Goal: Transaction & Acquisition: Purchase product/service

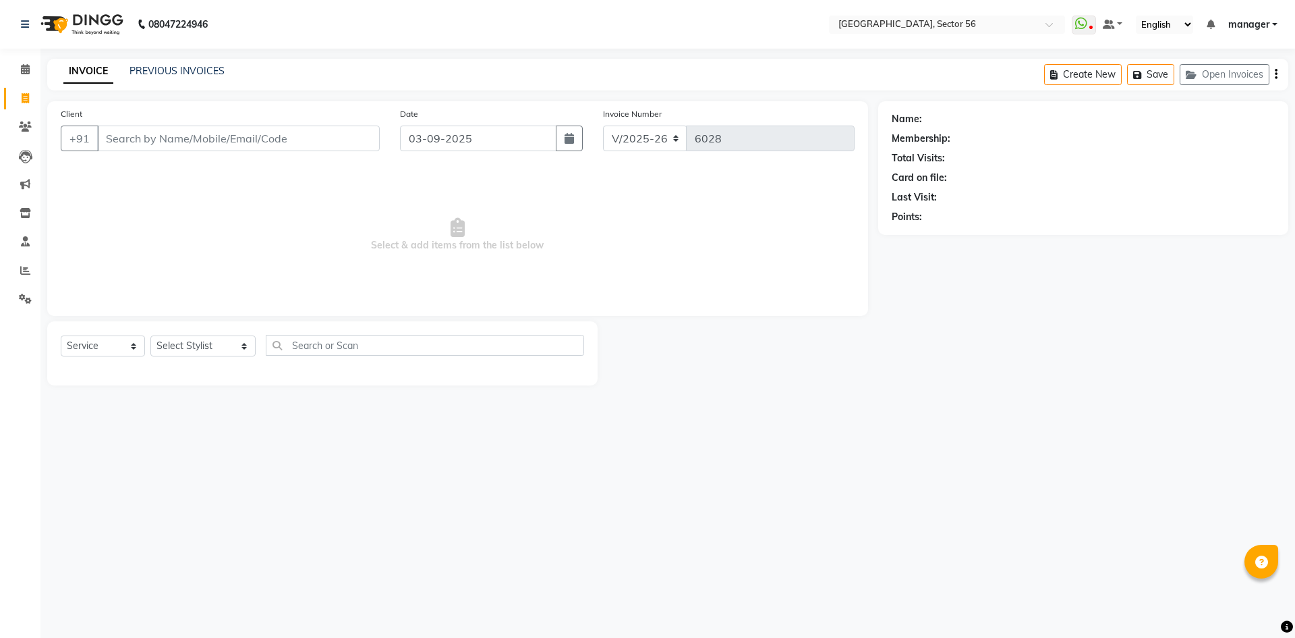
select select "5557"
select select "service"
click at [211, 344] on select "Select Stylist [PERSON_NAME] [PERSON_NAME] [PERSON_NAME] MARKET STAFF amit amit…" at bounding box center [202, 345] width 105 height 21
select select "43516"
click at [150, 335] on select "Select Stylist [PERSON_NAME] [PERSON_NAME] [PERSON_NAME] MARKET STAFF amit amit…" at bounding box center [202, 345] width 105 height 21
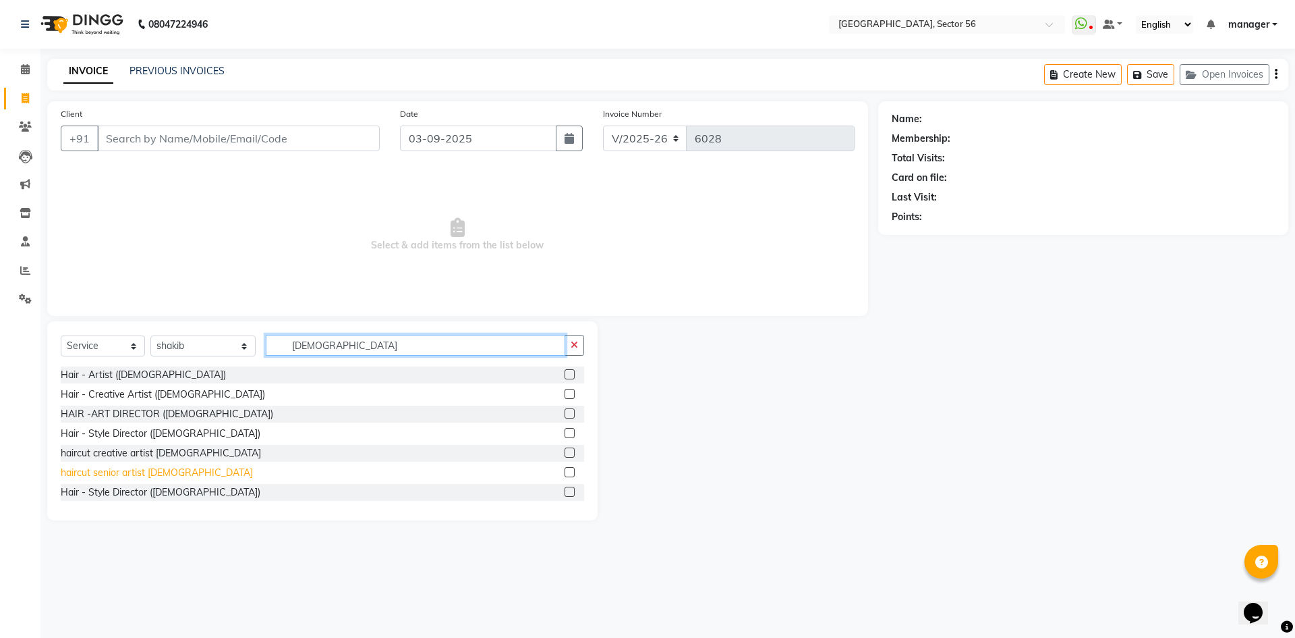
type input "[DEMOGRAPHIC_DATA]"
click at [132, 468] on div "haircut senior artist [DEMOGRAPHIC_DATA]" at bounding box center [157, 473] width 192 height 14
checkbox input "false"
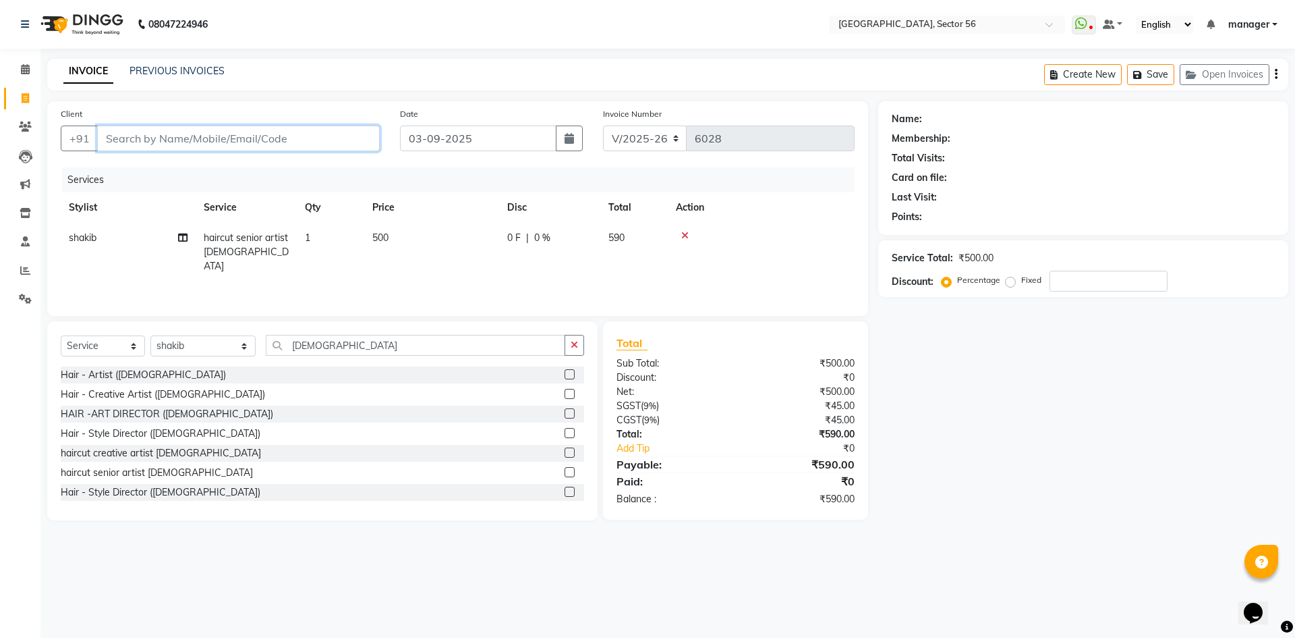
click at [185, 132] on input "Client" at bounding box center [238, 138] width 283 height 26
click at [207, 132] on input "Client" at bounding box center [238, 138] width 283 height 26
type input "9"
type input "0"
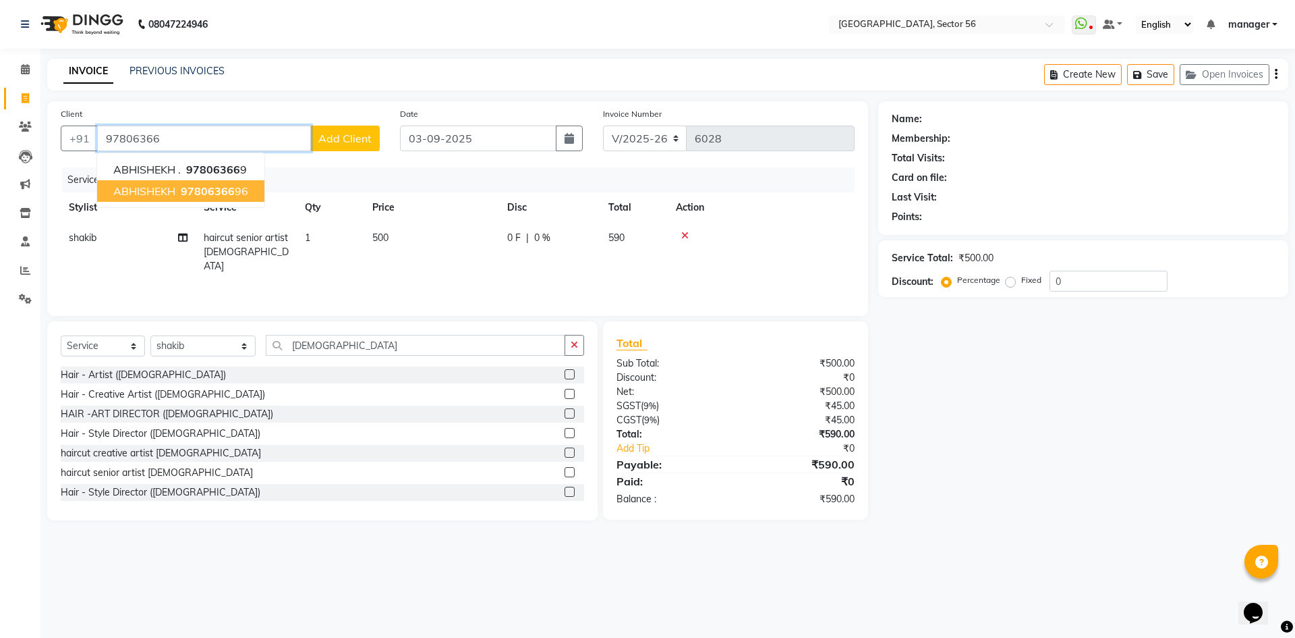
click at [225, 194] on span "97806366" at bounding box center [208, 190] width 54 height 13
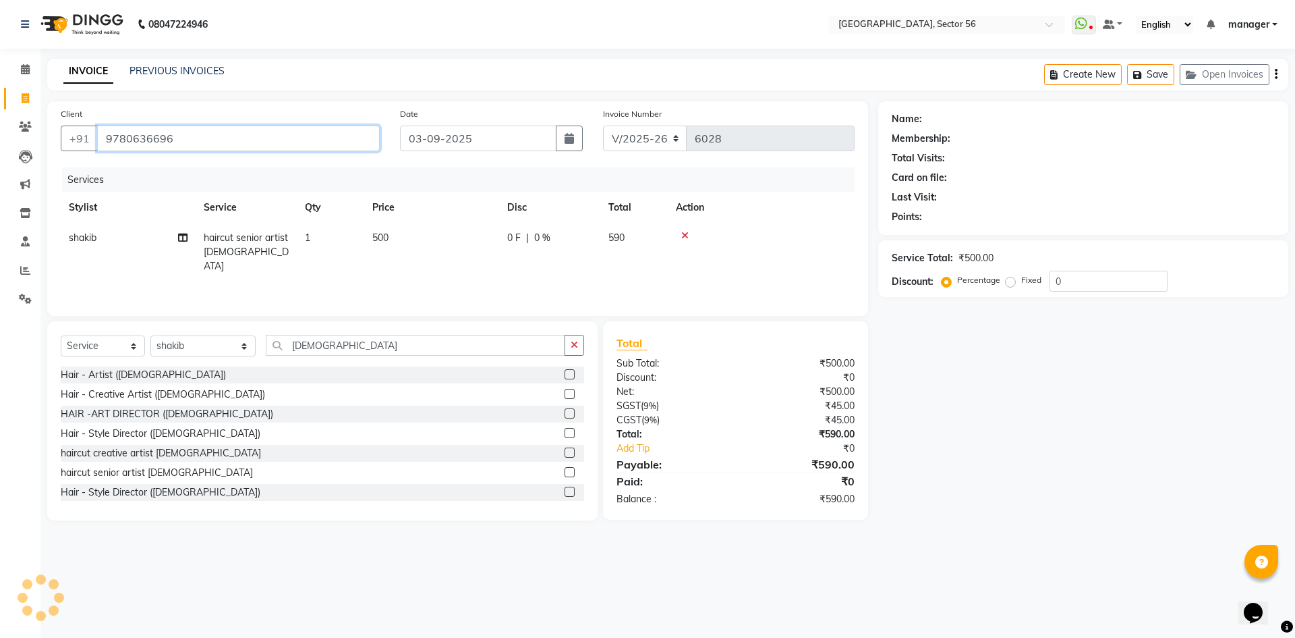
type input "9780636696"
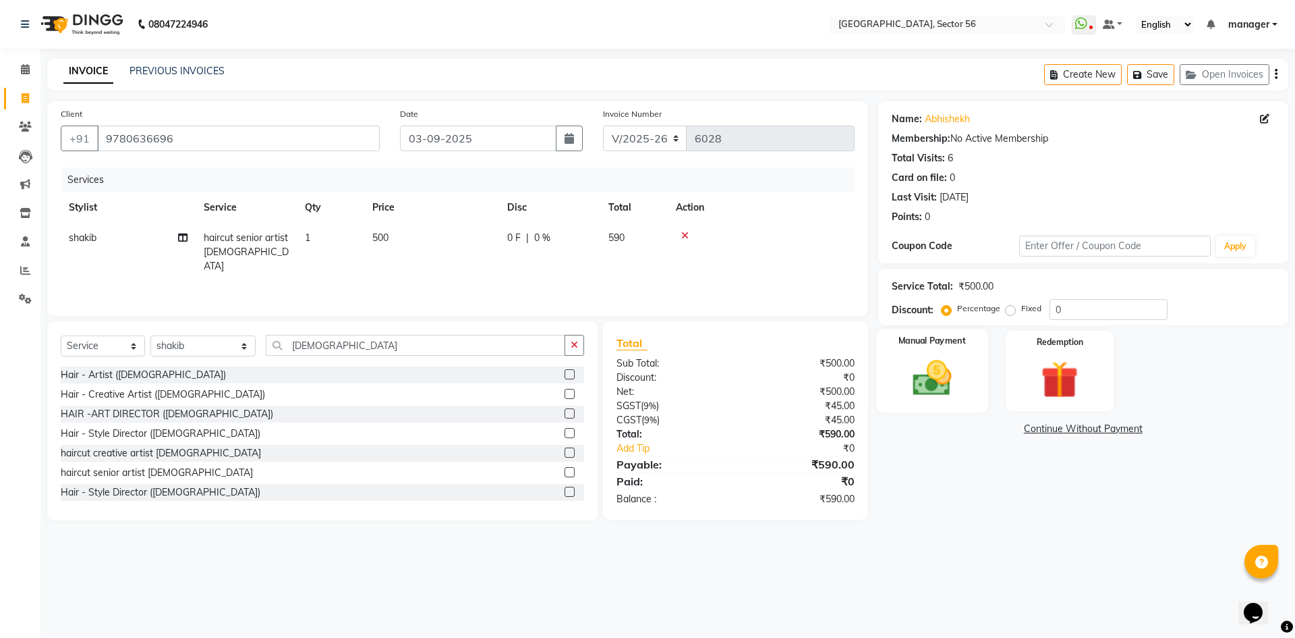
click at [913, 390] on img at bounding box center [932, 378] width 63 height 45
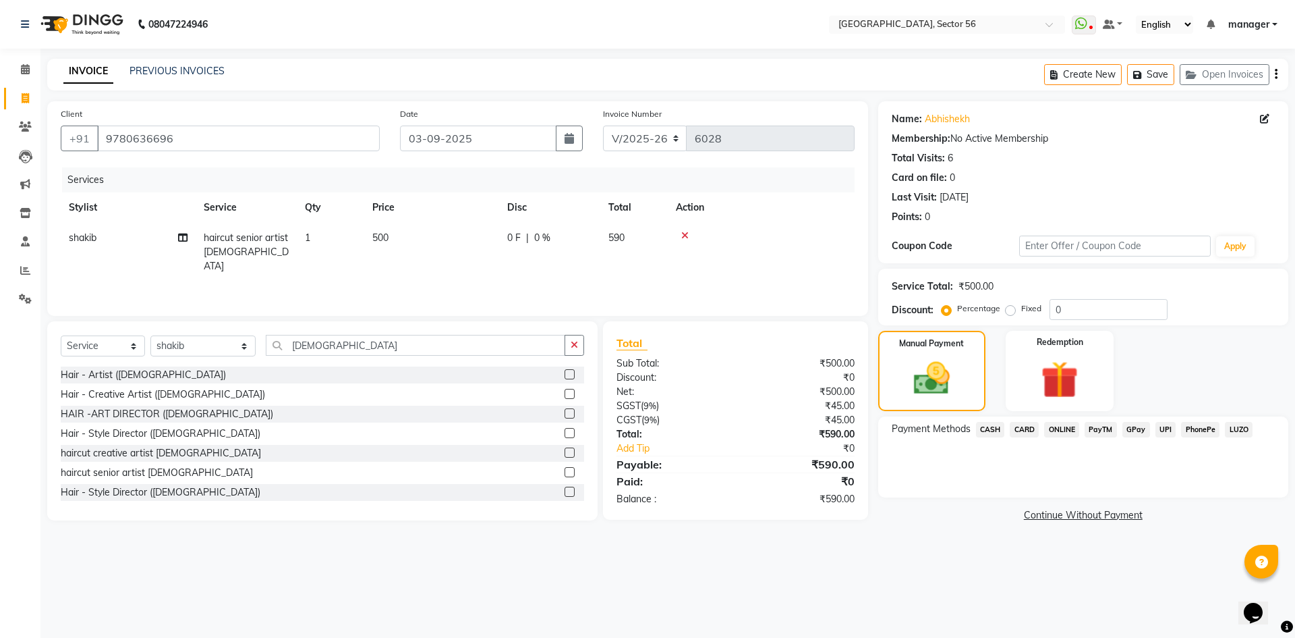
click at [1128, 429] on span "GPay" at bounding box center [1137, 430] width 28 height 16
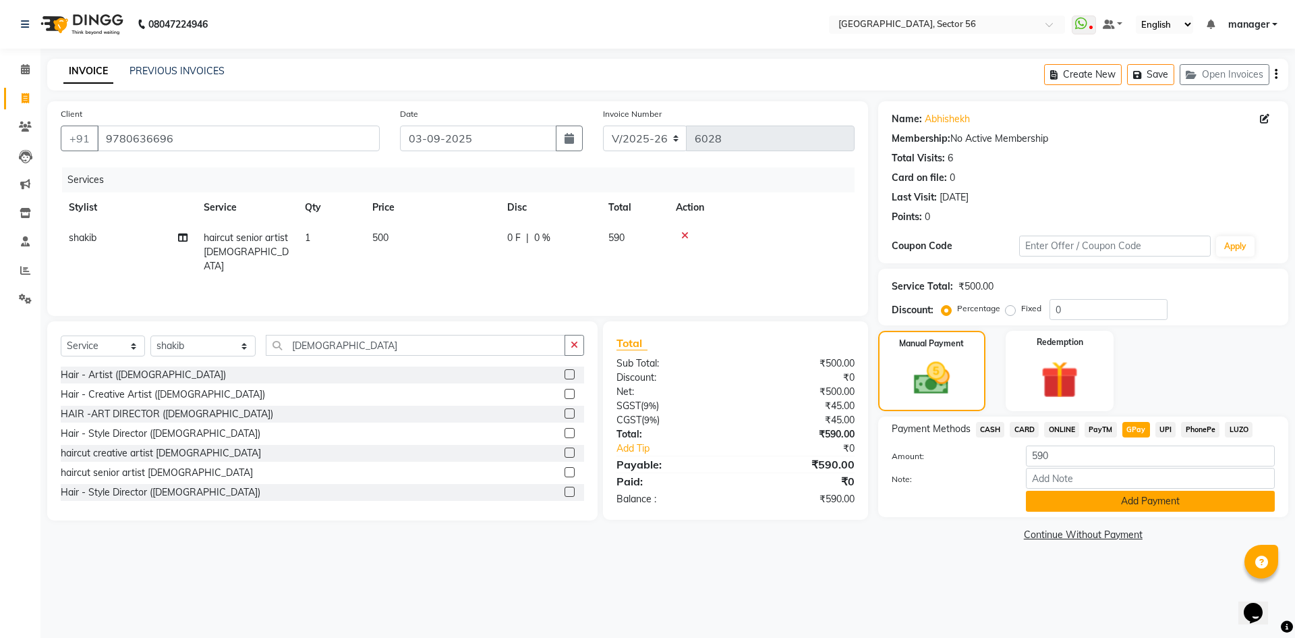
click at [1098, 497] on button "Add Payment" at bounding box center [1150, 501] width 249 height 21
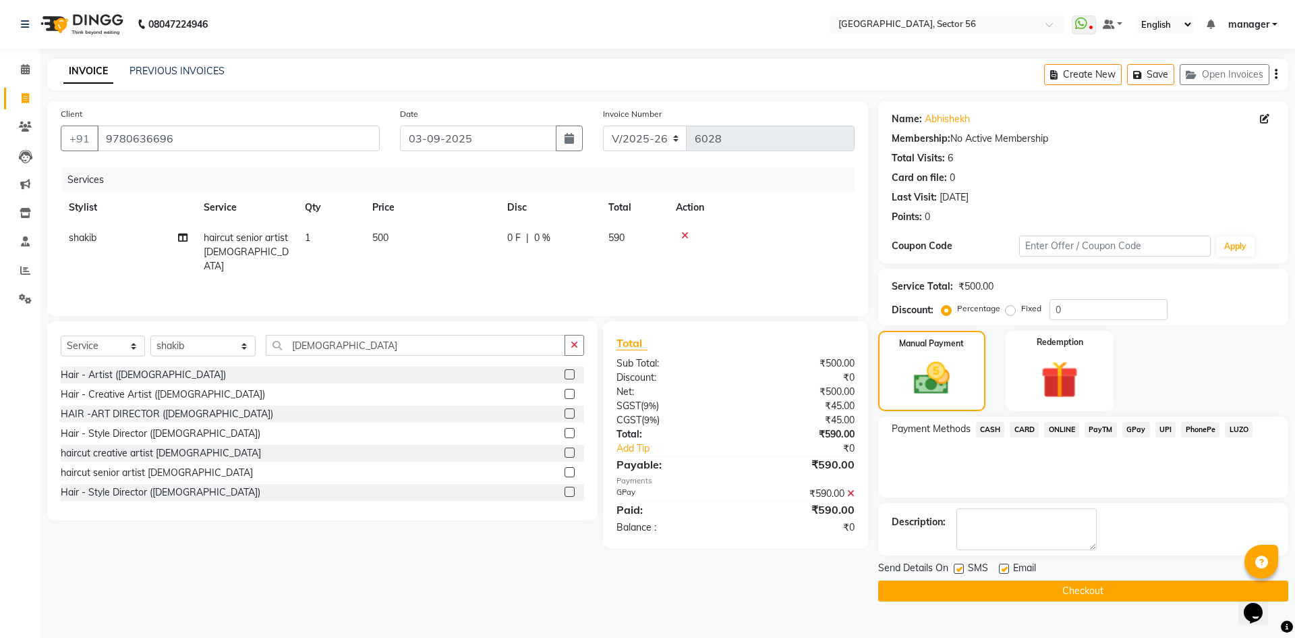
click at [992, 590] on button "Checkout" at bounding box center [1083, 590] width 410 height 21
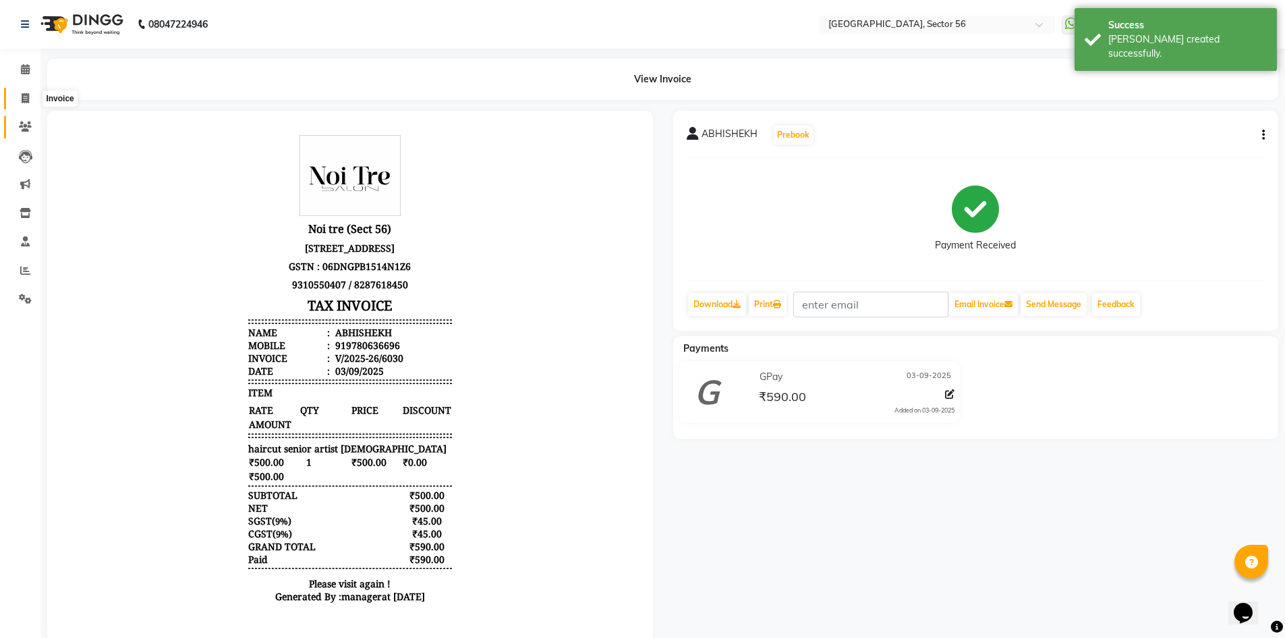
drag, startPoint x: 22, startPoint y: 99, endPoint x: 19, endPoint y: 124, distance: 25.8
click at [22, 99] on icon at bounding box center [25, 98] width 7 height 10
select select "service"
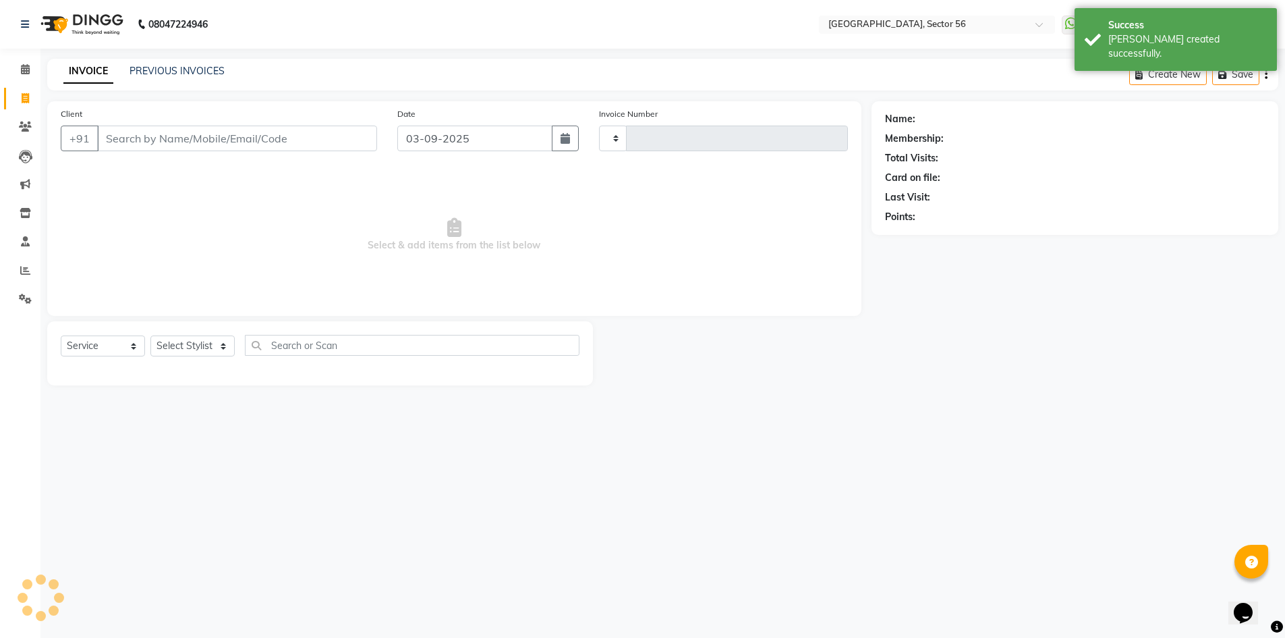
type input "6031"
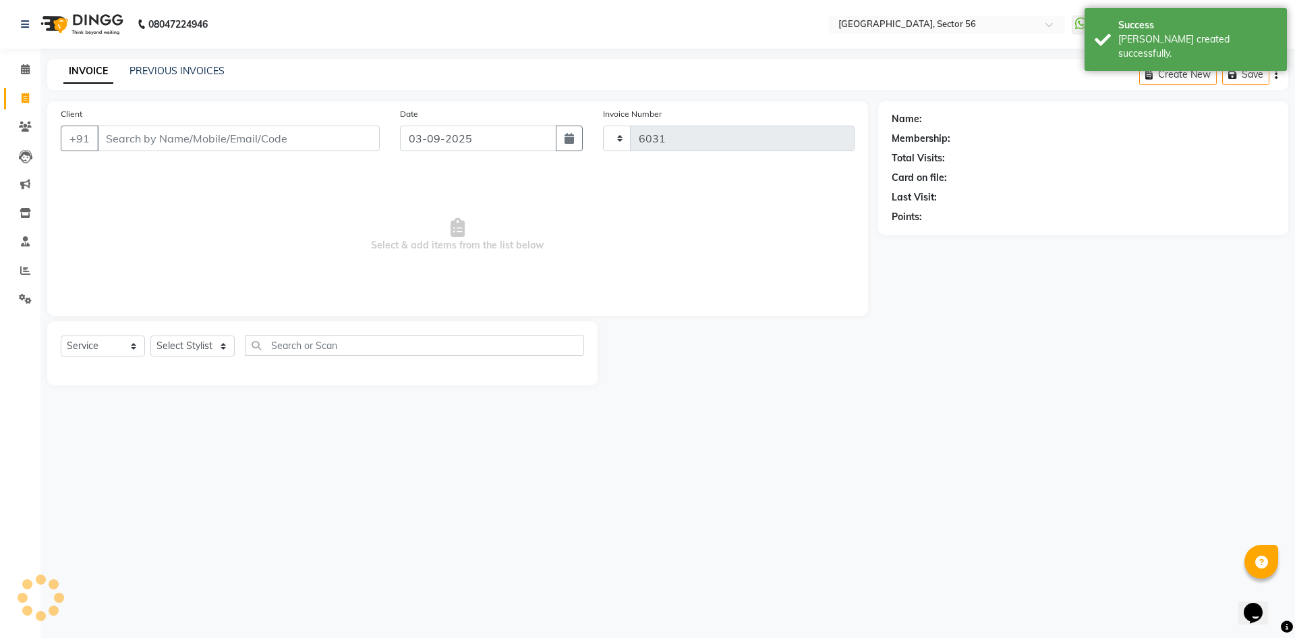
select select "5557"
click at [217, 339] on select "Select Stylist" at bounding box center [192, 345] width 84 height 21
click at [150, 335] on select "Select Stylist" at bounding box center [192, 345] width 84 height 21
click at [275, 128] on input "Client" at bounding box center [238, 138] width 283 height 26
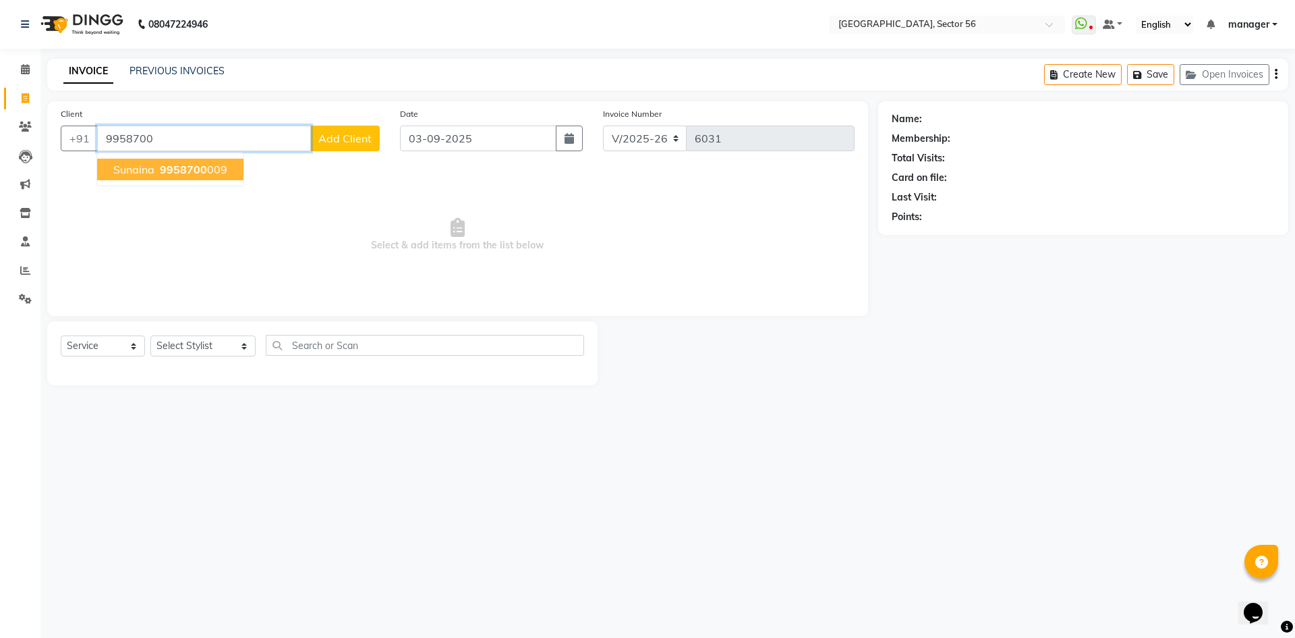
click at [146, 174] on span "sunaina" at bounding box center [133, 169] width 41 height 13
type input "9958700009"
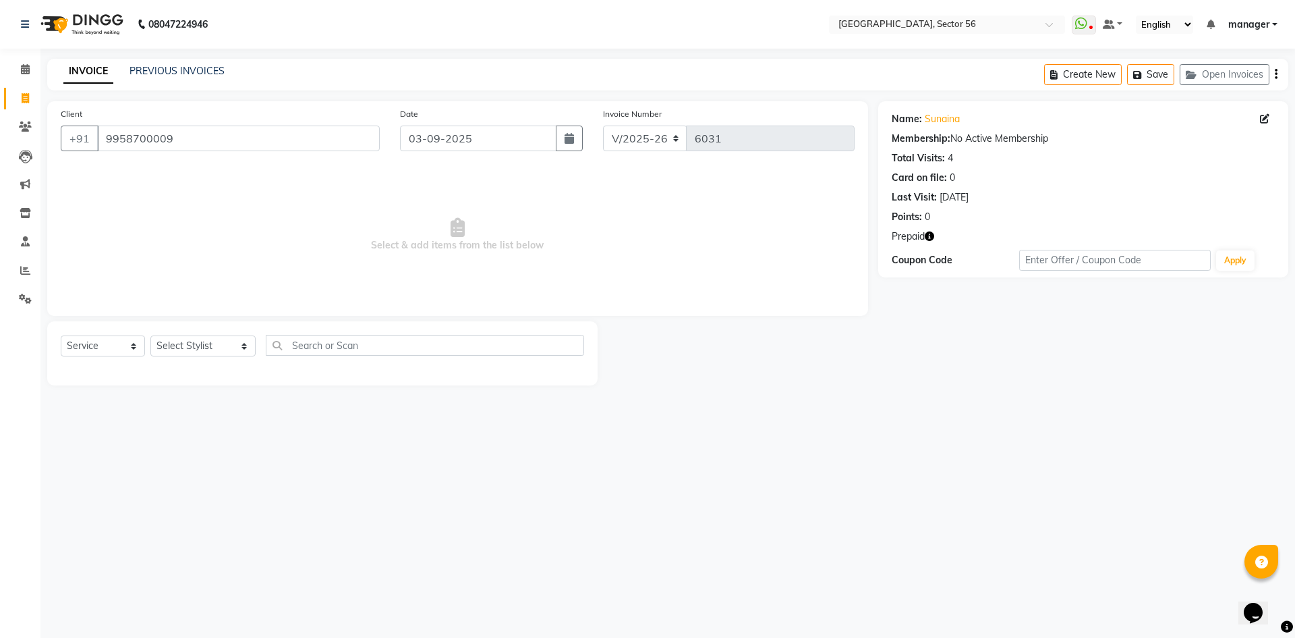
click at [931, 234] on icon "button" at bounding box center [929, 235] width 9 height 9
click at [922, 359] on div "Name: Sunaina Membership: No Active Membership Total Visits: 4 Card on file: 0 …" at bounding box center [1088, 243] width 420 height 284
click at [189, 338] on select "Select Stylist [PERSON_NAME] [PERSON_NAME] [PERSON_NAME] MARKET STAFF amit [PER…" at bounding box center [202, 345] width 105 height 21
select select "43518"
click at [150, 335] on select "Select Stylist [PERSON_NAME] [PERSON_NAME] [PERSON_NAME] MARKET STAFF amit [PER…" at bounding box center [202, 345] width 105 height 21
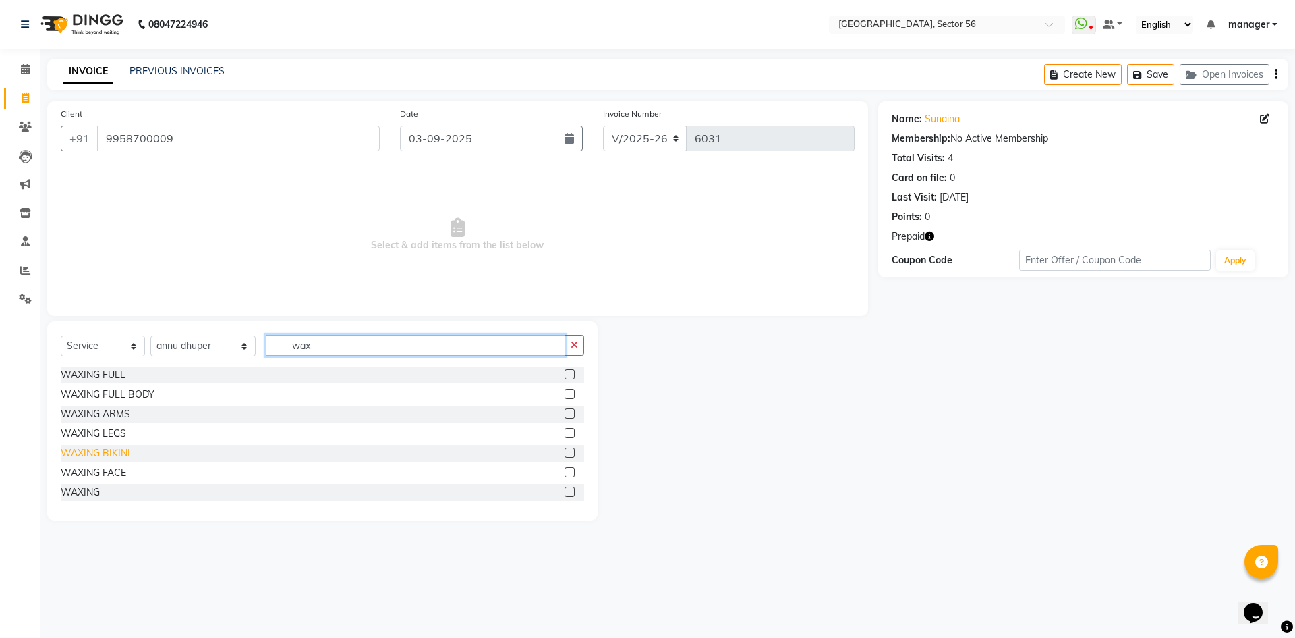
type input "wax"
click at [120, 455] on div "WAXING BIKINI" at bounding box center [95, 453] width 69 height 14
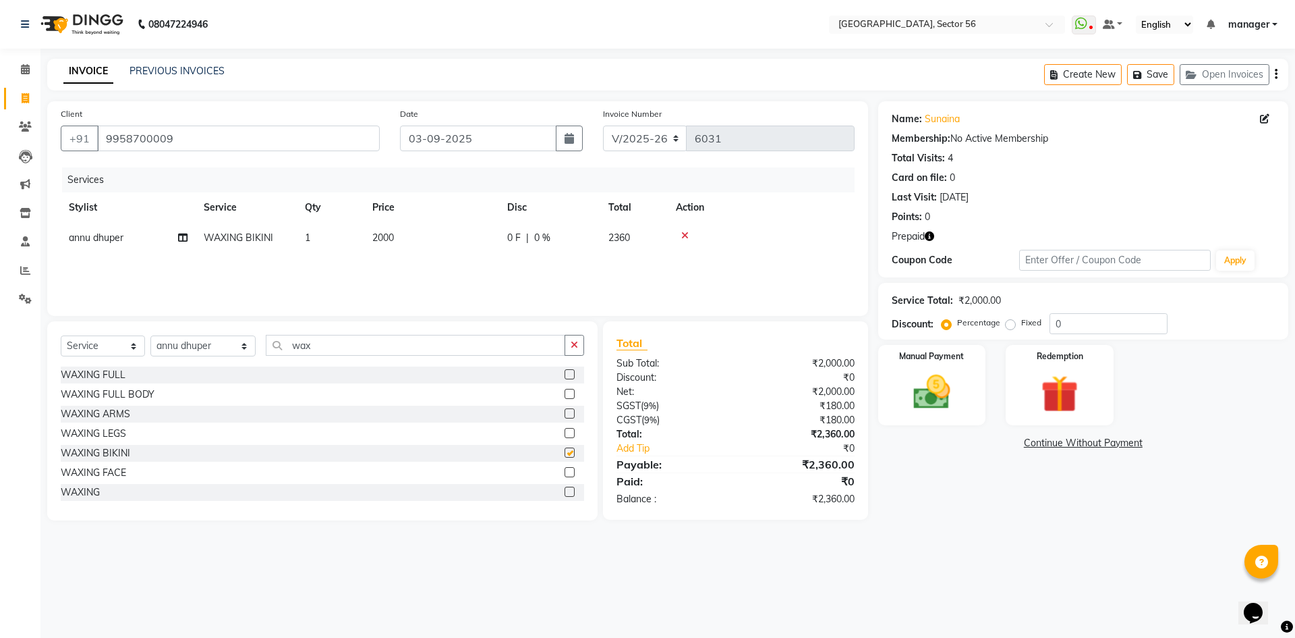
checkbox input "false"
click at [115, 373] on div "WAXING FULL" at bounding box center [93, 375] width 65 height 14
checkbox input "false"
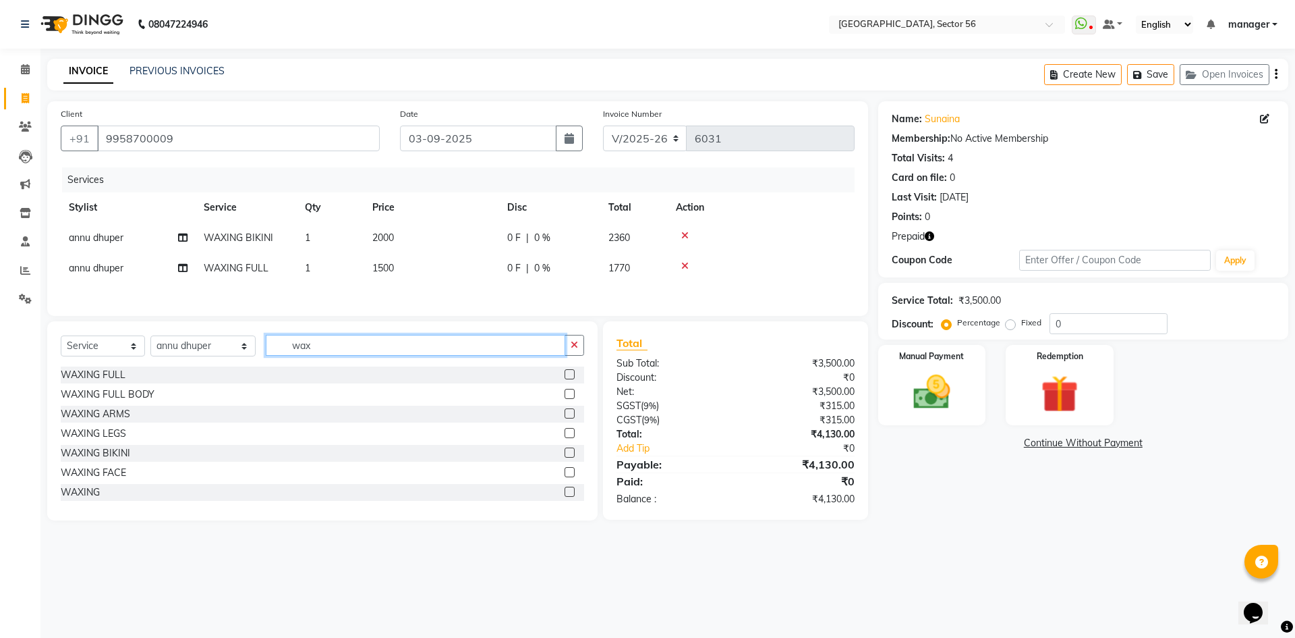
drag, startPoint x: 324, startPoint y: 351, endPoint x: 238, endPoint y: 354, distance: 86.4
click at [238, 354] on div "Select Service Product Membership Package Voucher Prepaid Gift Card Select Styl…" at bounding box center [323, 351] width 524 height 32
type input "facia"
click at [92, 435] on div "O3 FACIAL" at bounding box center [85, 433] width 49 height 14
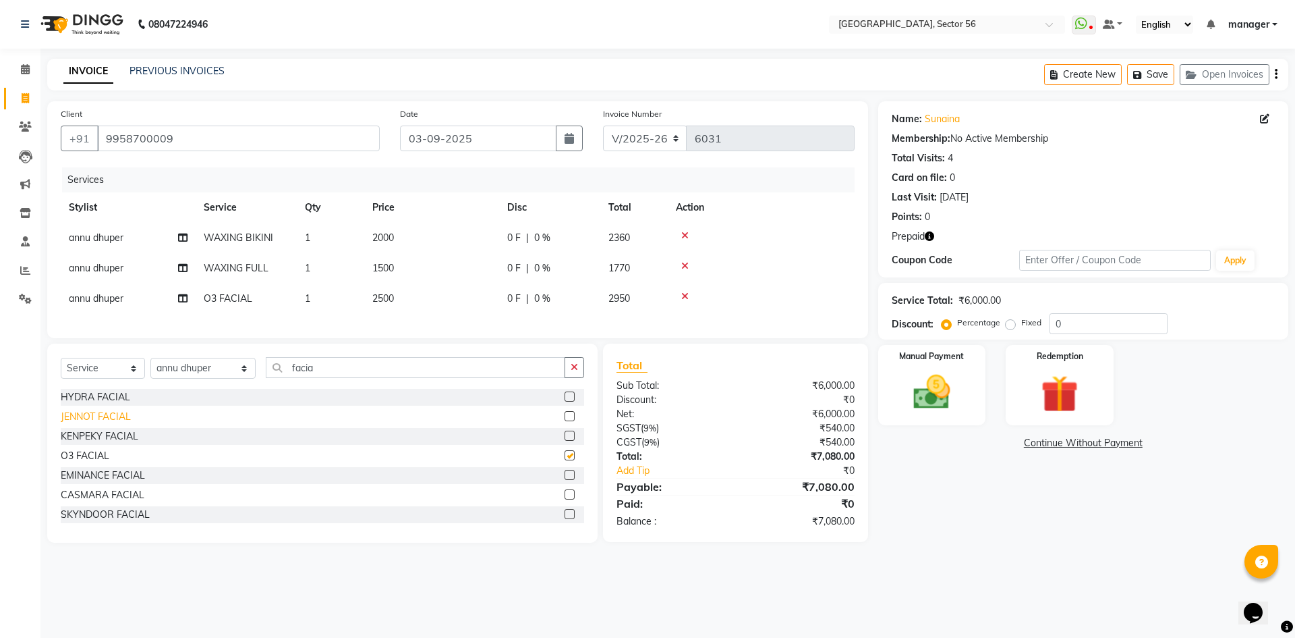
checkbox input "false"
drag, startPoint x: 337, startPoint y: 384, endPoint x: 224, endPoint y: 392, distance: 113.0
click at [224, 389] on div "Select Service Product Membership Package Voucher Prepaid Gift Card Select Styl…" at bounding box center [323, 373] width 524 height 32
type input "blea"
click at [124, 424] on div "Face - Face Bleach" at bounding box center [103, 417] width 84 height 14
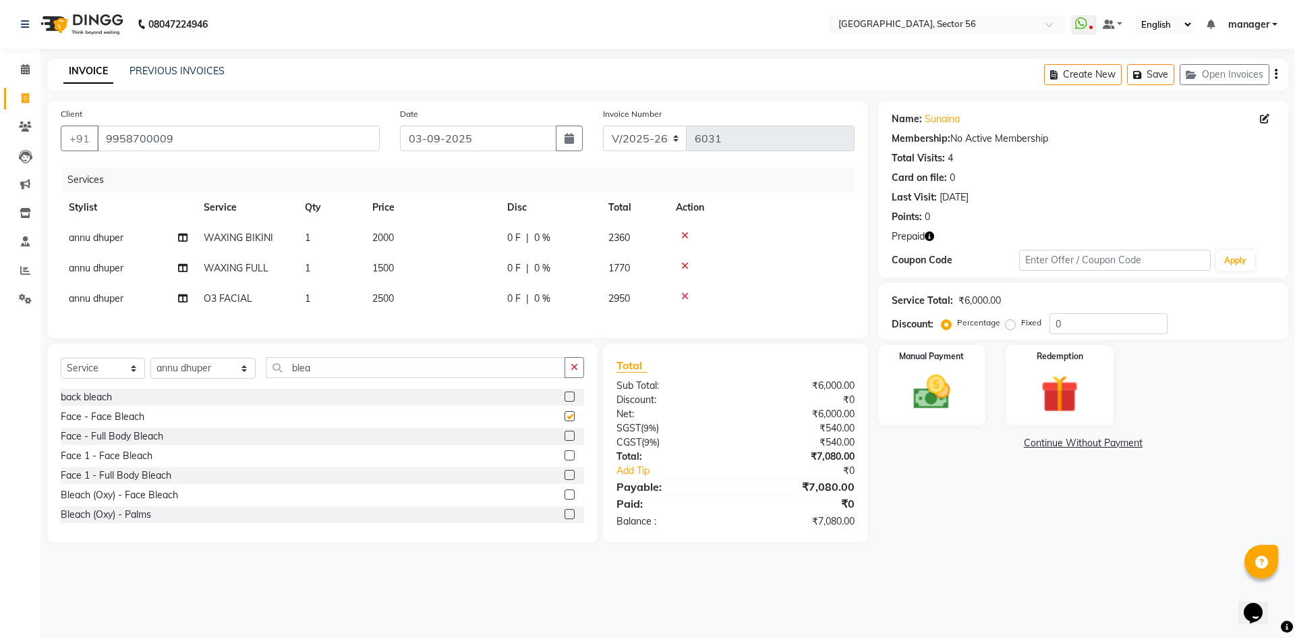
checkbox input "false"
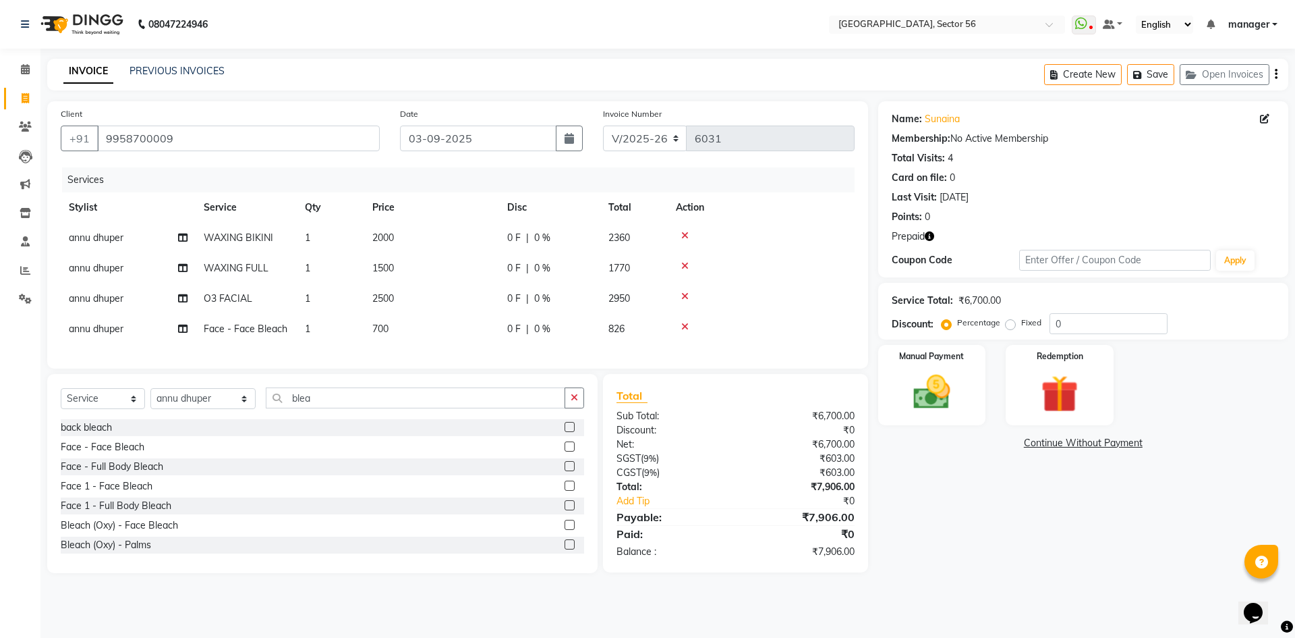
click at [385, 327] on span "700" at bounding box center [380, 329] width 16 height 12
select select "43518"
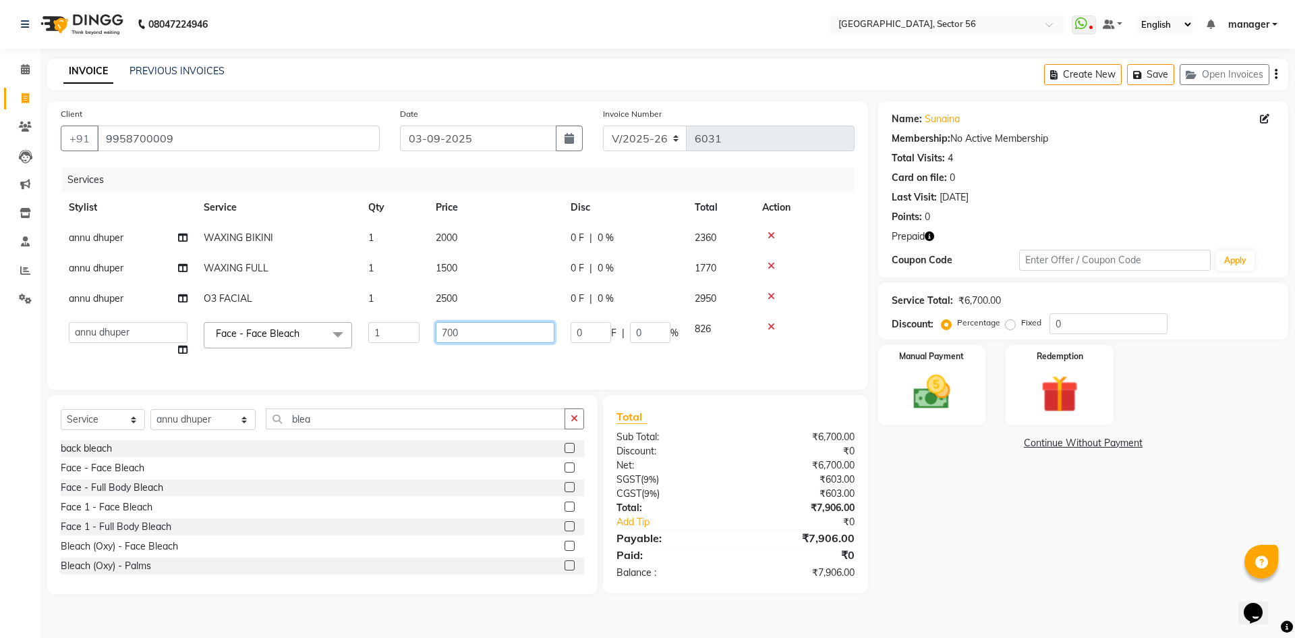
drag, startPoint x: 456, startPoint y: 333, endPoint x: 411, endPoint y: 337, distance: 45.5
click at [411, 337] on tr "ABHISHEKH THAPA abhishek thapa AKRAM KHAN MARKET STAFF amit amit spm Anamika Be…" at bounding box center [458, 339] width 794 height 51
type input "1000"
click at [0, 469] on div "Calendar Invoice Clients Leads Marketing Inventory Staff Reports Settings Compl…" at bounding box center [91, 327] width 182 height 579
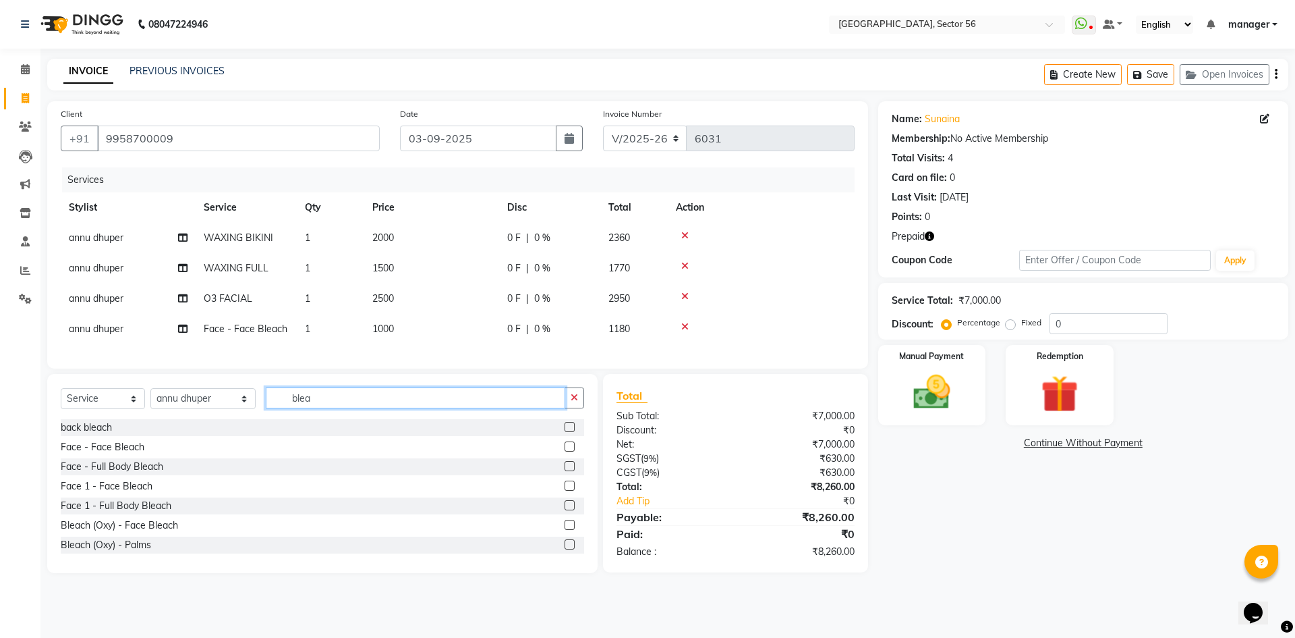
drag, startPoint x: 312, startPoint y: 405, endPoint x: 202, endPoint y: 417, distance: 110.6
click at [202, 417] on div "Select Service Product Membership Package Voucher Prepaid Gift Card Select Styl…" at bounding box center [323, 403] width 524 height 32
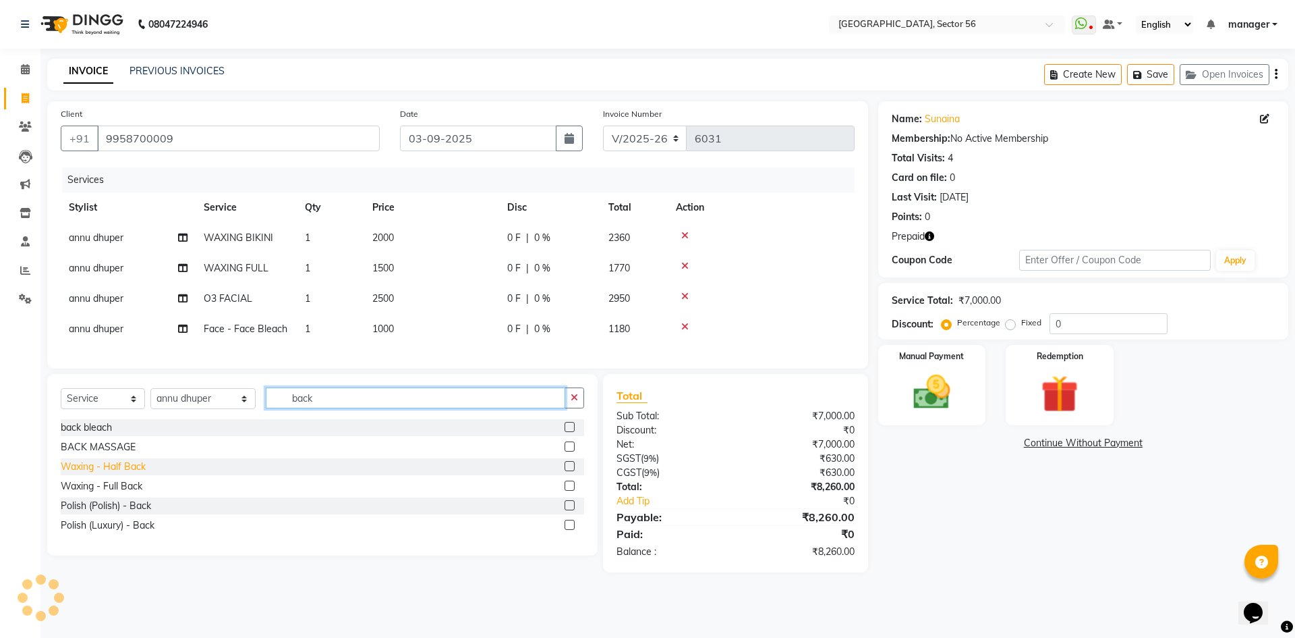
type input "back"
click at [140, 474] on div "Waxing - Half Back" at bounding box center [103, 466] width 85 height 14
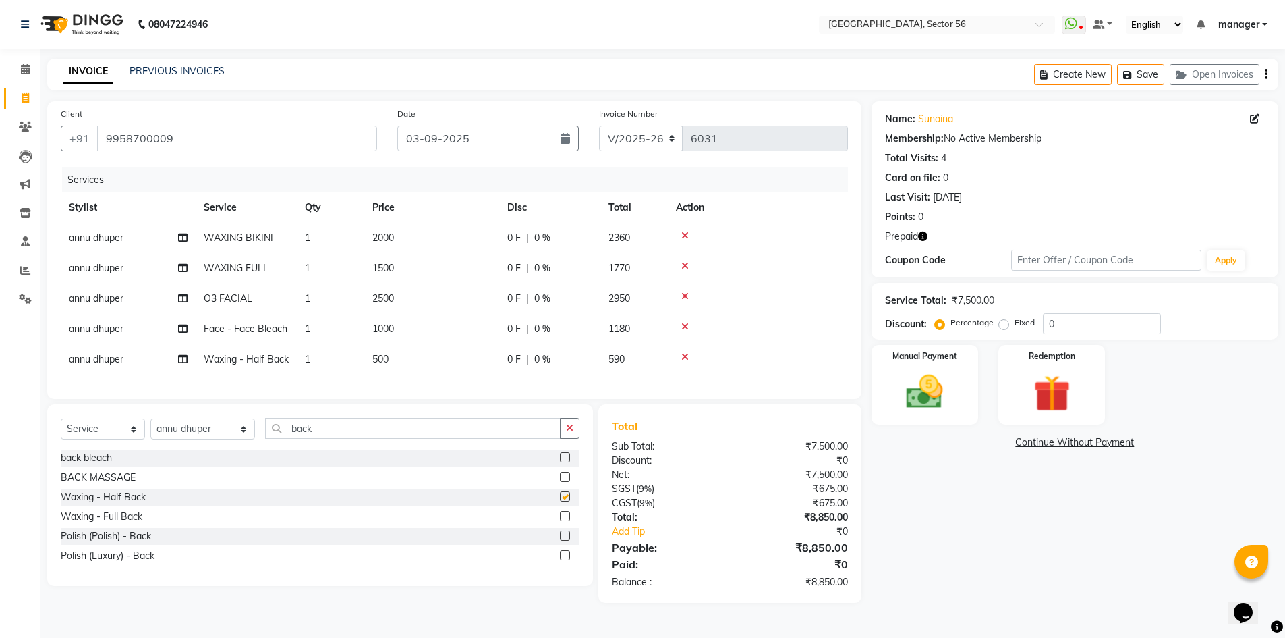
checkbox input "false"
click at [415, 361] on td "500" at bounding box center [431, 359] width 135 height 30
select select "43518"
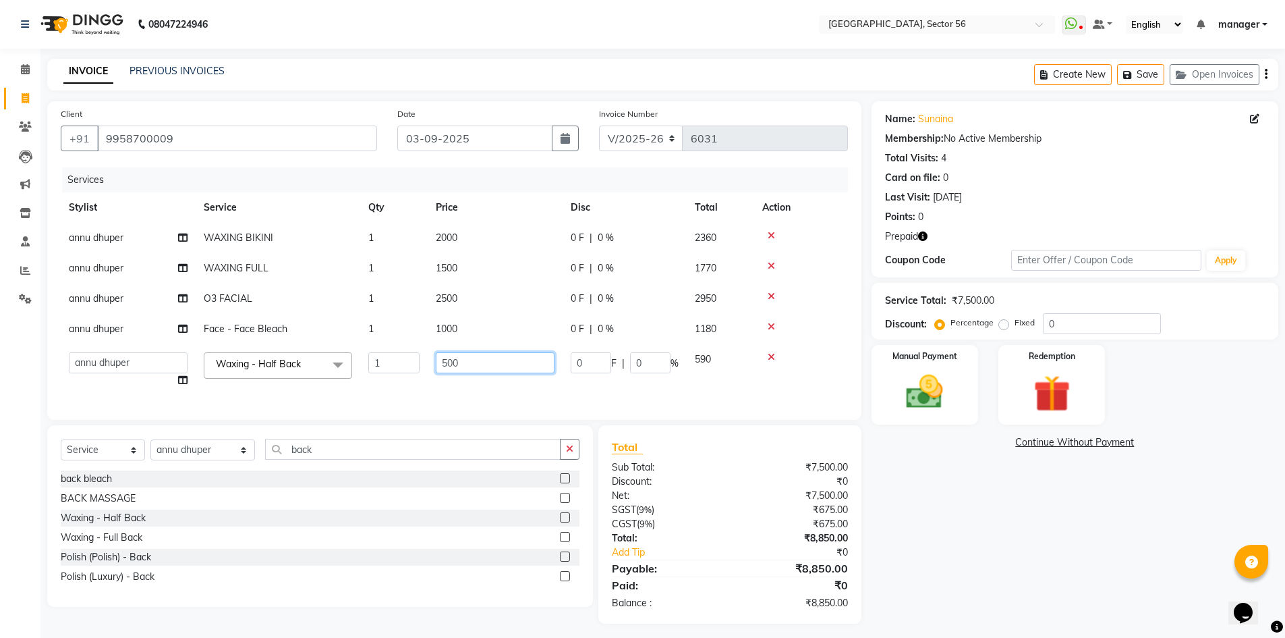
drag, startPoint x: 475, startPoint y: 352, endPoint x: 387, endPoint y: 360, distance: 88.1
click at [387, 360] on tr "ABHISHEKH THAPA abhishek thapa AKRAM KHAN MARKET STAFF amit amit spm Anamika Be…" at bounding box center [454, 369] width 787 height 51
type input "750"
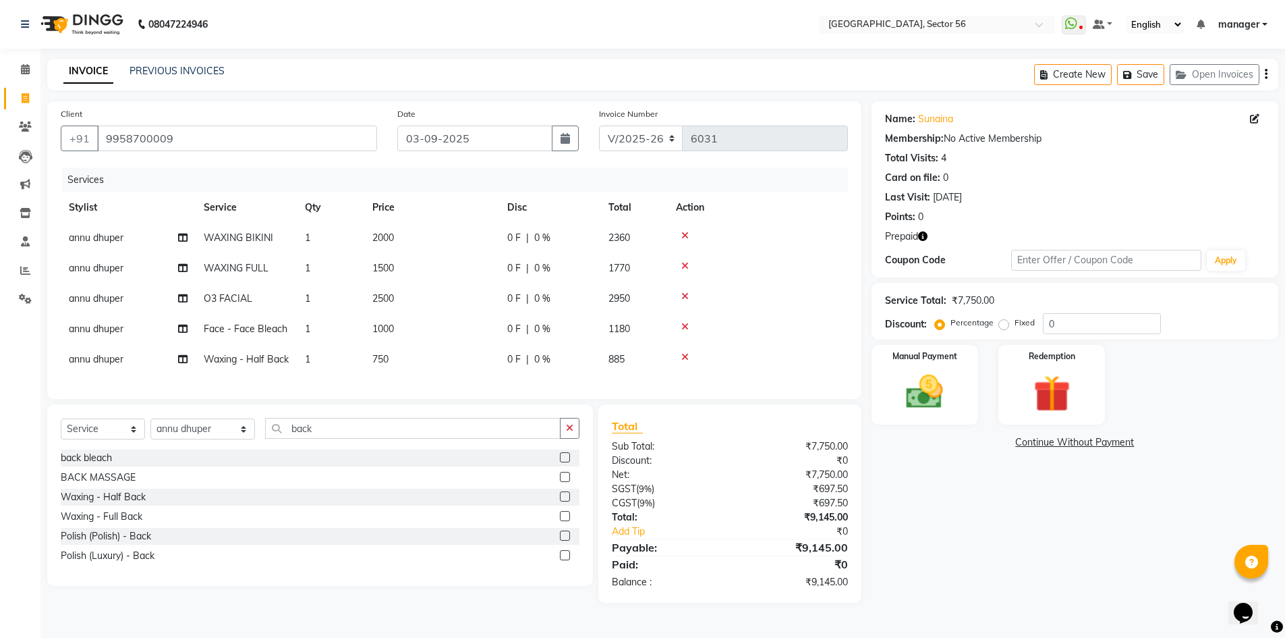
click at [0, 512] on div "Calendar Invoice Clients Leads Marketing Inventory Staff Reports Settings Compl…" at bounding box center [91, 327] width 182 height 579
click at [399, 285] on td "2500" at bounding box center [431, 298] width 135 height 30
select select "43518"
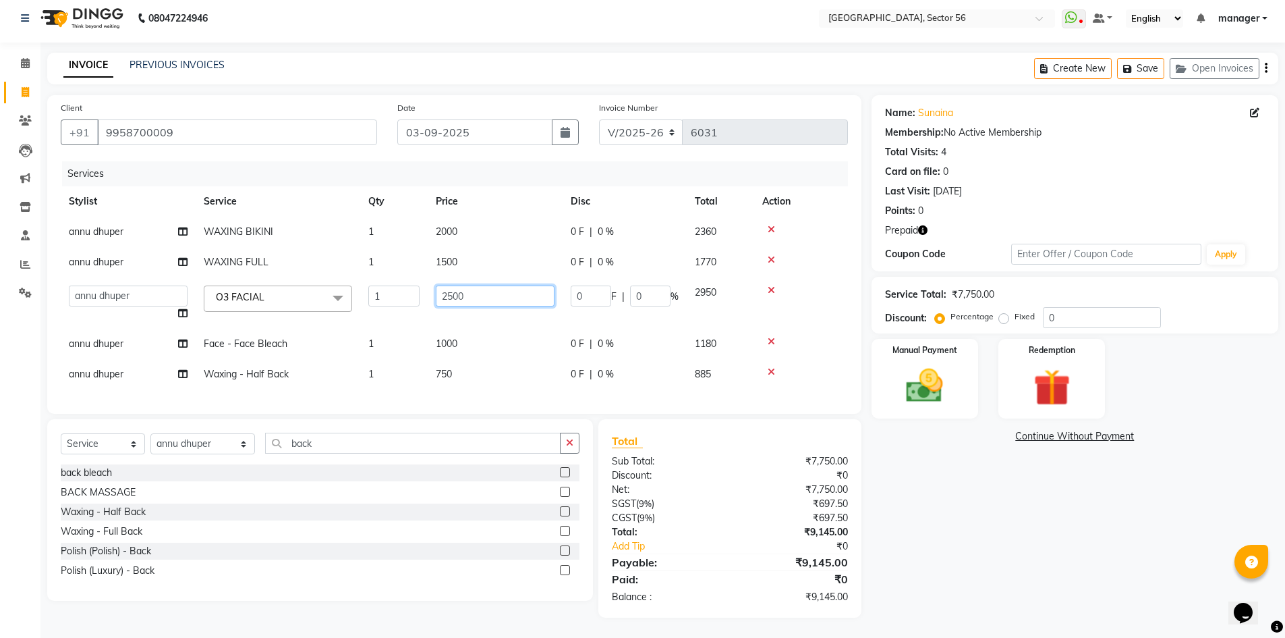
drag, startPoint x: 476, startPoint y: 288, endPoint x: 346, endPoint y: 302, distance: 130.9
click at [346, 302] on tr "ABHISHEKH THAPA abhishek thapa AKRAM KHAN MARKET STAFF amit amit spm Anamika Be…" at bounding box center [454, 302] width 787 height 51
type input "3500"
click at [0, 528] on div "Calendar Invoice Clients Leads Marketing Inventory Staff Reports Settings Compl…" at bounding box center [91, 324] width 182 height 585
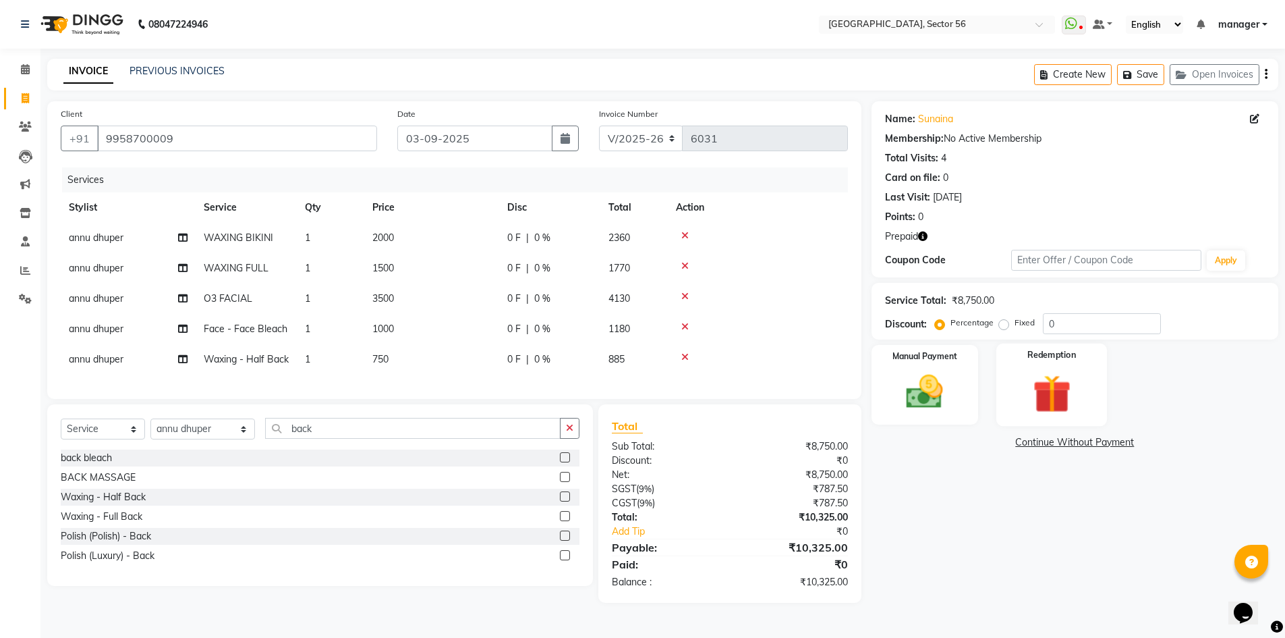
click at [1011, 360] on div "Redemption" at bounding box center [1052, 384] width 111 height 83
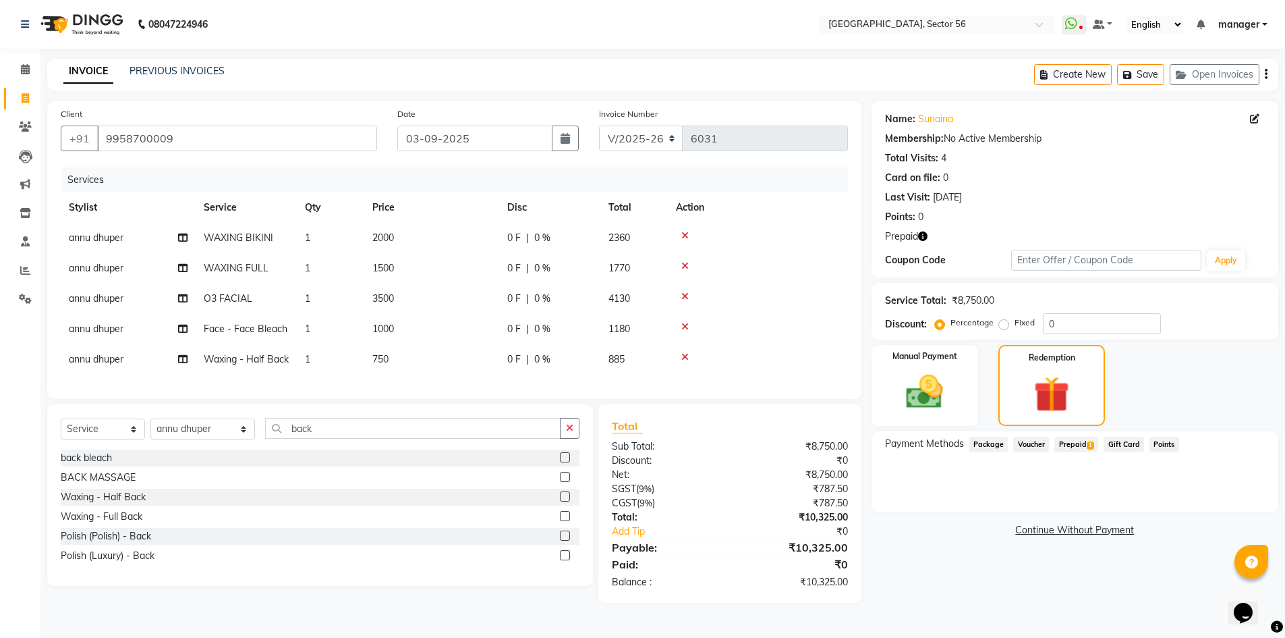
click at [1076, 437] on span "Prepaid 1" at bounding box center [1077, 445] width 44 height 16
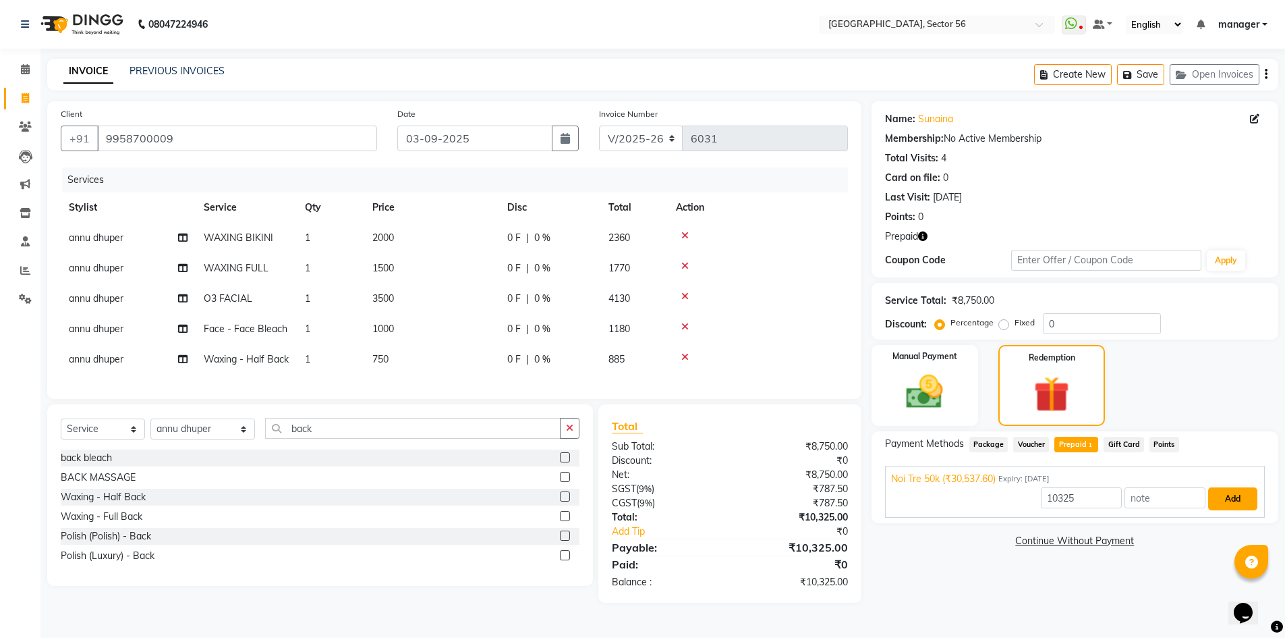
click at [1241, 488] on button "Add" at bounding box center [1232, 498] width 49 height 23
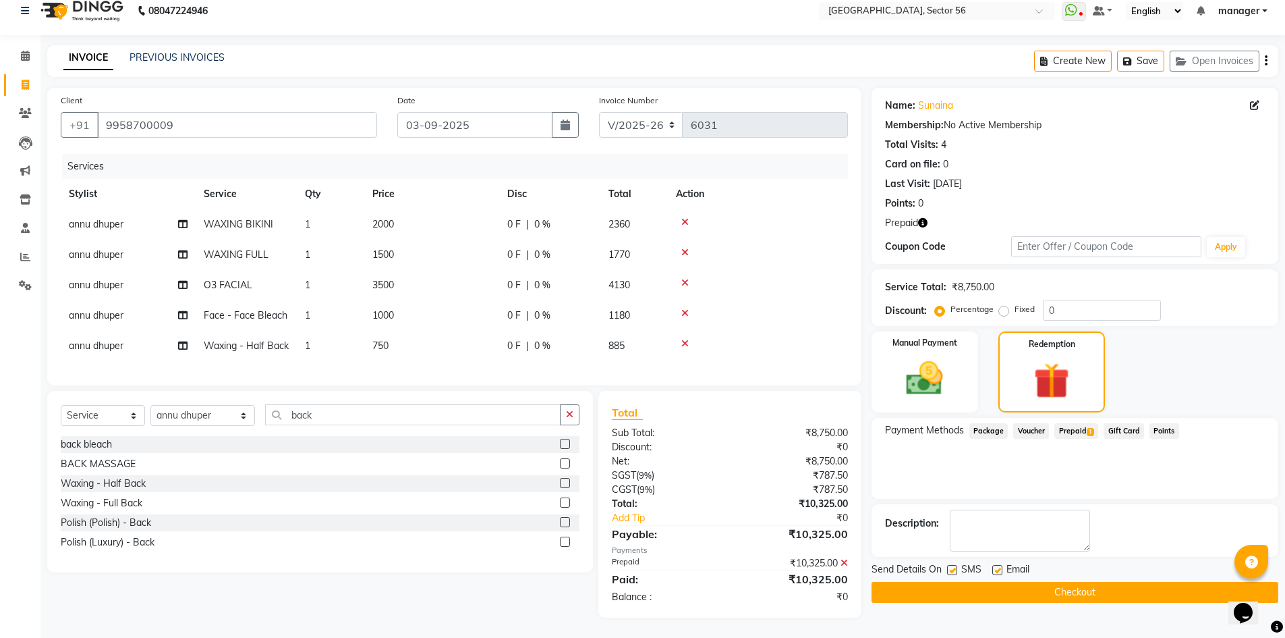
scroll to position [38, 0]
click at [1015, 582] on button "Checkout" at bounding box center [1075, 592] width 407 height 21
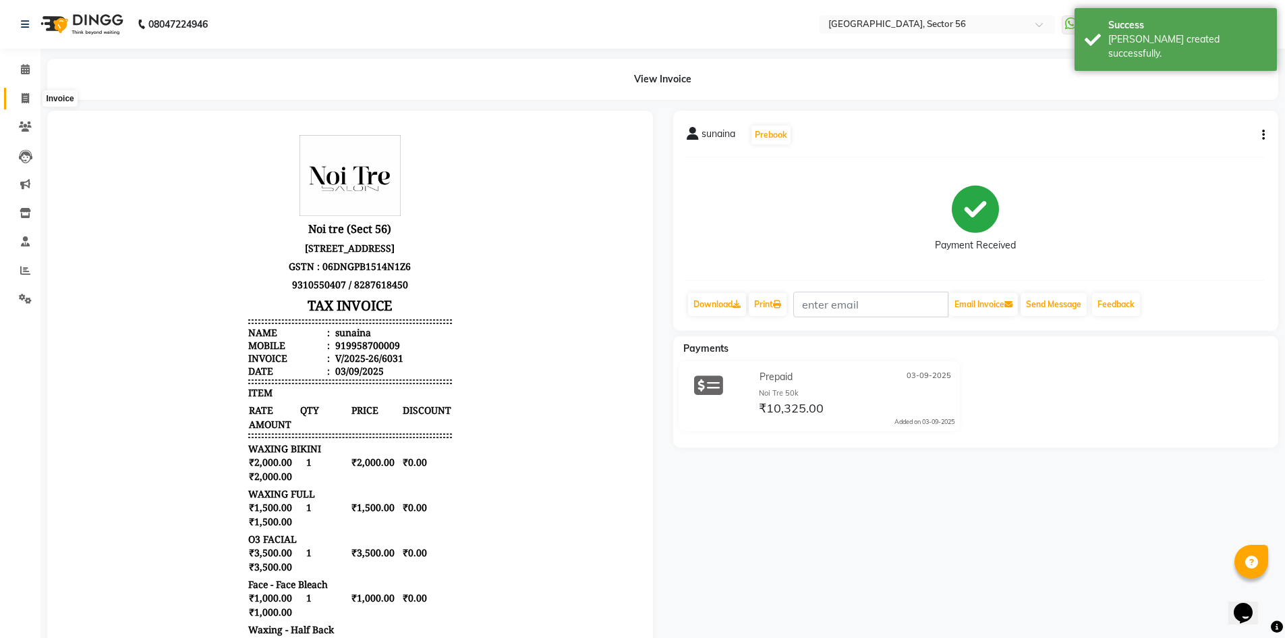
click at [25, 95] on icon at bounding box center [25, 98] width 7 height 10
select select "service"
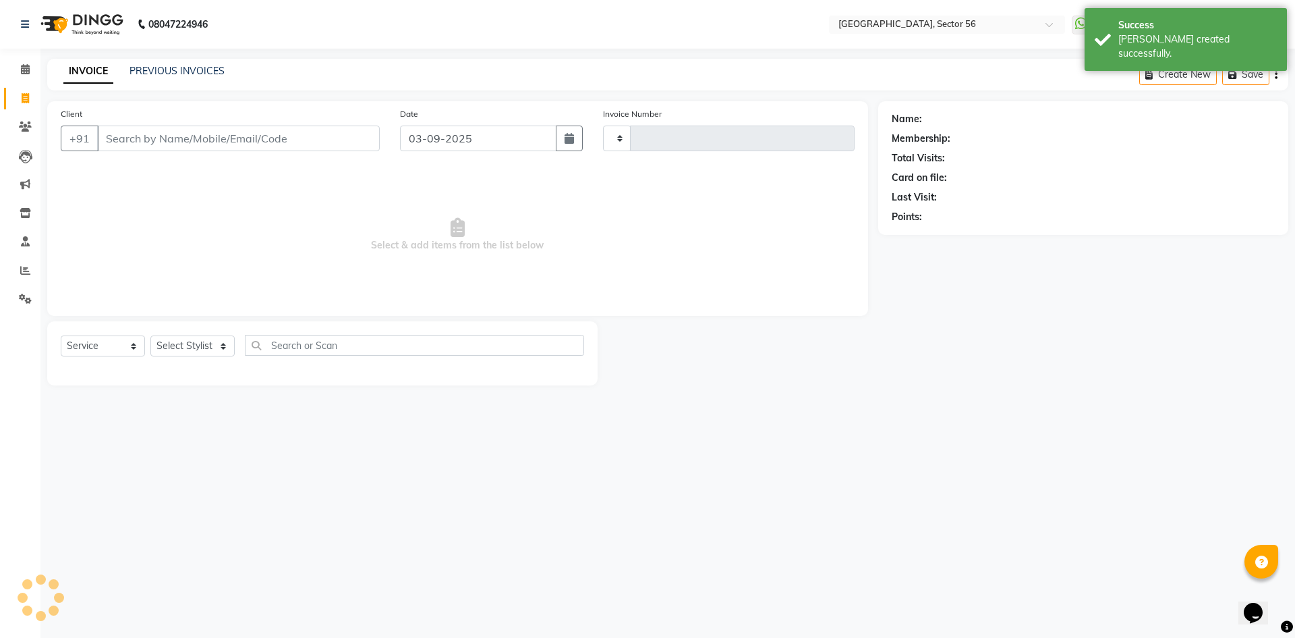
type input "6032"
select select "5557"
click at [190, 74] on link "PREVIOUS INVOICES" at bounding box center [177, 71] width 95 height 12
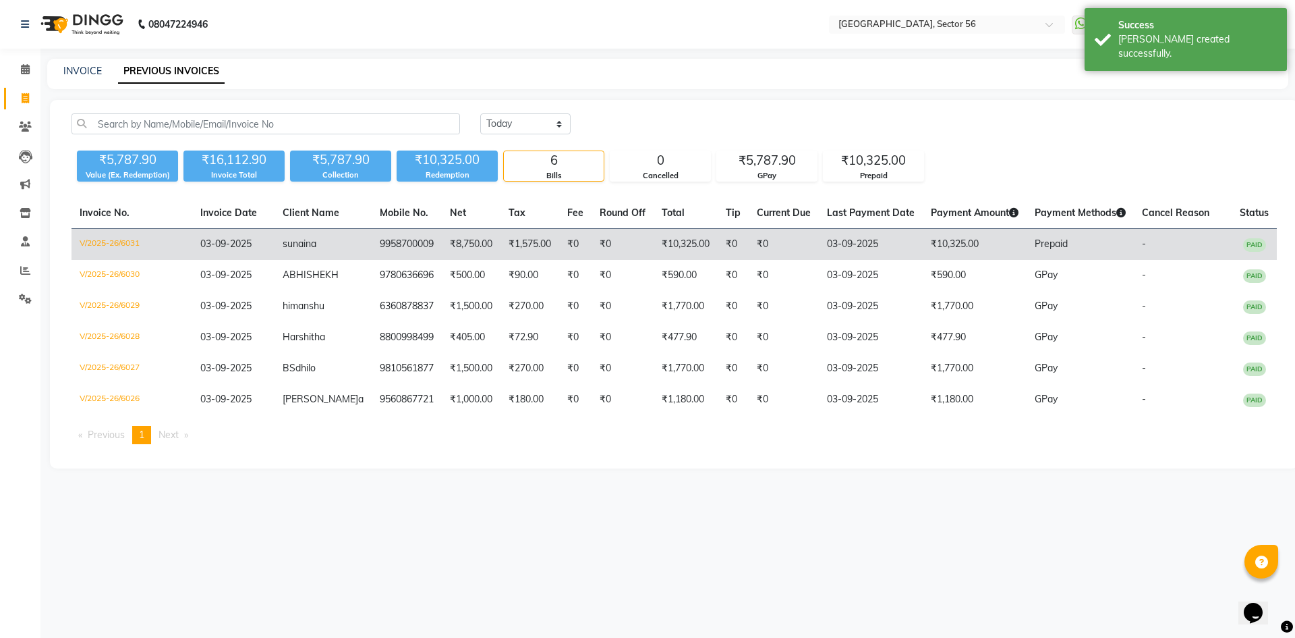
click at [391, 246] on td "9958700009" at bounding box center [407, 245] width 70 height 32
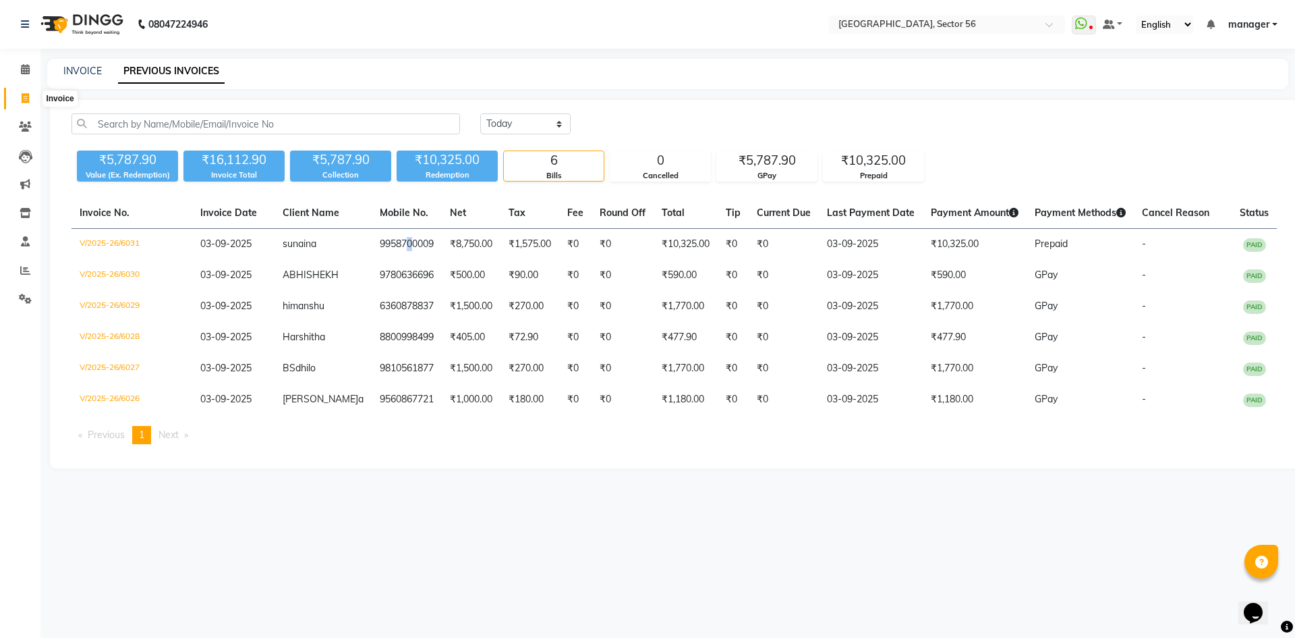
click at [30, 99] on span at bounding box center [25, 99] width 24 height 16
select select "service"
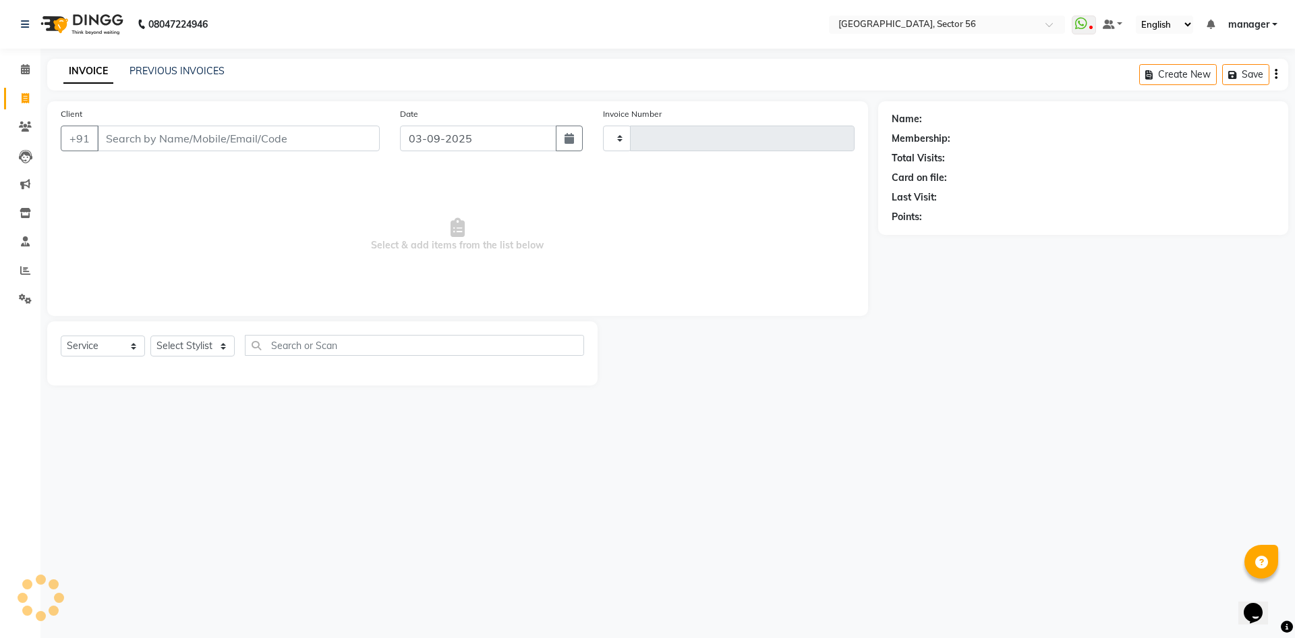
type input "6032"
select select "5557"
click at [204, 140] on input "Client" at bounding box center [238, 138] width 283 height 26
click at [248, 140] on input "Client" at bounding box center [238, 138] width 283 height 26
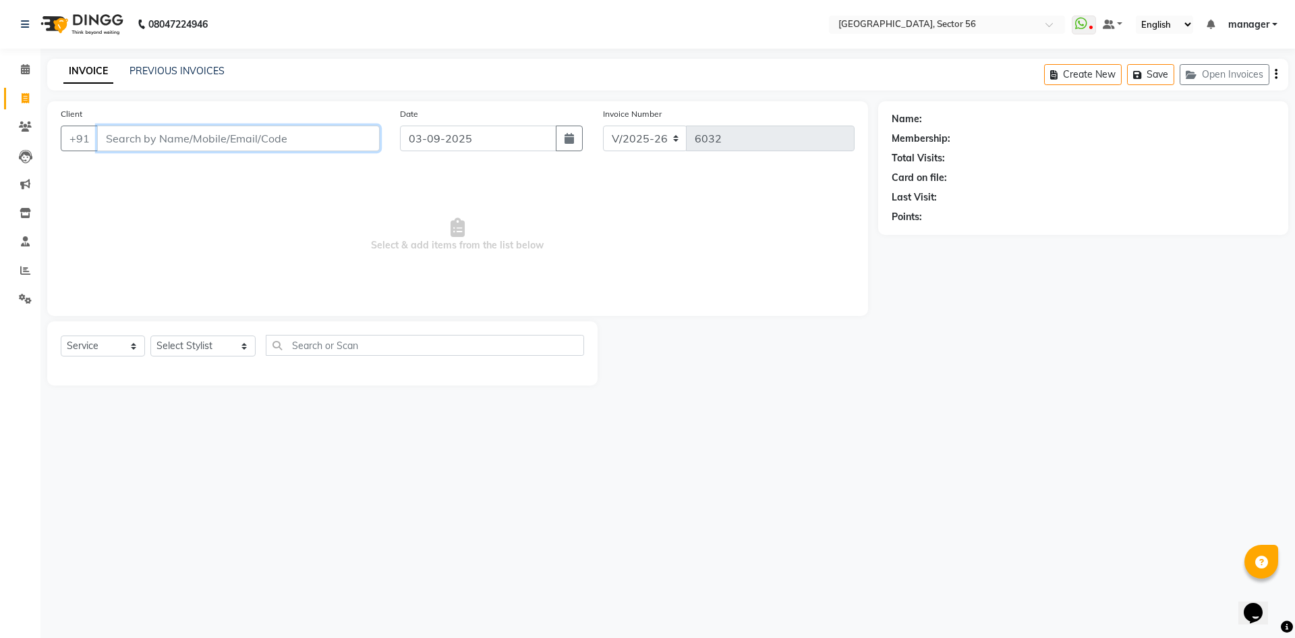
click at [203, 137] on input "Client" at bounding box center [238, 138] width 283 height 26
click at [209, 345] on select "Select Stylist [PERSON_NAME] [PERSON_NAME] [PERSON_NAME] MARKET STAFF amit [PER…" at bounding box center [202, 345] width 105 height 21
select select "43522"
click at [150, 335] on select "Select Stylist [PERSON_NAME] [PERSON_NAME] [PERSON_NAME] MARKET STAFF amit [PER…" at bounding box center [202, 345] width 105 height 21
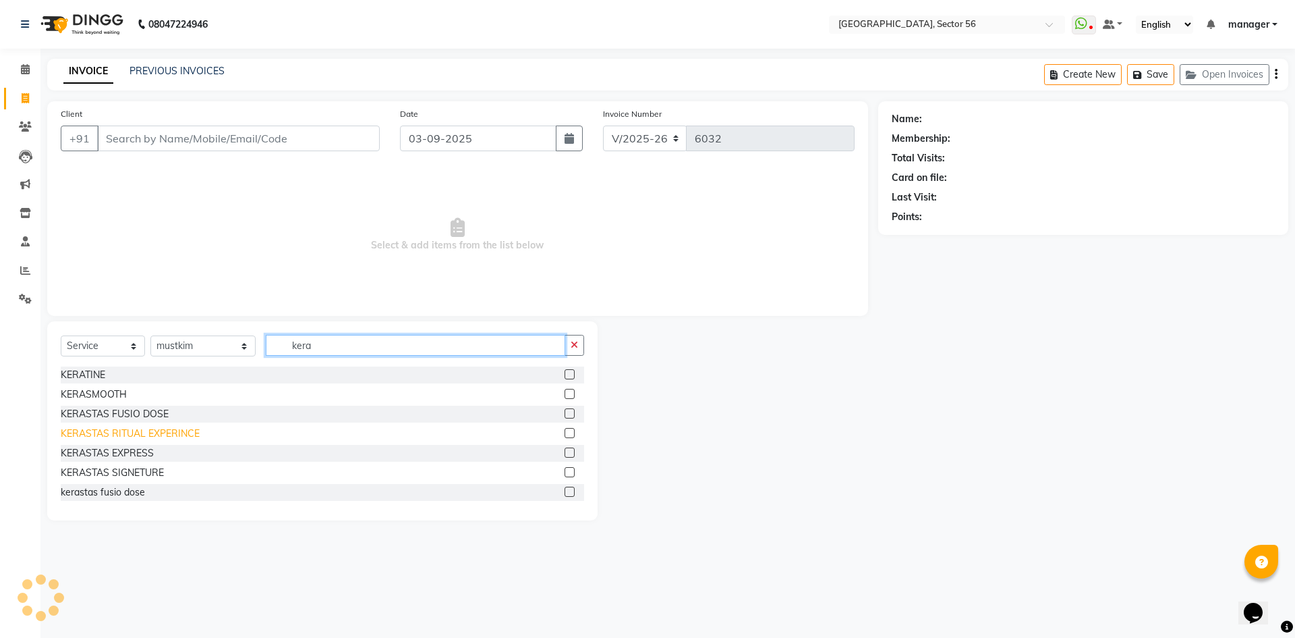
type input "kera"
click at [136, 431] on div "KERASTAS RITUAL EXPERINCE" at bounding box center [130, 433] width 139 height 14
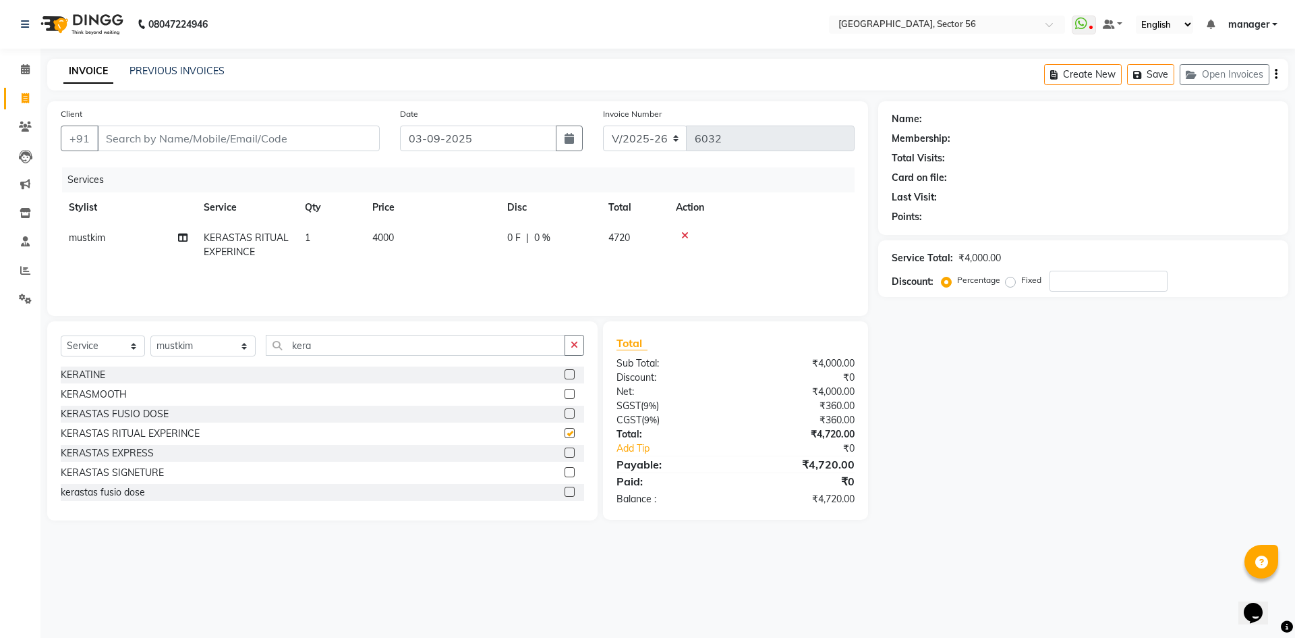
checkbox input "false"
drag, startPoint x: 316, startPoint y: 347, endPoint x: 213, endPoint y: 356, distance: 103.6
click at [213, 356] on div "Select Service Product Membership Package Voucher Prepaid Gift Card Select Styl…" at bounding box center [323, 351] width 524 height 32
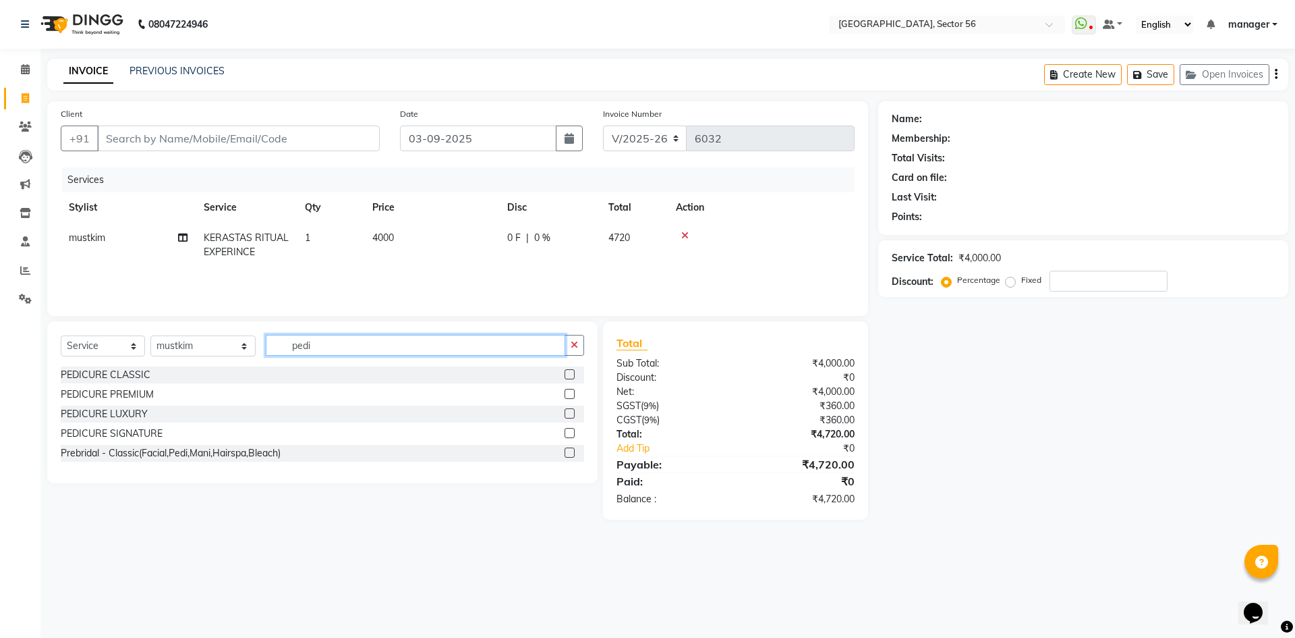
type input "pedi"
click at [129, 366] on div "PEDICURE CLASSIC" at bounding box center [323, 374] width 524 height 17
click at [130, 368] on div "PEDICURE CLASSIC" at bounding box center [106, 375] width 90 height 14
checkbox input "false"
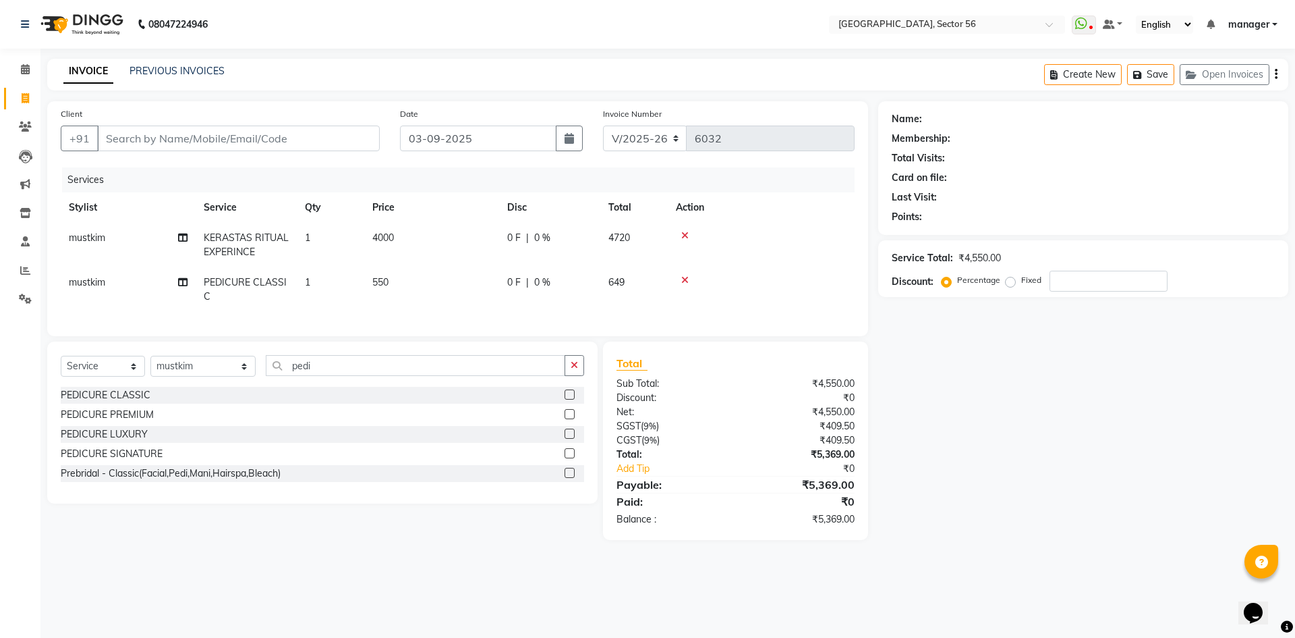
click at [0, 368] on div "Calendar Invoice Clients Leads Marketing Inventory Staff Reports Settings Compl…" at bounding box center [91, 327] width 182 height 579
click at [165, 140] on input "Client" at bounding box center [238, 138] width 283 height 26
type input "9"
type input "0"
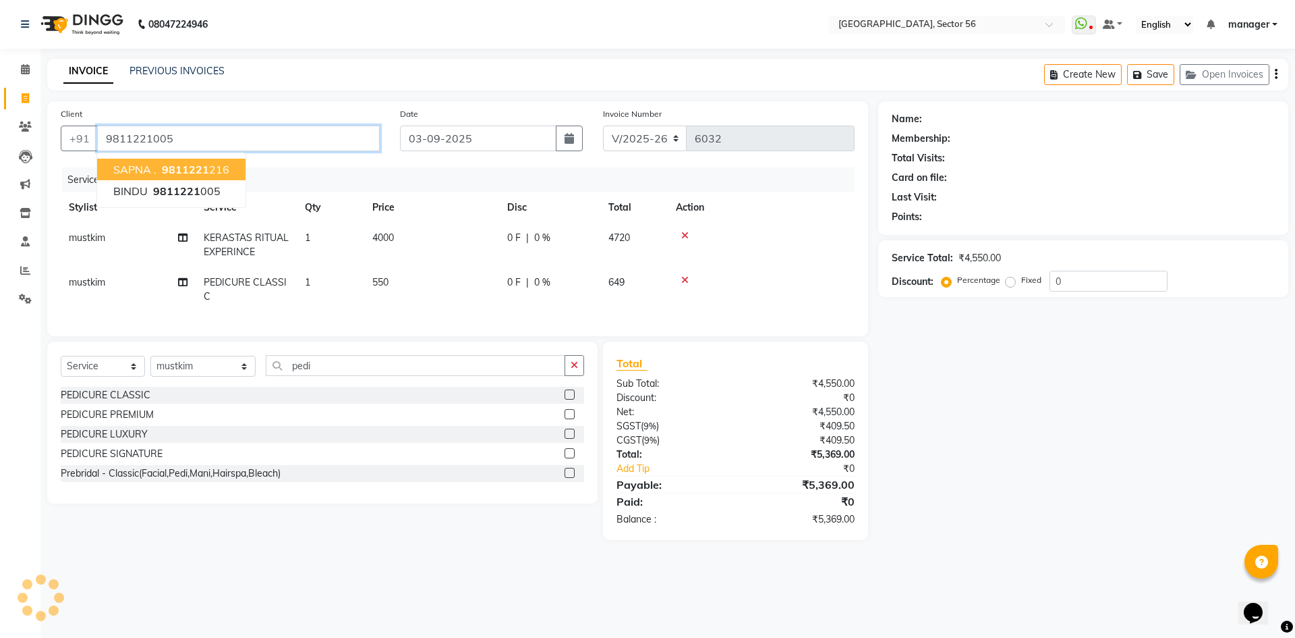
type input "9811221005"
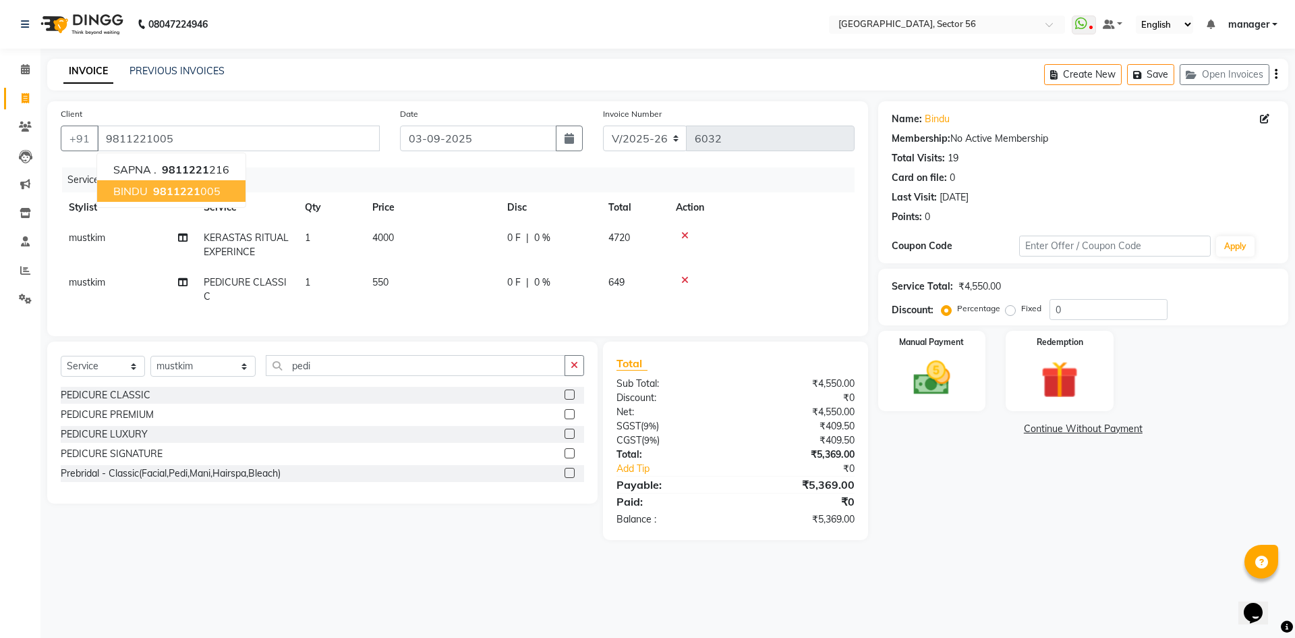
click at [204, 192] on ngb-highlight "9811221 005" at bounding box center [185, 190] width 70 height 13
drag, startPoint x: 1080, startPoint y: 315, endPoint x: 1037, endPoint y: 317, distance: 42.6
click at [1037, 317] on div "Percentage Fixed 0" at bounding box center [1056, 309] width 223 height 21
type input "10"
click at [196, 137] on input "9811221005" at bounding box center [238, 138] width 283 height 26
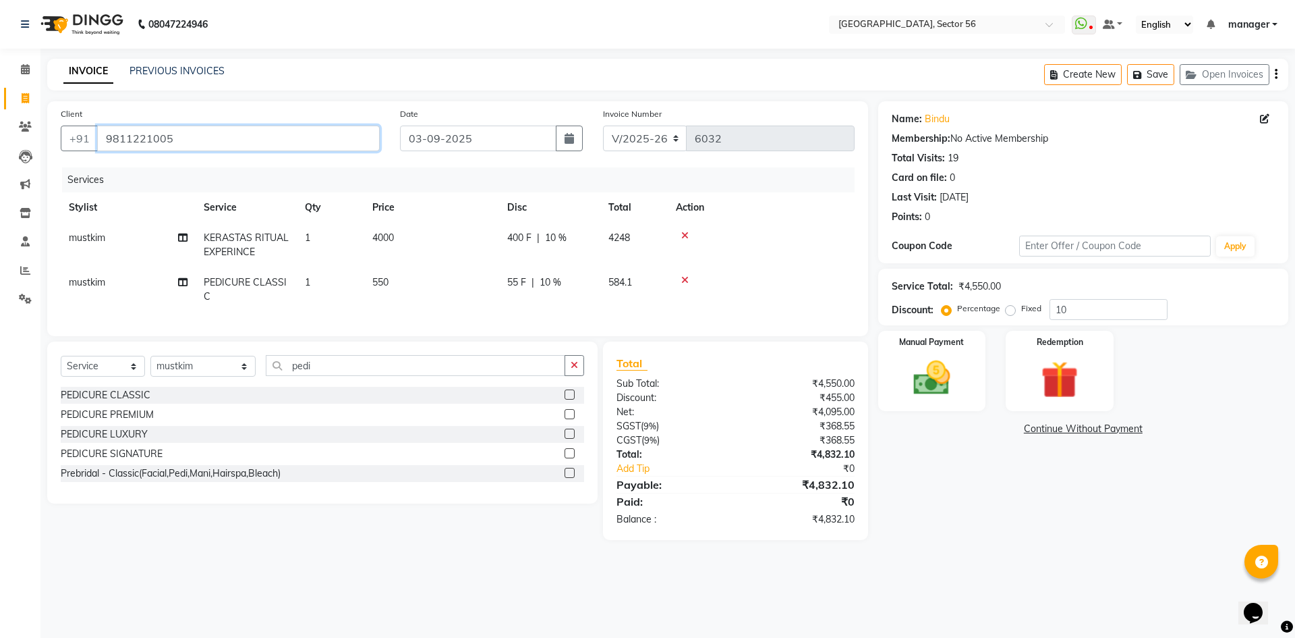
click at [196, 137] on input "9811221005" at bounding box center [238, 138] width 283 height 26
click at [0, 365] on div "Calendar Invoice Clients Leads Marketing Inventory Staff Reports Settings Compl…" at bounding box center [91, 327] width 182 height 579
click at [191, 144] on input "9811221005" at bounding box center [238, 138] width 283 height 26
click at [277, 142] on input "9811221005" at bounding box center [238, 138] width 283 height 26
click at [960, 384] on img at bounding box center [932, 378] width 63 height 45
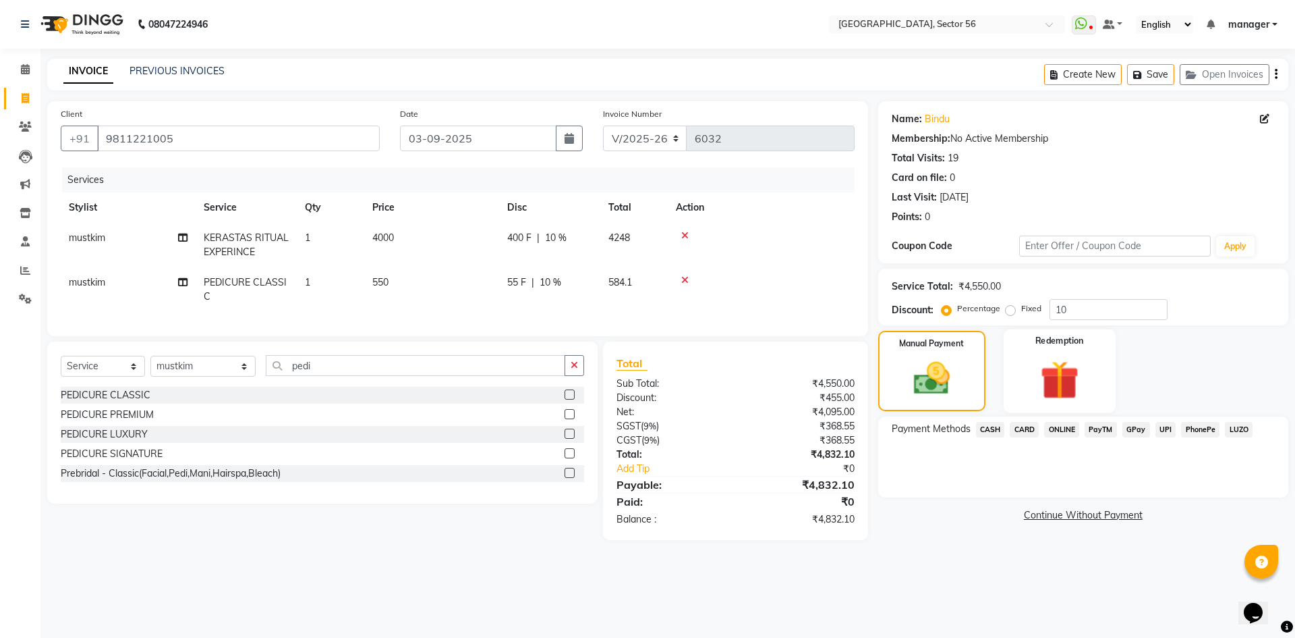
click at [1030, 385] on img at bounding box center [1059, 380] width 63 height 48
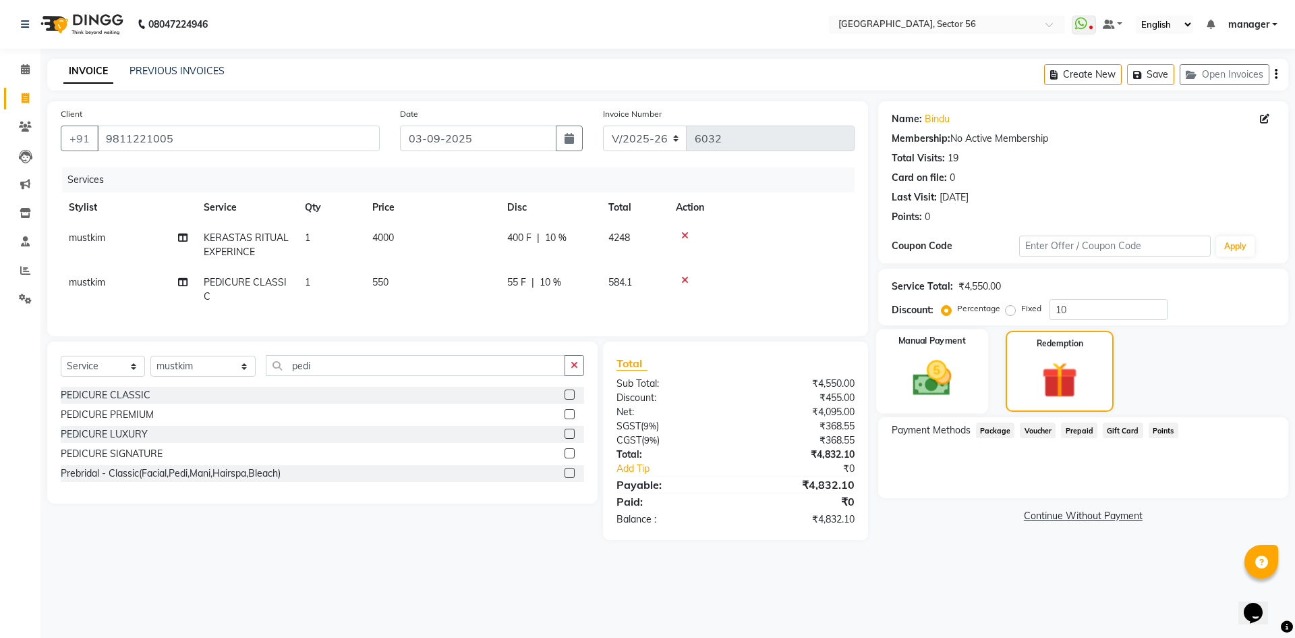
click at [947, 383] on img at bounding box center [932, 378] width 63 height 45
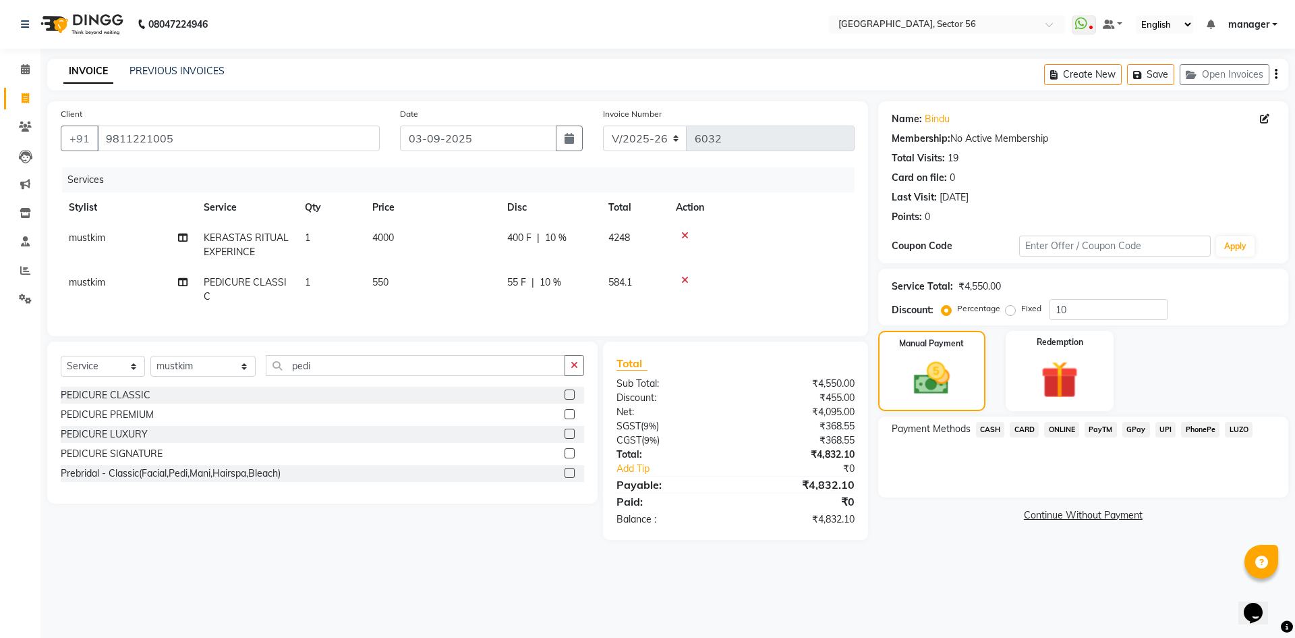
click at [1025, 430] on span "CARD" at bounding box center [1024, 430] width 29 height 16
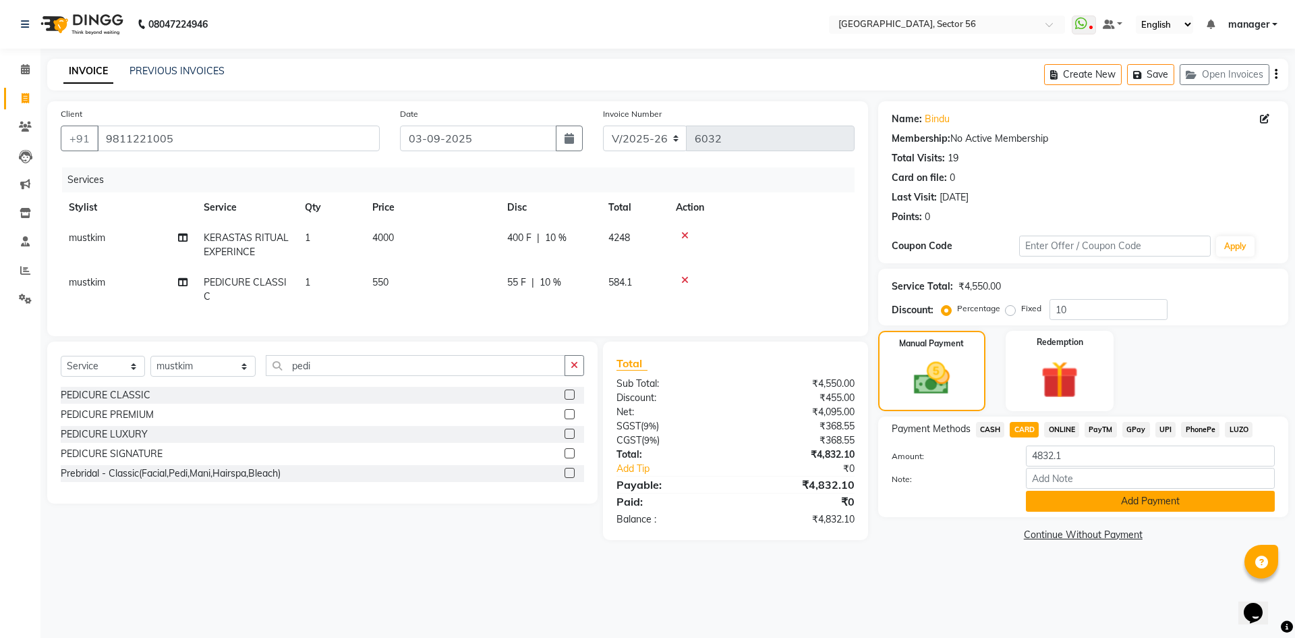
click at [1049, 509] on button "Add Payment" at bounding box center [1150, 501] width 249 height 21
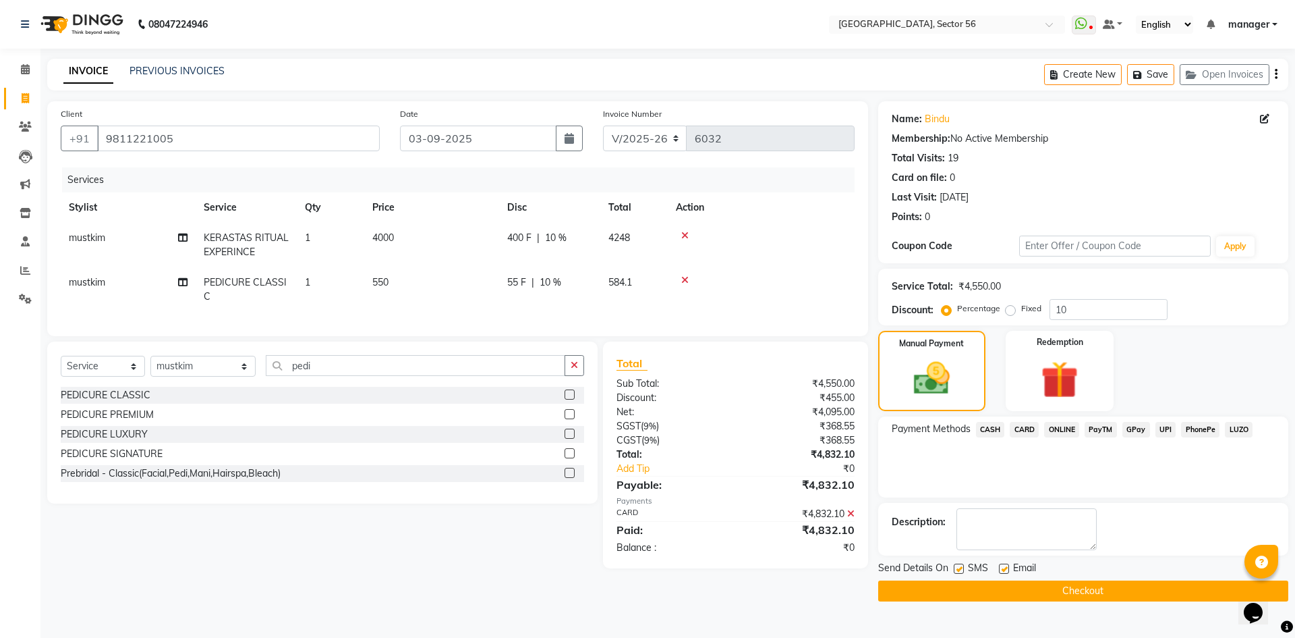
click at [928, 590] on button "Checkout" at bounding box center [1083, 590] width 410 height 21
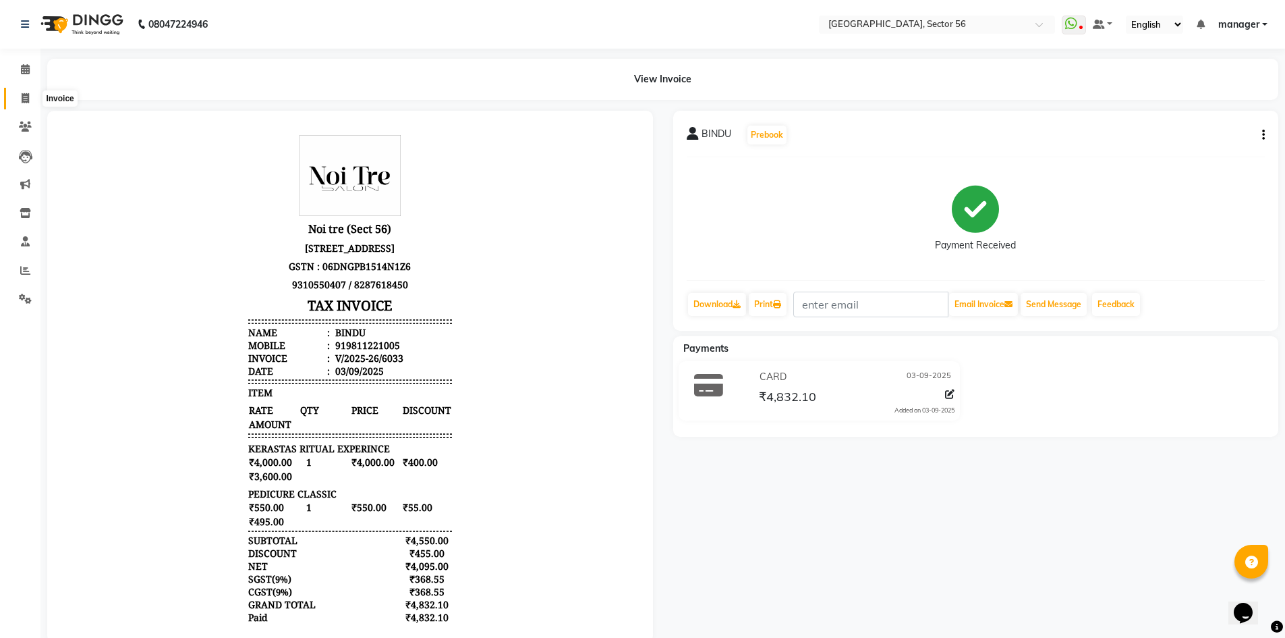
click at [22, 101] on icon at bounding box center [25, 98] width 7 height 10
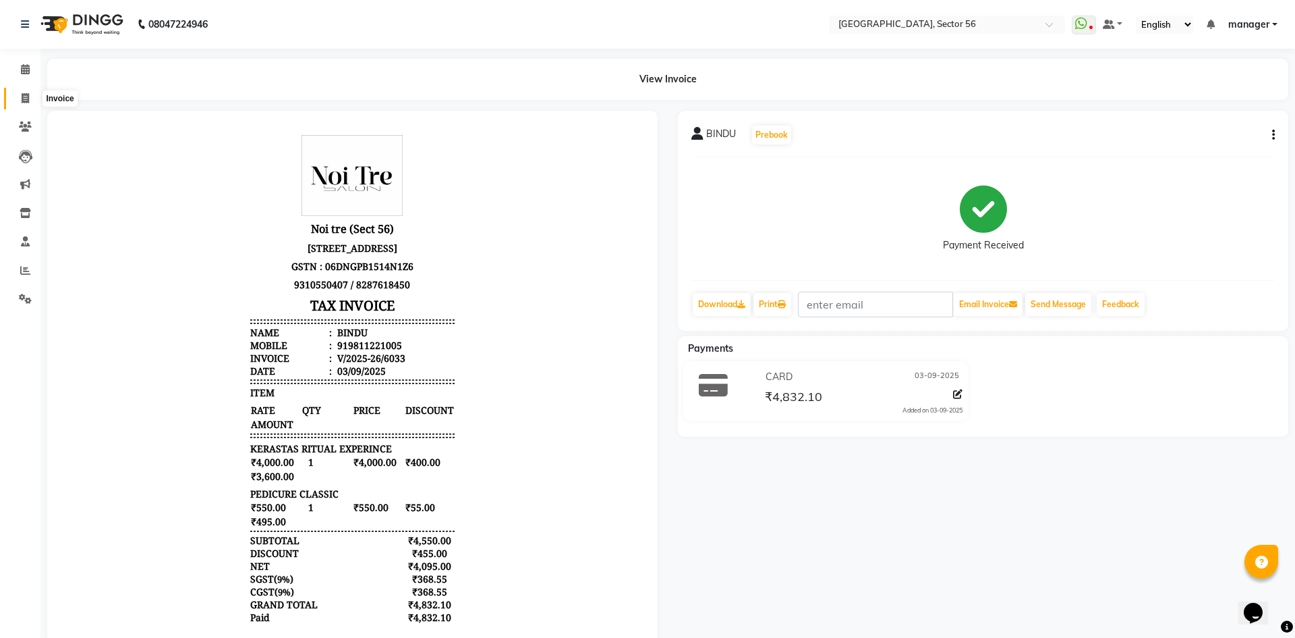
select select "service"
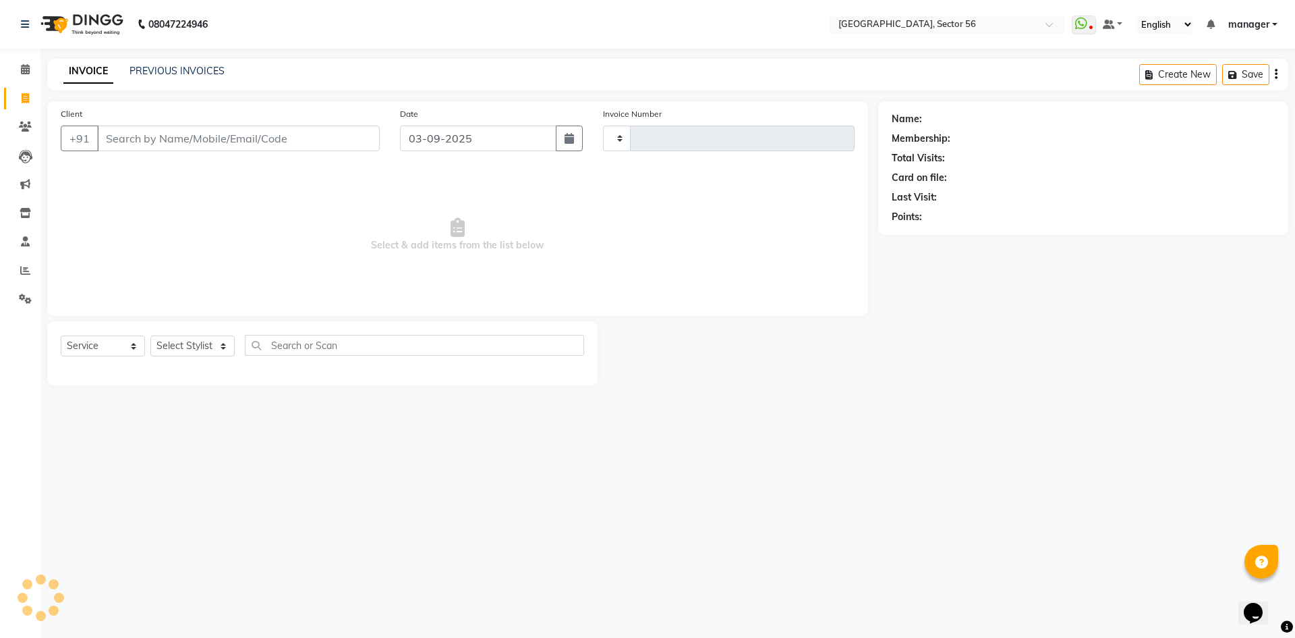
type input "6034"
select select "5557"
click at [119, 136] on input "Client" at bounding box center [238, 138] width 283 height 26
click at [195, 138] on input "Client" at bounding box center [238, 138] width 283 height 26
click at [196, 138] on input "Client" at bounding box center [238, 138] width 283 height 26
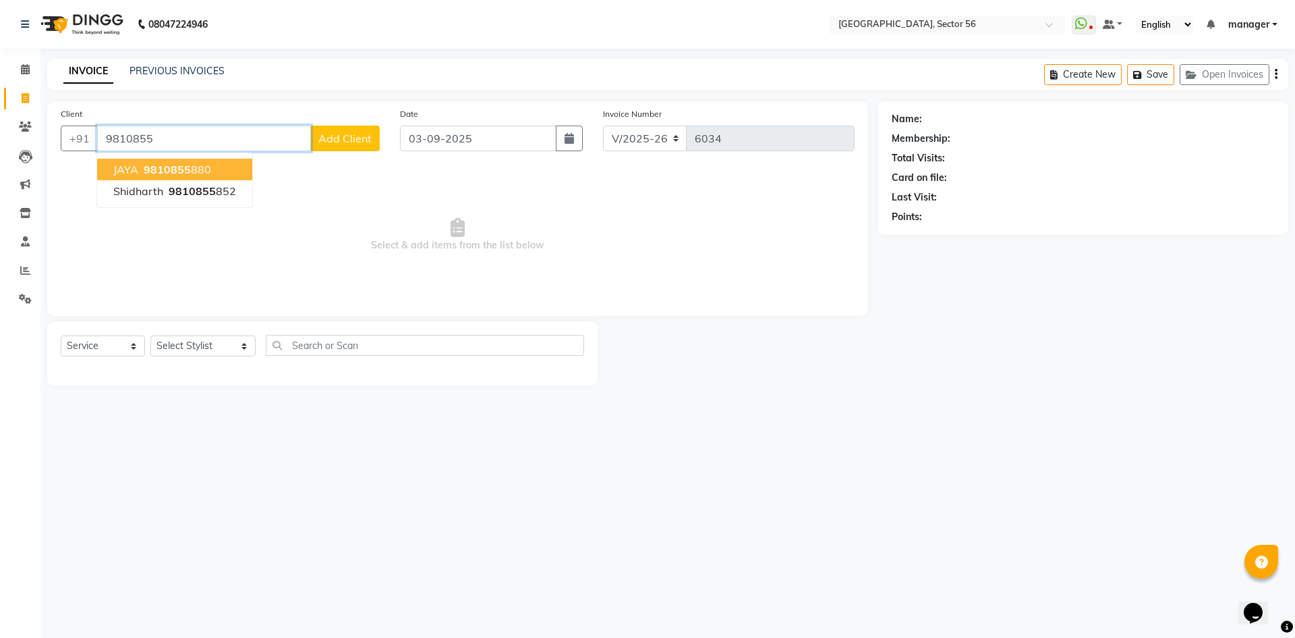
click at [184, 171] on span "9810855" at bounding box center [167, 169] width 47 height 13
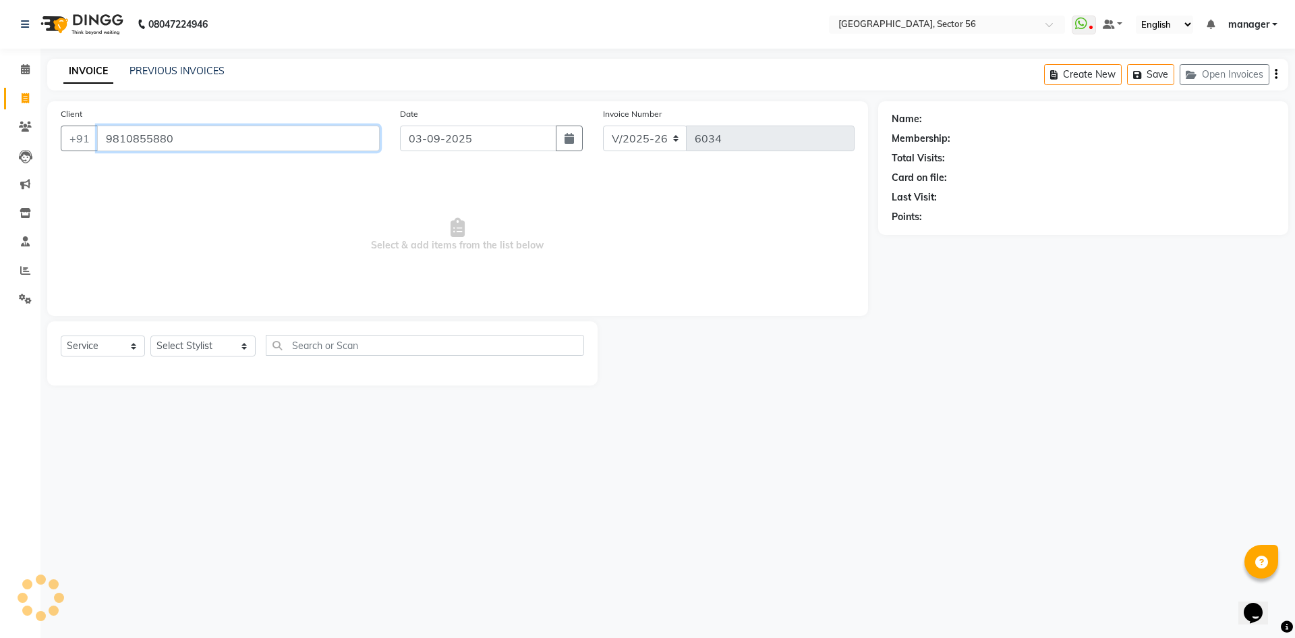
type input "9810855880"
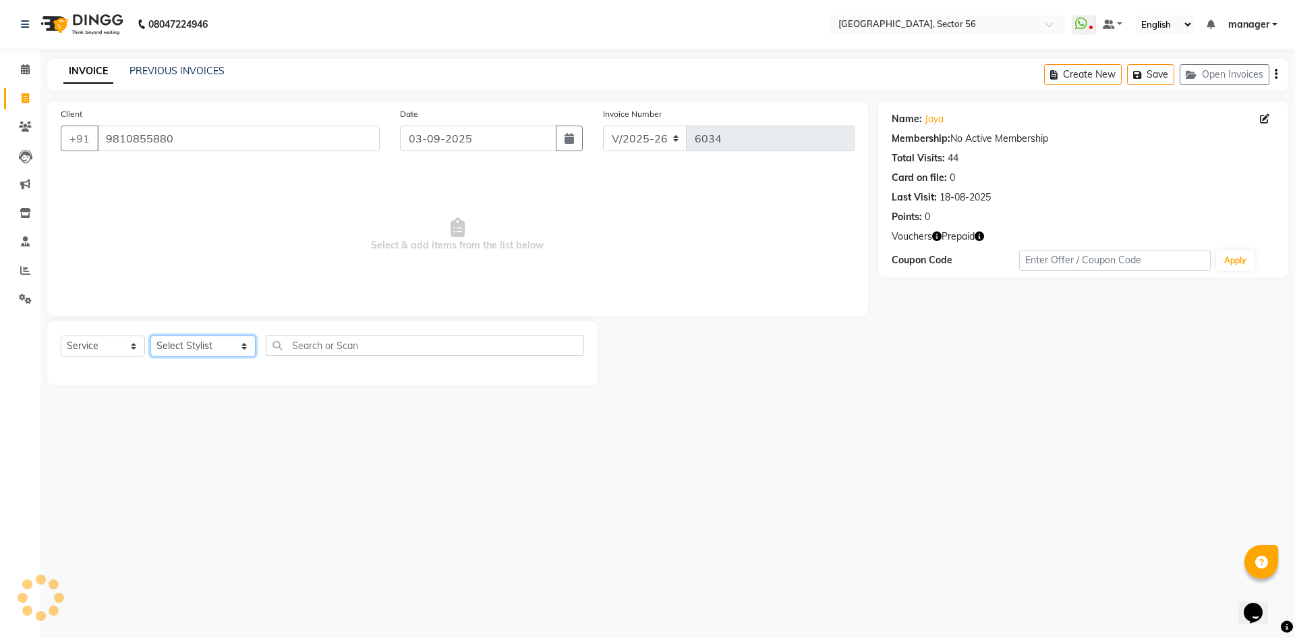
click at [197, 341] on select "Select Stylist [PERSON_NAME] [PERSON_NAME] [PERSON_NAME] MARKET STAFF amit [PER…" at bounding box center [202, 345] width 105 height 21
select select "43518"
click at [150, 335] on select "Select Stylist [PERSON_NAME] [PERSON_NAME] [PERSON_NAME] MARKET STAFF amit [PER…" at bounding box center [202, 345] width 105 height 21
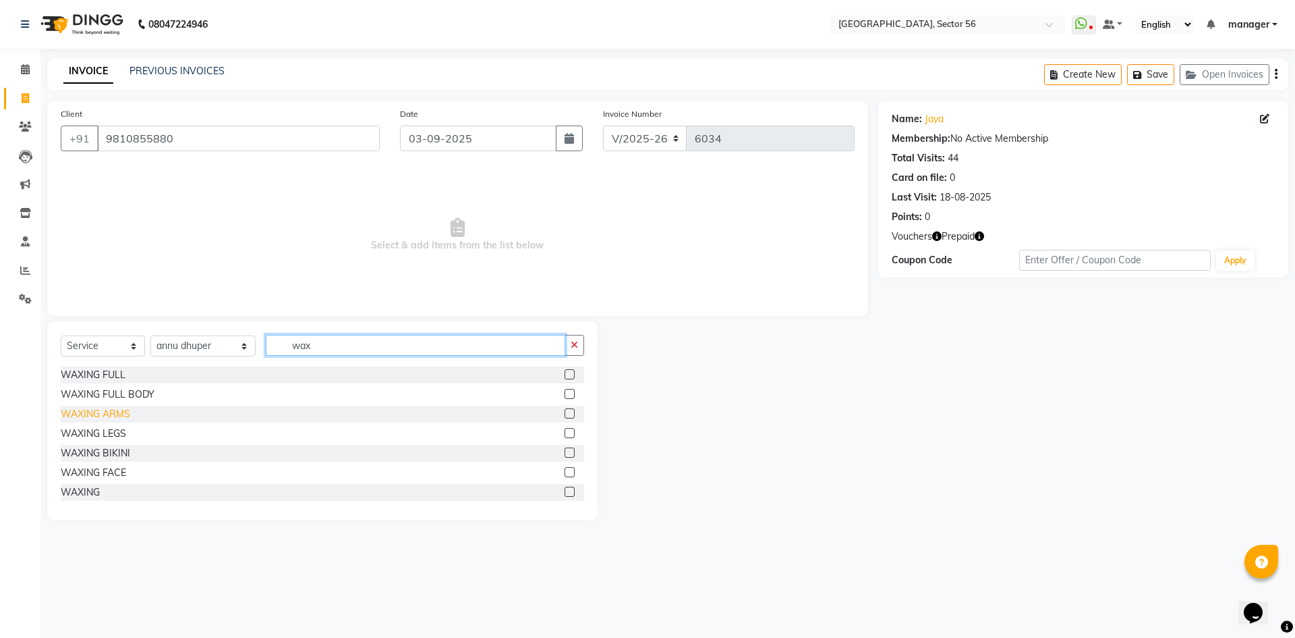
type input "wax"
drag, startPoint x: 105, startPoint y: 412, endPoint x: 165, endPoint y: 400, distance: 60.6
click at [106, 412] on div "WAXING ARMS" at bounding box center [95, 414] width 69 height 14
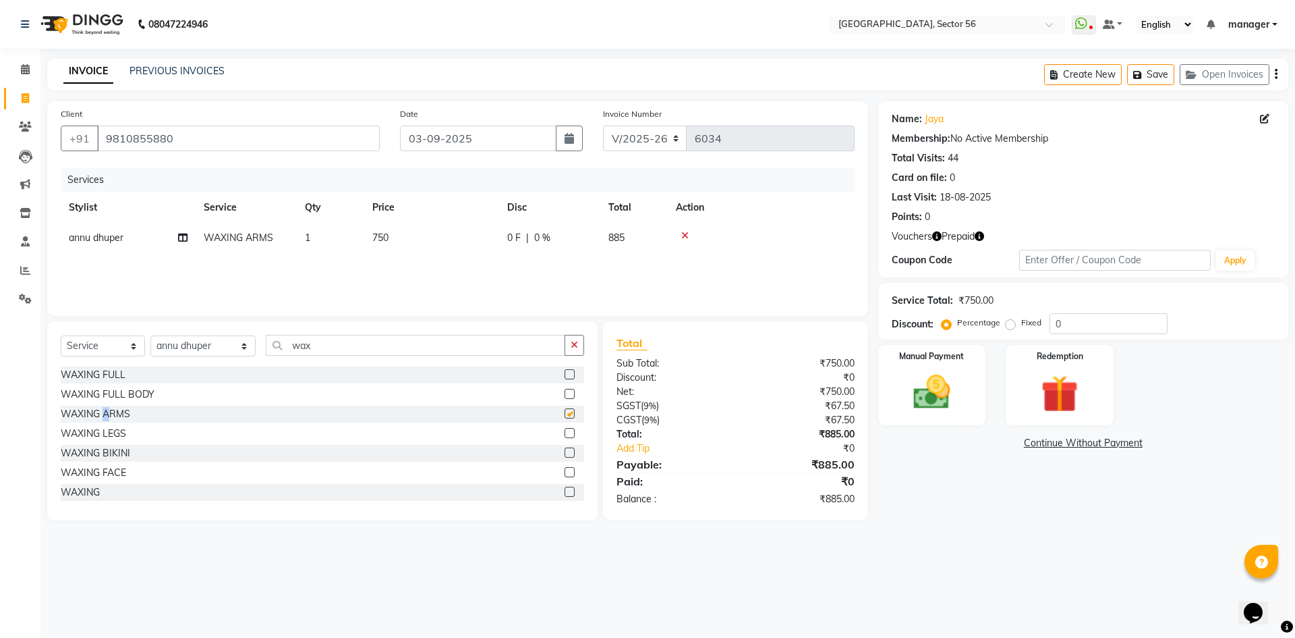
checkbox input "false"
drag, startPoint x: 344, startPoint y: 336, endPoint x: 204, endPoint y: 351, distance: 141.1
click at [204, 351] on div "Select Service Product Membership Package Voucher Prepaid Gift Card Select Styl…" at bounding box center [323, 351] width 524 height 32
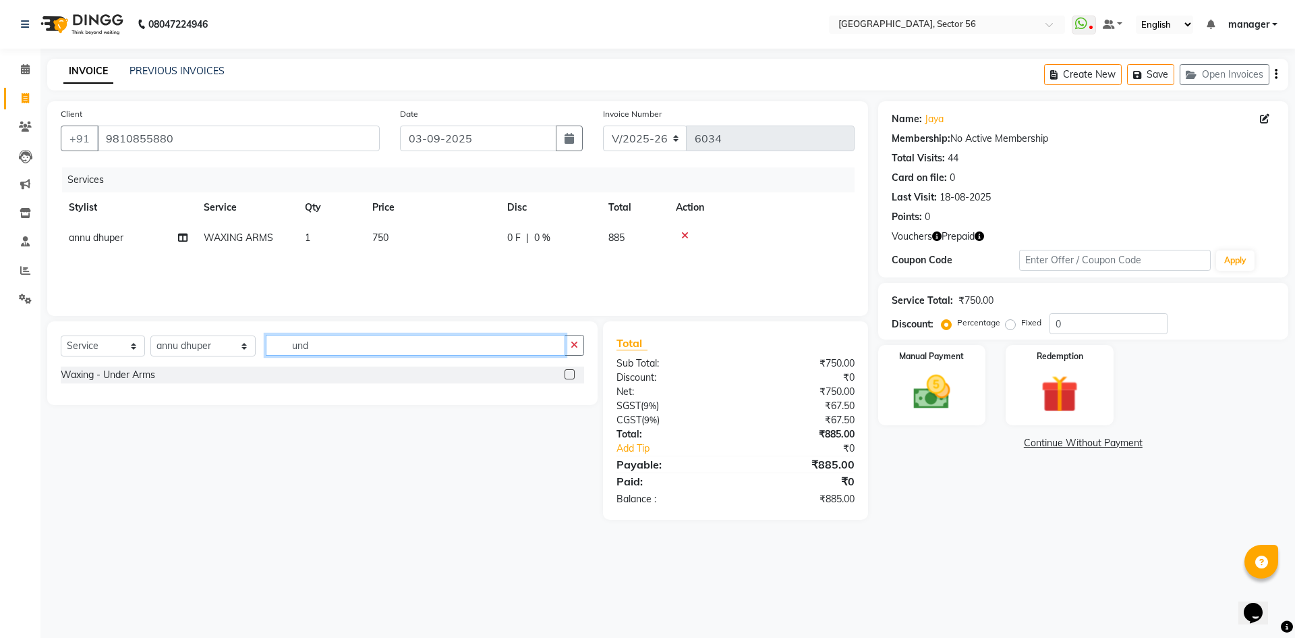
drag, startPoint x: 223, startPoint y: 359, endPoint x: 177, endPoint y: 364, distance: 46.8
click at [177, 364] on div "Select Service Product Membership Package Voucher Prepaid Gift Card Select Styl…" at bounding box center [323, 351] width 524 height 32
type input "sid"
click at [119, 371] on div "Threading - Sides" at bounding box center [99, 375] width 76 height 14
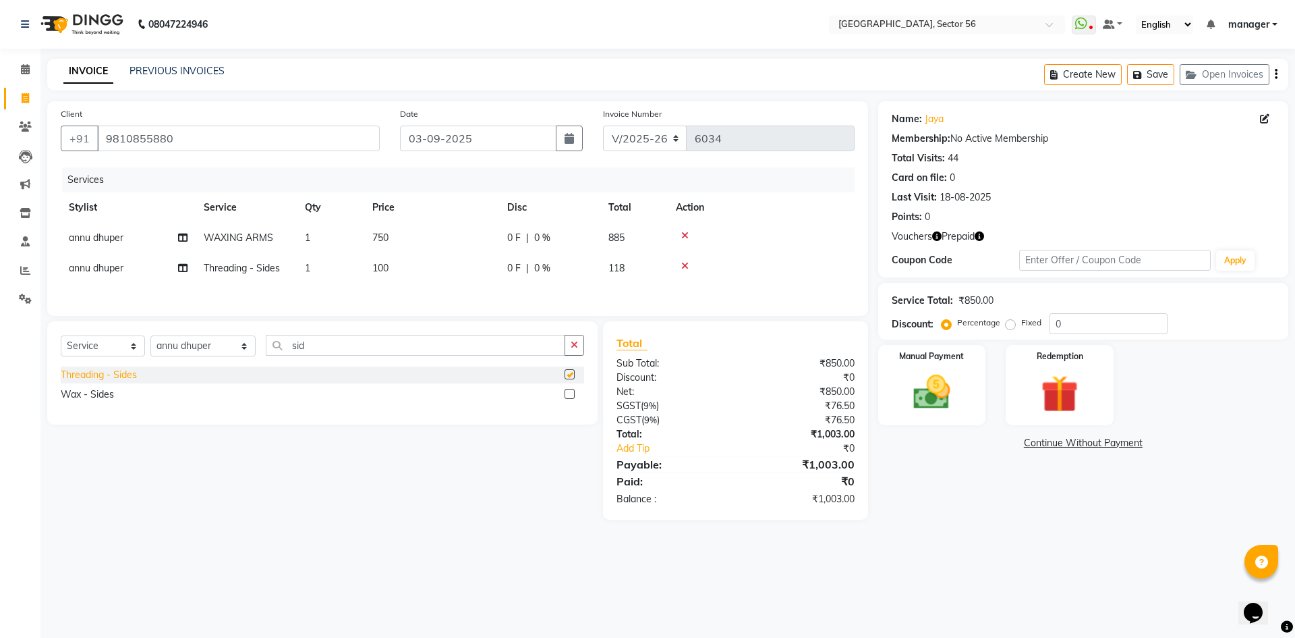
checkbox input "false"
click at [107, 394] on div "Wax - Sides" at bounding box center [87, 394] width 53 height 14
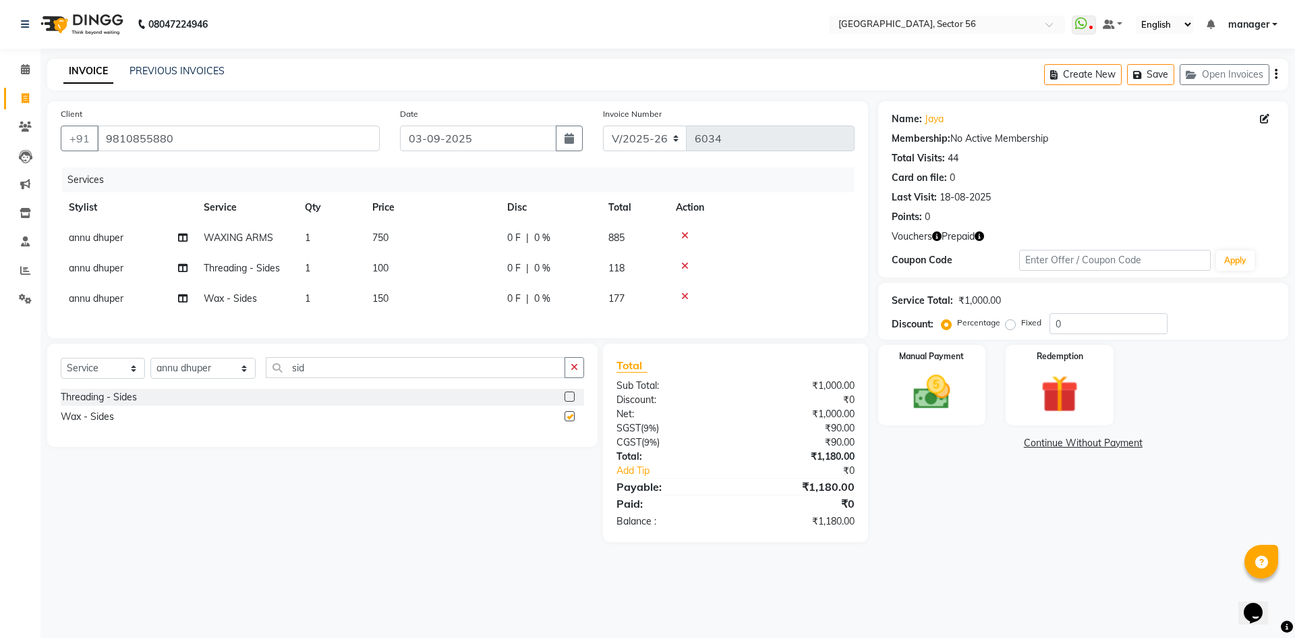
checkbox input "false"
click at [685, 264] on icon at bounding box center [684, 265] width 7 height 9
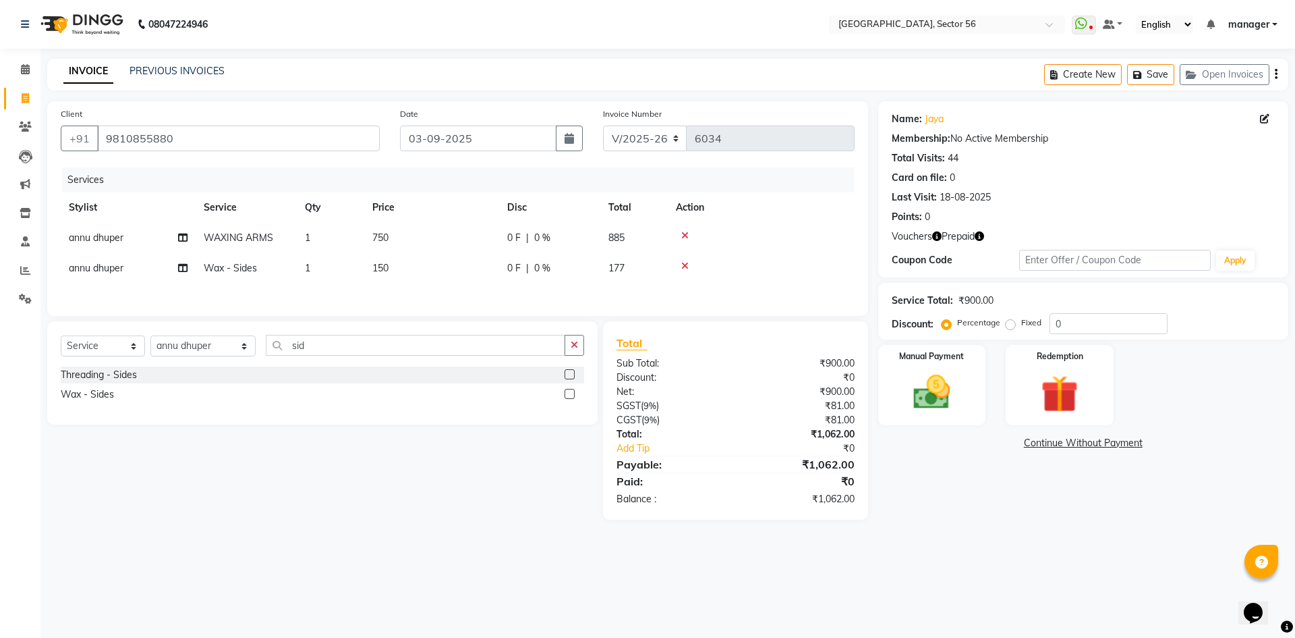
click at [420, 264] on td "150" at bounding box center [431, 268] width 135 height 30
select select "43518"
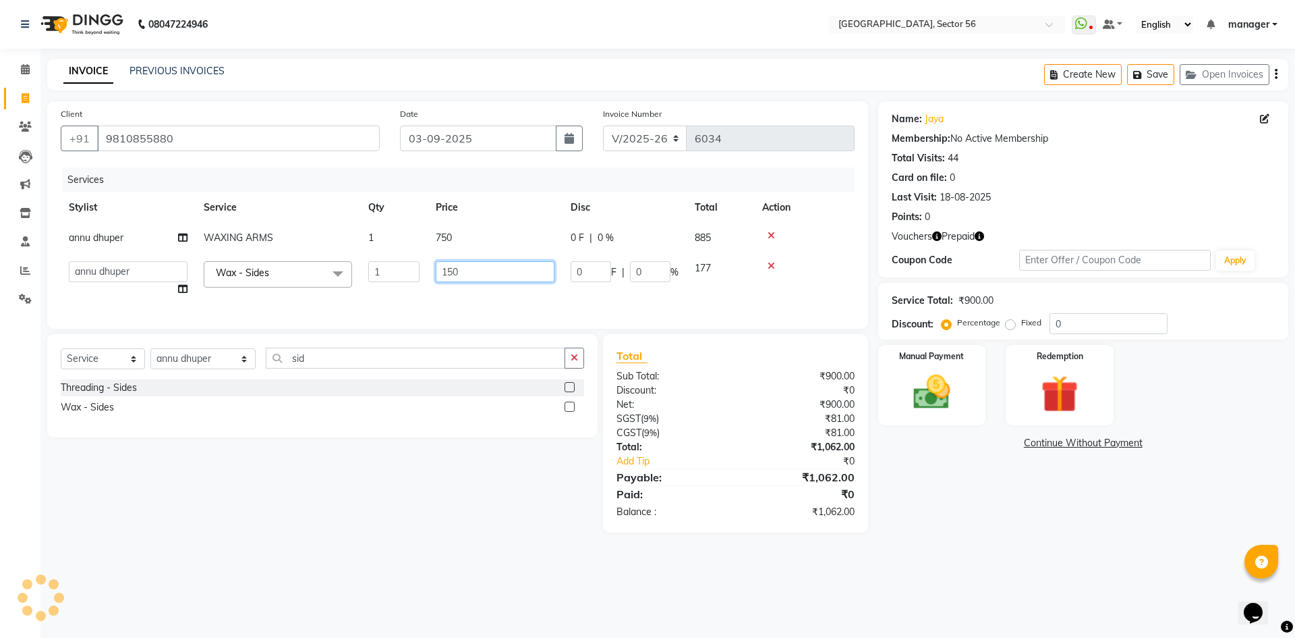
drag, startPoint x: 443, startPoint y: 264, endPoint x: 370, endPoint y: 273, distance: 73.3
click at [370, 273] on tr "[PERSON_NAME] [PERSON_NAME] [PERSON_NAME] MARKET STAFF amit [PERSON_NAME] [PERS…" at bounding box center [458, 278] width 794 height 51
type input "350"
drag, startPoint x: 1, startPoint y: 468, endPoint x: 11, endPoint y: 465, distance: 11.3
click at [2, 468] on div "Calendar Invoice Clients Leads Marketing Inventory Staff Reports Settings Compl…" at bounding box center [91, 327] width 182 height 579
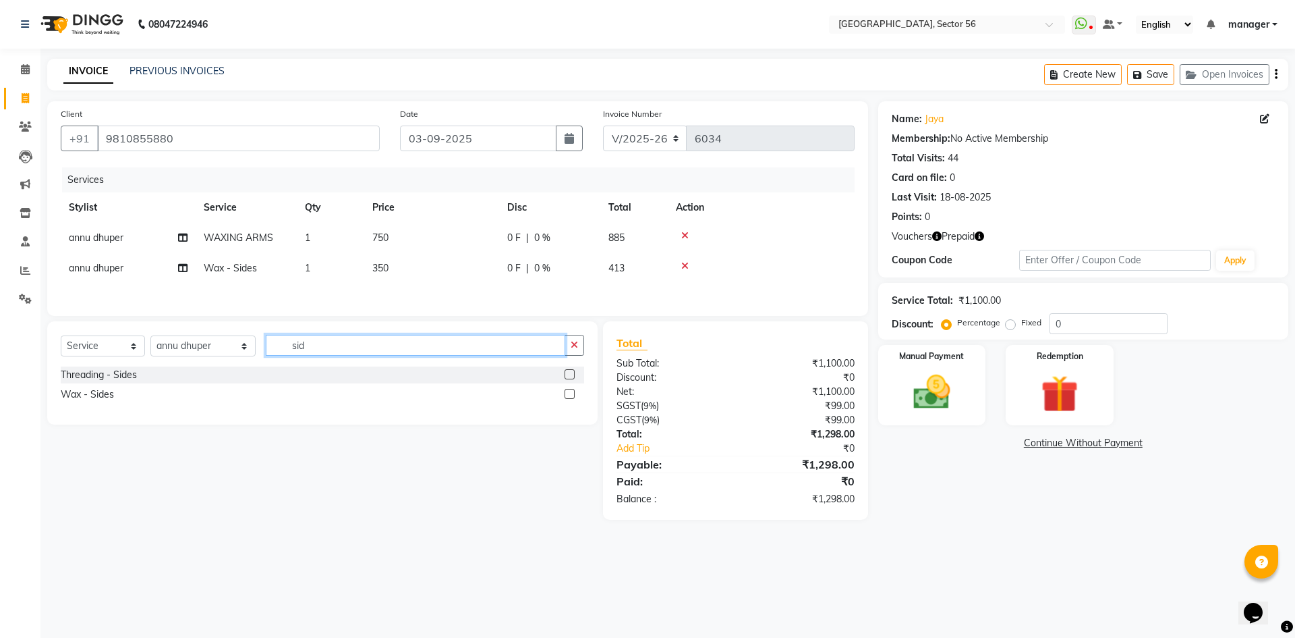
drag, startPoint x: 341, startPoint y: 351, endPoint x: 195, endPoint y: 361, distance: 146.8
click at [195, 361] on div "Select Service Product Membership Package Voucher Prepaid Gift Card Select Styl…" at bounding box center [323, 351] width 524 height 32
type input "wax up"
click at [103, 396] on div "Waxing - Upperlip" at bounding box center [100, 394] width 78 height 14
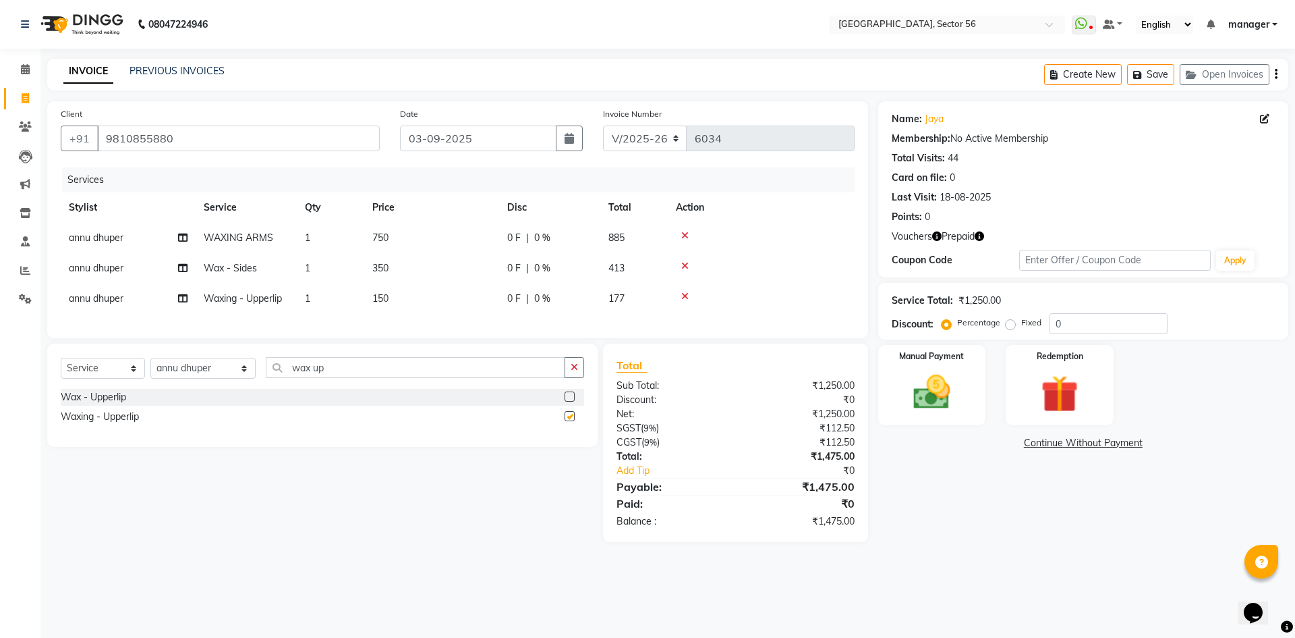
checkbox input "false"
drag, startPoint x: 337, startPoint y: 379, endPoint x: 226, endPoint y: 389, distance: 111.8
click at [226, 389] on div "Select Service Product Membership Package Voucher Prepaid Gift Card Select Styl…" at bounding box center [323, 373] width 524 height 32
click at [330, 378] on input "wax up" at bounding box center [416, 367] width 300 height 21
drag, startPoint x: 331, startPoint y: 379, endPoint x: 232, endPoint y: 385, distance: 98.7
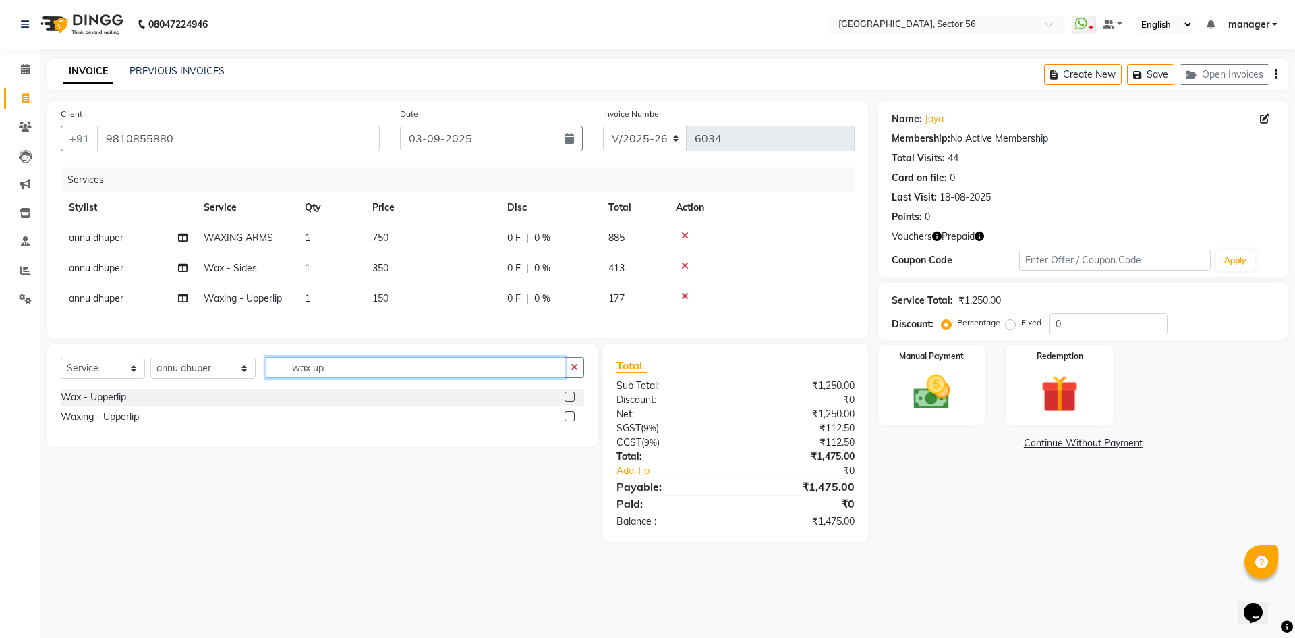
click at [232, 385] on div "Select Service Product Membership Package Voucher Prepaid Gift Card Select Styl…" at bounding box center [323, 373] width 524 height 32
type input "und"
drag, startPoint x: 134, startPoint y: 405, endPoint x: 180, endPoint y: 397, distance: 46.6
click at [137, 404] on div "Waxing - Under Arms" at bounding box center [108, 397] width 94 height 14
checkbox input "false"
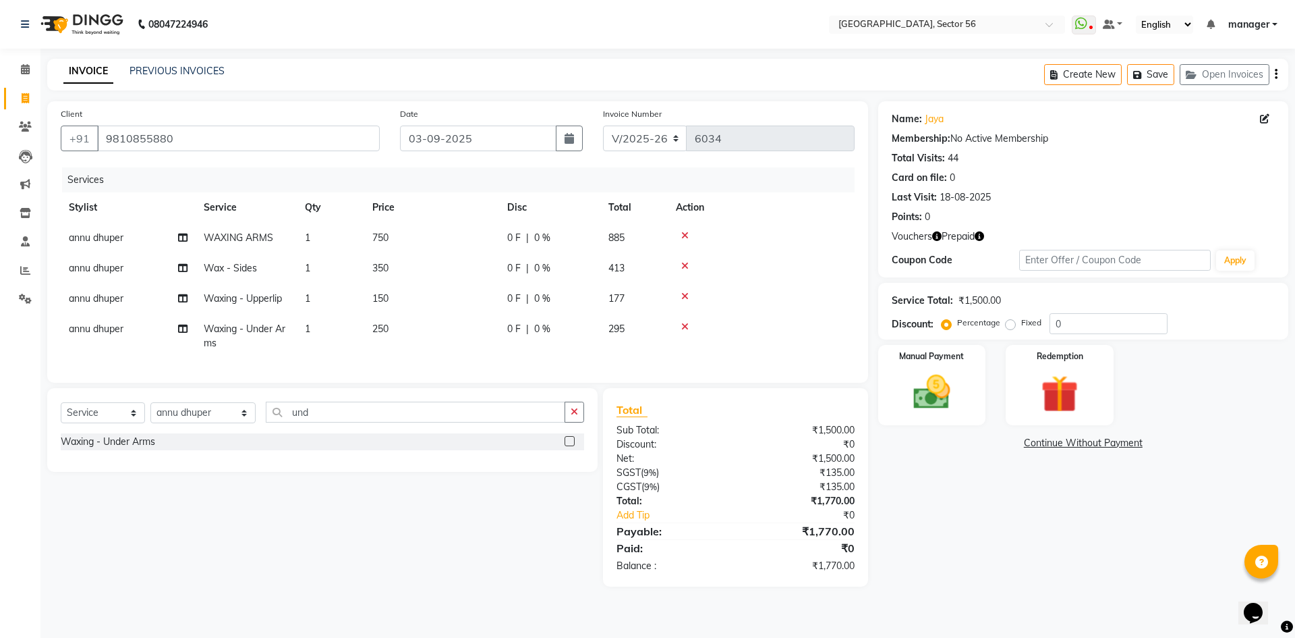
click at [393, 327] on td "250" at bounding box center [431, 336] width 135 height 45
select select "43518"
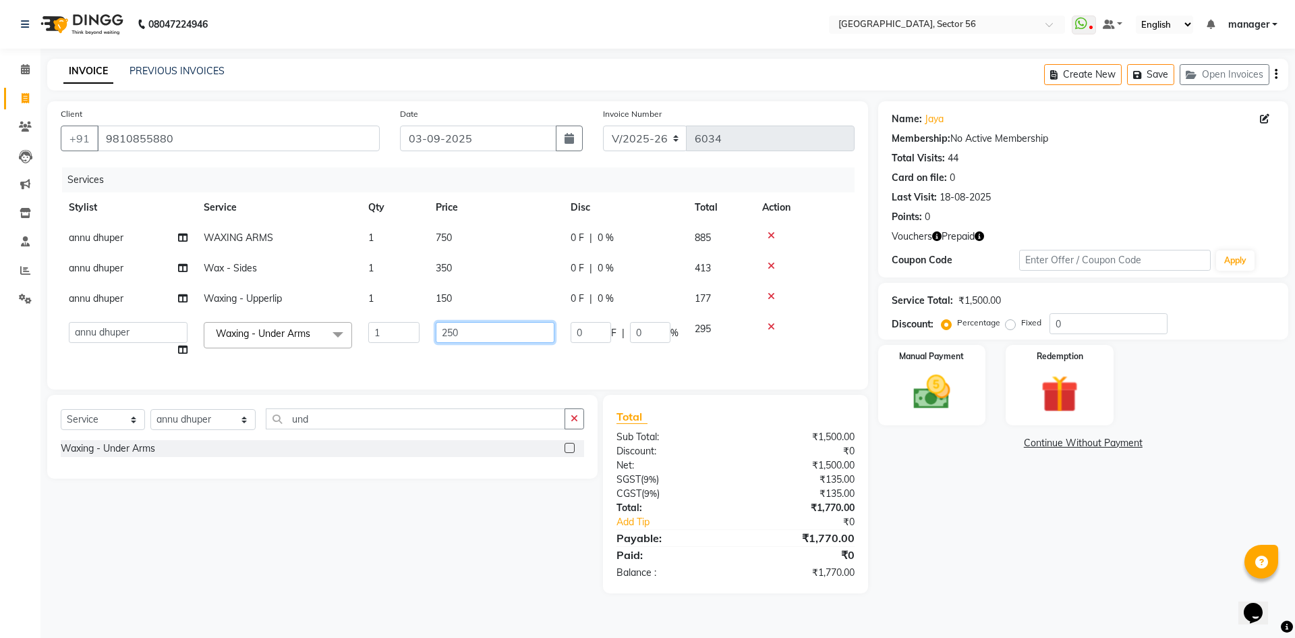
drag, startPoint x: 464, startPoint y: 333, endPoint x: 360, endPoint y: 341, distance: 104.2
click at [360, 341] on tr "ABHISHEKH THAPA abhishek thapa AKRAM KHAN MARKET STAFF amit amit spm Anamika Be…" at bounding box center [458, 339] width 794 height 51
type input "350"
click at [0, 425] on div "Calendar Invoice Clients Leads Marketing Inventory Staff Reports Settings Compl…" at bounding box center [91, 327] width 182 height 579
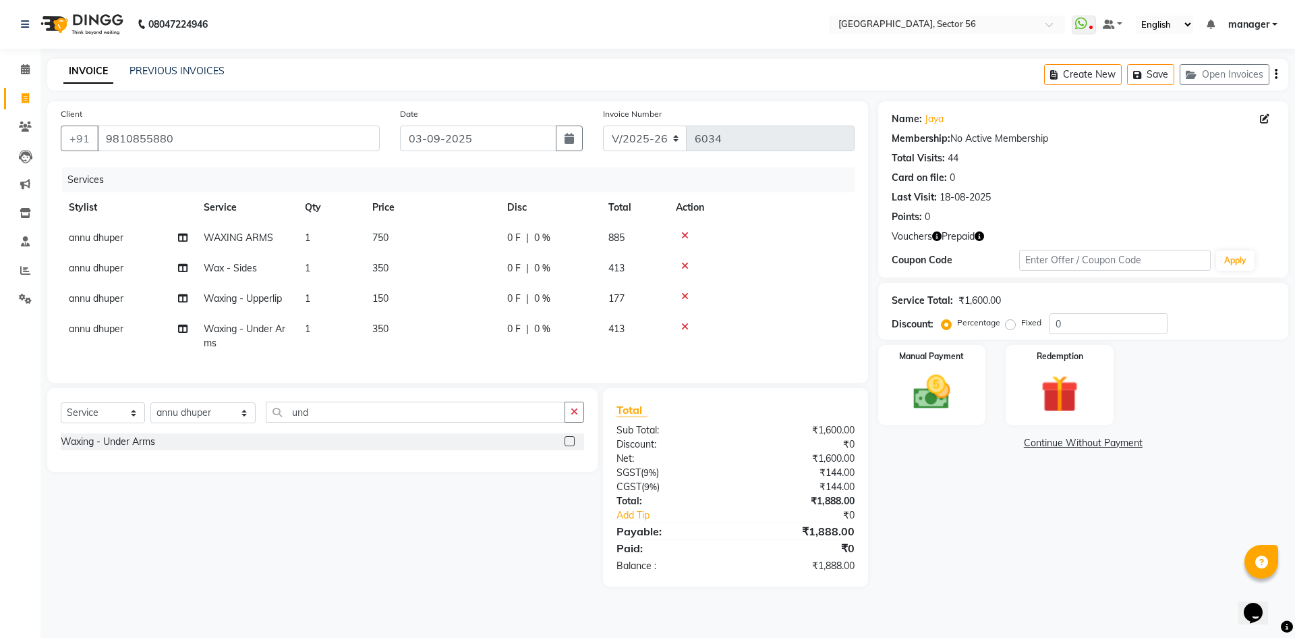
click at [978, 235] on icon "button" at bounding box center [979, 235] width 9 height 9
click at [943, 543] on div "Name: Jaya Membership: No Active Membership Total Visits: 44 Card on file: 0 La…" at bounding box center [1088, 343] width 420 height 485
drag, startPoint x: 1082, startPoint y: 391, endPoint x: 1048, endPoint y: 425, distance: 47.7
click at [1081, 391] on img at bounding box center [1059, 394] width 63 height 48
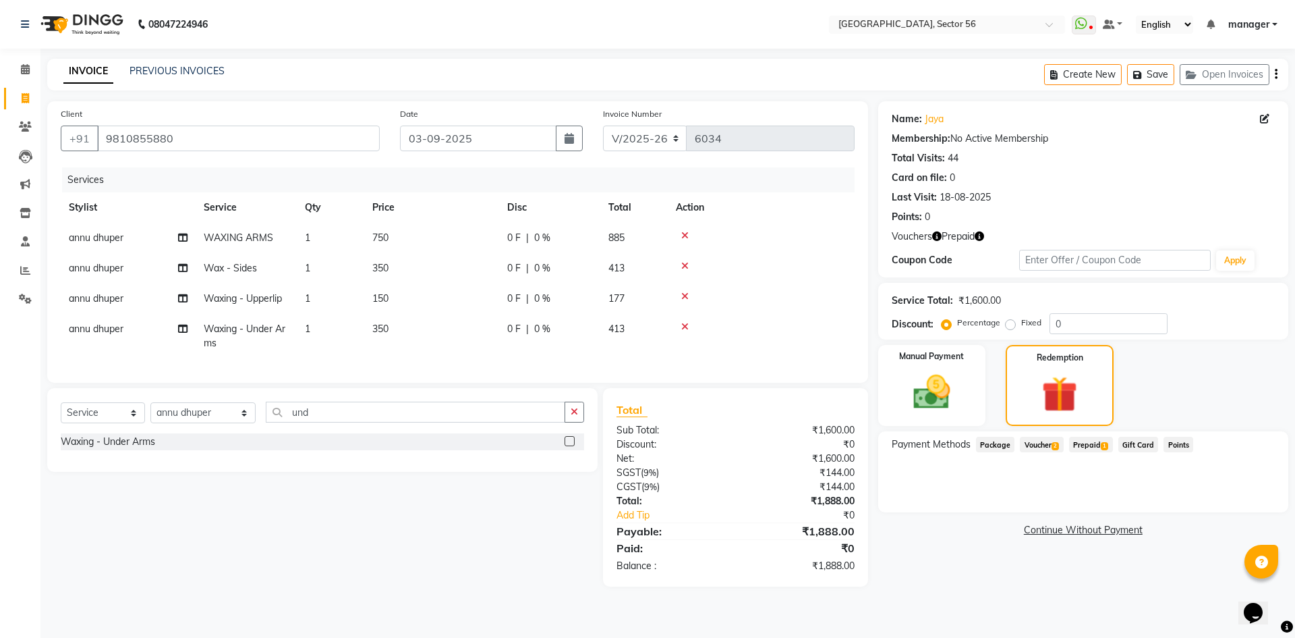
click at [1044, 440] on span "Voucher 2" at bounding box center [1041, 445] width 43 height 16
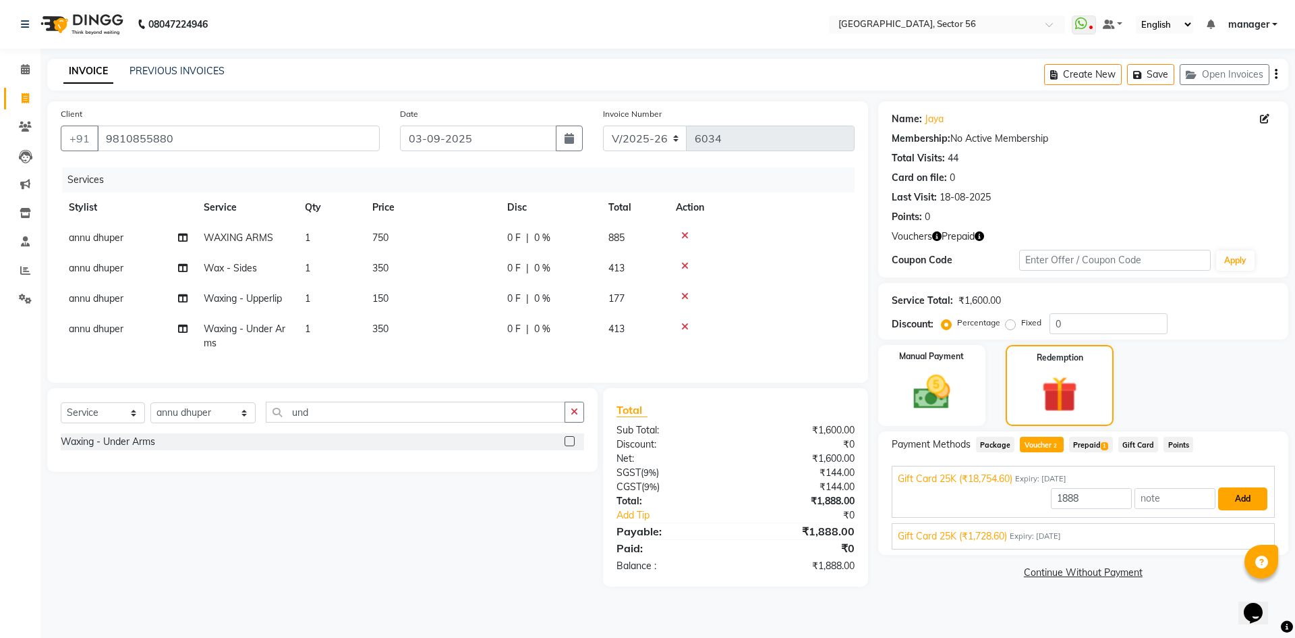
click at [1237, 502] on button "Add" at bounding box center [1243, 498] width 49 height 23
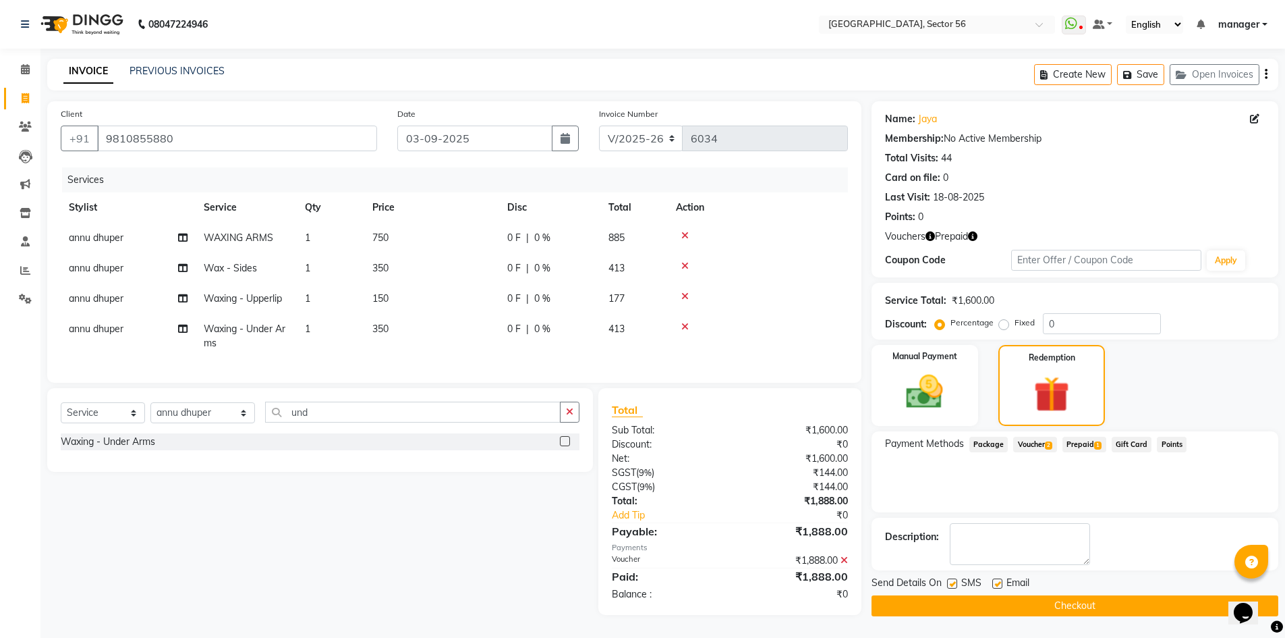
scroll to position [7, 0]
click at [1039, 595] on button "Checkout" at bounding box center [1075, 605] width 407 height 21
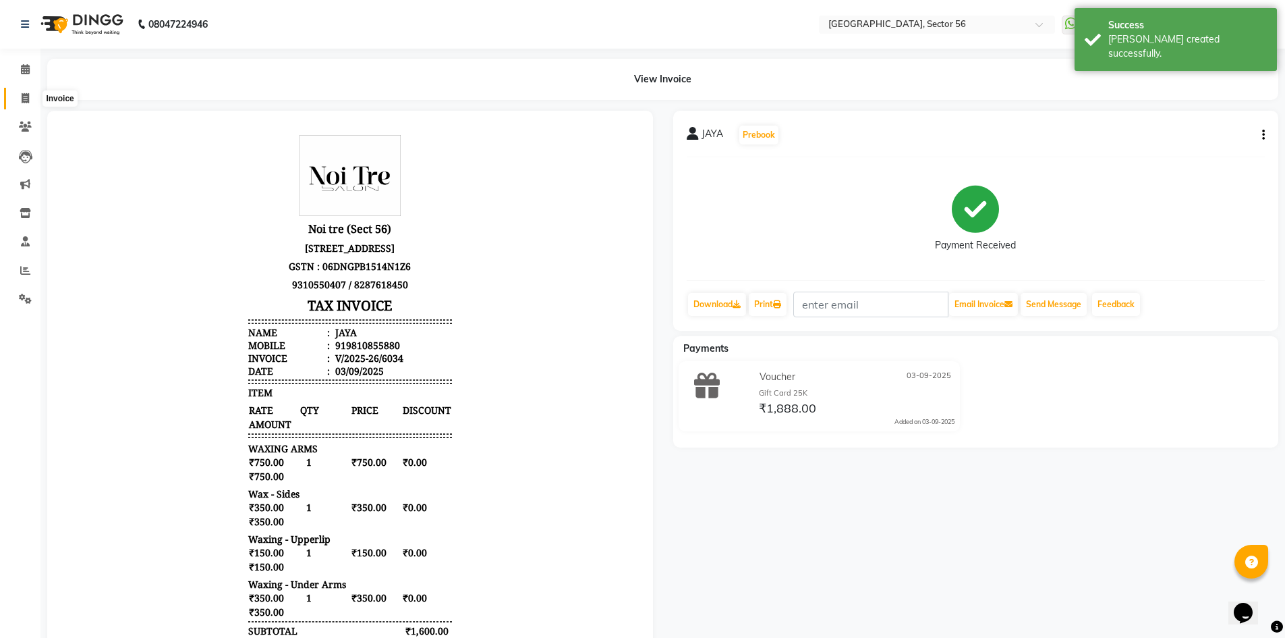
click at [23, 98] on icon at bounding box center [25, 98] width 7 height 10
select select "service"
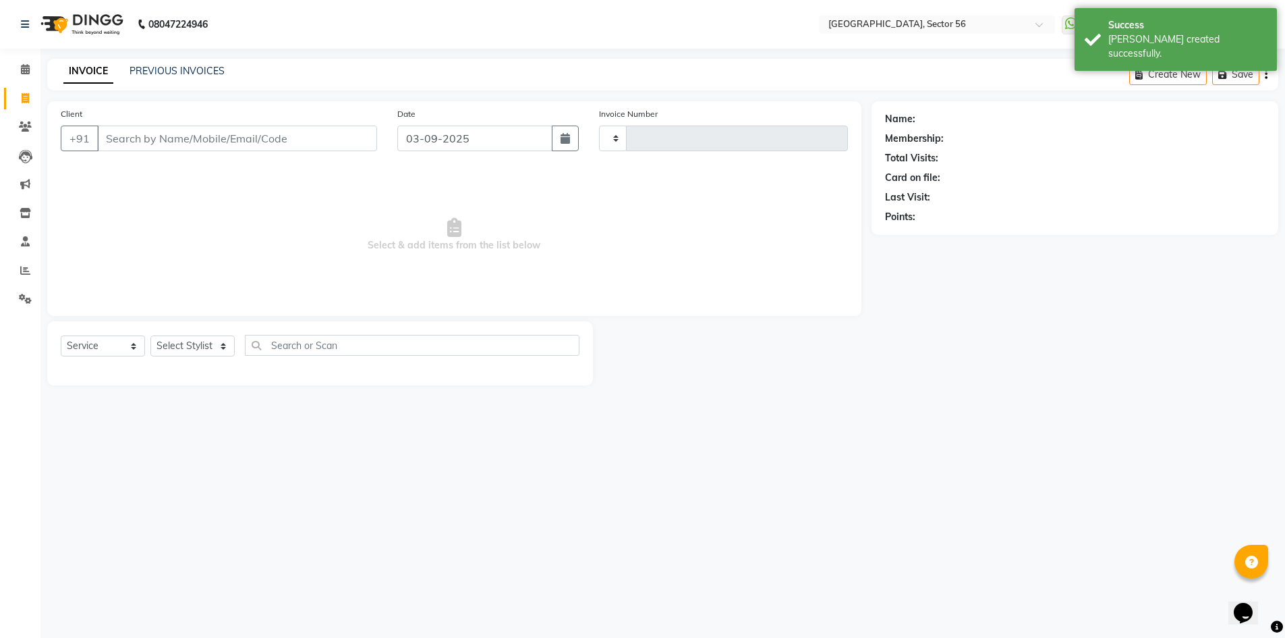
type input "6035"
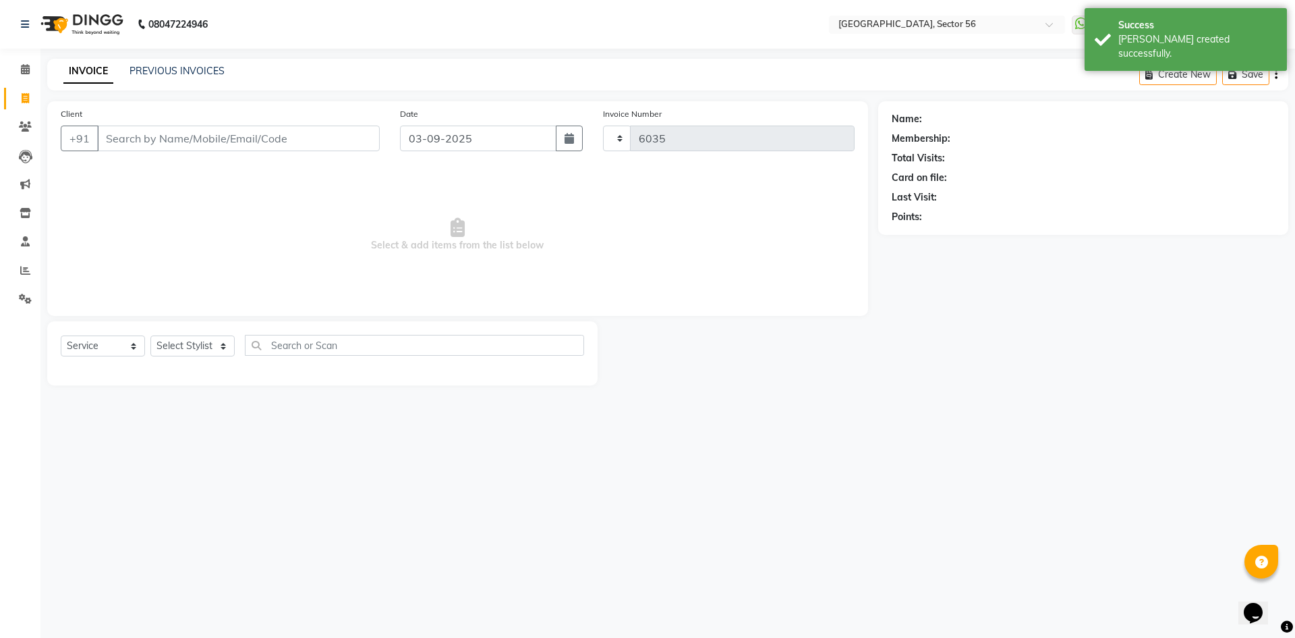
select select "5557"
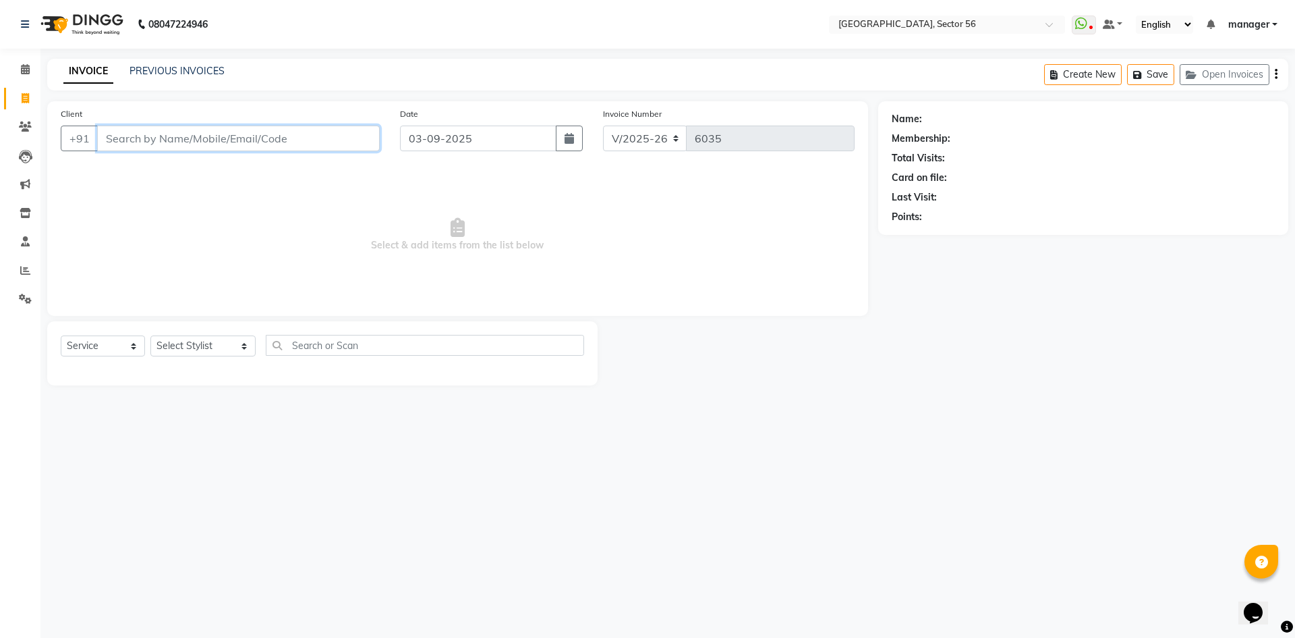
click at [260, 140] on input "Client" at bounding box center [238, 138] width 283 height 26
click at [159, 69] on link "PREVIOUS INVOICES" at bounding box center [177, 71] width 95 height 12
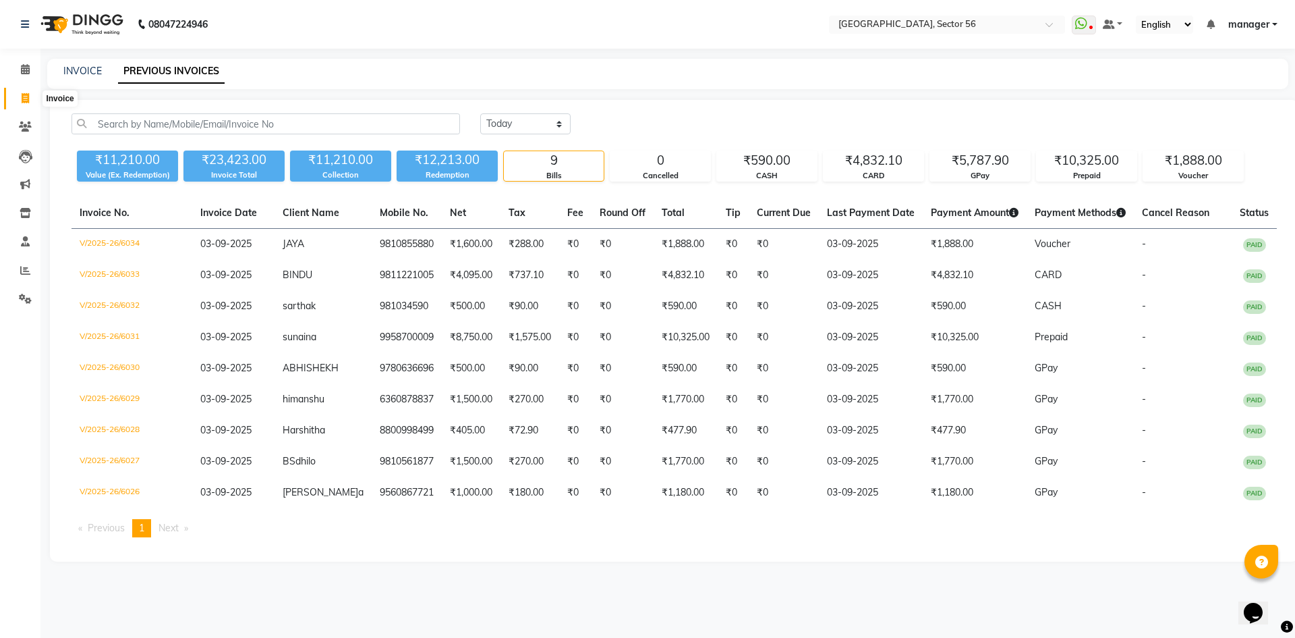
click at [26, 98] on icon at bounding box center [25, 98] width 7 height 10
select select "service"
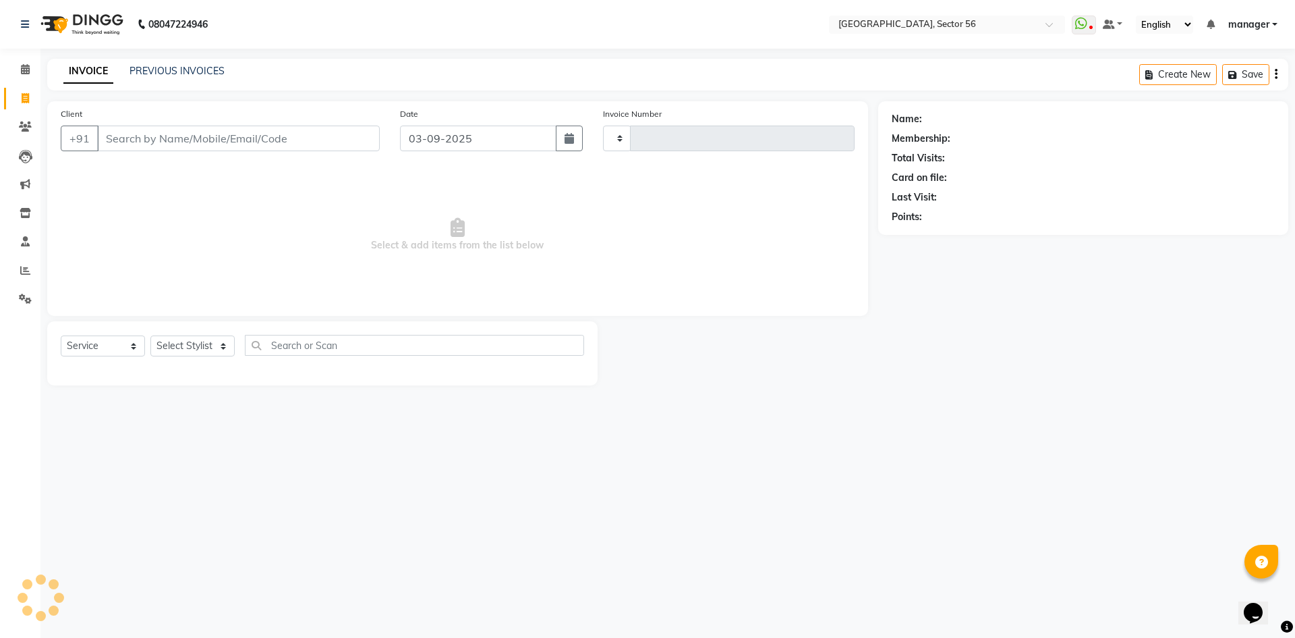
type input "6035"
select select "5557"
click at [206, 136] on input "Client" at bounding box center [238, 138] width 283 height 26
click at [152, 71] on link "PREVIOUS INVOICES" at bounding box center [177, 71] width 95 height 12
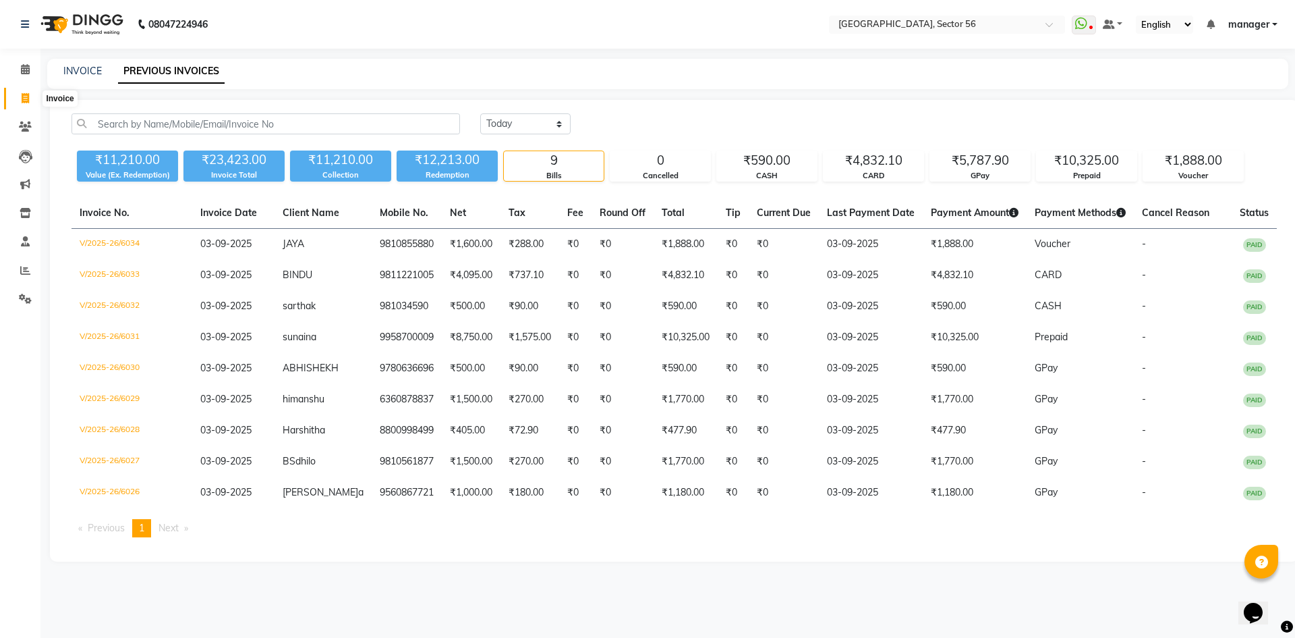
click at [27, 100] on icon at bounding box center [25, 98] width 7 height 10
select select "service"
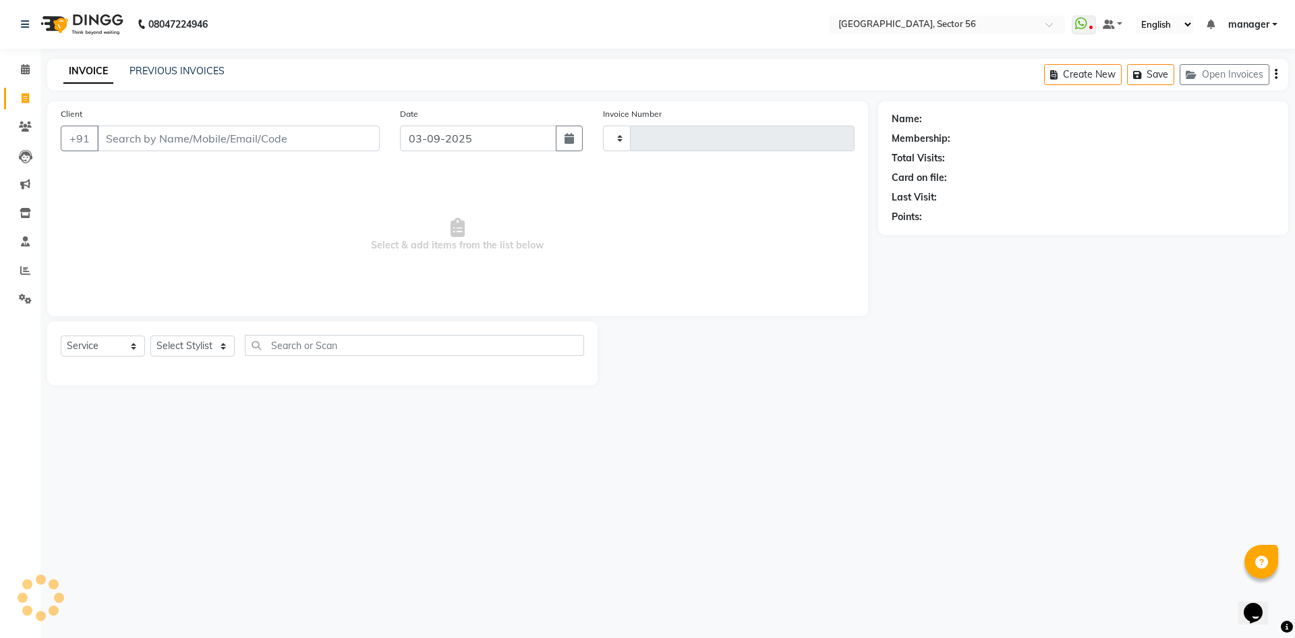
type input "6035"
select select "5557"
click at [156, 132] on input "Client" at bounding box center [238, 138] width 283 height 26
click at [28, 267] on icon at bounding box center [25, 270] width 10 height 10
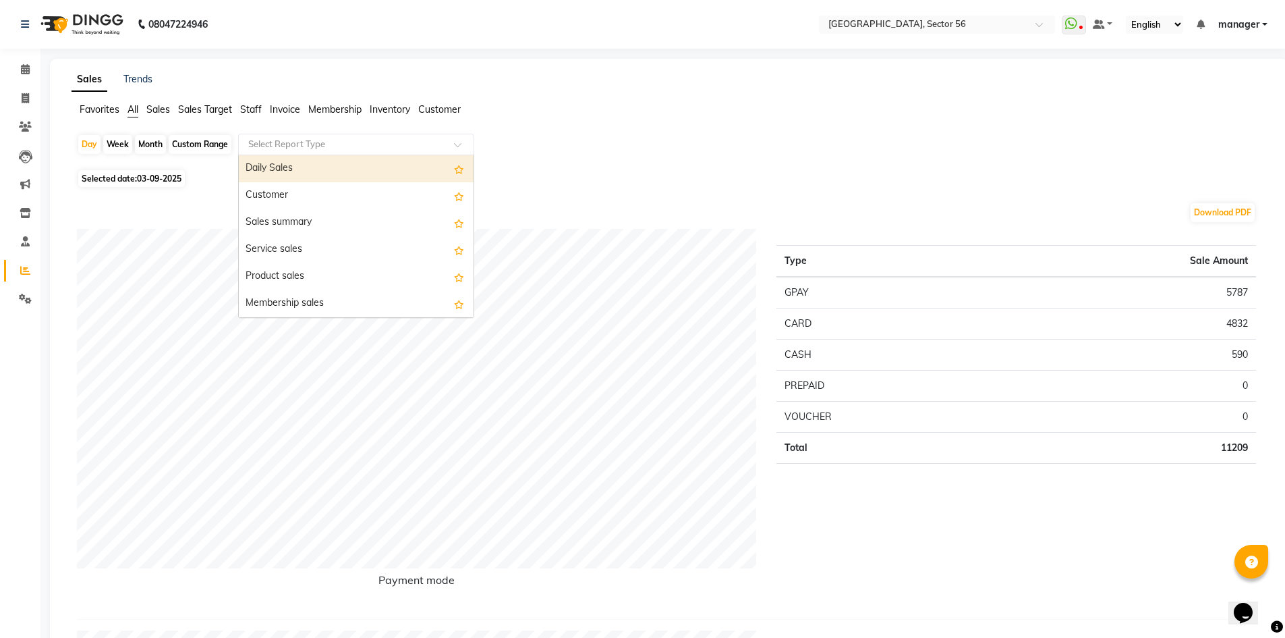
click at [337, 143] on input "text" at bounding box center [343, 144] width 194 height 13
type input "cen"
click at [337, 171] on div "Sales by center" at bounding box center [356, 171] width 235 height 27
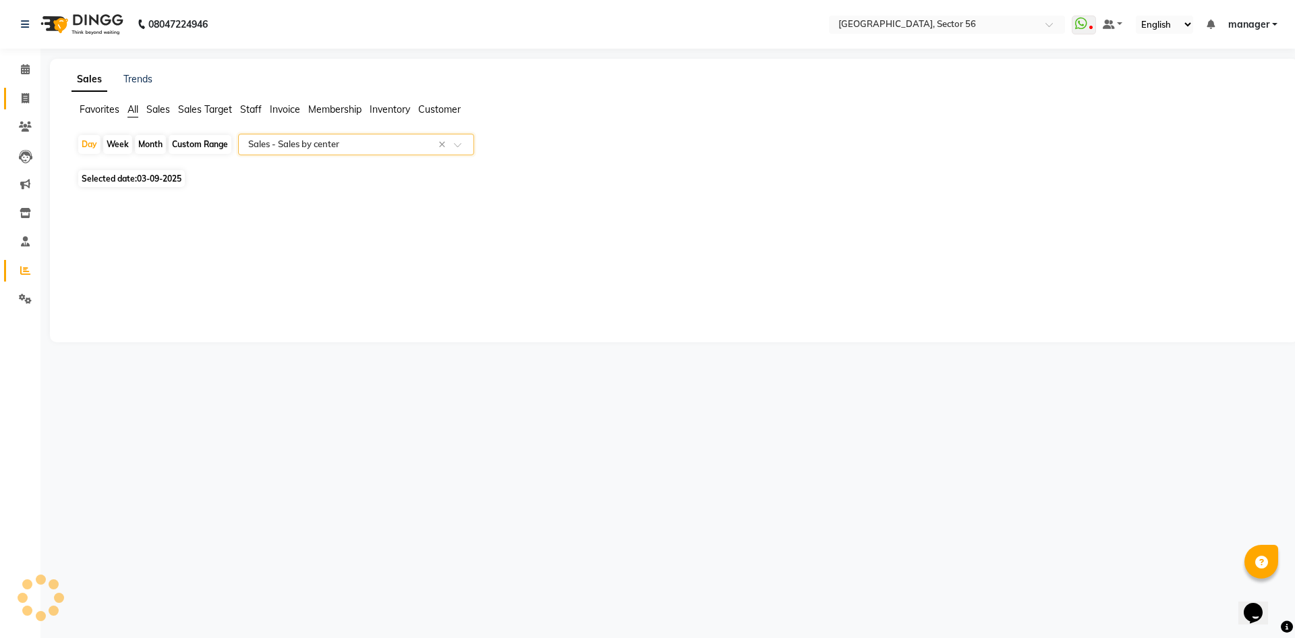
select select "full_report"
select select "csv"
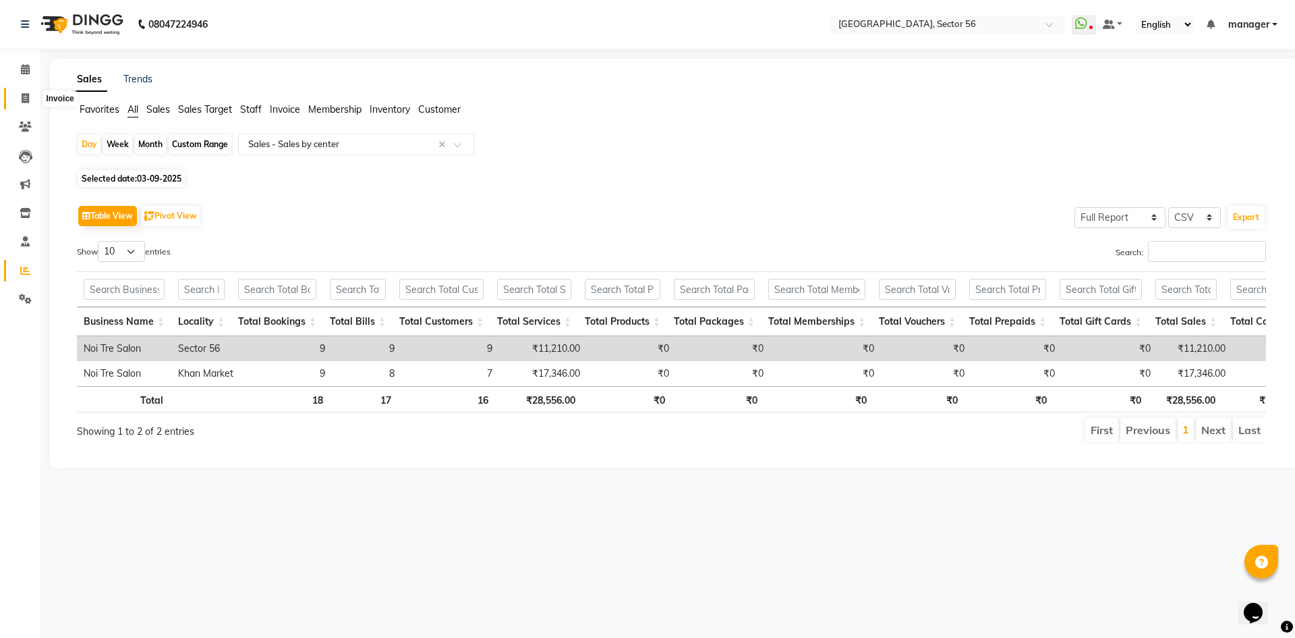
click at [25, 99] on icon at bounding box center [25, 98] width 7 height 10
select select "service"
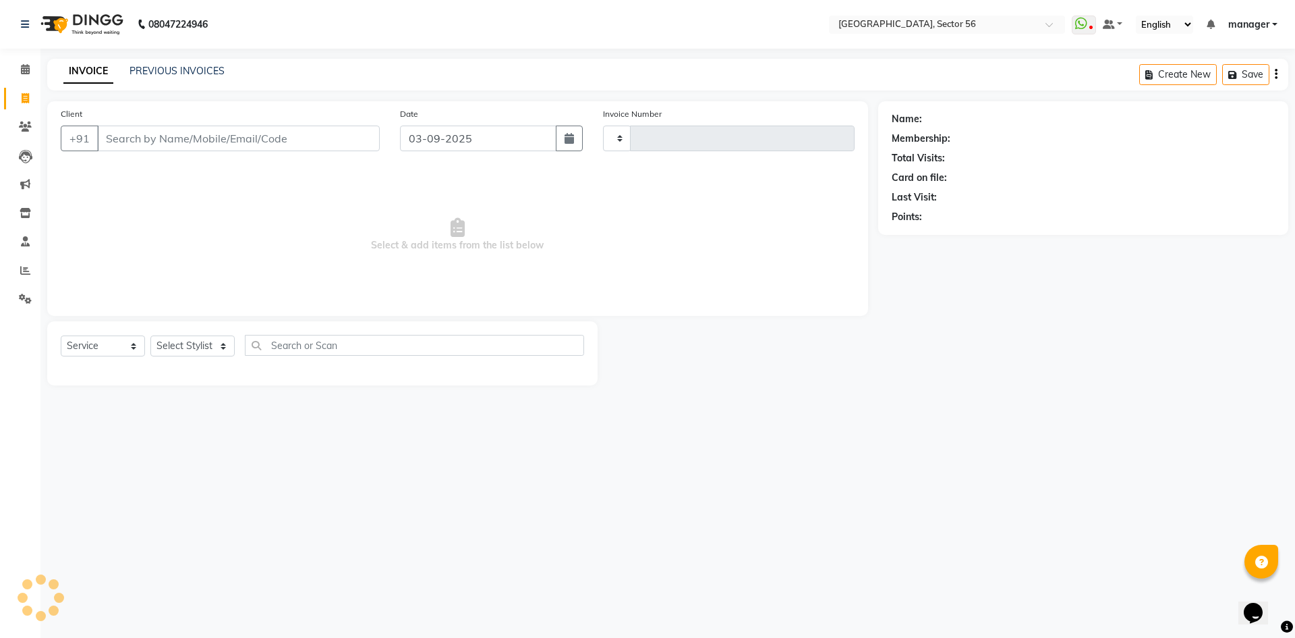
type input "6035"
select select "5557"
click at [162, 136] on input "Client" at bounding box center [238, 138] width 283 height 26
click at [257, 139] on input "Client" at bounding box center [238, 138] width 283 height 26
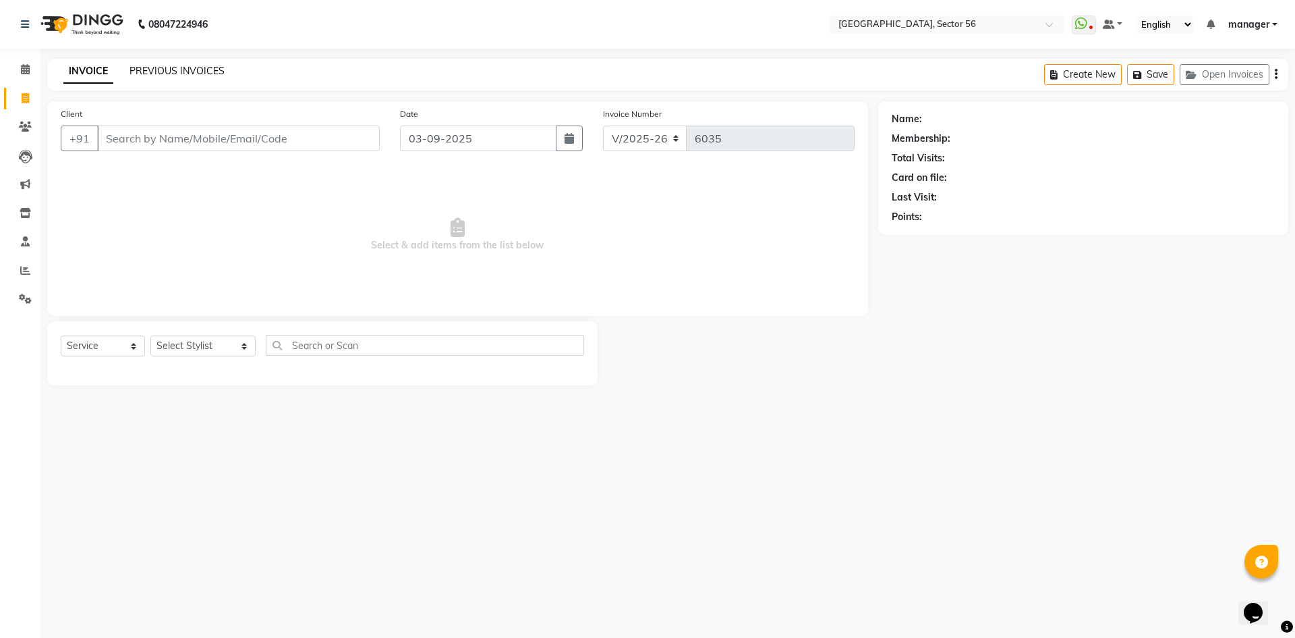
click at [188, 74] on link "PREVIOUS INVOICES" at bounding box center [177, 71] width 95 height 12
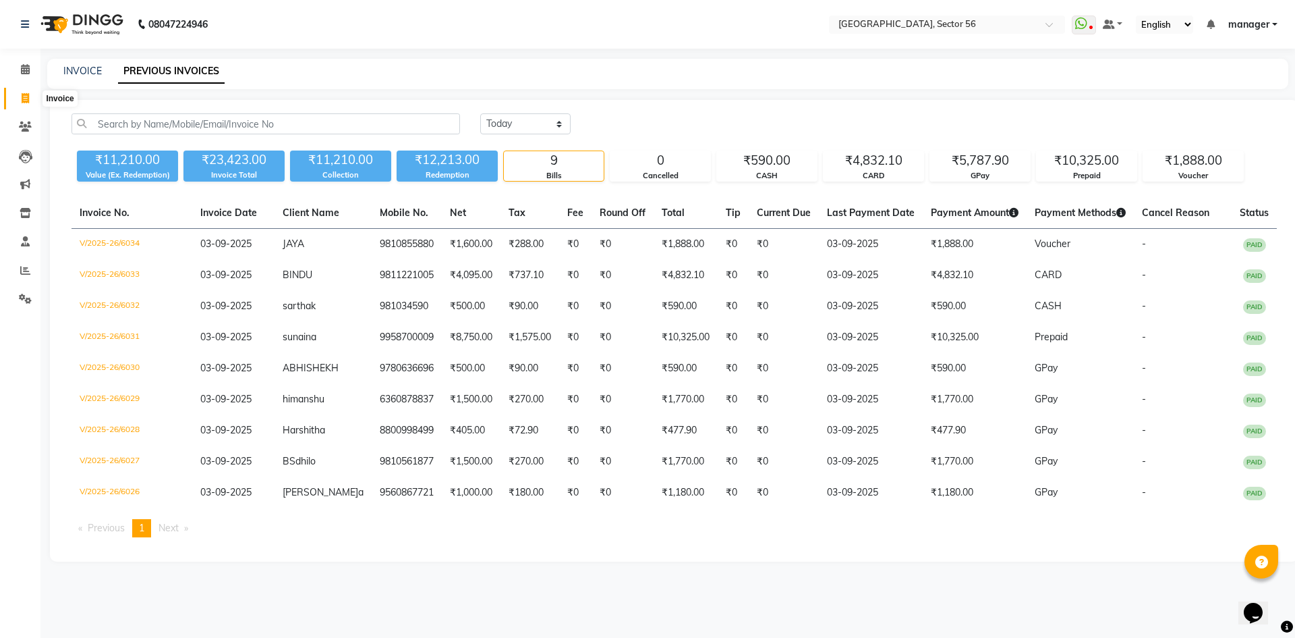
click at [28, 101] on icon at bounding box center [25, 98] width 7 height 10
select select "service"
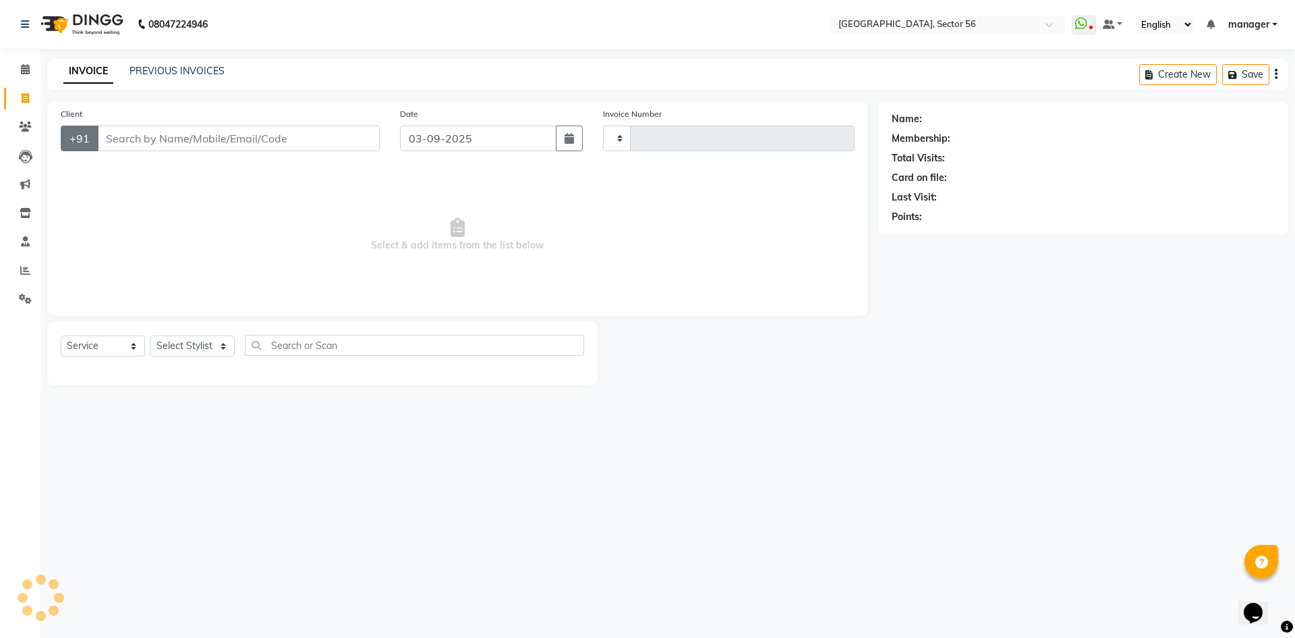
type input "6035"
select select "5557"
click at [115, 132] on input "Client" at bounding box center [238, 138] width 283 height 26
click at [259, 128] on input "Client" at bounding box center [238, 138] width 283 height 26
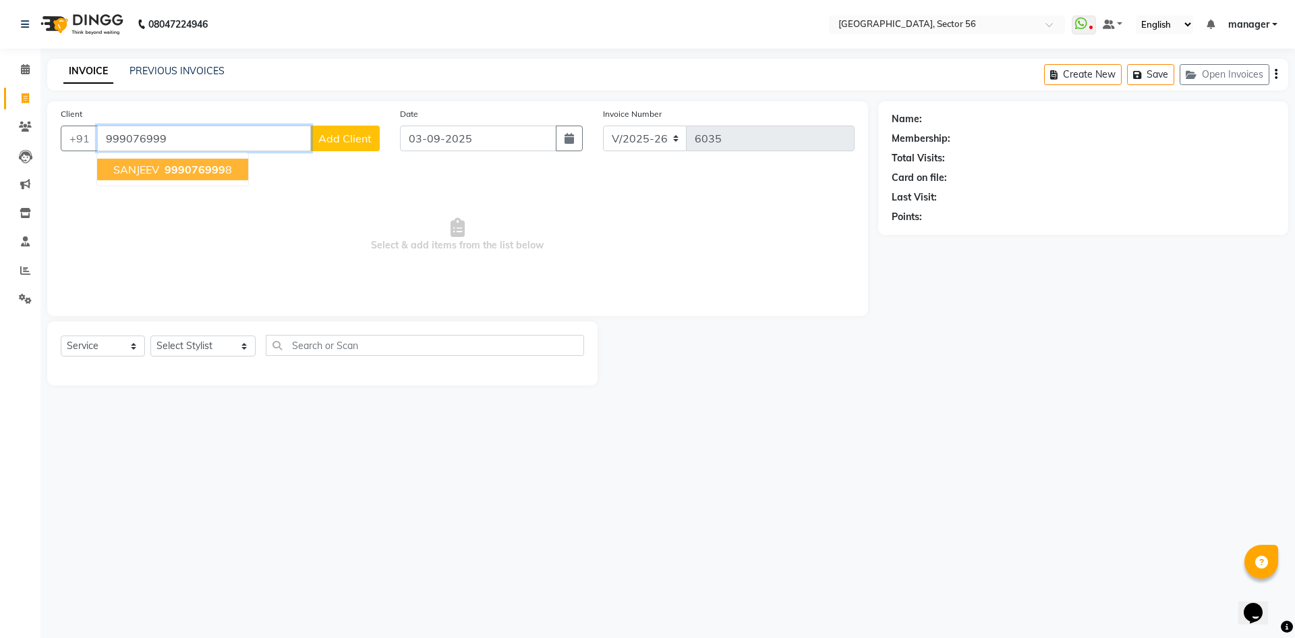
click at [150, 163] on span "SANJEEV" at bounding box center [136, 169] width 46 height 13
type input "9990769998"
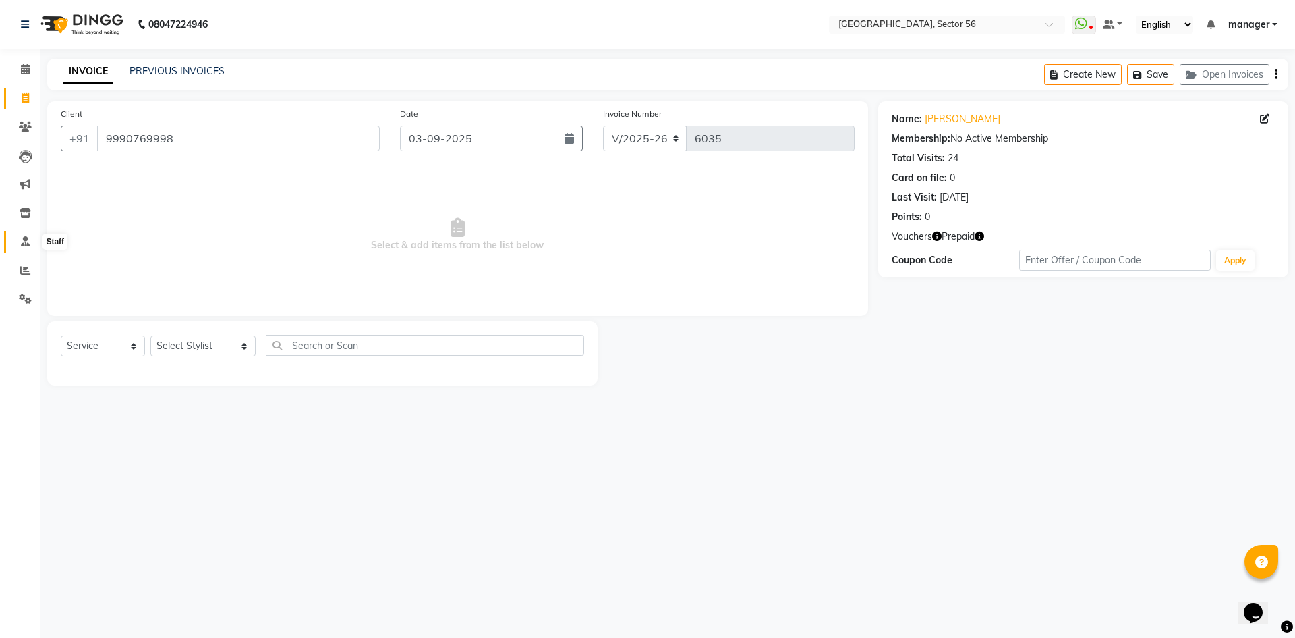
click at [28, 243] on icon at bounding box center [25, 241] width 9 height 10
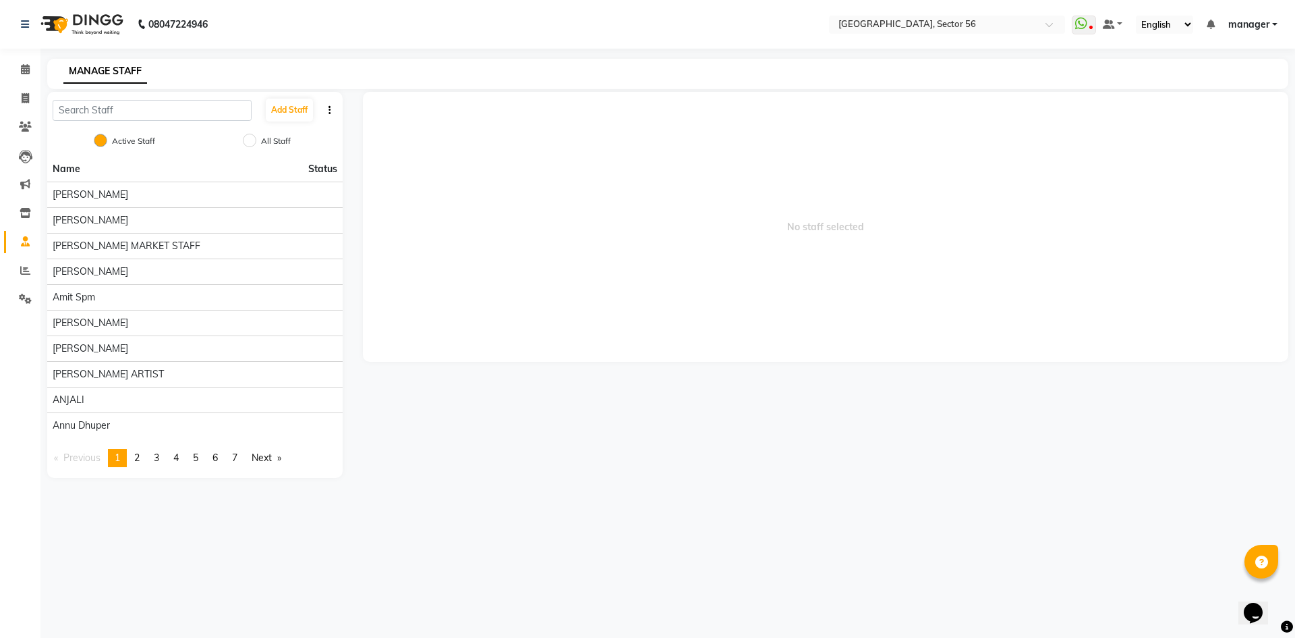
click at [439, 537] on div "08047224946 Select Location × Noi Tre Salon, Sector 56 WhatsApp Status ✕ Status…" at bounding box center [647, 319] width 1295 height 638
click at [28, 290] on link "Settings" at bounding box center [20, 299] width 32 height 22
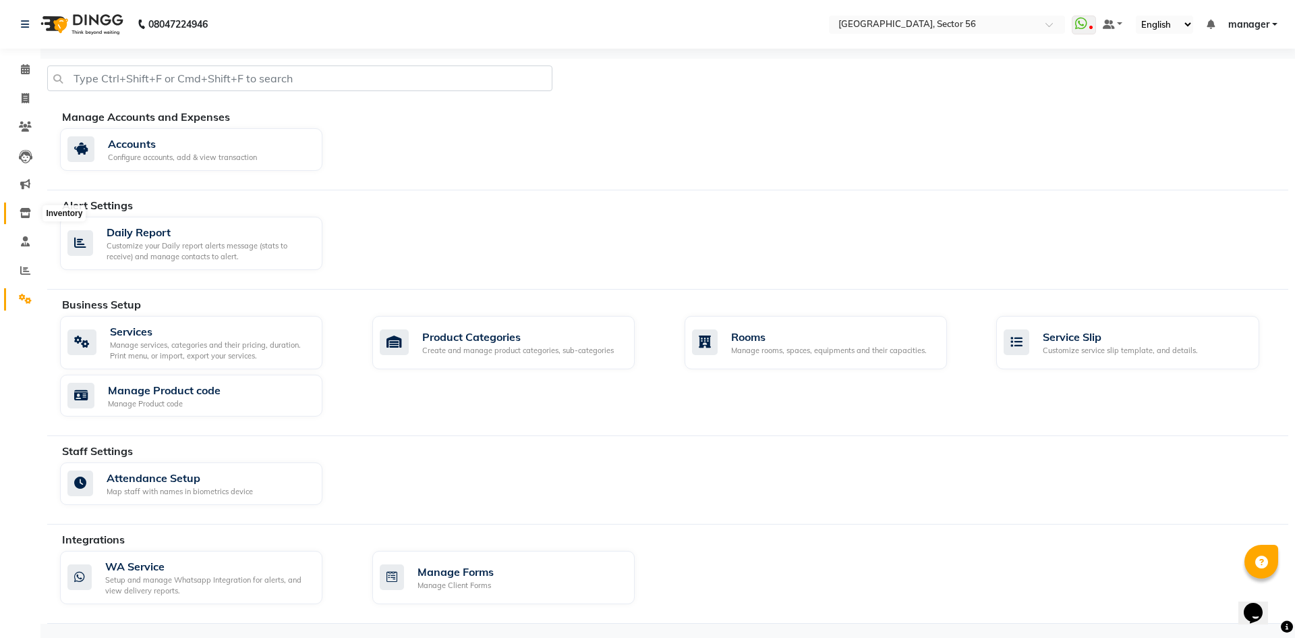
click at [20, 211] on icon at bounding box center [25, 213] width 11 height 10
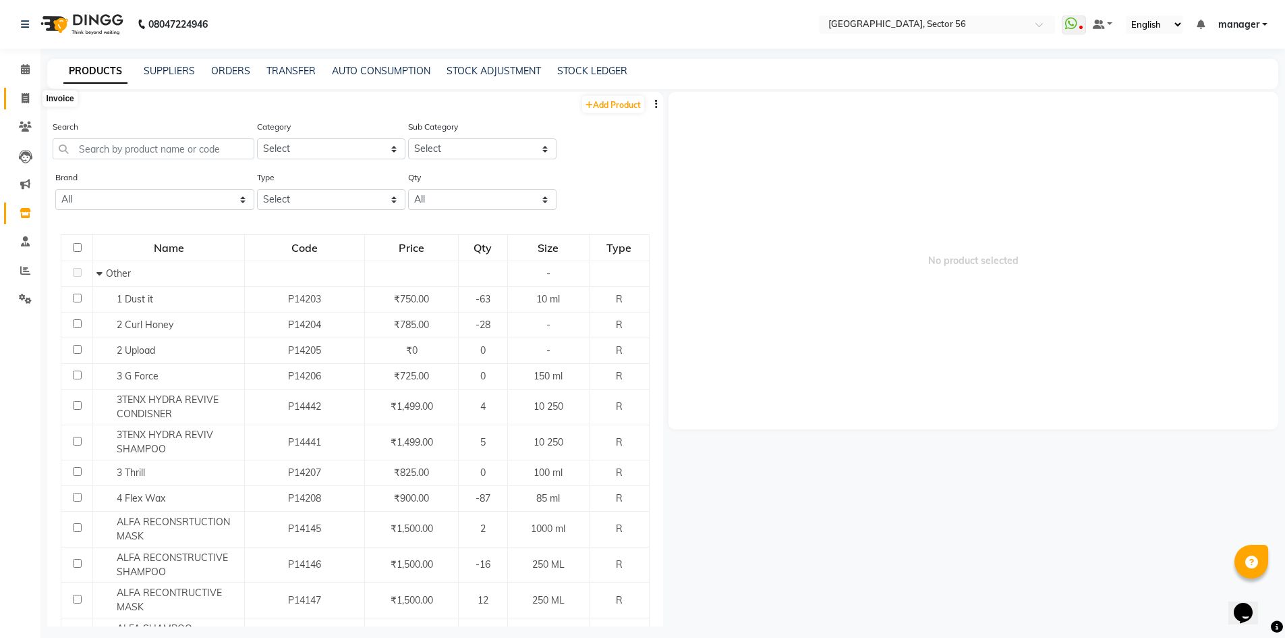
click at [24, 98] on icon at bounding box center [25, 98] width 7 height 10
select select "service"
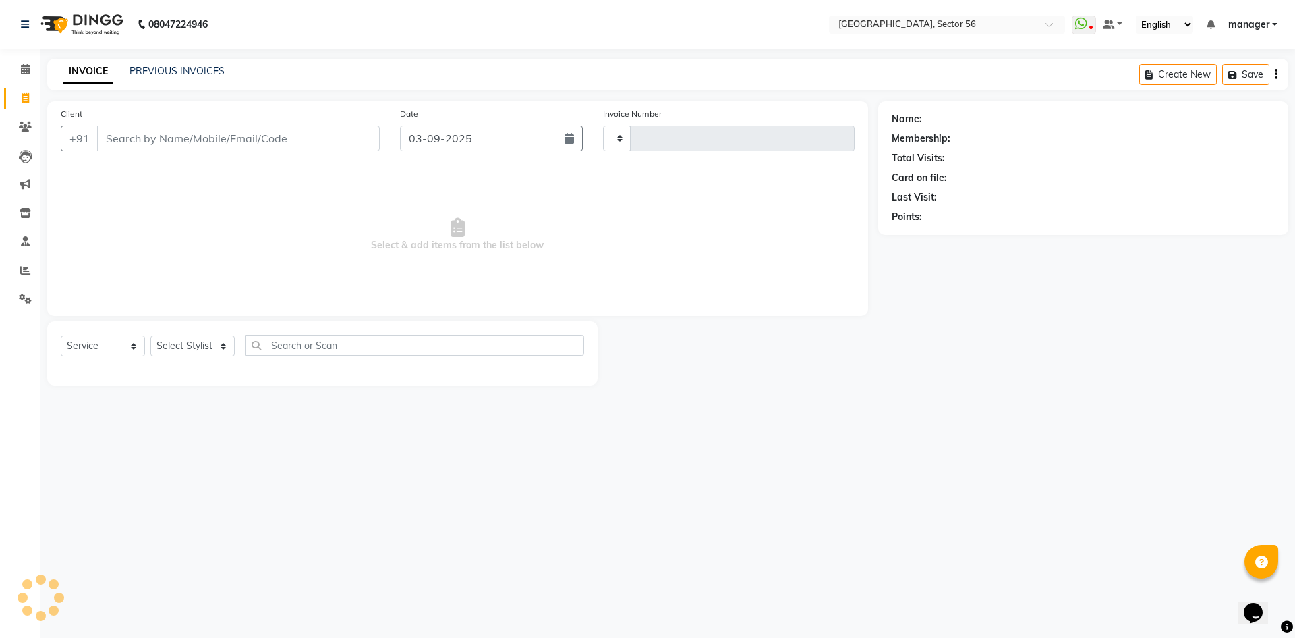
type input "6035"
select select "5557"
click at [24, 242] on icon at bounding box center [25, 241] width 9 height 10
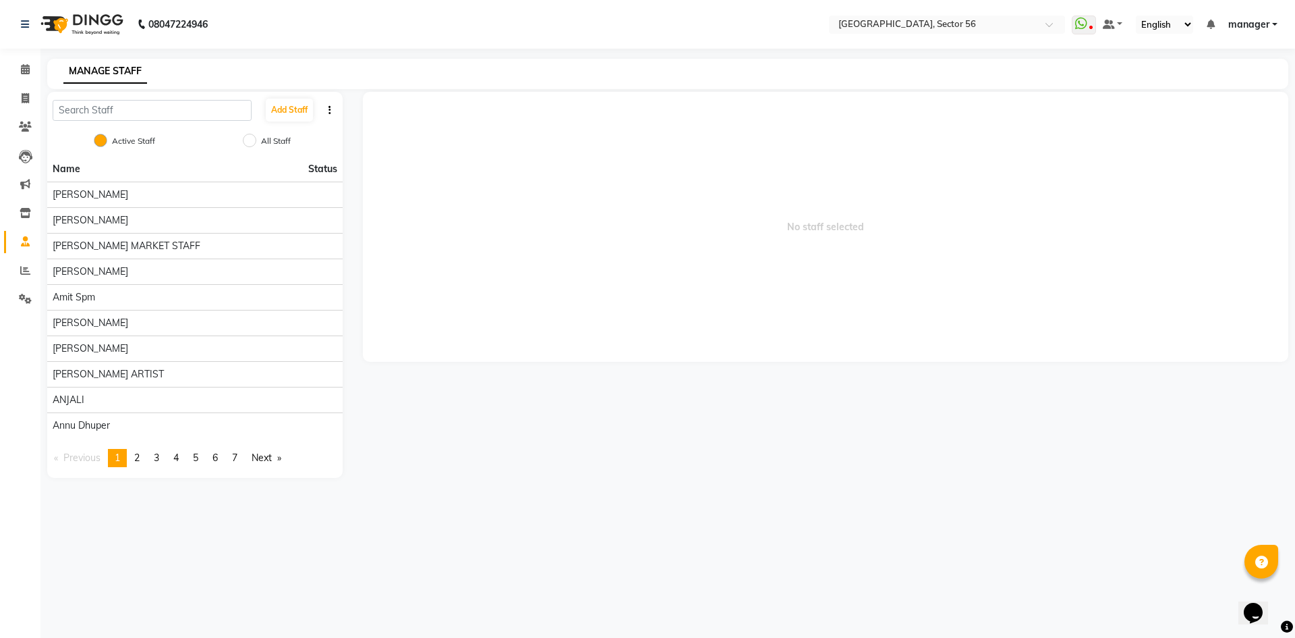
click at [260, 71] on div "MANAGE STAFF" at bounding box center [659, 71] width 1225 height 14
click at [21, 67] on icon at bounding box center [25, 69] width 9 height 10
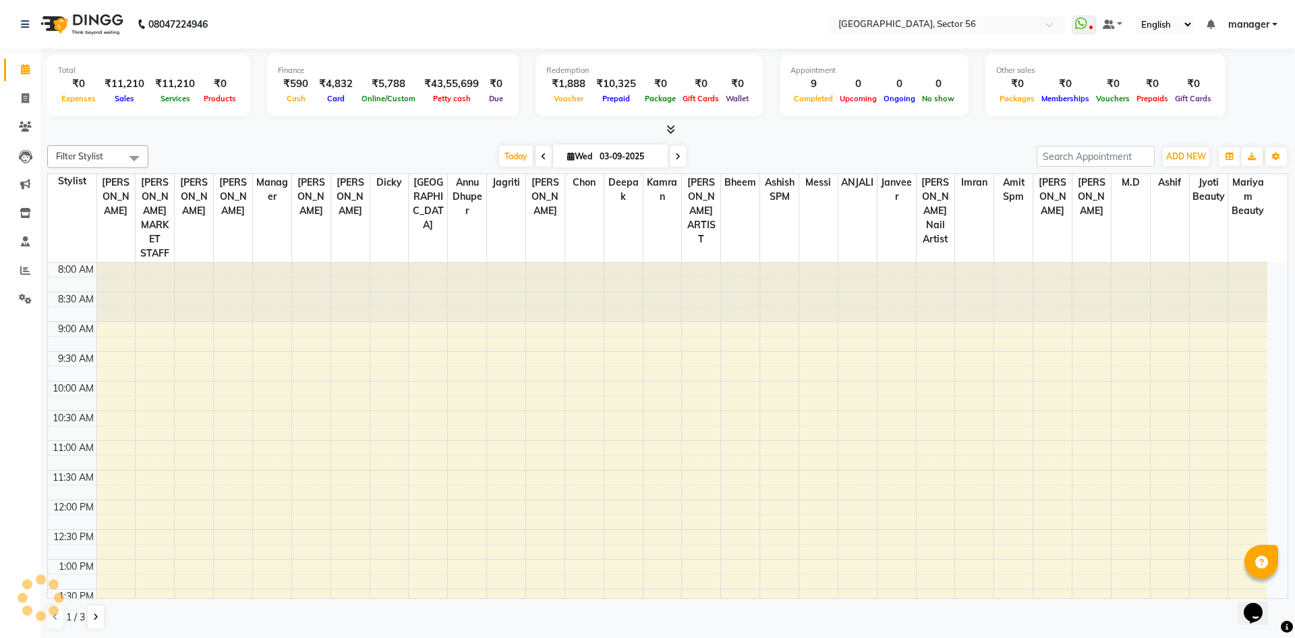
scroll to position [410, 0]
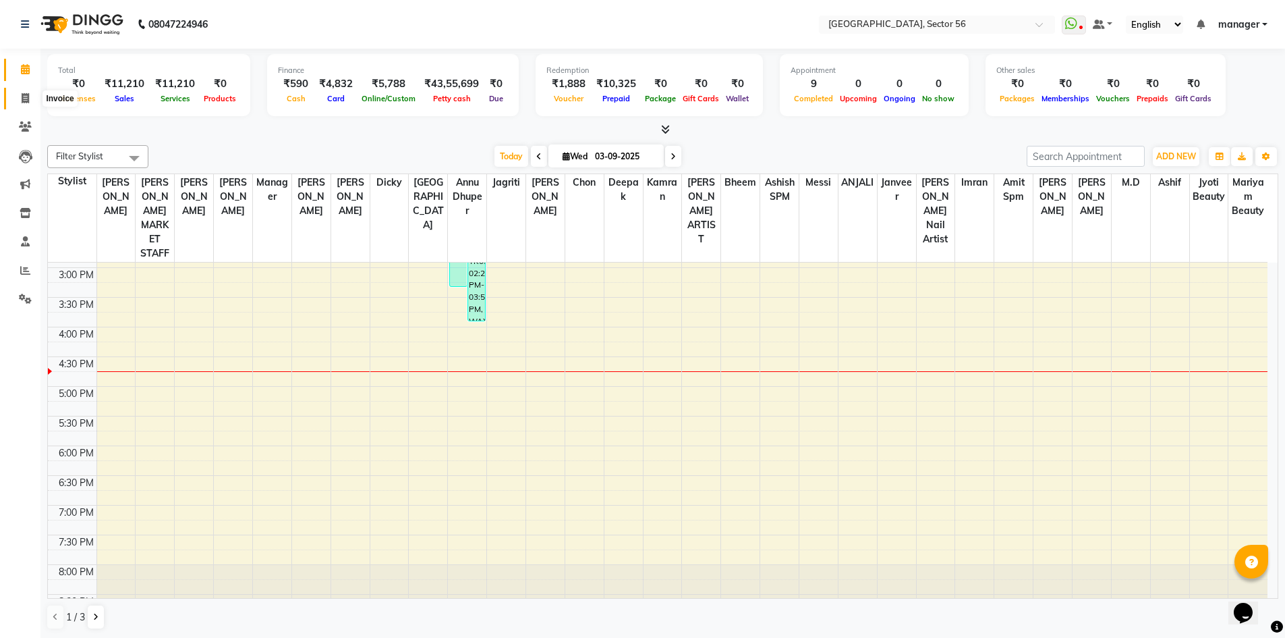
click at [22, 99] on icon at bounding box center [25, 98] width 7 height 10
select select "service"
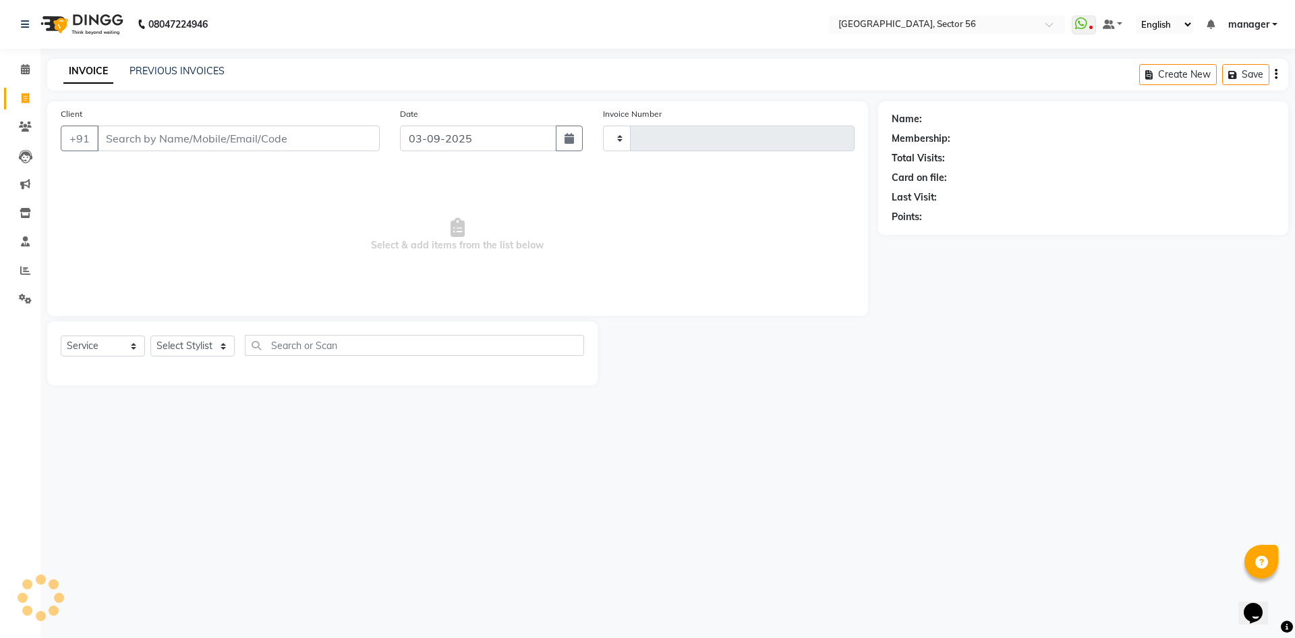
type input "6035"
select select "5557"
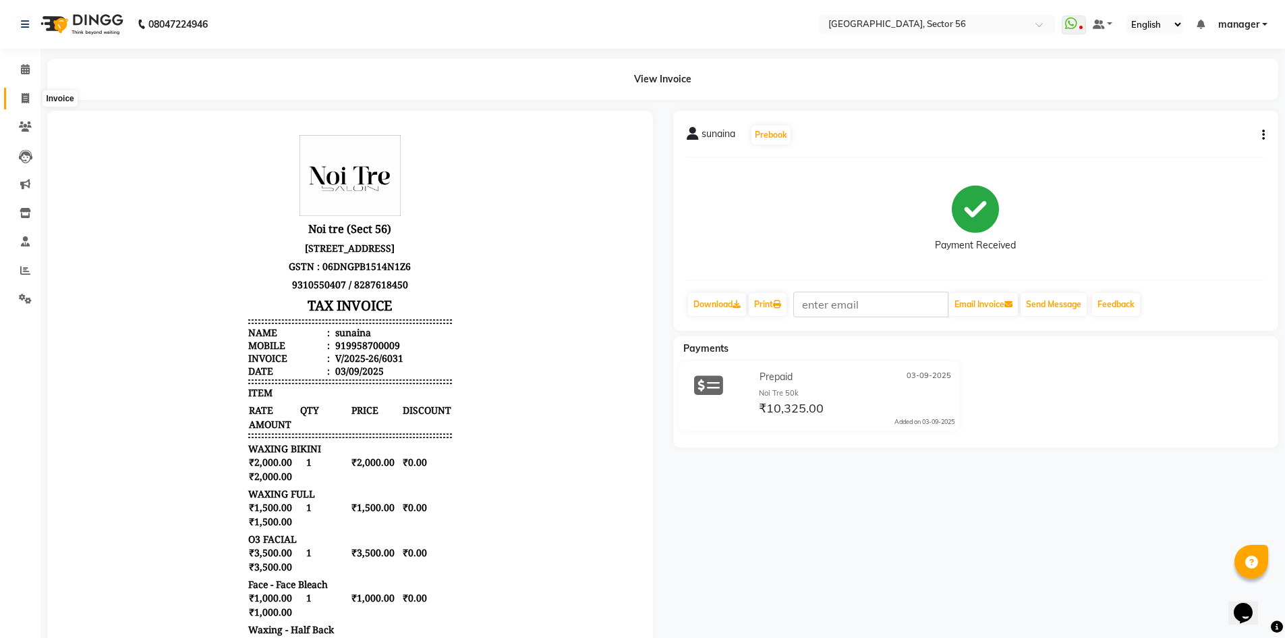
click at [20, 97] on span at bounding box center [25, 99] width 24 height 16
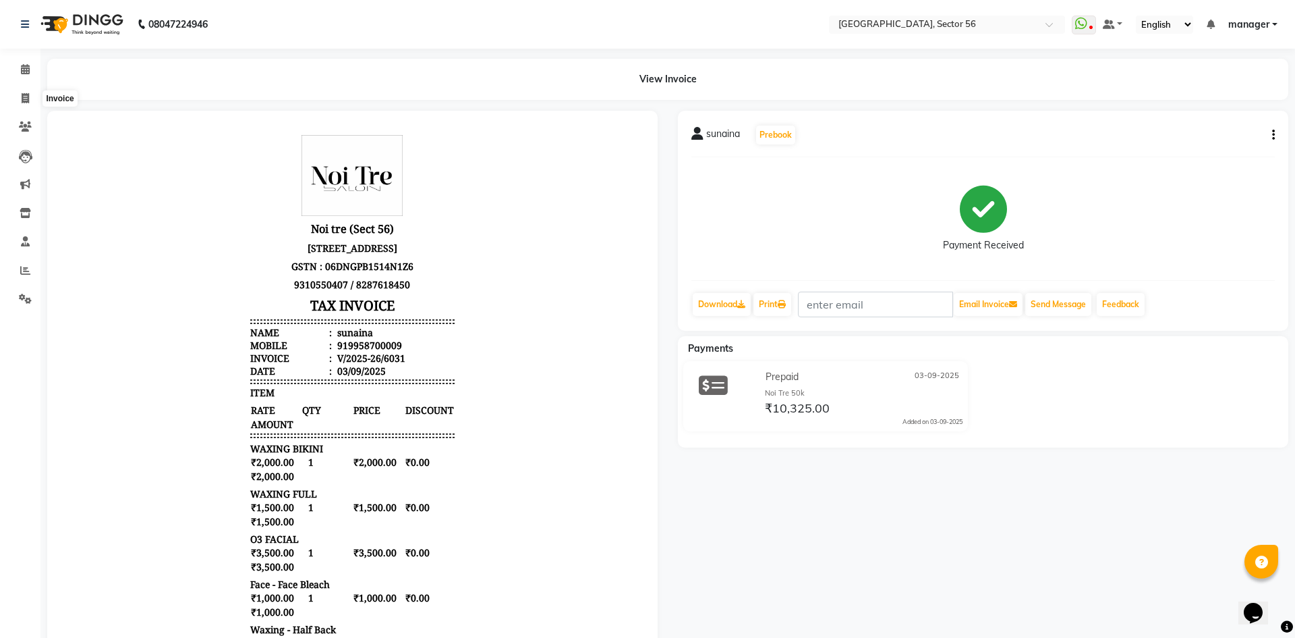
select select "service"
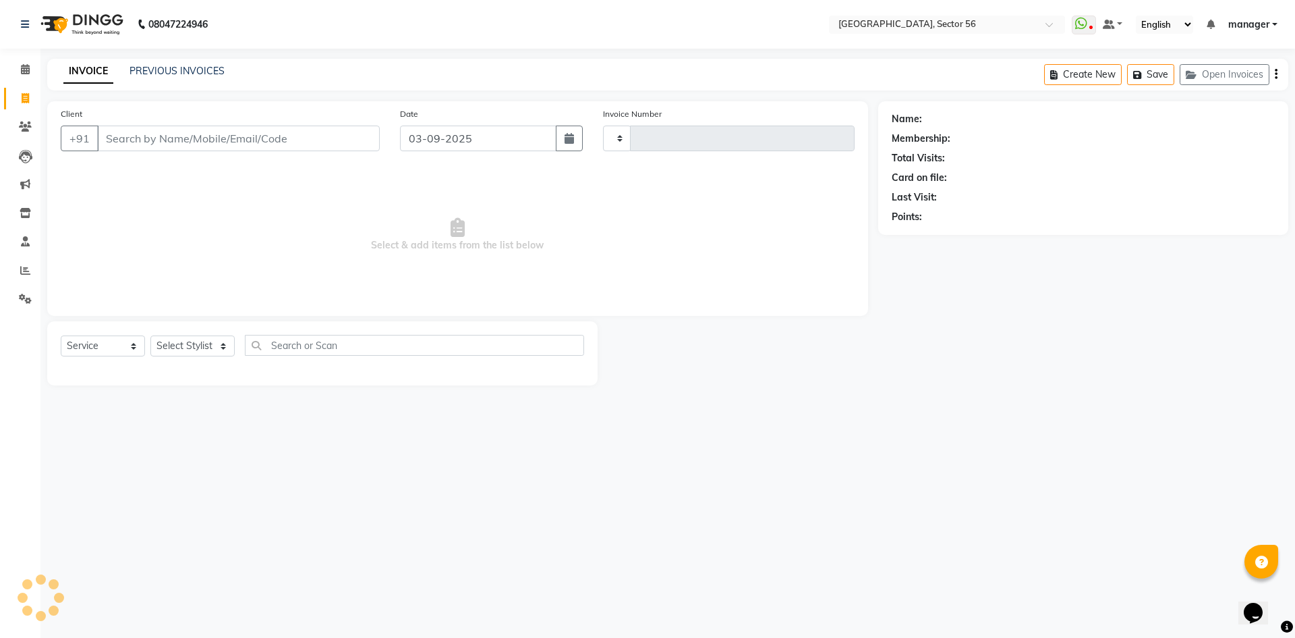
type input "6032"
select select "5557"
click at [240, 129] on input "Client" at bounding box center [238, 138] width 283 height 26
type input "981034590"
click at [356, 136] on span "Add Client" at bounding box center [344, 138] width 53 height 13
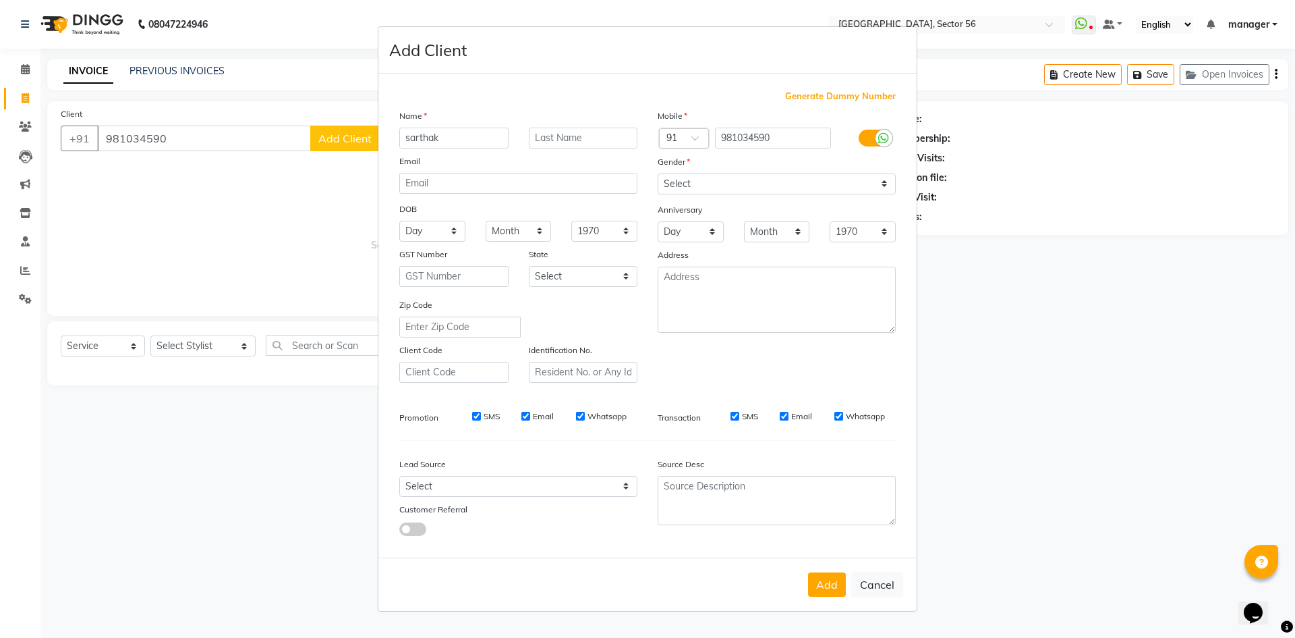
type input "sarthak"
click at [710, 183] on select "Select Male Female Other Prefer Not To Say" at bounding box center [777, 183] width 238 height 21
select select "[DEMOGRAPHIC_DATA]"
click at [658, 173] on select "Select Male Female Other Prefer Not To Say" at bounding box center [777, 183] width 238 height 21
click at [528, 494] on select "Select Walk-in Referral Internet Friend Word of Mouth Advertisement Facebook Ju…" at bounding box center [518, 486] width 238 height 21
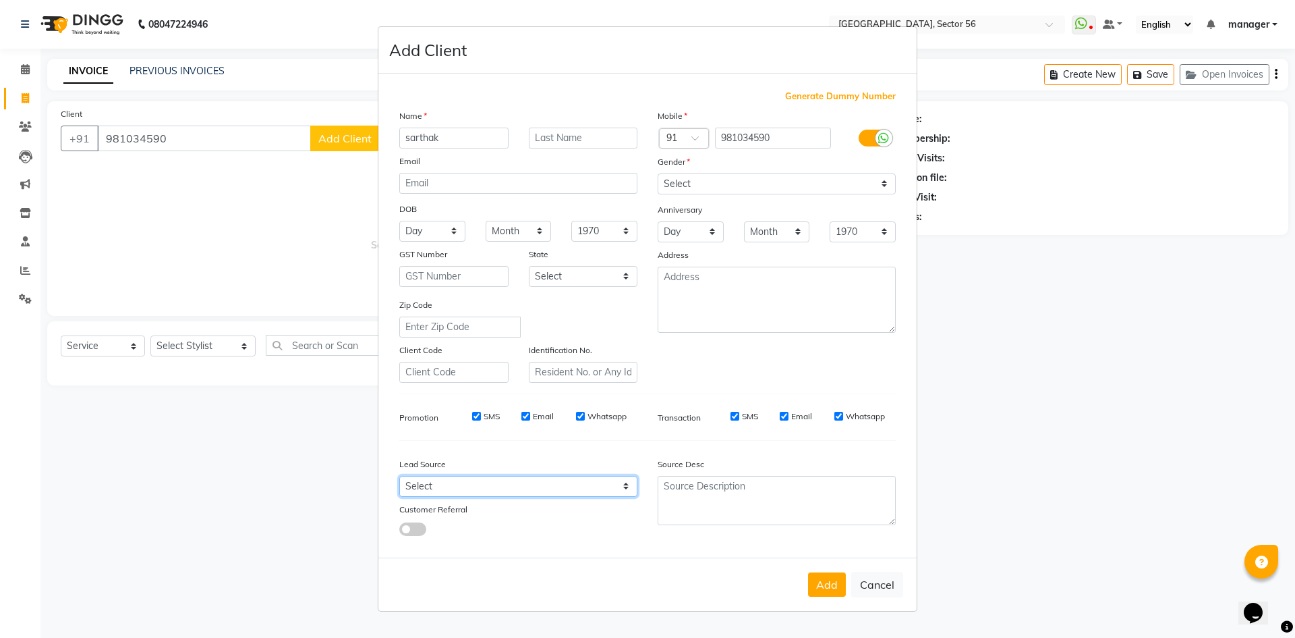
select select "35877"
click at [399, 476] on select "Select Walk-in Referral Internet Friend Word of Mouth Advertisement Facebook Ju…" at bounding box center [518, 486] width 238 height 21
click at [822, 592] on button "Add" at bounding box center [827, 584] width 38 height 24
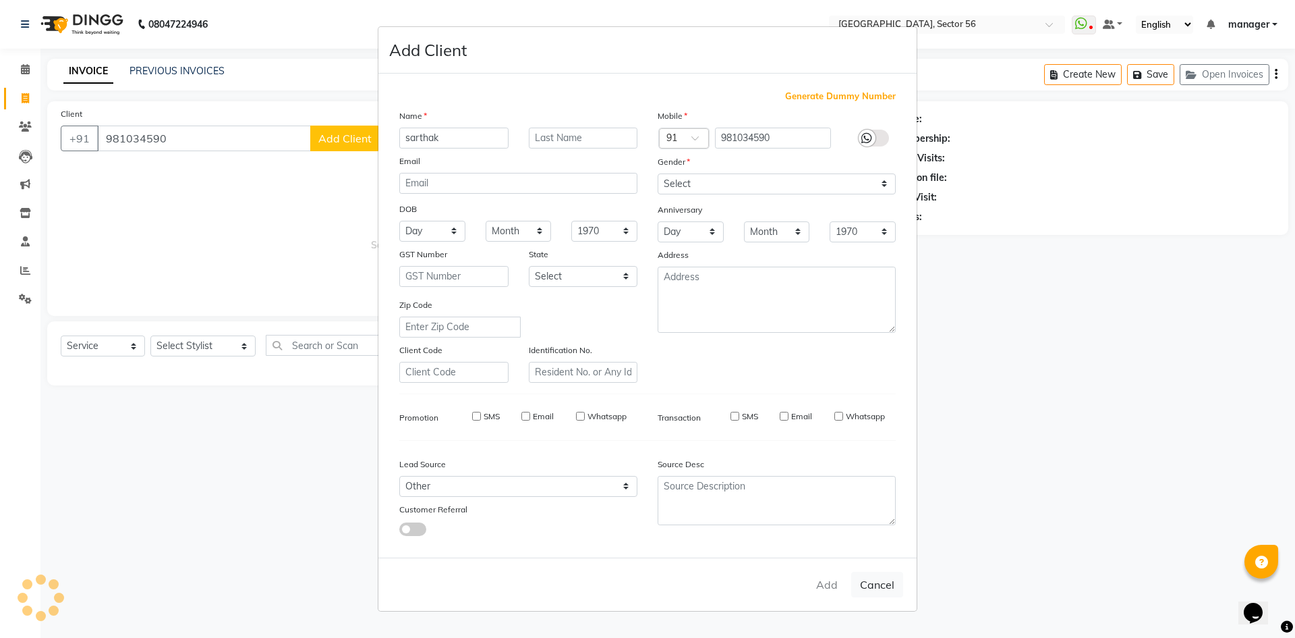
select select
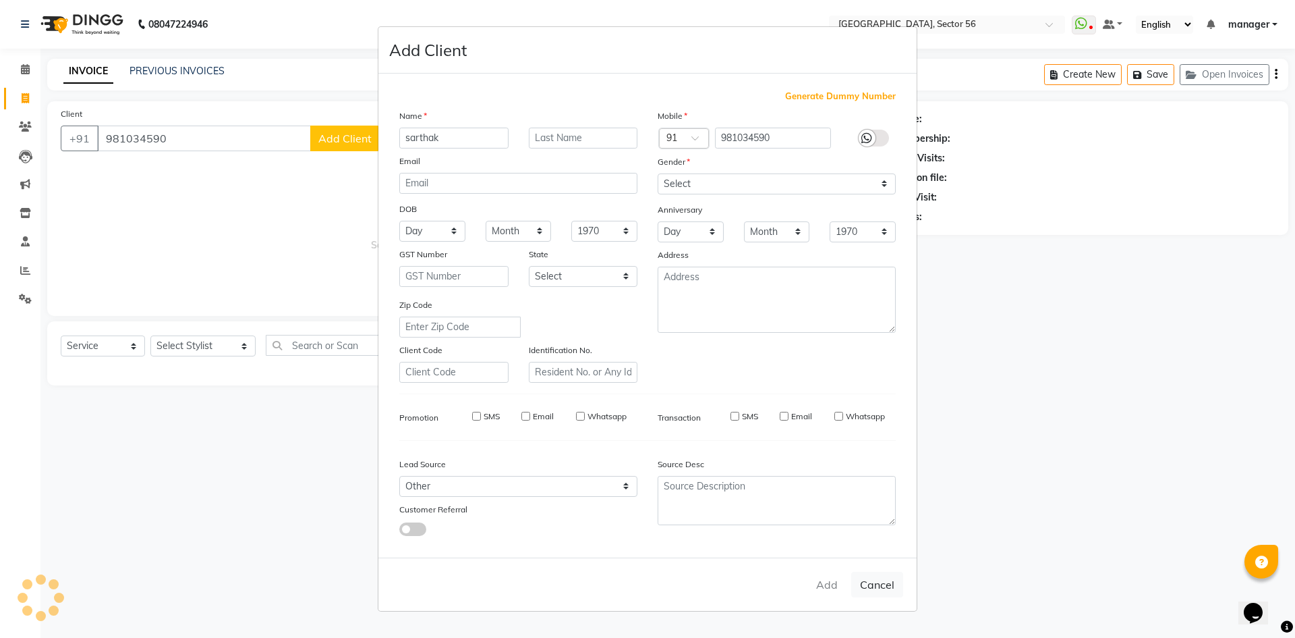
select select
checkbox input "false"
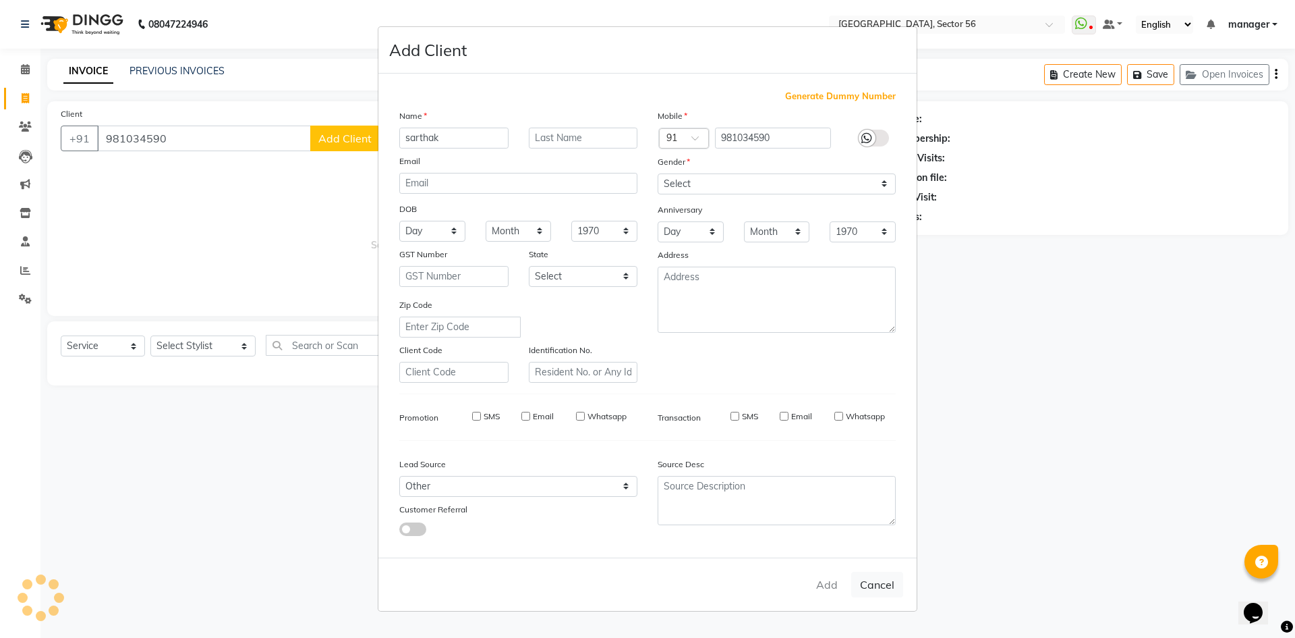
checkbox input "false"
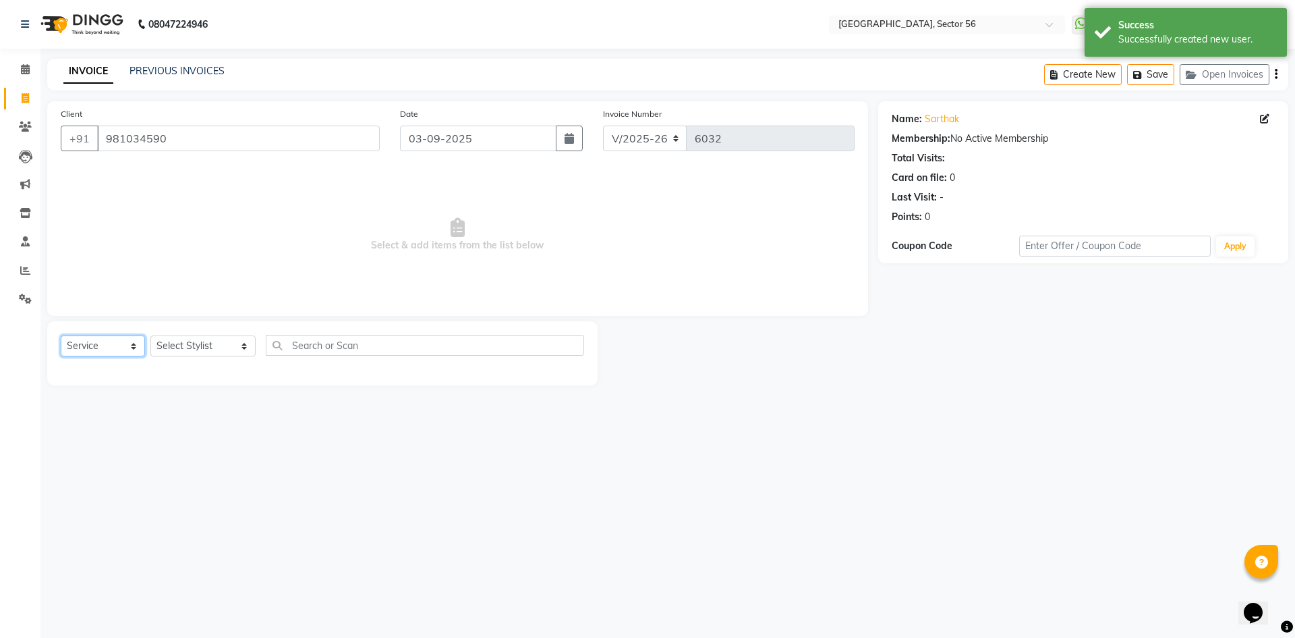
click at [121, 337] on select "Select Service Product Membership Package Voucher Prepaid Gift Card" at bounding box center [103, 345] width 84 height 21
click at [61, 335] on select "Select Service Product Membership Package Voucher Prepaid Gift Card" at bounding box center [103, 345] width 84 height 21
click at [183, 343] on select "Select Stylist [PERSON_NAME] [PERSON_NAME] [PERSON_NAME] MARKET STAFF amit amit…" at bounding box center [202, 345] width 105 height 21
select select "76748"
click at [150, 335] on select "Select Stylist [PERSON_NAME] [PERSON_NAME] [PERSON_NAME] MARKET STAFF amit amit…" at bounding box center [202, 345] width 105 height 21
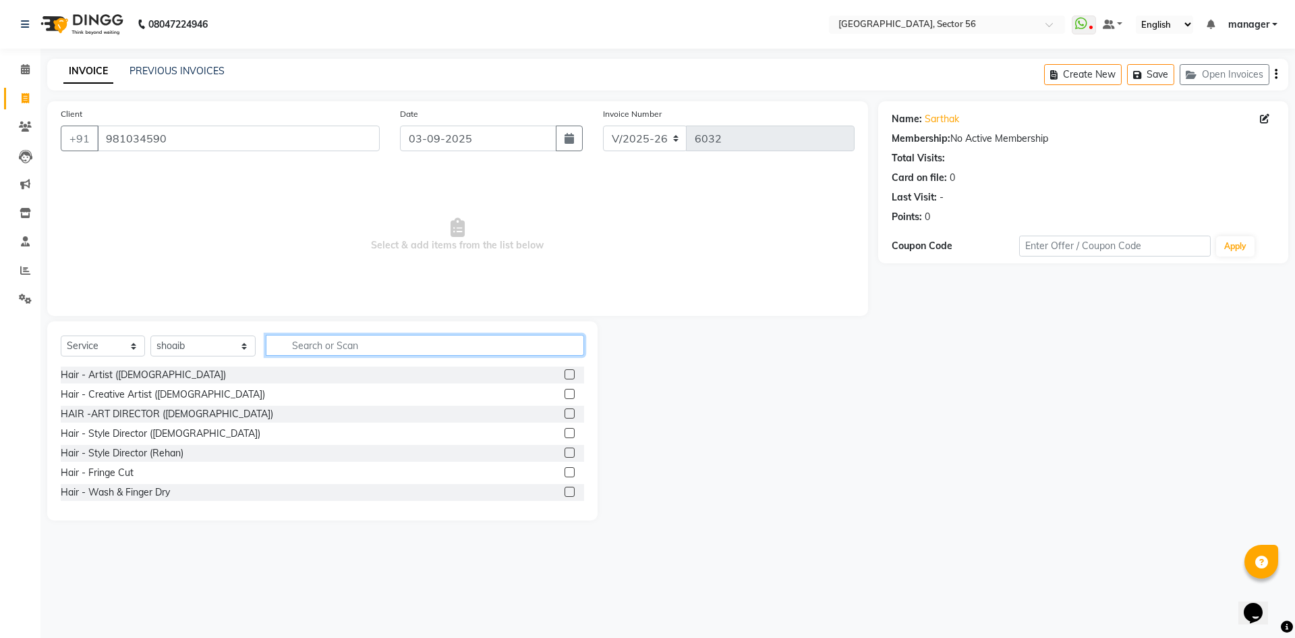
click at [333, 354] on input "text" at bounding box center [425, 345] width 318 height 21
type input "hair"
click at [566, 372] on div at bounding box center [575, 374] width 20 height 17
click at [565, 374] on label at bounding box center [570, 374] width 10 height 10
click at [565, 374] on input "checkbox" at bounding box center [569, 374] width 9 height 9
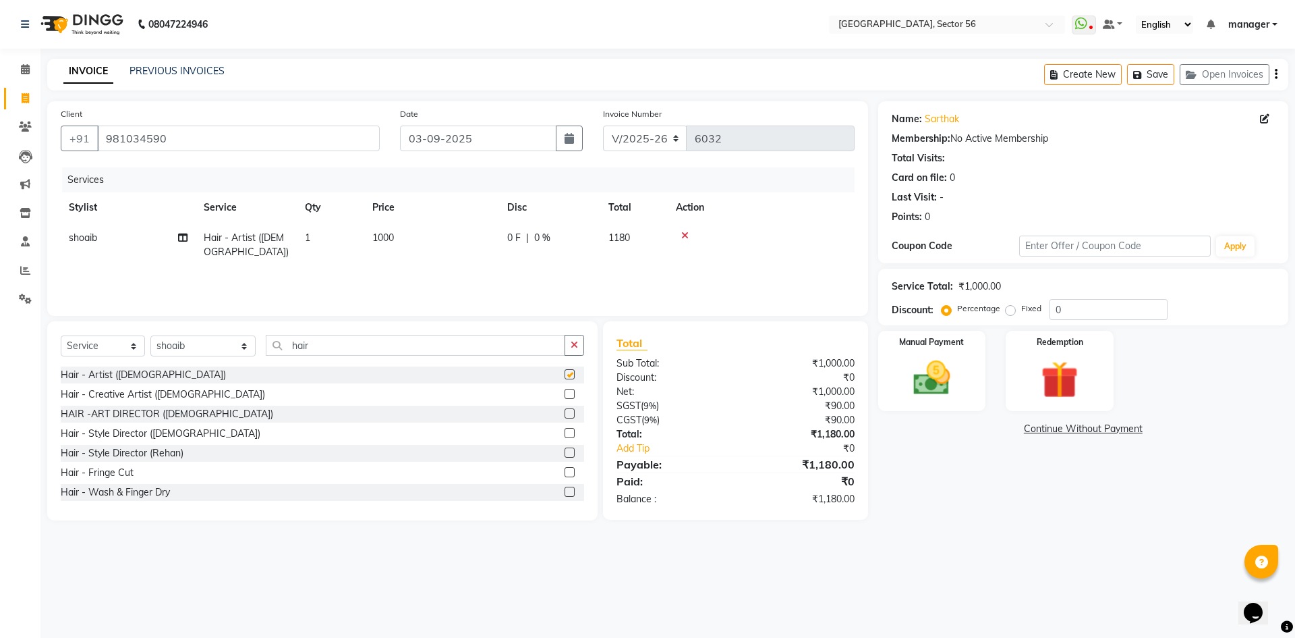
checkbox input "false"
click at [399, 235] on td "1000" at bounding box center [431, 245] width 135 height 45
select select "76748"
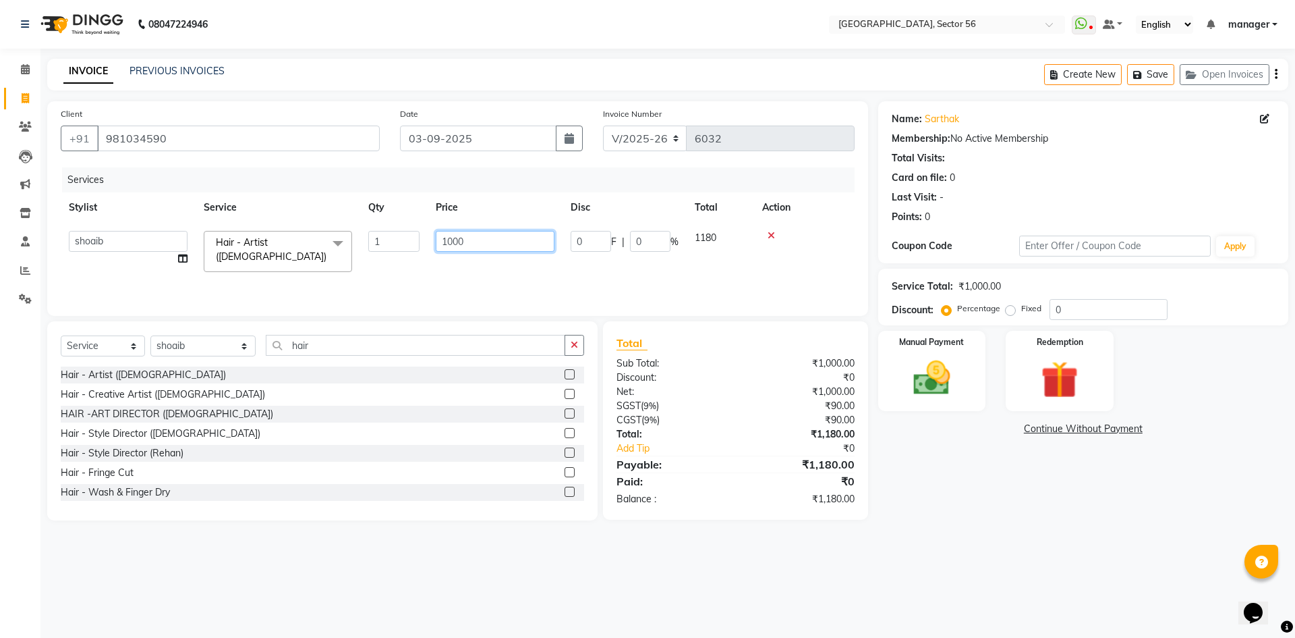
drag, startPoint x: 489, startPoint y: 248, endPoint x: 421, endPoint y: 217, distance: 74.3
click at [485, 248] on input "1000" at bounding box center [495, 241] width 119 height 21
type input "1"
type input "500"
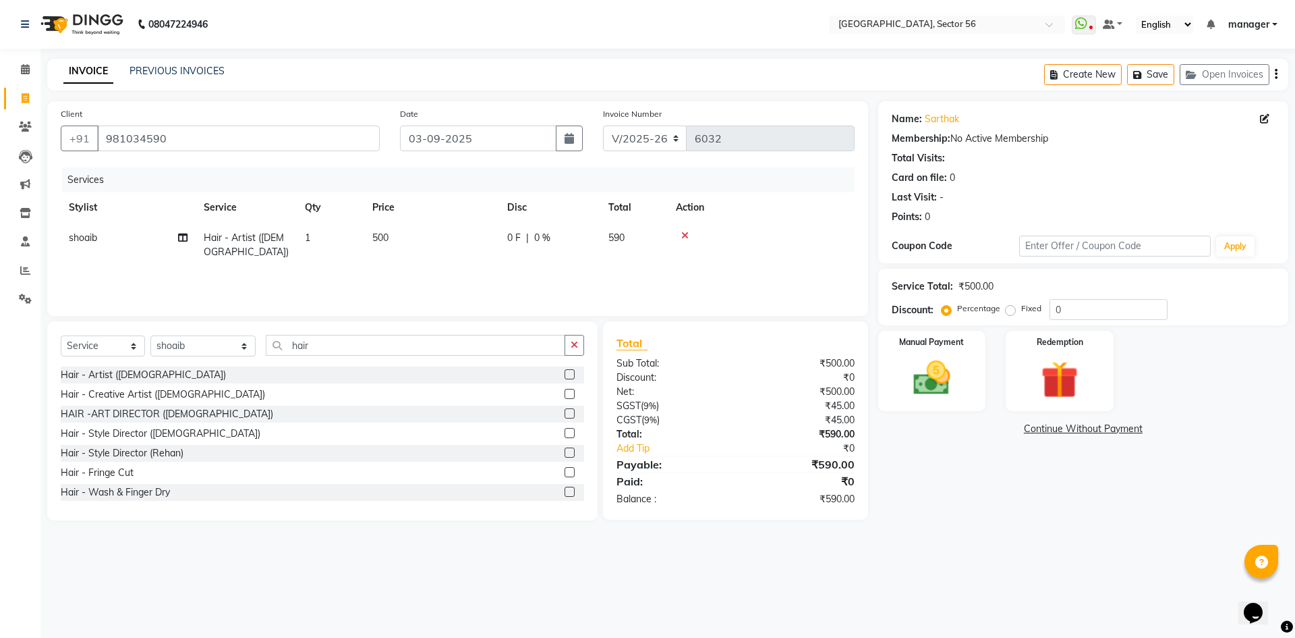
click at [574, 281] on div "Services Stylist Service Qty Price Disc Total Action shoaib Hair - Artist (Fema…" at bounding box center [458, 234] width 794 height 135
click at [928, 368] on img at bounding box center [932, 378] width 63 height 45
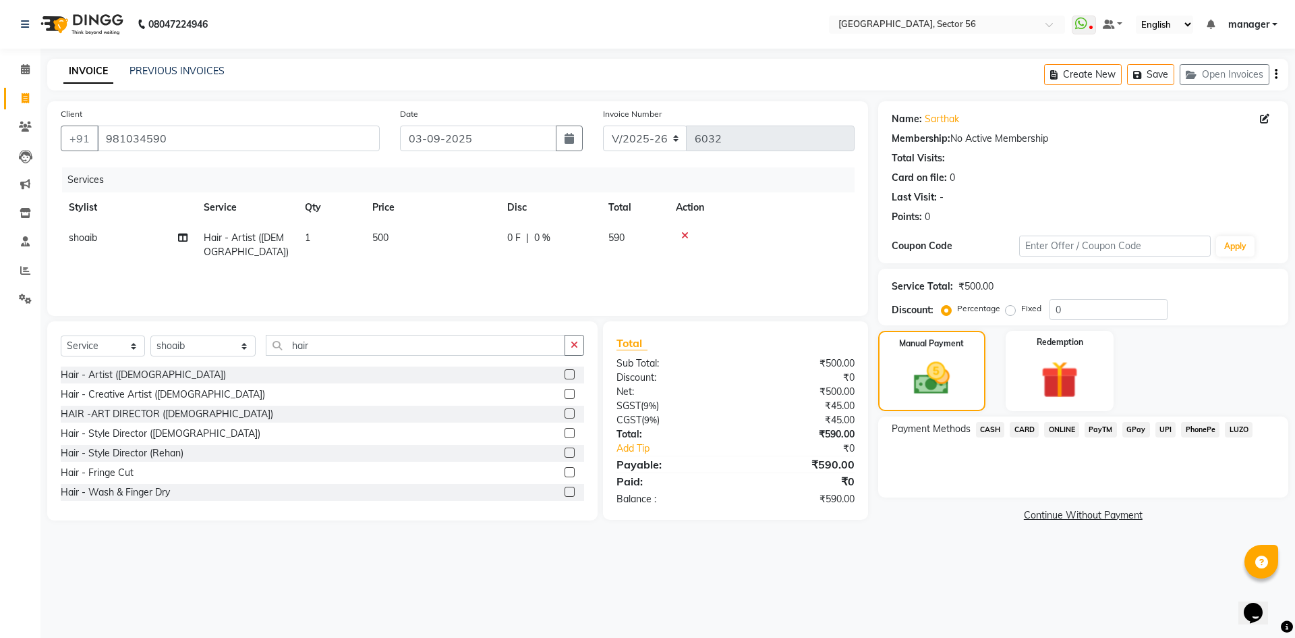
click at [987, 427] on span "CASH" at bounding box center [990, 430] width 29 height 16
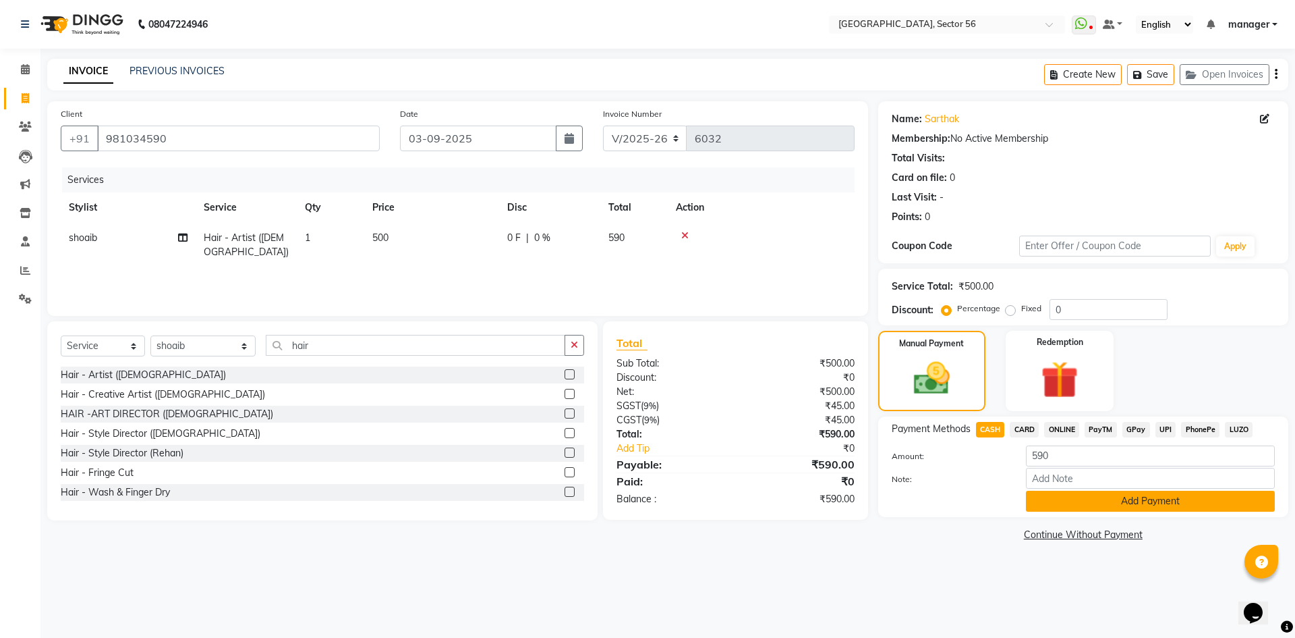
click at [1042, 496] on button "Add Payment" at bounding box center [1150, 501] width 249 height 21
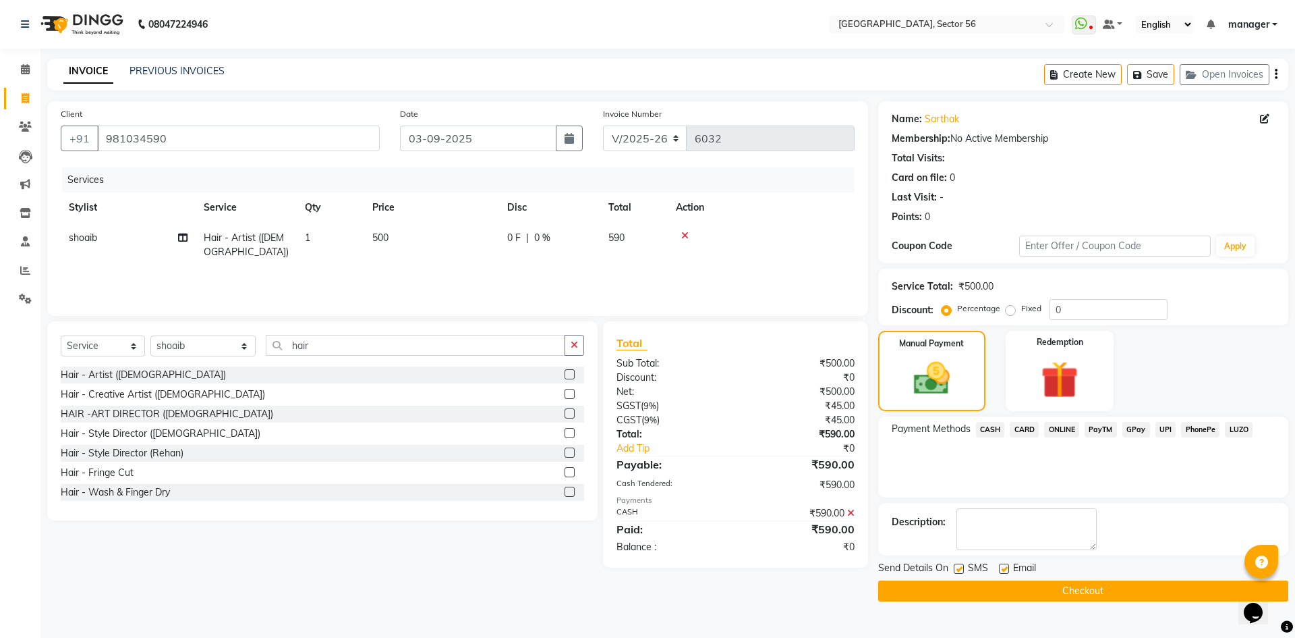
click at [1012, 595] on button "Checkout" at bounding box center [1083, 590] width 410 height 21
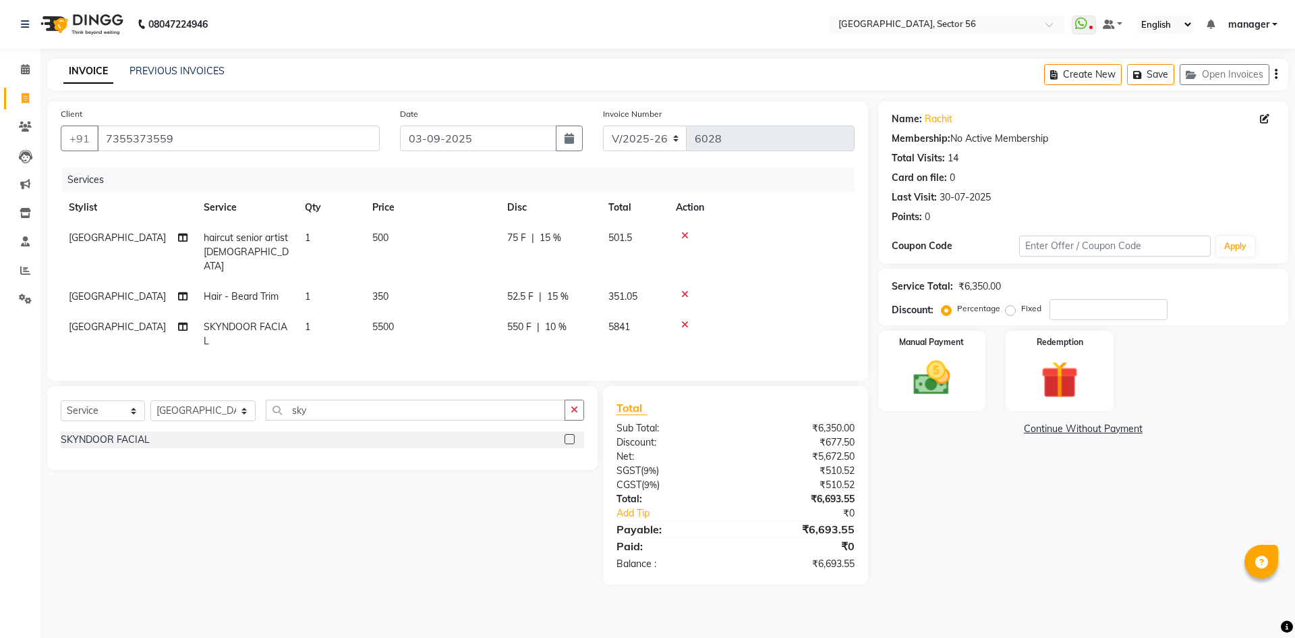
select select "5557"
select select "service"
select select "43517"
click at [319, 138] on input "7355373559" at bounding box center [238, 138] width 283 height 26
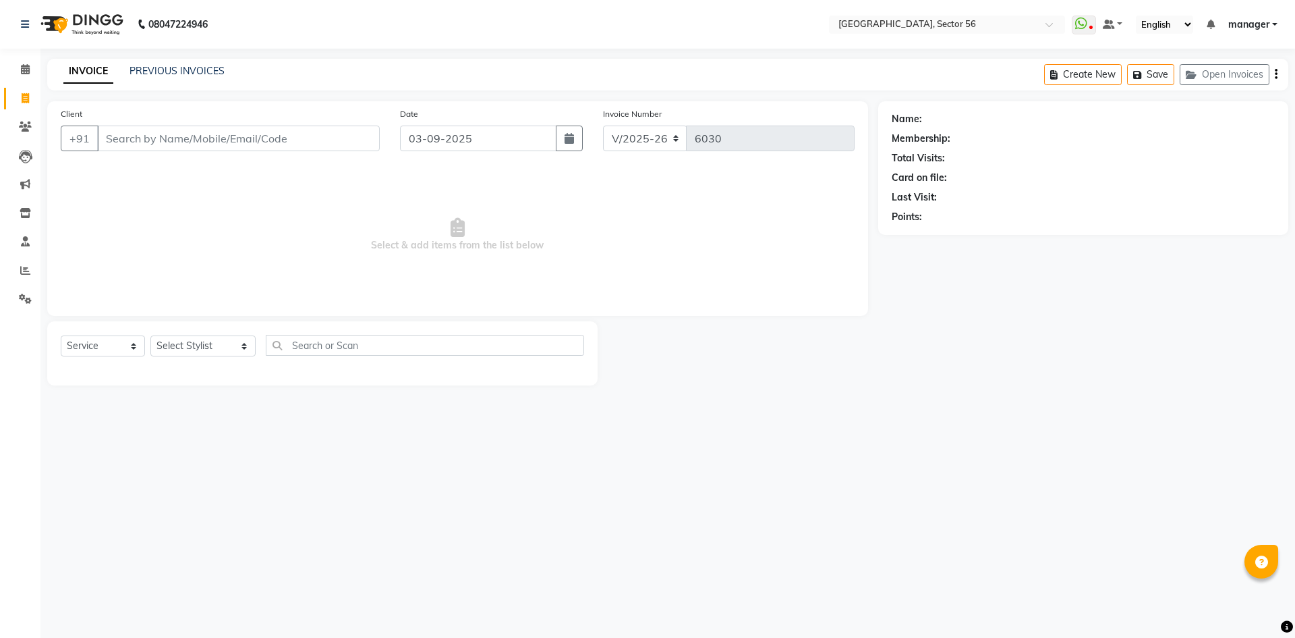
select select "5557"
select select "service"
drag, startPoint x: 276, startPoint y: 140, endPoint x: 166, endPoint y: 183, distance: 117.9
click at [267, 140] on input "Client" at bounding box center [238, 138] width 283 height 26
click at [25, 269] on icon at bounding box center [25, 270] width 10 height 10
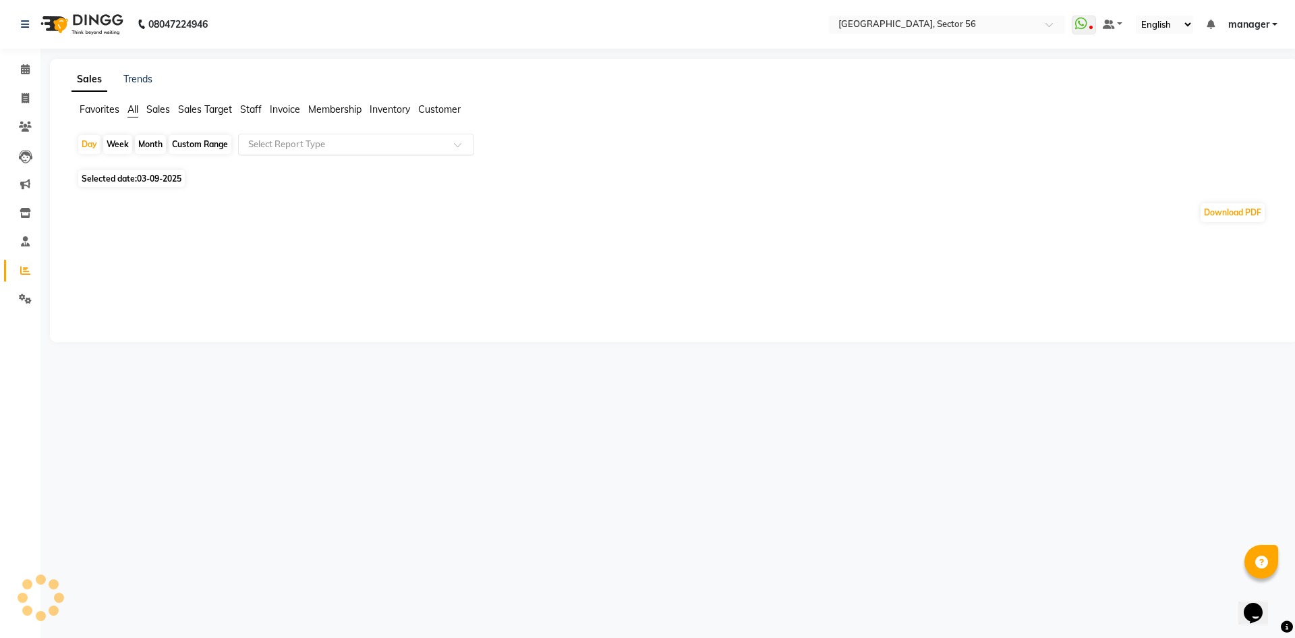
click at [408, 140] on input "text" at bounding box center [343, 144] width 194 height 13
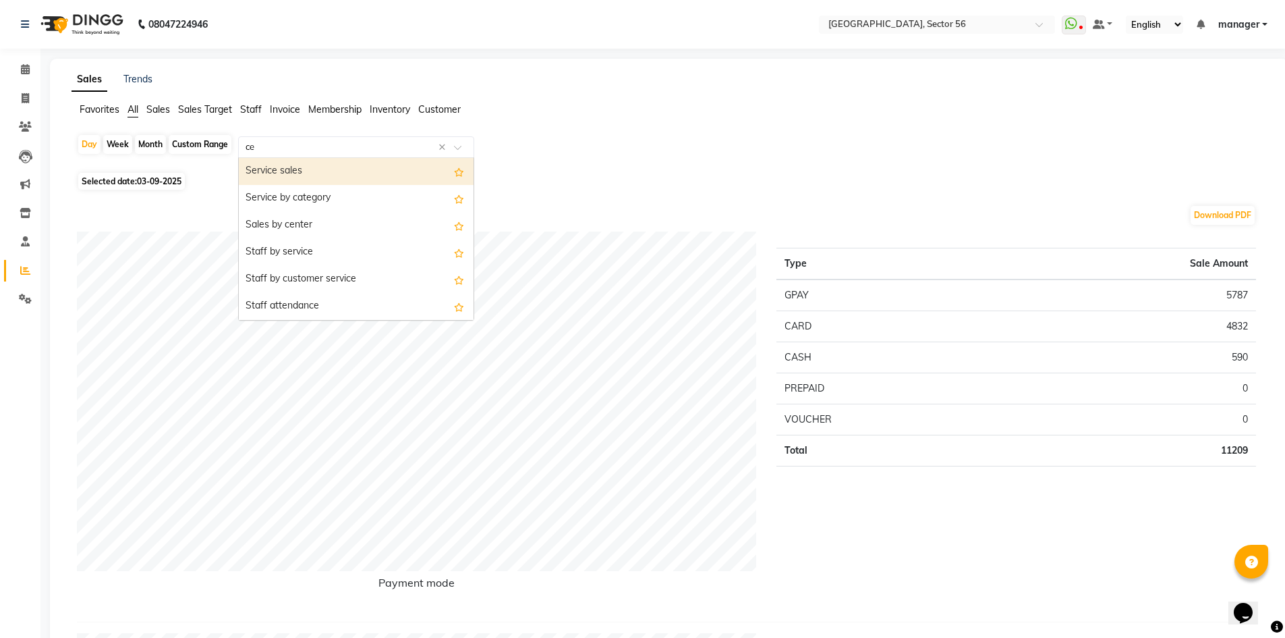
type input "cen"
click at [327, 166] on div "Sales by center" at bounding box center [356, 171] width 235 height 27
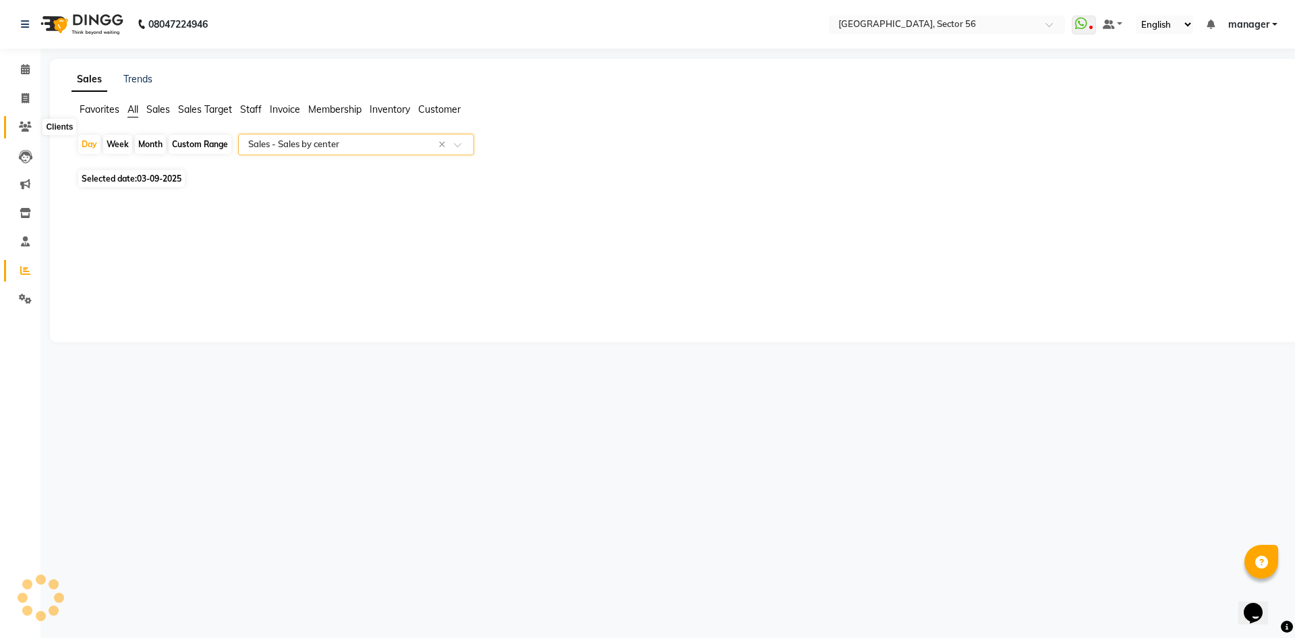
select select "full_report"
select select "csv"
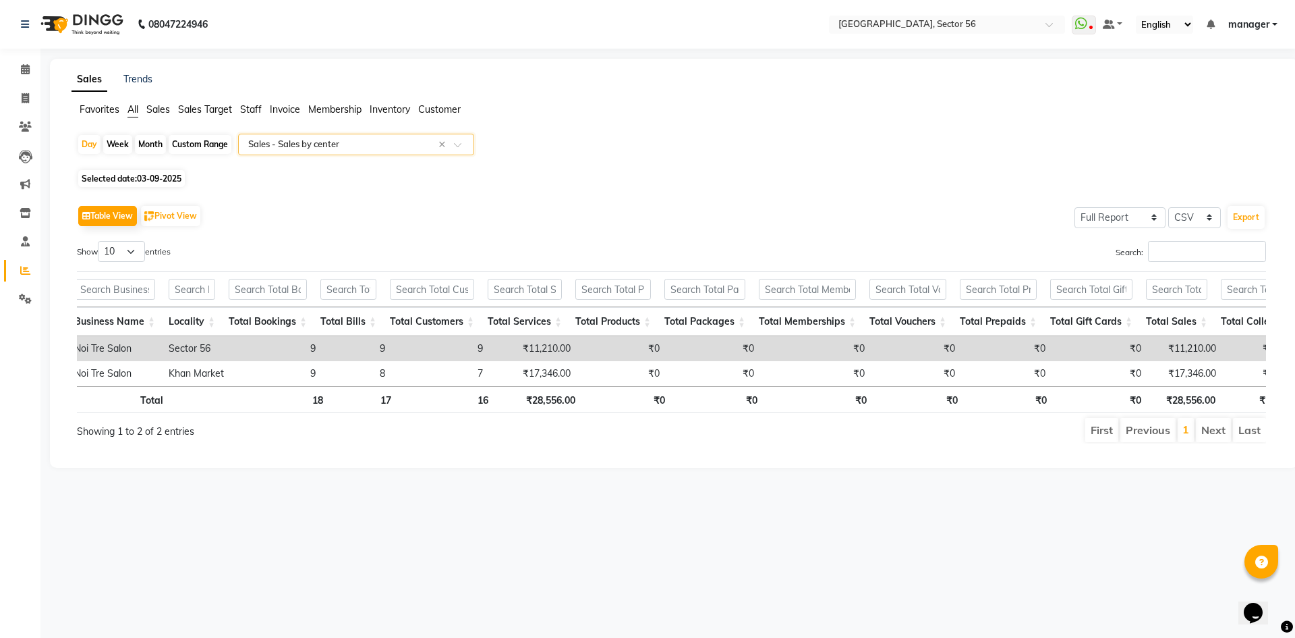
scroll to position [0, 153]
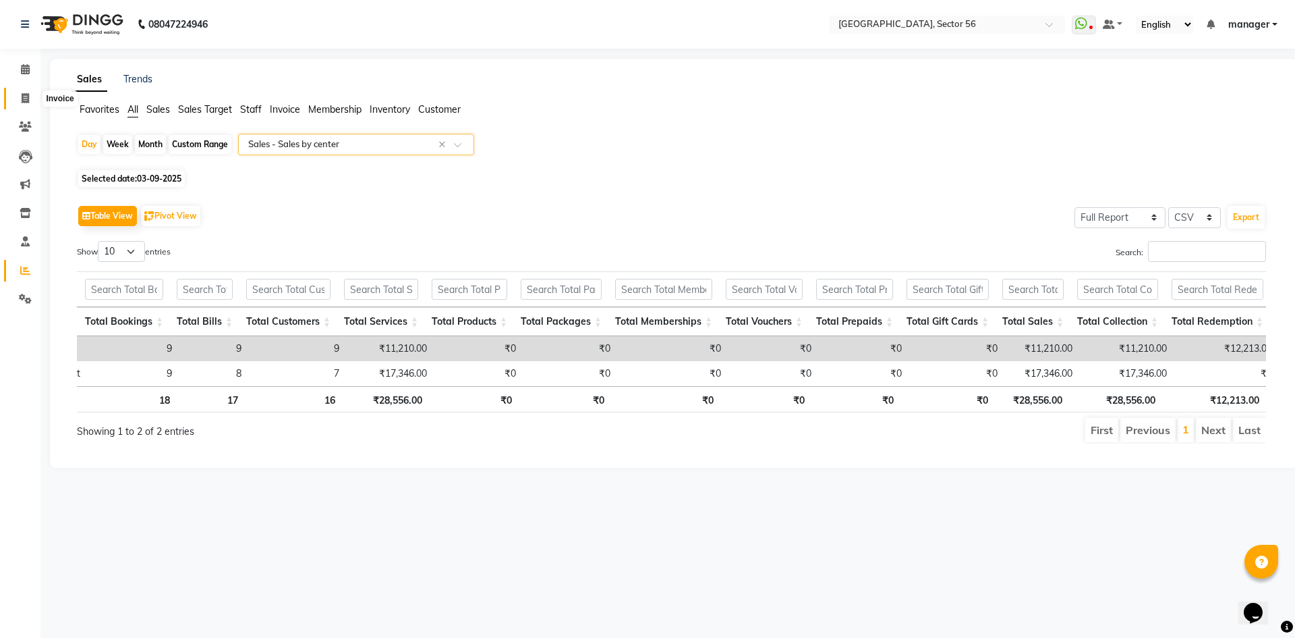
click at [20, 99] on span at bounding box center [25, 99] width 24 height 16
select select "service"
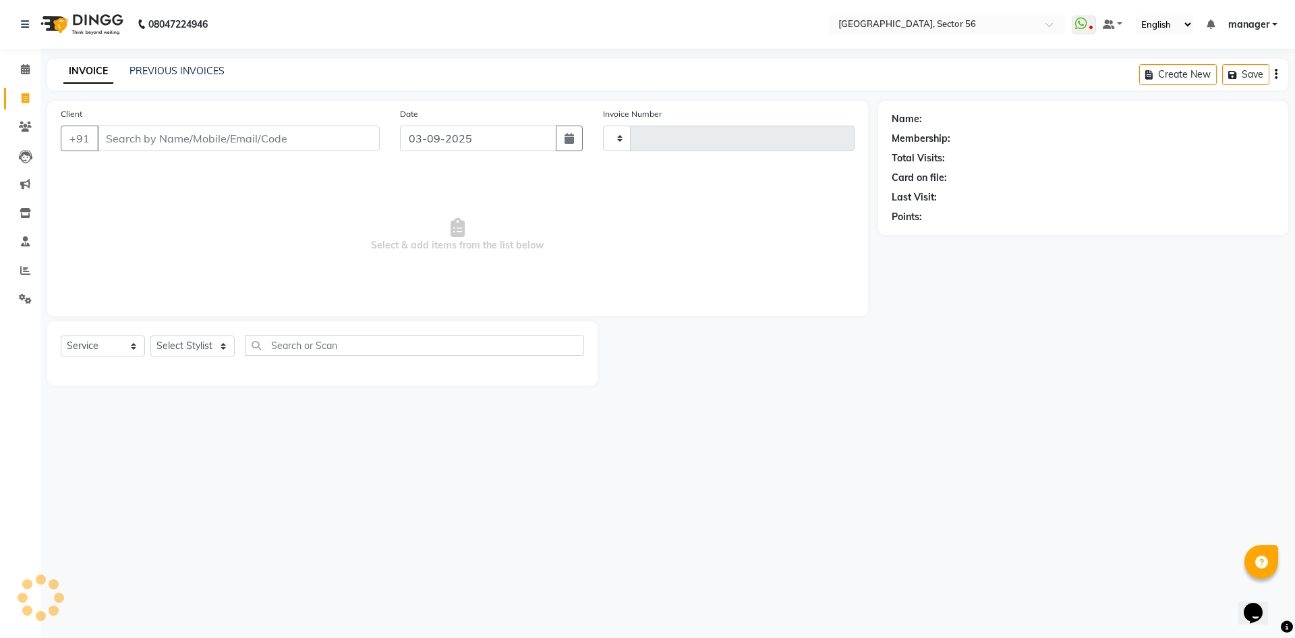
type input "6035"
select select "5557"
click at [229, 140] on input "Client" at bounding box center [238, 138] width 283 height 26
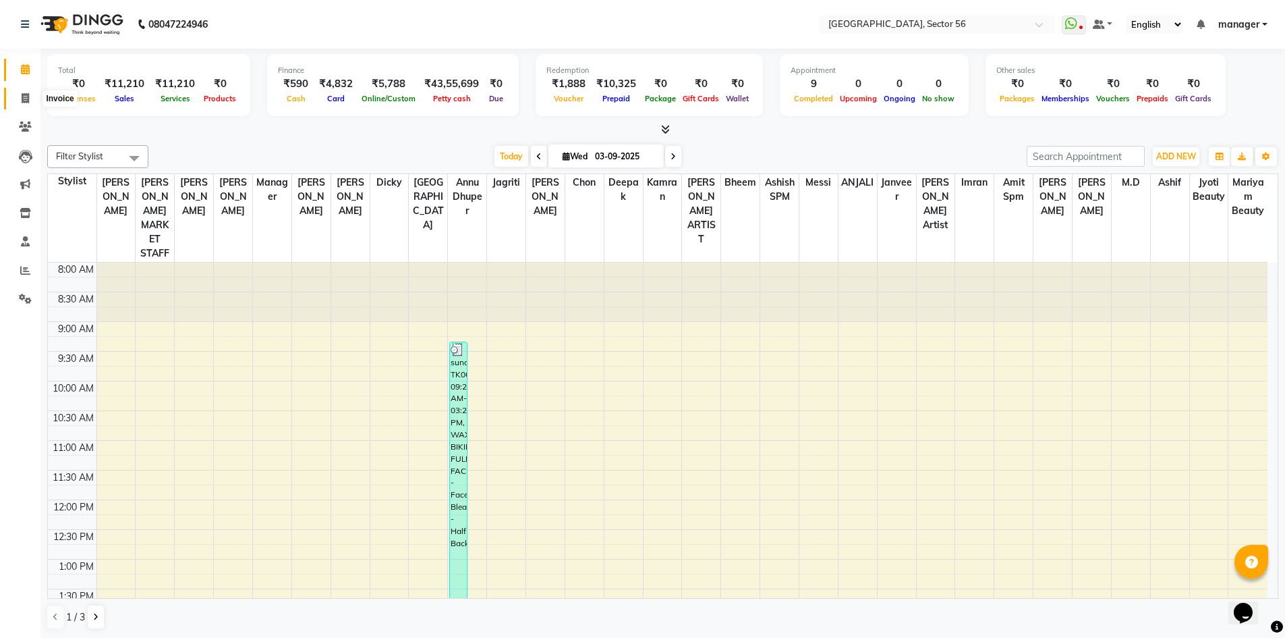
click at [24, 99] on icon at bounding box center [25, 98] width 7 height 10
select select "service"
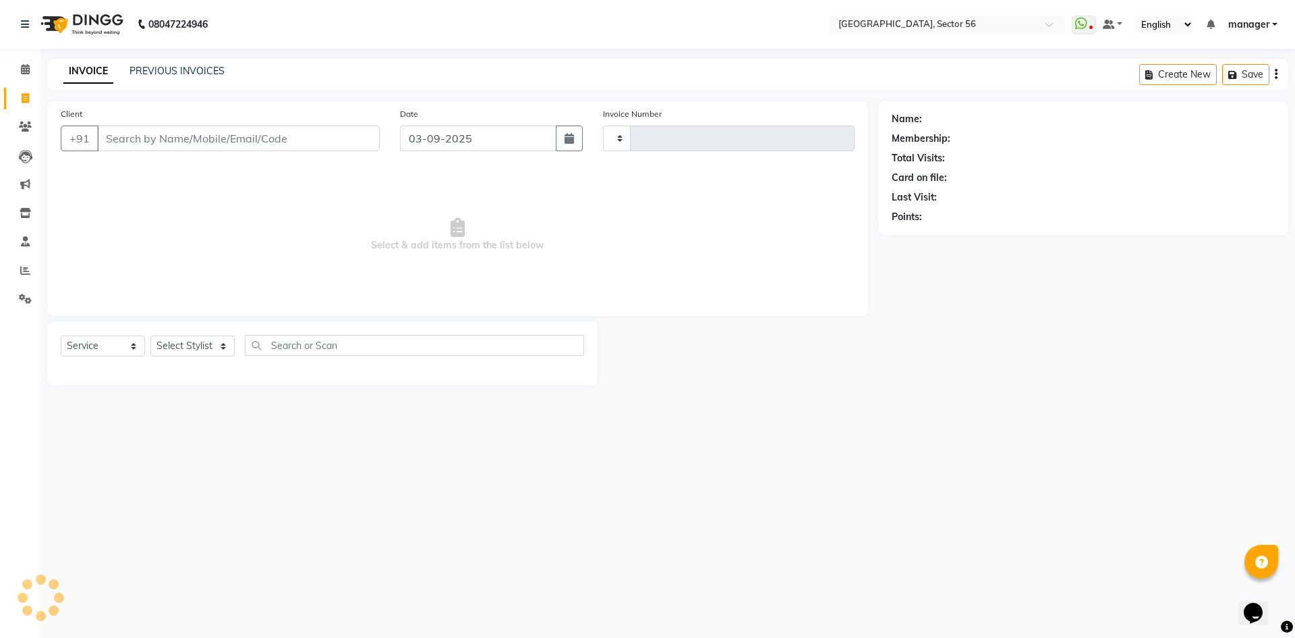
type input "6035"
select select "5557"
click at [188, 140] on input "Client" at bounding box center [238, 138] width 283 height 26
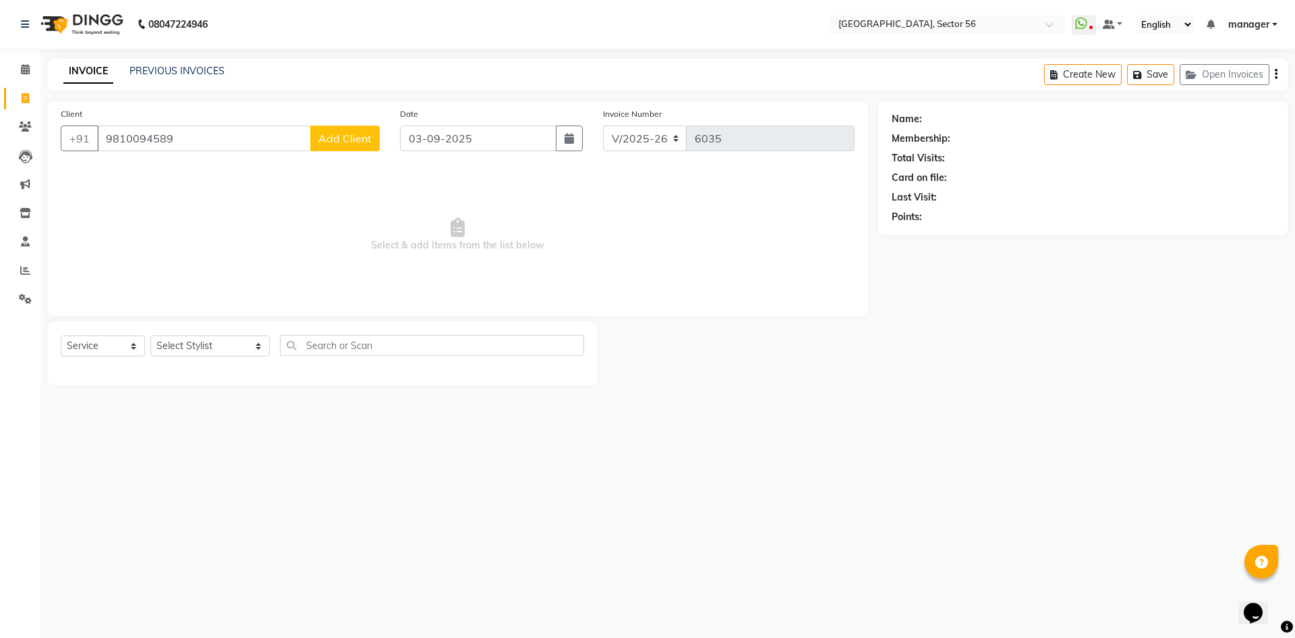
type input "9810094589"
click at [345, 140] on span "Add Client" at bounding box center [344, 138] width 53 height 13
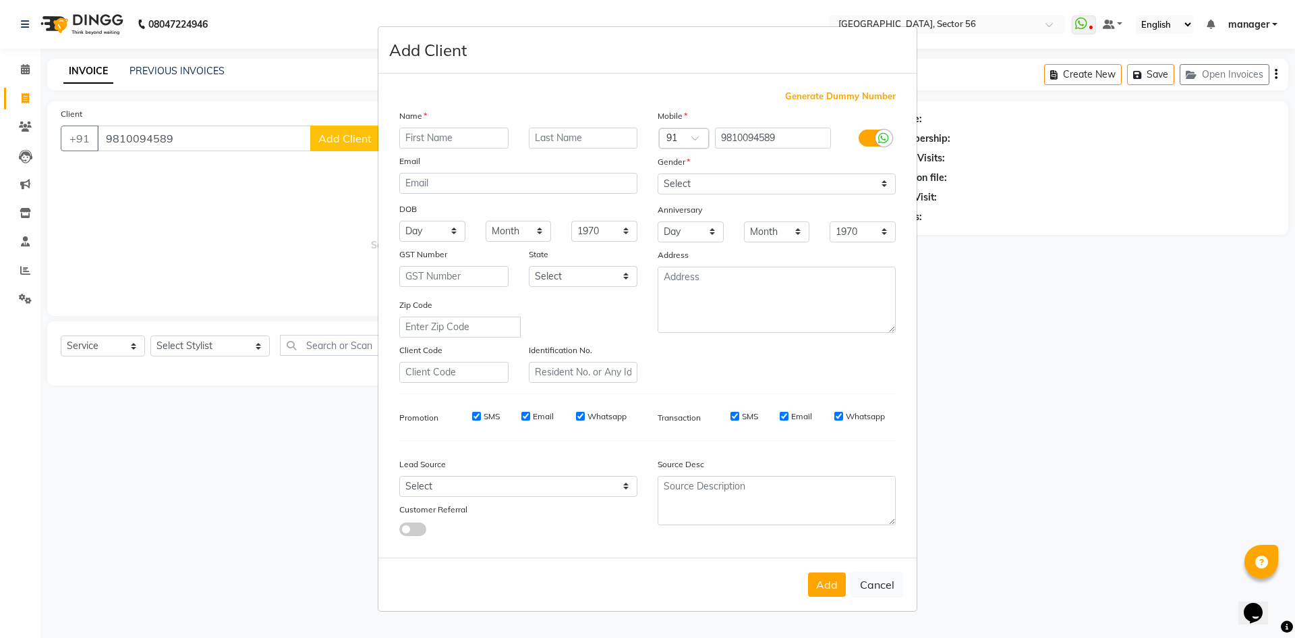
click at [439, 144] on input "text" at bounding box center [453, 138] width 109 height 21
type input "sir"
click at [704, 186] on select "Select [DEMOGRAPHIC_DATA] [DEMOGRAPHIC_DATA] Other Prefer Not To Say" at bounding box center [777, 183] width 238 height 21
click at [658, 173] on select "Select [DEMOGRAPHIC_DATA] [DEMOGRAPHIC_DATA] Other Prefer Not To Say" at bounding box center [777, 183] width 238 height 21
click at [683, 188] on select "Select [DEMOGRAPHIC_DATA] [DEMOGRAPHIC_DATA] Other Prefer Not To Say" at bounding box center [777, 183] width 238 height 21
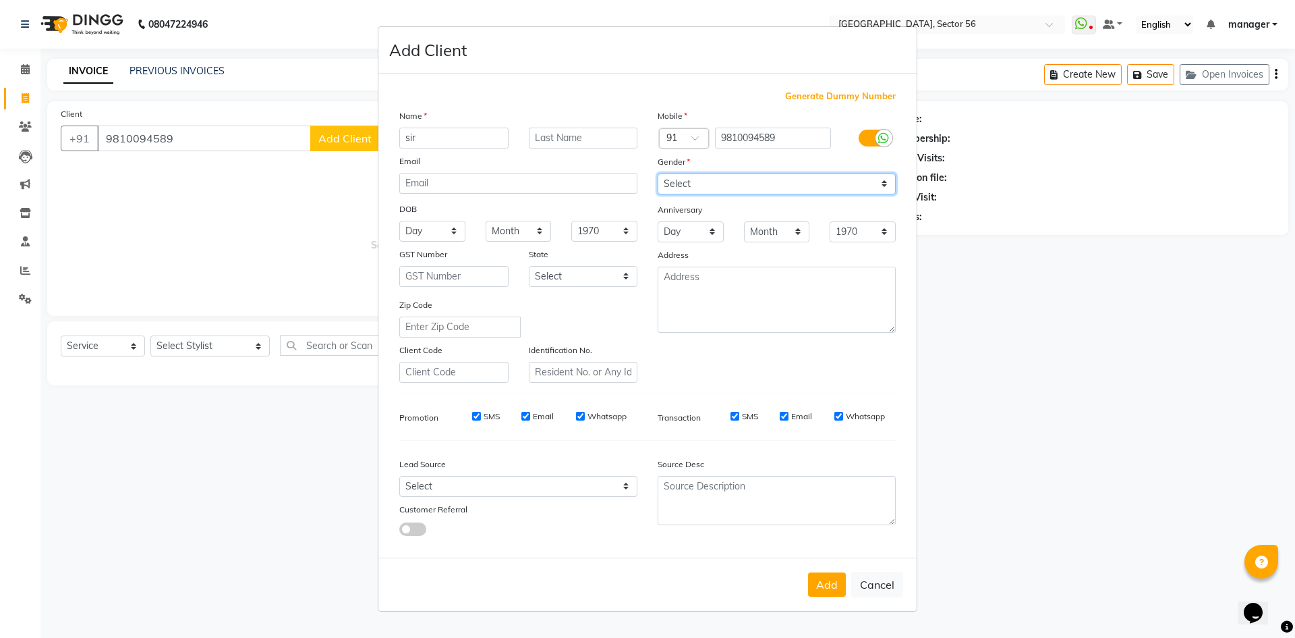
select select "[DEMOGRAPHIC_DATA]"
click at [658, 173] on select "Select [DEMOGRAPHIC_DATA] [DEMOGRAPHIC_DATA] Other Prefer Not To Say" at bounding box center [777, 183] width 238 height 21
click at [439, 474] on div "Lead Source" at bounding box center [454, 466] width 130 height 19
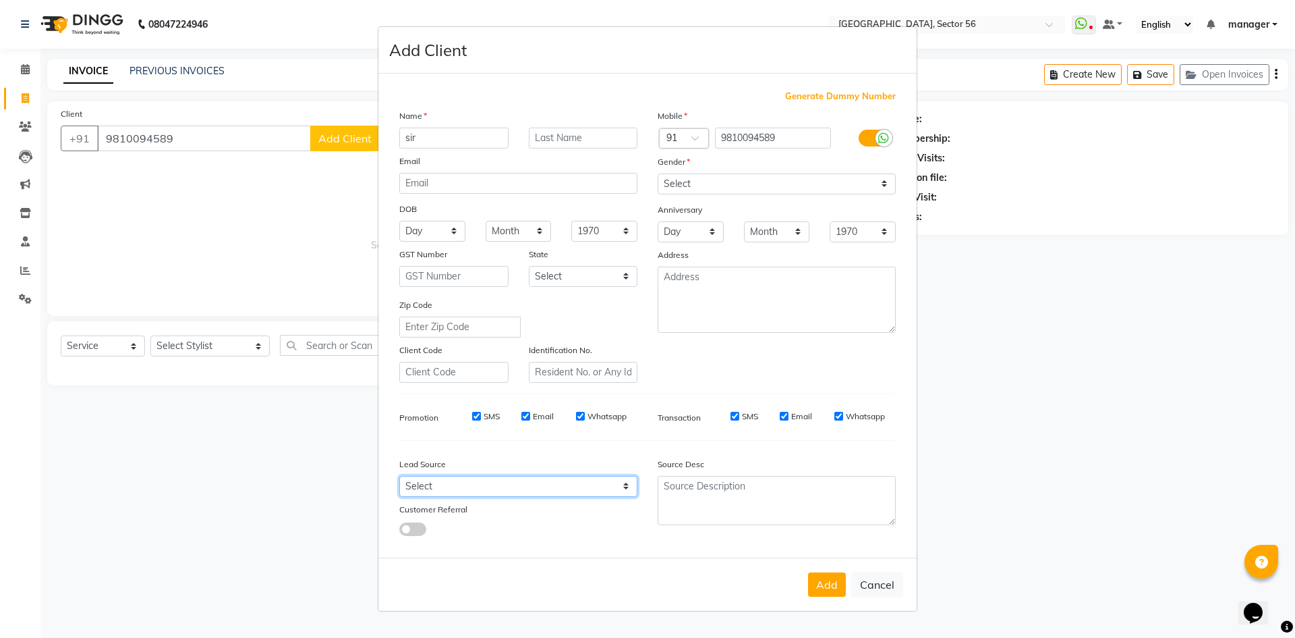
drag, startPoint x: 436, startPoint y: 491, endPoint x: 438, endPoint y: 484, distance: 7.7
click at [438, 487] on select "Select Walk-in Referral Internet Friend Word of Mouth Advertisement Facebook Ju…" at bounding box center [518, 486] width 238 height 21
select select "35868"
click at [399, 476] on select "Select Walk-in Referral Internet Friend Word of Mouth Advertisement Facebook Ju…" at bounding box center [518, 486] width 238 height 21
click at [827, 580] on button "Add" at bounding box center [827, 584] width 38 height 24
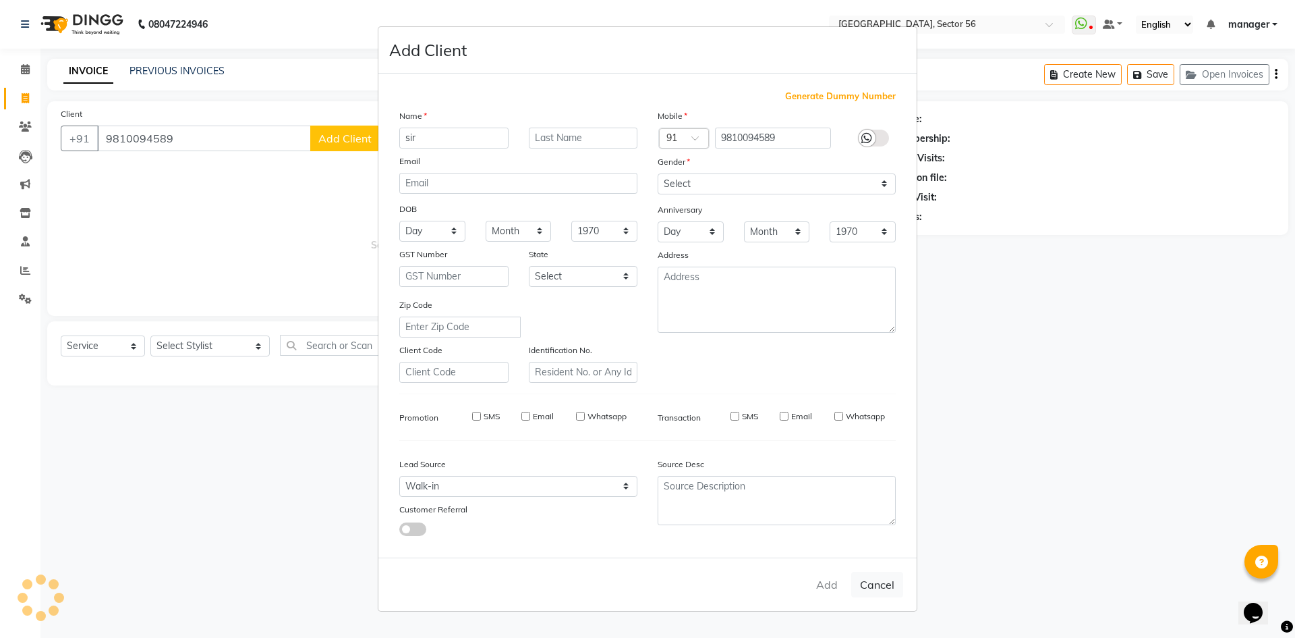
select select
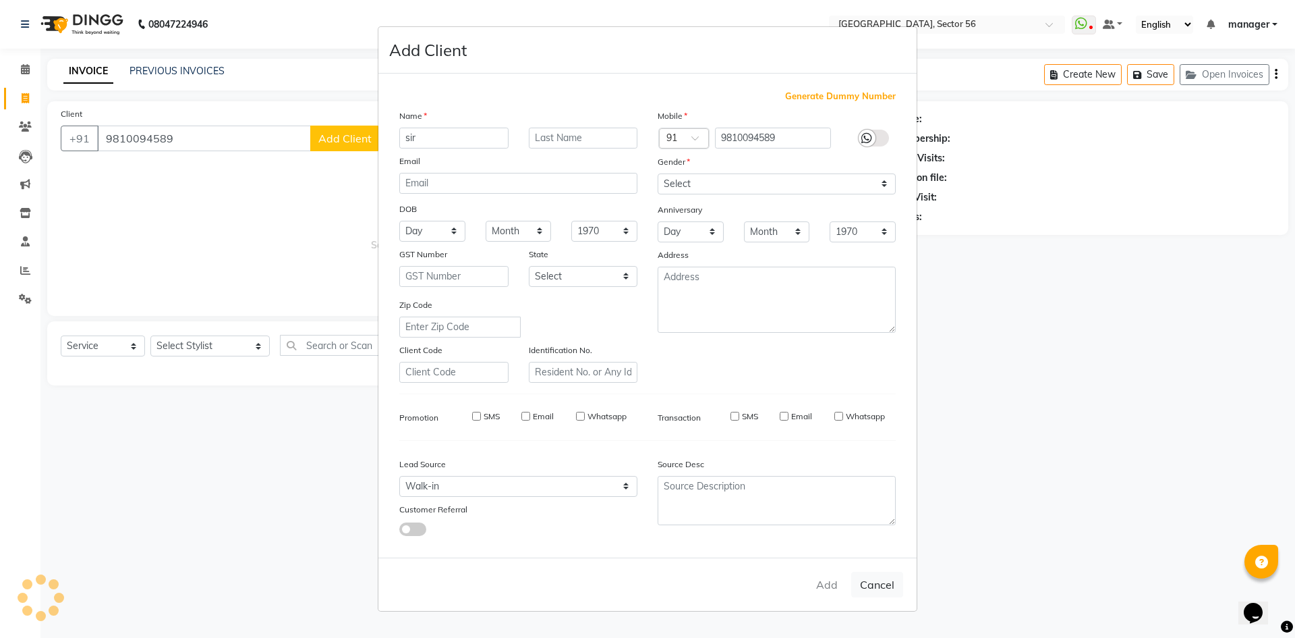
select select
checkbox input "false"
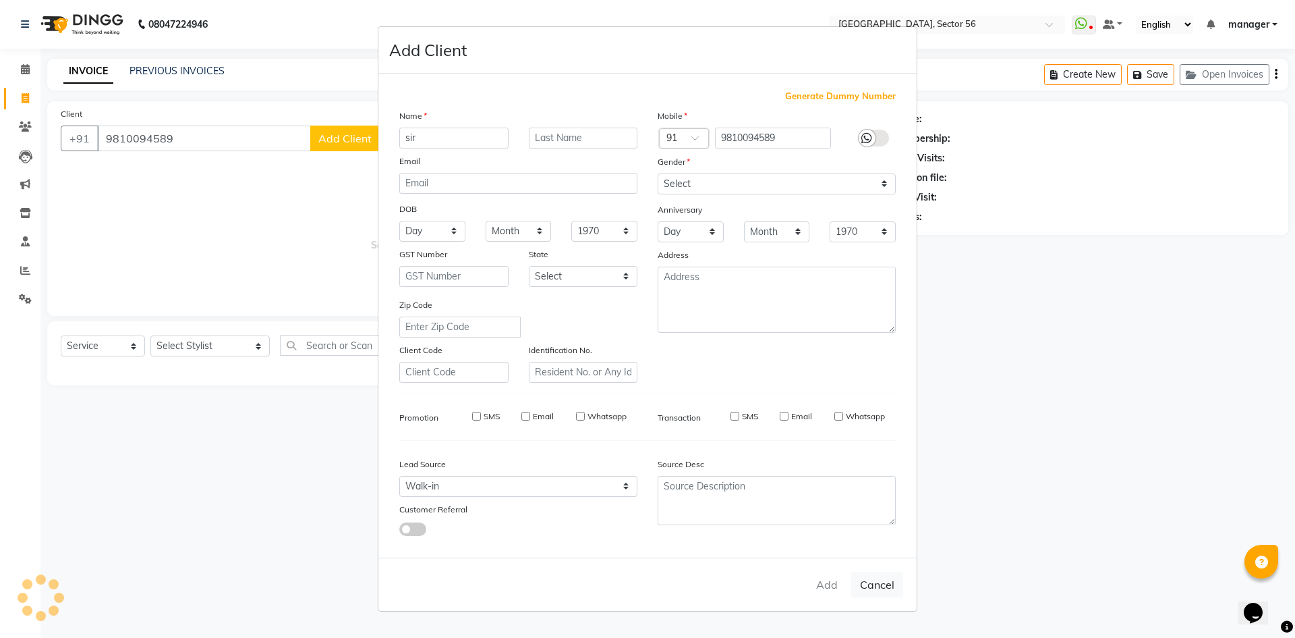
checkbox input "false"
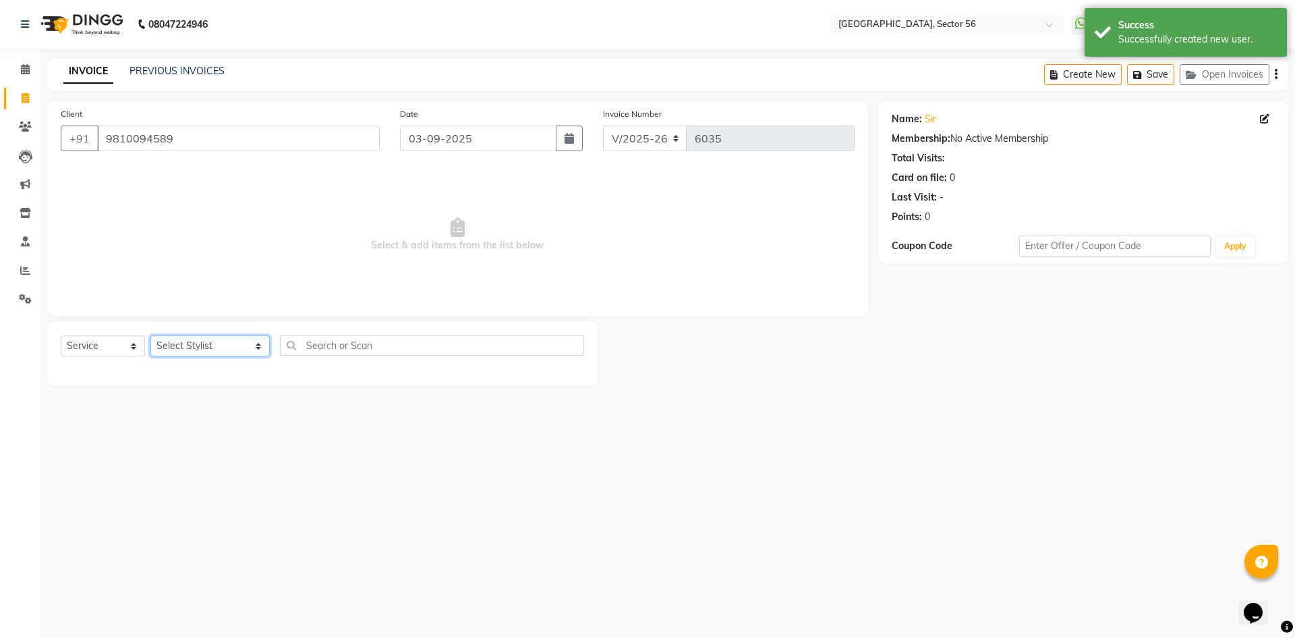
click at [194, 339] on select "Select Stylist [PERSON_NAME] [PERSON_NAME] [PERSON_NAME] MARKET STAFF amit [PER…" at bounding box center [209, 345] width 119 height 21
select select "43516"
click at [150, 335] on select "Select Stylist [PERSON_NAME] [PERSON_NAME] [PERSON_NAME] MARKET STAFF amit [PER…" at bounding box center [209, 345] width 119 height 21
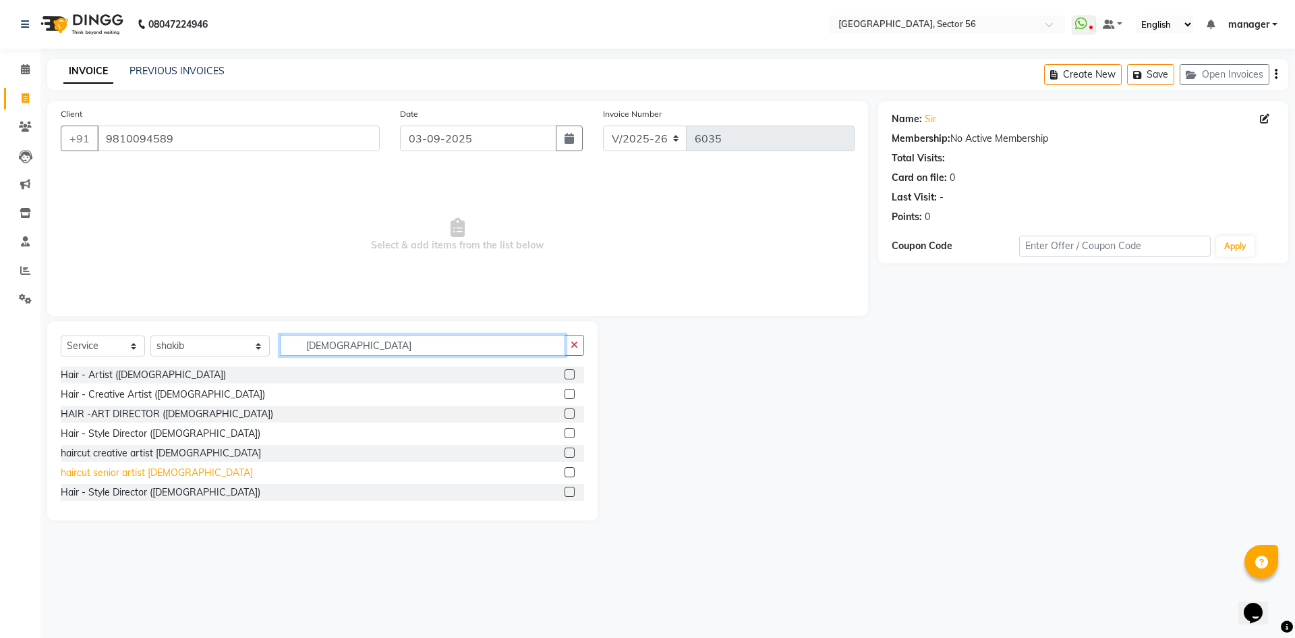
type input "[DEMOGRAPHIC_DATA]"
click at [127, 473] on div "haircut senior artist [DEMOGRAPHIC_DATA]" at bounding box center [157, 473] width 192 height 14
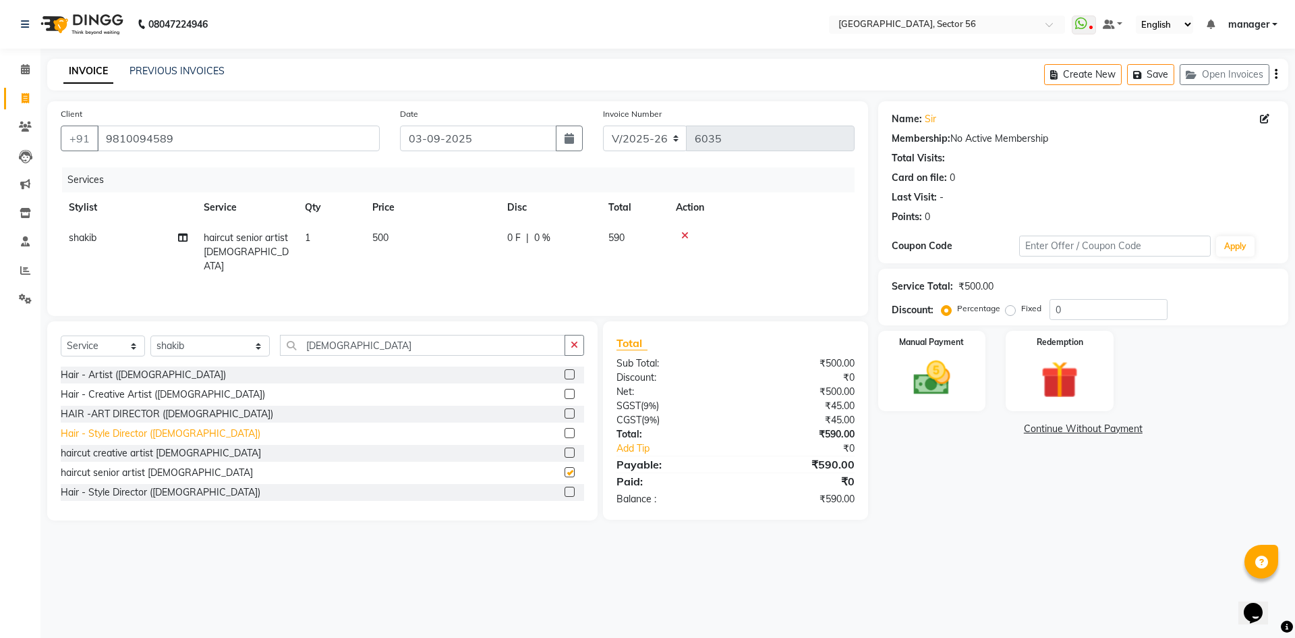
checkbox input "false"
click at [966, 376] on div "Manual Payment" at bounding box center [932, 370] width 112 height 83
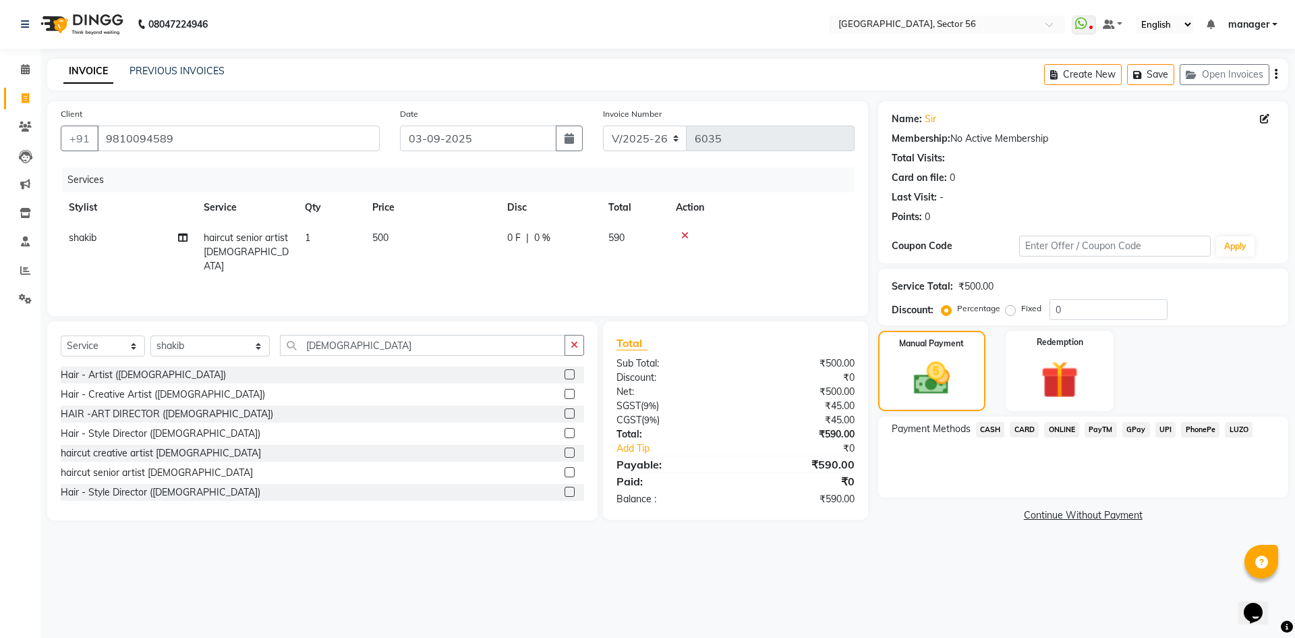
drag, startPoint x: 1029, startPoint y: 426, endPoint x: 1030, endPoint y: 439, distance: 12.2
click at [1029, 428] on span "CARD" at bounding box center [1024, 430] width 29 height 16
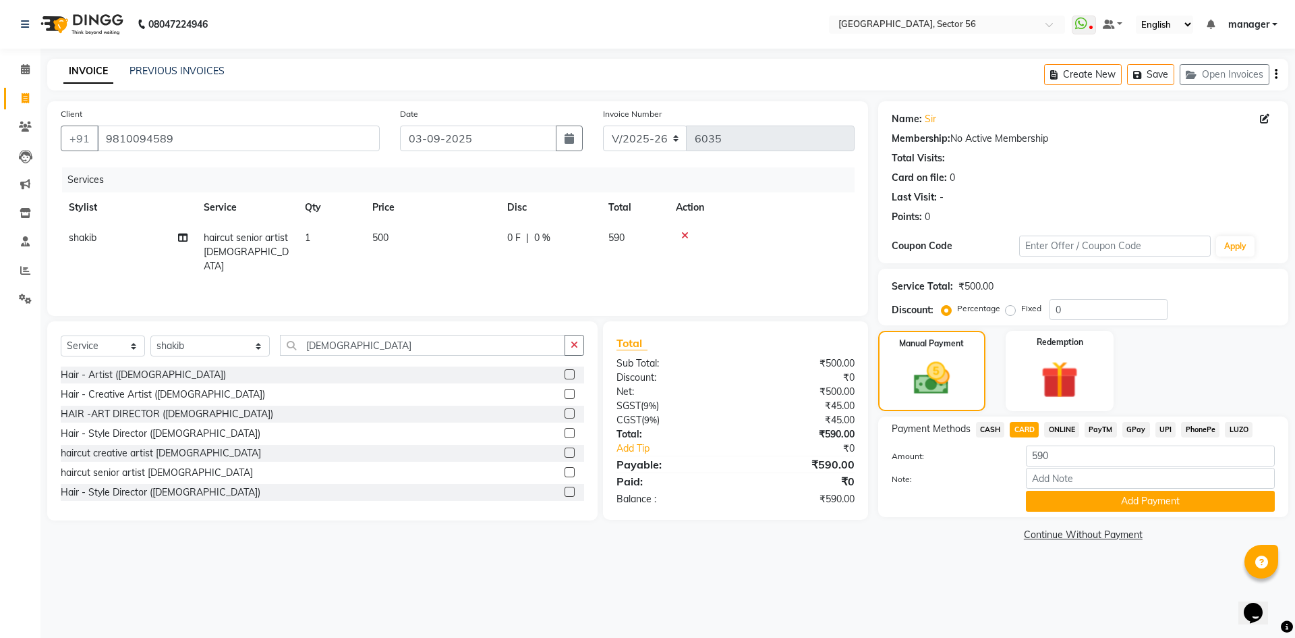
click at [1140, 429] on span "GPay" at bounding box center [1137, 430] width 28 height 16
click at [1026, 432] on span "CARD" at bounding box center [1024, 430] width 29 height 16
click at [1078, 505] on button "Add Payment" at bounding box center [1150, 501] width 249 height 21
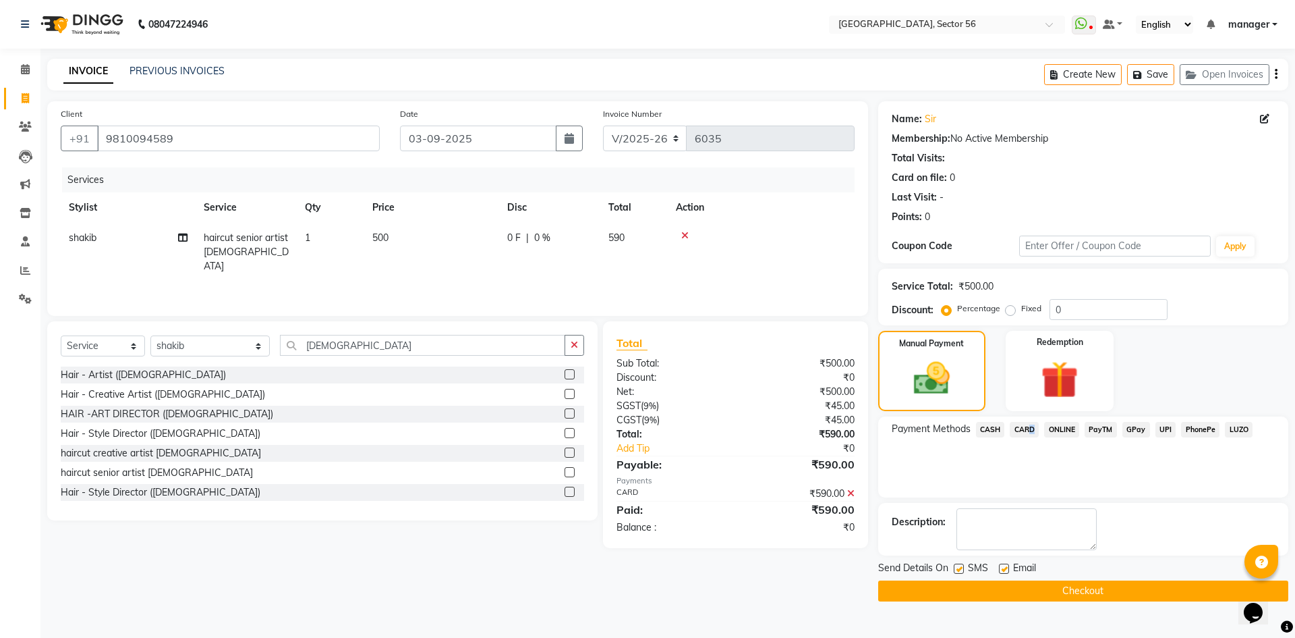
click at [1026, 594] on button "Checkout" at bounding box center [1083, 590] width 410 height 21
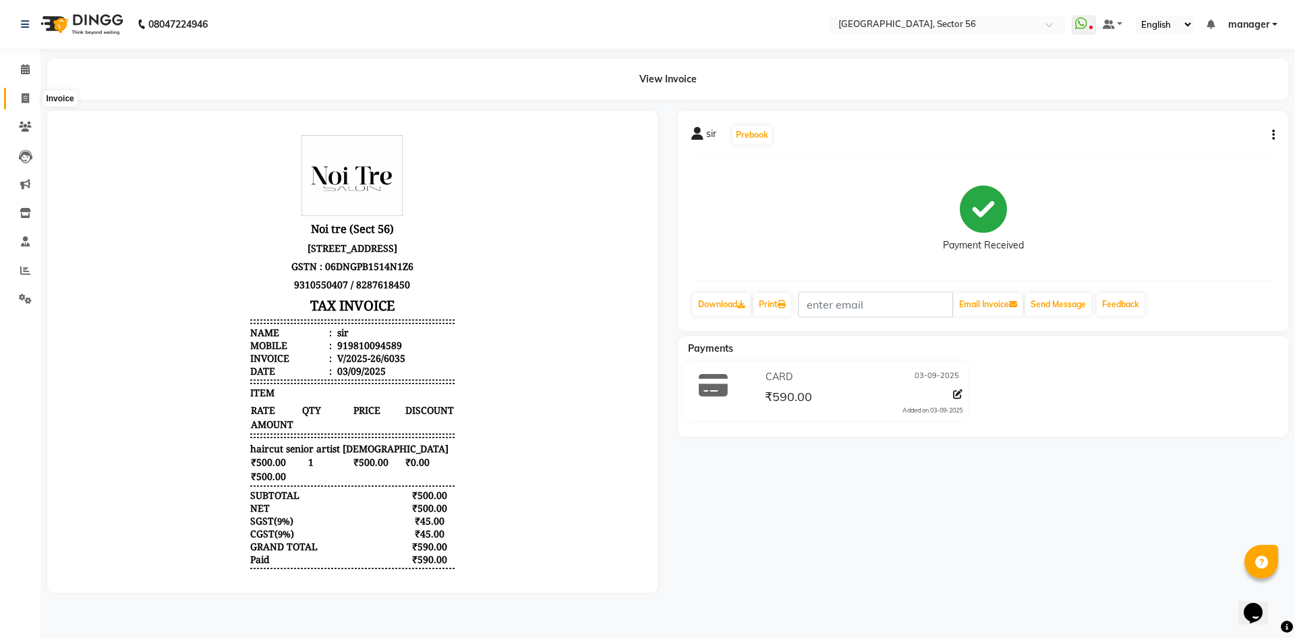
click at [19, 99] on span at bounding box center [25, 99] width 24 height 16
select select "service"
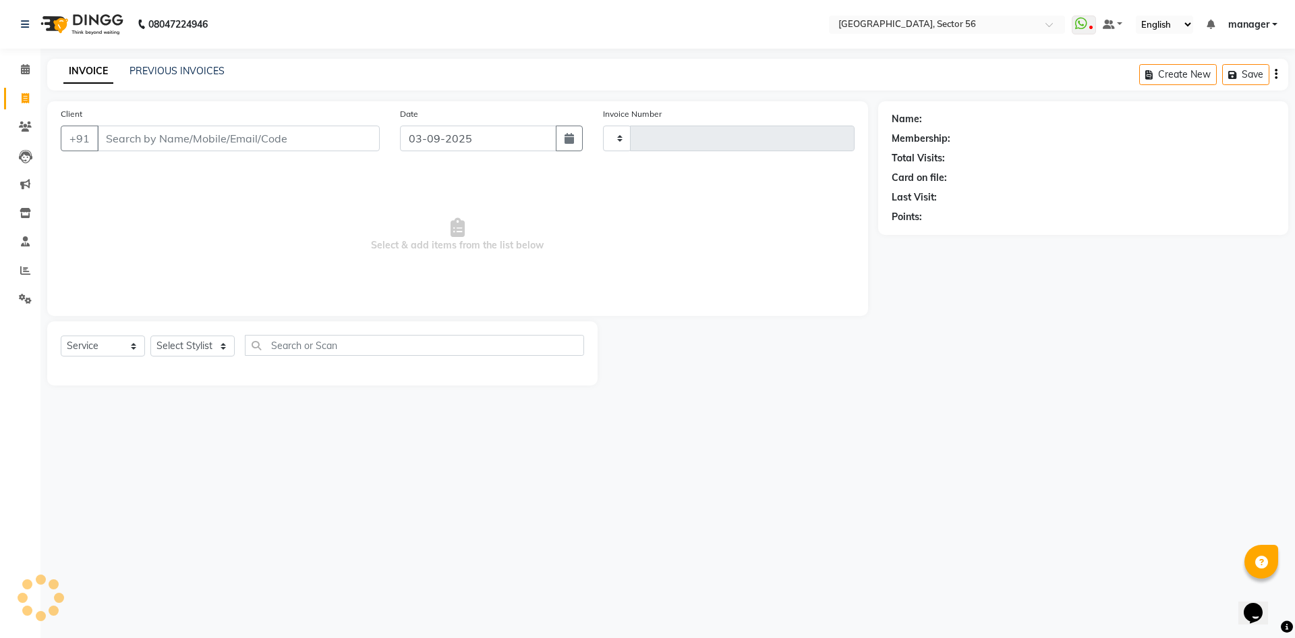
type input "6036"
select select "5557"
click at [190, 141] on input "Client" at bounding box center [238, 138] width 283 height 26
click at [193, 72] on link "PREVIOUS INVOICES" at bounding box center [177, 71] width 95 height 12
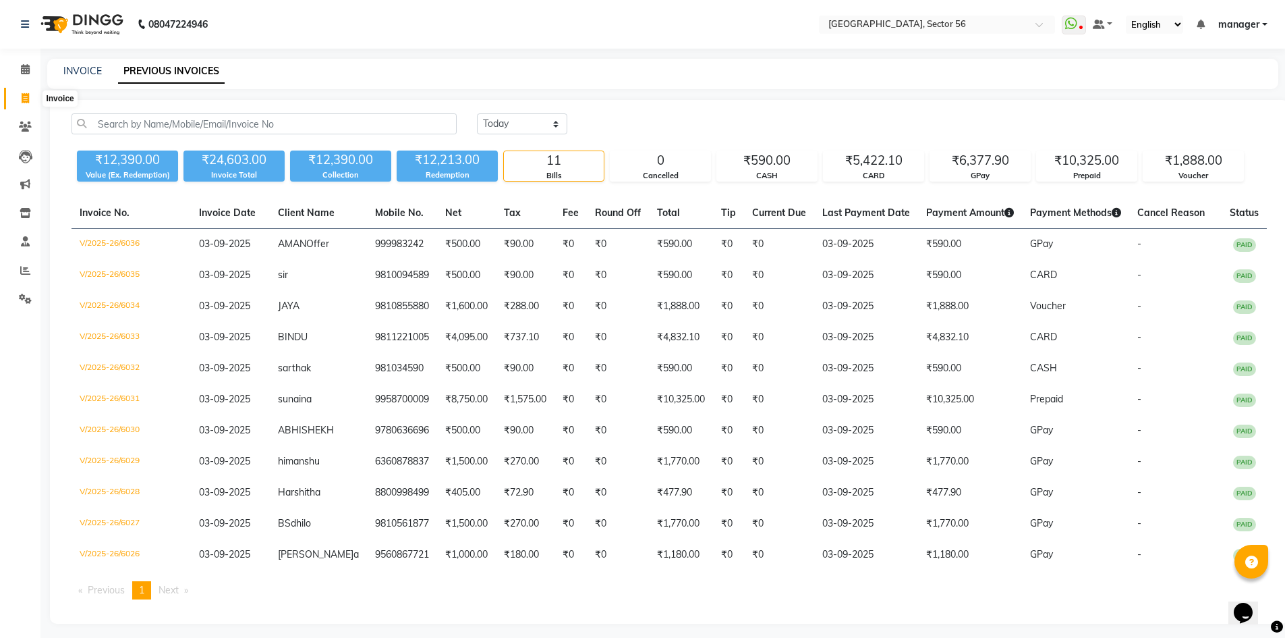
click at [24, 99] on icon at bounding box center [25, 98] width 7 height 10
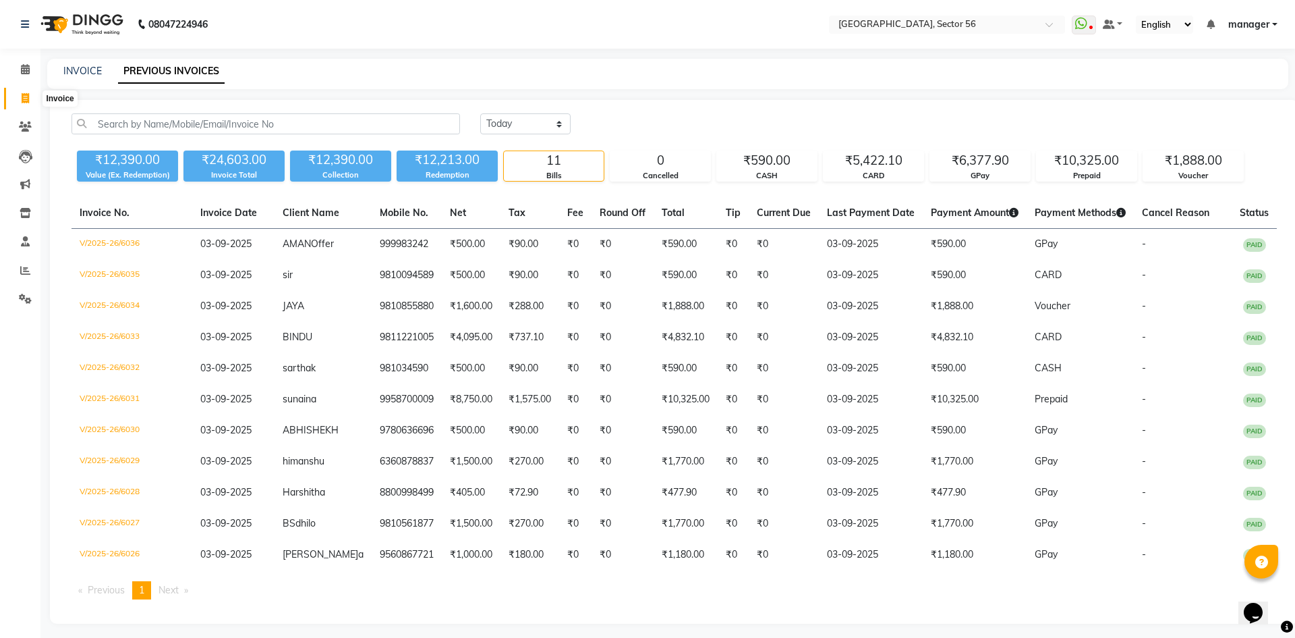
select select "service"
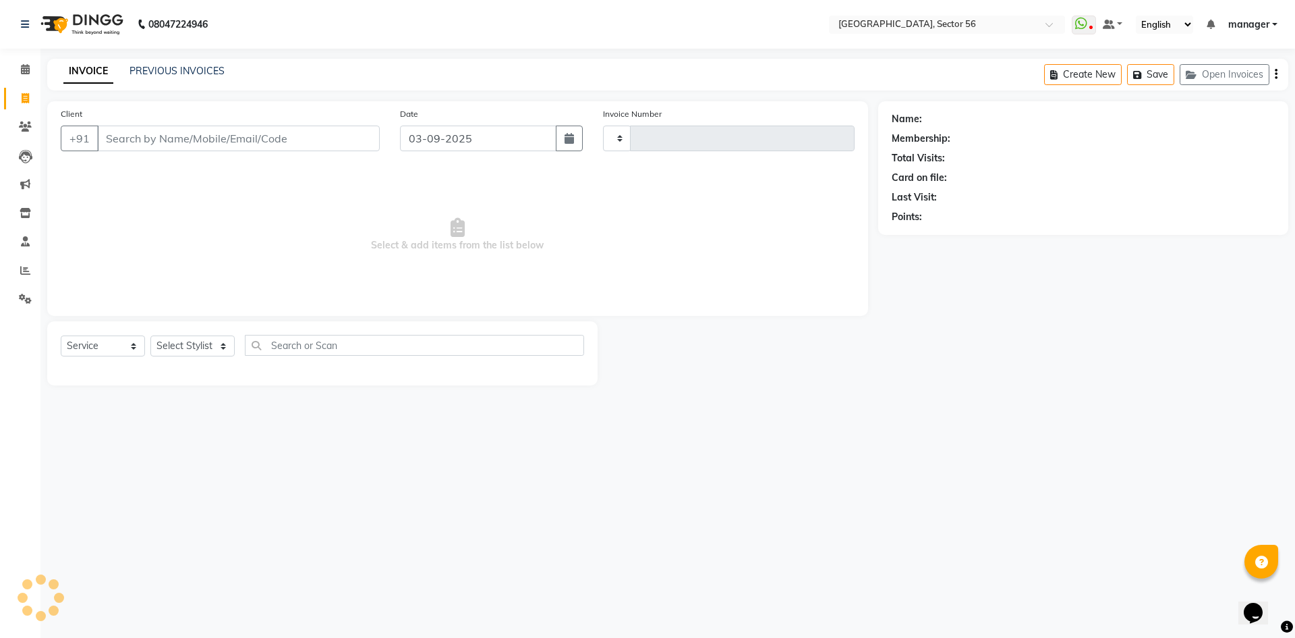
type input "6037"
select select "5557"
click at [177, 141] on input "Client" at bounding box center [238, 138] width 283 height 26
click at [149, 141] on input "Client" at bounding box center [238, 138] width 283 height 26
click at [157, 138] on input "Client" at bounding box center [238, 138] width 283 height 26
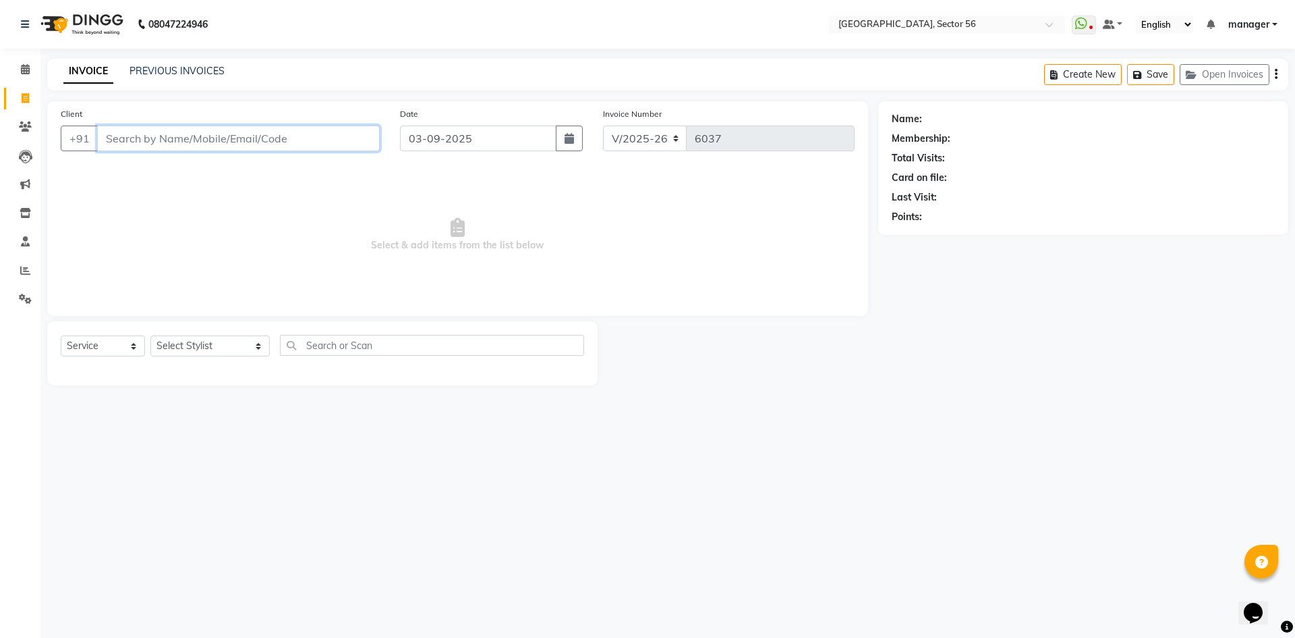
click at [159, 137] on input "Client" at bounding box center [238, 138] width 283 height 26
click at [175, 74] on link "PREVIOUS INVOICES" at bounding box center [177, 71] width 95 height 12
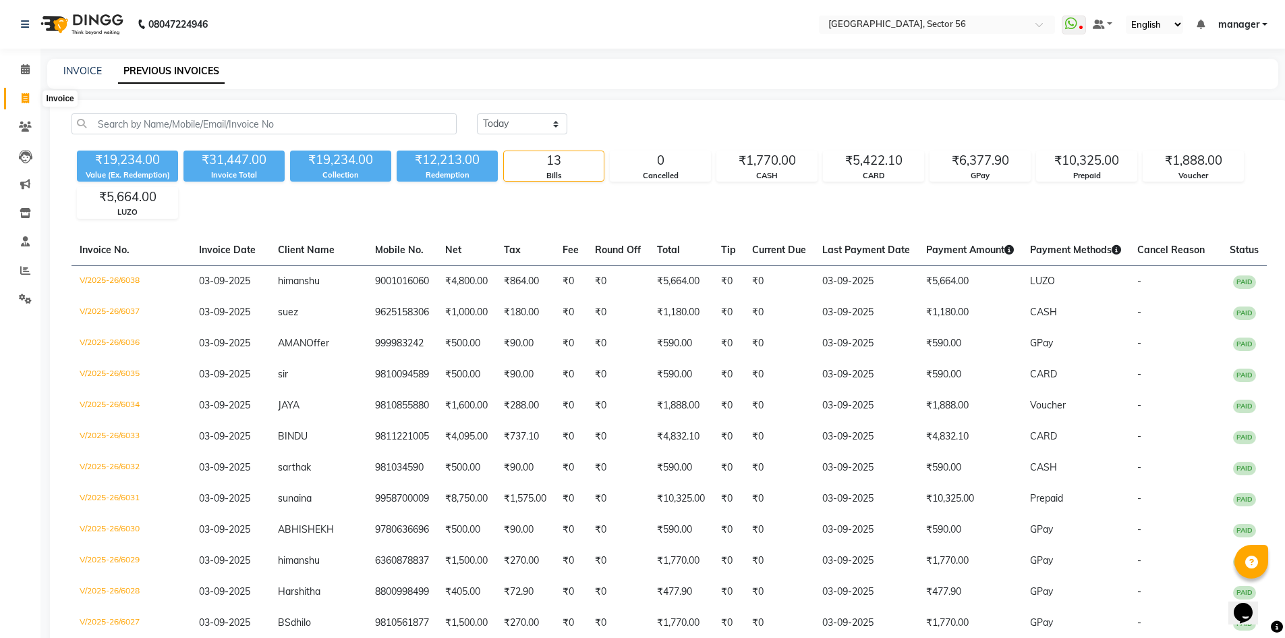
click at [25, 101] on icon at bounding box center [25, 98] width 7 height 10
select select "service"
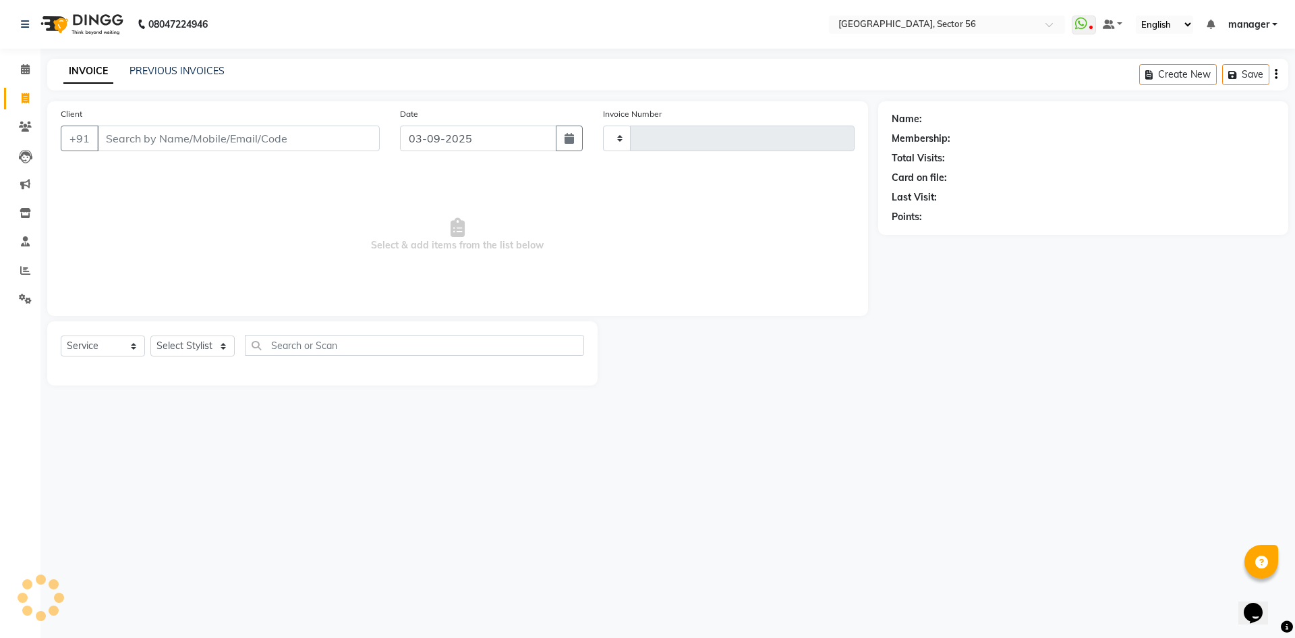
type input "6039"
select select "5557"
click at [272, 131] on input "Client" at bounding box center [238, 138] width 283 height 26
click at [186, 140] on input "Client" at bounding box center [238, 138] width 283 height 26
click at [169, 146] on input "Client" at bounding box center [238, 138] width 283 height 26
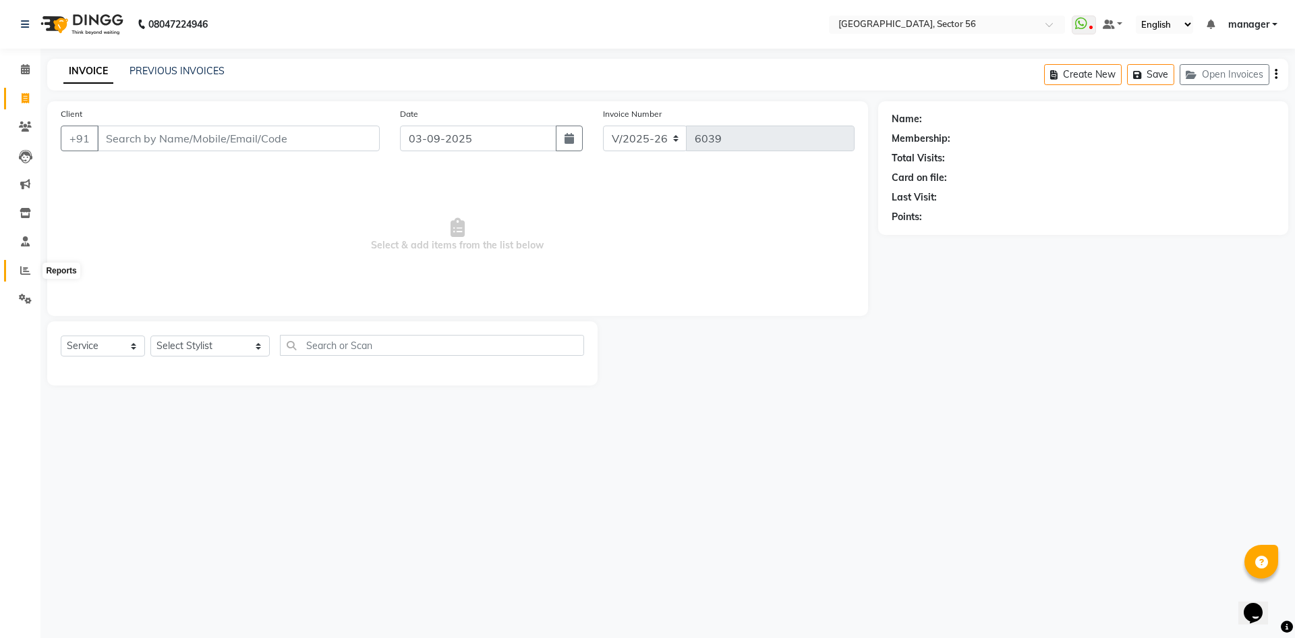
click at [28, 271] on icon at bounding box center [25, 270] width 10 height 10
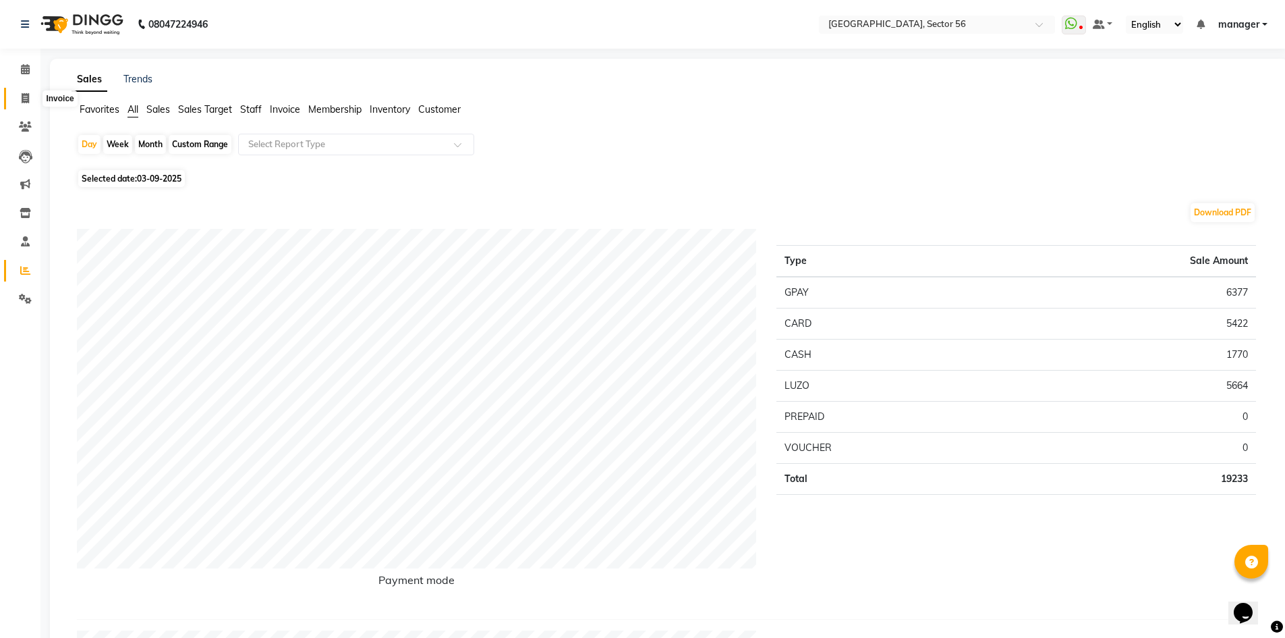
click at [23, 100] on icon at bounding box center [25, 98] width 7 height 10
select select "service"
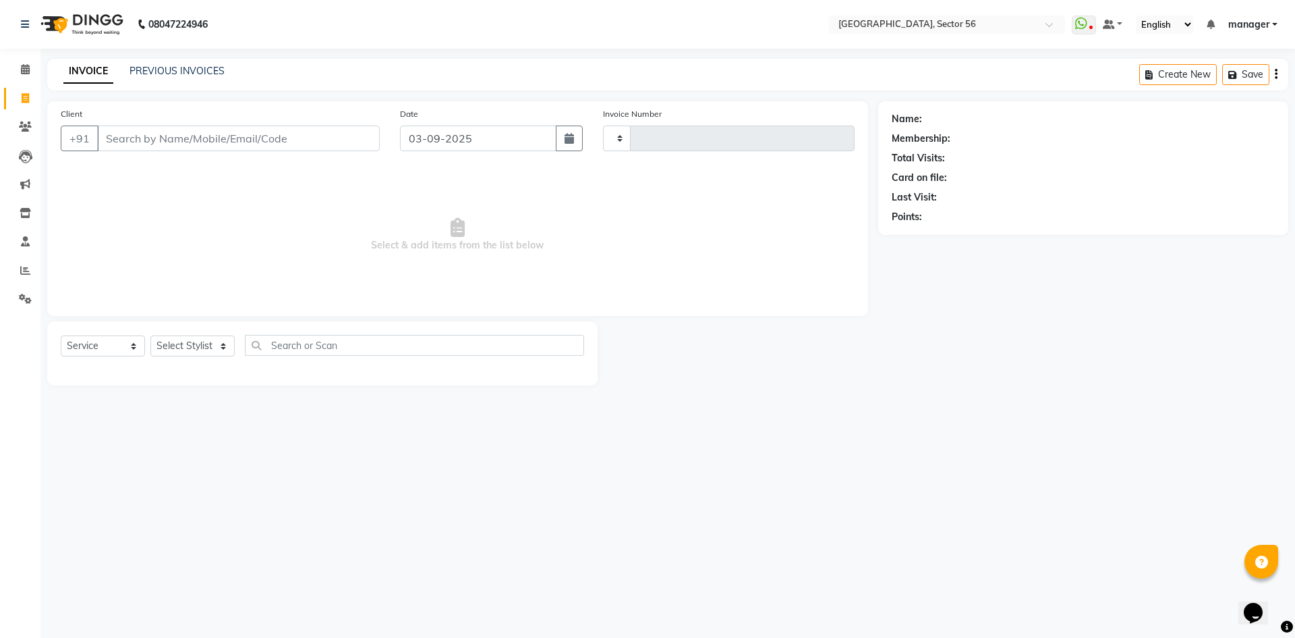
type input "6039"
select select "5557"
click at [194, 69] on link "PREVIOUS INVOICES" at bounding box center [177, 71] width 95 height 12
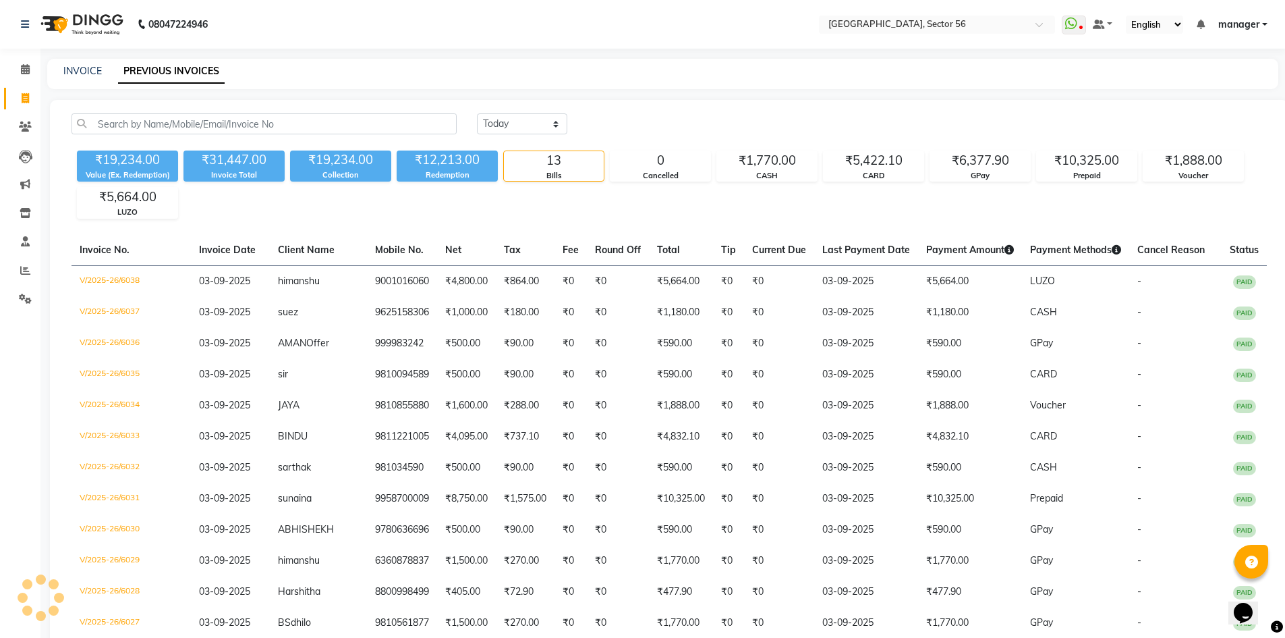
click at [194, 73] on link "PREVIOUS INVOICES" at bounding box center [171, 71] width 107 height 24
drag, startPoint x: 555, startPoint y: 120, endPoint x: 553, endPoint y: 133, distance: 13.0
click at [555, 121] on select "Today Yesterday Custom Range" at bounding box center [522, 123] width 90 height 21
select select "yesterday"
click at [477, 113] on select "Today Yesterday Custom Range" at bounding box center [522, 123] width 90 height 21
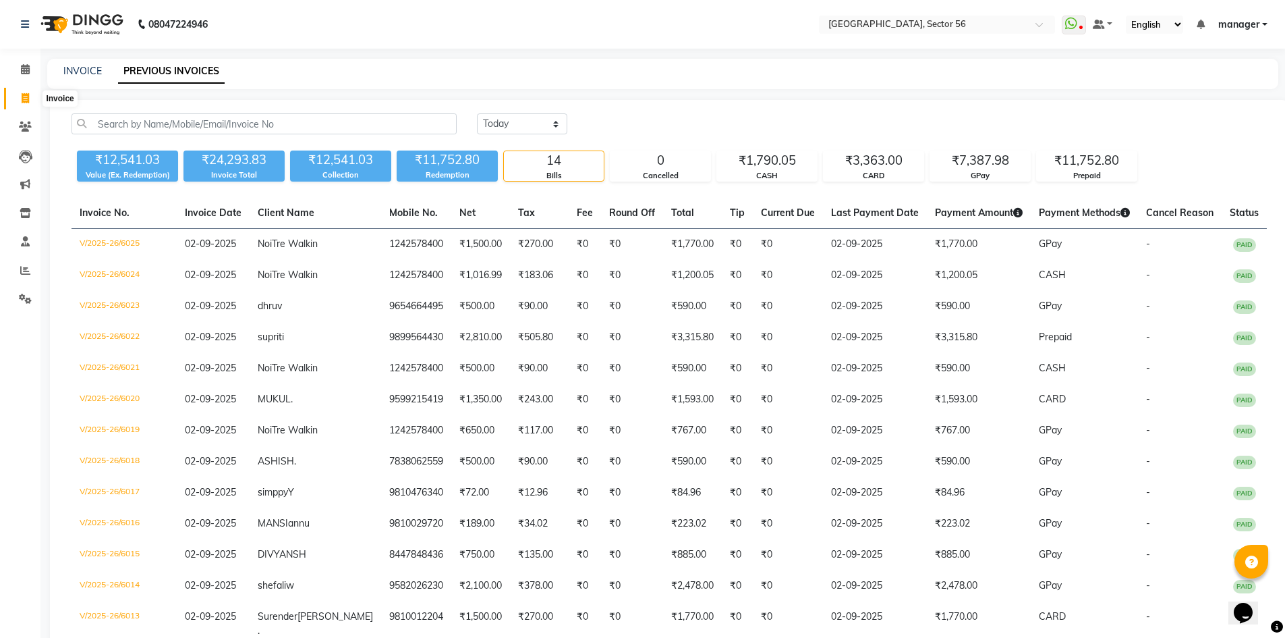
click at [23, 103] on icon at bounding box center [25, 98] width 7 height 10
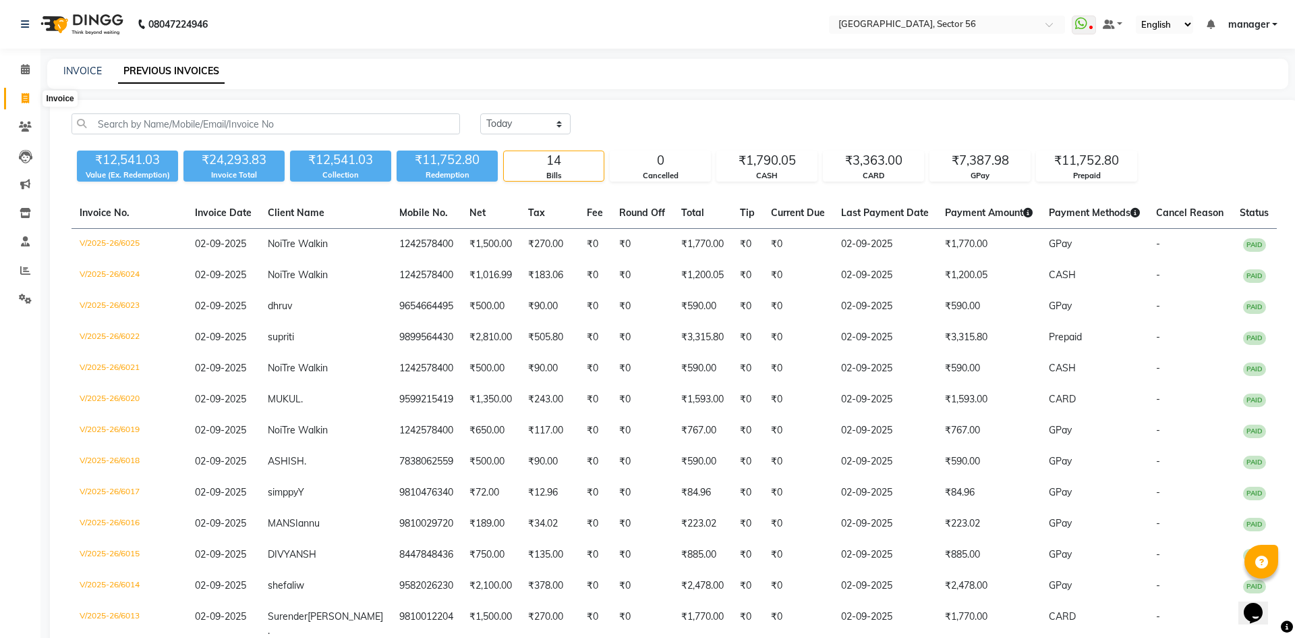
select select "service"
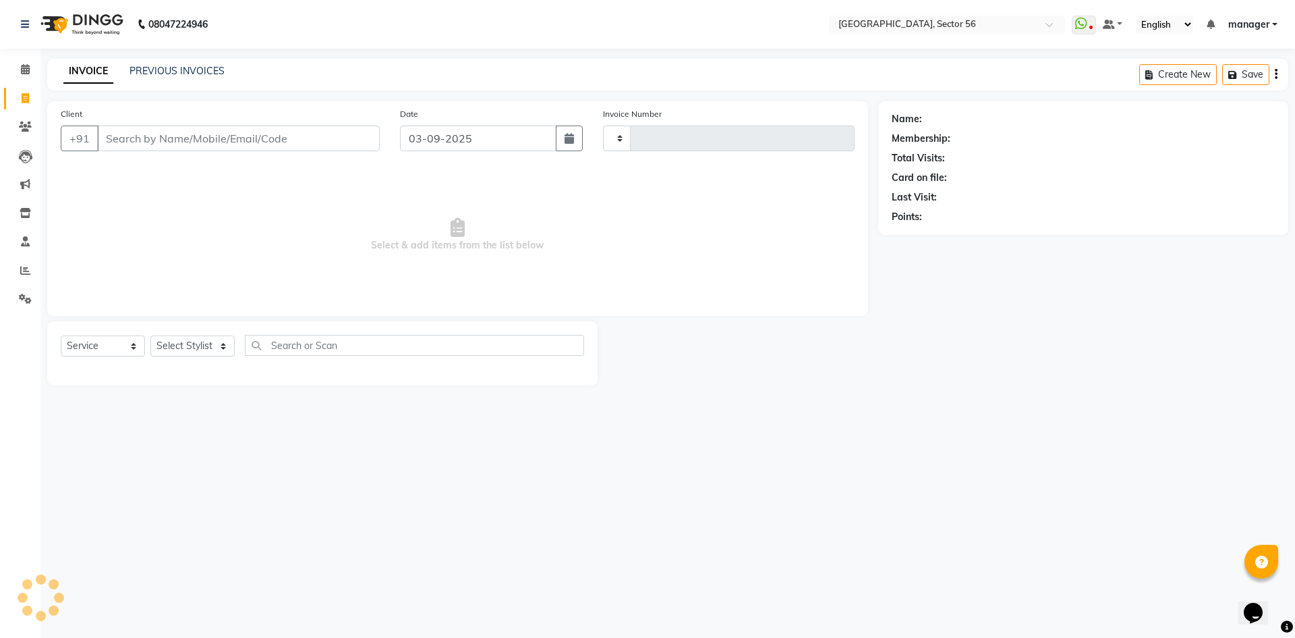
type input "6039"
select select "5557"
click at [186, 144] on input "Client" at bounding box center [238, 138] width 283 height 26
click at [171, 145] on input "Client" at bounding box center [238, 138] width 283 height 26
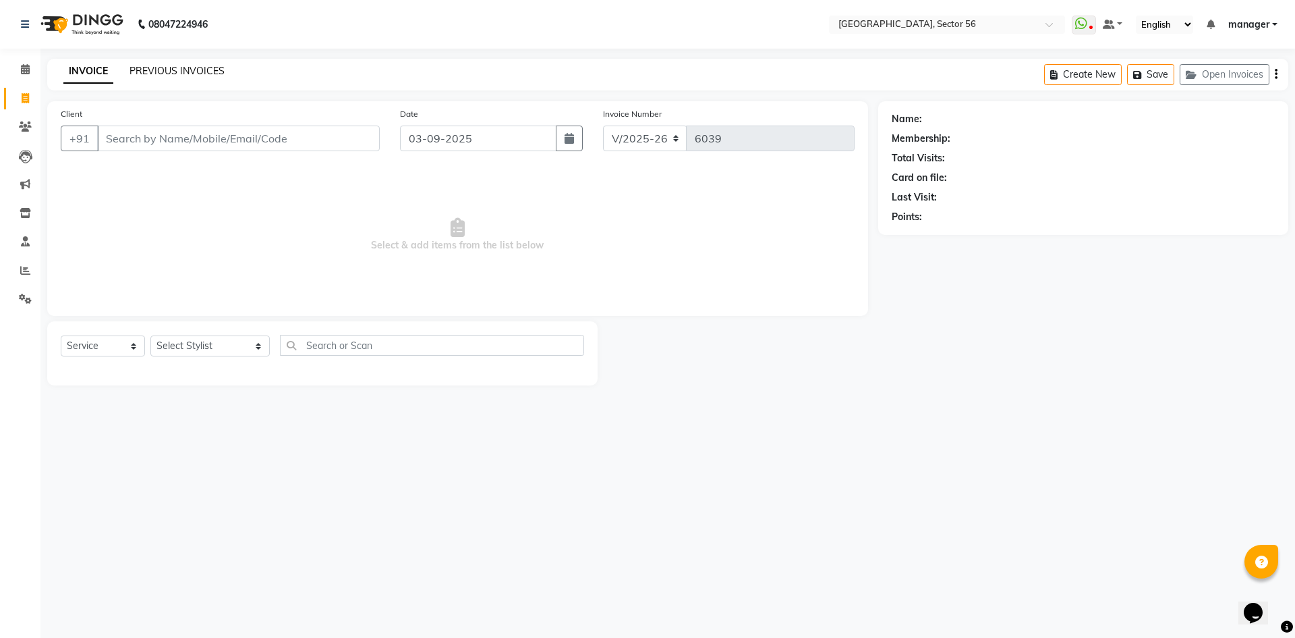
click at [146, 70] on link "PREVIOUS INVOICES" at bounding box center [177, 71] width 95 height 12
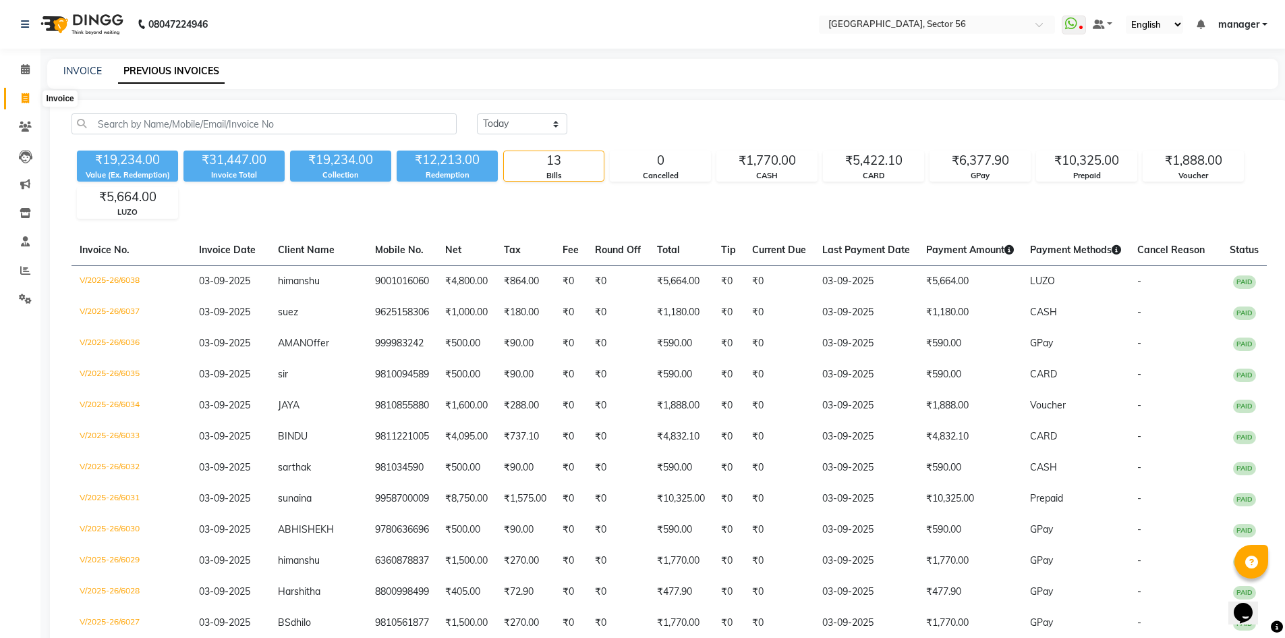
click at [28, 101] on icon at bounding box center [25, 98] width 7 height 10
select select "service"
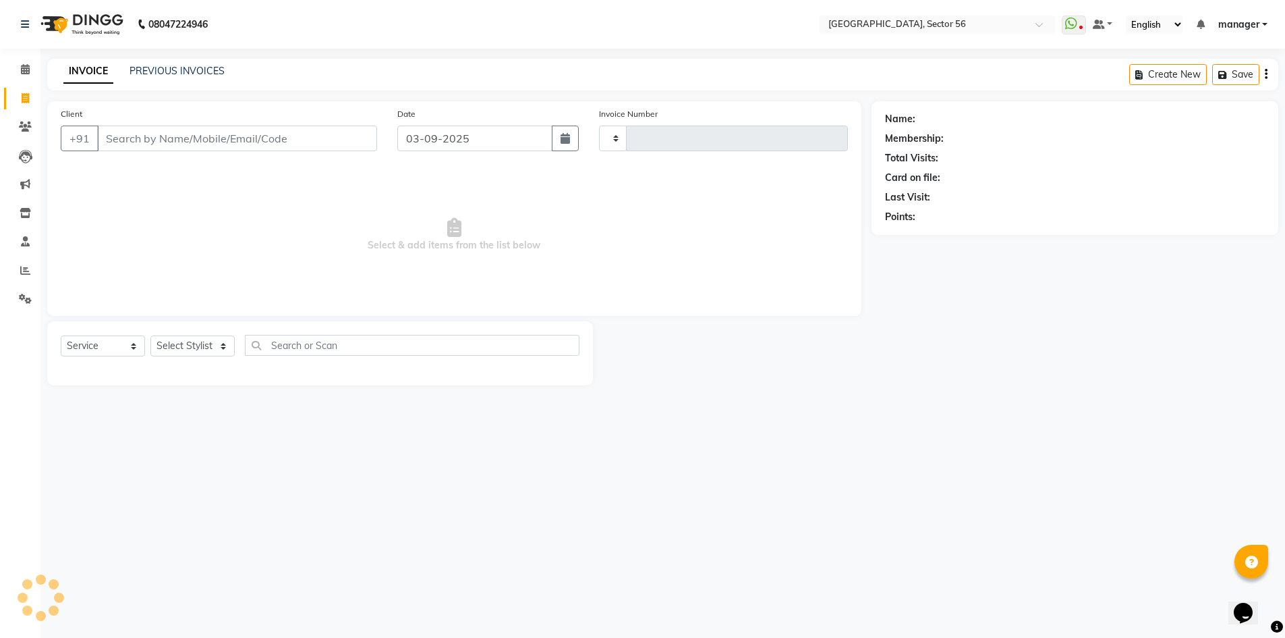
type input "6039"
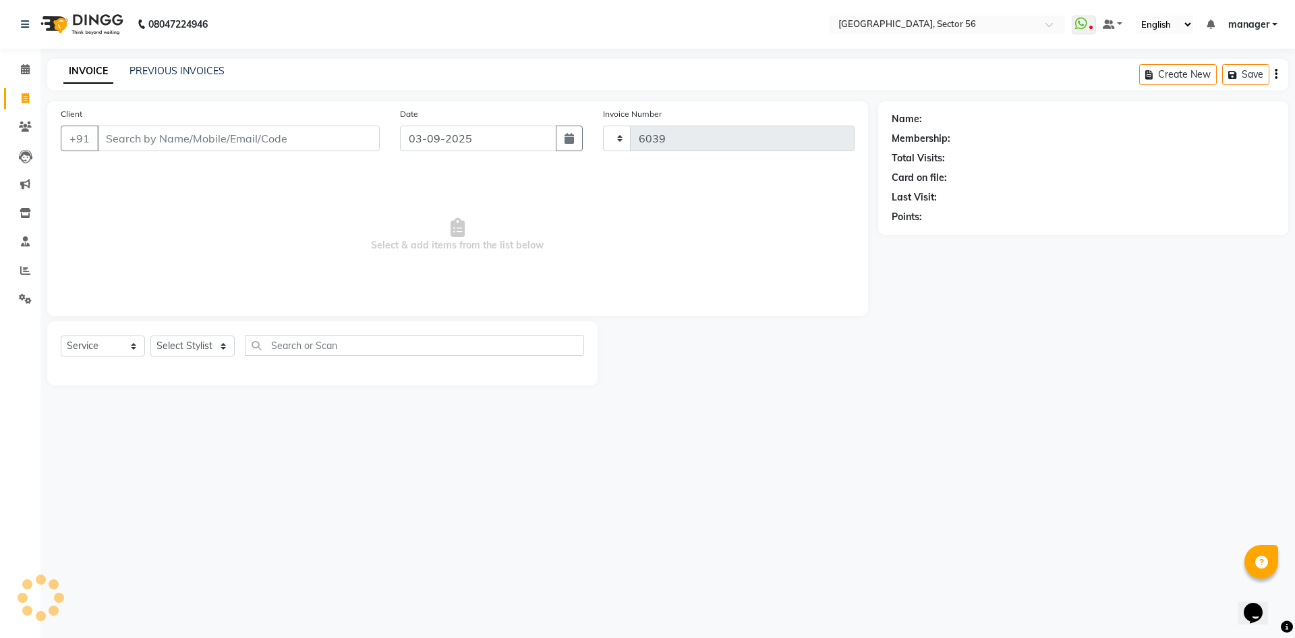
select select "5557"
click at [165, 143] on input "Client" at bounding box center [238, 138] width 283 height 26
click at [167, 140] on input "Client" at bounding box center [238, 138] width 283 height 26
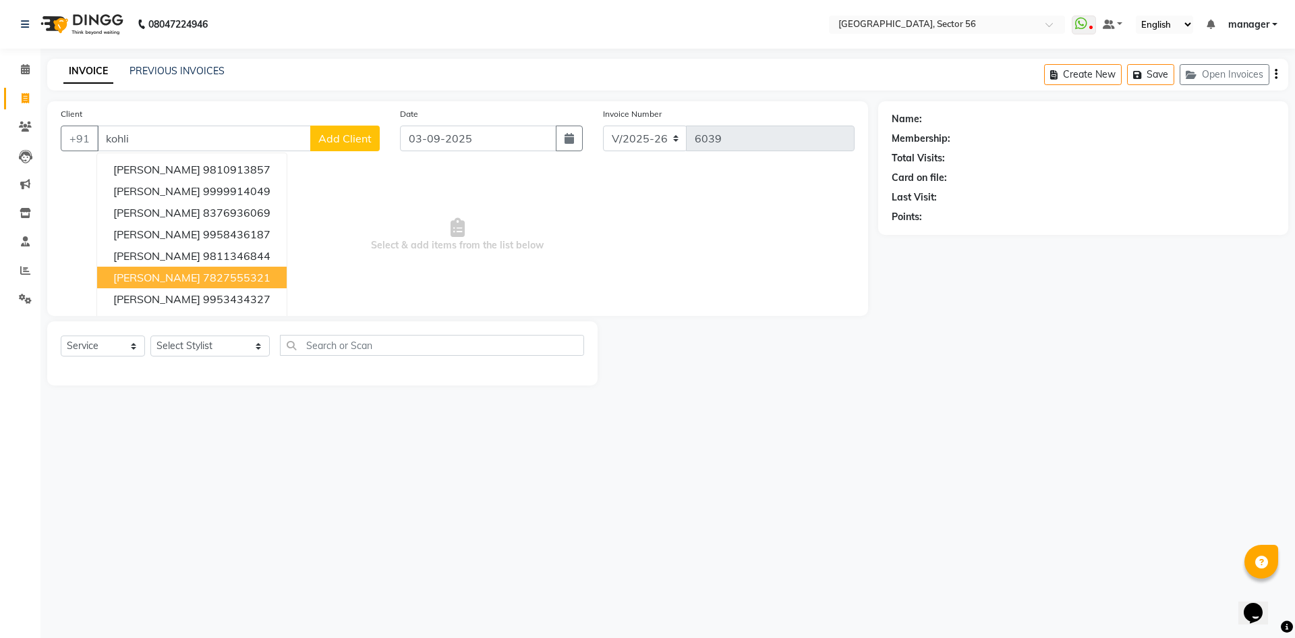
click at [203, 278] on ngb-highlight "7827555321" at bounding box center [236, 277] width 67 height 13
type input "7827555321"
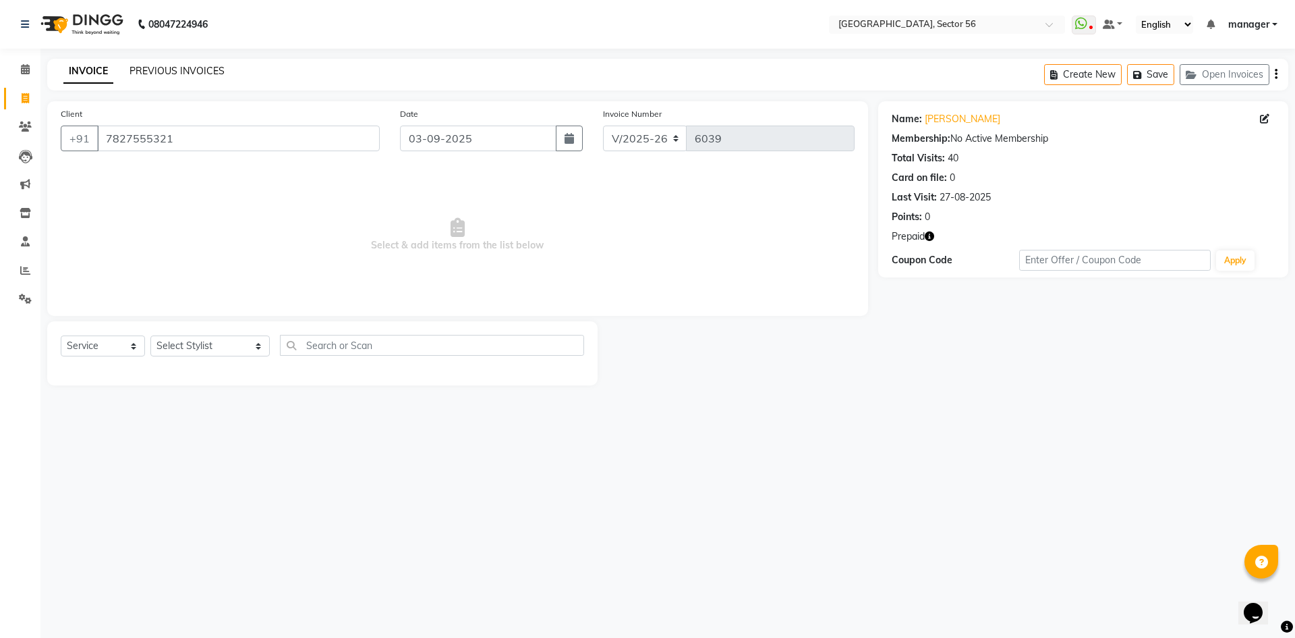
click at [164, 67] on link "PREVIOUS INVOICES" at bounding box center [177, 71] width 95 height 12
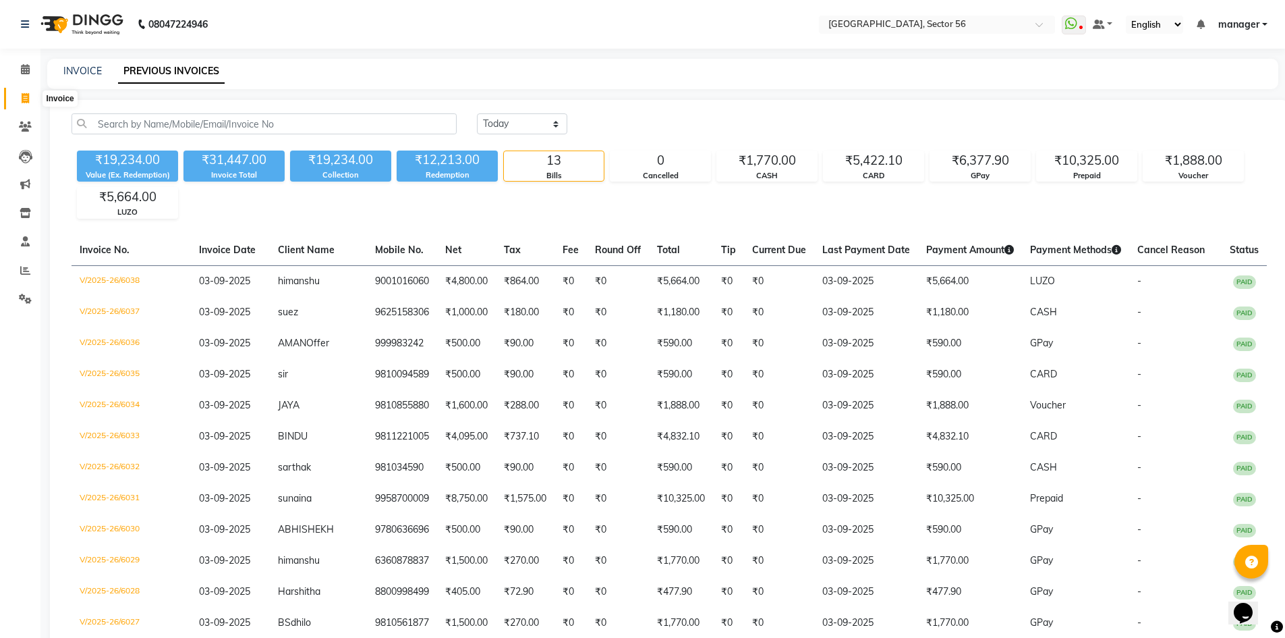
click at [23, 99] on icon at bounding box center [25, 98] width 7 height 10
select select "service"
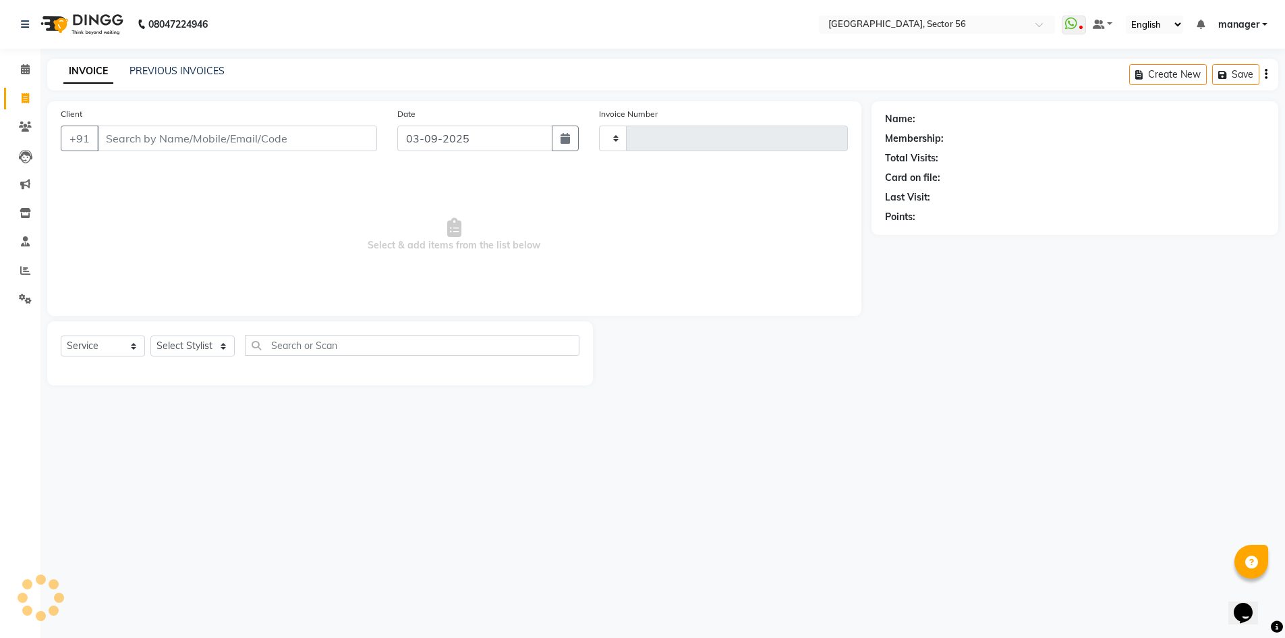
type input "6039"
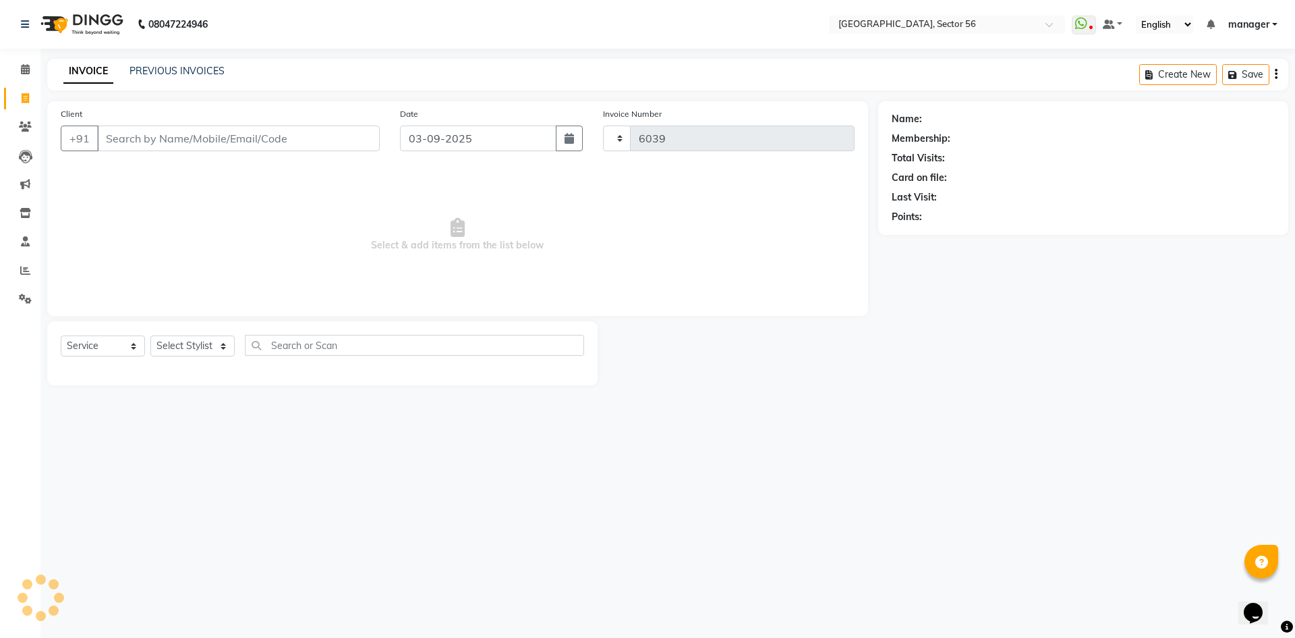
select select "5557"
drag, startPoint x: 154, startPoint y: 136, endPoint x: 177, endPoint y: 292, distance: 157.5
click at [156, 140] on input "Client" at bounding box center [238, 138] width 283 height 26
drag, startPoint x: 186, startPoint y: 330, endPoint x: 188, endPoint y: 341, distance: 11.8
click at [186, 333] on div "Select Service Product Membership Package Voucher Prepaid Gift Card Select Styl…" at bounding box center [322, 353] width 551 height 64
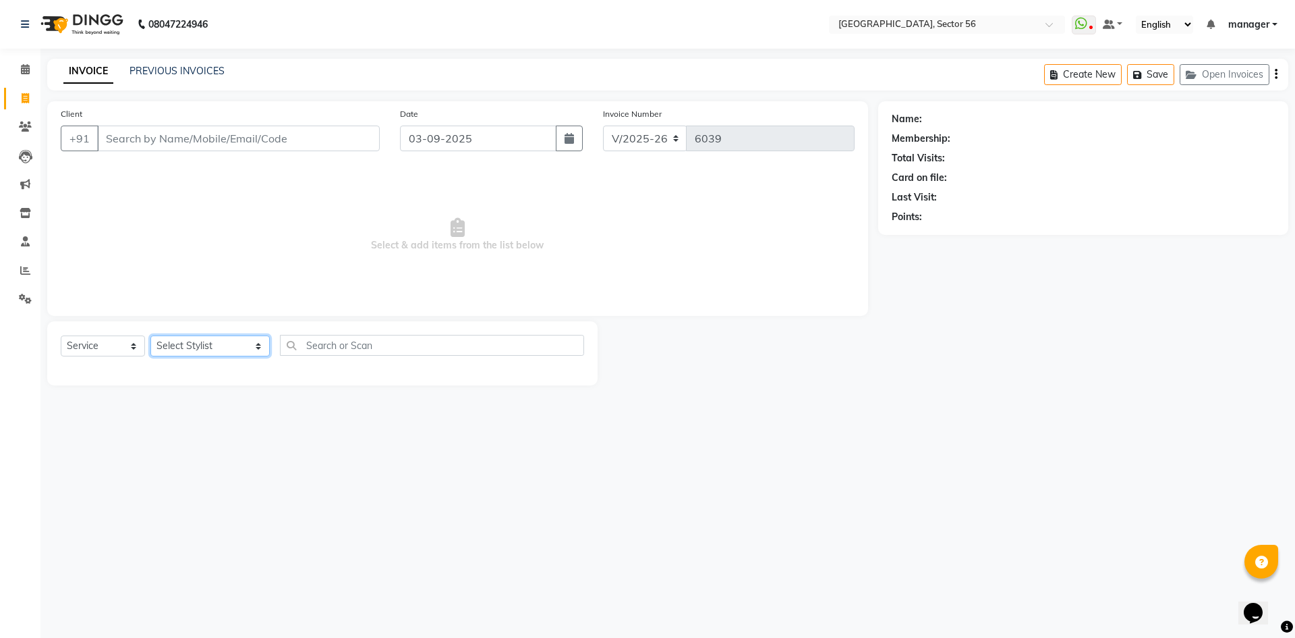
click at [188, 341] on select "Select Stylist [PERSON_NAME] [PERSON_NAME] [PERSON_NAME] MARKET STAFF amit [PER…" at bounding box center [209, 345] width 119 height 21
select select "43512"
click at [150, 335] on select "Select Stylist [PERSON_NAME] [PERSON_NAME] [PERSON_NAME] MARKET STAFF amit [PER…" at bounding box center [209, 345] width 119 height 21
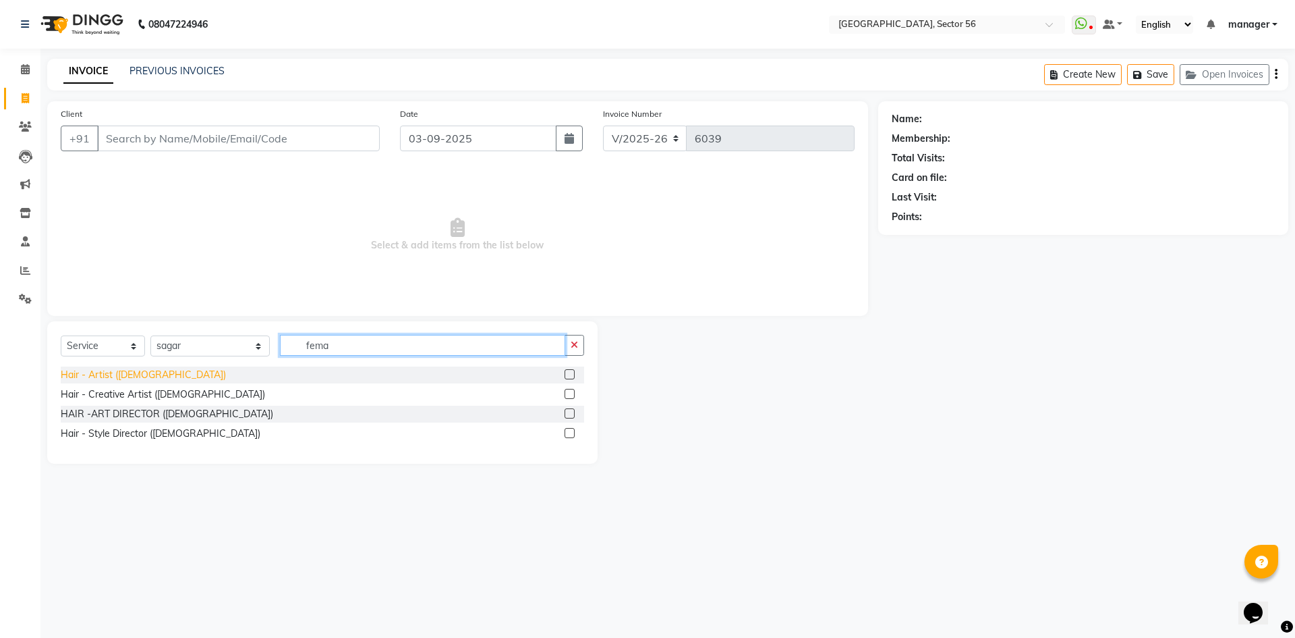
type input "fema"
click at [105, 376] on div "Hair - Artist ([DEMOGRAPHIC_DATA])" at bounding box center [143, 375] width 165 height 14
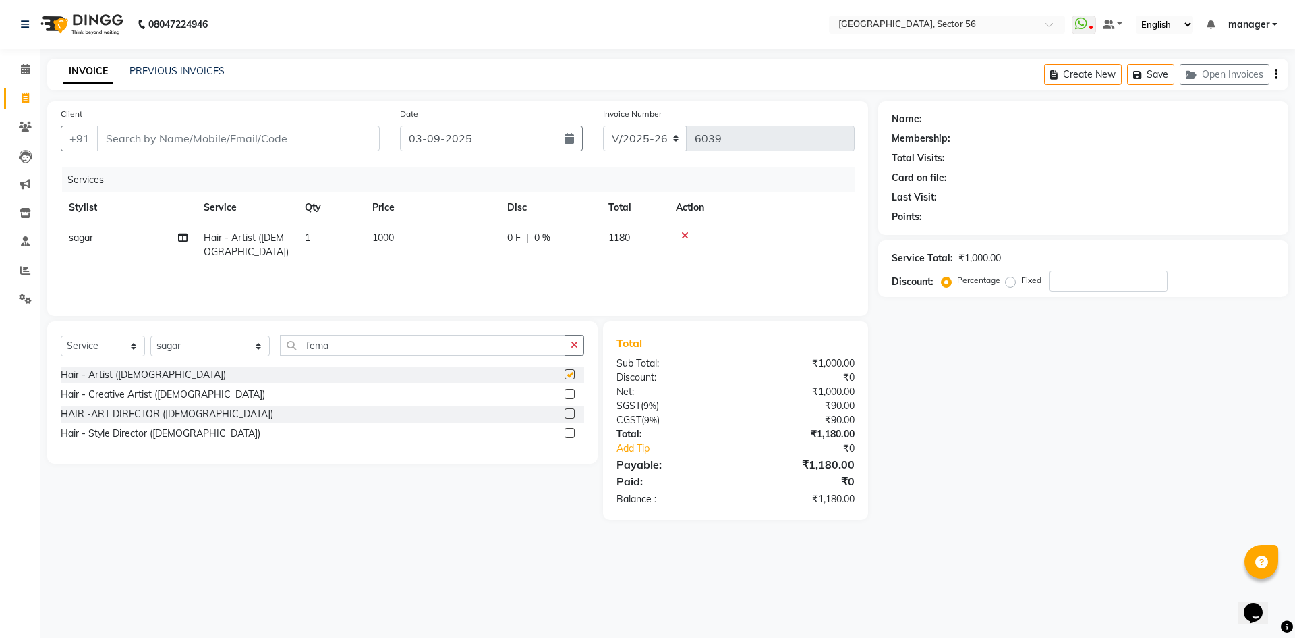
checkbox input "false"
click at [240, 140] on input "Client" at bounding box center [238, 138] width 283 height 26
type input "9"
type input "0"
type input "9350274328"
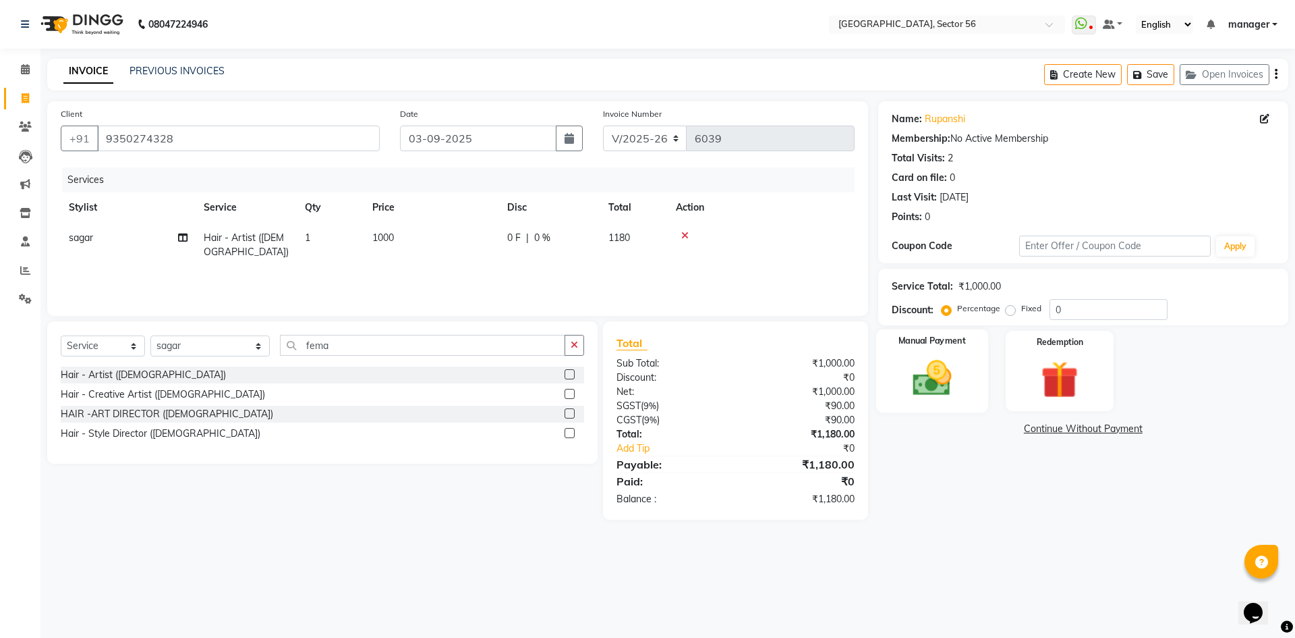
drag, startPoint x: 915, startPoint y: 372, endPoint x: 933, endPoint y: 377, distance: 18.8
click at [917, 374] on img at bounding box center [932, 378] width 63 height 45
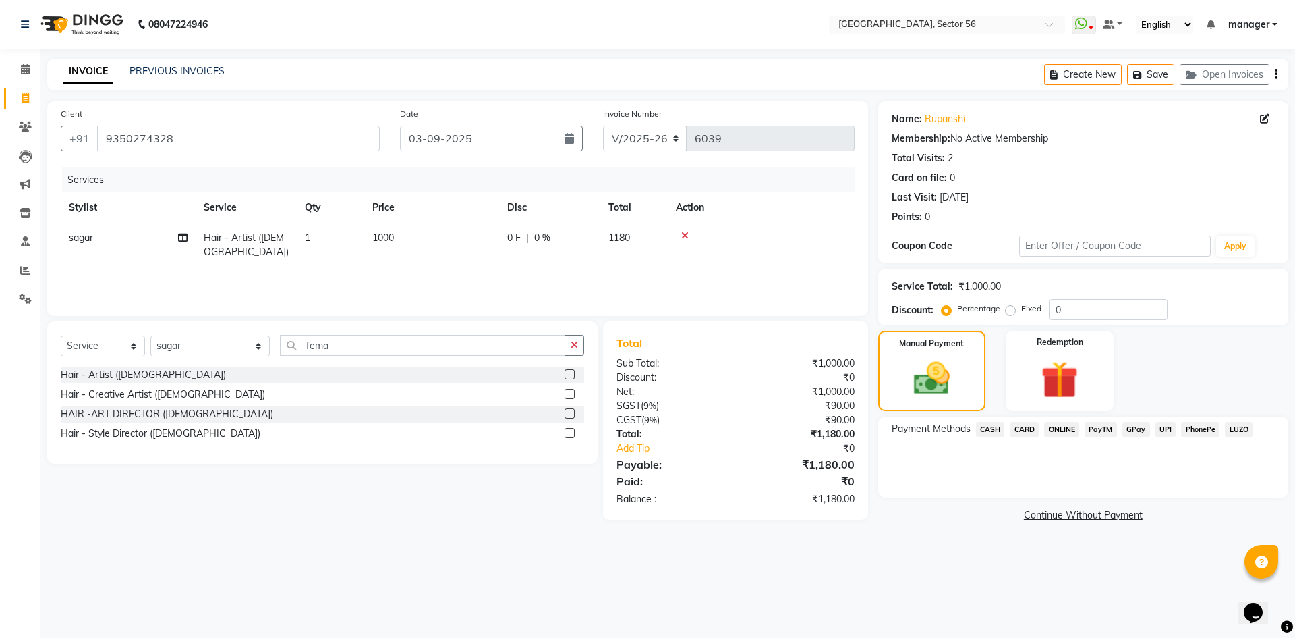
click at [1136, 429] on span "GPay" at bounding box center [1137, 430] width 28 height 16
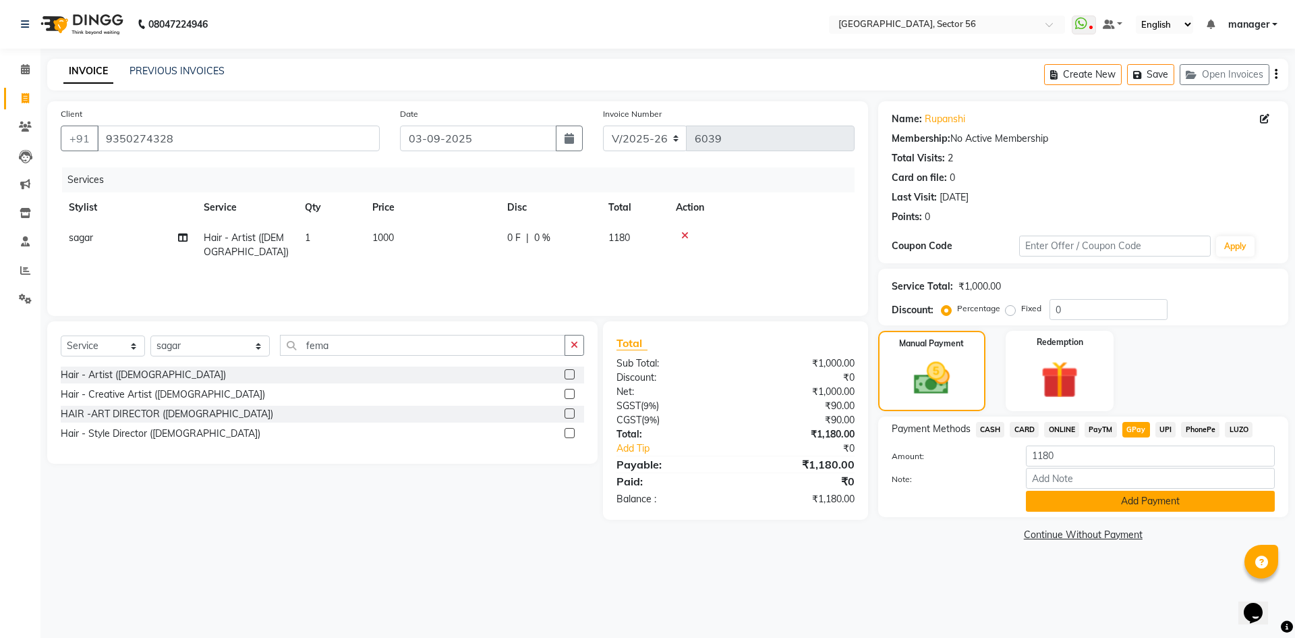
click at [1132, 493] on button "Add Payment" at bounding box center [1150, 501] width 249 height 21
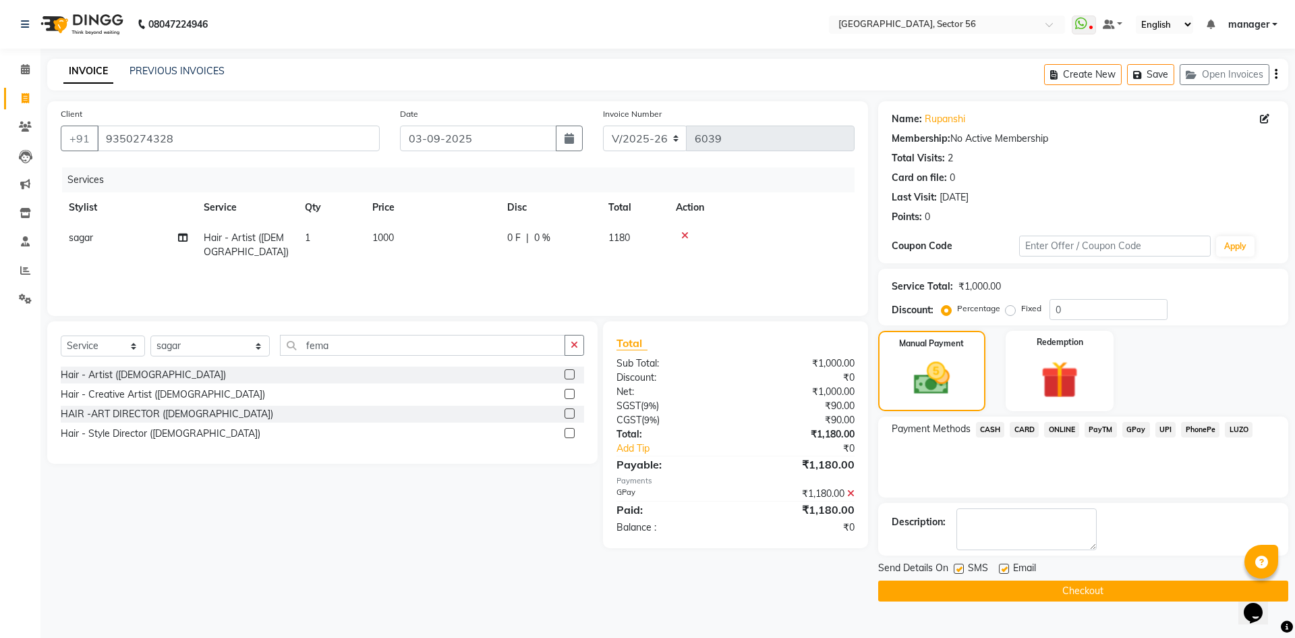
click at [850, 493] on icon at bounding box center [850, 493] width 7 height 9
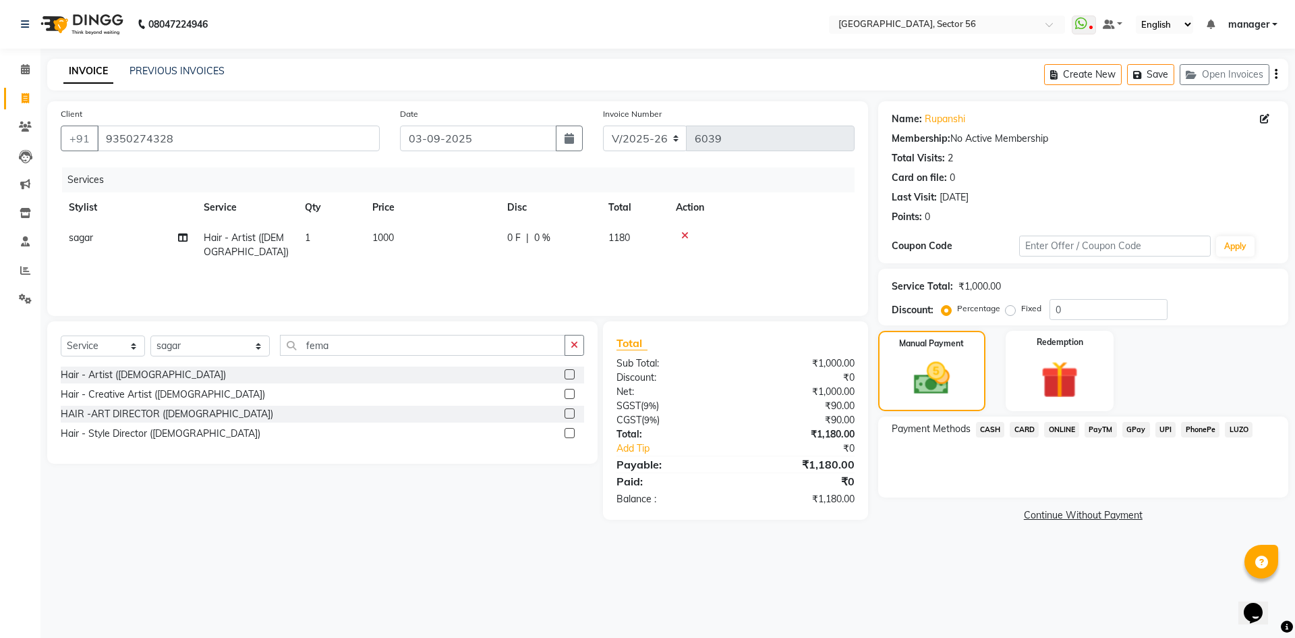
click at [1138, 427] on span "GPay" at bounding box center [1137, 430] width 28 height 16
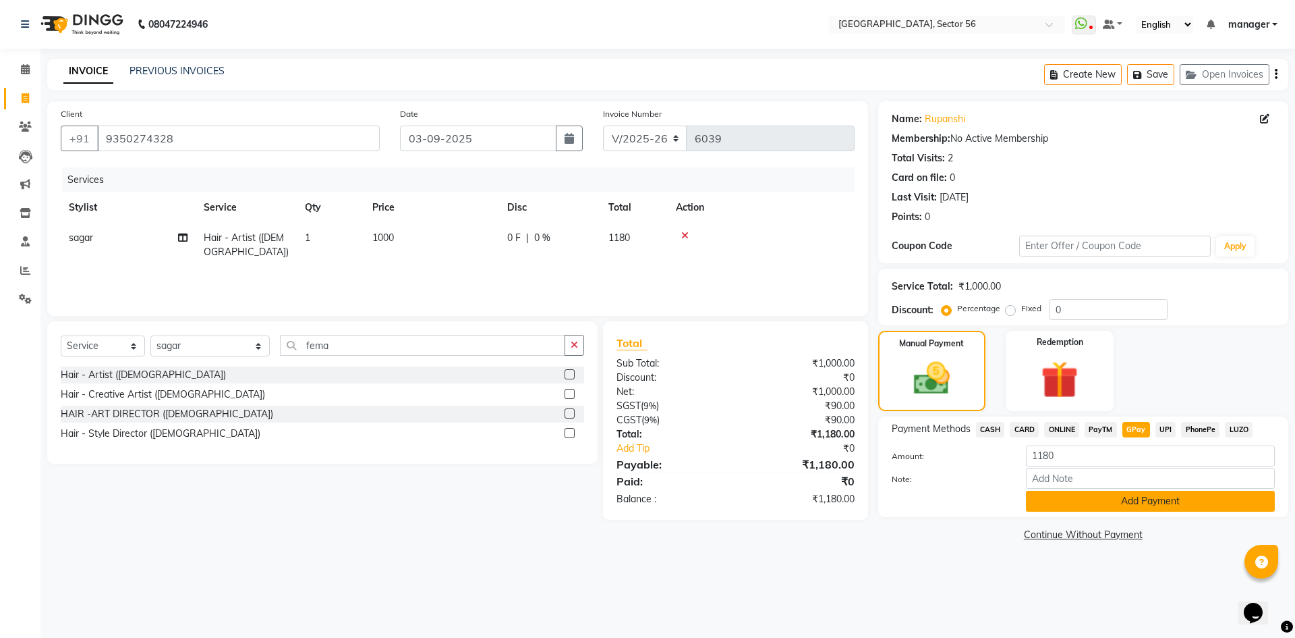
click at [1107, 504] on button "Add Payment" at bounding box center [1150, 501] width 249 height 21
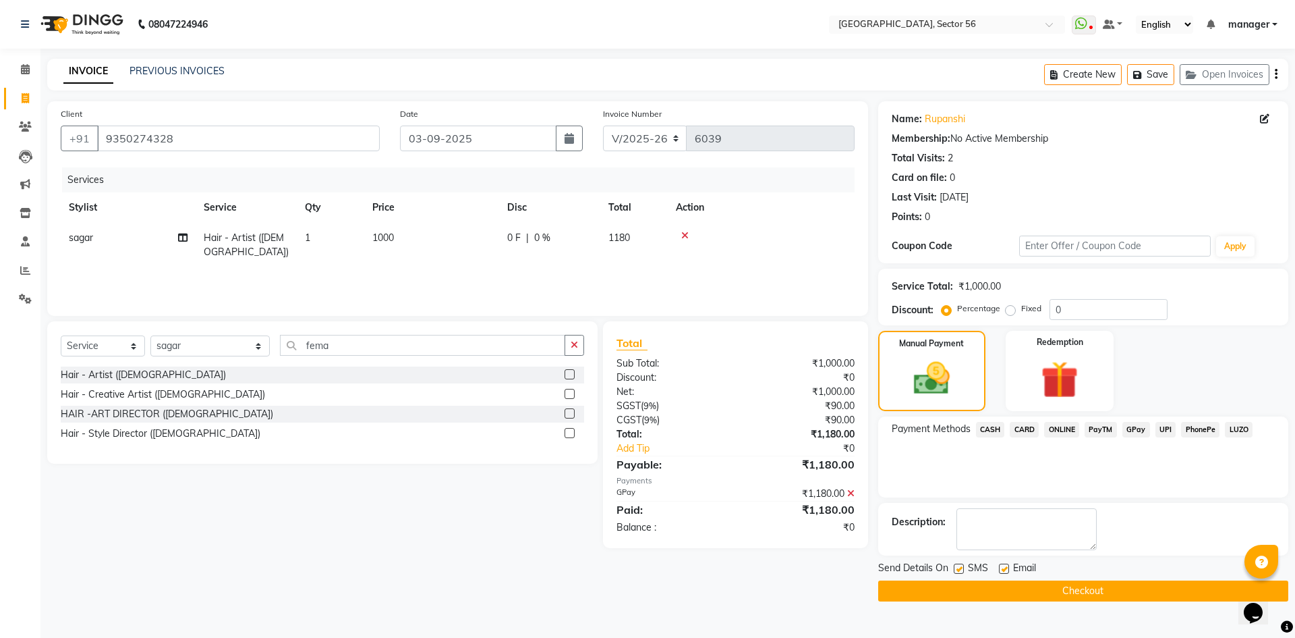
click at [1079, 586] on button "Checkout" at bounding box center [1083, 590] width 410 height 21
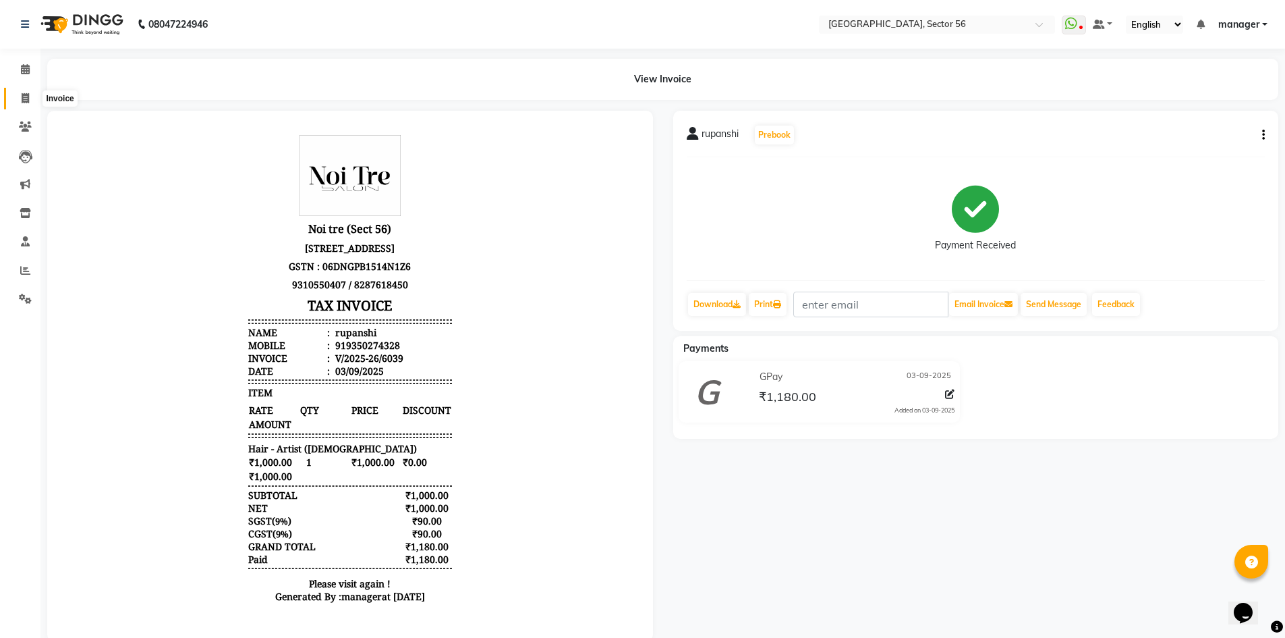
click at [26, 99] on icon at bounding box center [25, 98] width 7 height 10
select select "service"
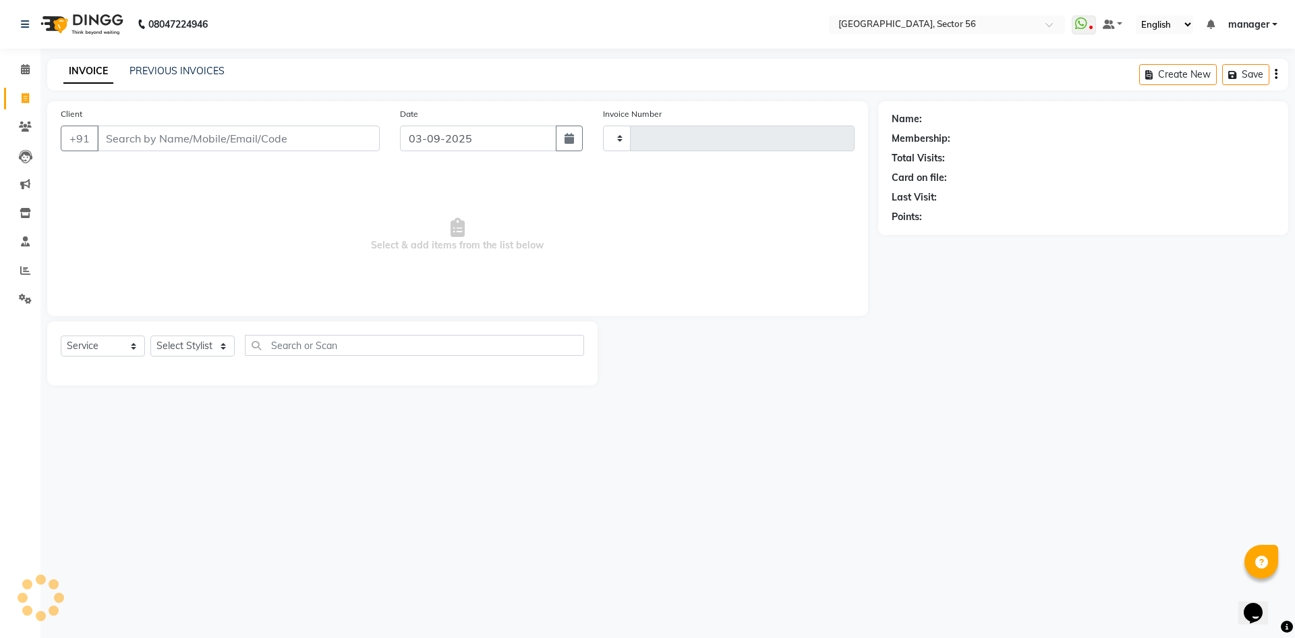
type input "6040"
select select "5557"
click at [186, 128] on input "Client" at bounding box center [238, 138] width 283 height 26
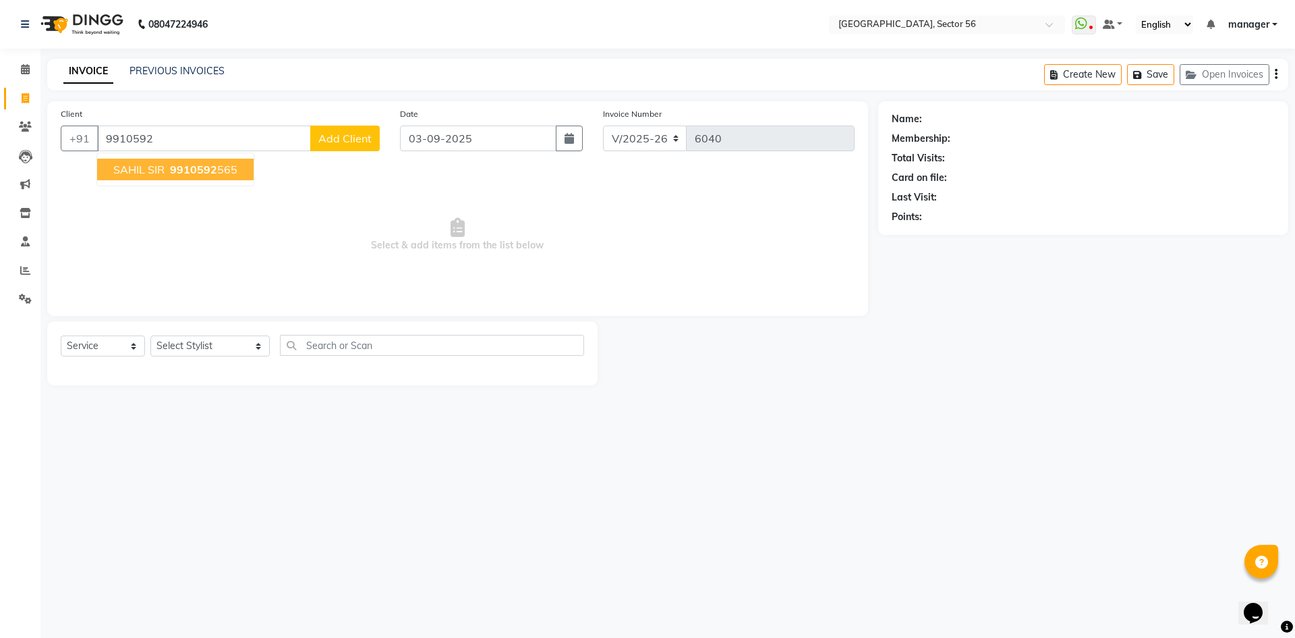
click at [128, 169] on span "SAHIL SIR" at bounding box center [138, 169] width 51 height 13
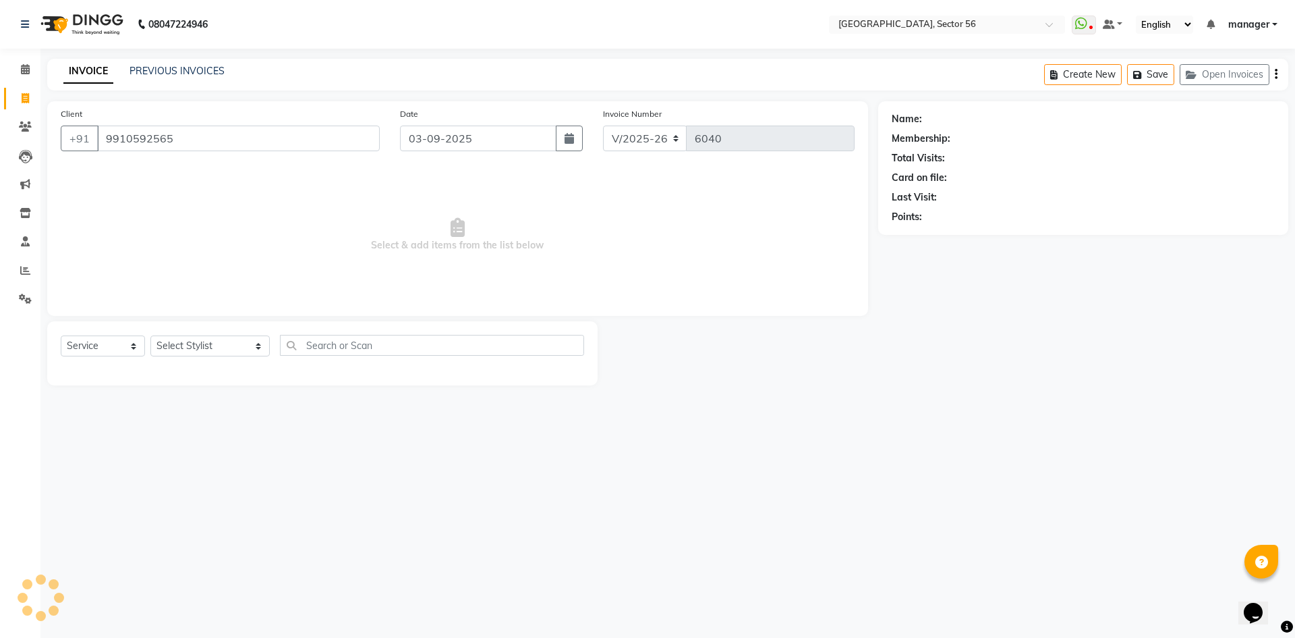
type input "9910592565"
click at [978, 233] on icon "button" at bounding box center [979, 235] width 9 height 9
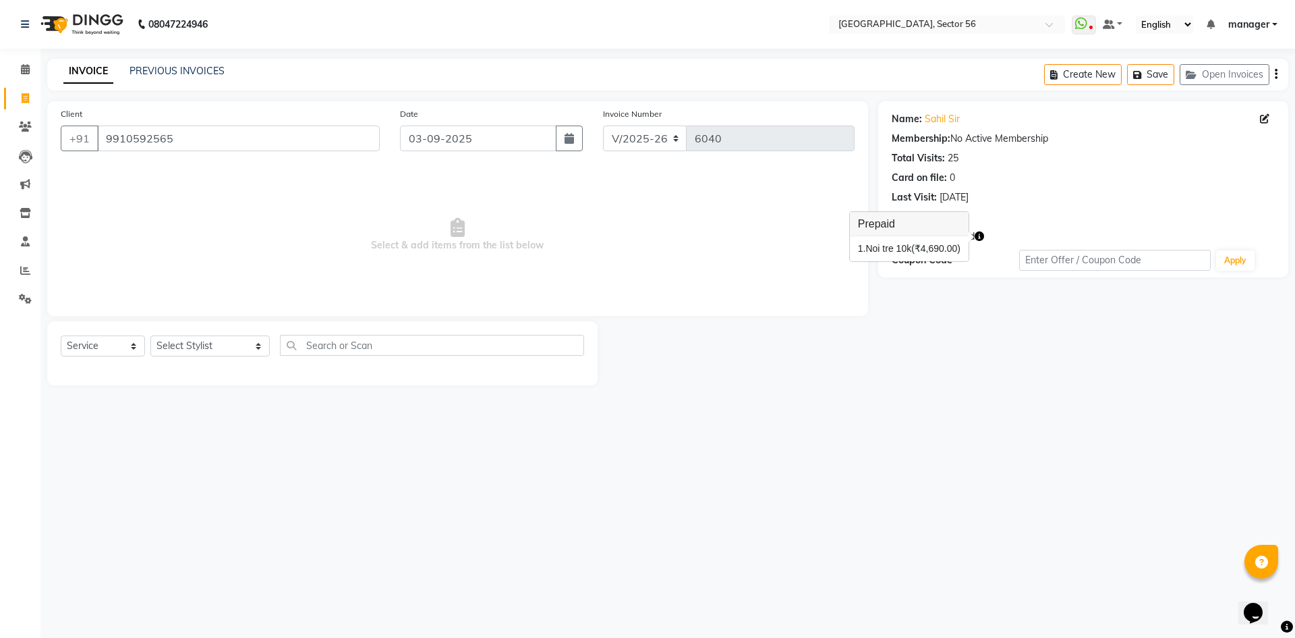
drag, startPoint x: 925, startPoint y: 396, endPoint x: 926, endPoint y: 376, distance: 20.3
click at [926, 381] on main "INVOICE PREVIOUS INVOICES Create New Save Open Invoices Client +91 9910592565 D…" at bounding box center [667, 232] width 1255 height 347
click at [934, 235] on icon "button" at bounding box center [936, 235] width 9 height 9
click at [943, 357] on div "Name: Sahil Sir Membership: No Active Membership Total Visits: 25 Card on file:…" at bounding box center [1088, 243] width 420 height 284
click at [979, 236] on icon "button" at bounding box center [979, 235] width 9 height 9
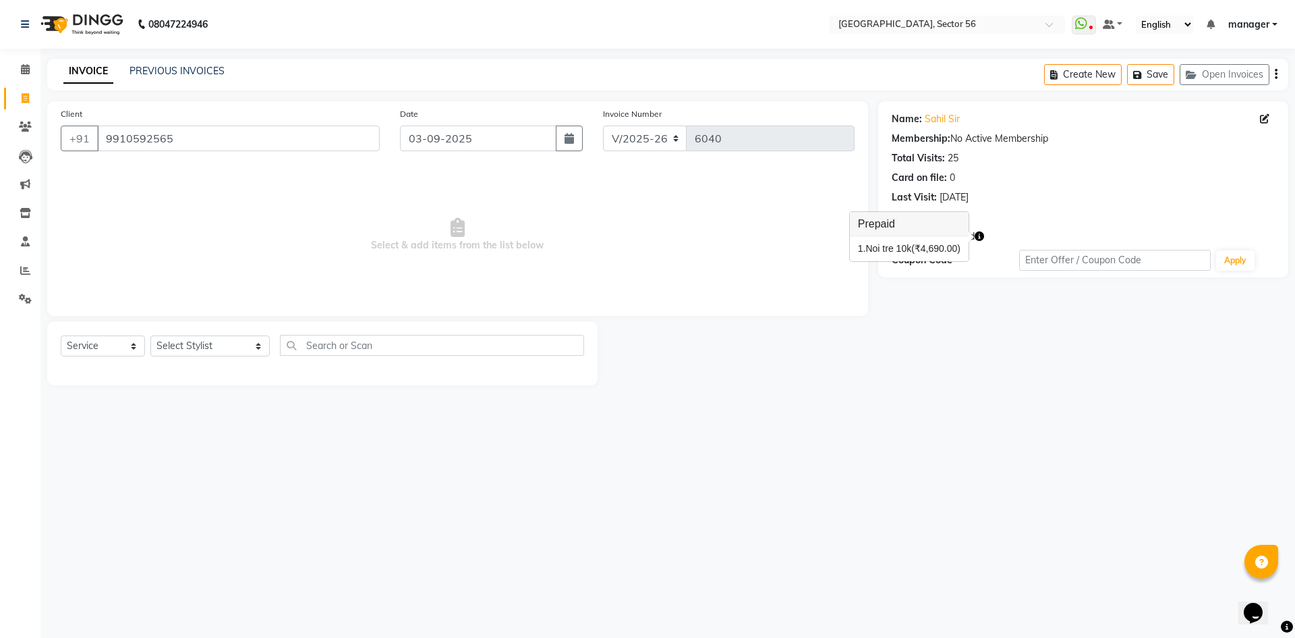
click at [965, 362] on div "Name: Sahil Sir Membership: No Active Membership Total Visits: 25 Card on file:…" at bounding box center [1088, 243] width 420 height 284
click at [198, 353] on select "Select Stylist [PERSON_NAME] [PERSON_NAME] [PERSON_NAME] MARKET STAFF amit [PER…" at bounding box center [209, 345] width 119 height 21
click at [981, 234] on icon "button" at bounding box center [979, 235] width 9 height 9
drag, startPoint x: 965, startPoint y: 339, endPoint x: 728, endPoint y: 318, distance: 237.8
click at [957, 341] on div "Name: Sahil Sir Membership: No Active Membership Total Visits: 25 Card on file:…" at bounding box center [1088, 243] width 420 height 284
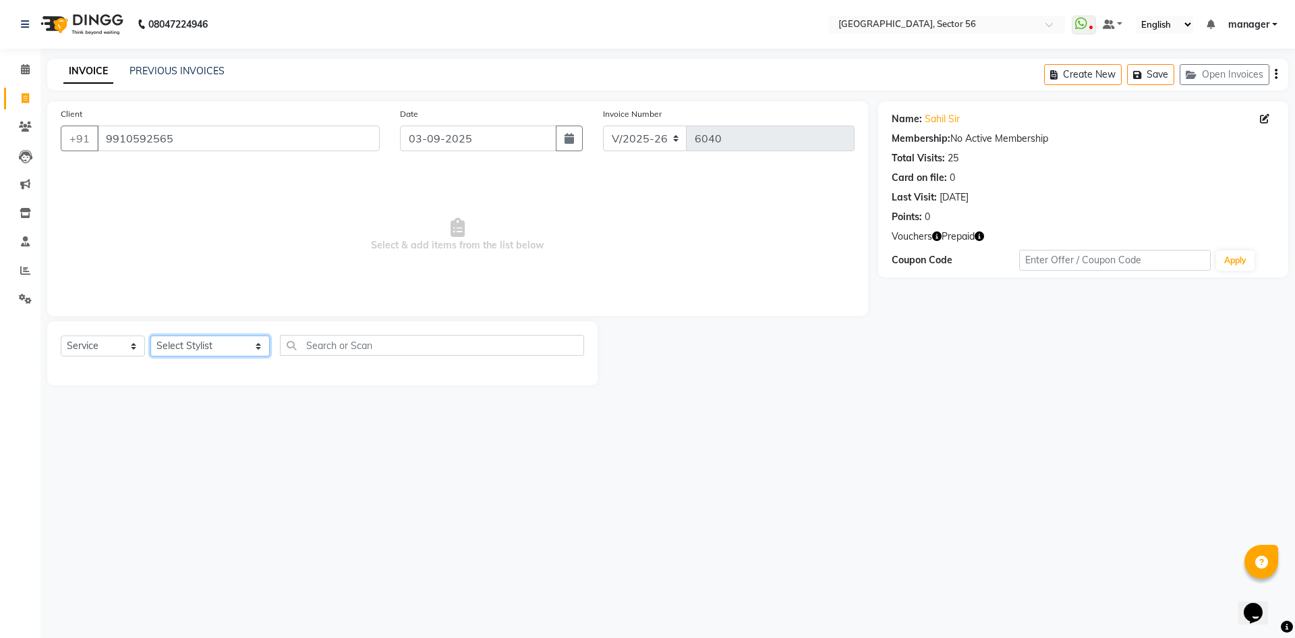
click at [223, 347] on select "Select Stylist [PERSON_NAME] [PERSON_NAME] [PERSON_NAME] MARKET STAFF amit [PER…" at bounding box center [209, 345] width 119 height 21
select select "43515"
click at [150, 335] on select "Select Stylist [PERSON_NAME] [PERSON_NAME] [PERSON_NAME] MARKET STAFF amit [PER…" at bounding box center [209, 345] width 119 height 21
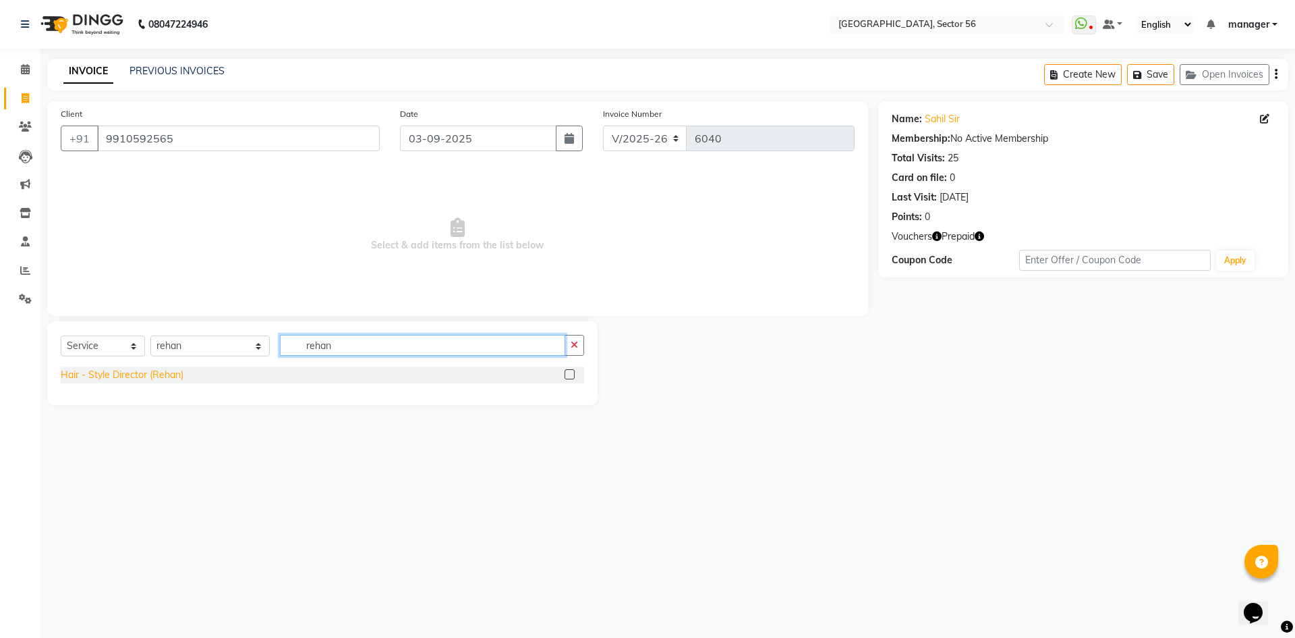
type input "rehan"
click at [132, 375] on div "Hair - Style Director (Rehan)" at bounding box center [122, 375] width 123 height 14
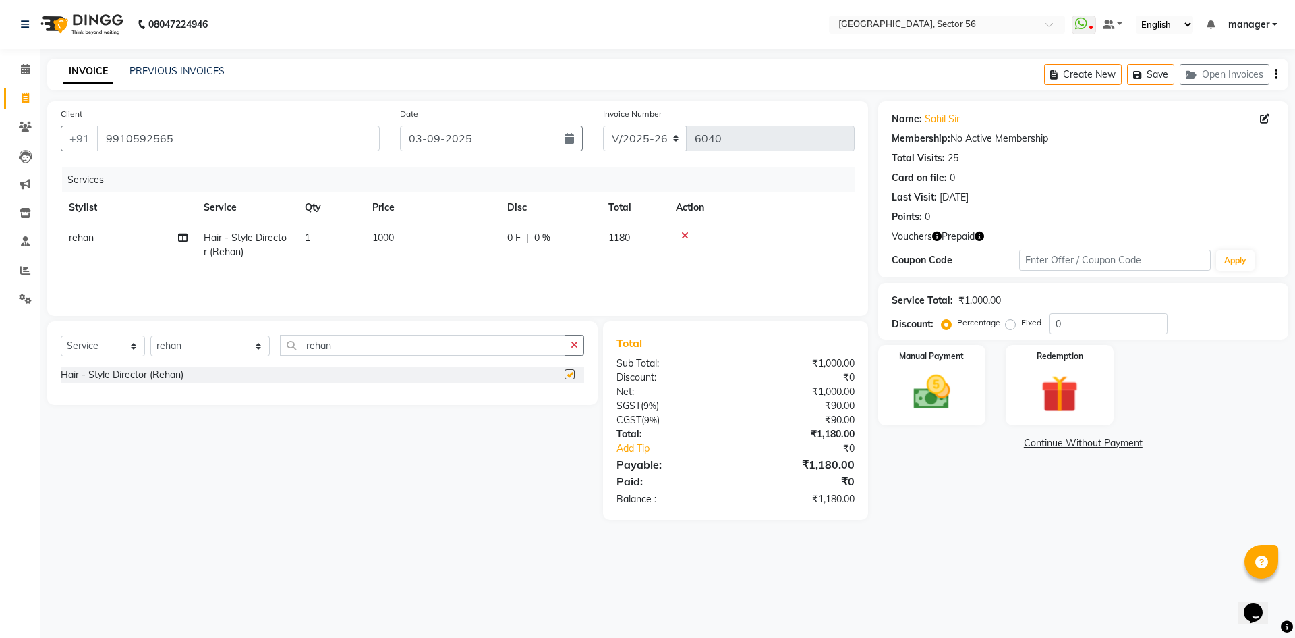
checkbox input "false"
drag, startPoint x: 232, startPoint y: 346, endPoint x: 215, endPoint y: 327, distance: 25.8
click at [216, 335] on div "Select Service Product Membership Package Voucher Prepaid Gift Card Select Styl…" at bounding box center [323, 351] width 524 height 32
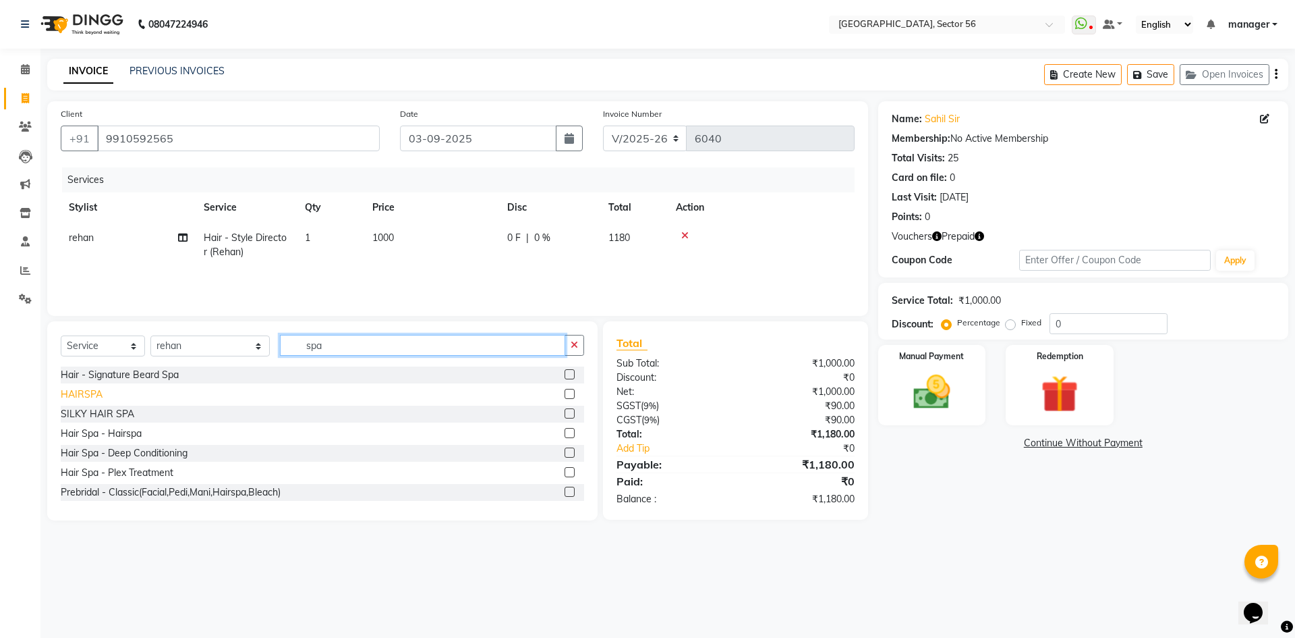
type input "spa"
click at [90, 394] on div "HAIRSPA" at bounding box center [82, 394] width 42 height 14
checkbox input "false"
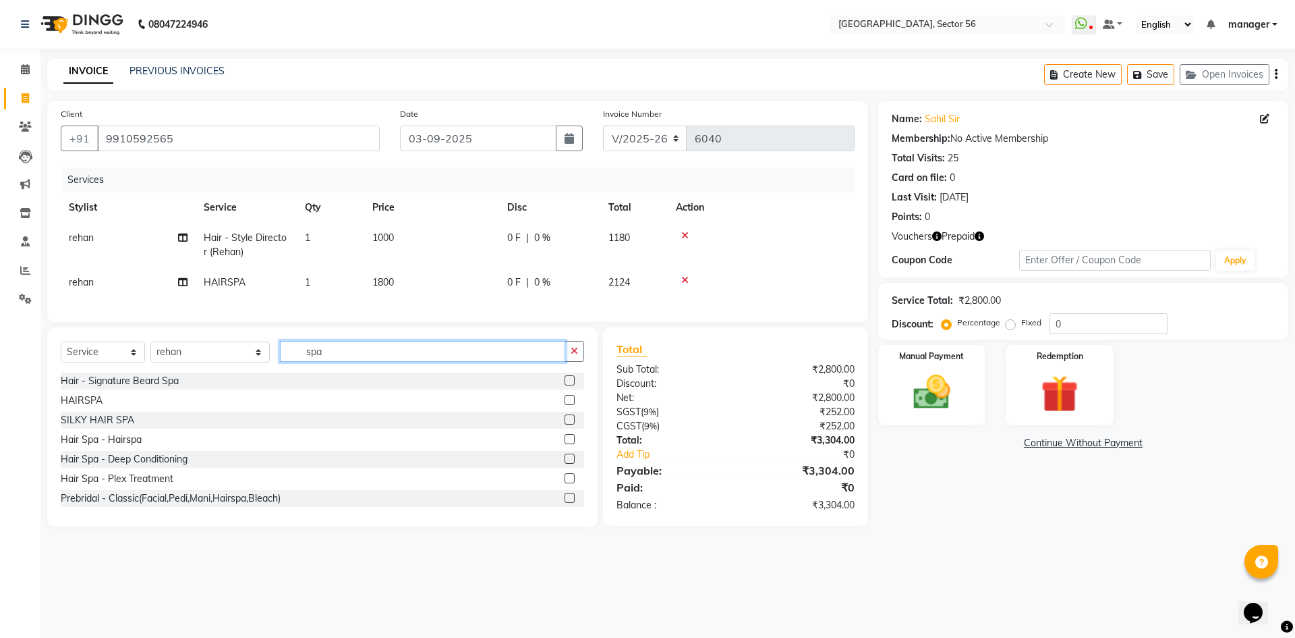
click at [80, 383] on div "Select Service Product Membership Package Voucher Prepaid Gift Card Select Styl…" at bounding box center [322, 426] width 551 height 199
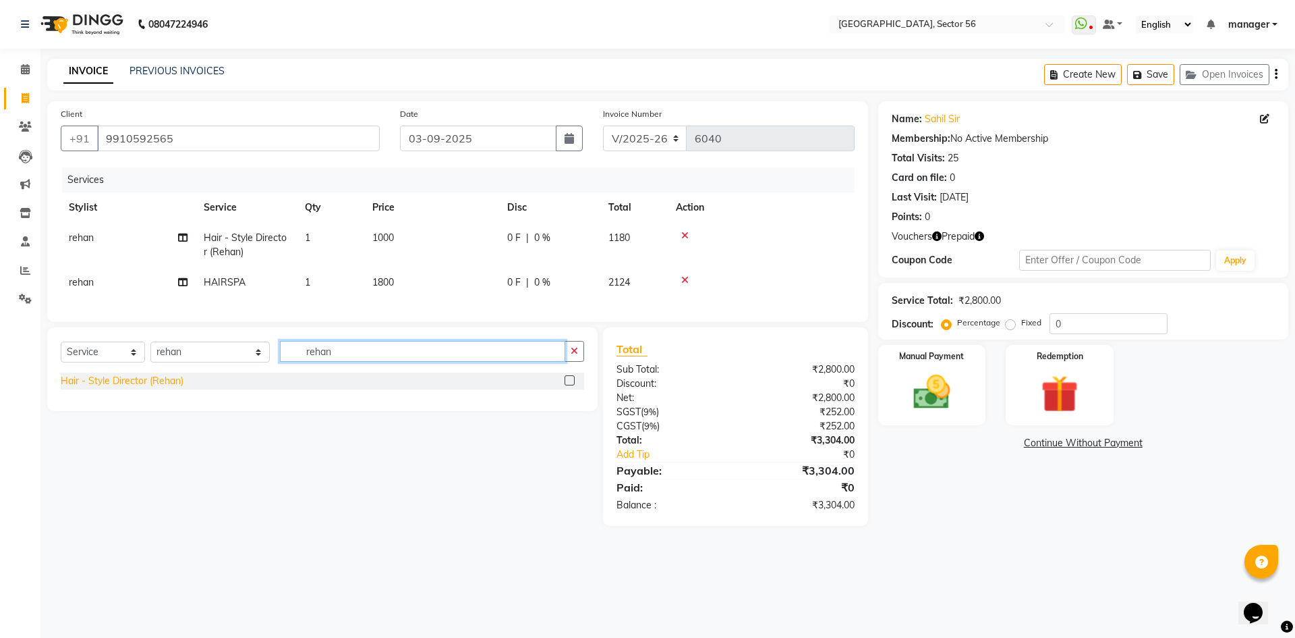
type input "rehan"
click at [109, 388] on div "Hair - Style Director (Rehan)" at bounding box center [122, 381] width 123 height 14
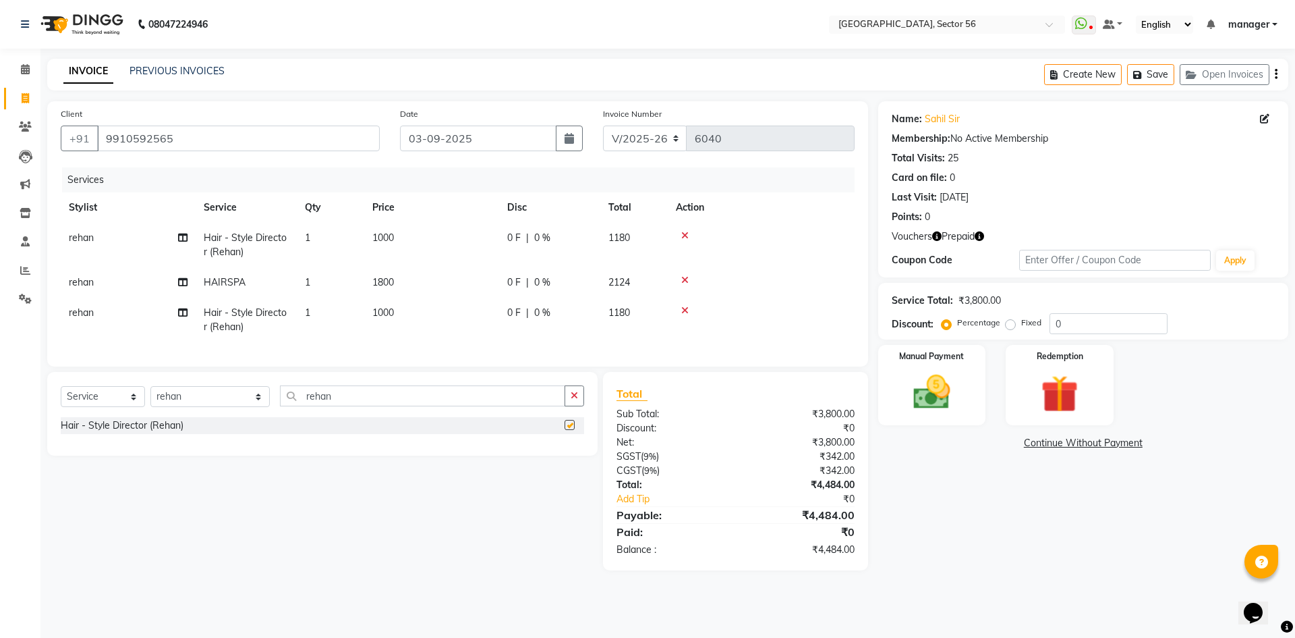
checkbox input "false"
click at [686, 310] on icon at bounding box center [684, 310] width 7 height 9
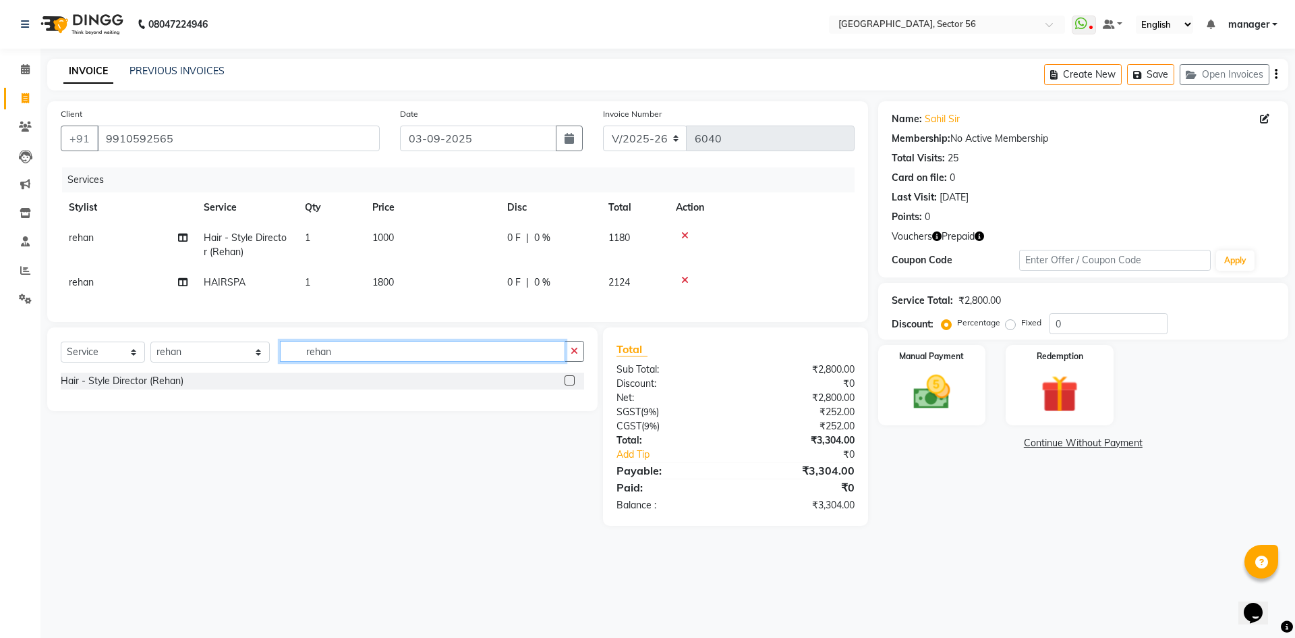
drag, startPoint x: 350, startPoint y: 362, endPoint x: 235, endPoint y: 371, distance: 115.7
click at [235, 371] on div "Select Service Product Membership Package Voucher Prepaid Gift Card Select Styl…" at bounding box center [323, 357] width 524 height 32
type input "bear"
click at [119, 387] on div "Hair - Beard Trim" at bounding box center [98, 381] width 75 height 14
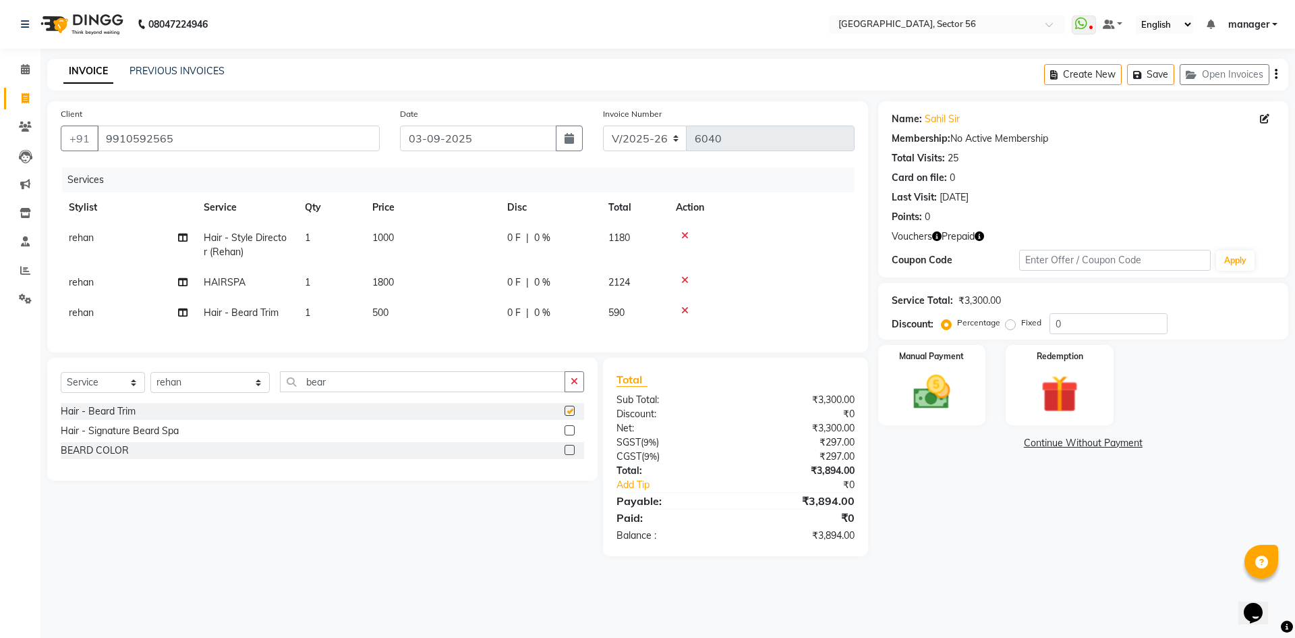
checkbox input "false"
drag, startPoint x: 410, startPoint y: 280, endPoint x: 448, endPoint y: 288, distance: 39.3
click at [412, 282] on td "1800" at bounding box center [431, 282] width 135 height 30
select select "43515"
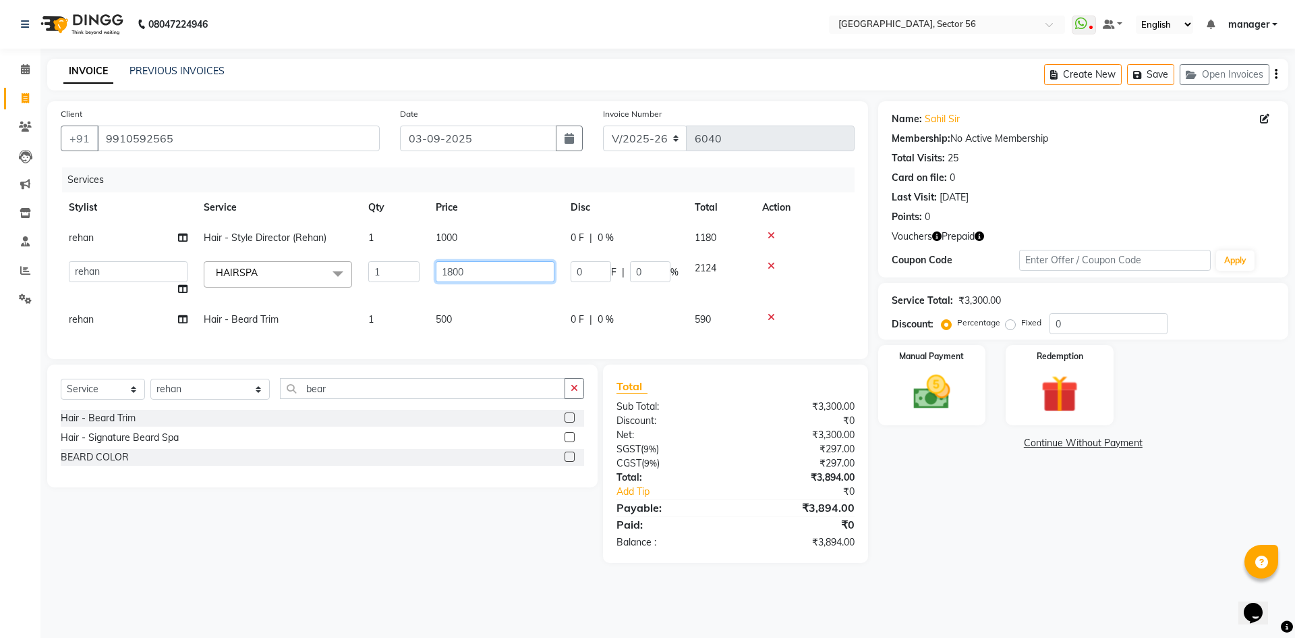
drag, startPoint x: 407, startPoint y: 284, endPoint x: 392, endPoint y: 285, distance: 14.9
click at [392, 285] on tr "ABHISHEKH THAPA abhishek thapa AKRAM KHAN MARKET STAFF amit amit spm Anamika Be…" at bounding box center [458, 278] width 794 height 51
type input "2500"
click at [0, 376] on div "Calendar Invoice Clients Leads Marketing Inventory Staff Reports Settings Compl…" at bounding box center [91, 327] width 182 height 579
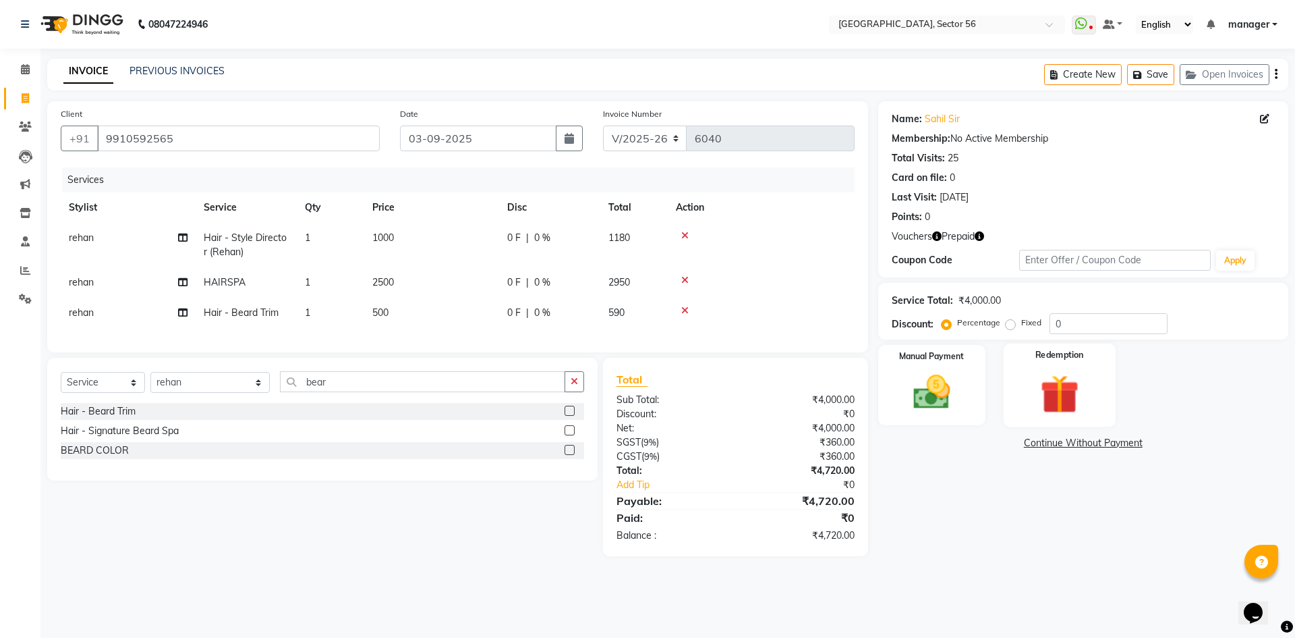
click at [1042, 395] on img at bounding box center [1059, 394] width 63 height 48
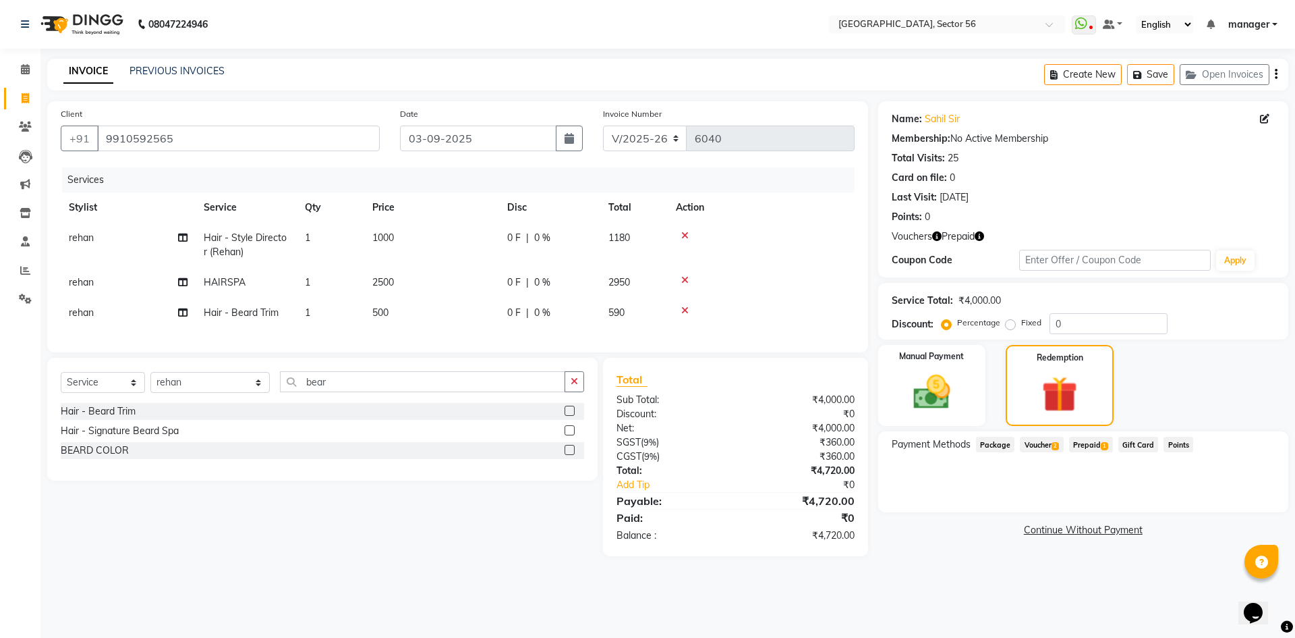
click at [1078, 451] on span "Prepaid 1" at bounding box center [1091, 445] width 44 height 16
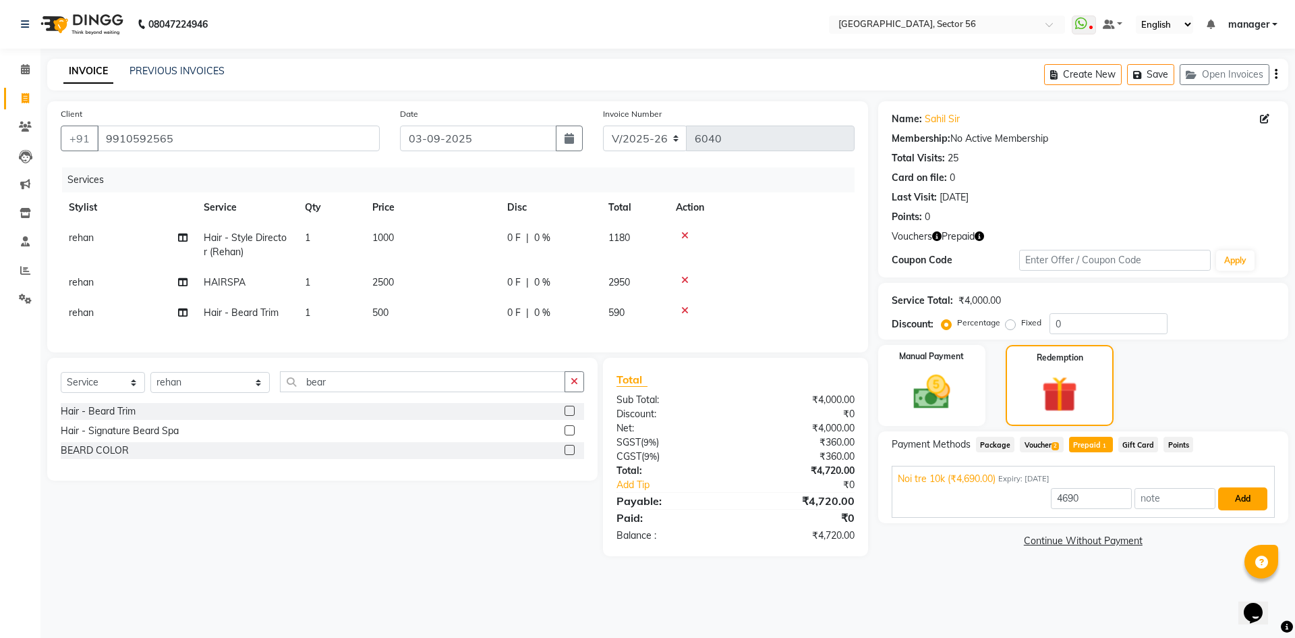
click at [1252, 505] on button "Add" at bounding box center [1243, 498] width 49 height 23
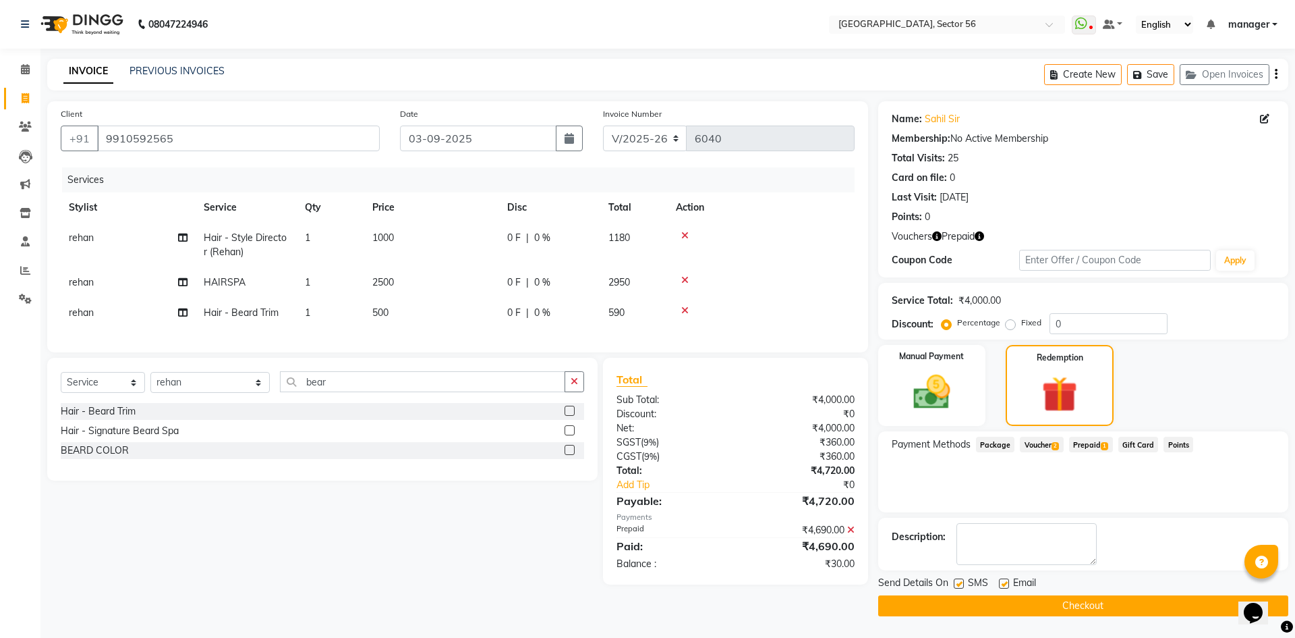
click at [1044, 445] on span "Voucher 2" at bounding box center [1041, 445] width 43 height 16
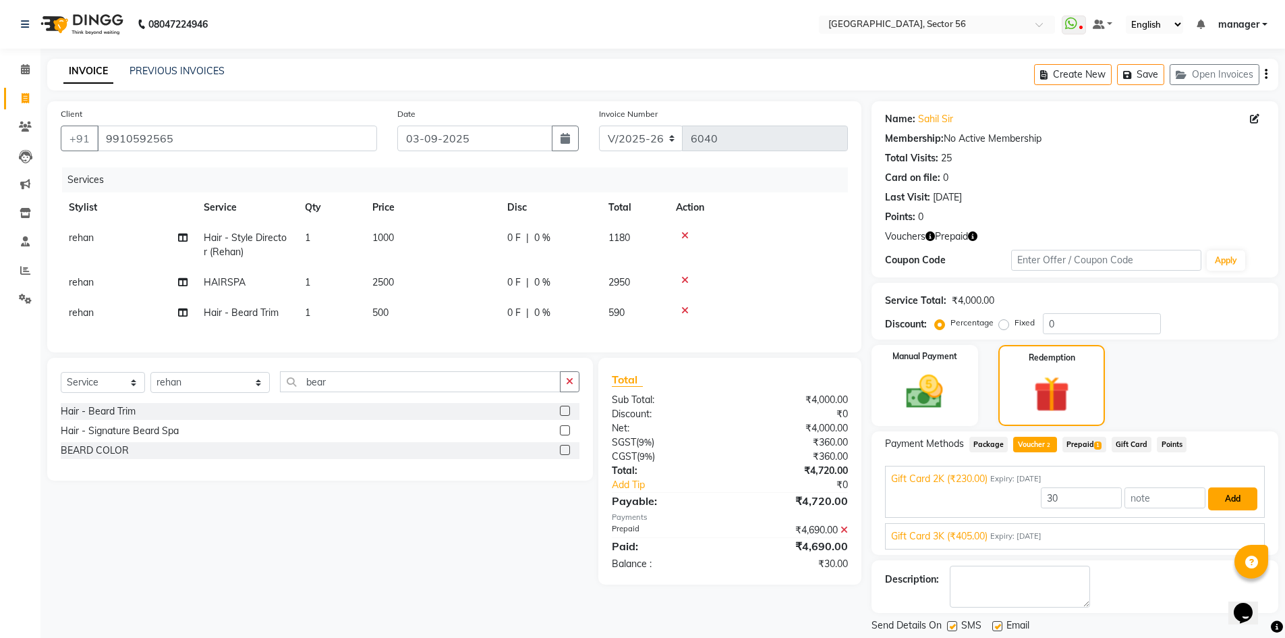
click at [1237, 495] on button "Add" at bounding box center [1232, 498] width 49 height 23
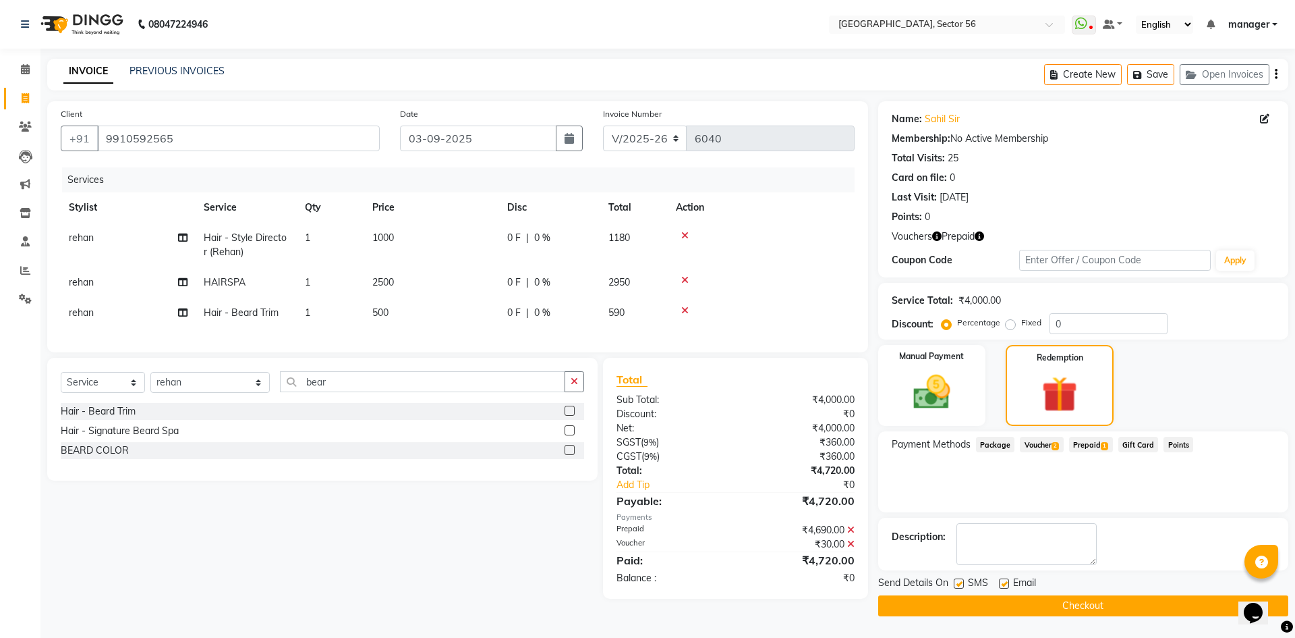
click at [1051, 601] on button "Checkout" at bounding box center [1083, 605] width 410 height 21
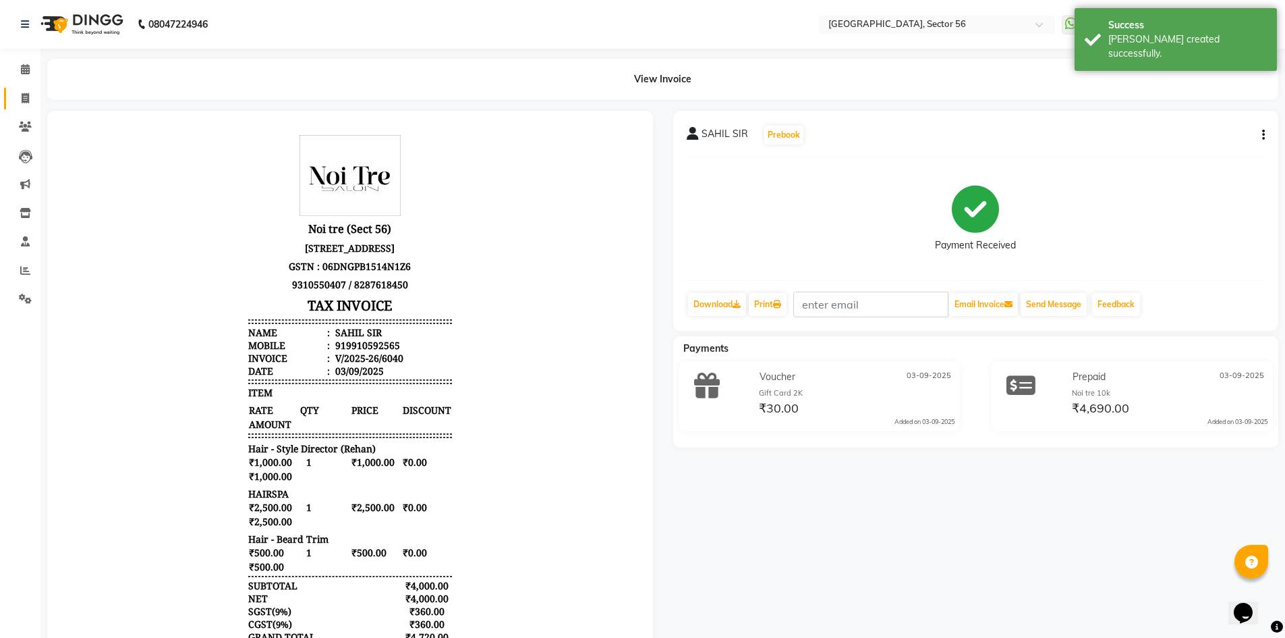
drag, startPoint x: 23, startPoint y: 95, endPoint x: 36, endPoint y: 85, distance: 16.9
click at [23, 95] on icon at bounding box center [25, 98] width 7 height 10
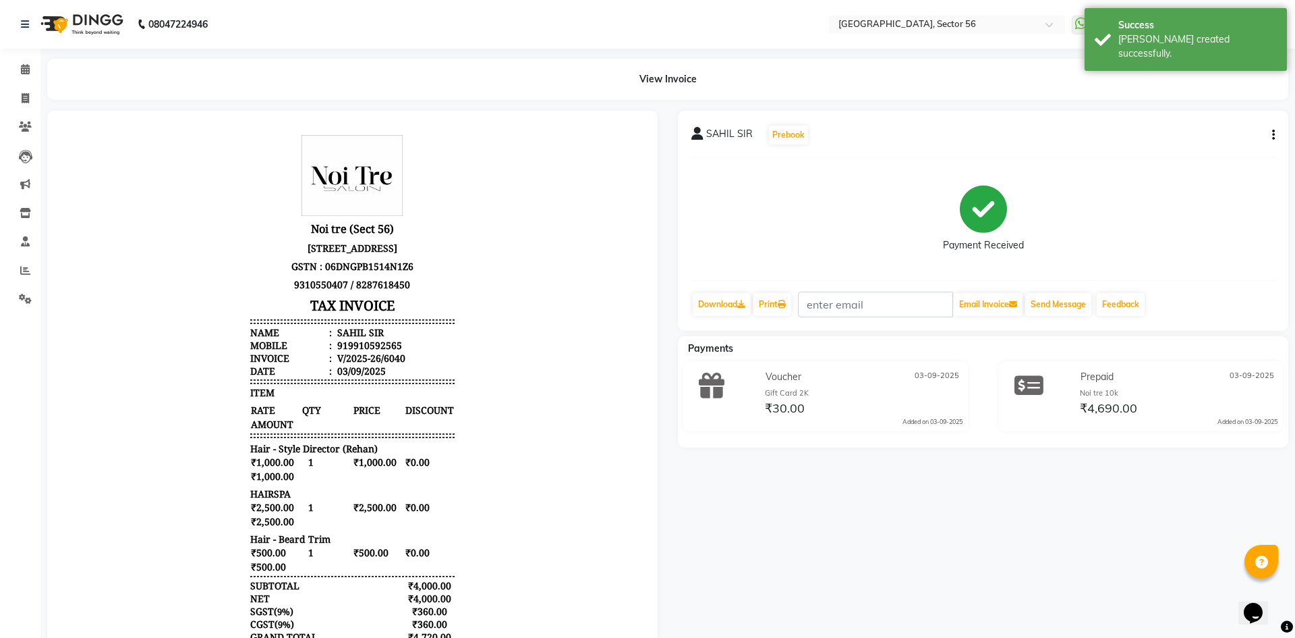
select select "5557"
select select "service"
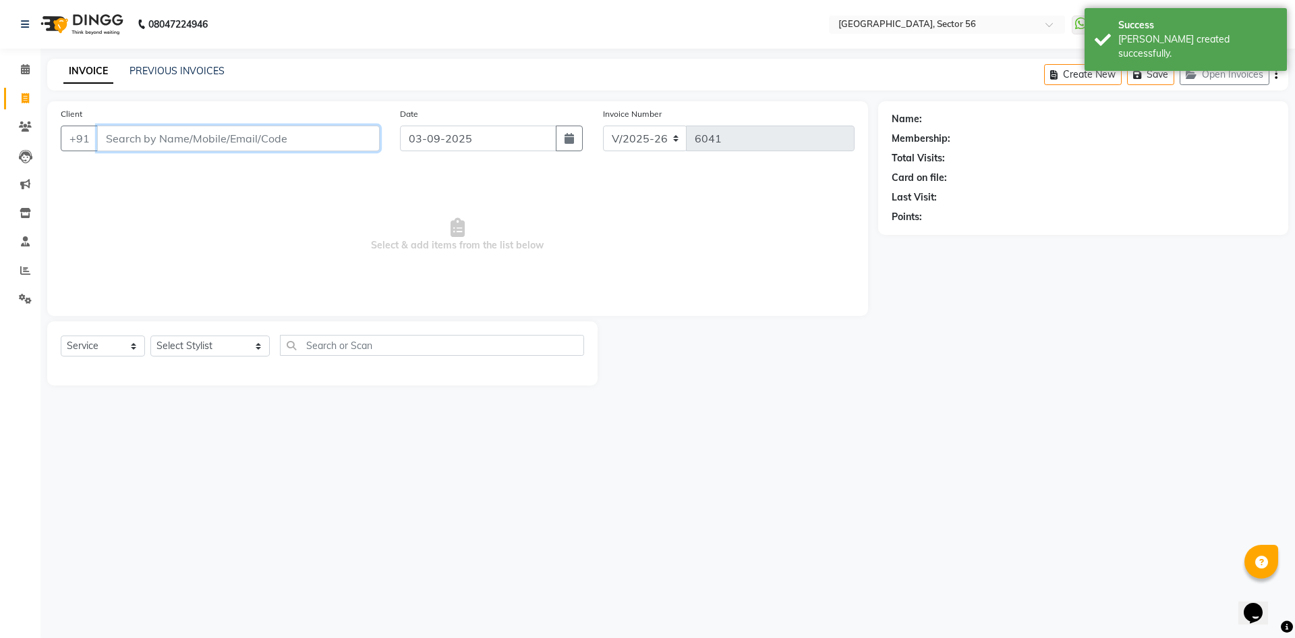
click at [196, 136] on input "Client" at bounding box center [238, 138] width 283 height 26
drag, startPoint x: 23, startPoint y: 242, endPoint x: 32, endPoint y: 236, distance: 10.7
click at [23, 242] on icon at bounding box center [25, 241] width 9 height 10
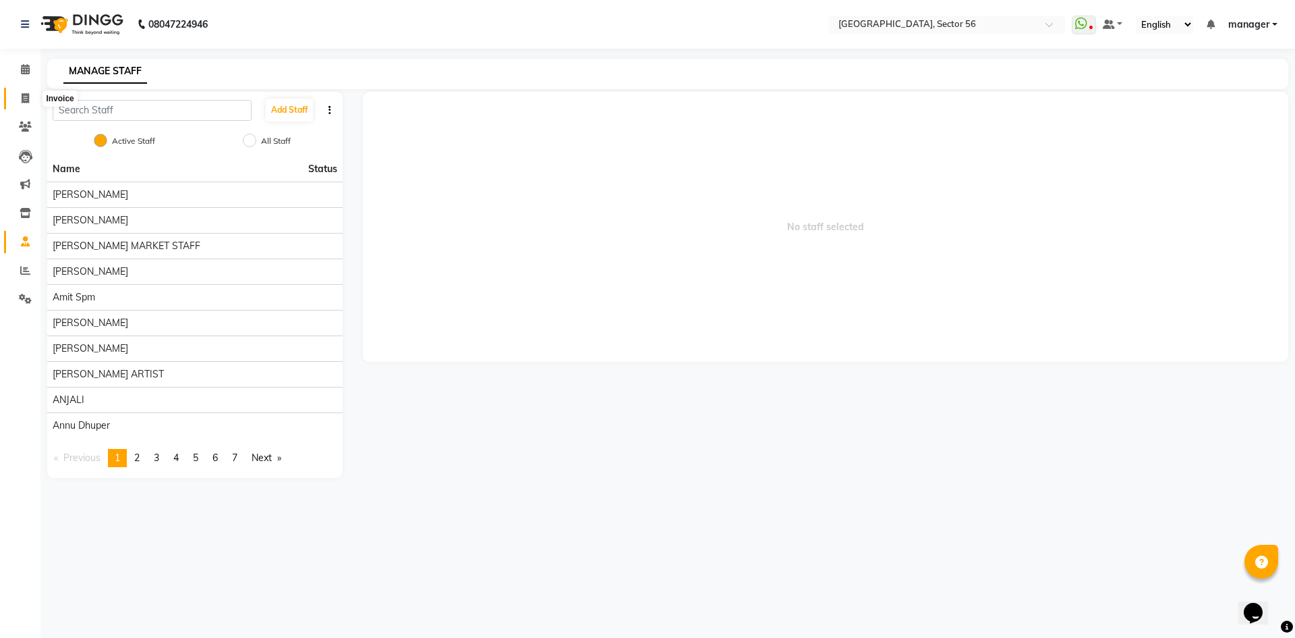
drag, startPoint x: 27, startPoint y: 96, endPoint x: 34, endPoint y: 172, distance: 75.9
click at [26, 99] on icon at bounding box center [25, 98] width 7 height 10
select select "5557"
select select "service"
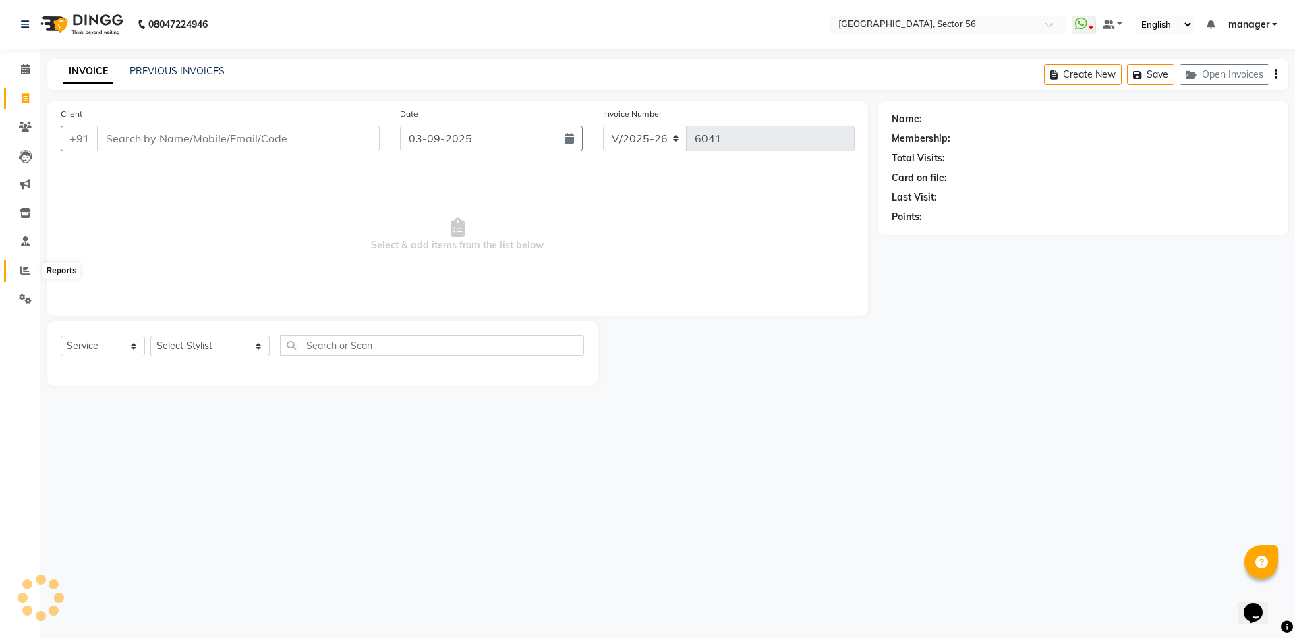
click at [24, 268] on icon at bounding box center [25, 270] width 10 height 10
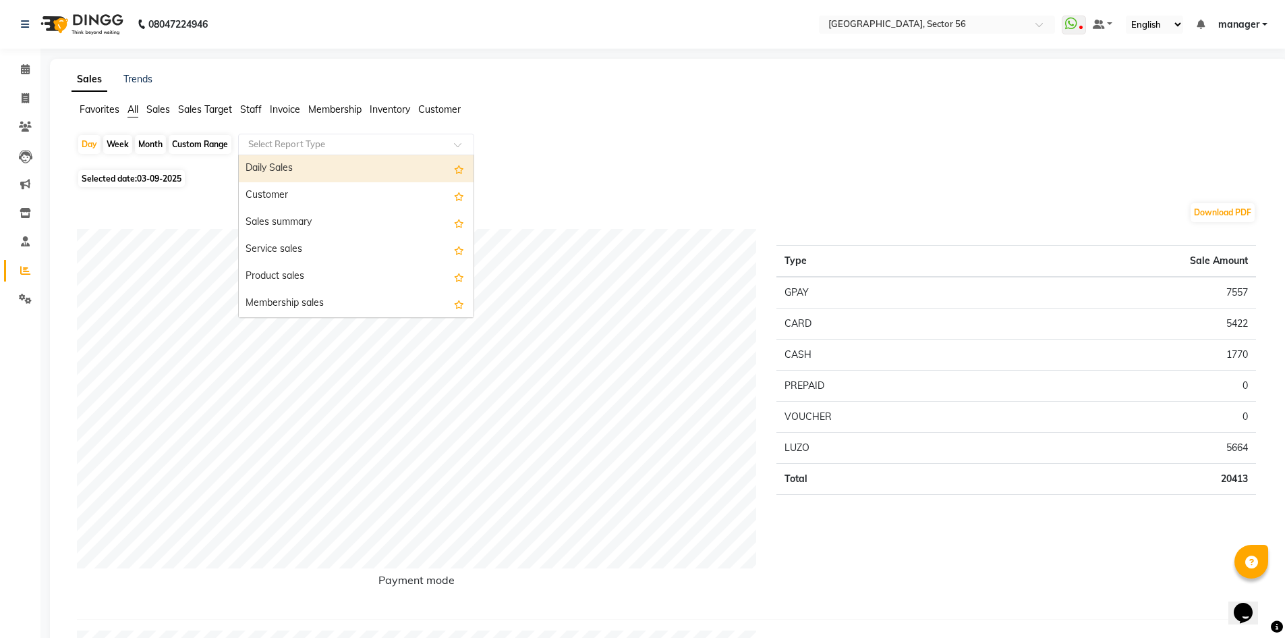
click at [343, 142] on input "text" at bounding box center [343, 144] width 194 height 13
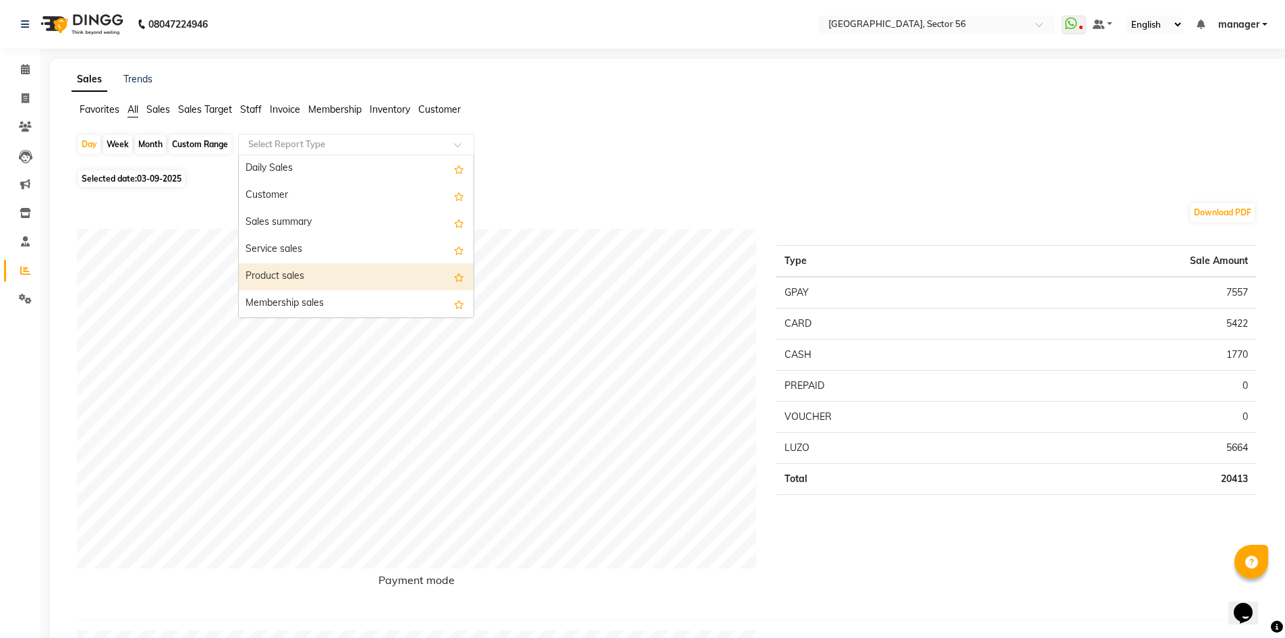
scroll to position [337, 0]
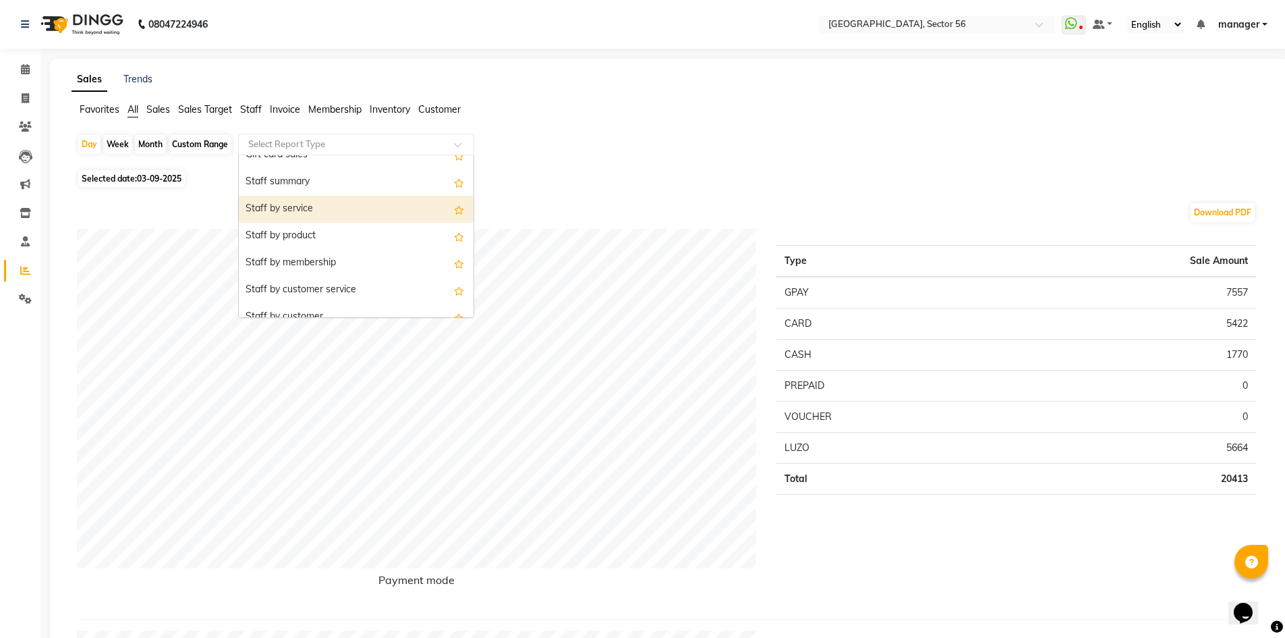
click at [333, 206] on div "Staff by service" at bounding box center [356, 209] width 235 height 27
select select "full_report"
select select "csv"
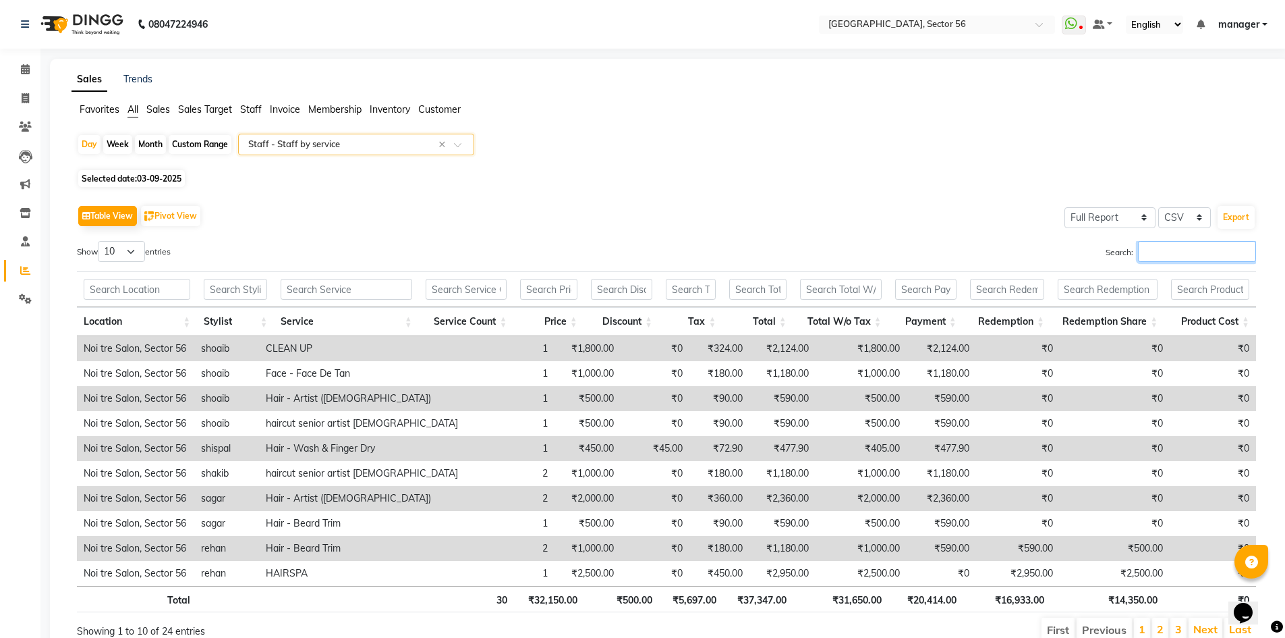
click at [1161, 255] on input "Search:" at bounding box center [1197, 251] width 118 height 21
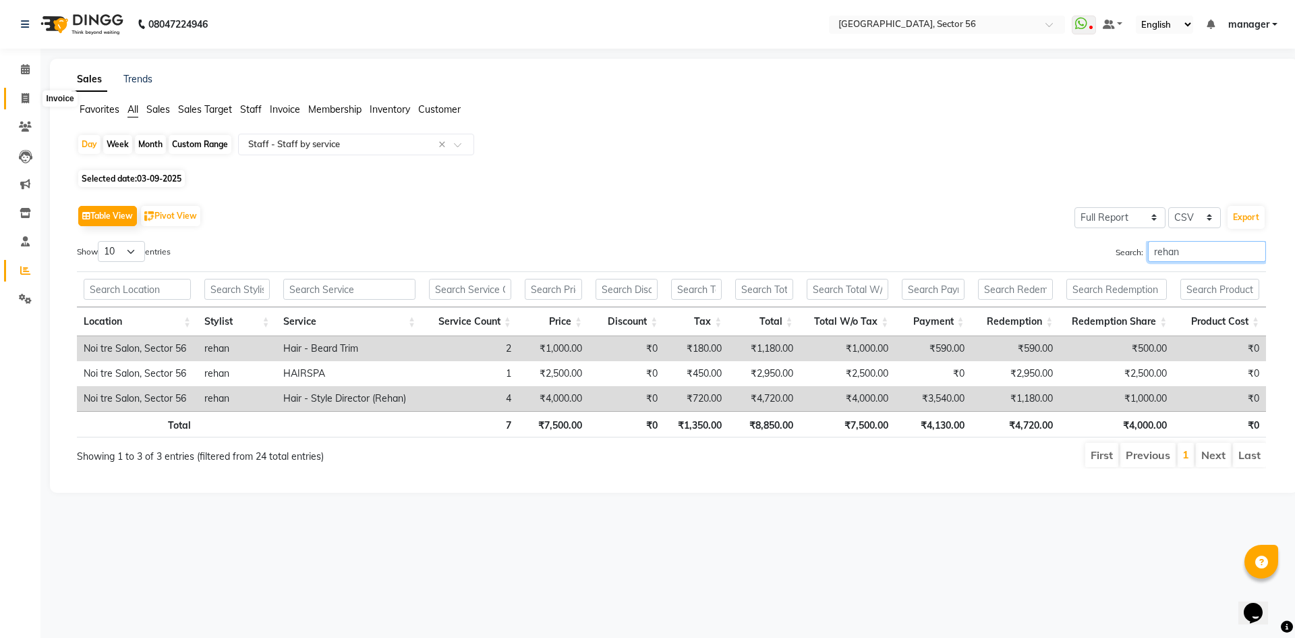
type input "rehan"
click at [29, 101] on icon at bounding box center [25, 98] width 7 height 10
select select "service"
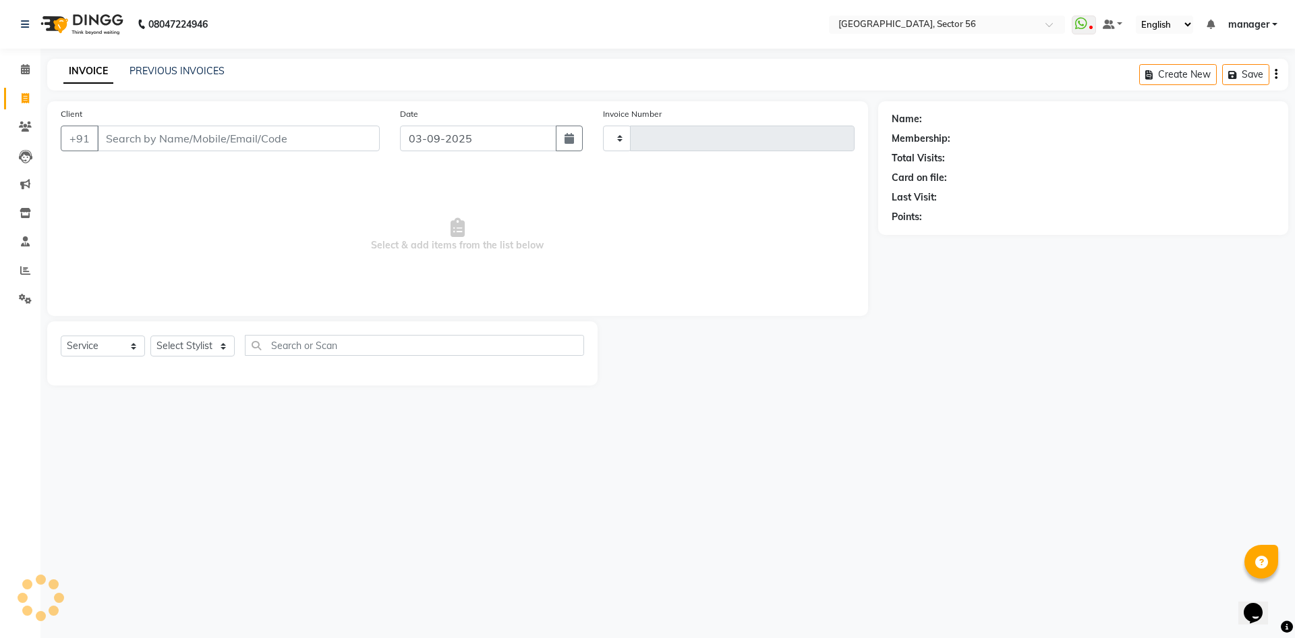
type input "6041"
select select "5557"
drag, startPoint x: 275, startPoint y: 137, endPoint x: 331, endPoint y: 24, distance: 126.1
click at [275, 136] on input "Client" at bounding box center [238, 138] width 283 height 26
click at [262, 136] on input "Client" at bounding box center [238, 138] width 283 height 26
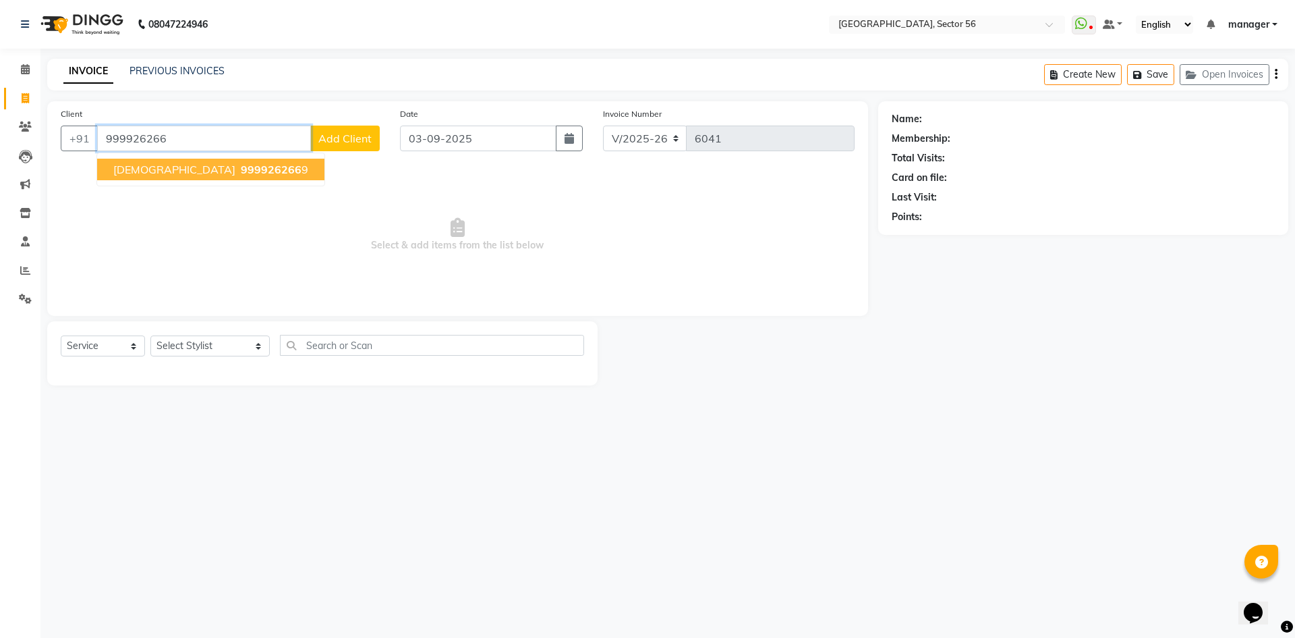
click at [241, 169] on span "999926266" at bounding box center [271, 169] width 61 height 13
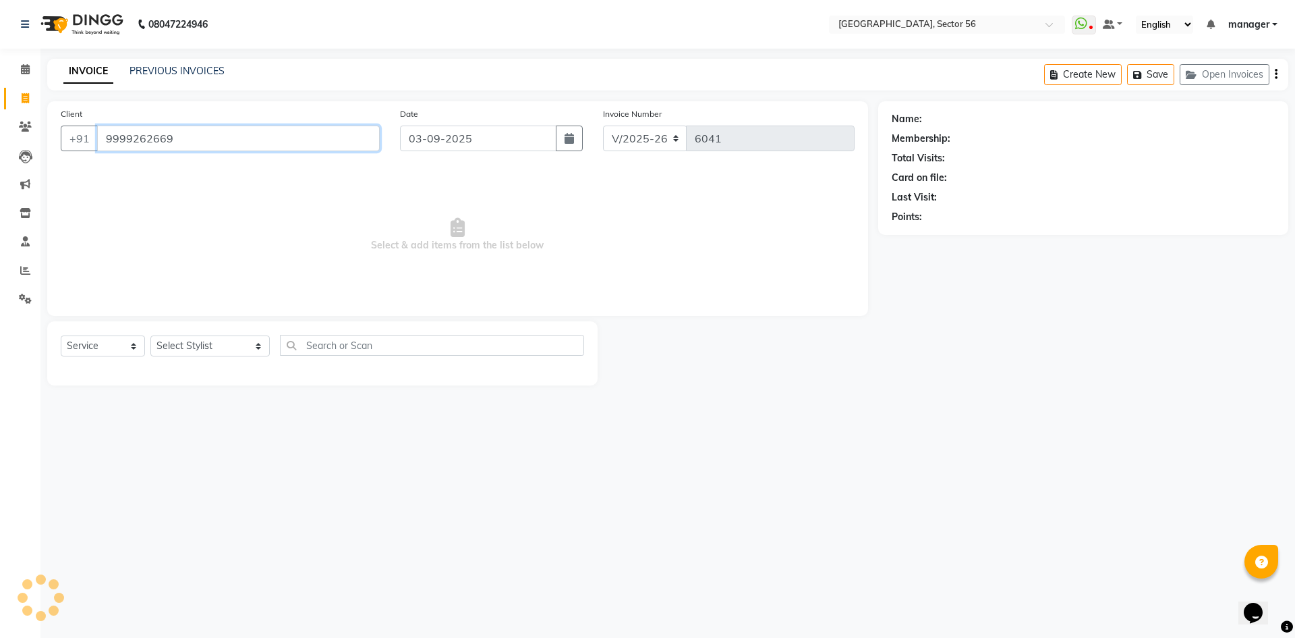
type input "9999262669"
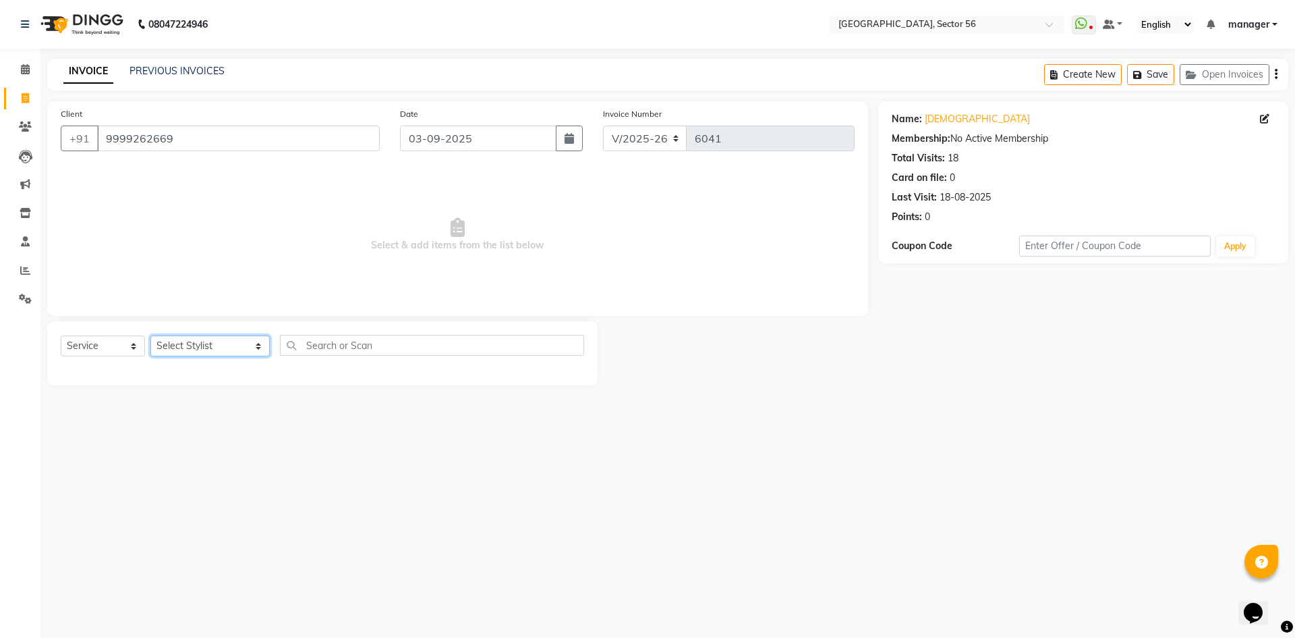
click at [190, 347] on select "Select Stylist [PERSON_NAME] [PERSON_NAME] [PERSON_NAME] MARKET STAFF amit [PER…" at bounding box center [209, 345] width 119 height 21
select select "43515"
click at [150, 335] on select "Select Stylist [PERSON_NAME] [PERSON_NAME] [PERSON_NAME] MARKET STAFF amit [PER…" at bounding box center [209, 345] width 119 height 21
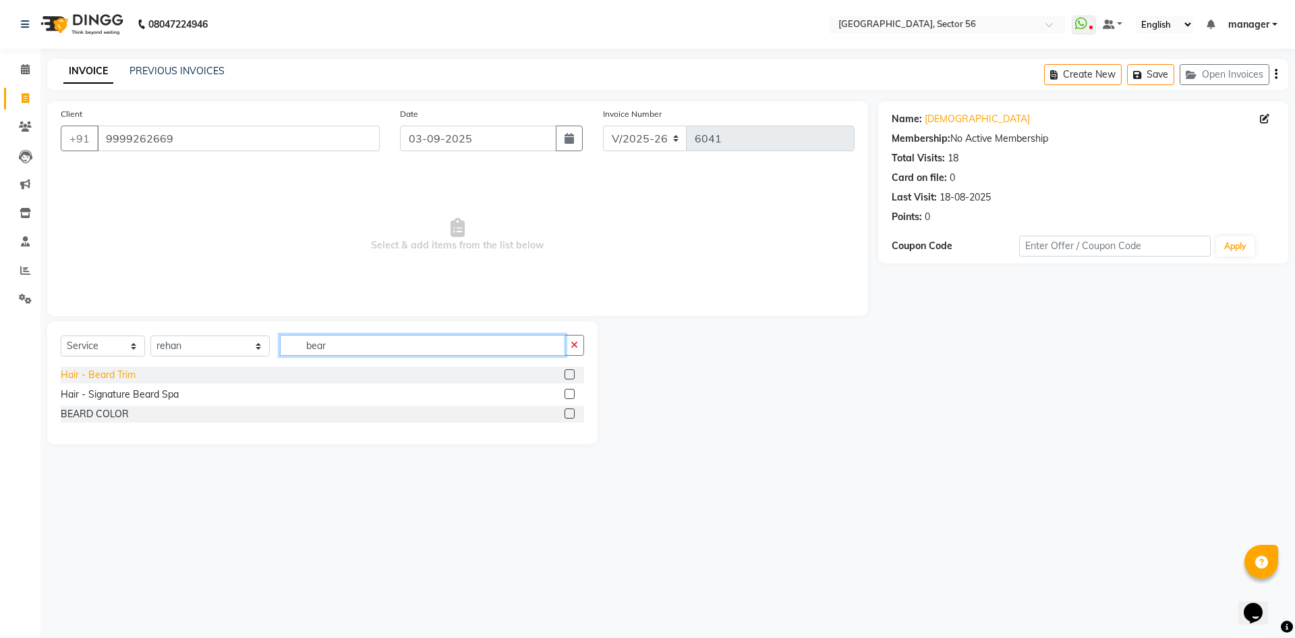
type input "bear"
click at [117, 373] on div "Hair - Beard Trim" at bounding box center [98, 375] width 75 height 14
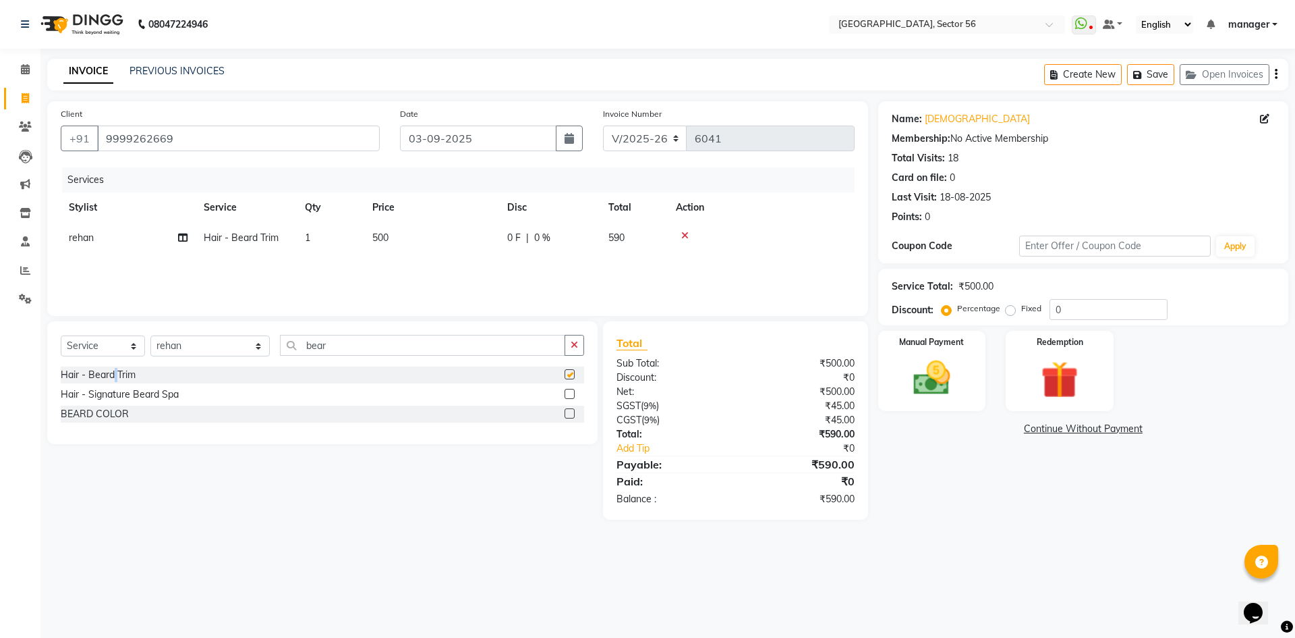
checkbox input "false"
drag, startPoint x: 377, startPoint y: 344, endPoint x: 180, endPoint y: 389, distance: 202.0
click at [180, 389] on div "Select Service Product Membership Package Voucher Prepaid Gift Card Select Styl…" at bounding box center [322, 382] width 551 height 123
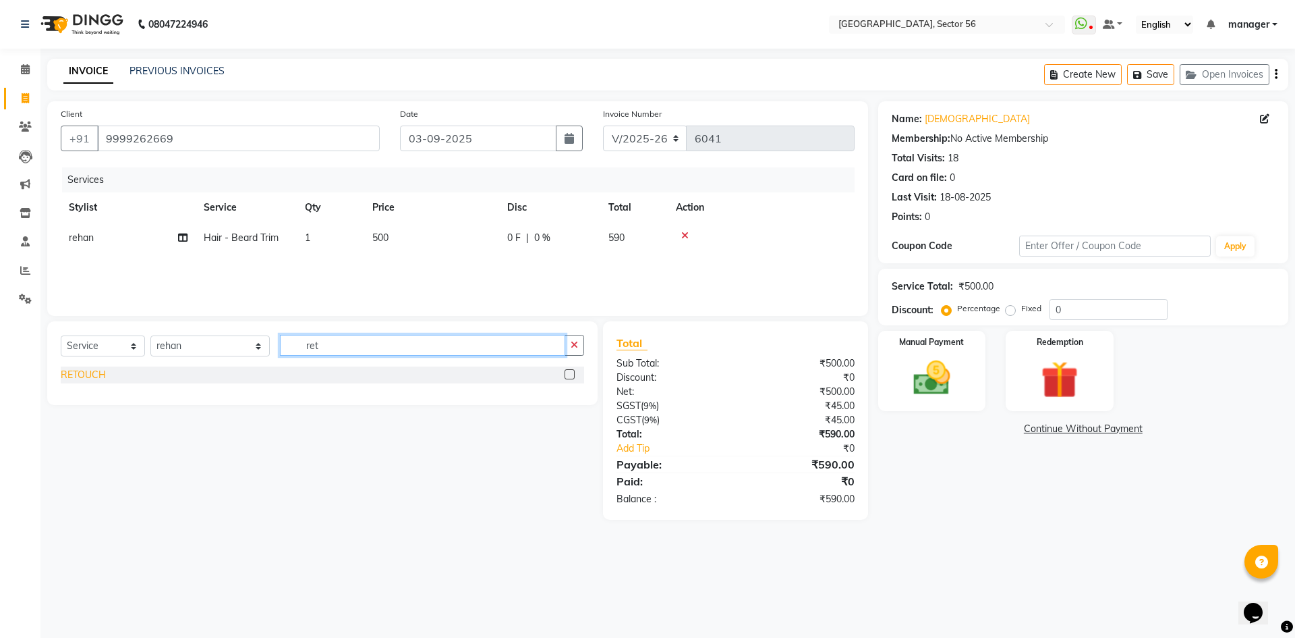
type input "ret"
click at [73, 375] on div "RETOUCH" at bounding box center [83, 375] width 45 height 14
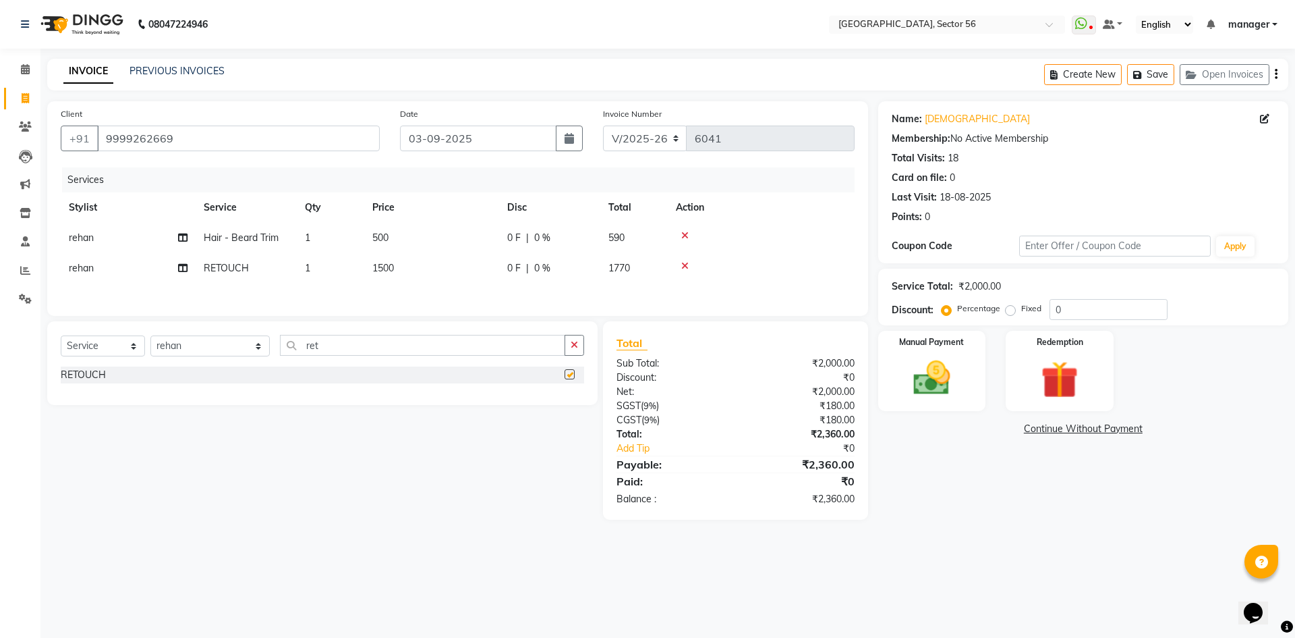
checkbox input "false"
drag, startPoint x: 1091, startPoint y: 312, endPoint x: 907, endPoint y: 371, distance: 193.3
click at [907, 371] on div "Name: Shivam Membership: No Active Membership Total Visits: 18 Card on file: 0 …" at bounding box center [1088, 310] width 420 height 418
type input "15.25"
click at [930, 365] on img at bounding box center [932, 378] width 63 height 45
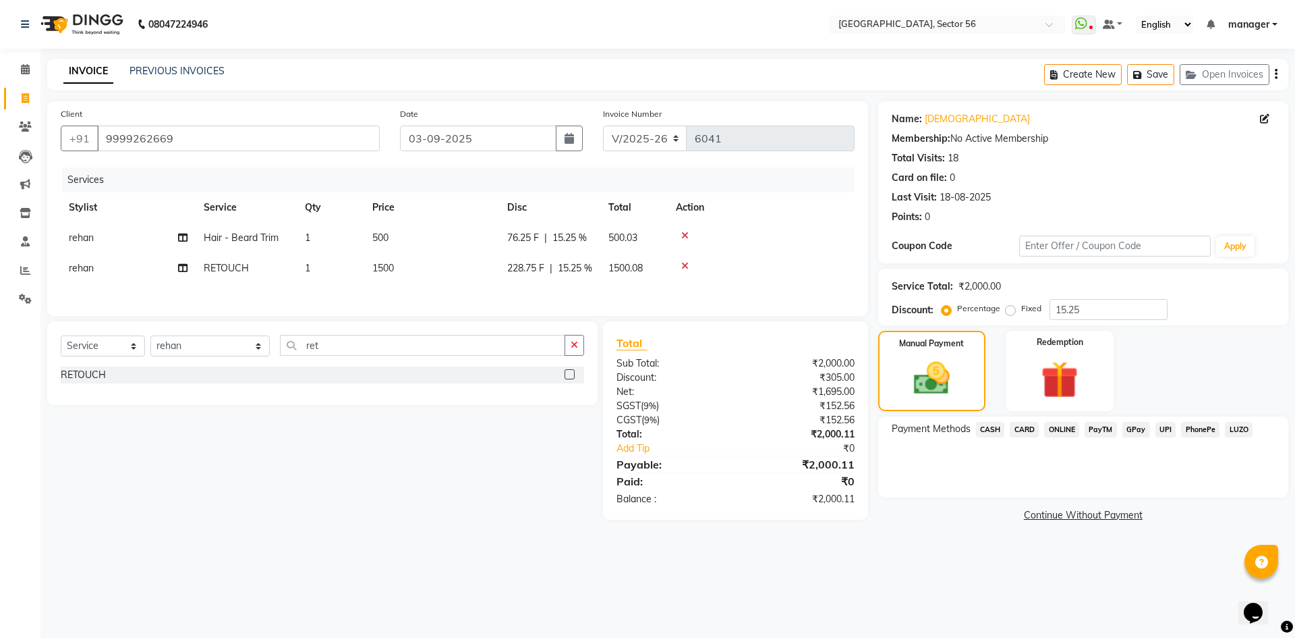
click at [993, 433] on span "CASH" at bounding box center [990, 430] width 29 height 16
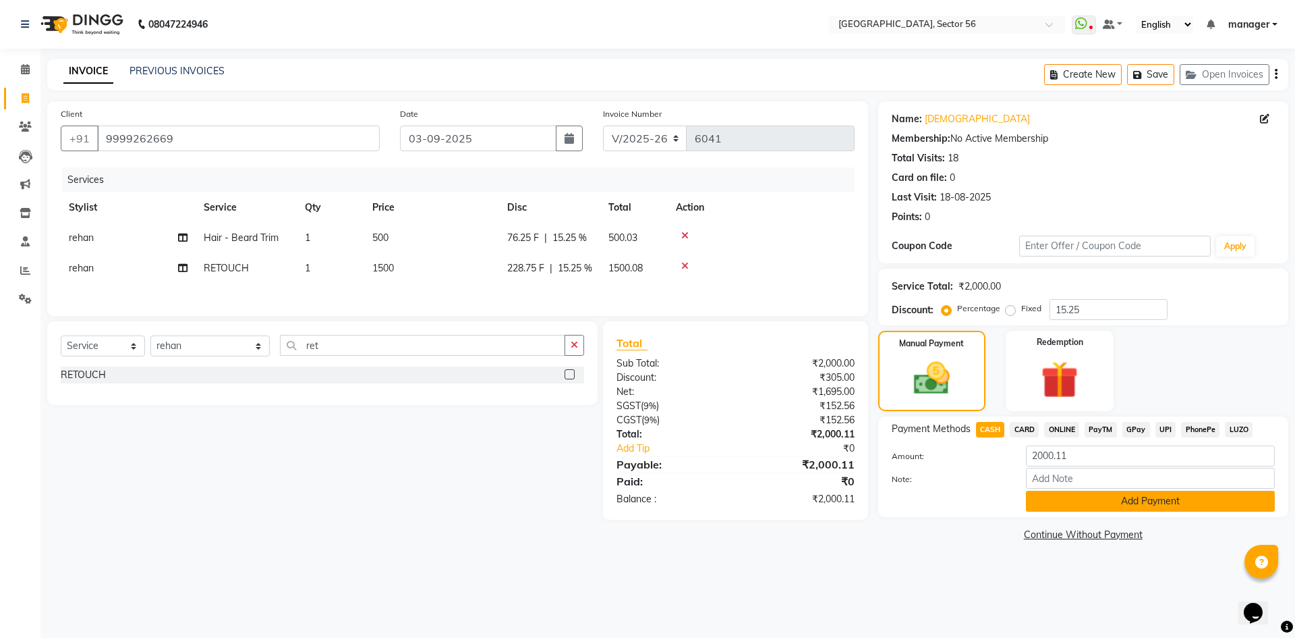
click at [1057, 499] on button "Add Payment" at bounding box center [1150, 501] width 249 height 21
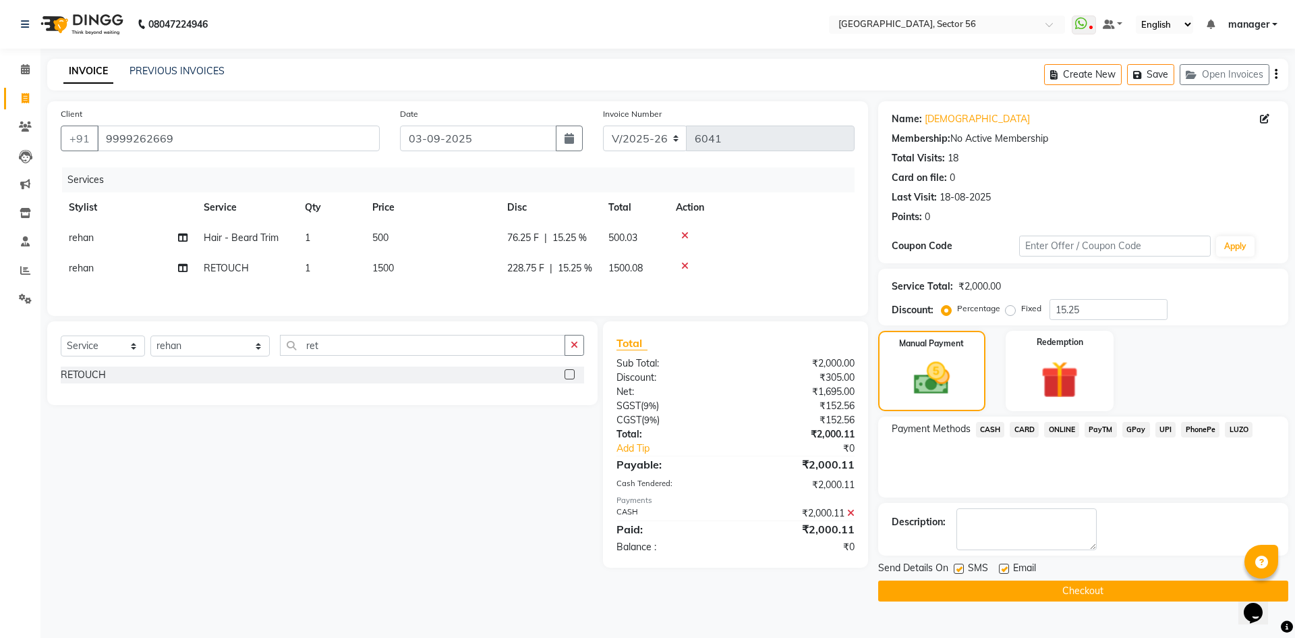
click at [1049, 585] on button "Checkout" at bounding box center [1083, 590] width 410 height 21
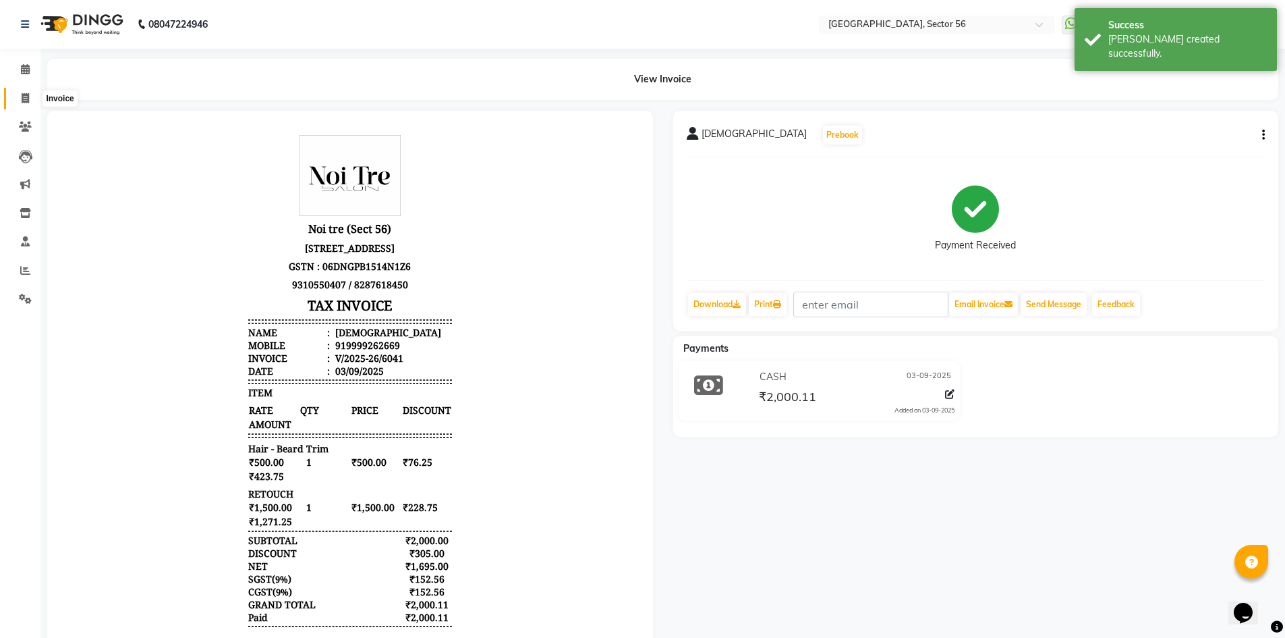
click at [26, 103] on span at bounding box center [25, 99] width 24 height 16
select select "service"
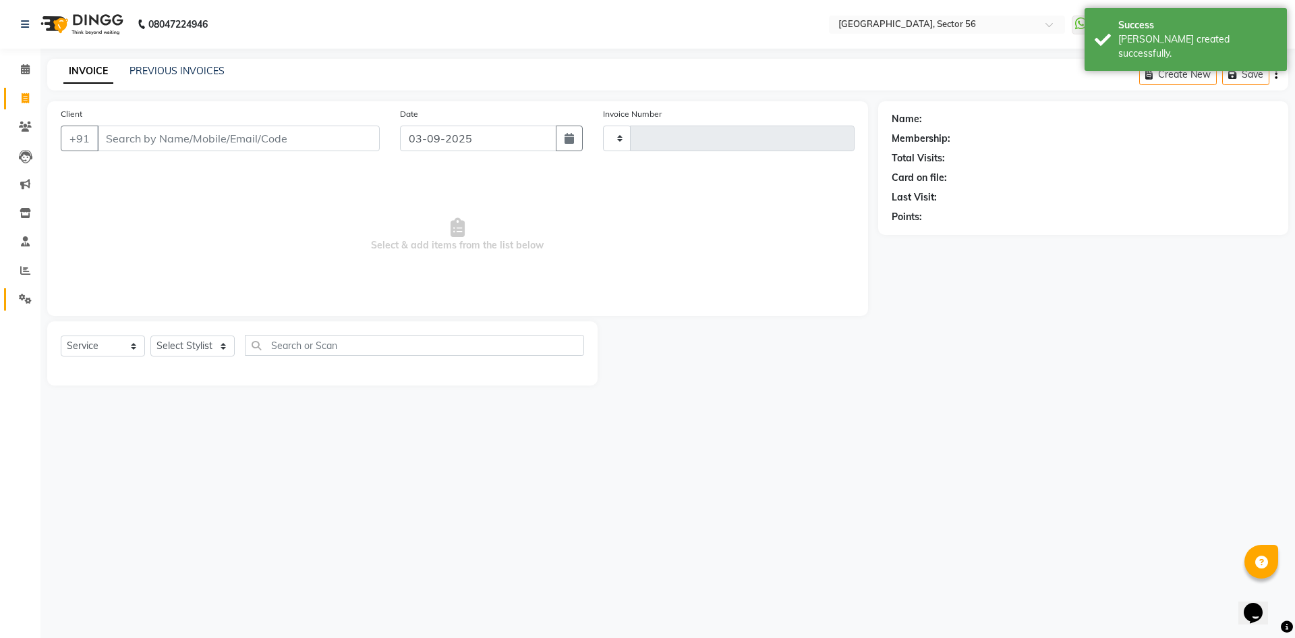
type input "6042"
select select "5557"
click at [23, 267] on icon at bounding box center [25, 270] width 10 height 10
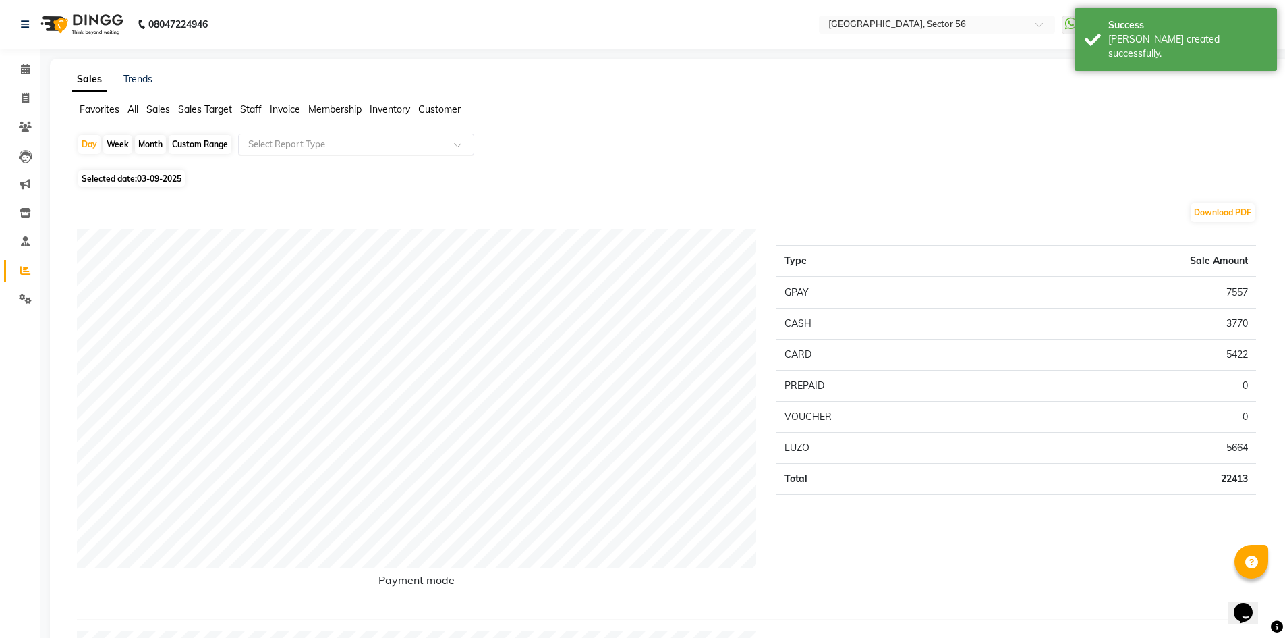
click at [275, 144] on input "text" at bounding box center [343, 144] width 194 height 13
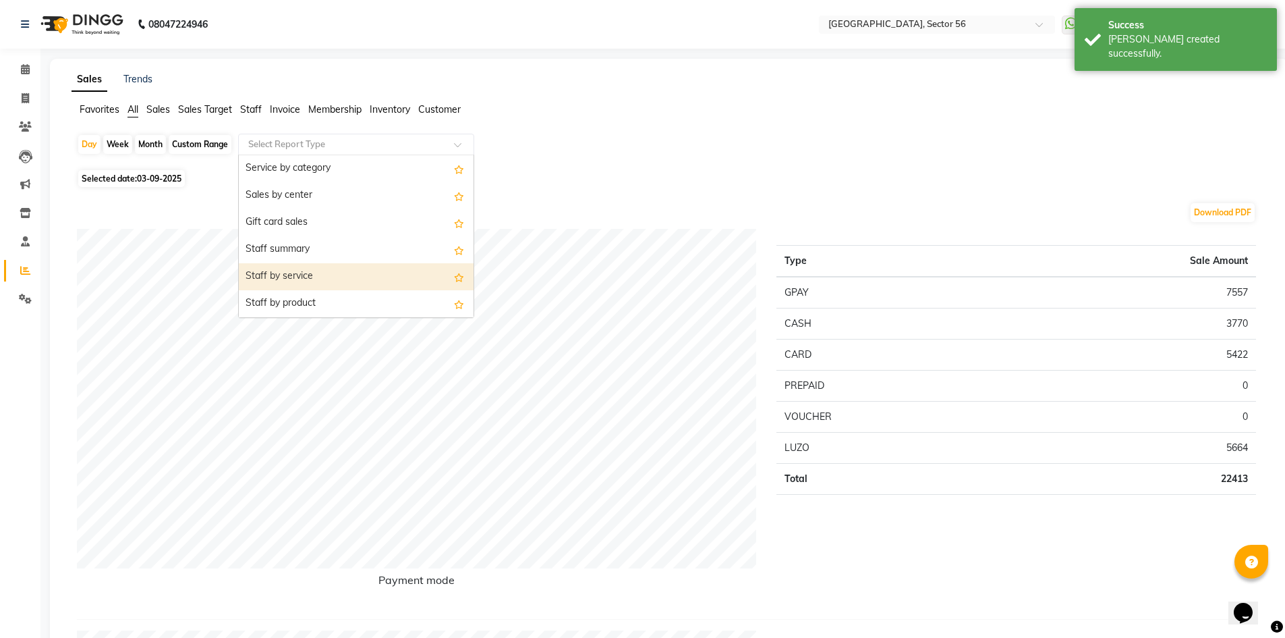
click at [322, 279] on div "Staff by service" at bounding box center [356, 276] width 235 height 27
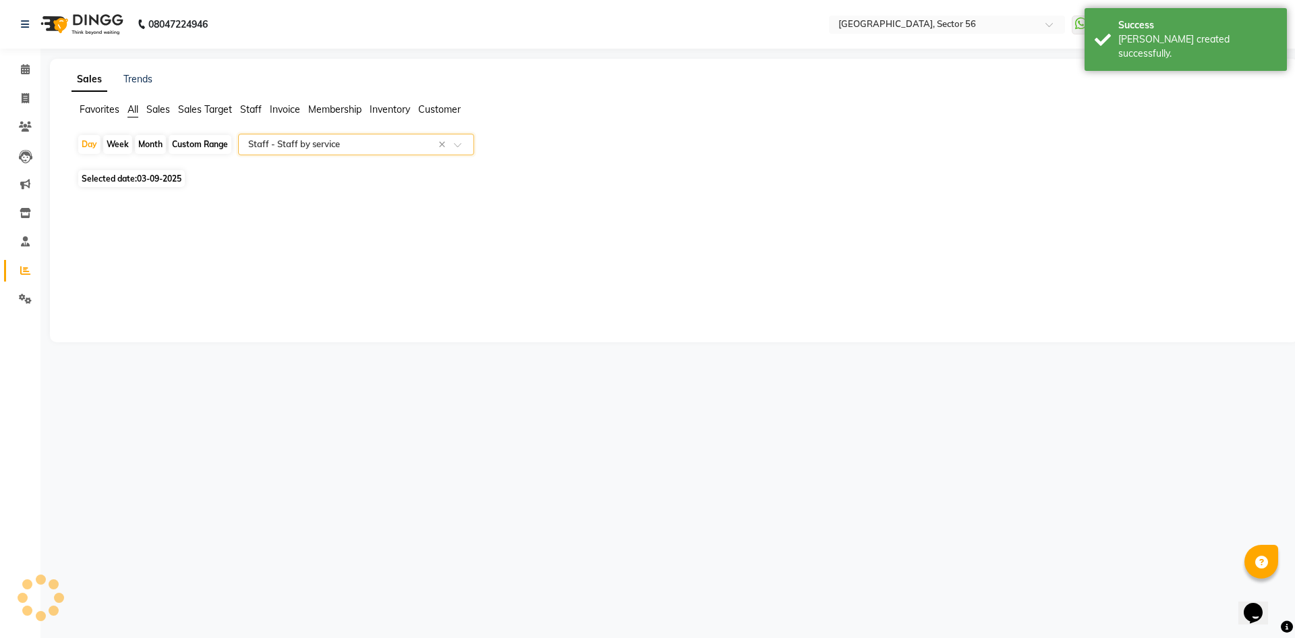
select select "full_report"
select select "csv"
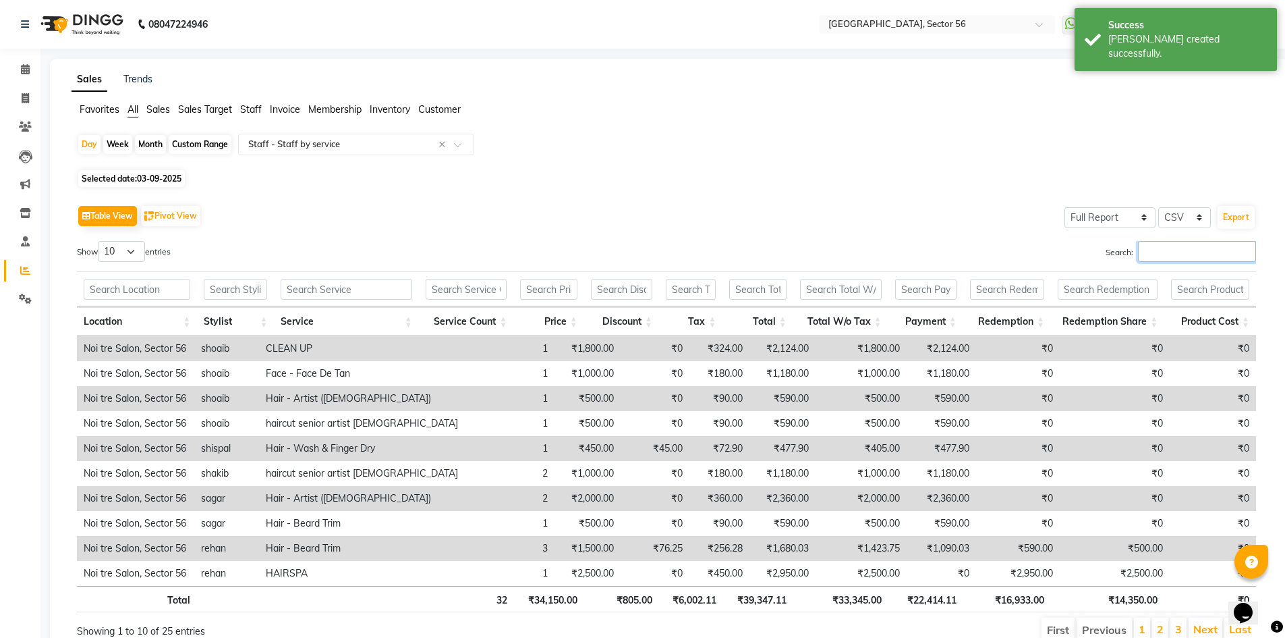
click at [1171, 250] on input "Search:" at bounding box center [1197, 251] width 118 height 21
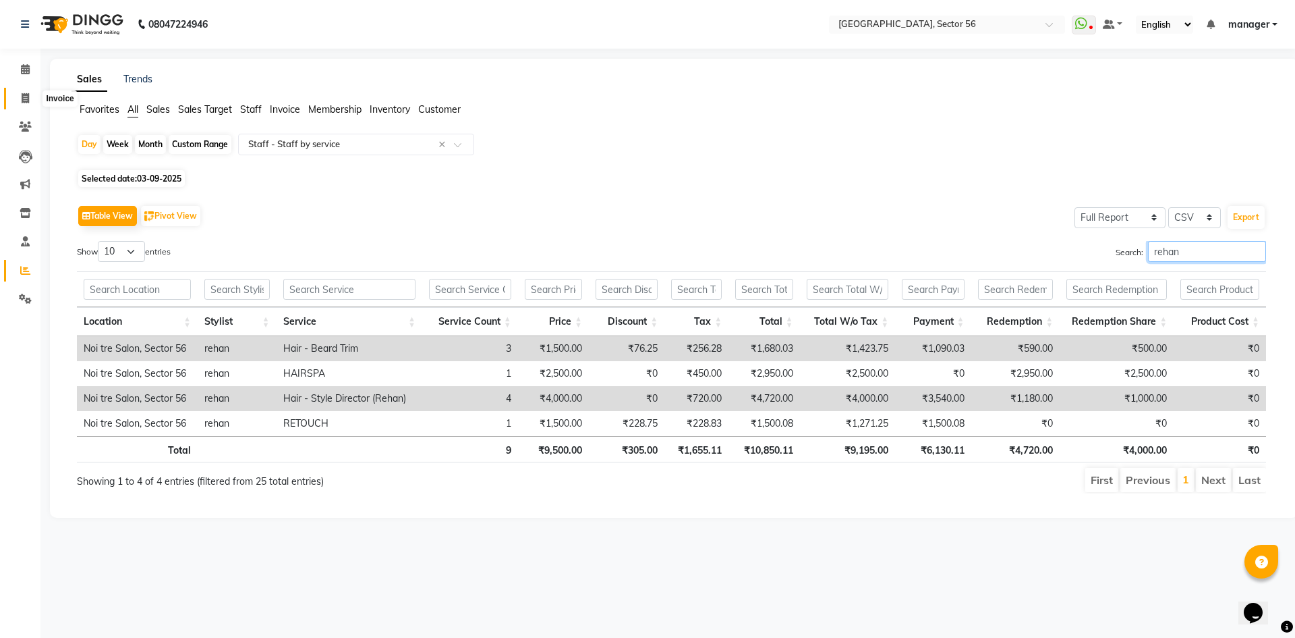
type input "rehan"
click at [26, 102] on icon at bounding box center [25, 98] width 7 height 10
select select "5557"
select select "service"
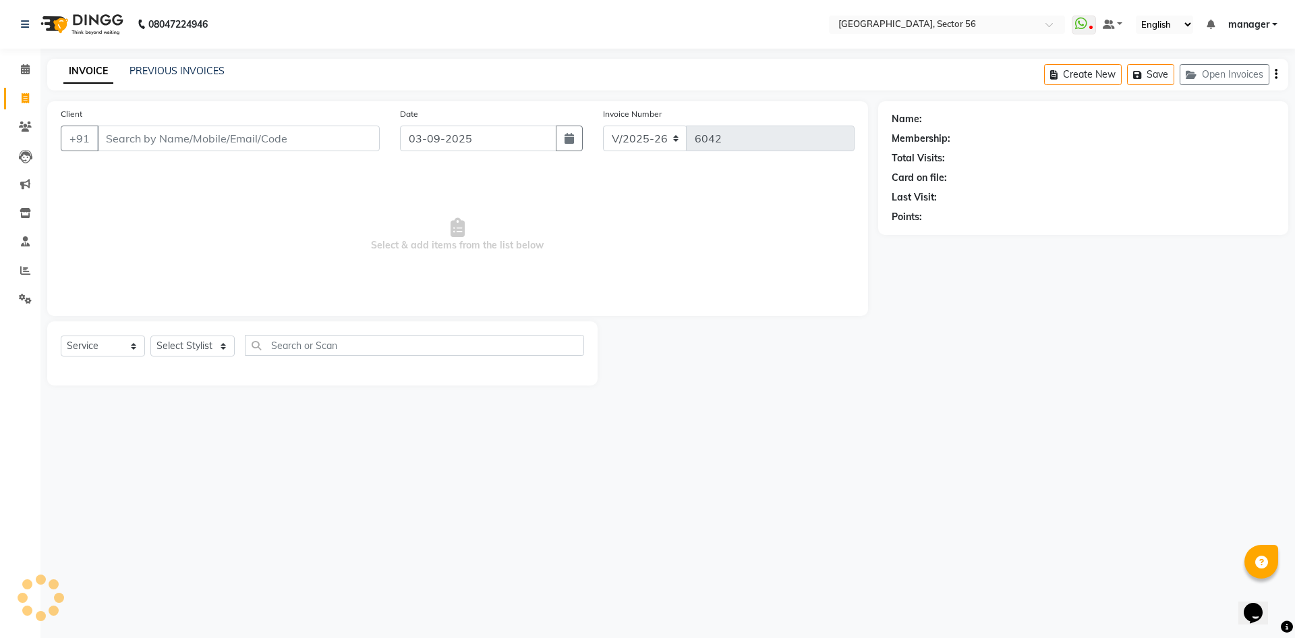
click at [201, 144] on input "Client" at bounding box center [238, 138] width 283 height 26
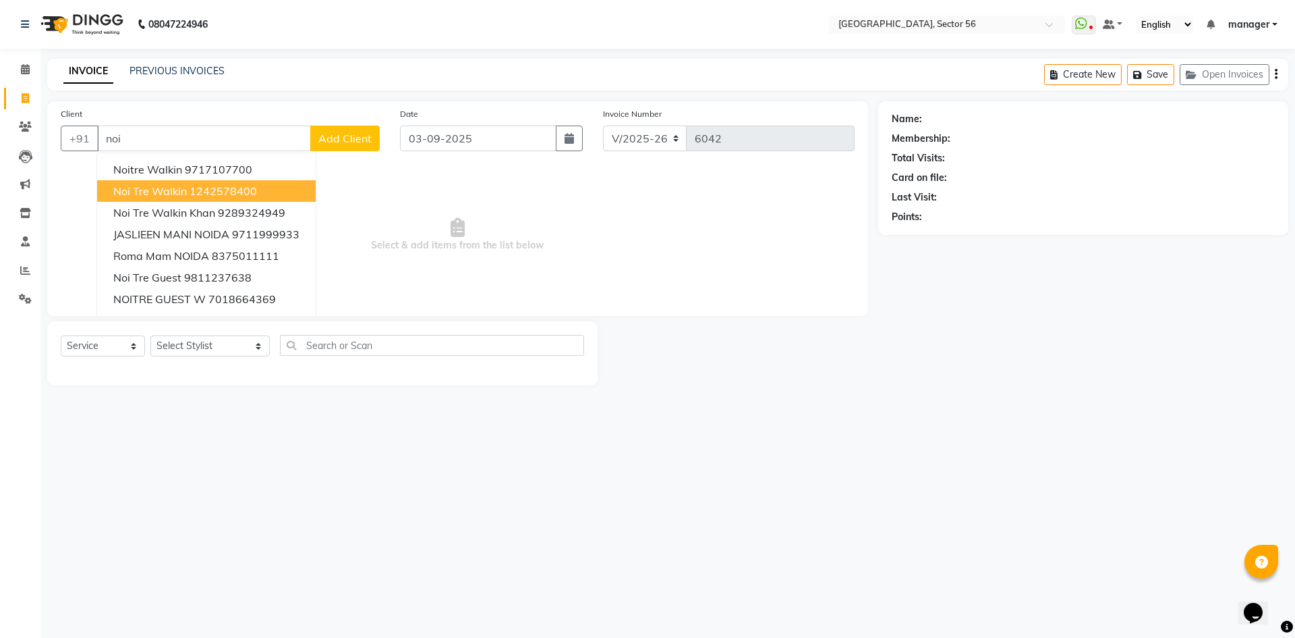
click at [202, 196] on ngb-highlight "1242578400" at bounding box center [223, 190] width 67 height 13
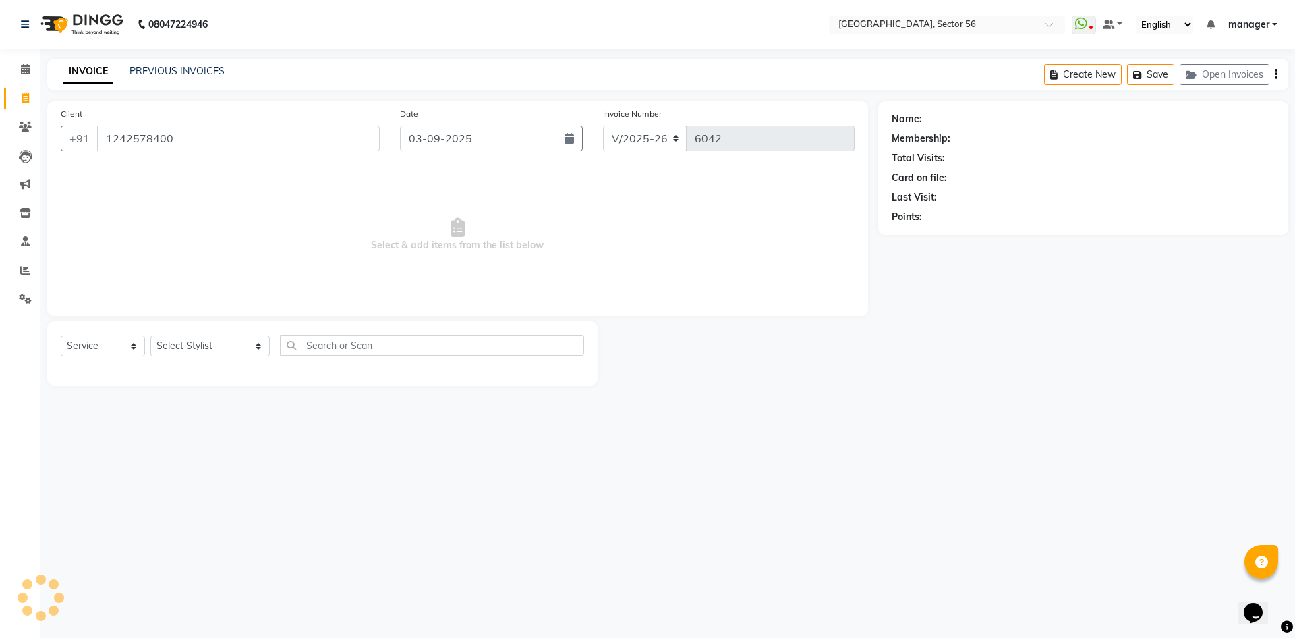
type input "1242578400"
drag, startPoint x: 204, startPoint y: 348, endPoint x: 222, endPoint y: 348, distance: 17.5
click at [222, 348] on select "Select Stylist [PERSON_NAME] [PERSON_NAME] [PERSON_NAME] MARKET STAFF amit [PER…" at bounding box center [209, 345] width 119 height 21
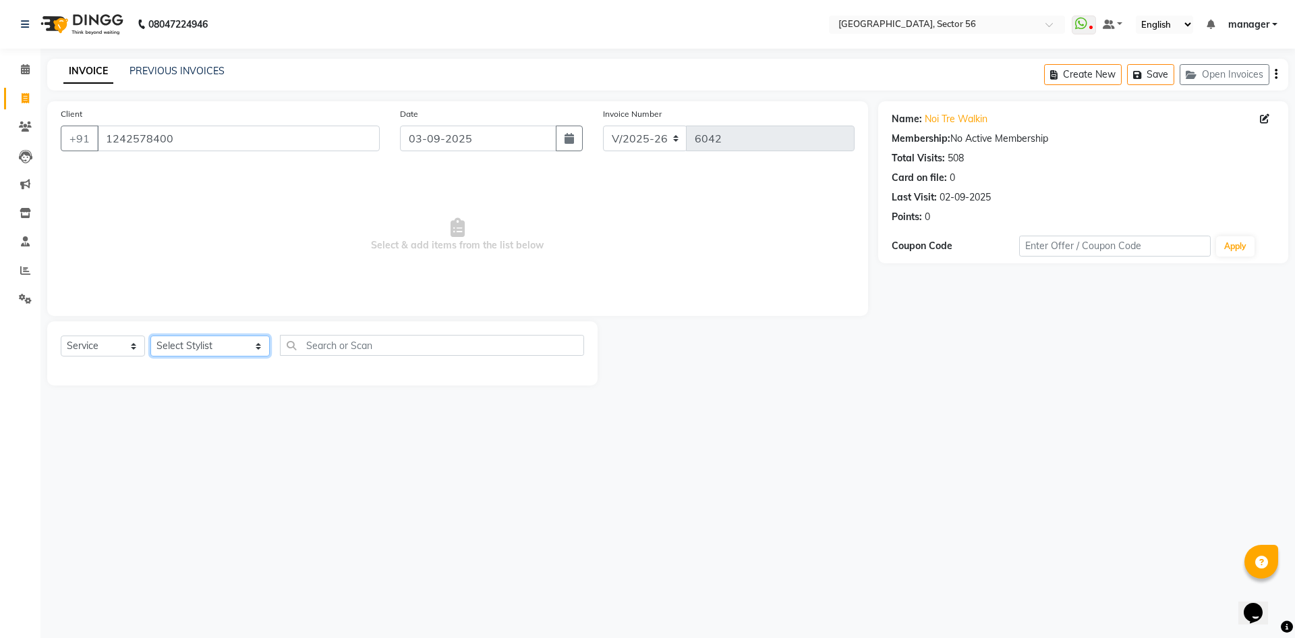
select select "43518"
click at [150, 335] on select "Select Stylist [PERSON_NAME] [PERSON_NAME] [PERSON_NAME] MARKET STAFF amit [PER…" at bounding box center [209, 345] width 119 height 21
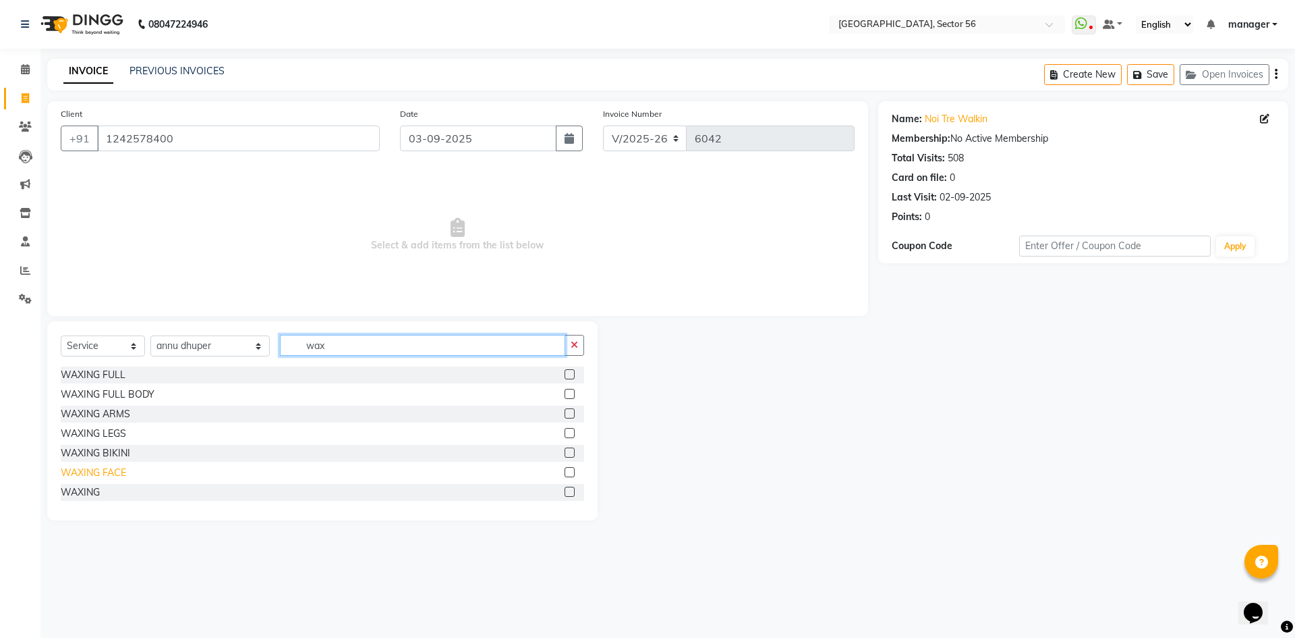
type input "wax"
click at [120, 468] on div "WAXING FACE" at bounding box center [93, 473] width 65 height 14
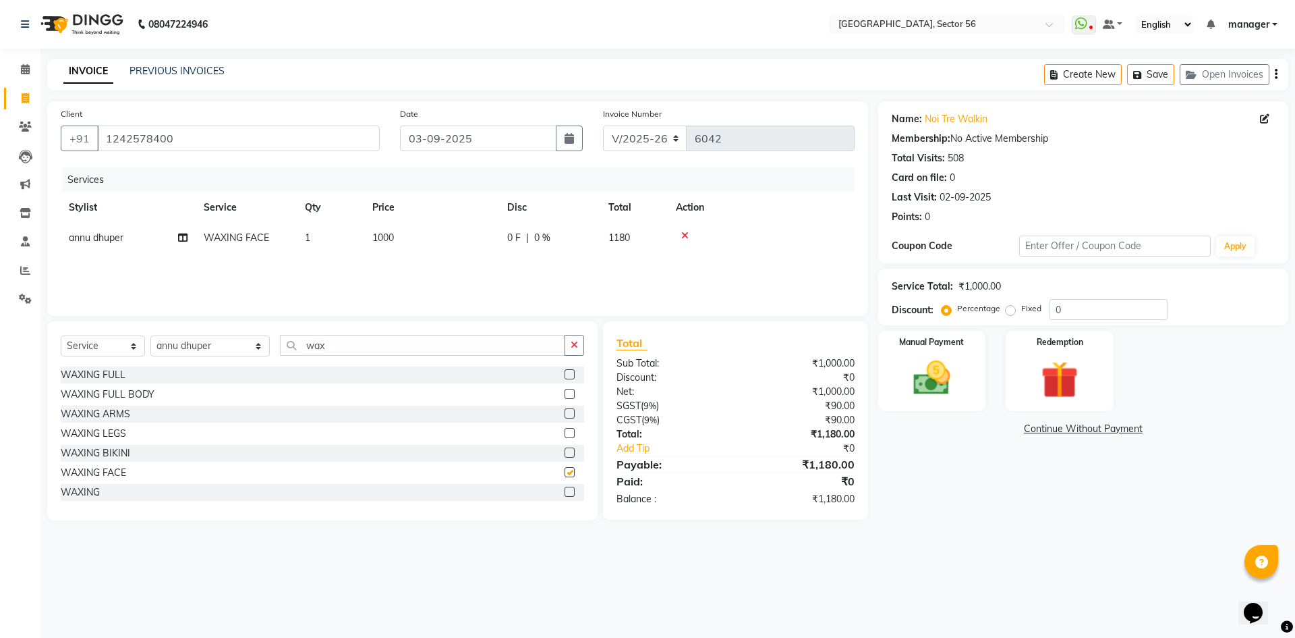
checkbox input "false"
click at [415, 237] on td "1000" at bounding box center [431, 238] width 135 height 30
select select "43518"
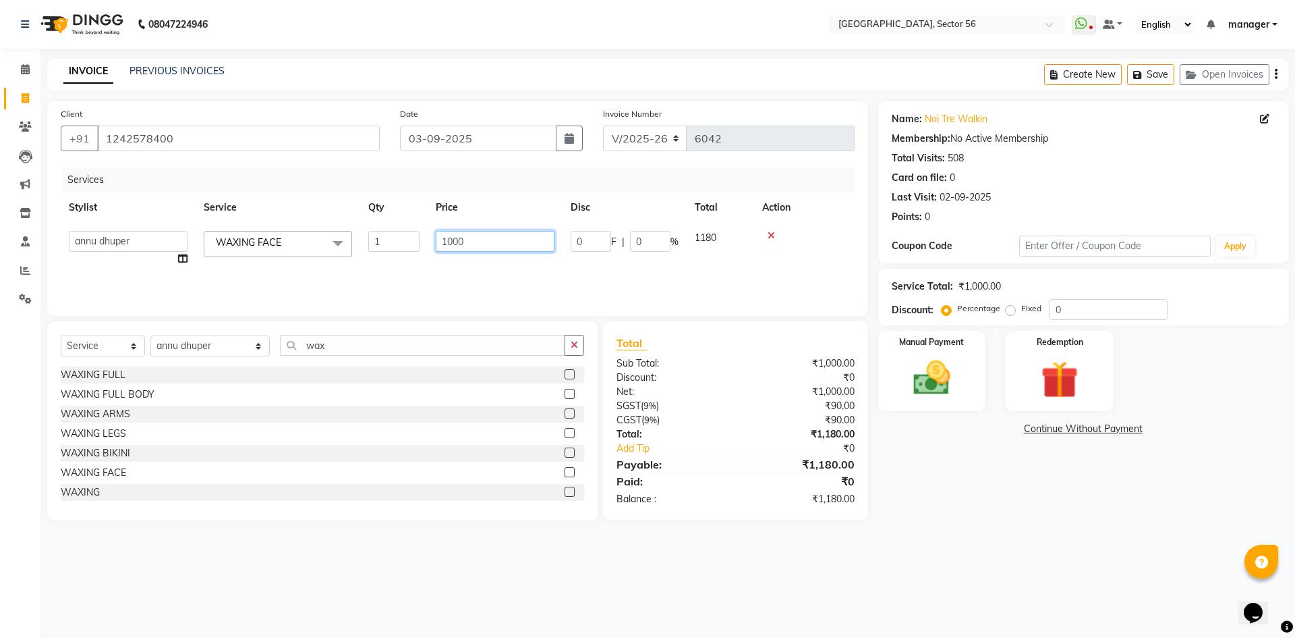
drag, startPoint x: 443, startPoint y: 243, endPoint x: 326, endPoint y: 255, distance: 117.4
click at [326, 255] on tr "ABHISHEKH THAPA abhishek thapa AKRAM KHAN MARKET STAFF amit amit spm Anamika Be…" at bounding box center [458, 248] width 794 height 51
type input "600"
drag, startPoint x: 0, startPoint y: 393, endPoint x: 161, endPoint y: 380, distance: 161.2
click at [0, 394] on div "Calendar Invoice Clients Leads Marketing Inventory Staff Reports Settings Compl…" at bounding box center [91, 327] width 182 height 579
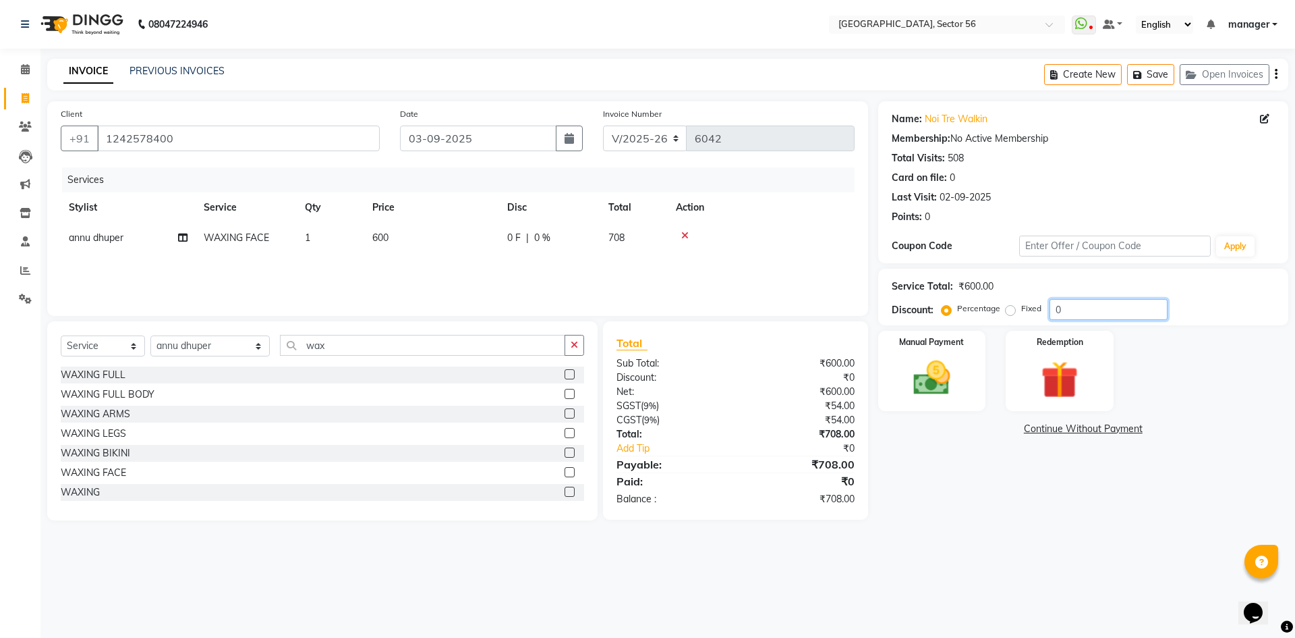
click at [984, 314] on div "Percentage Fixed 0" at bounding box center [1056, 309] width 223 height 21
type input "15.25"
click at [951, 381] on img at bounding box center [932, 378] width 63 height 45
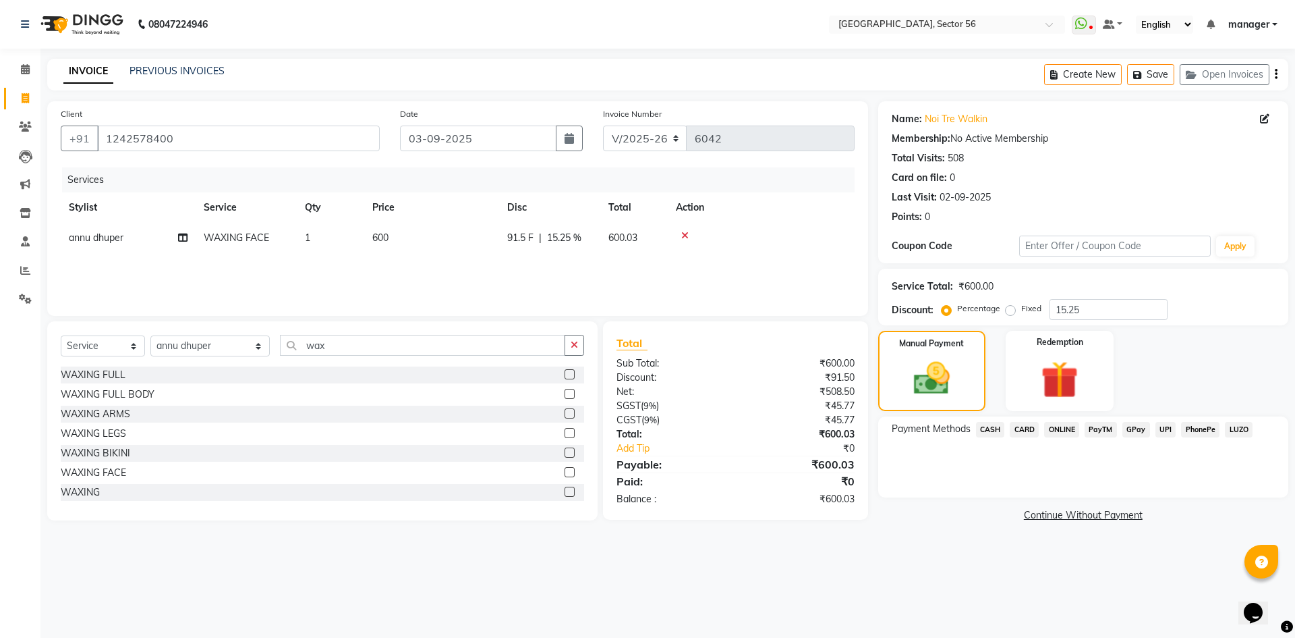
click at [1001, 426] on span "CASH" at bounding box center [990, 430] width 29 height 16
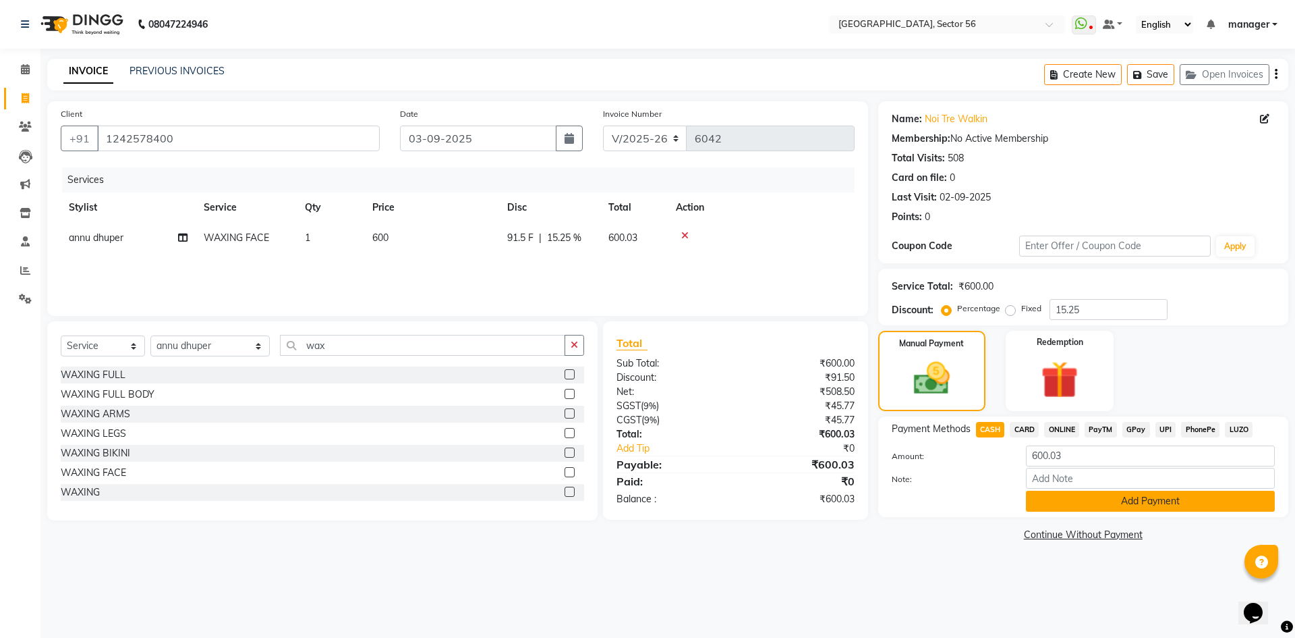
click at [1042, 501] on button "Add Payment" at bounding box center [1150, 501] width 249 height 21
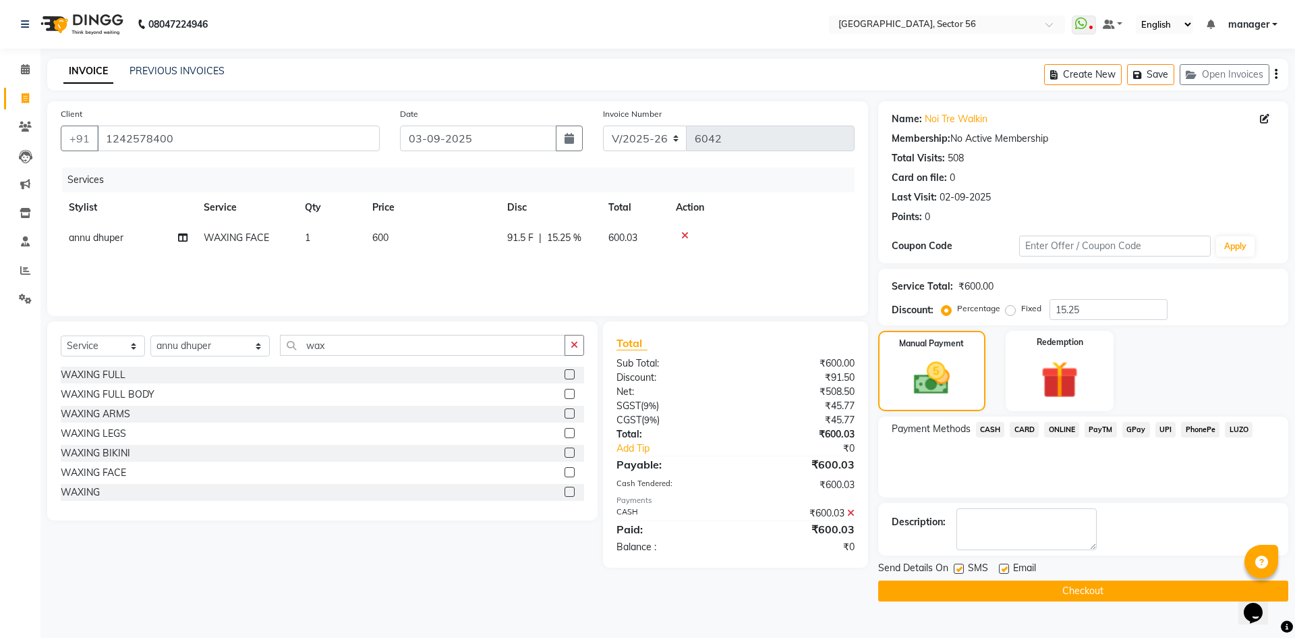
click at [1009, 585] on button "Checkout" at bounding box center [1083, 590] width 410 height 21
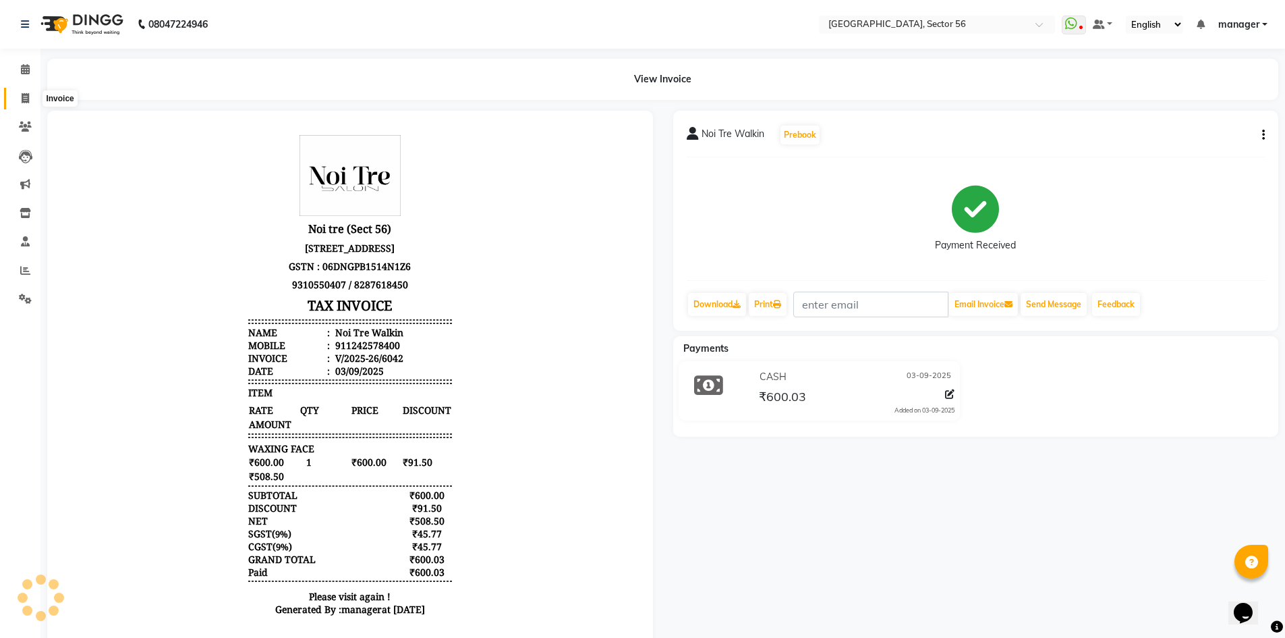
click at [30, 96] on span at bounding box center [25, 99] width 24 height 16
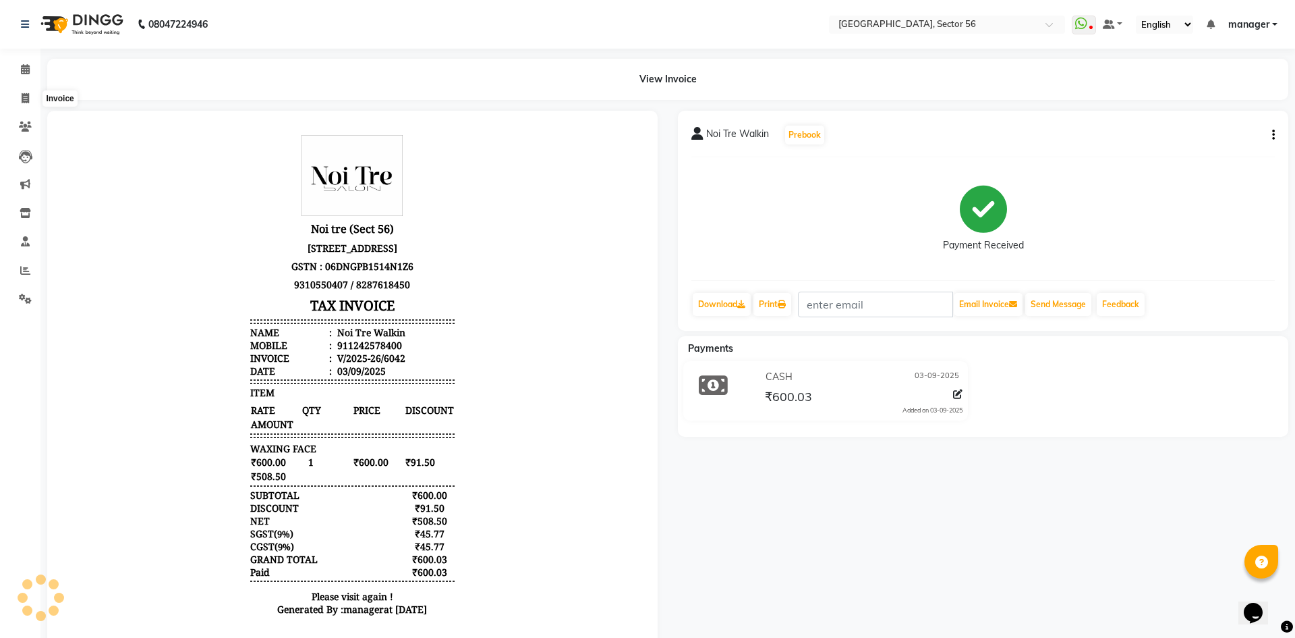
select select "5557"
select select "service"
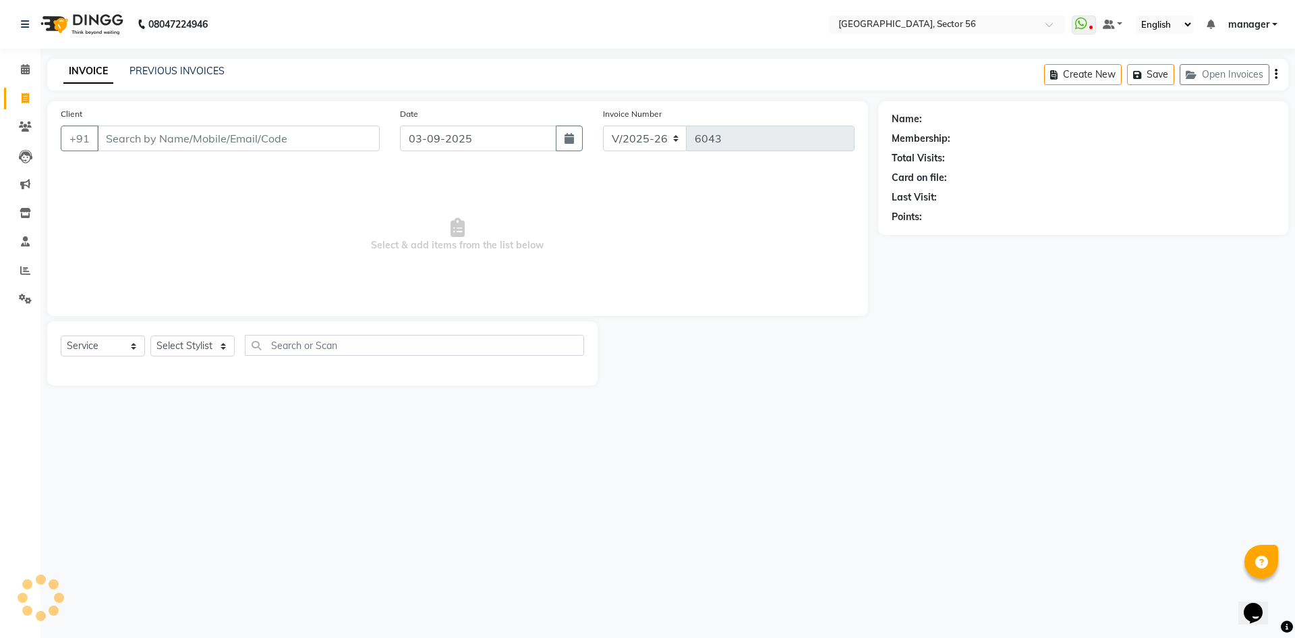
click at [194, 134] on input "Client" at bounding box center [238, 138] width 283 height 26
click at [195, 135] on input "Client" at bounding box center [238, 138] width 283 height 26
click at [238, 136] on input "Client" at bounding box center [238, 138] width 283 height 26
click at [276, 131] on input "Client" at bounding box center [238, 138] width 283 height 26
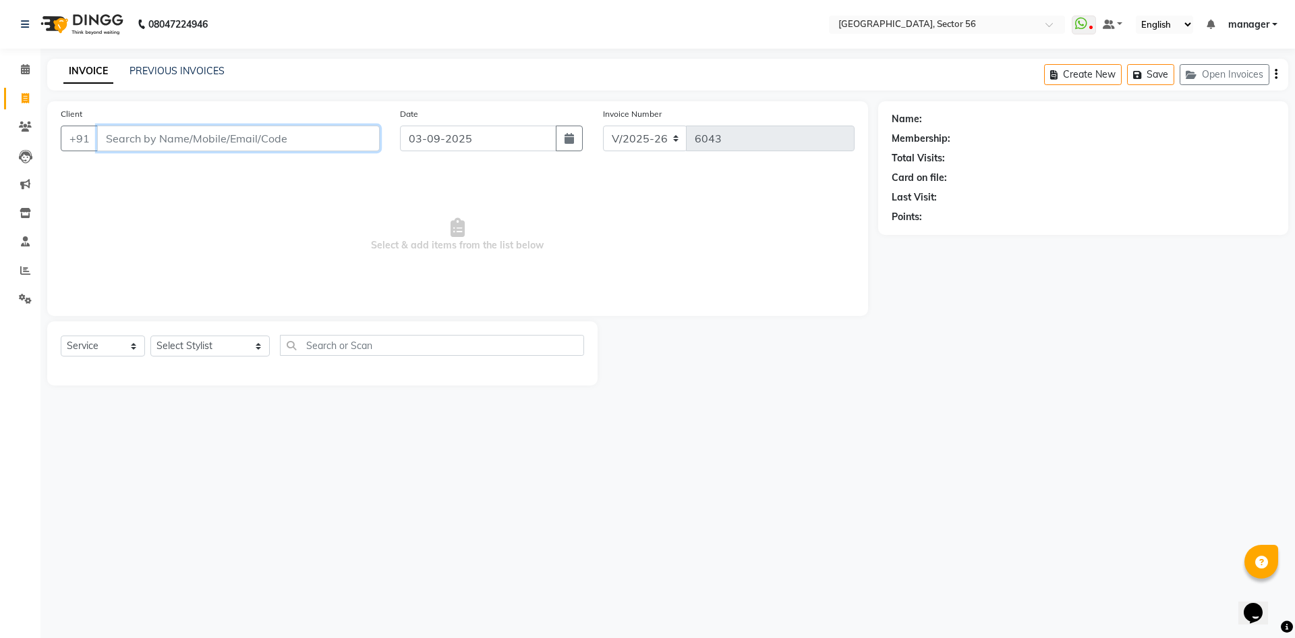
click at [276, 131] on input "Client" at bounding box center [238, 138] width 283 height 26
drag, startPoint x: 256, startPoint y: 132, endPoint x: 252, endPoint y: 215, distance: 83.1
click at [256, 138] on input "Client" at bounding box center [238, 138] width 283 height 26
click at [240, 342] on select "Select Stylist [PERSON_NAME] [PERSON_NAME] [PERSON_NAME] MARKET STAFF amit [PER…" at bounding box center [209, 345] width 119 height 21
select select "43516"
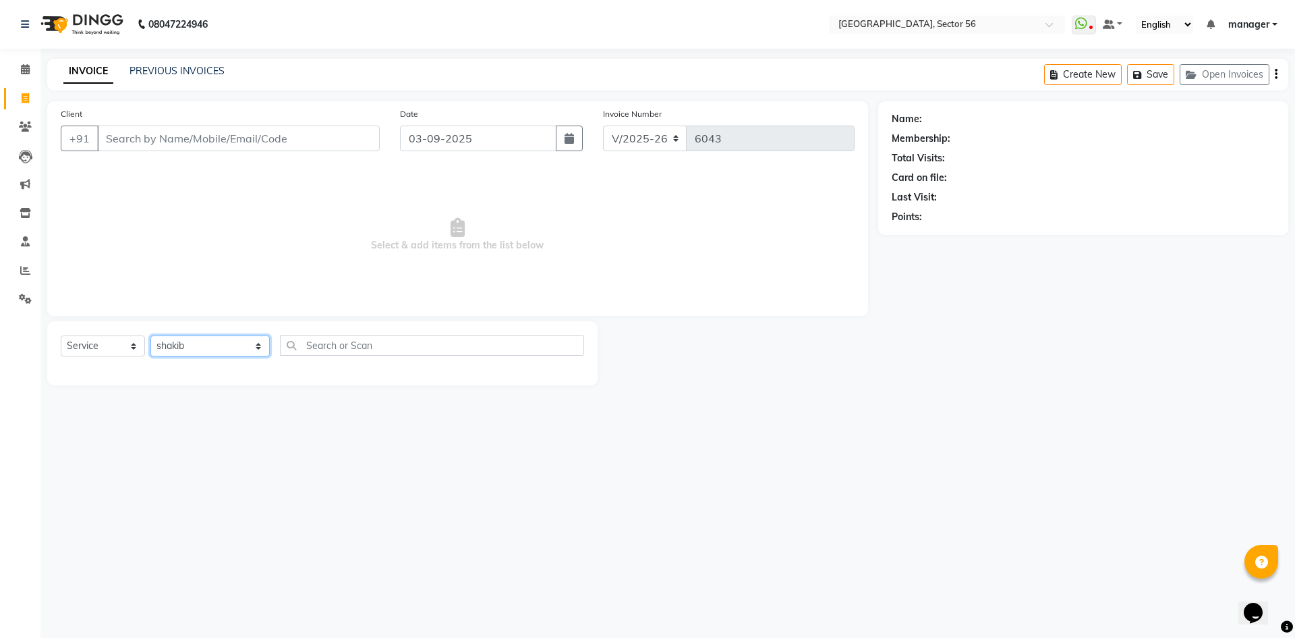
click at [150, 335] on select "Select Stylist [PERSON_NAME] [PERSON_NAME] [PERSON_NAME] MARKET STAFF amit [PER…" at bounding box center [209, 345] width 119 height 21
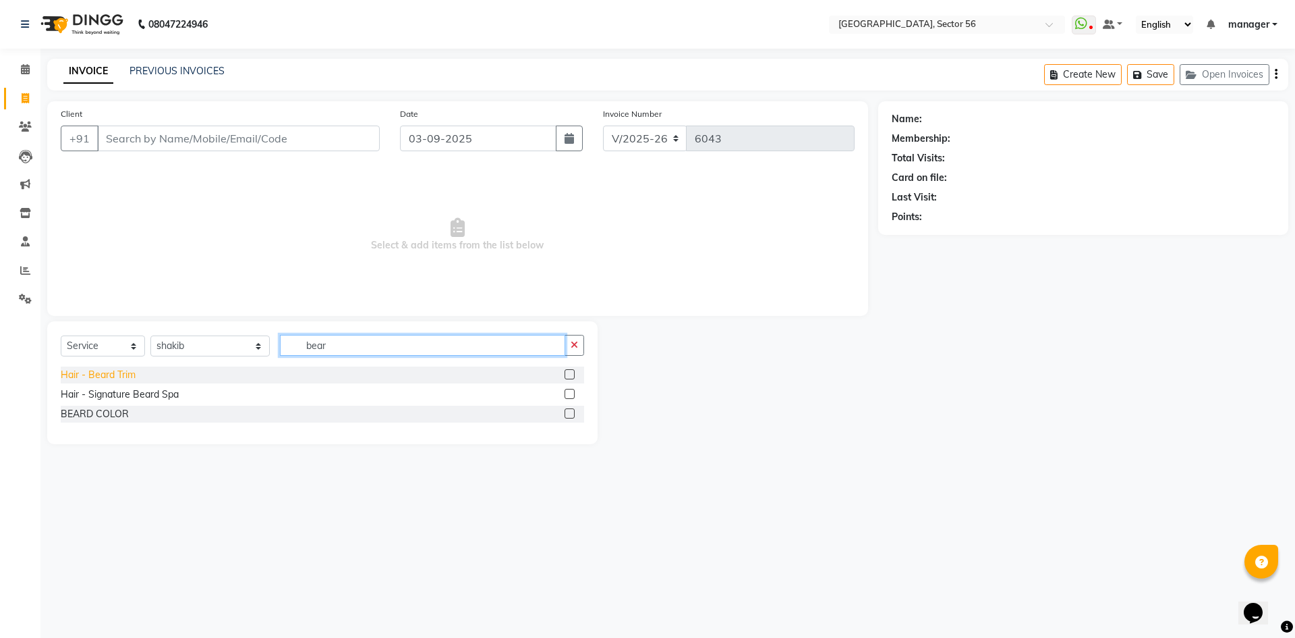
type input "bear"
click at [96, 374] on div "Hair - Beard Trim" at bounding box center [98, 375] width 75 height 14
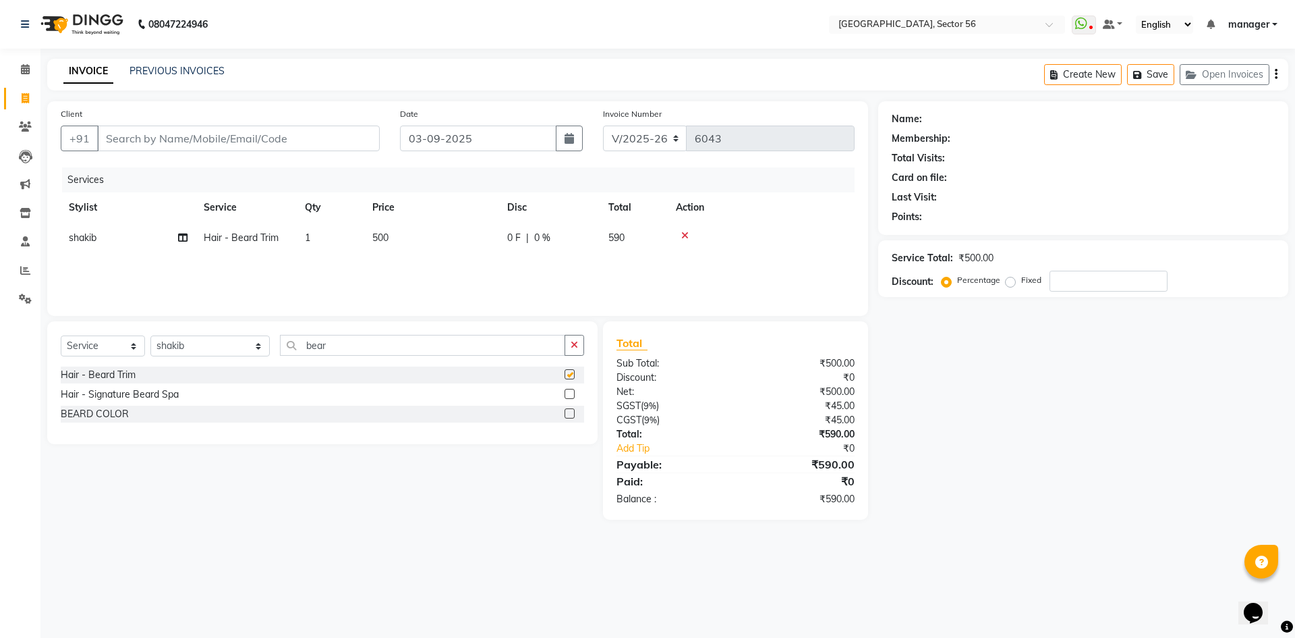
checkbox input "false"
click at [198, 145] on input "Client" at bounding box center [238, 138] width 283 height 26
type input "9"
type input "0"
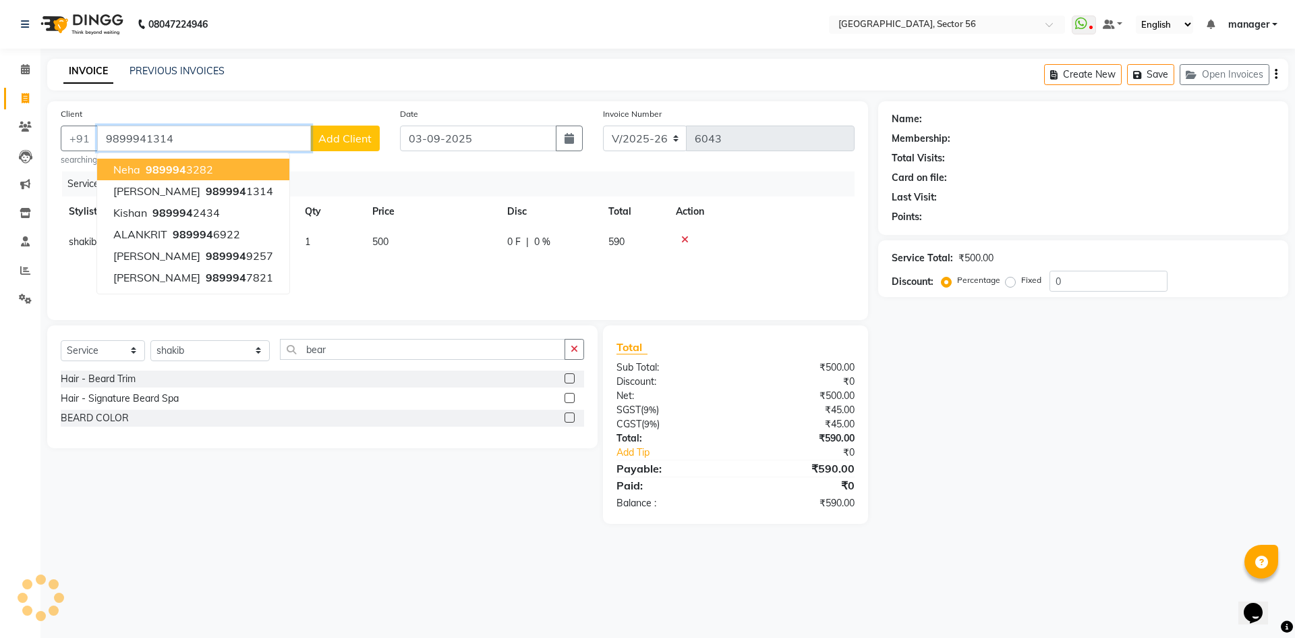
type input "9899941314"
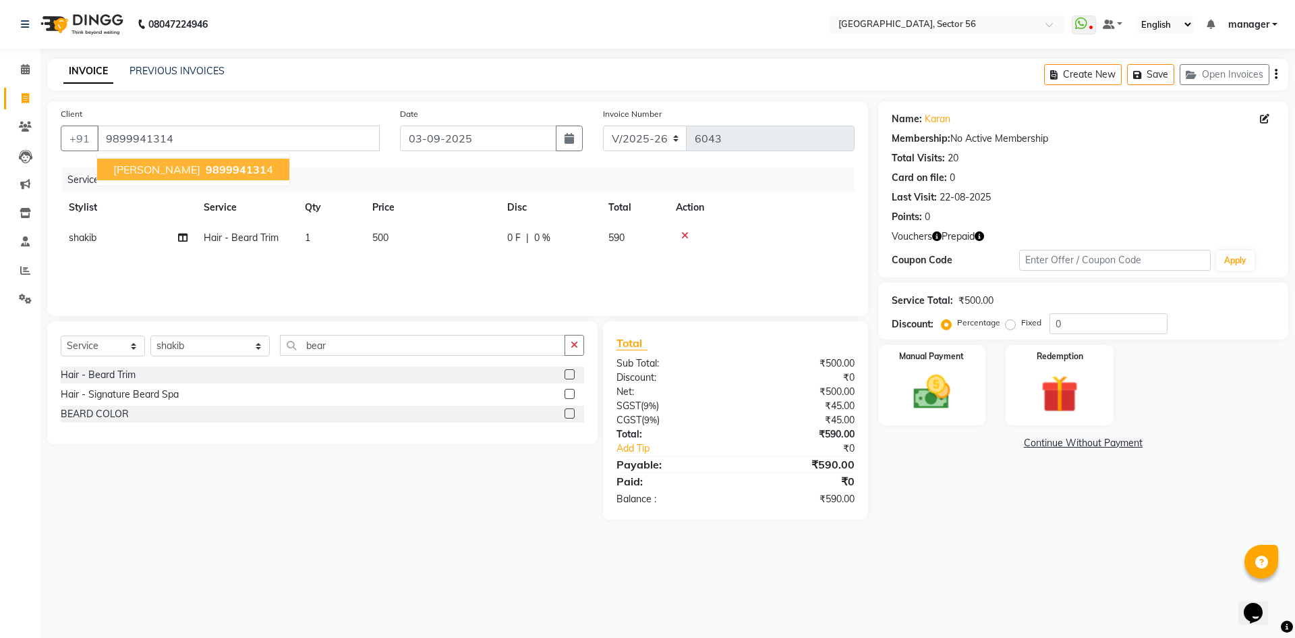
click at [206, 171] on span "989994131" at bounding box center [236, 169] width 61 height 13
click at [419, 233] on td "500" at bounding box center [431, 238] width 135 height 30
select select "43516"
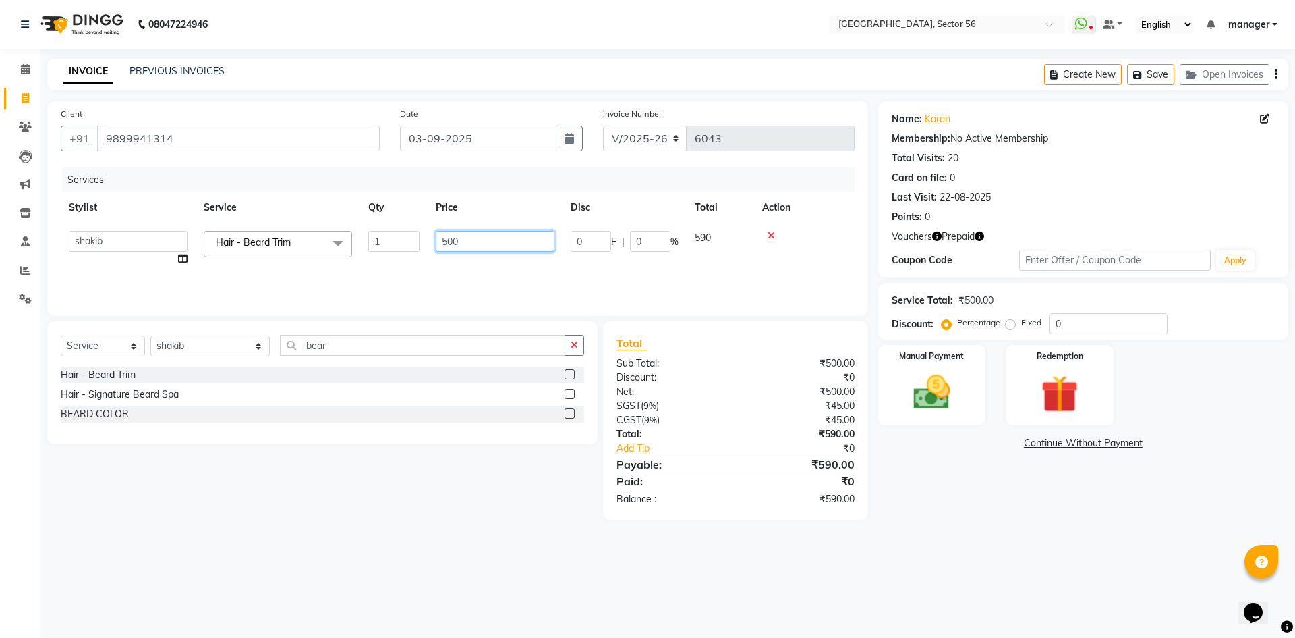
drag, startPoint x: 487, startPoint y: 240, endPoint x: 316, endPoint y: 256, distance: 172.2
click at [316, 256] on tr "[PERSON_NAME] [PERSON_NAME] [PERSON_NAME] MARKET STAFF amit [PERSON_NAME] [PERS…" at bounding box center [458, 248] width 794 height 51
type input "350"
click at [0, 242] on li "Staff" at bounding box center [20, 241] width 40 height 29
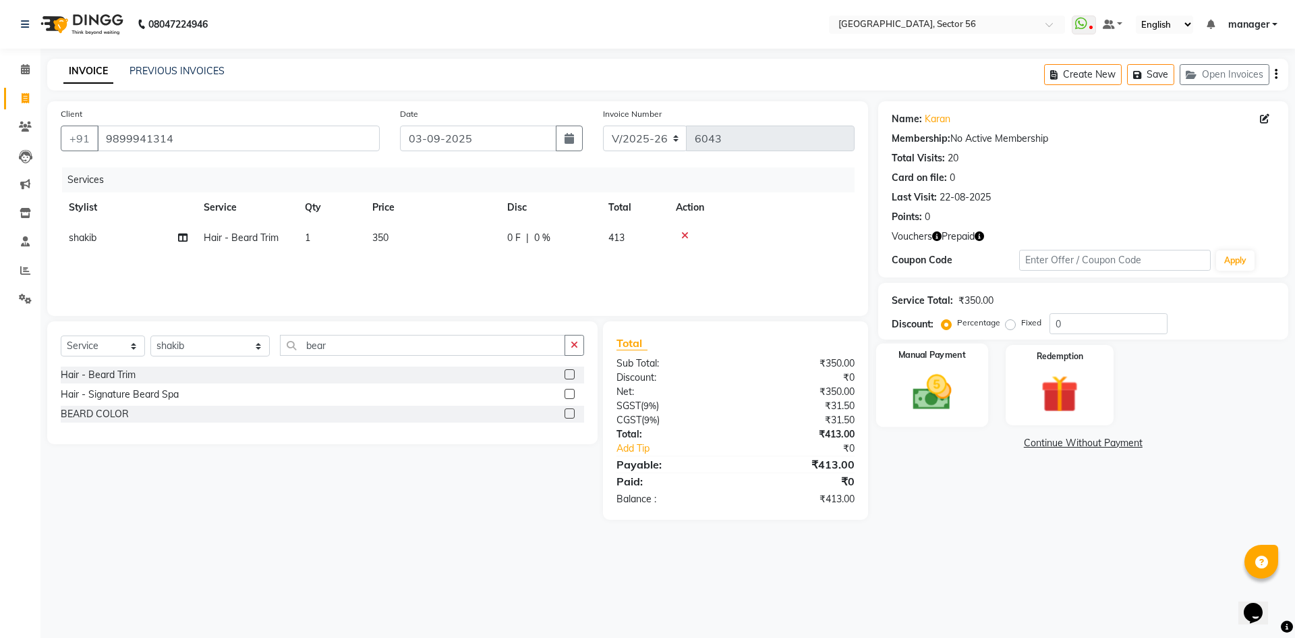
click at [909, 373] on img at bounding box center [932, 392] width 63 height 45
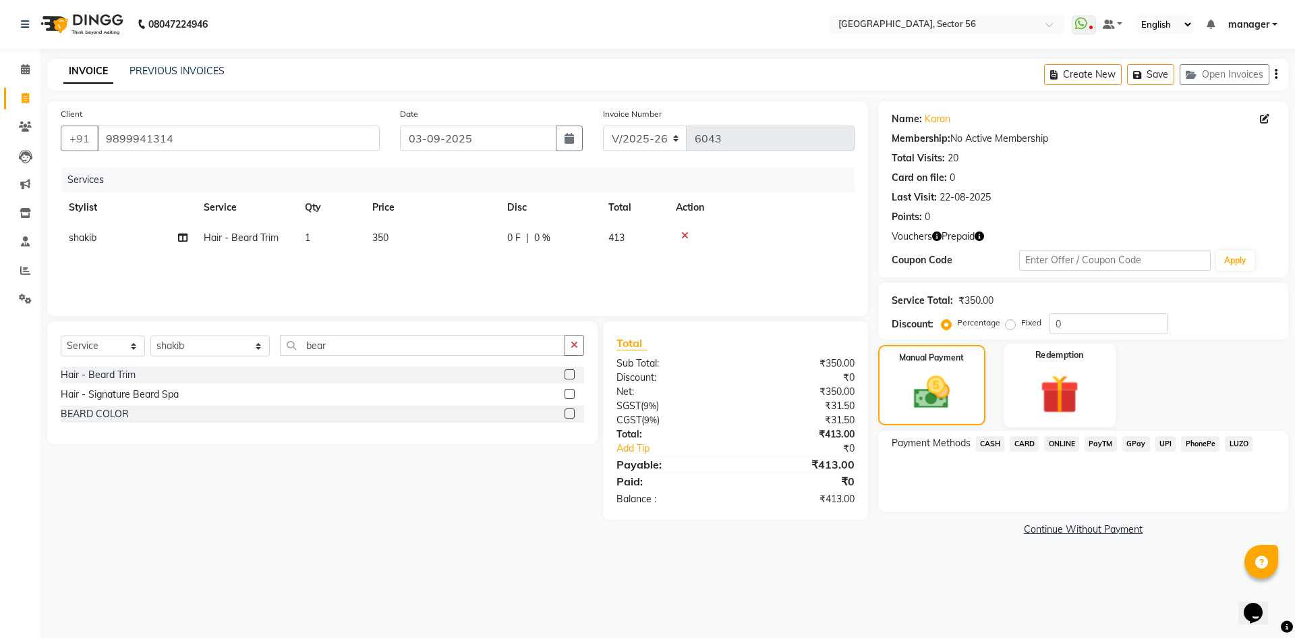
drag, startPoint x: 1105, startPoint y: 425, endPoint x: 1080, endPoint y: 401, distance: 35.3
click at [1105, 424] on div "Name: Karan Membership: No Active Membership Total Visits: 20 Card on file: 0 L…" at bounding box center [1088, 320] width 420 height 438
click at [1080, 401] on img at bounding box center [1059, 394] width 63 height 48
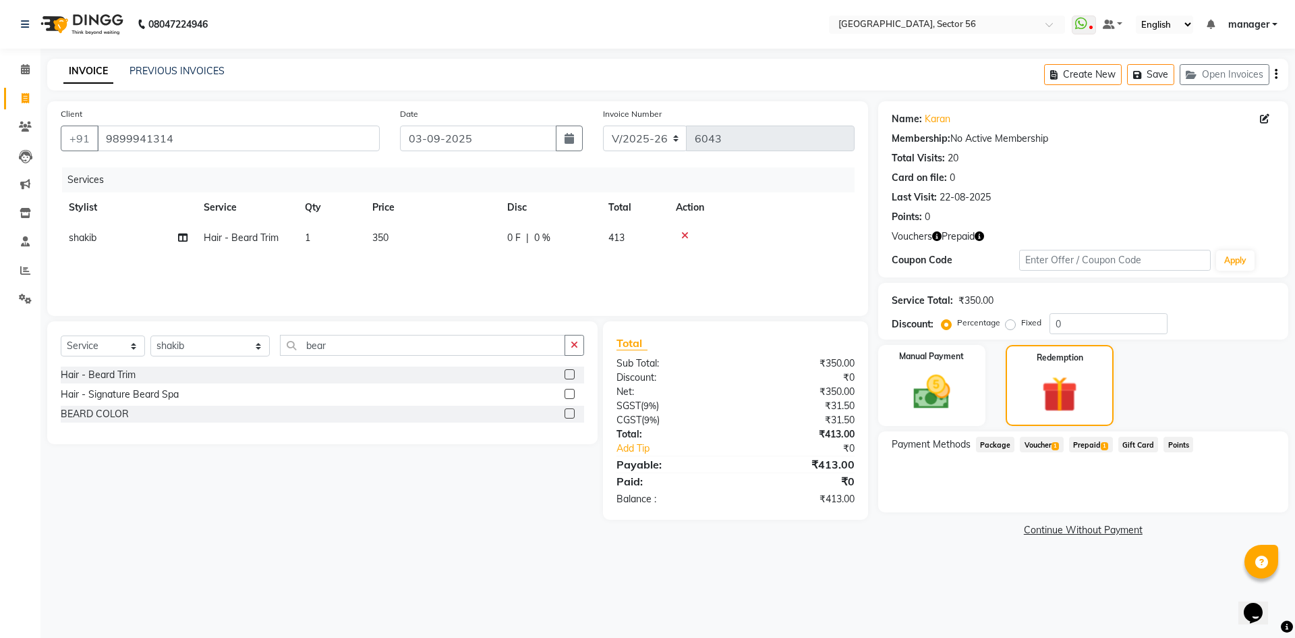
click at [1089, 445] on span "Prepaid 1" at bounding box center [1091, 445] width 44 height 16
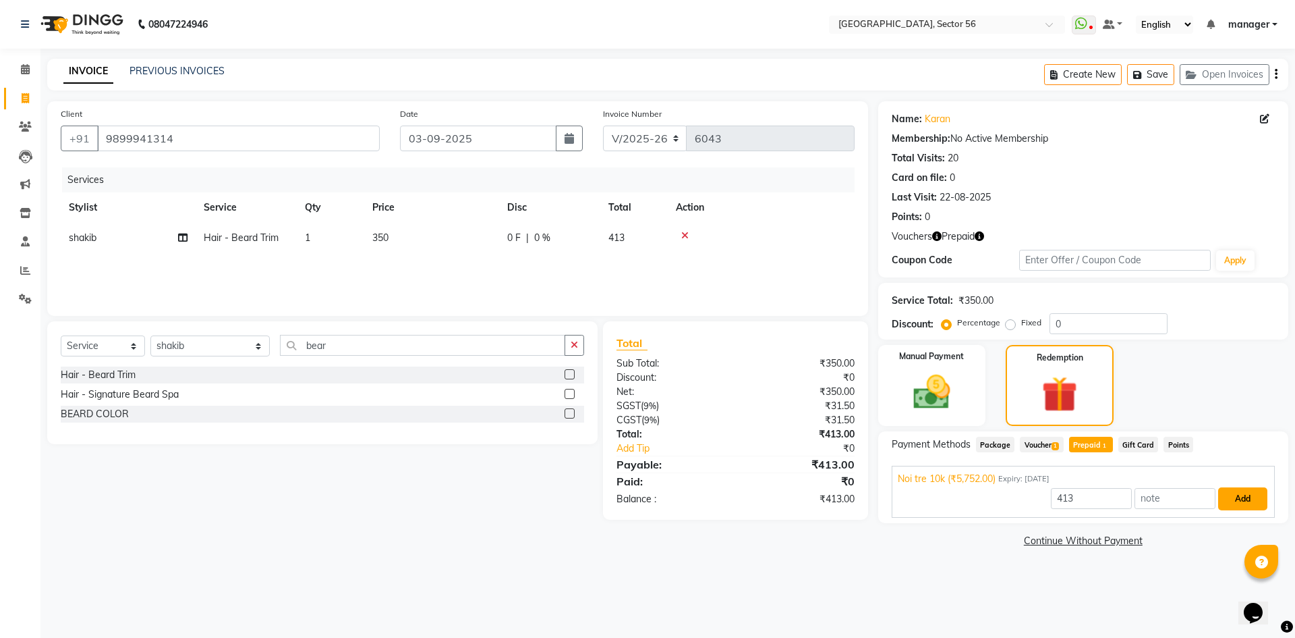
click at [1231, 499] on button "Add" at bounding box center [1243, 498] width 49 height 23
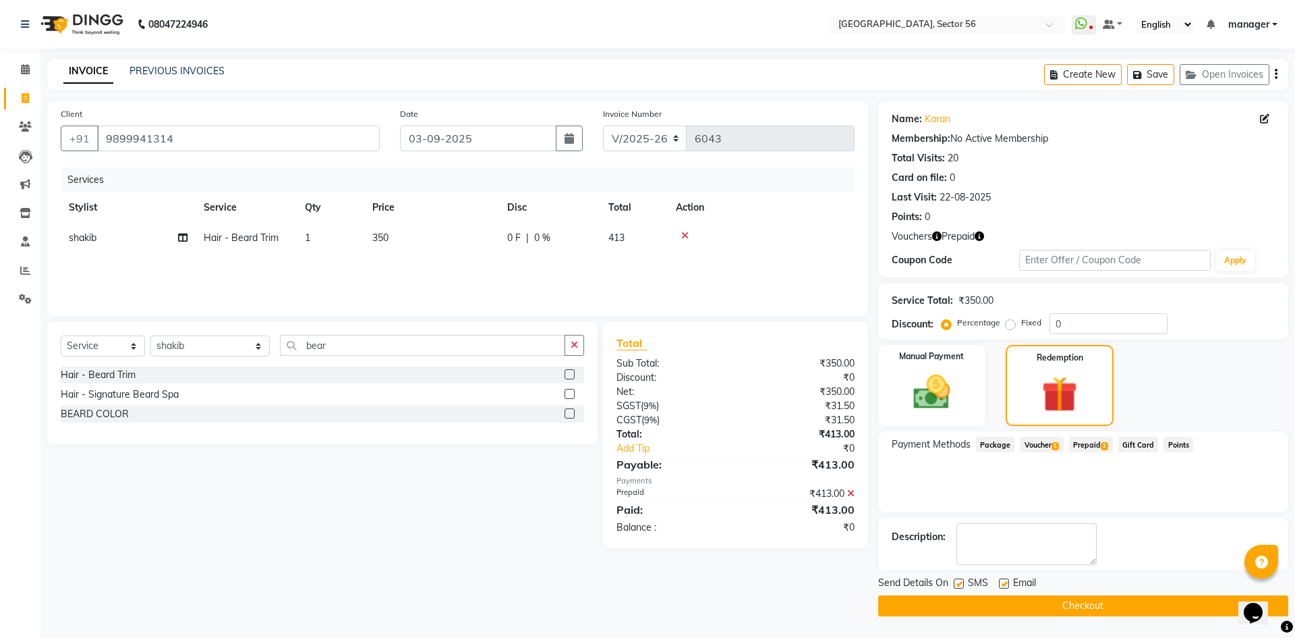
click at [1089, 605] on button "Checkout" at bounding box center [1083, 605] width 410 height 21
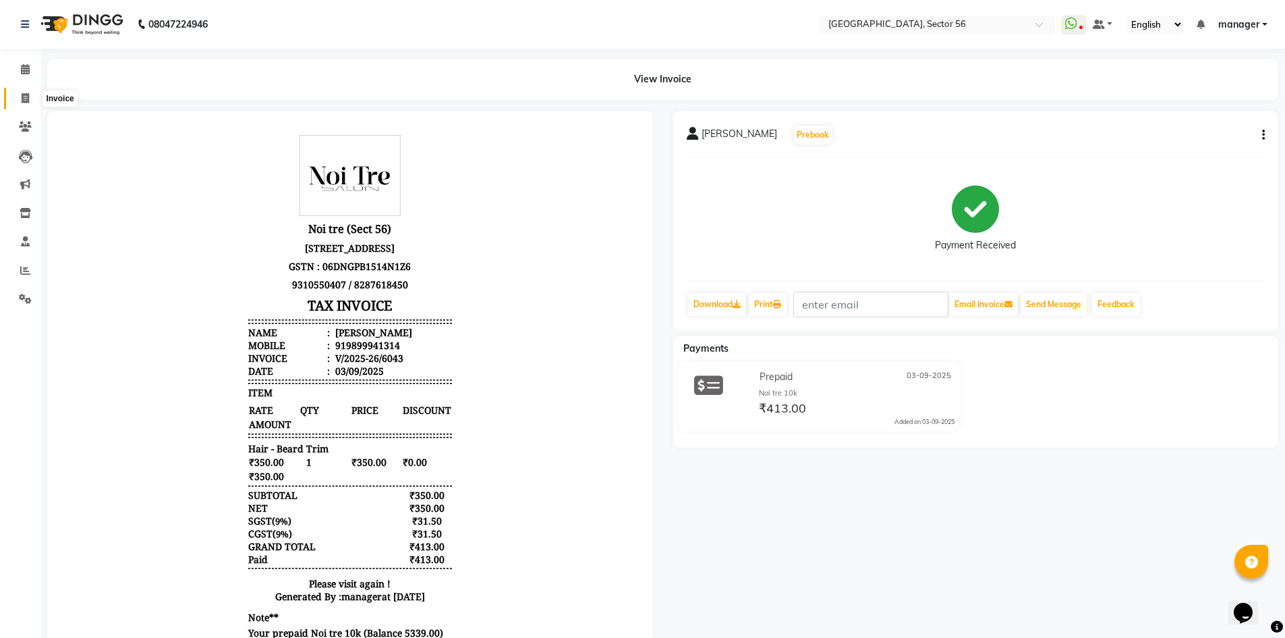
click at [29, 99] on icon at bounding box center [25, 98] width 7 height 10
select select "5557"
select select "service"
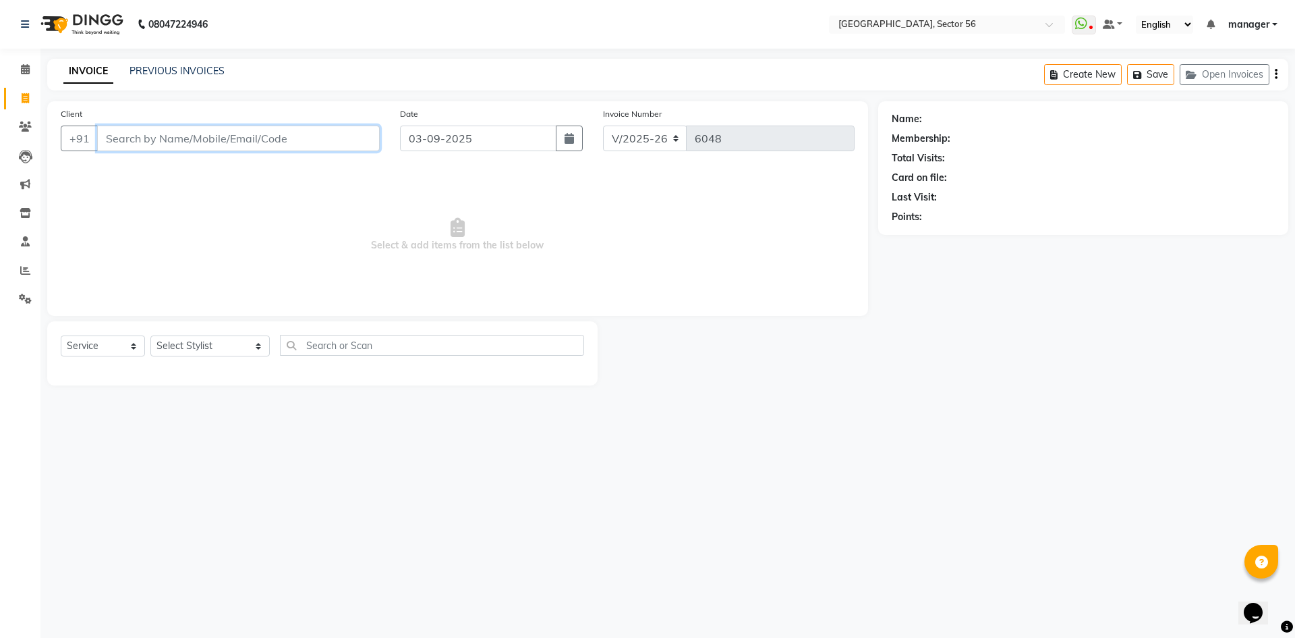
click at [217, 132] on input "Client" at bounding box center [238, 138] width 283 height 26
click at [193, 70] on link "PREVIOUS INVOICES" at bounding box center [177, 71] width 95 height 12
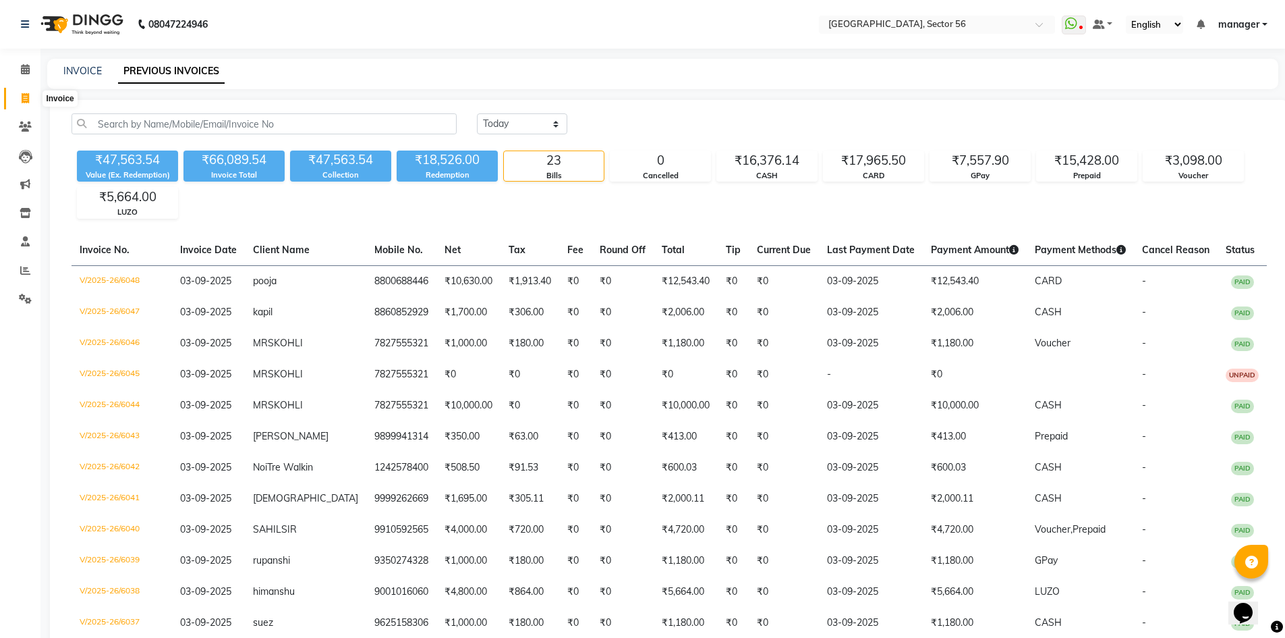
click at [24, 94] on icon at bounding box center [25, 98] width 7 height 10
select select "service"
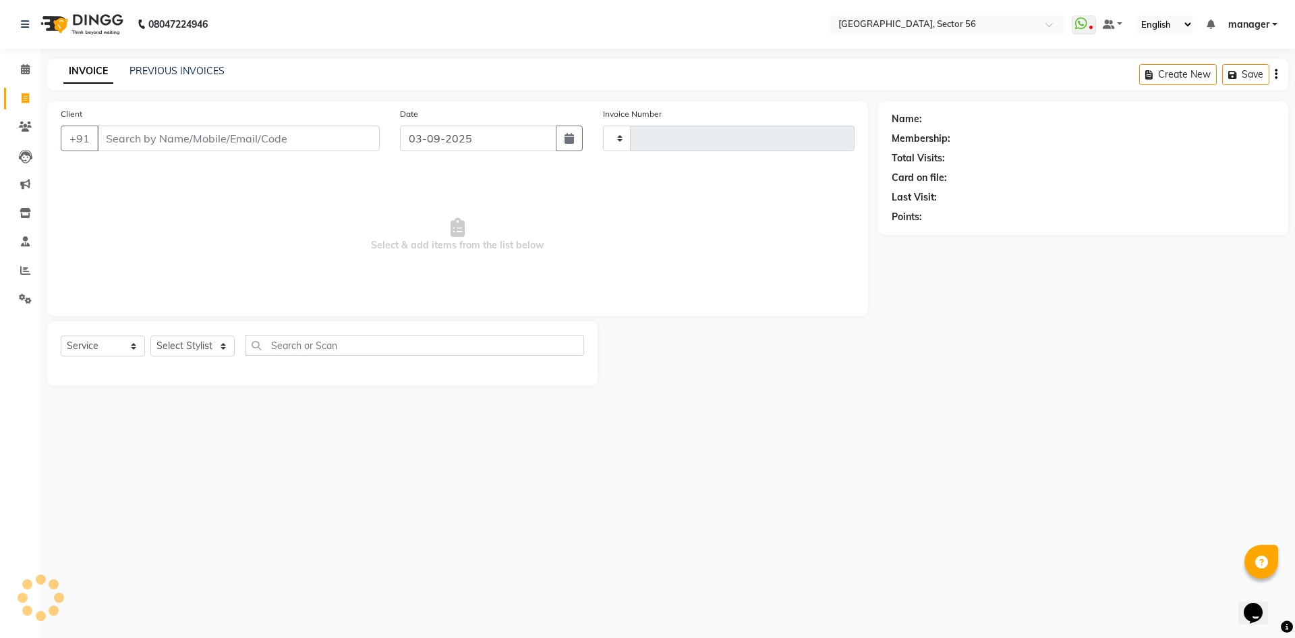
type input "6049"
select select "5557"
click at [201, 142] on input "Client" at bounding box center [238, 138] width 283 height 26
click at [198, 346] on select "Select Stylist" at bounding box center [192, 345] width 84 height 21
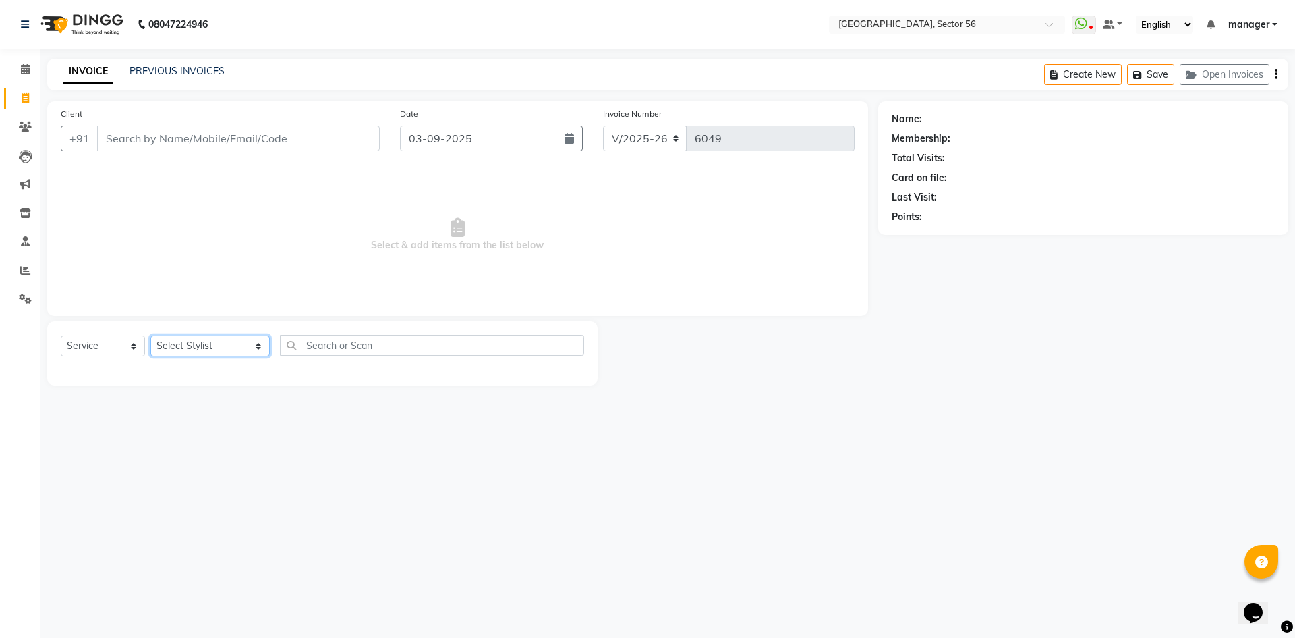
select select "43528"
click at [150, 335] on select "Select Stylist [PERSON_NAME] [PERSON_NAME] [PERSON_NAME] MARKET STAFF amit [PER…" at bounding box center [209, 345] width 119 height 21
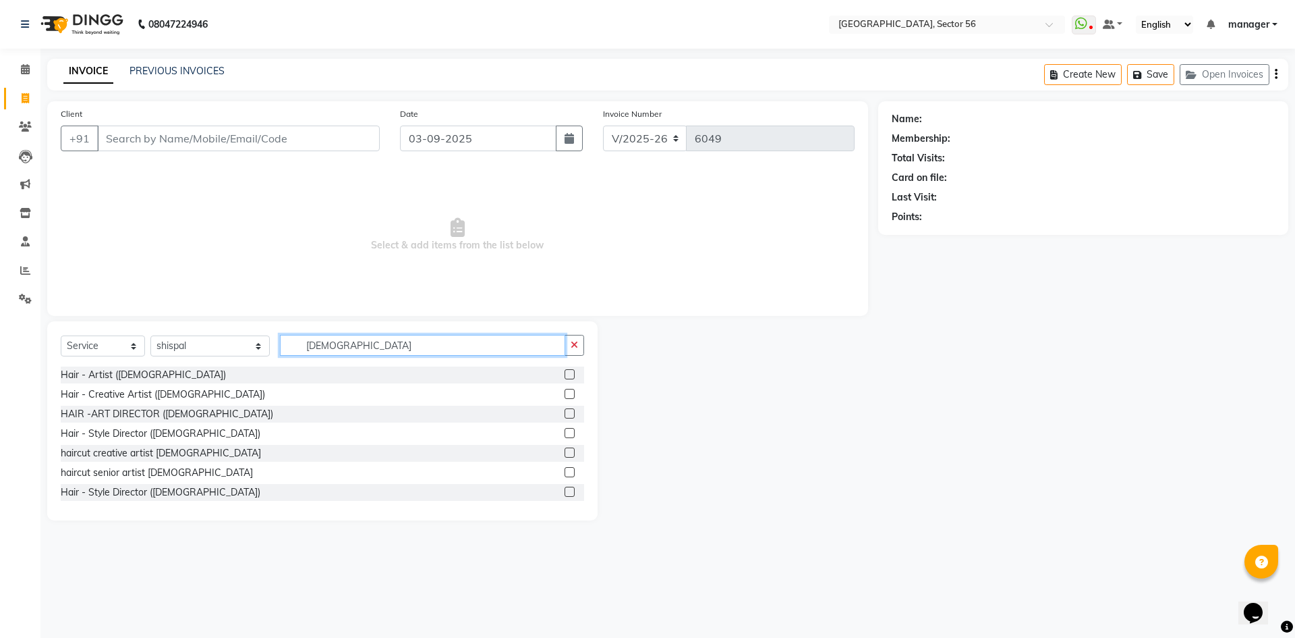
type input "[DEMOGRAPHIC_DATA]"
click at [169, 471] on div "haircut senior artist [DEMOGRAPHIC_DATA]" at bounding box center [323, 472] width 524 height 17
drag, startPoint x: 341, startPoint y: 341, endPoint x: 258, endPoint y: 351, distance: 83.5
click at [258, 351] on div "Select Service Product Membership Package Voucher Prepaid Gift Card Select Styl…" at bounding box center [323, 351] width 524 height 32
click at [203, 345] on select "Select Stylist [PERSON_NAME] [PERSON_NAME] [PERSON_NAME] MARKET STAFF amit [PER…" at bounding box center [209, 345] width 119 height 21
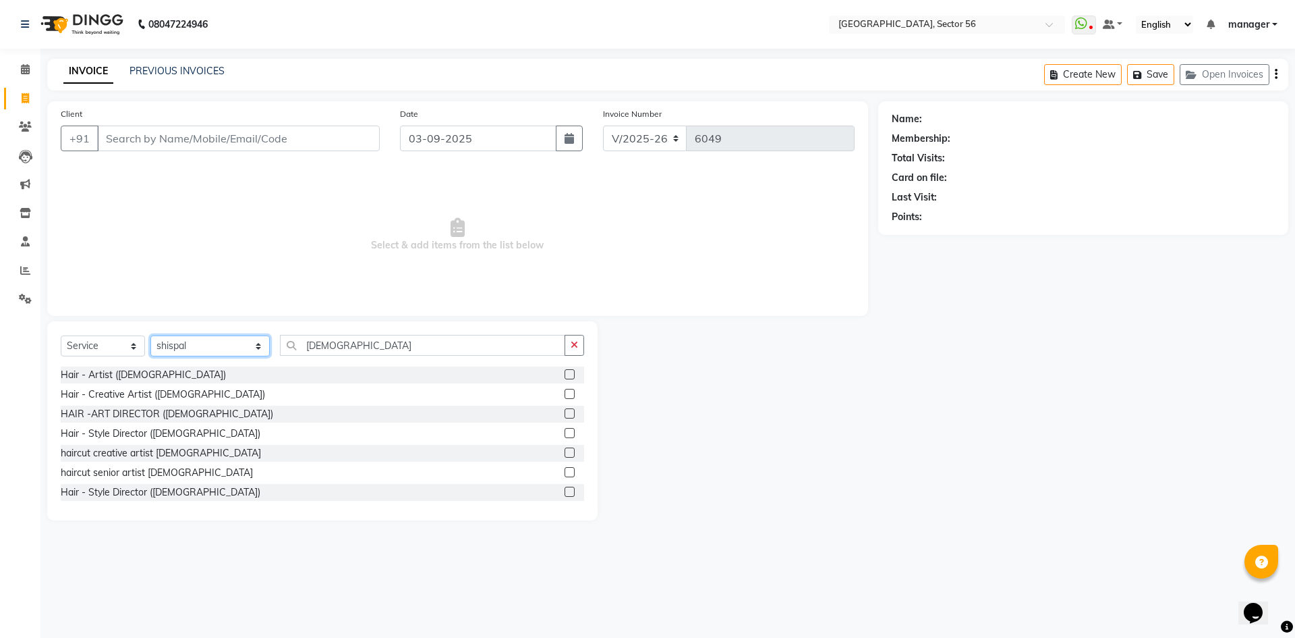
select select "76748"
click at [150, 335] on select "Select Stylist [PERSON_NAME] [PERSON_NAME] [PERSON_NAME] MARKET STAFF amit [PER…" at bounding box center [209, 345] width 119 height 21
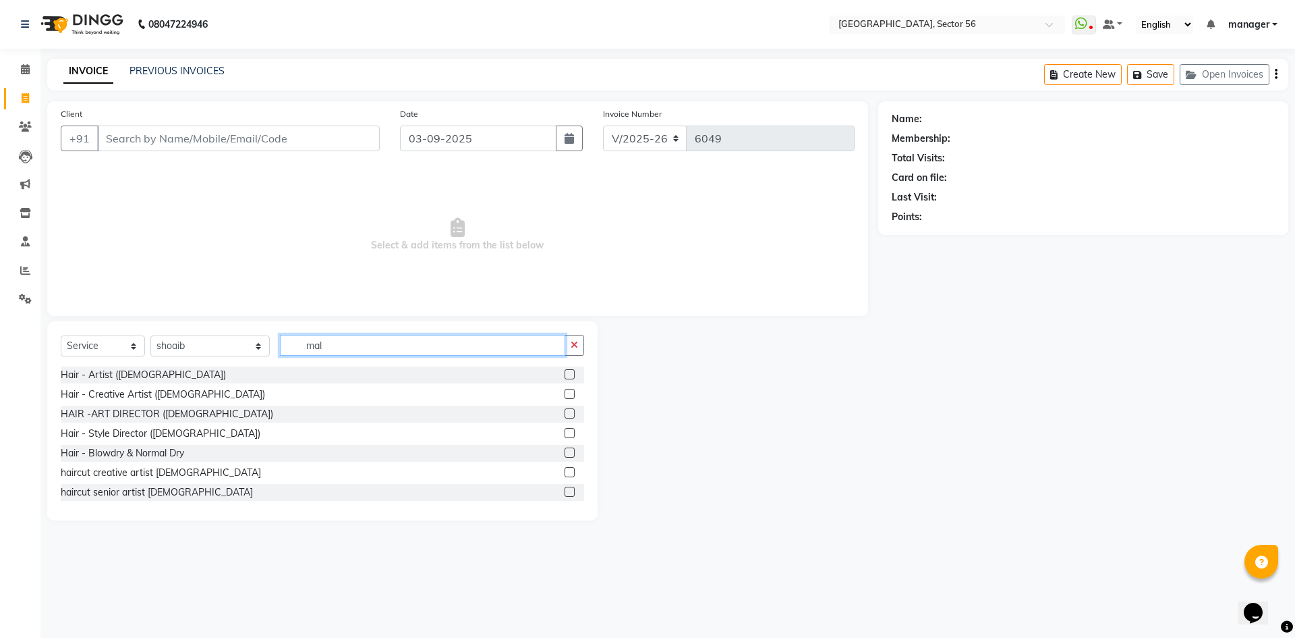
type input "[DEMOGRAPHIC_DATA]"
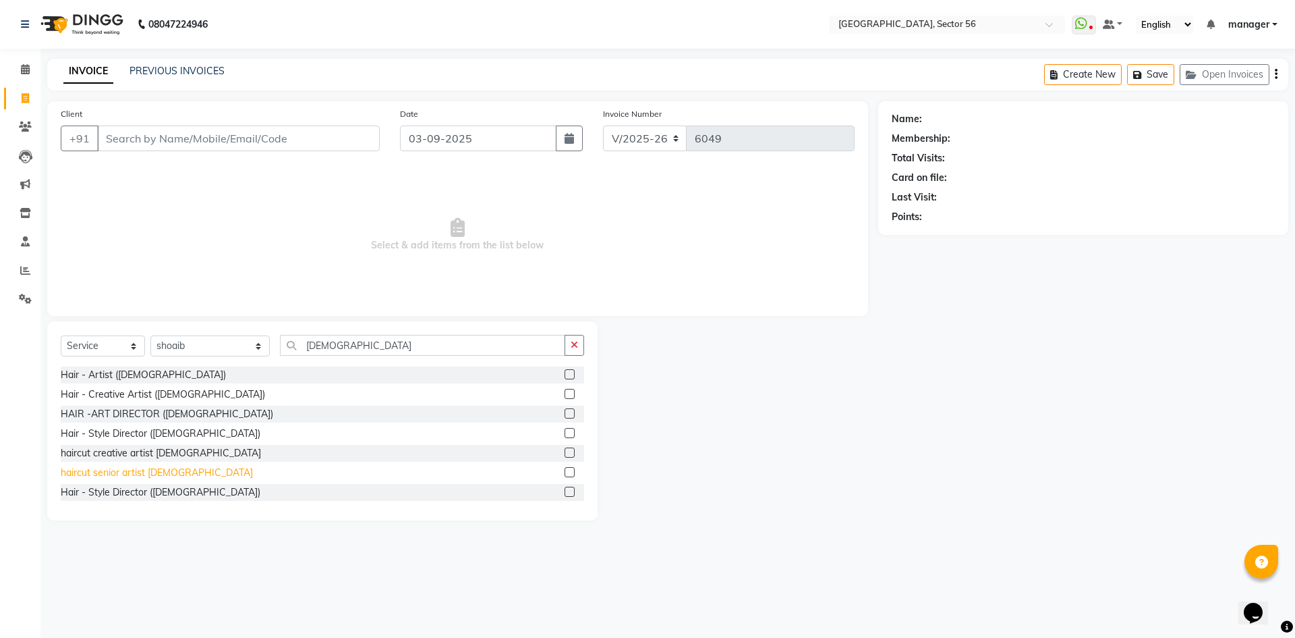
drag, startPoint x: 122, startPoint y: 472, endPoint x: 162, endPoint y: 437, distance: 53.1
click at [123, 472] on div "haircut senior artist [DEMOGRAPHIC_DATA]" at bounding box center [157, 473] width 192 height 14
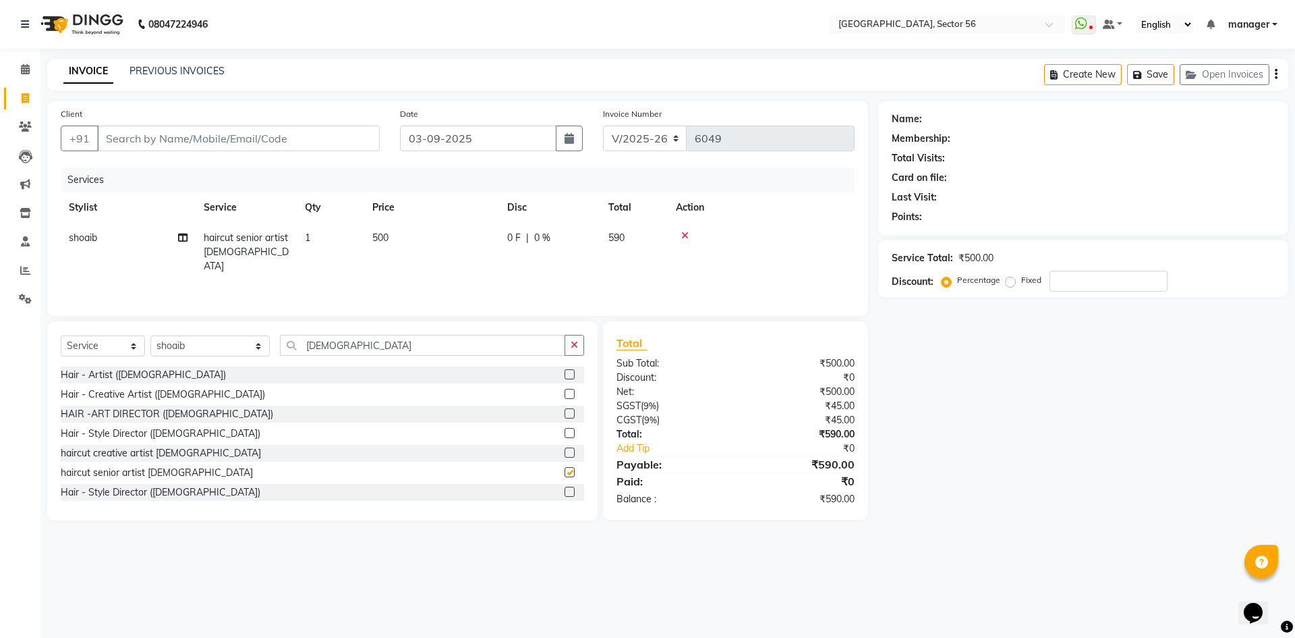
checkbox input "false"
drag, startPoint x: 214, startPoint y: 338, endPoint x: 186, endPoint y: 341, distance: 27.8
click at [186, 341] on div "Select Service Product Membership Package Voucher Prepaid Gift Card Select Styl…" at bounding box center [323, 351] width 524 height 32
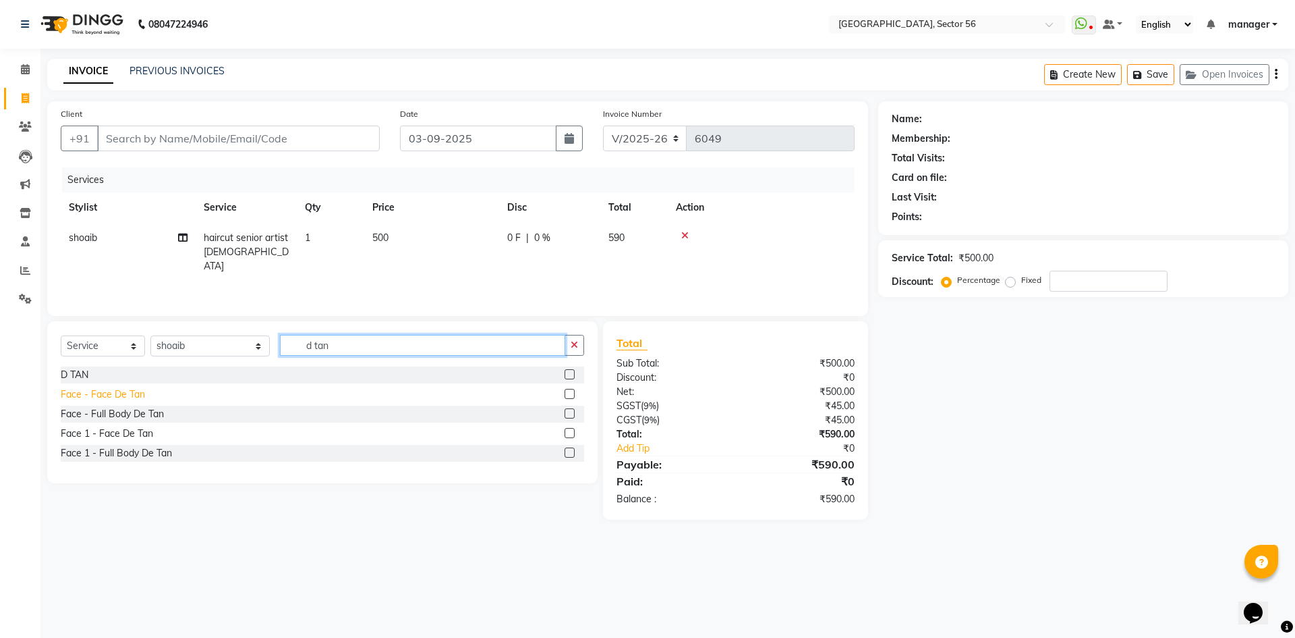
type input "d tan"
click at [119, 393] on div "Face - Face De Tan" at bounding box center [103, 394] width 84 height 14
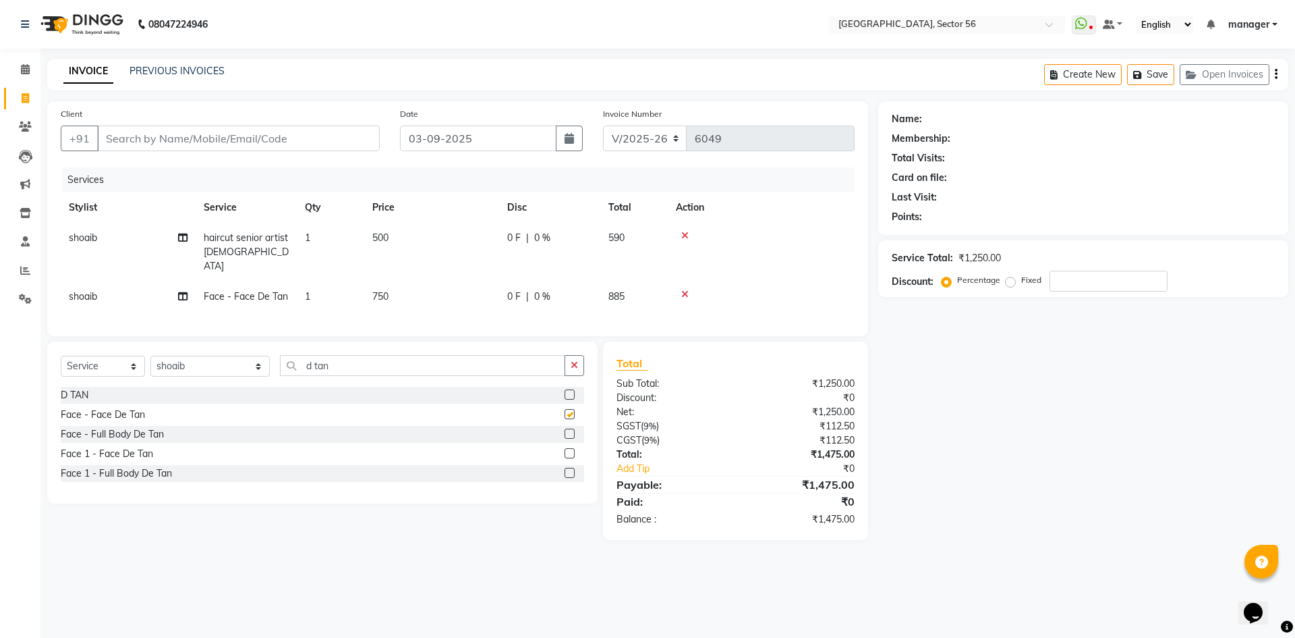
checkbox input "false"
drag, startPoint x: 405, startPoint y: 279, endPoint x: 435, endPoint y: 279, distance: 29.7
click at [411, 281] on td "750" at bounding box center [431, 296] width 135 height 30
select select "76748"
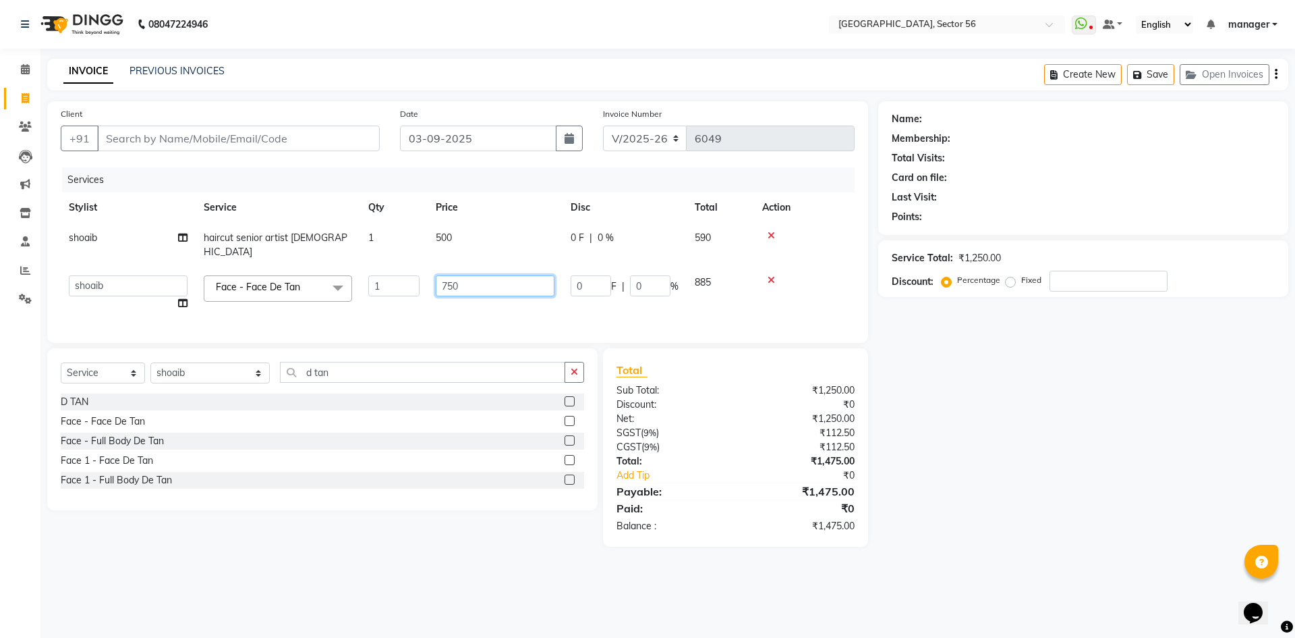
drag, startPoint x: 457, startPoint y: 275, endPoint x: 407, endPoint y: 279, distance: 50.1
click at [407, 279] on tr "ABHISHEKH THAPA abhishek thapa AKRAM KHAN MARKET STAFF amit amit spm Anamika Be…" at bounding box center [458, 292] width 794 height 51
type input "1000"
click at [0, 404] on div "Calendar Invoice Clients Leads Marketing Inventory Staff Reports Settings Compl…" at bounding box center [91, 327] width 182 height 579
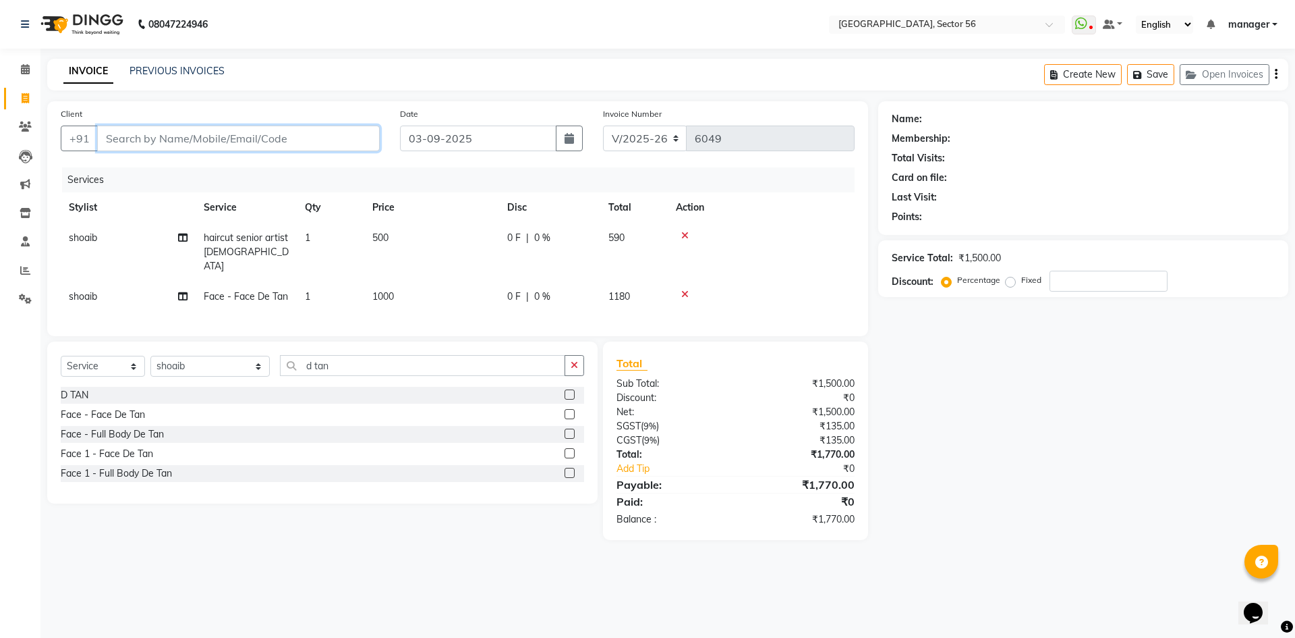
click at [241, 136] on input "Client" at bounding box center [238, 138] width 283 height 26
click at [264, 138] on input "Client" at bounding box center [238, 138] width 283 height 26
type input "9"
type input "0"
type input "9654536465"
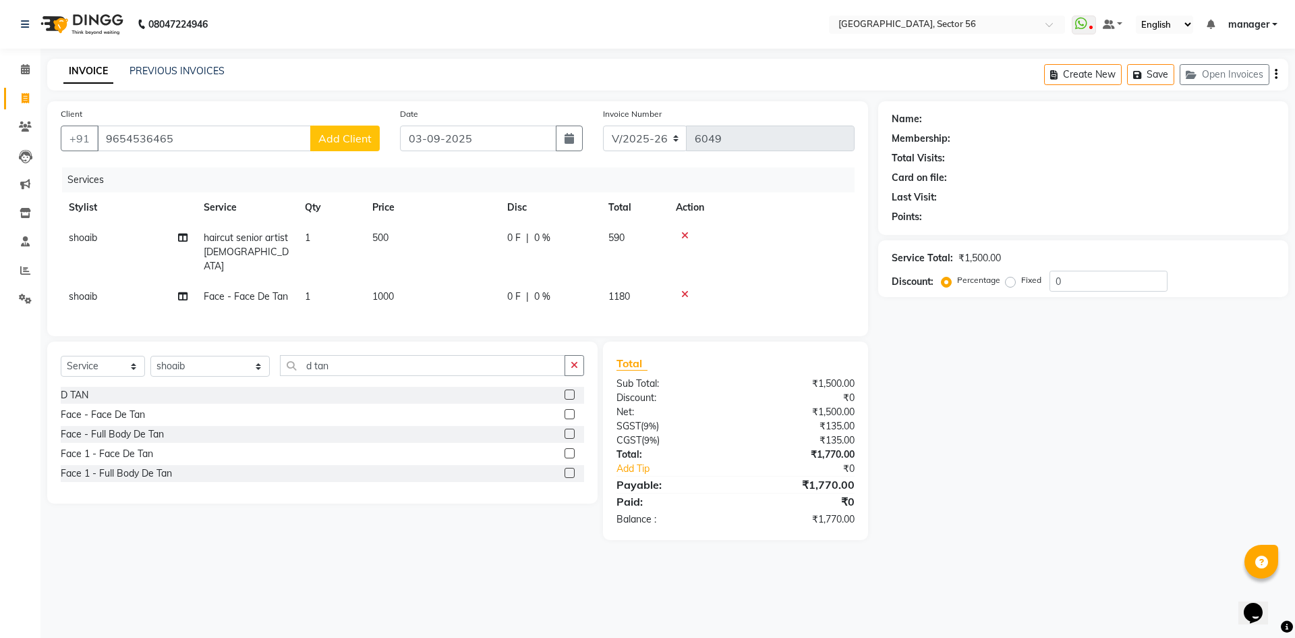
click at [337, 140] on span "Add Client" at bounding box center [344, 138] width 53 height 13
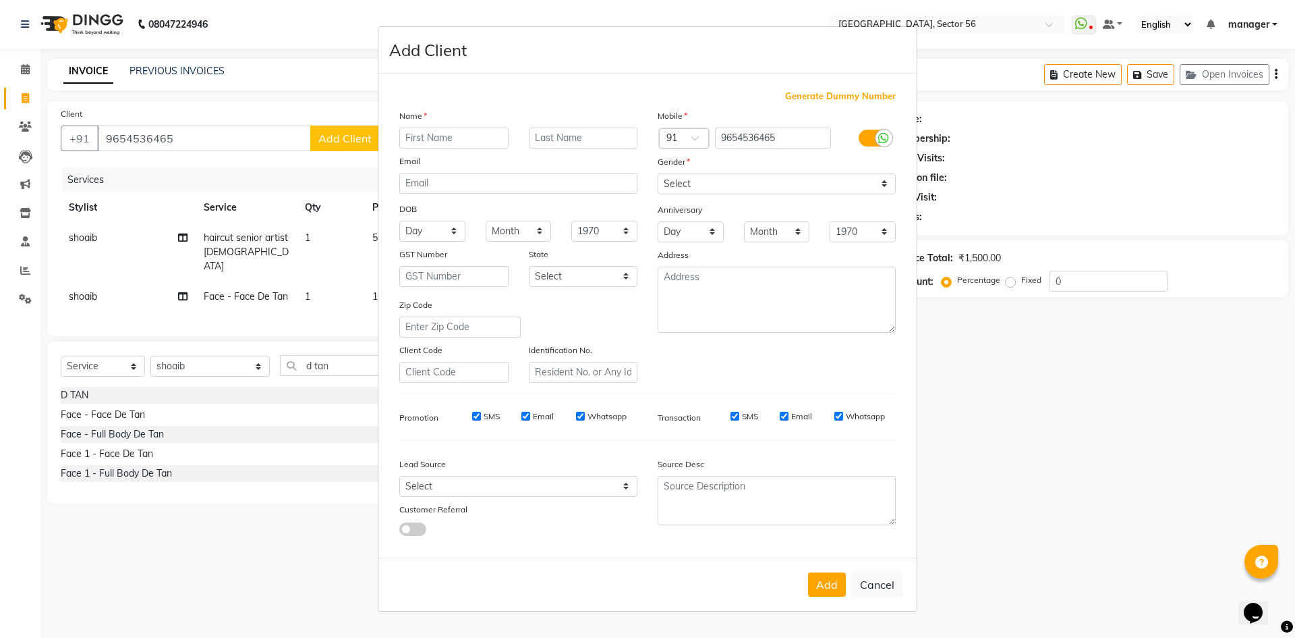
click at [422, 142] on input "text" at bounding box center [453, 138] width 109 height 21
click at [437, 140] on input "text" at bounding box center [453, 138] width 109 height 21
click at [435, 141] on input "text" at bounding box center [453, 138] width 109 height 21
type input "aayusha"
drag, startPoint x: 704, startPoint y: 182, endPoint x: 704, endPoint y: 192, distance: 10.8
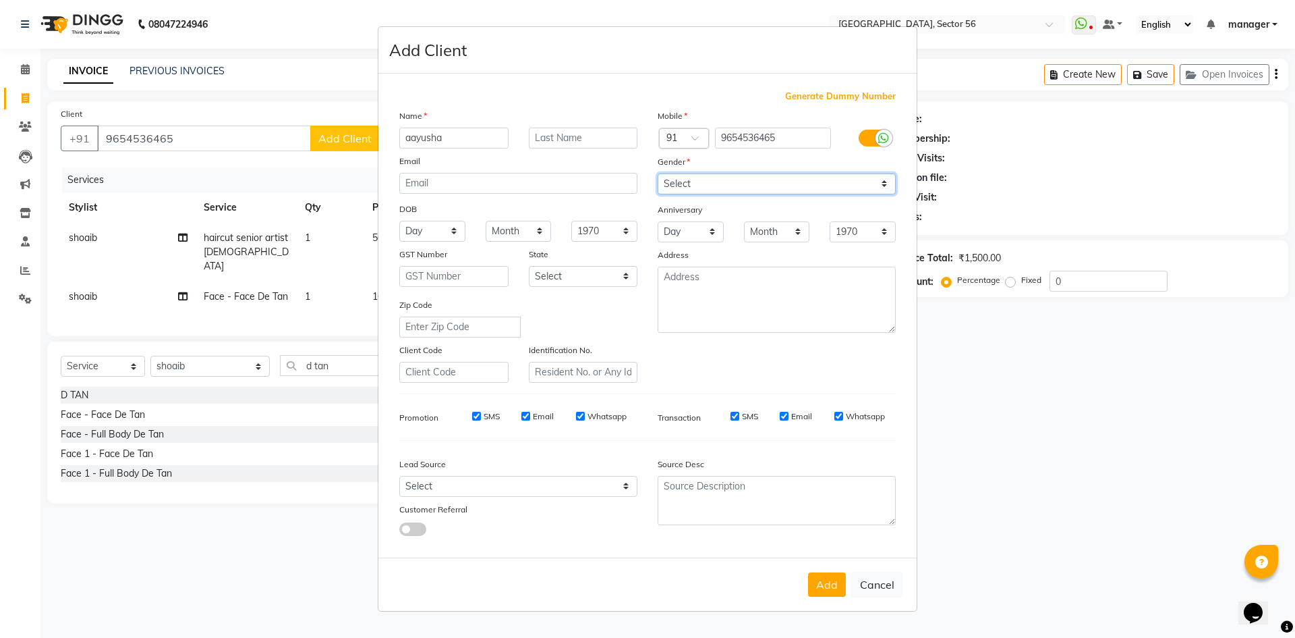
click at [704, 185] on select "Select [DEMOGRAPHIC_DATA] [DEMOGRAPHIC_DATA] Other Prefer Not To Say" at bounding box center [777, 183] width 238 height 21
select select "[DEMOGRAPHIC_DATA]"
click at [658, 173] on select "Select [DEMOGRAPHIC_DATA] [DEMOGRAPHIC_DATA] Other Prefer Not To Say" at bounding box center [777, 183] width 238 height 21
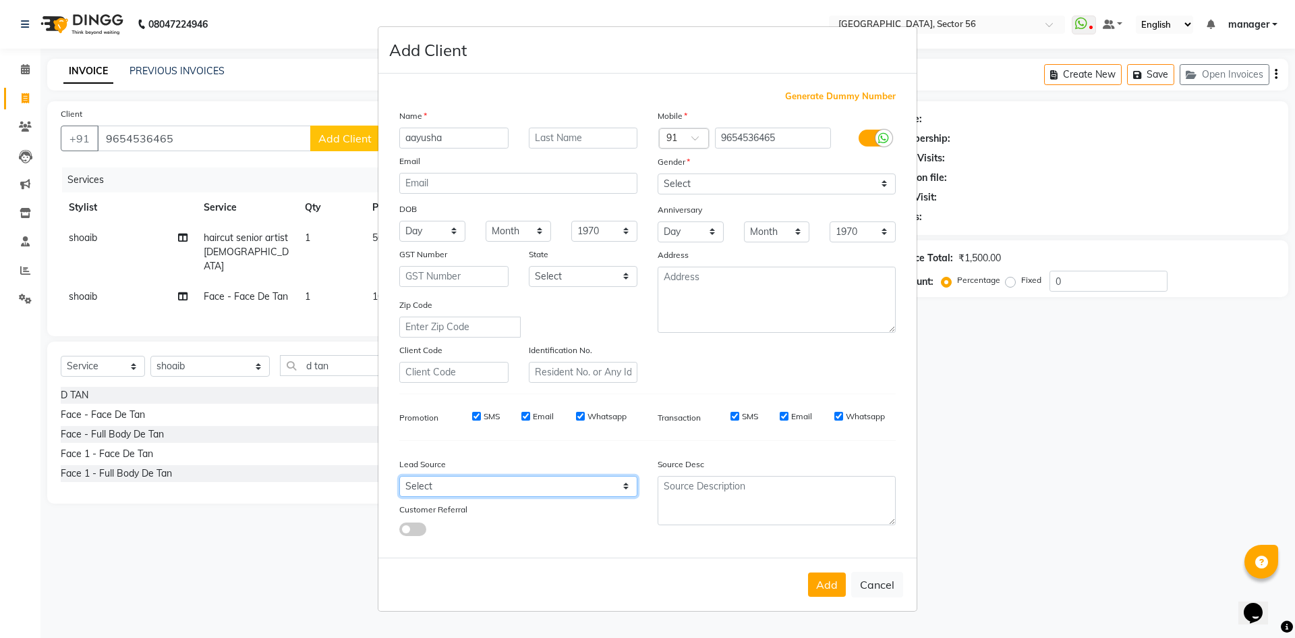
drag, startPoint x: 449, startPoint y: 484, endPoint x: 447, endPoint y: 476, distance: 8.3
click at [447, 482] on select "Select Walk-in Referral Internet Friend Word of Mouth Advertisement Facebook Ju…" at bounding box center [518, 486] width 238 height 21
select select "35868"
click at [399, 476] on select "Select Walk-in Referral Internet Friend Word of Mouth Advertisement Facebook Ju…" at bounding box center [518, 486] width 238 height 21
click at [831, 583] on button "Add" at bounding box center [827, 584] width 38 height 24
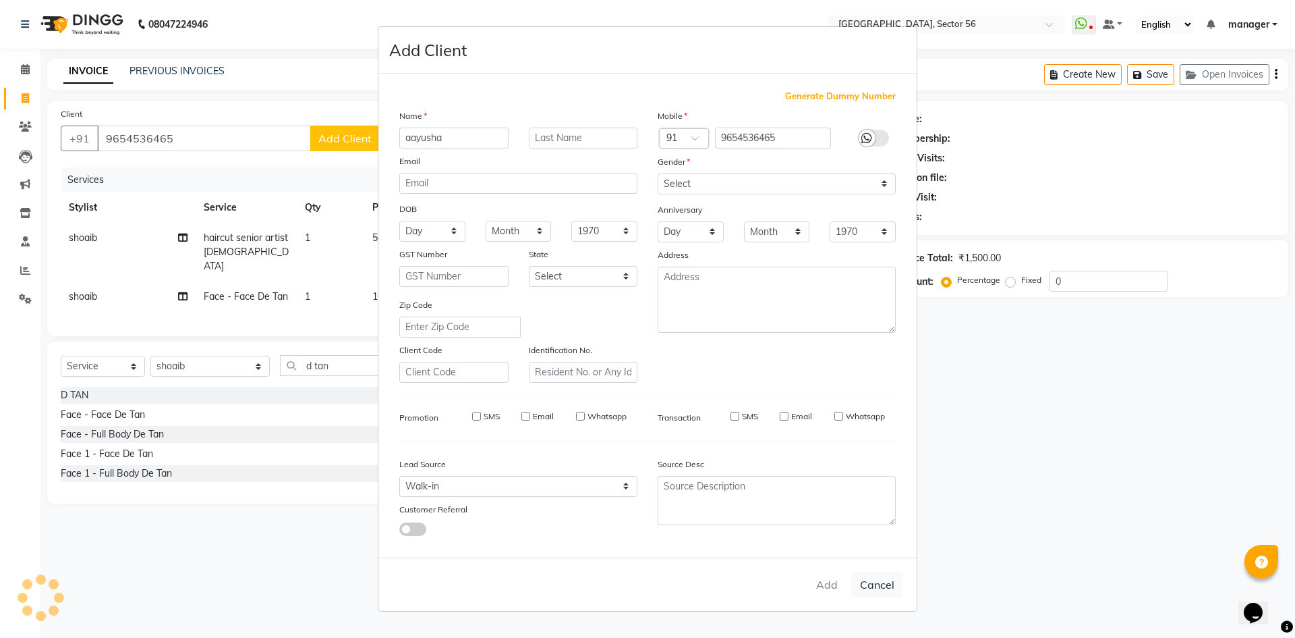
select select
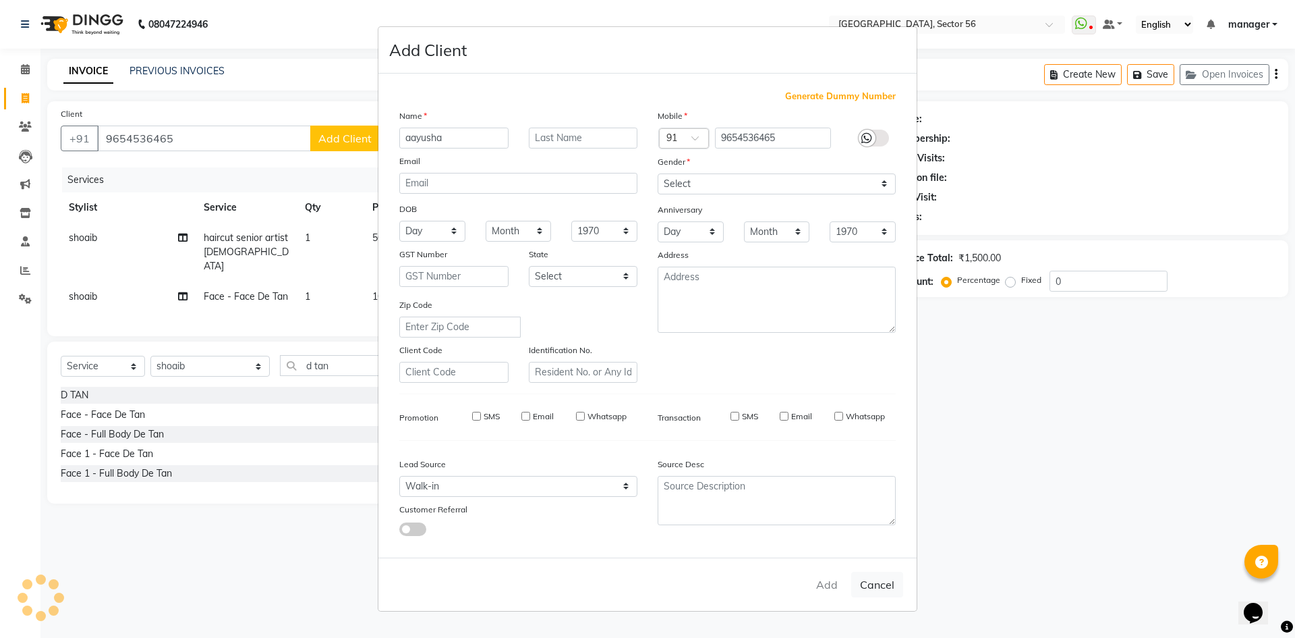
select select
checkbox input "false"
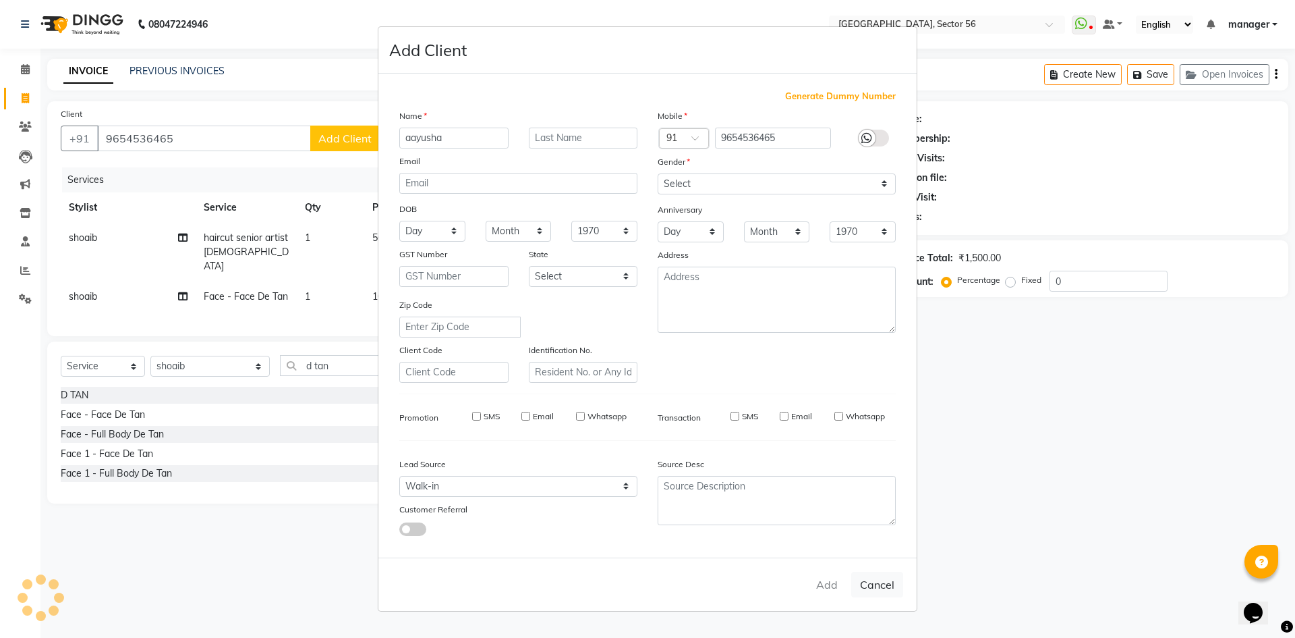
checkbox input "false"
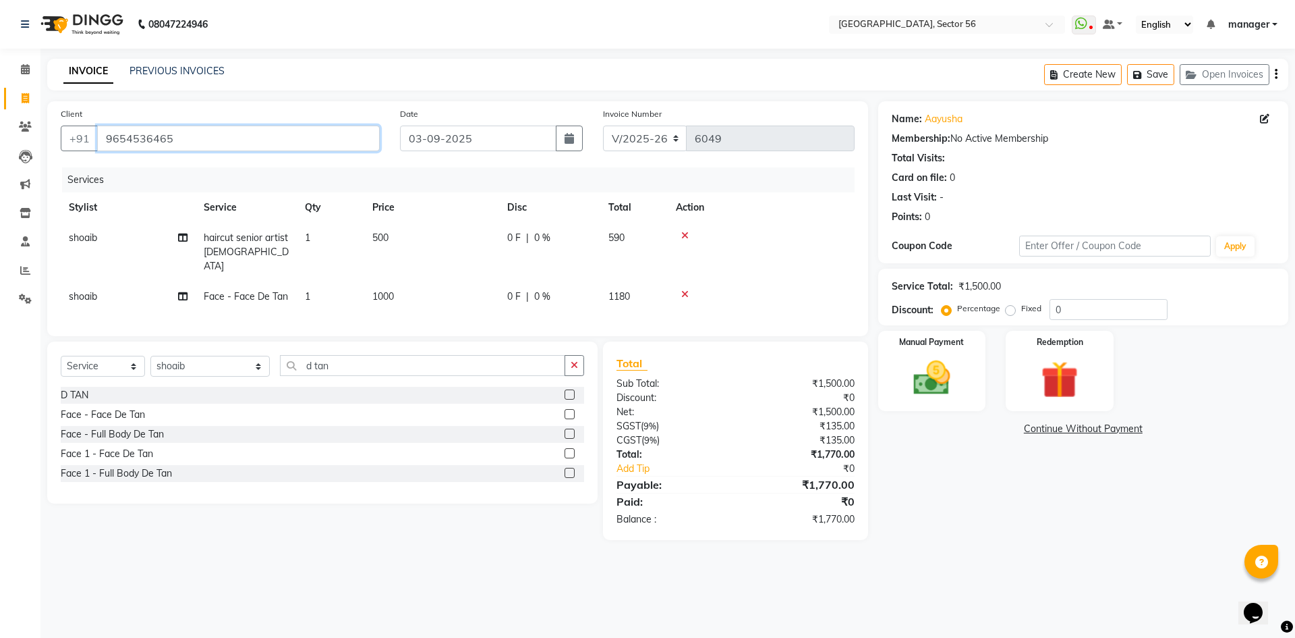
click at [308, 139] on input "9654536465" at bounding box center [238, 138] width 283 height 26
click at [929, 386] on img at bounding box center [932, 378] width 63 height 45
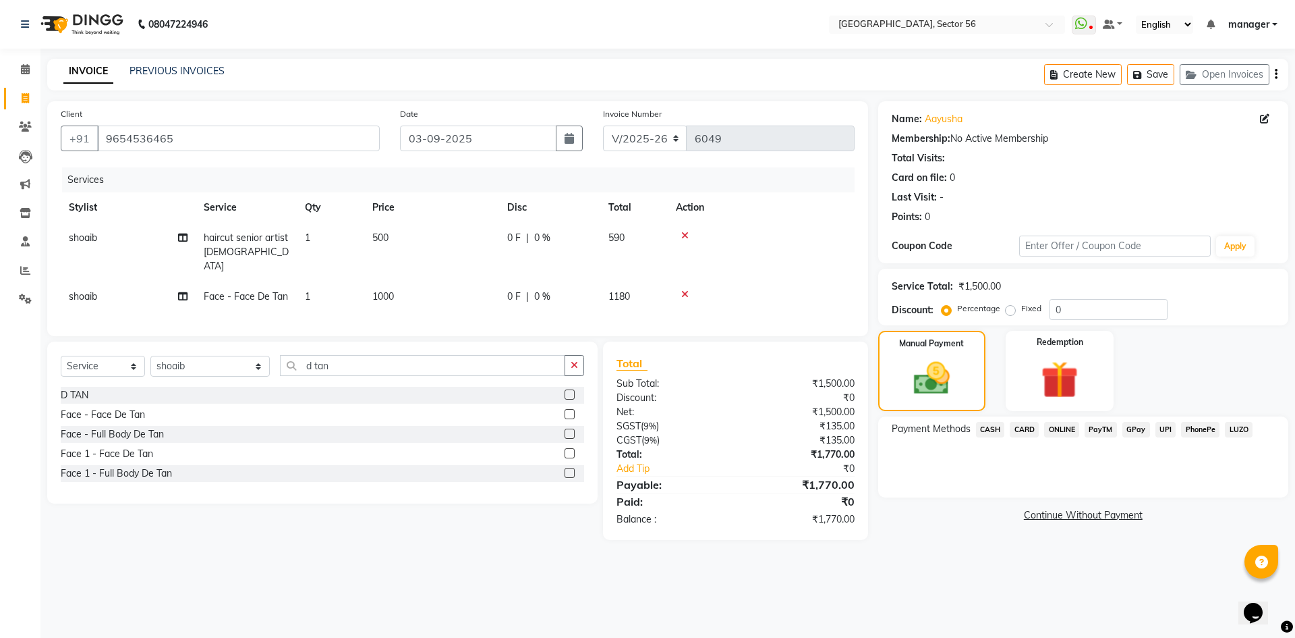
click at [1136, 432] on span "GPay" at bounding box center [1137, 430] width 28 height 16
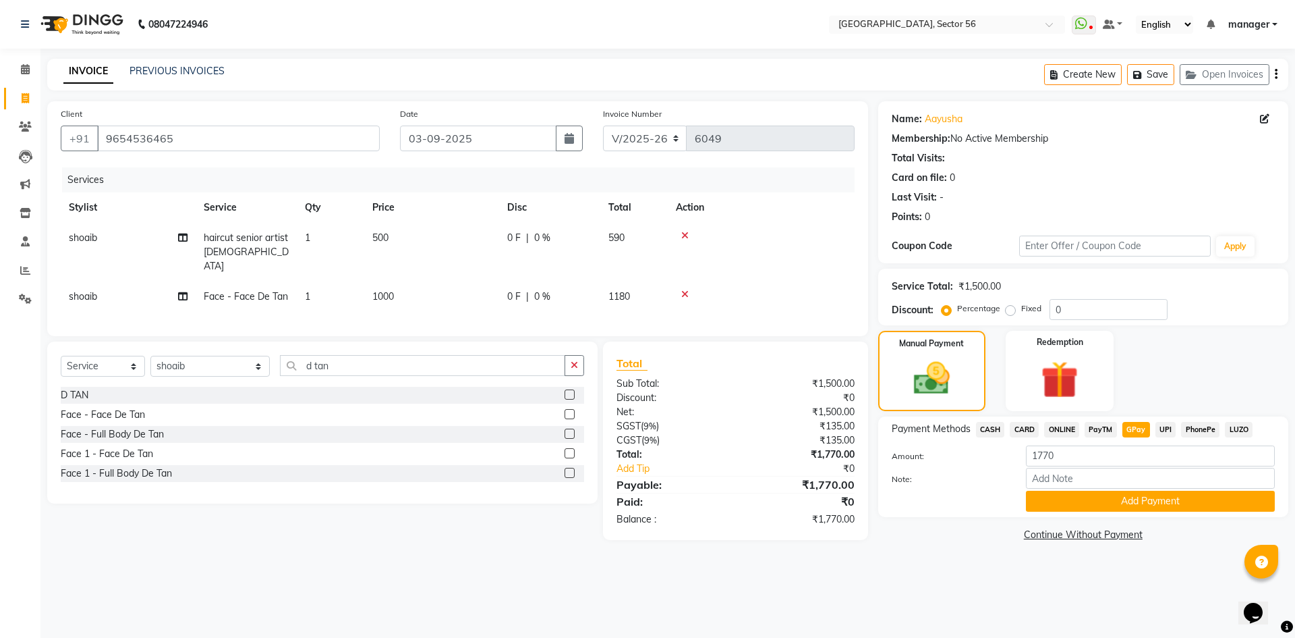
click at [1138, 495] on button "Add Payment" at bounding box center [1150, 501] width 249 height 21
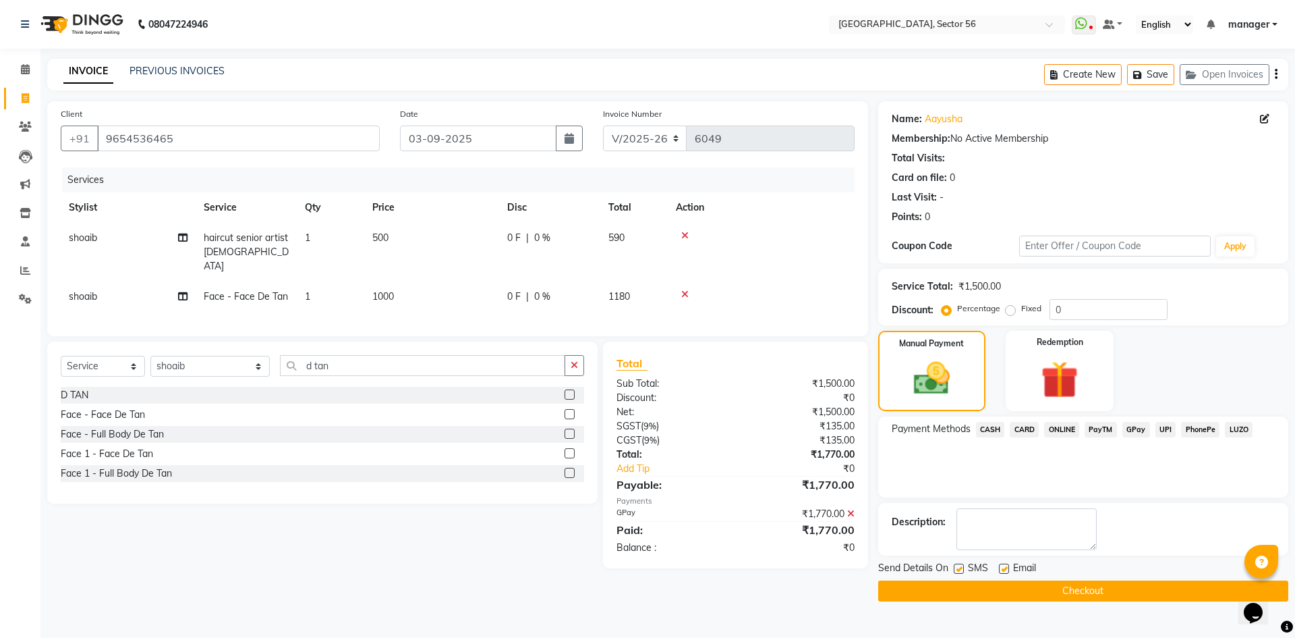
click at [1025, 595] on button "Checkout" at bounding box center [1083, 590] width 410 height 21
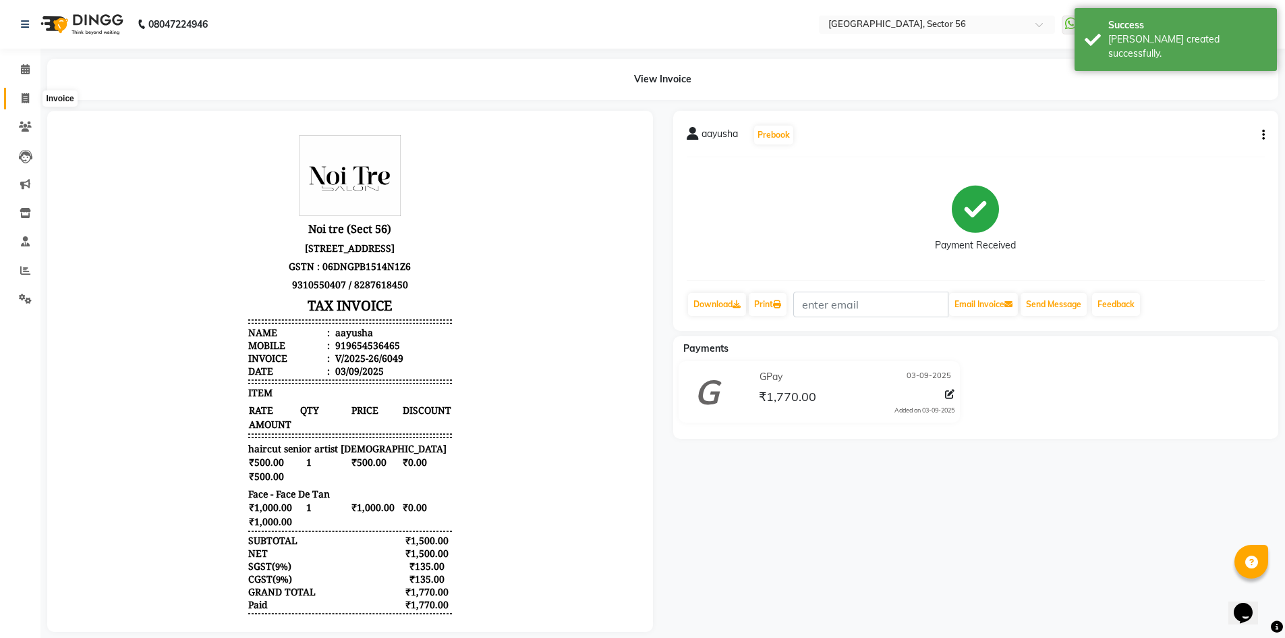
click at [29, 96] on icon at bounding box center [25, 98] width 7 height 10
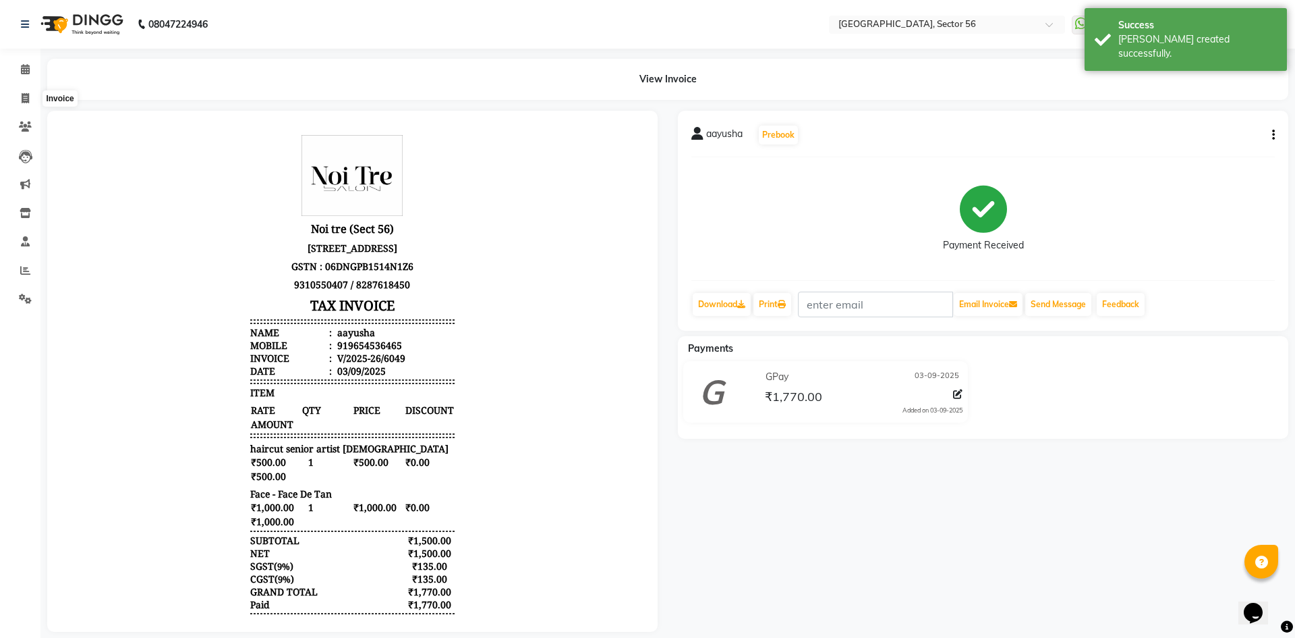
select select "5557"
select select "service"
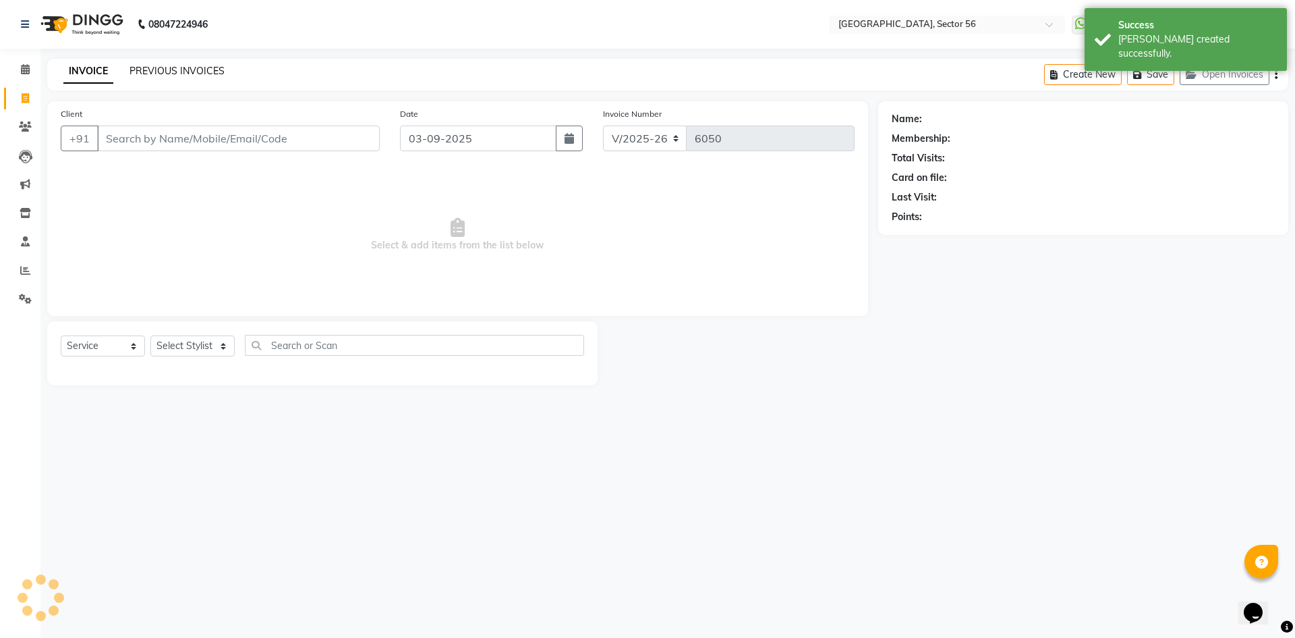
click at [195, 66] on link "PREVIOUS INVOICES" at bounding box center [177, 71] width 95 height 12
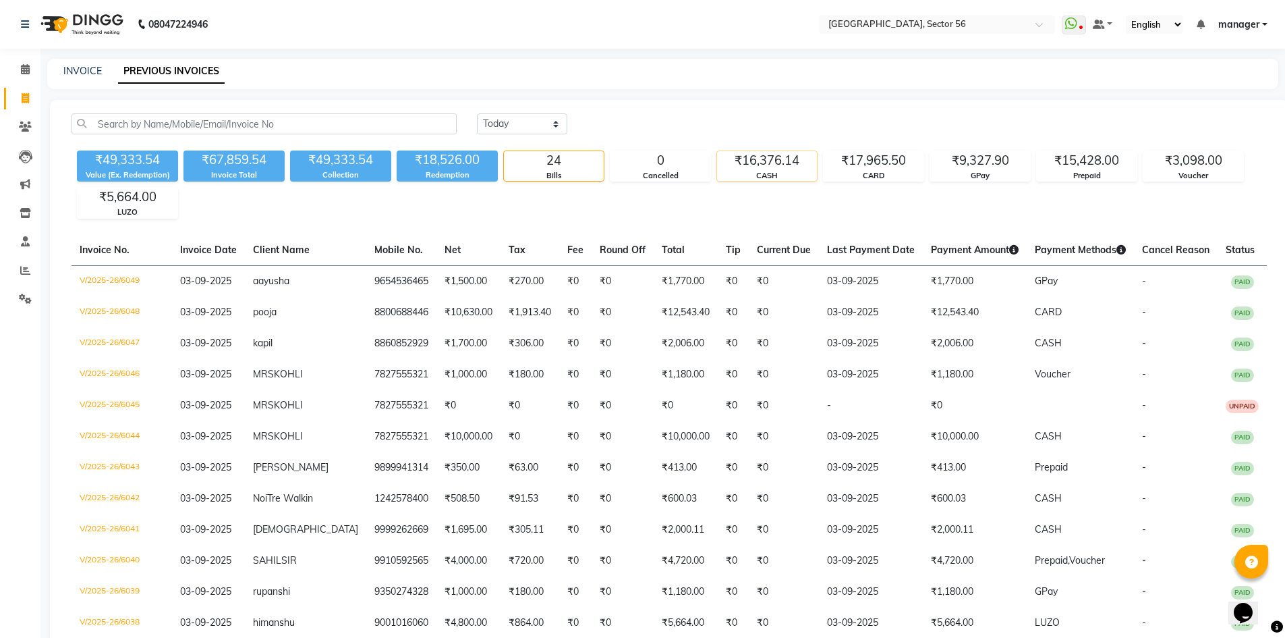
click at [763, 175] on div "CASH" at bounding box center [767, 175] width 100 height 11
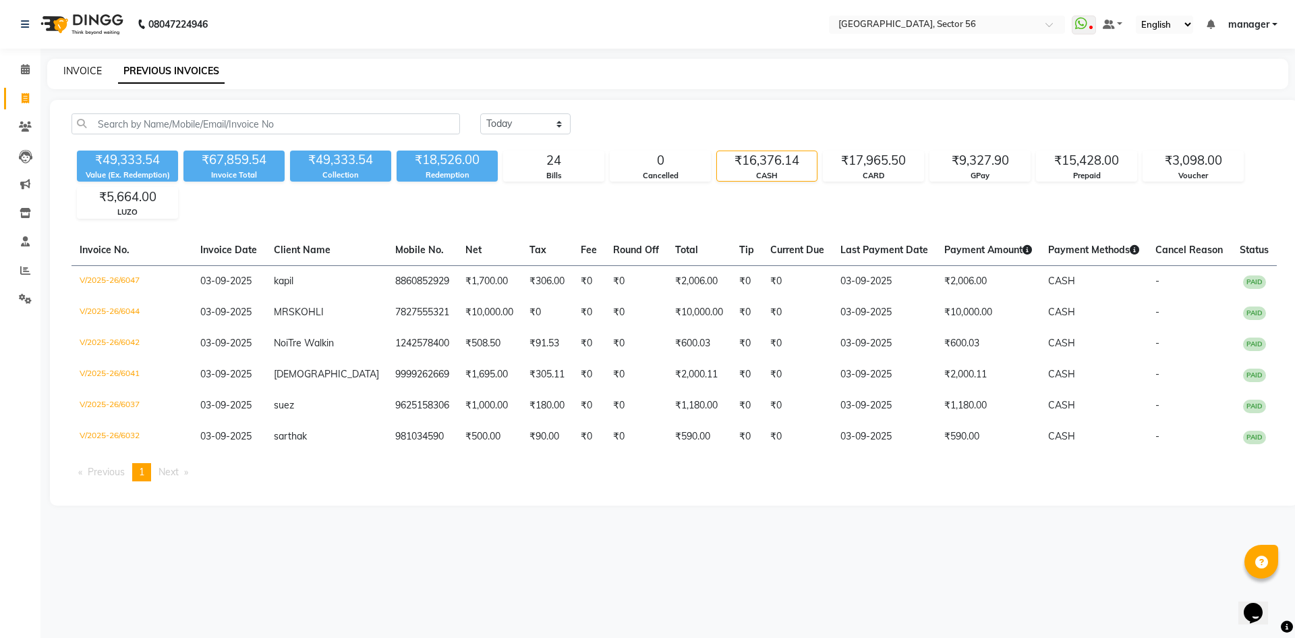
click at [80, 70] on link "INVOICE" at bounding box center [82, 71] width 38 height 12
select select "service"
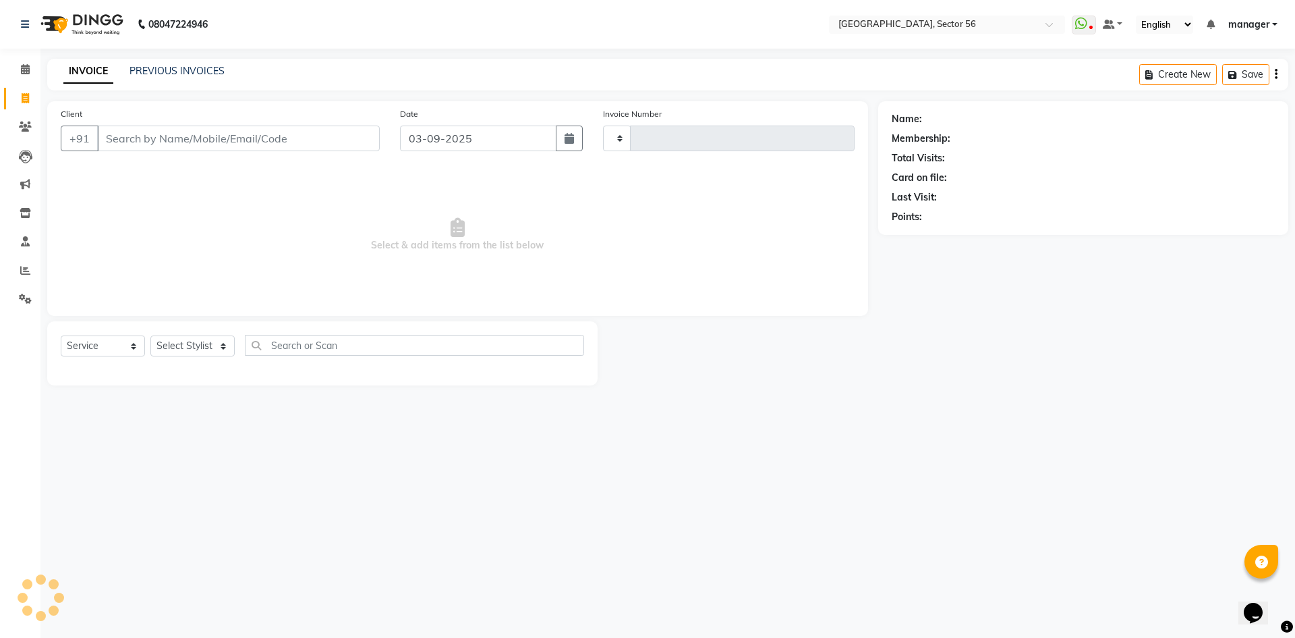
type input "6050"
select select "5557"
click at [172, 75] on link "PREVIOUS INVOICES" at bounding box center [177, 71] width 95 height 12
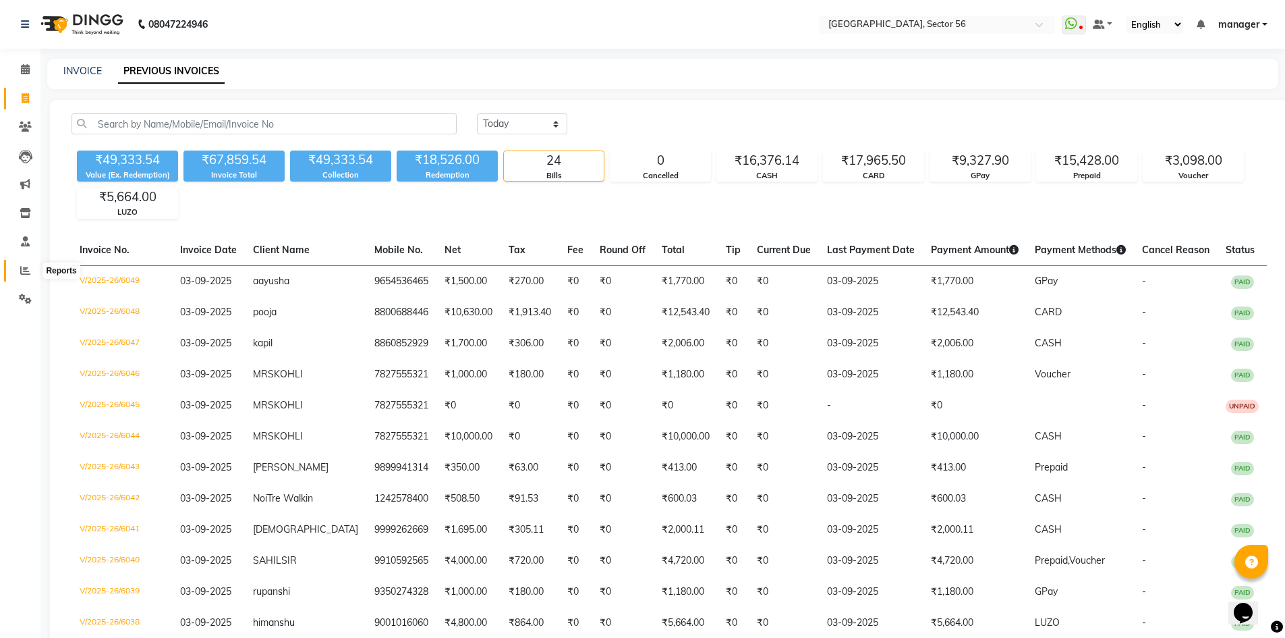
click at [22, 266] on icon at bounding box center [25, 270] width 10 height 10
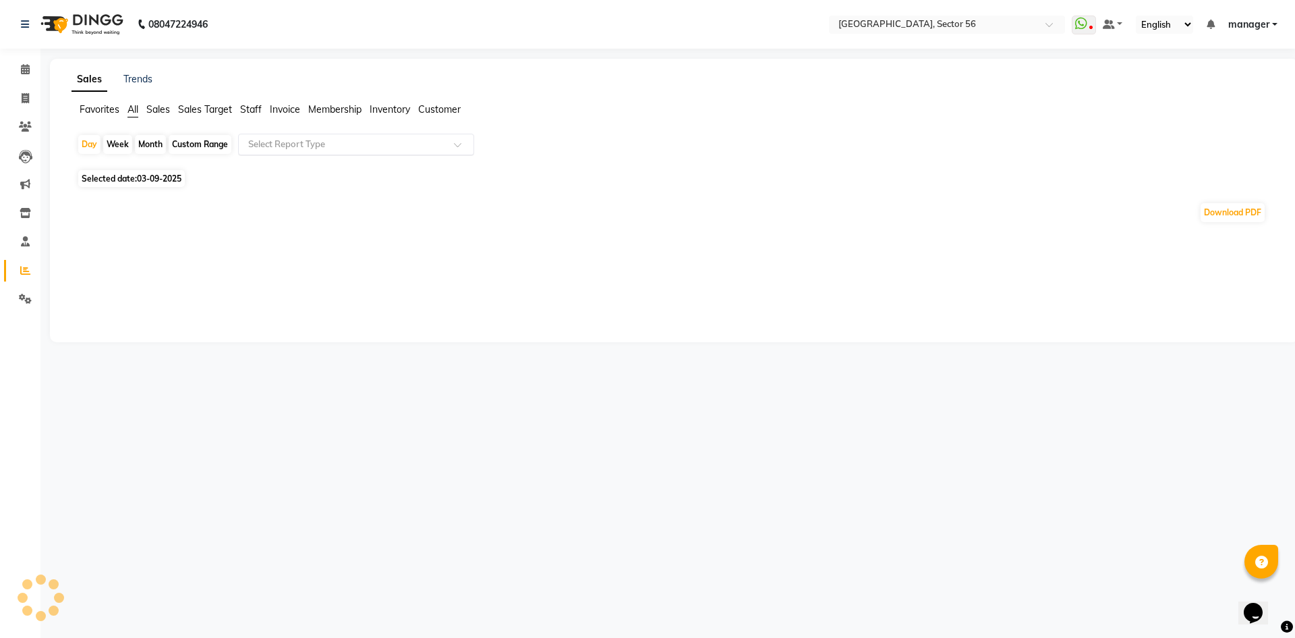
click at [304, 140] on input "text" at bounding box center [343, 144] width 194 height 13
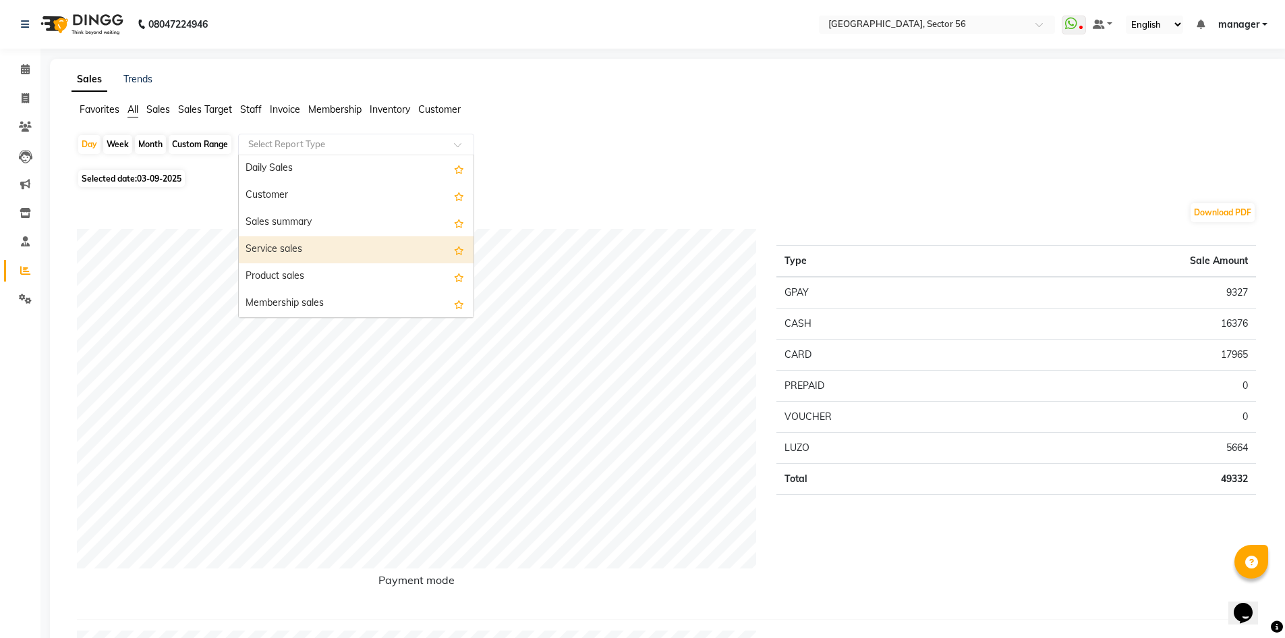
scroll to position [270, 0]
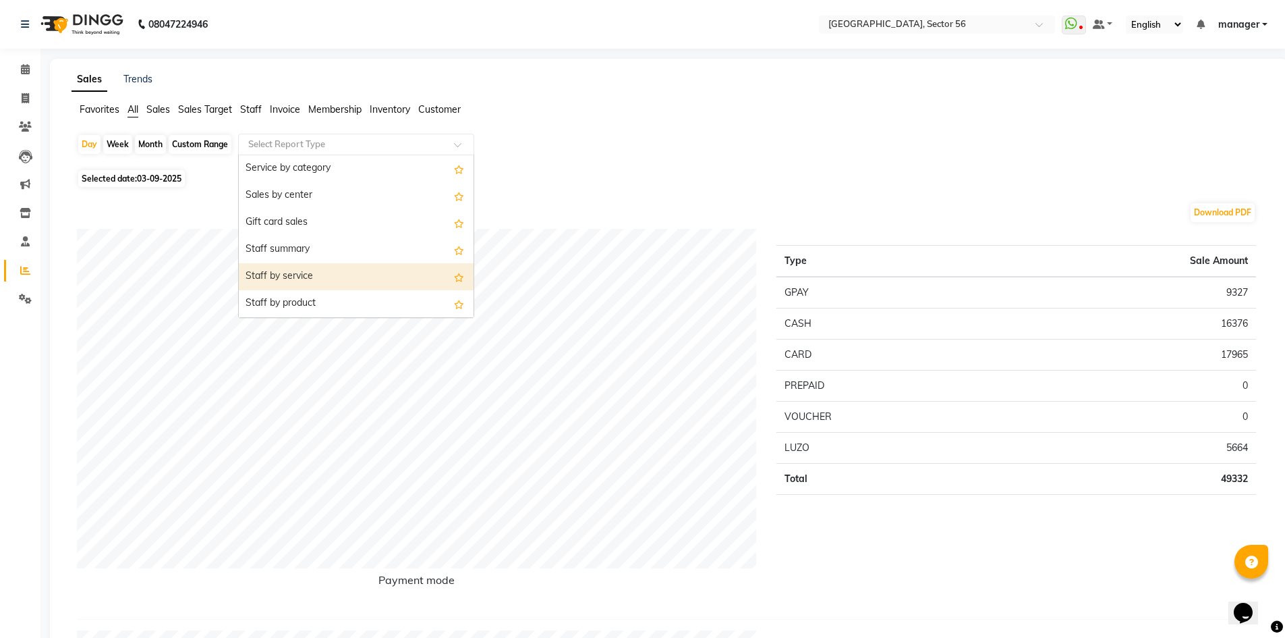
click at [315, 275] on div "Staff by service" at bounding box center [356, 276] width 235 height 27
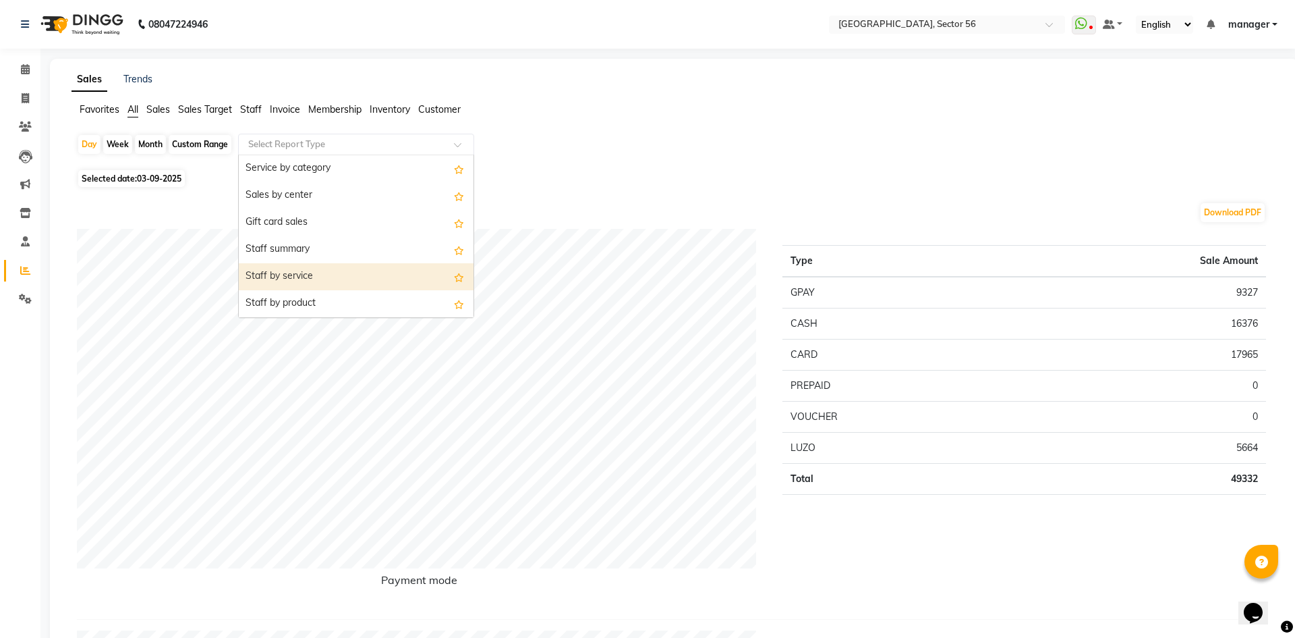
select select "full_report"
select select "csv"
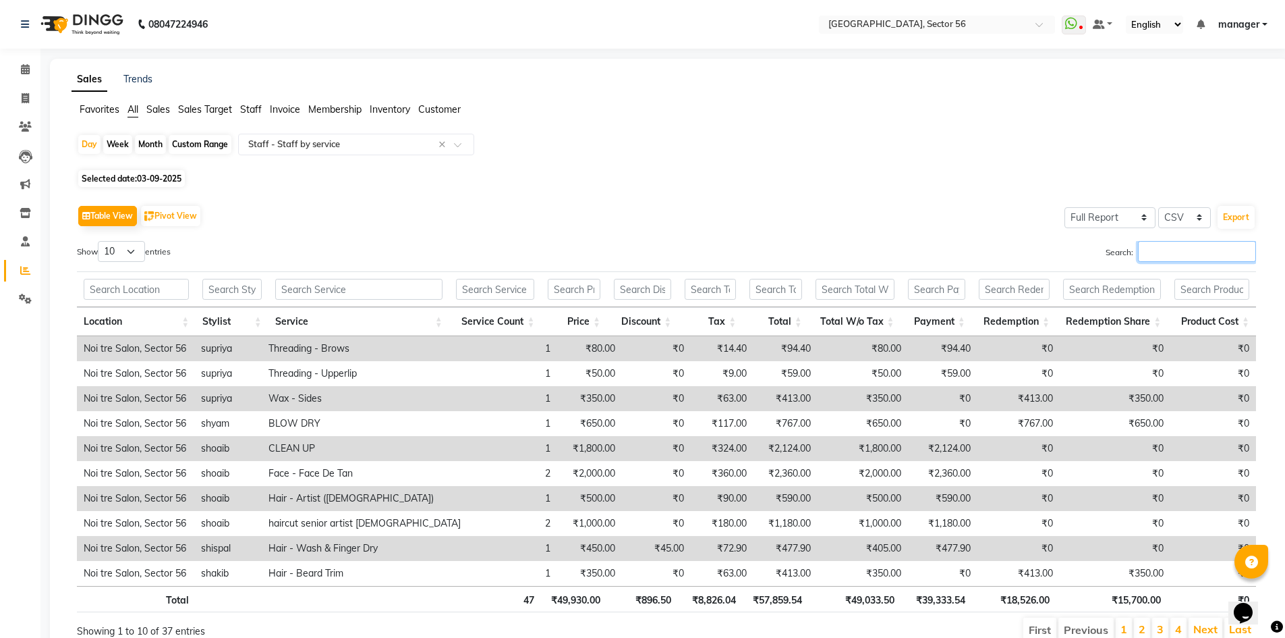
click at [1171, 251] on input "Search:" at bounding box center [1197, 251] width 118 height 21
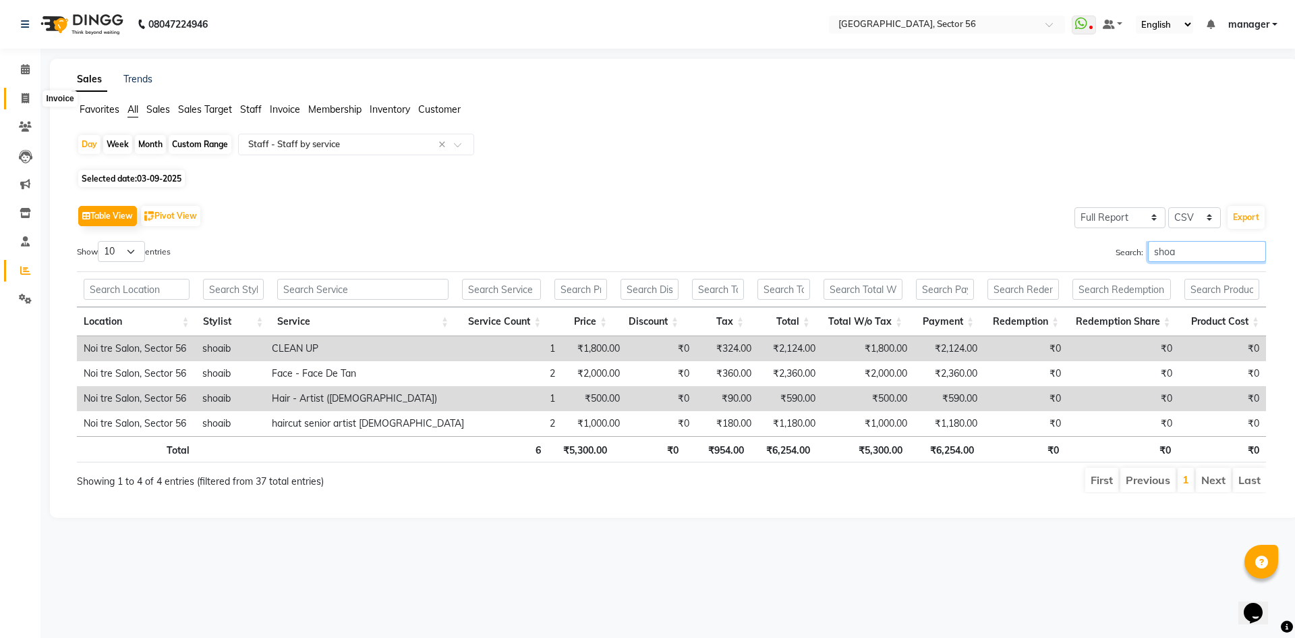
type input "shoa"
drag, startPoint x: 24, startPoint y: 94, endPoint x: 58, endPoint y: 90, distance: 34.0
click at [26, 94] on icon at bounding box center [25, 98] width 7 height 10
select select "service"
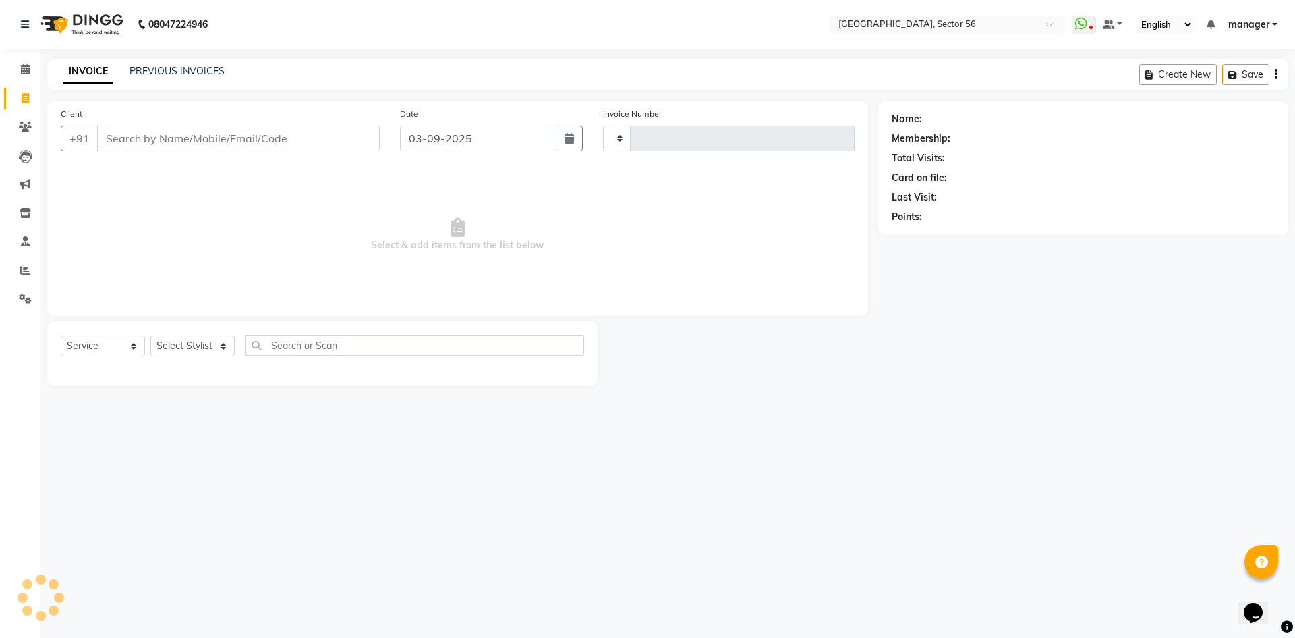
type input "6050"
select select "5557"
click at [193, 71] on link "PREVIOUS INVOICES" at bounding box center [177, 71] width 95 height 12
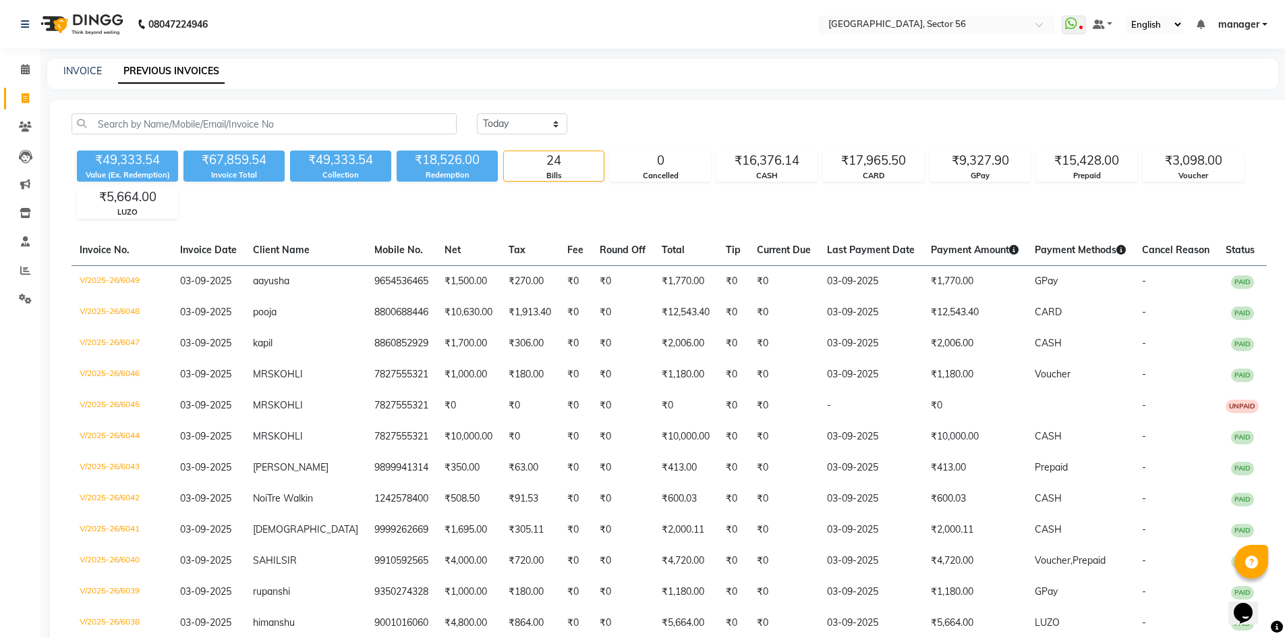
drag, startPoint x: 18, startPoint y: 99, endPoint x: 38, endPoint y: 96, distance: 21.1
click at [18, 99] on span at bounding box center [25, 99] width 24 height 16
select select "service"
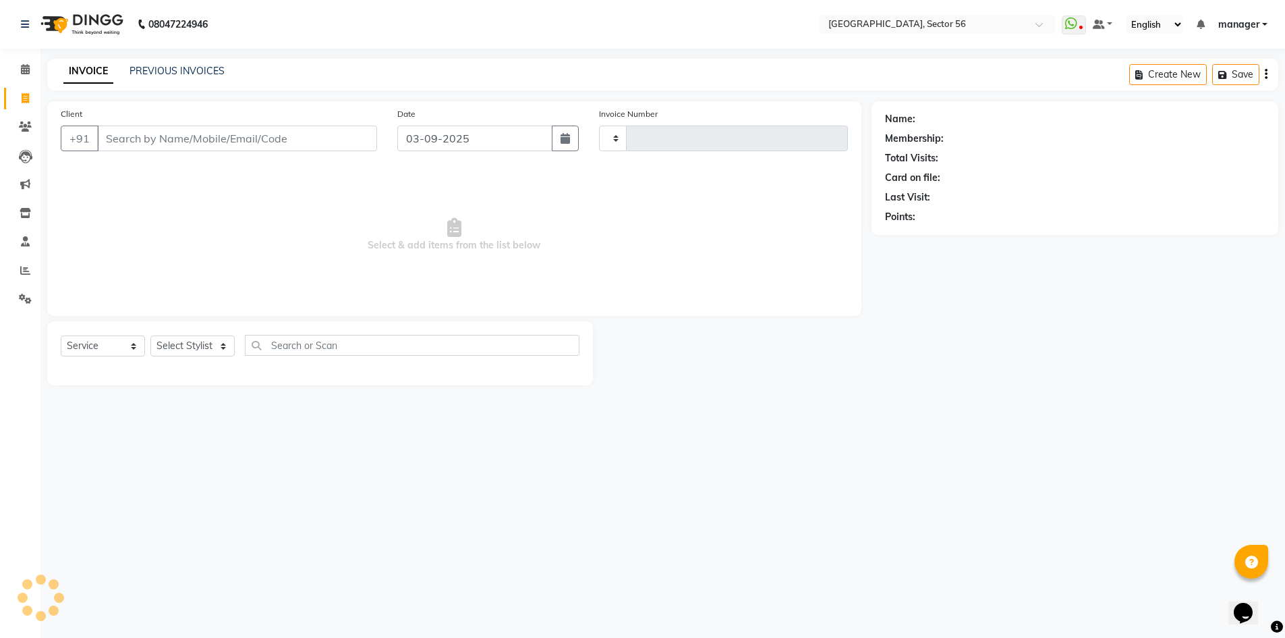
type input "6050"
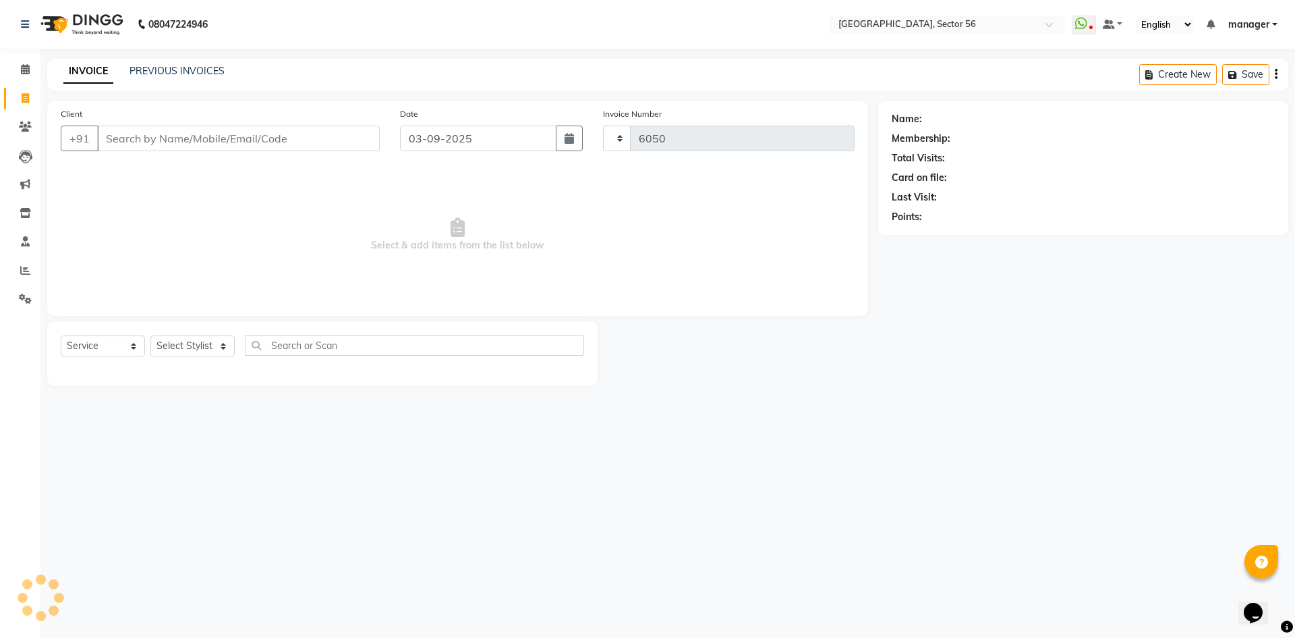
select select "5557"
click at [202, 139] on input "Client" at bounding box center [238, 138] width 283 height 26
click at [26, 270] on icon at bounding box center [25, 270] width 10 height 10
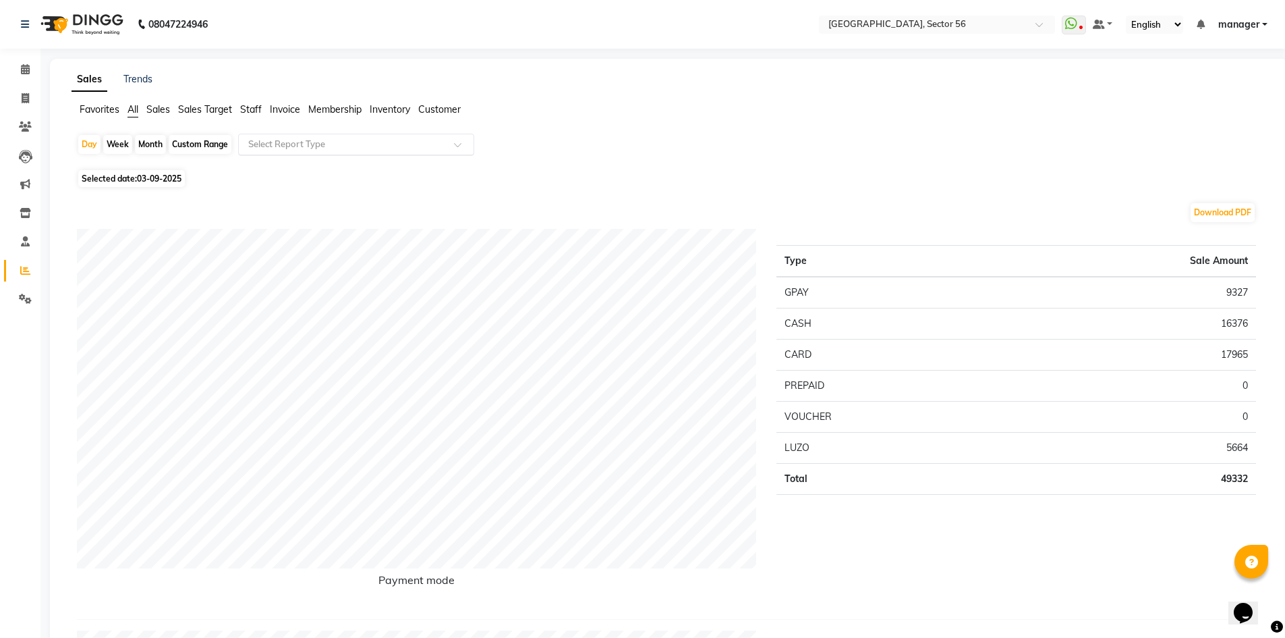
click at [252, 137] on div "Select Report Type" at bounding box center [356, 145] width 236 height 22
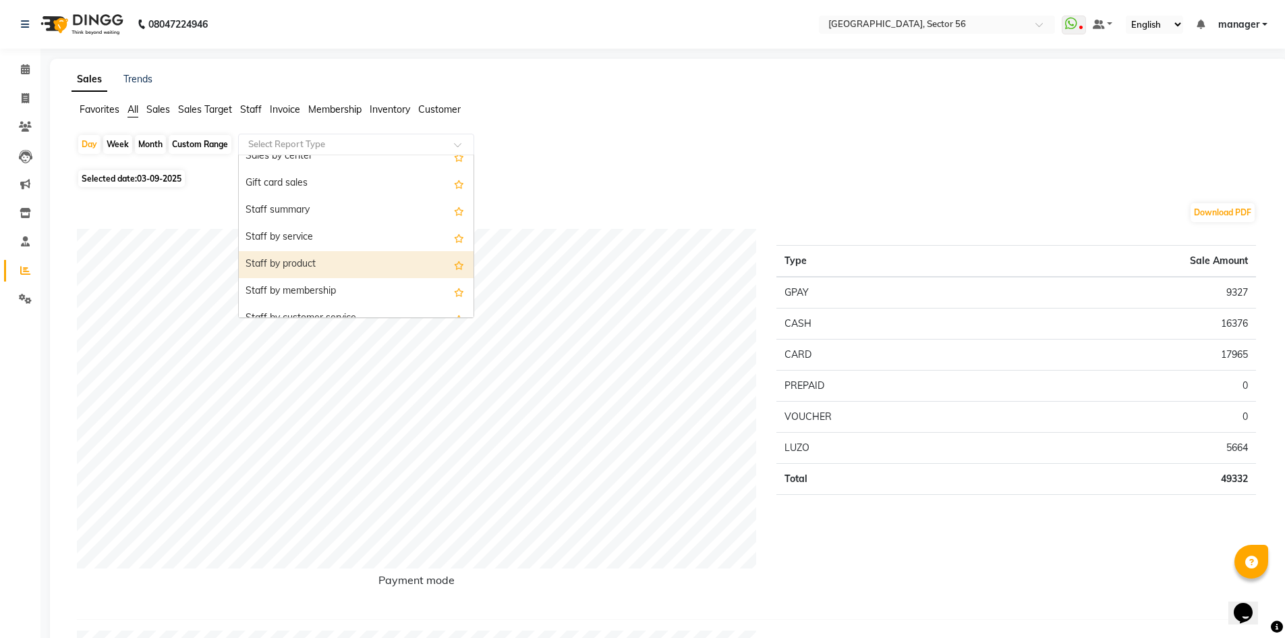
scroll to position [337, 0]
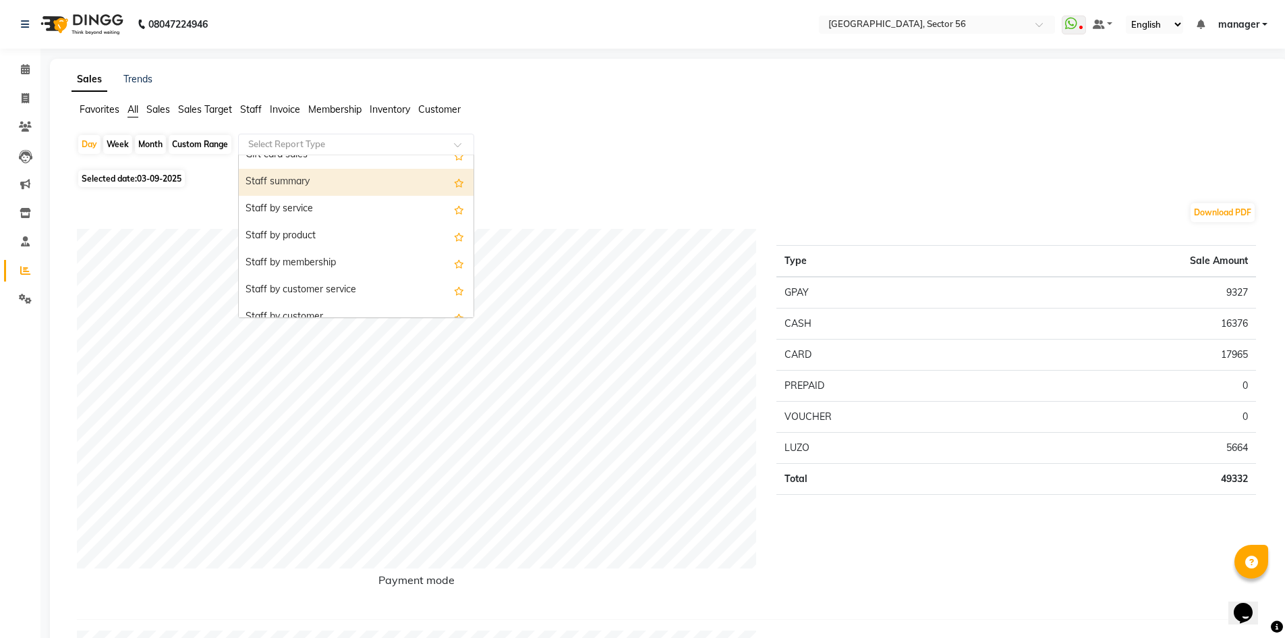
click at [320, 181] on div "Staff summary" at bounding box center [356, 182] width 235 height 27
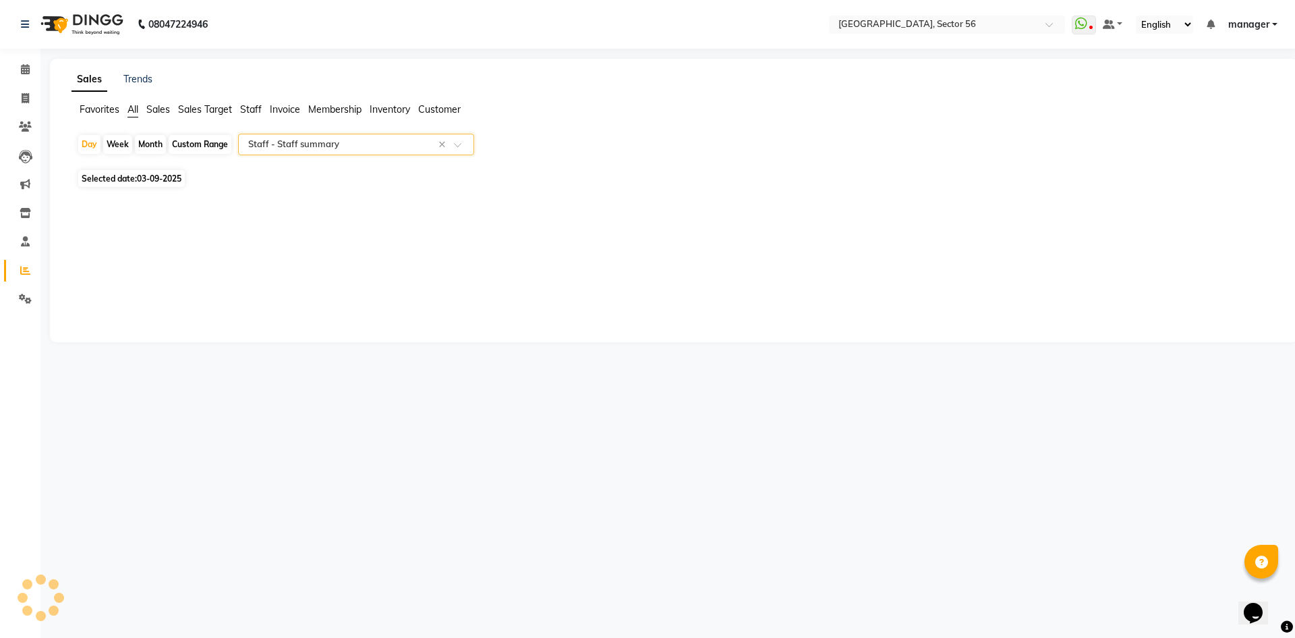
select select "full_report"
select select "csv"
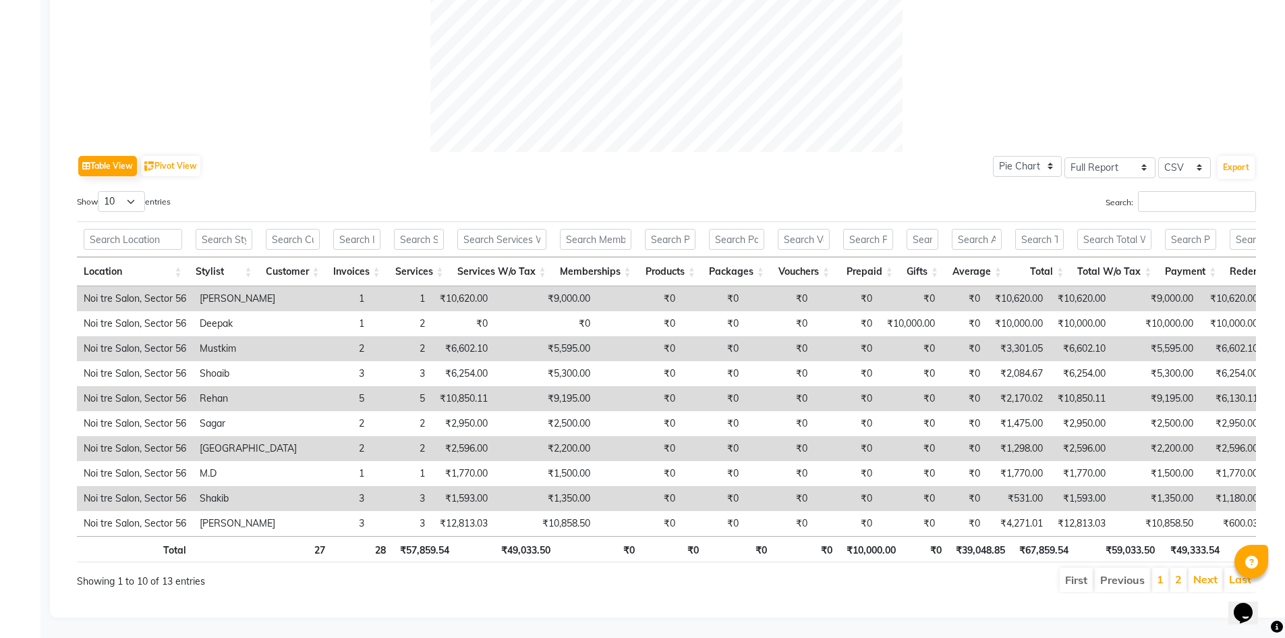
scroll to position [559, 0]
drag, startPoint x: 511, startPoint y: 428, endPoint x: 526, endPoint y: 428, distance: 14.8
click at [526, 436] on td "₹2,200.00" at bounding box center [546, 448] width 103 height 25
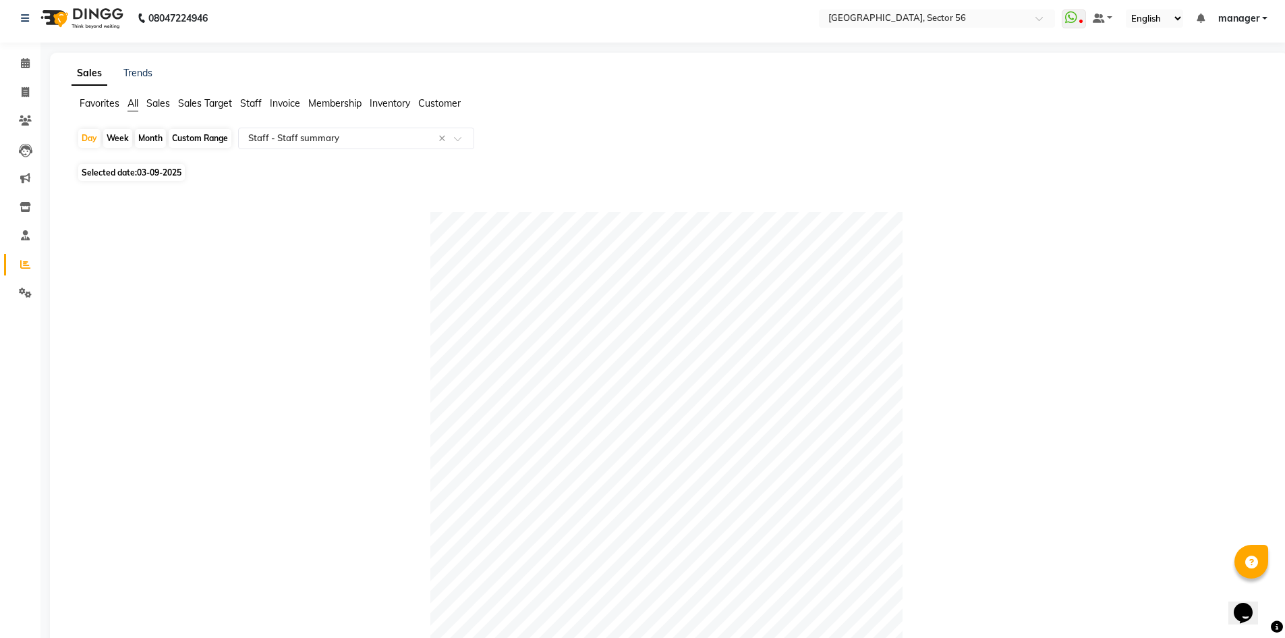
scroll to position [0, 0]
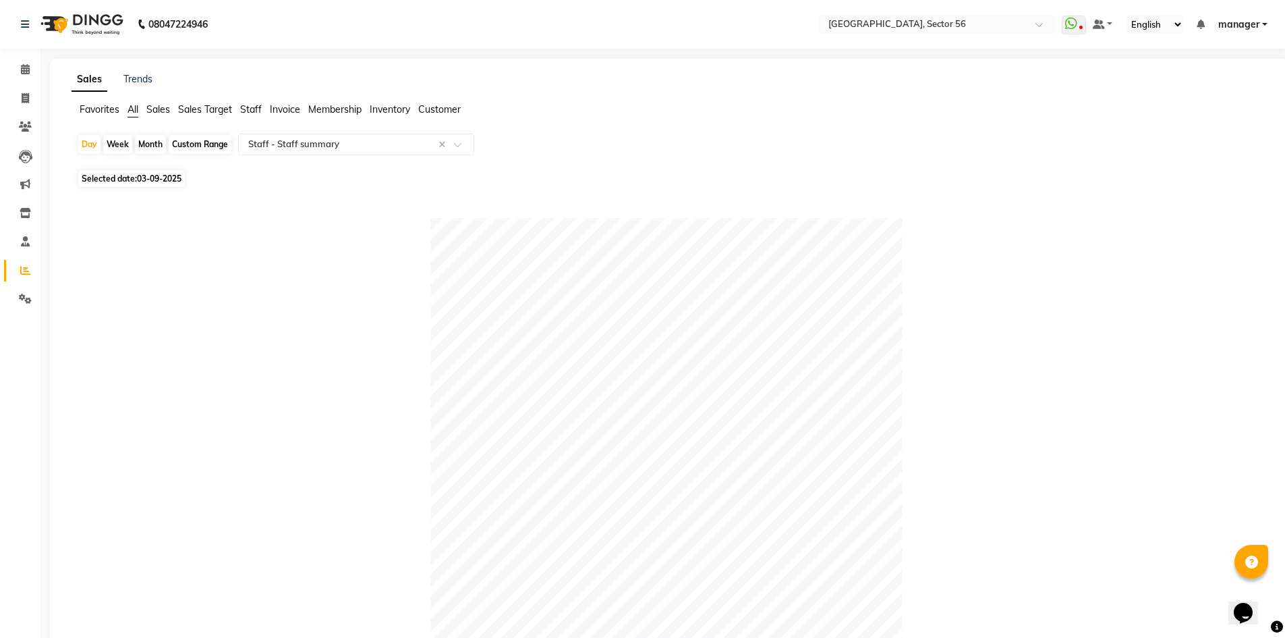
click at [131, 173] on span "Selected date: 03-09-2025" at bounding box center [131, 178] width 107 height 17
select select "9"
select select "2025"
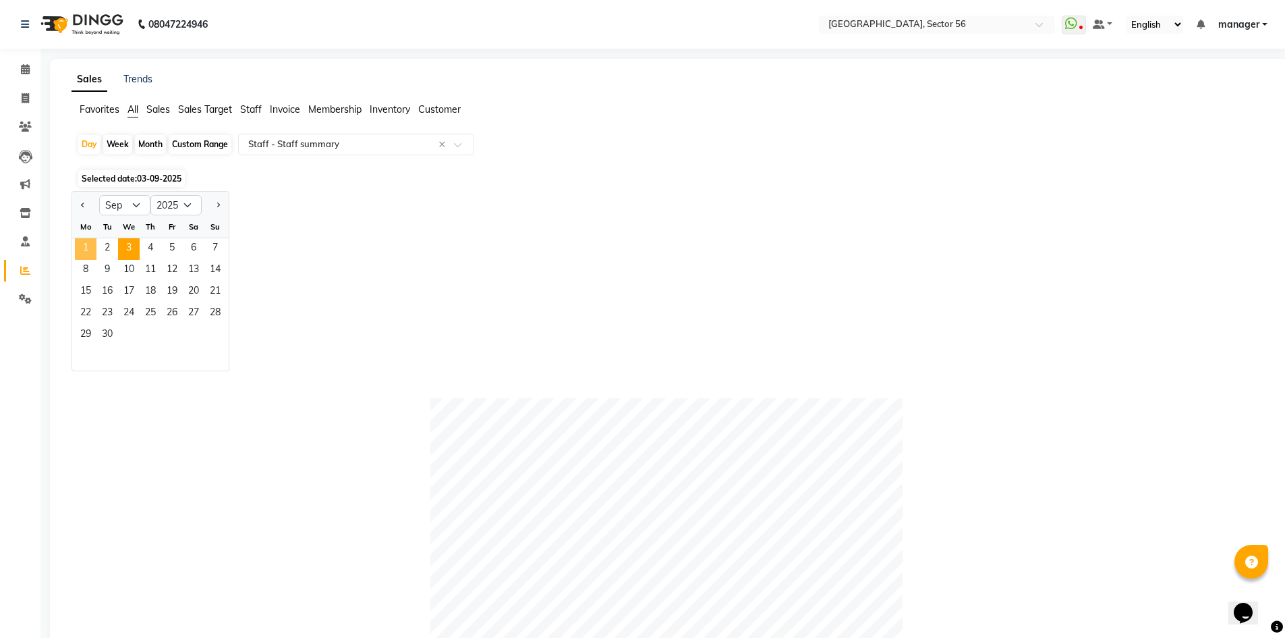
click at [92, 249] on span "1" at bounding box center [86, 249] width 22 height 22
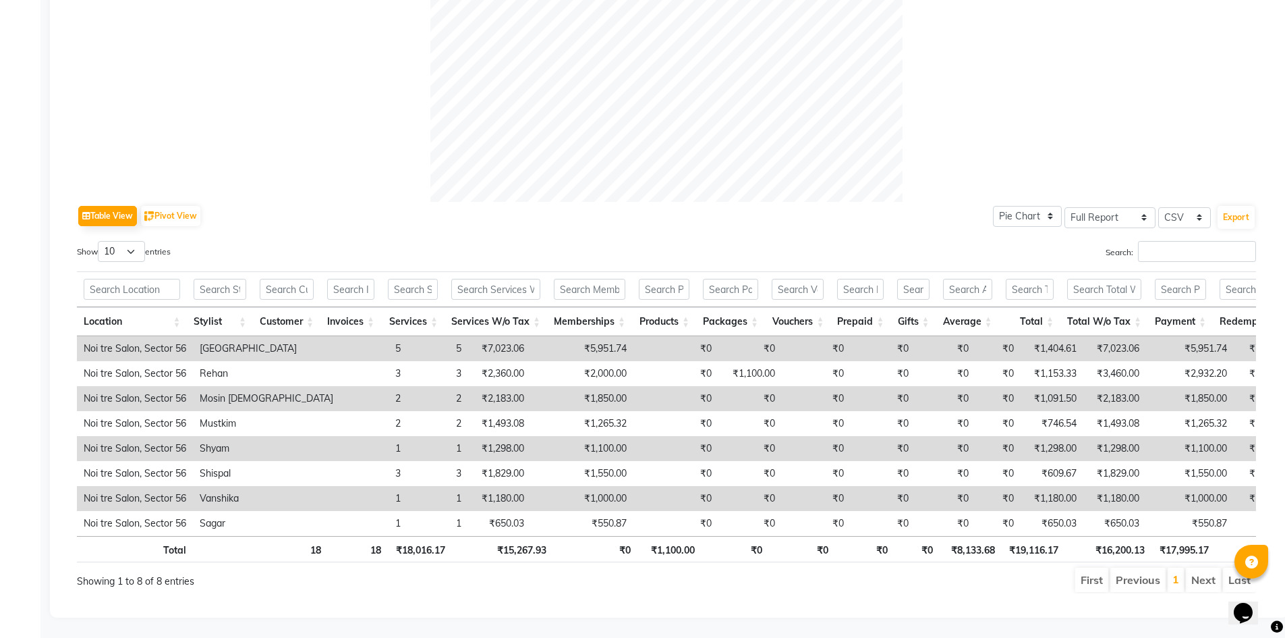
scroll to position [509, 0]
click at [1205, 567] on li "Next" at bounding box center [1203, 579] width 35 height 24
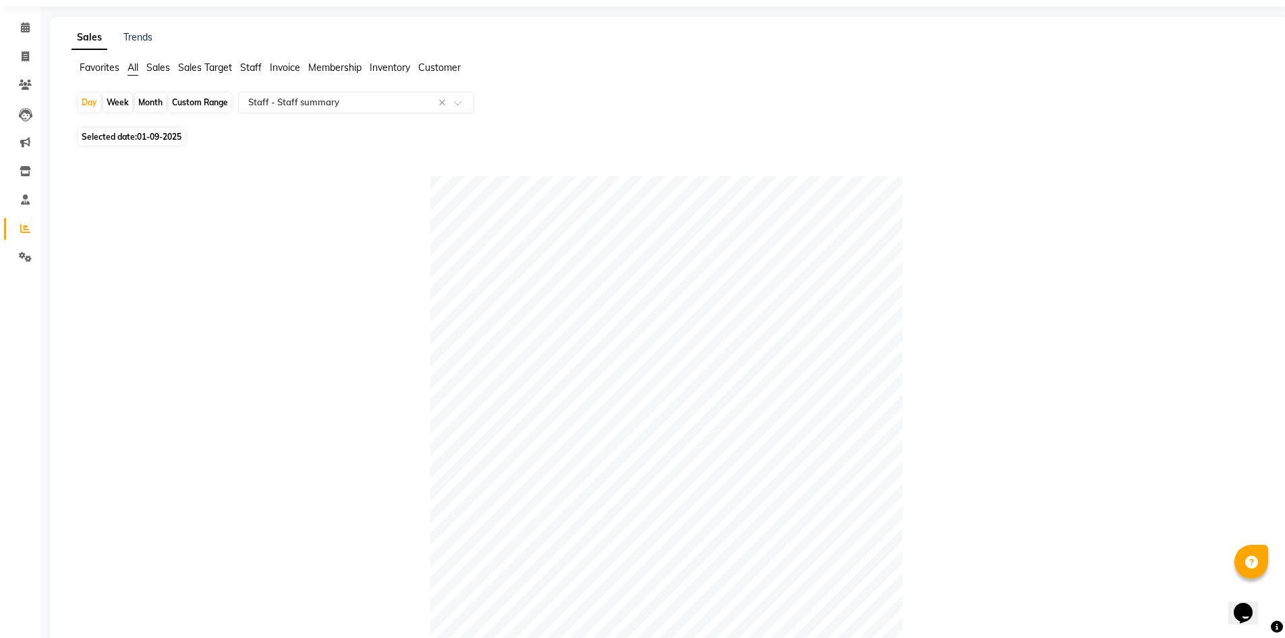
scroll to position [0, 0]
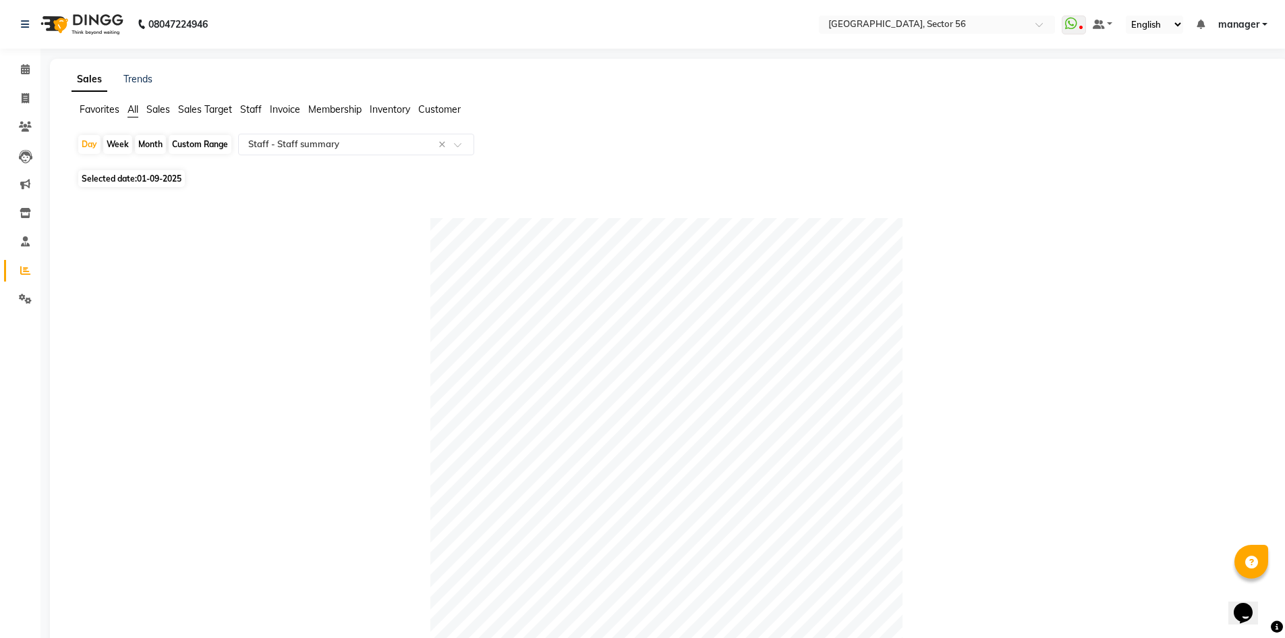
click at [157, 139] on div "Month" at bounding box center [150, 144] width 31 height 19
select select "9"
select select "2025"
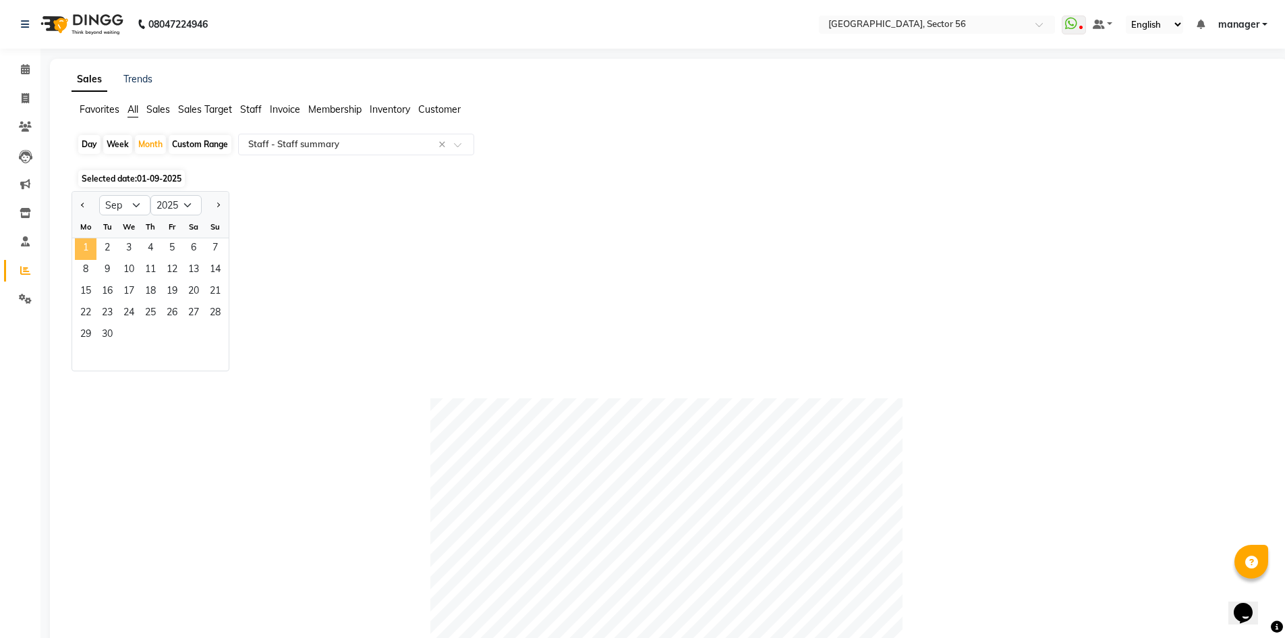
click at [85, 244] on span "1" at bounding box center [86, 249] width 22 height 22
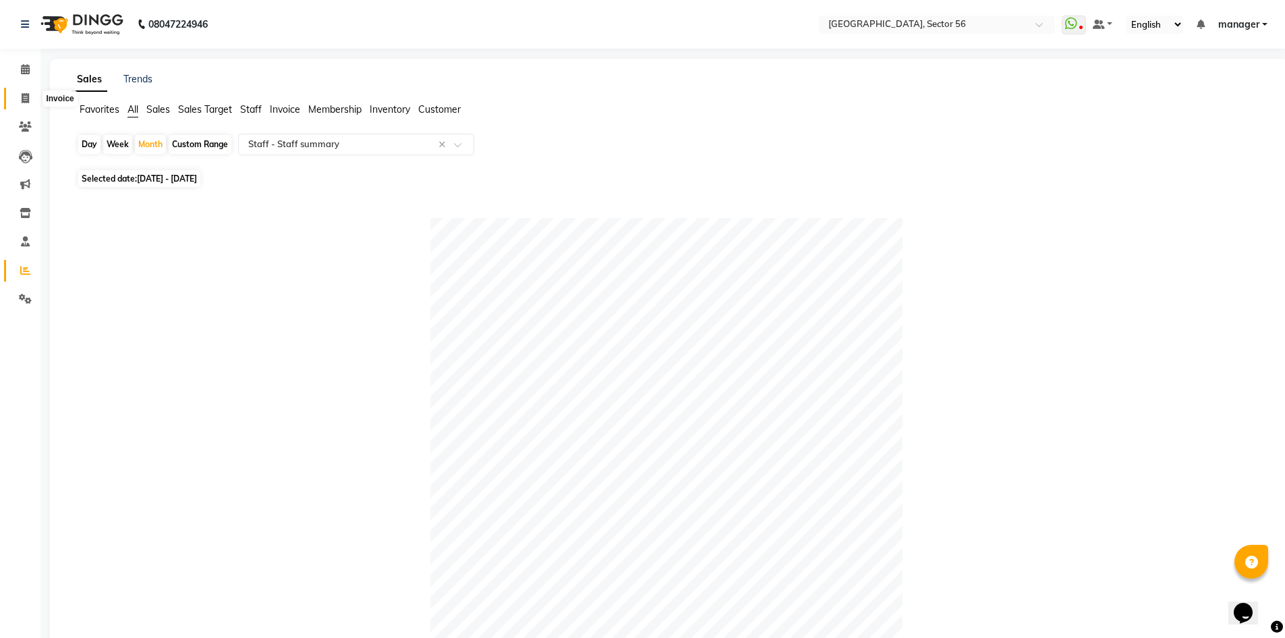
click at [29, 99] on icon at bounding box center [25, 98] width 7 height 10
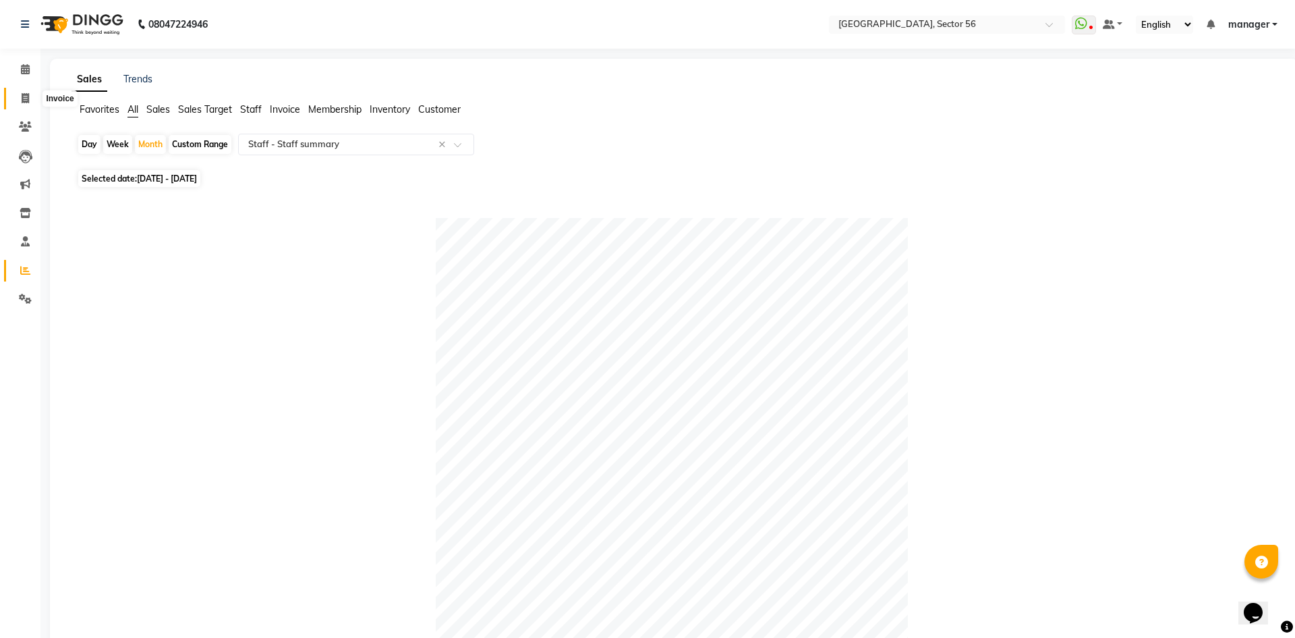
select select "service"
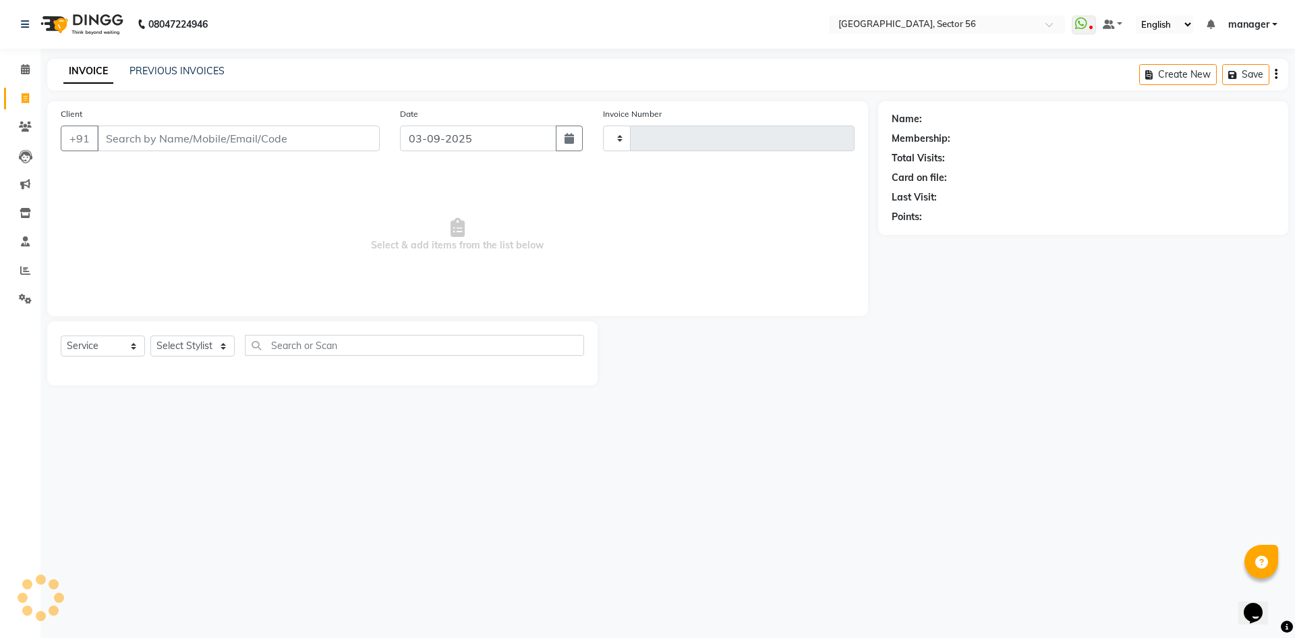
type input "6050"
select select "5557"
click at [259, 132] on input "Client" at bounding box center [238, 138] width 283 height 26
click at [277, 146] on input "Client" at bounding box center [238, 138] width 283 height 26
click at [301, 140] on input "Client" at bounding box center [238, 138] width 283 height 26
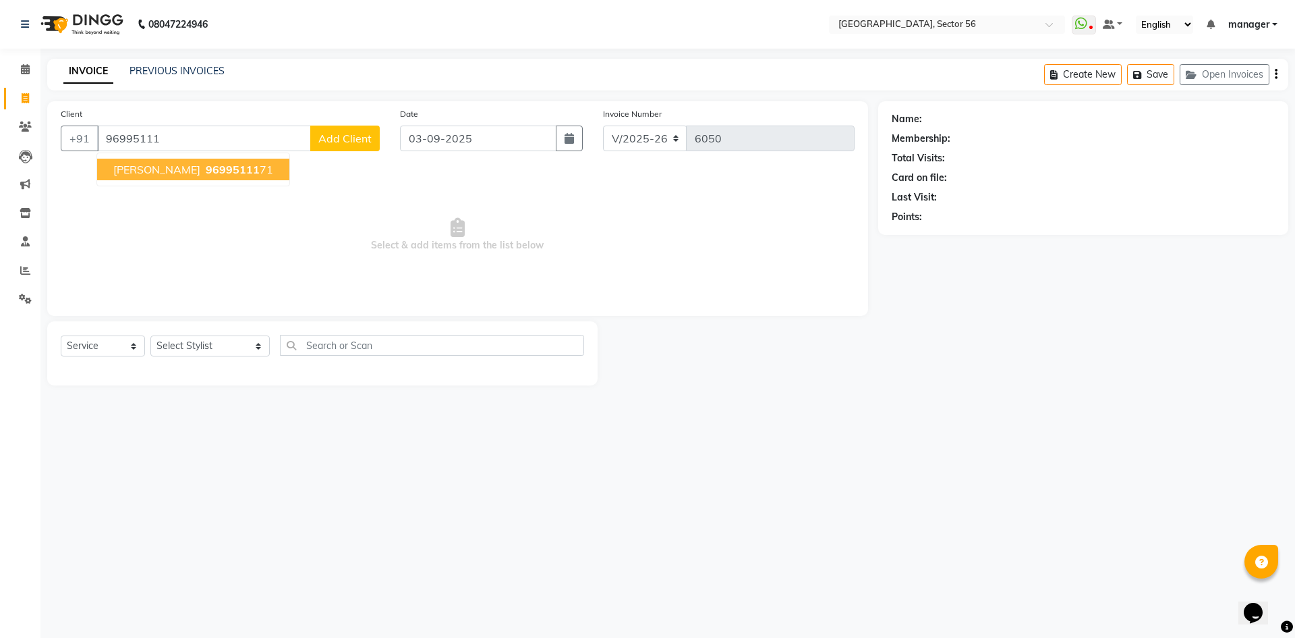
click at [143, 173] on span "RAJESH KAMBLE" at bounding box center [156, 169] width 87 height 13
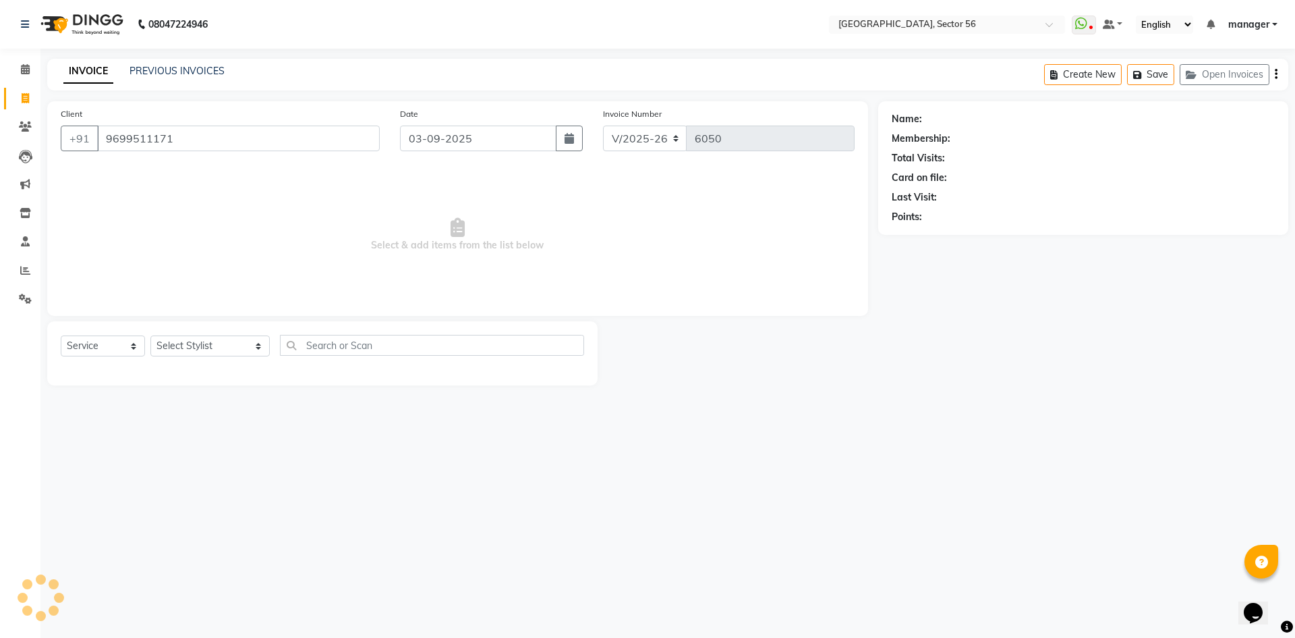
type input "9699511171"
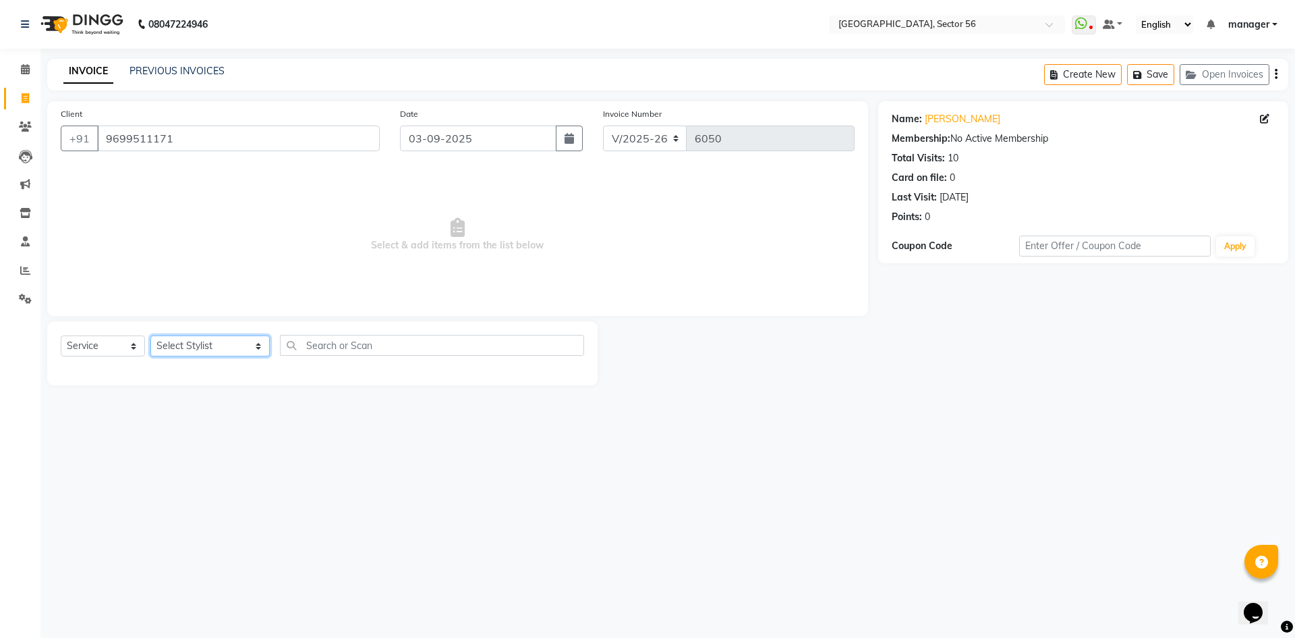
click at [172, 347] on select "Select Stylist [PERSON_NAME] [PERSON_NAME] [PERSON_NAME] MARKET STAFF amit [PER…" at bounding box center [209, 345] width 119 height 21
select select "43517"
click at [150, 335] on select "Select Stylist [PERSON_NAME] [PERSON_NAME] [PERSON_NAME] MARKET STAFF amit [PER…" at bounding box center [209, 345] width 119 height 21
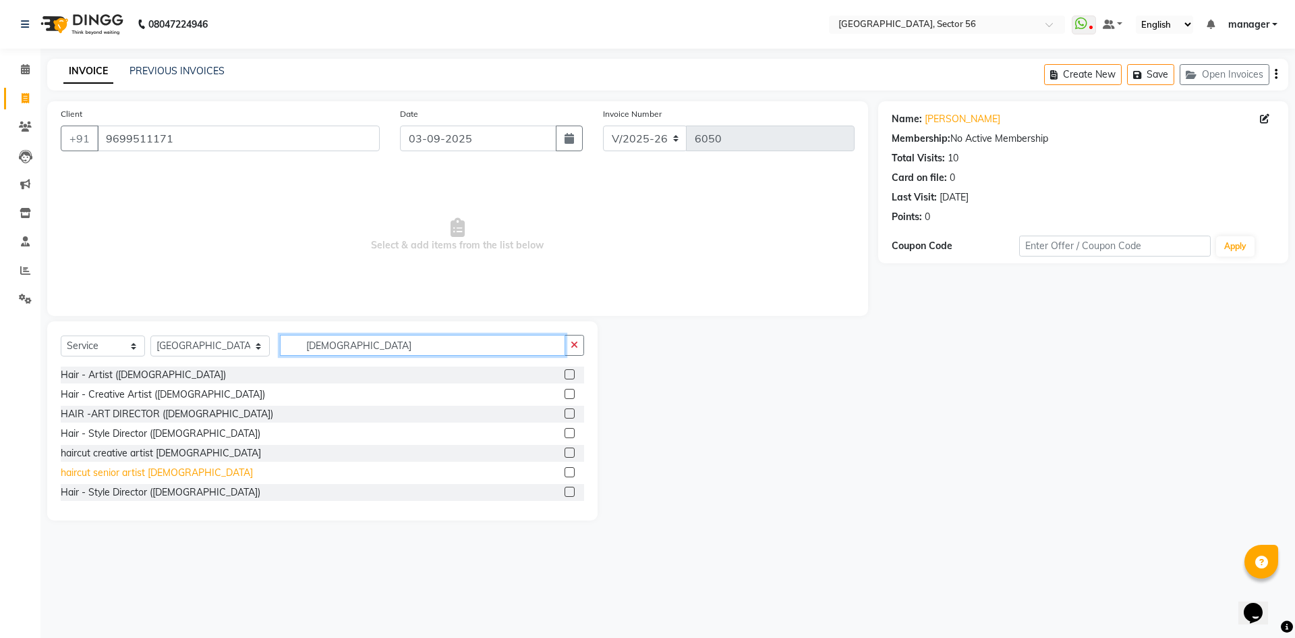
type input "[DEMOGRAPHIC_DATA]"
click at [128, 472] on div "haircut senior artist [DEMOGRAPHIC_DATA]" at bounding box center [157, 473] width 192 height 14
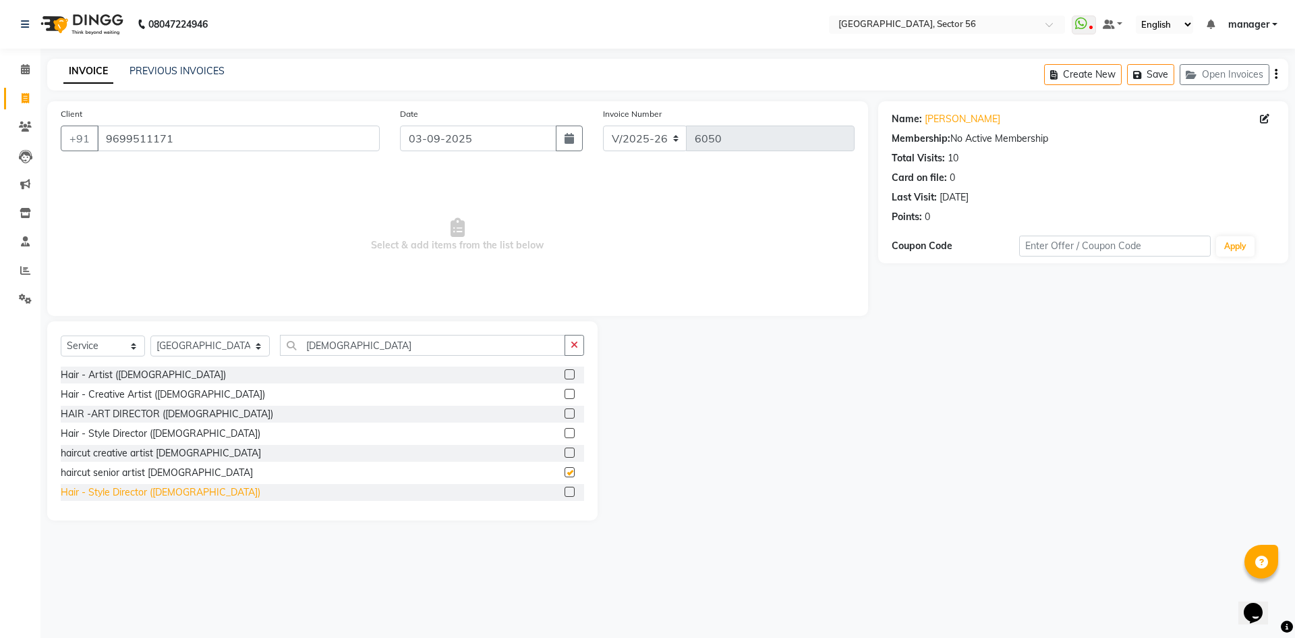
checkbox input "false"
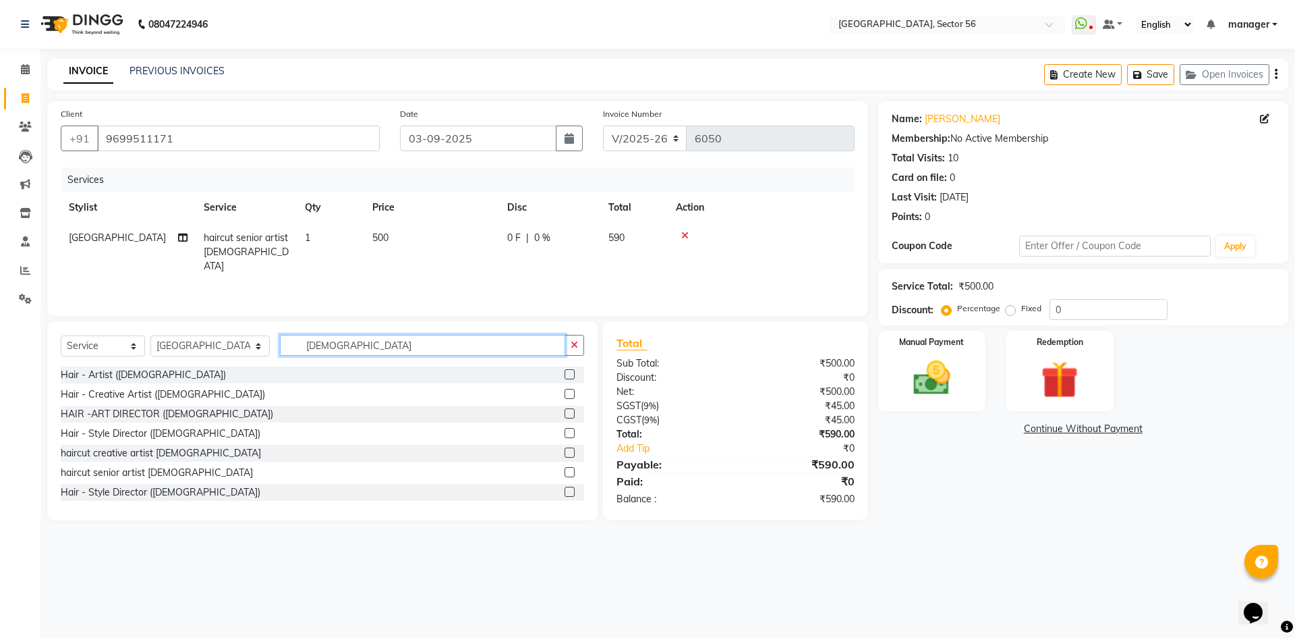
drag, startPoint x: 242, startPoint y: 358, endPoint x: 218, endPoint y: 362, distance: 23.9
click at [218, 362] on div "Select Service Product Membership Package Voucher Prepaid Gift Card Select Styl…" at bounding box center [323, 351] width 524 height 32
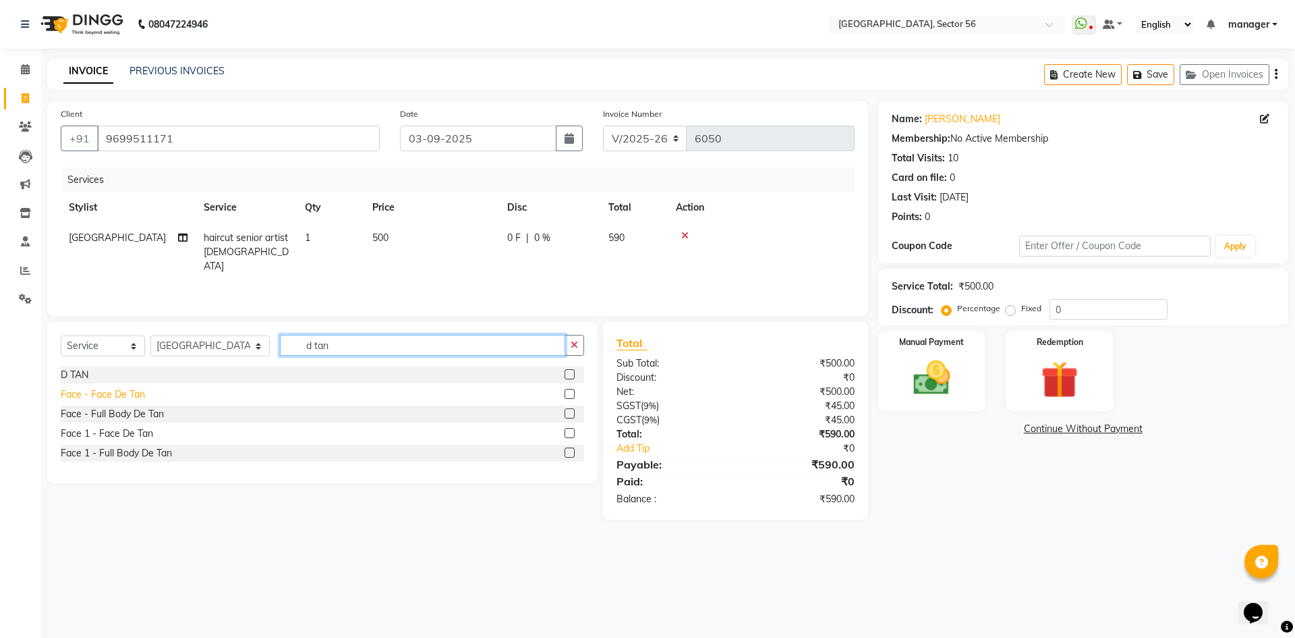
type input "d tan"
click at [111, 391] on div "Face - Face De Tan" at bounding box center [103, 394] width 84 height 14
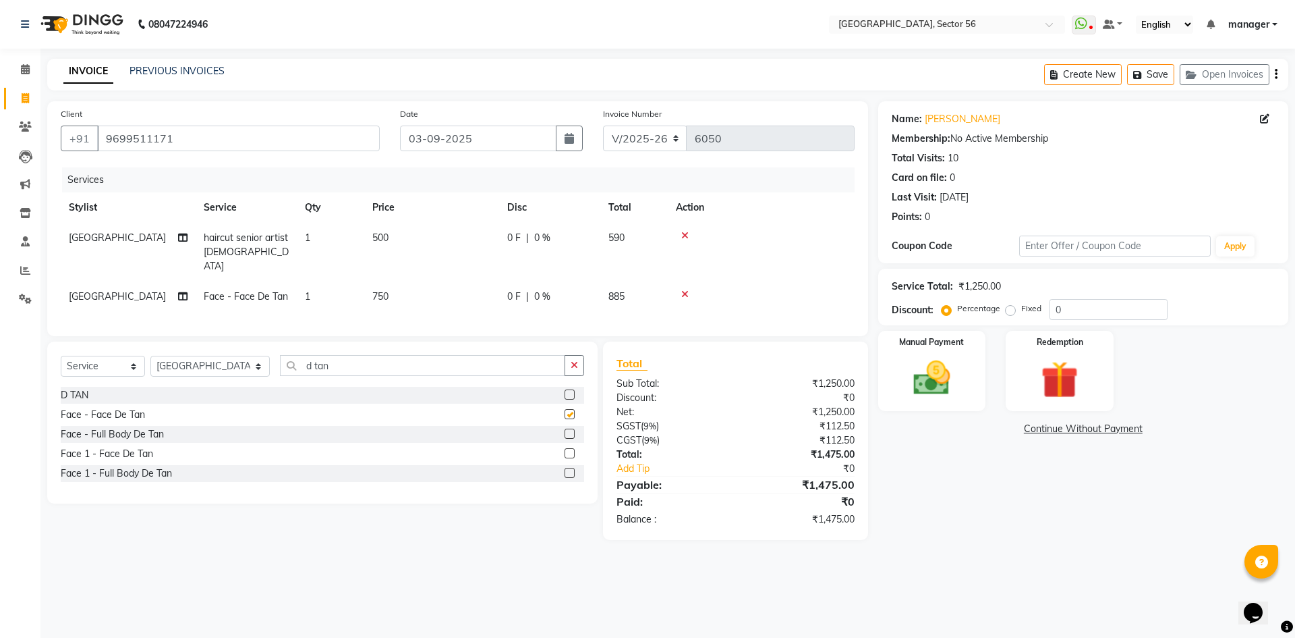
checkbox input "false"
drag, startPoint x: 258, startPoint y: 368, endPoint x: 250, endPoint y: 368, distance: 7.4
click at [250, 368] on div "Select Service Product Membership Package Voucher Prepaid Gift Card Select Styl…" at bounding box center [323, 371] width 524 height 32
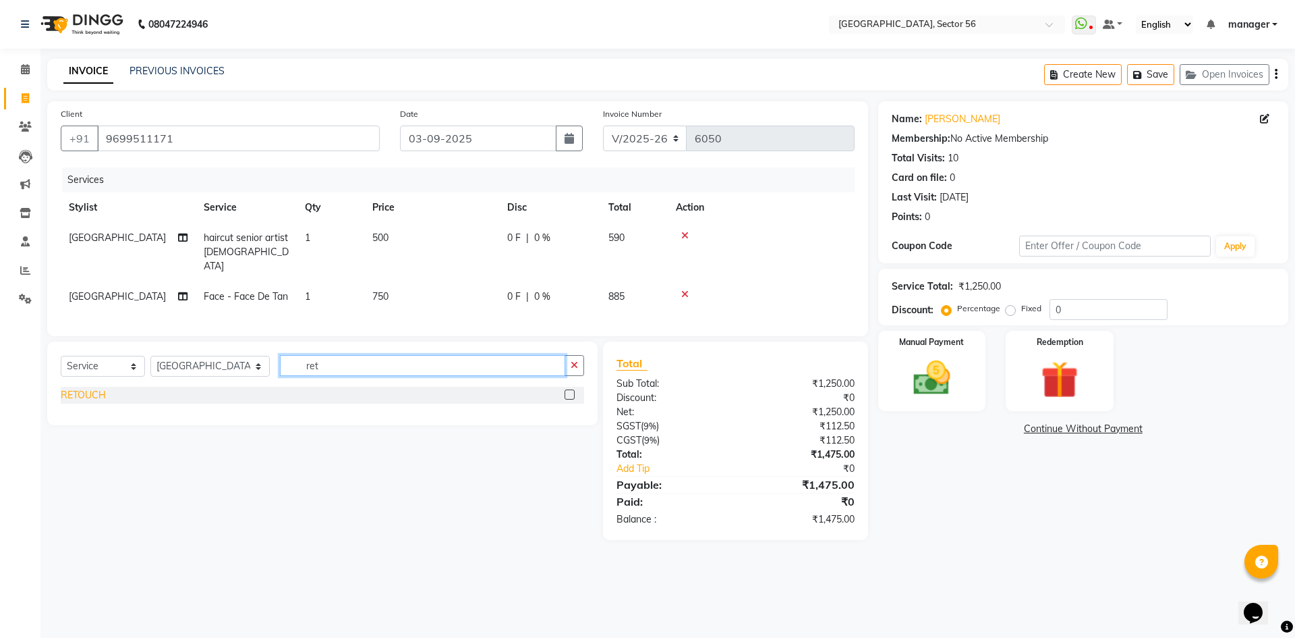
type input "ret"
click at [96, 388] on div "RETOUCH" at bounding box center [83, 395] width 45 height 14
checkbox input "false"
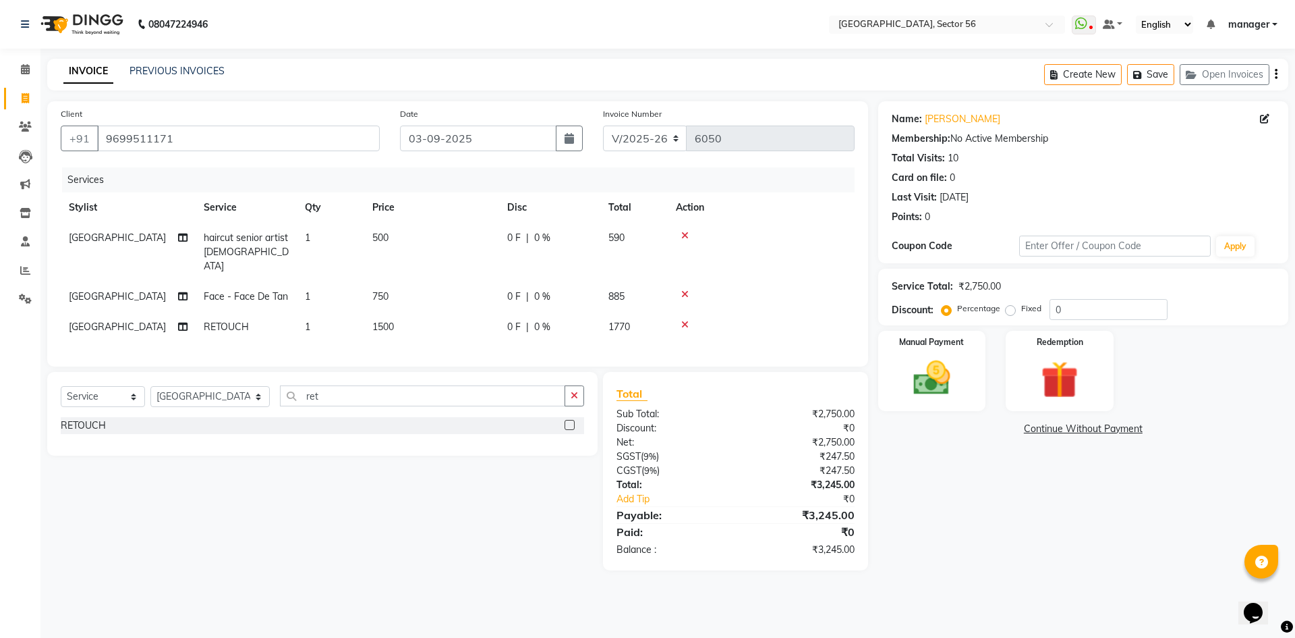
click at [412, 281] on td "750" at bounding box center [431, 296] width 135 height 30
select select "43517"
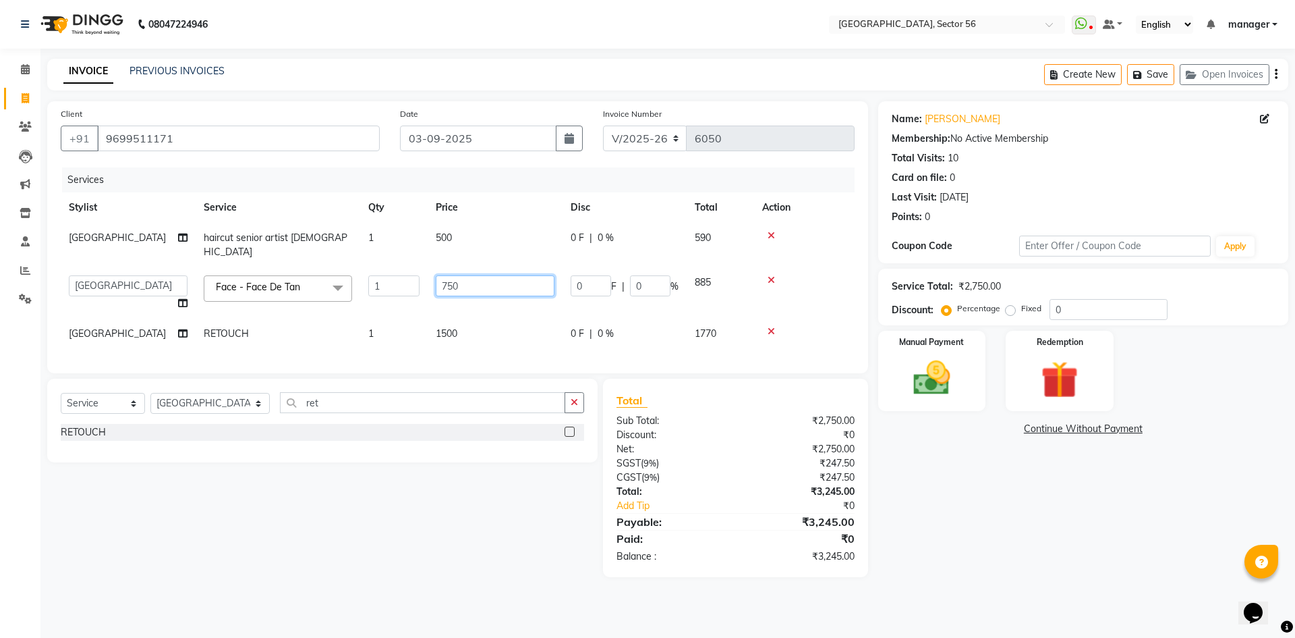
drag, startPoint x: 464, startPoint y: 273, endPoint x: 372, endPoint y: 280, distance: 92.1
click at [372, 280] on tr "ABHISHEKH THAPA abhishek thapa AKRAM KHAN MARKET STAFF amit amit spm Anamika Be…" at bounding box center [458, 292] width 794 height 51
type input "1000"
click at [0, 364] on div "Calendar Invoice Clients Leads Marketing Inventory Staff Reports Settings Compl…" at bounding box center [91, 327] width 182 height 579
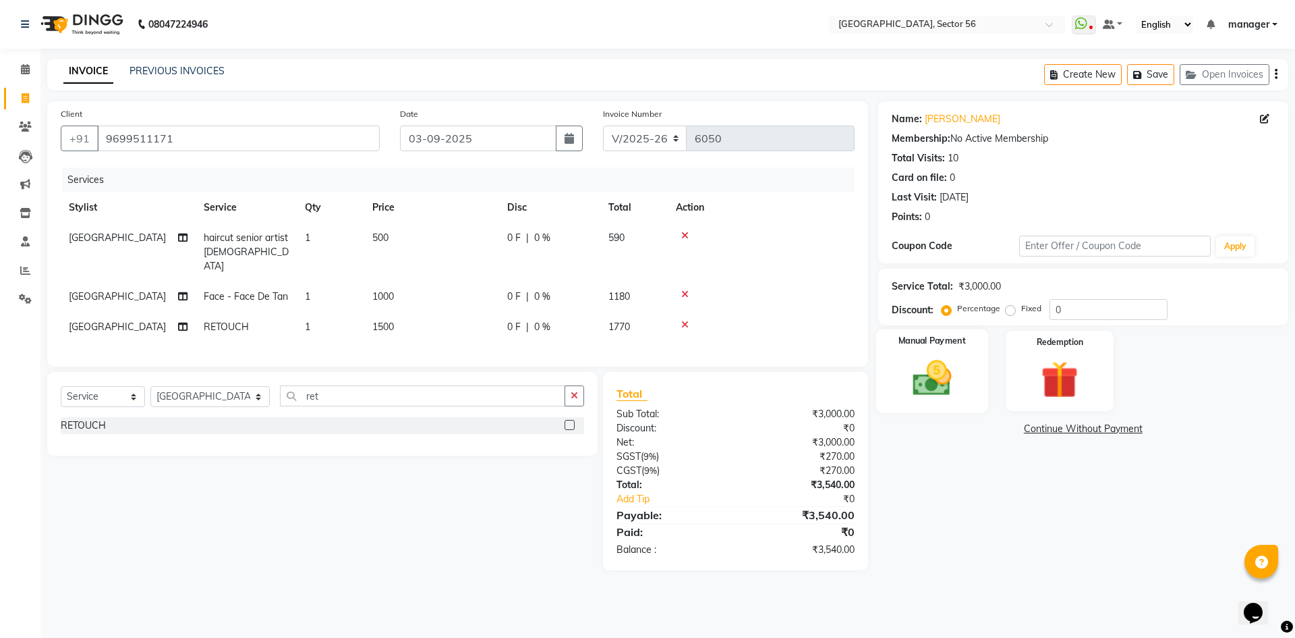
click at [955, 392] on img at bounding box center [932, 378] width 63 height 45
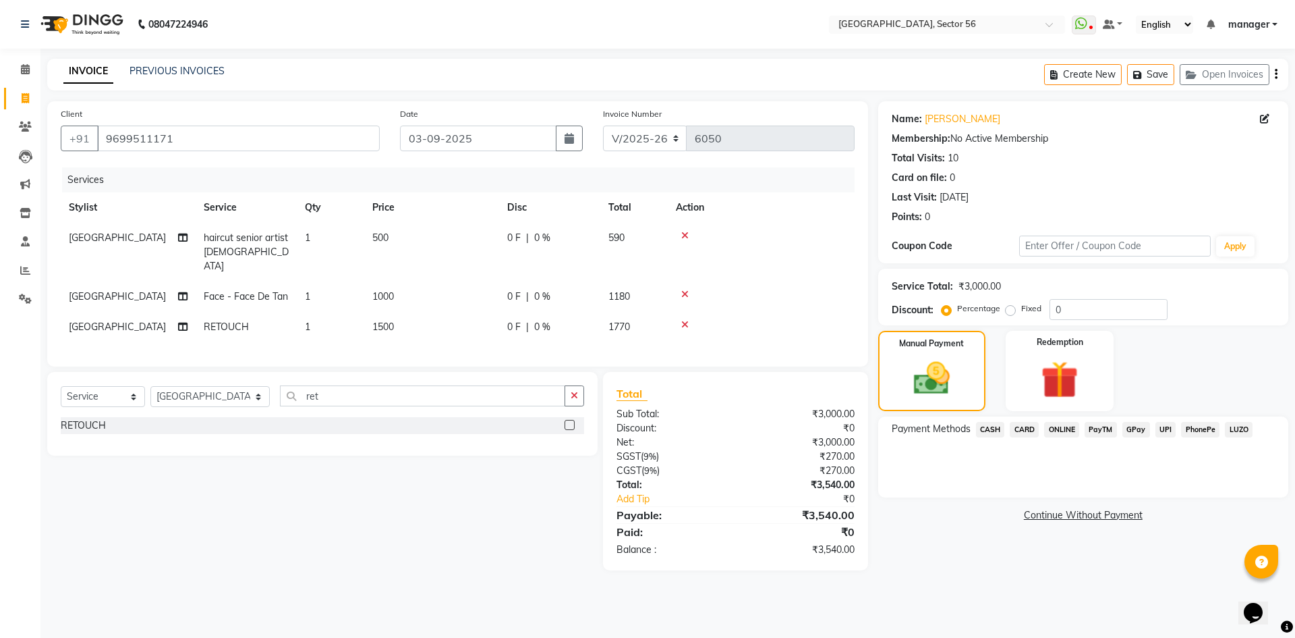
click at [1142, 428] on span "GPay" at bounding box center [1137, 430] width 28 height 16
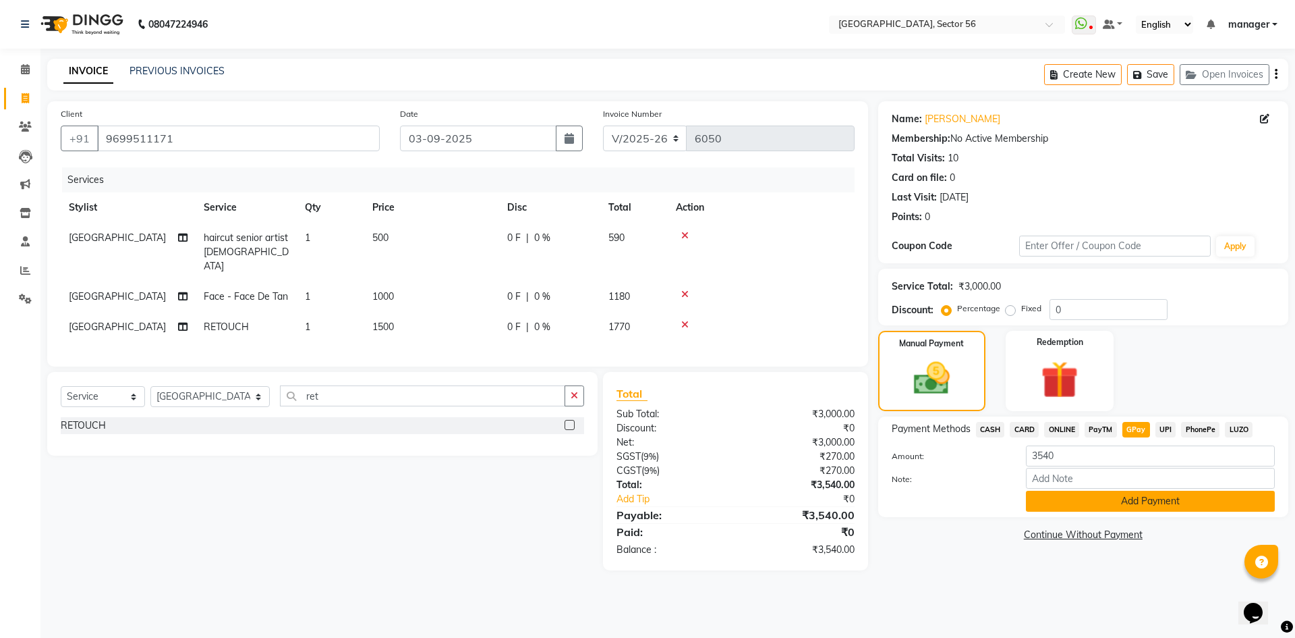
click at [1138, 499] on button "Add Payment" at bounding box center [1150, 501] width 249 height 21
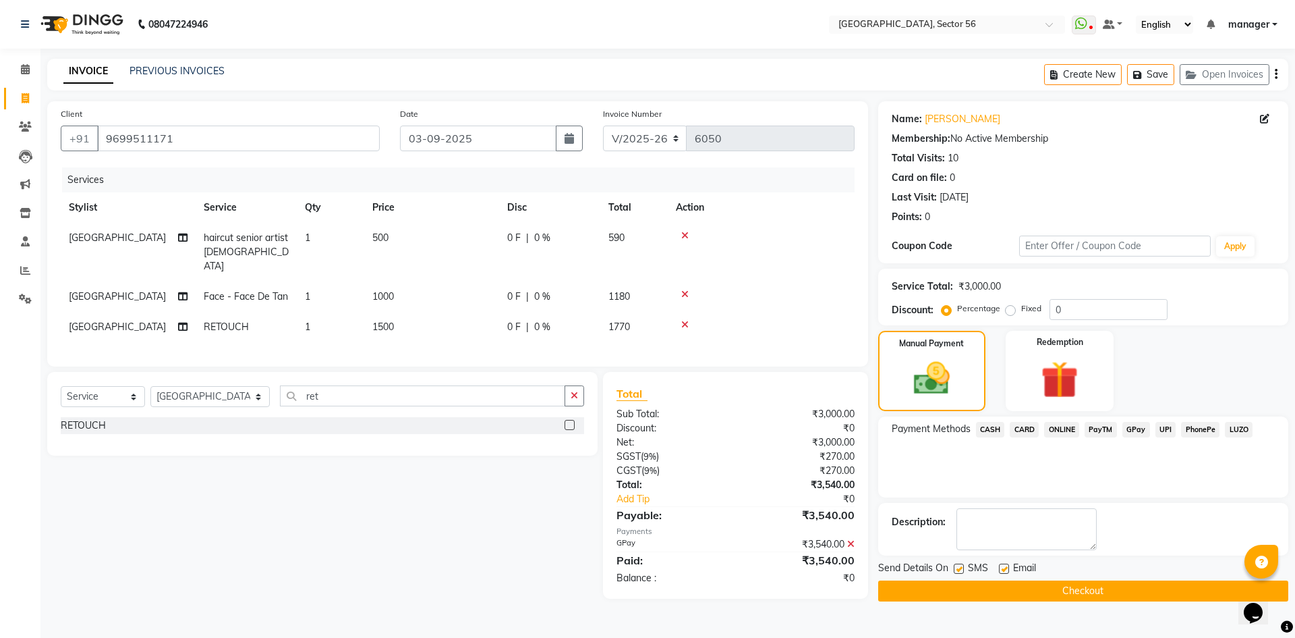
click at [1123, 588] on button "Checkout" at bounding box center [1083, 590] width 410 height 21
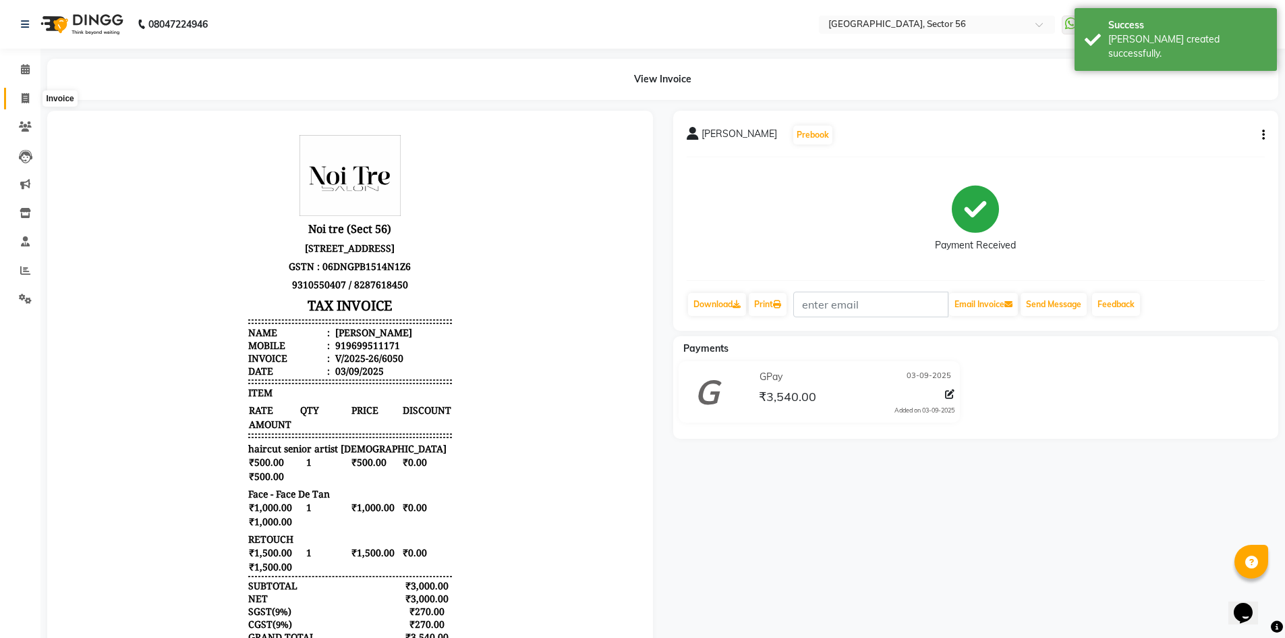
click at [21, 99] on span at bounding box center [25, 99] width 24 height 16
select select "service"
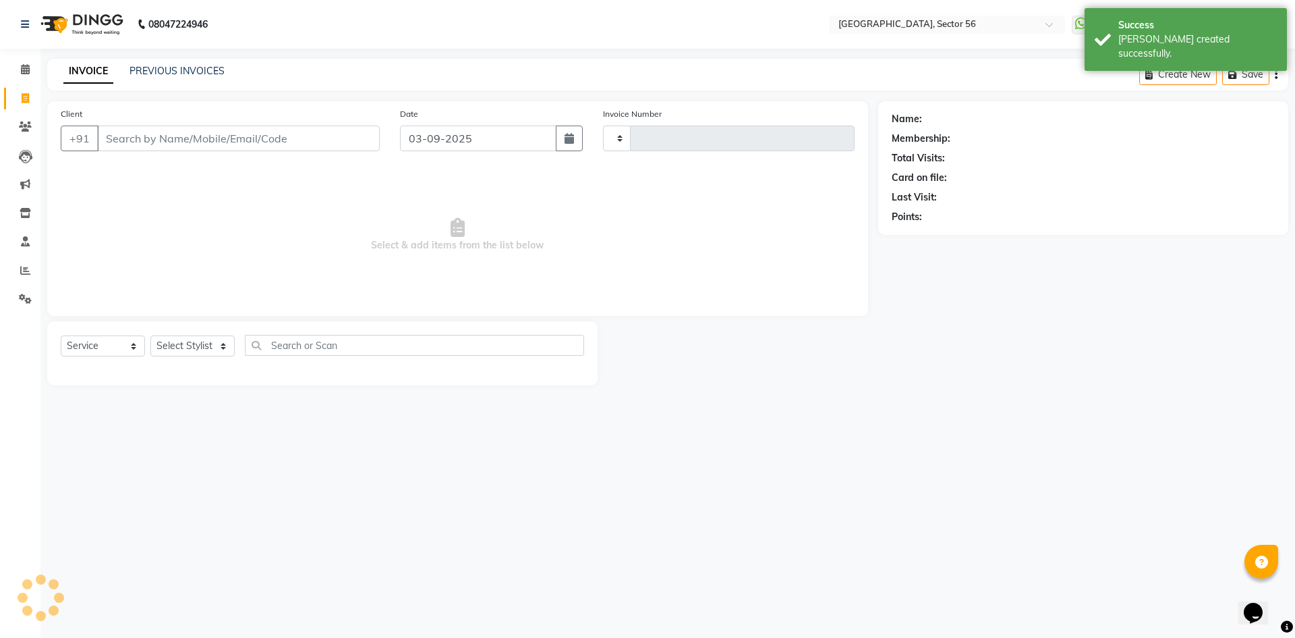
type input "6051"
select select "5557"
click at [186, 70] on link "PREVIOUS INVOICES" at bounding box center [177, 71] width 95 height 12
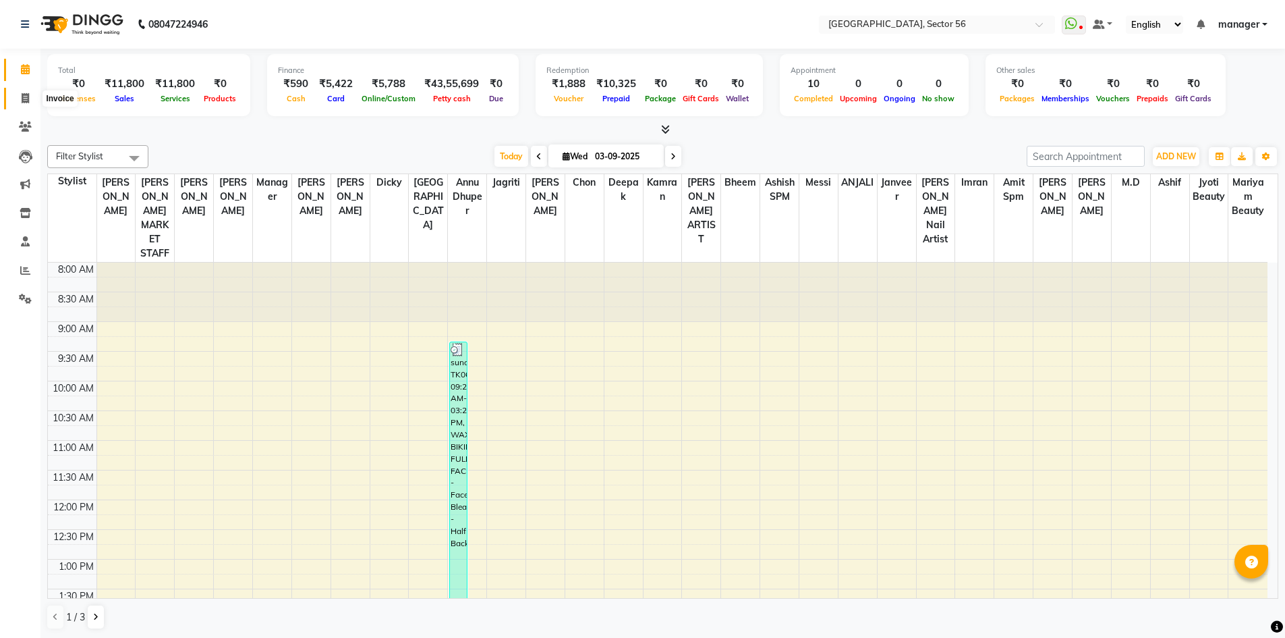
click at [24, 102] on icon at bounding box center [25, 98] width 7 height 10
select select "service"
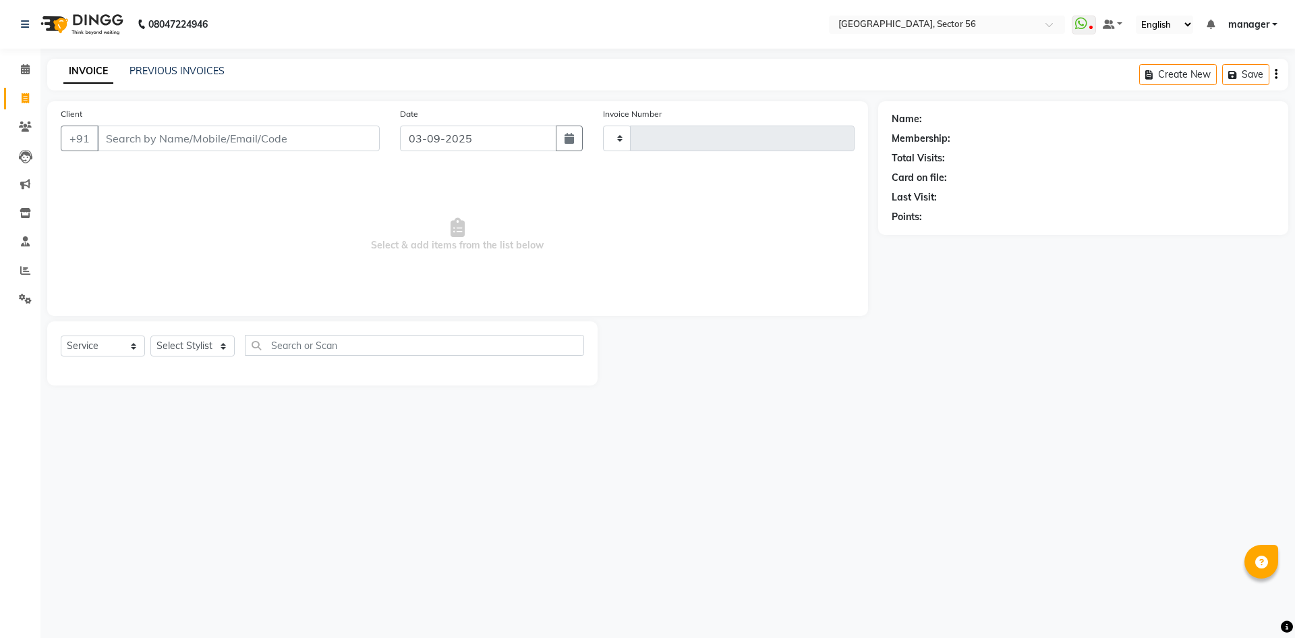
type input "6036"
select select "5557"
click at [172, 138] on input "Client" at bounding box center [238, 138] width 283 height 26
click at [167, 137] on input "Client" at bounding box center [238, 138] width 283 height 26
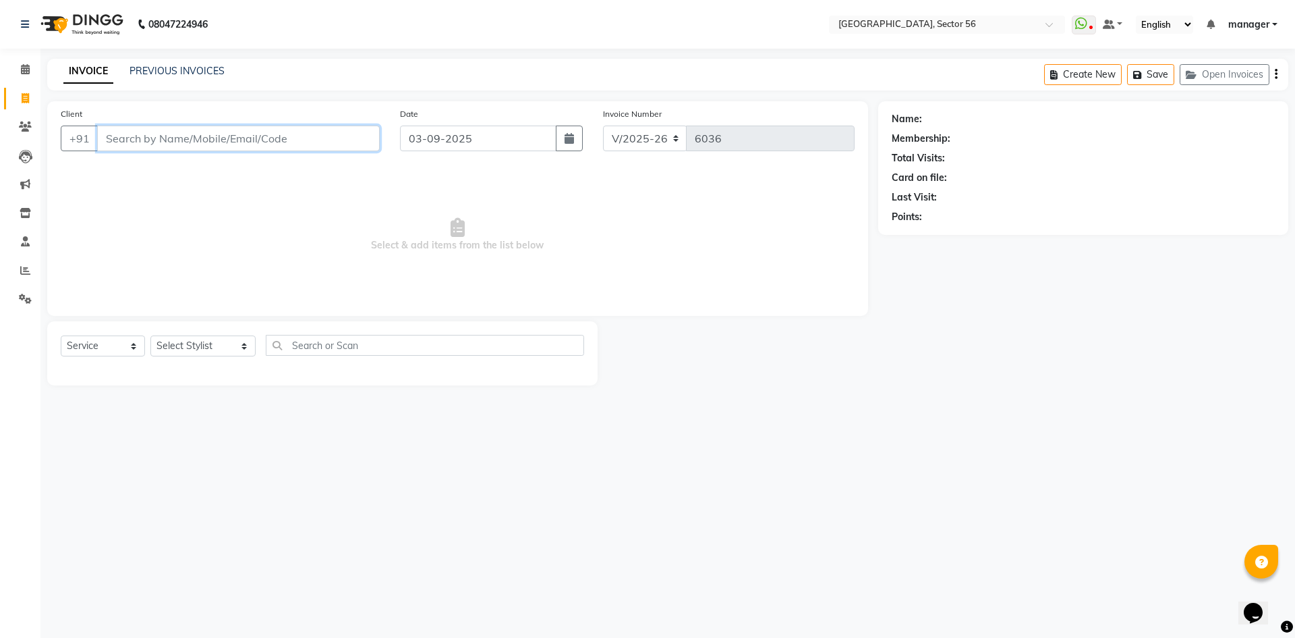
click at [222, 138] on input "Client" at bounding box center [238, 138] width 283 height 26
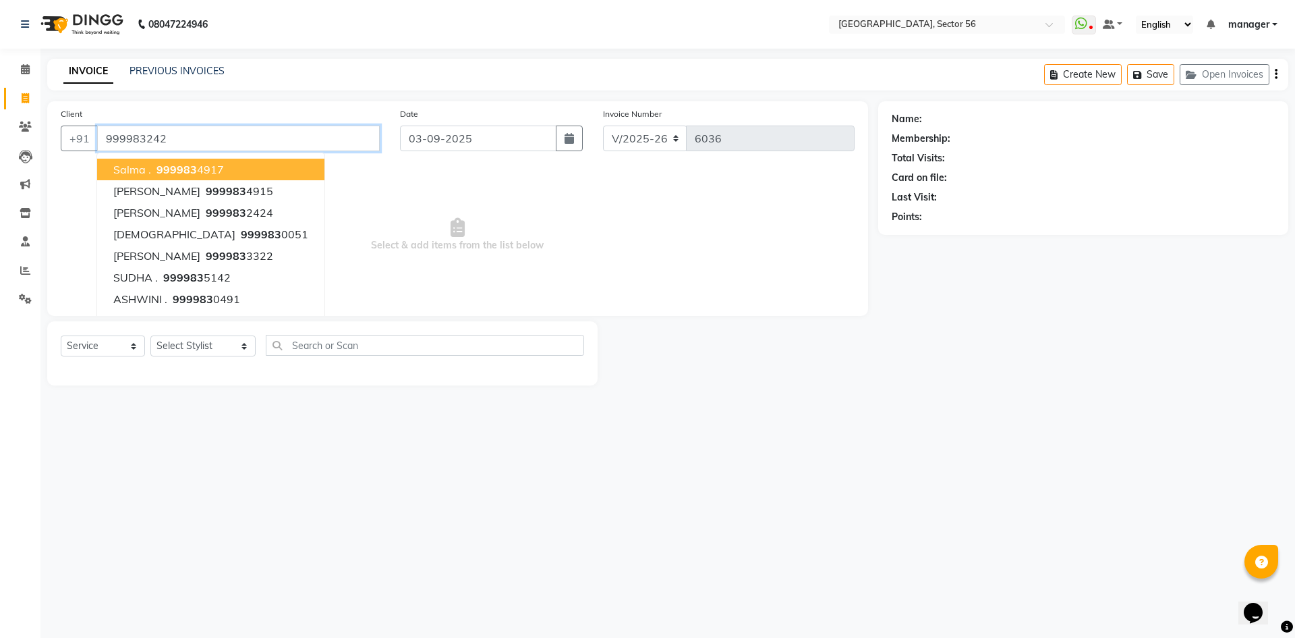
type input "999983242"
click at [968, 383] on div "Name: Aman Offer Membership: No Active Membership Total Visits: 2 Card on file:…" at bounding box center [1088, 243] width 420 height 284
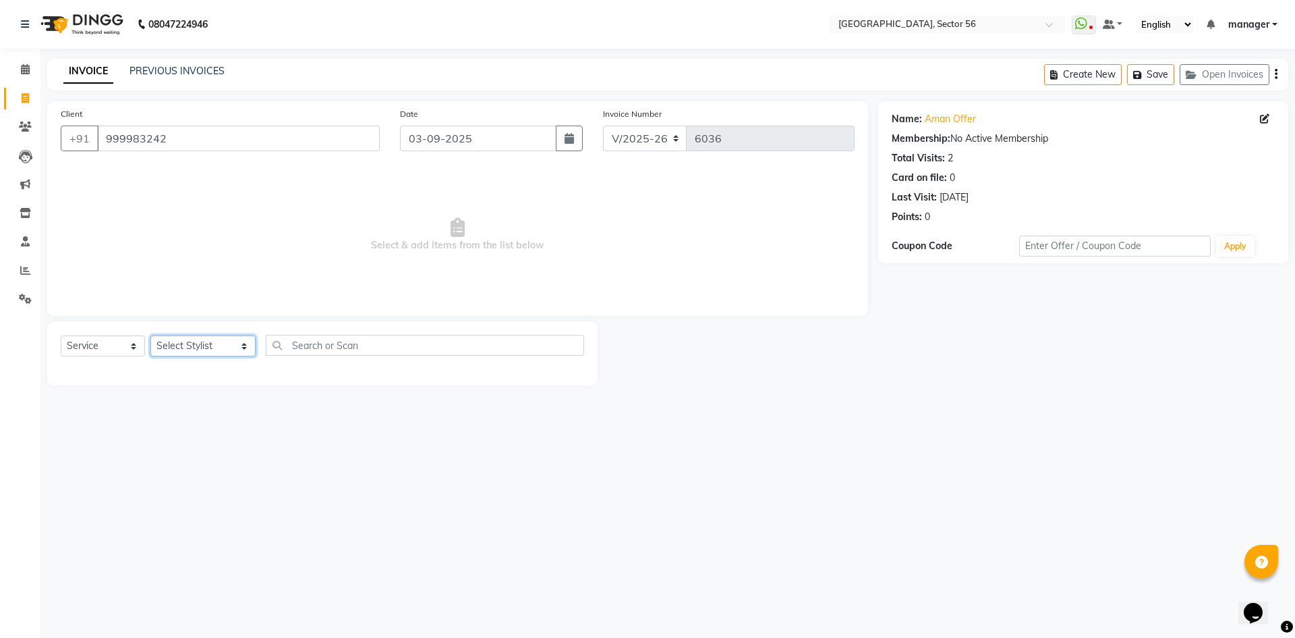
click at [200, 349] on select "Select Stylist [PERSON_NAME] [PERSON_NAME] [PERSON_NAME] MARKET STAFF amit [PER…" at bounding box center [202, 345] width 105 height 21
select select "43517"
click at [150, 335] on select "Select Stylist [PERSON_NAME] [PERSON_NAME] [PERSON_NAME] MARKET STAFF amit [PER…" at bounding box center [202, 345] width 105 height 21
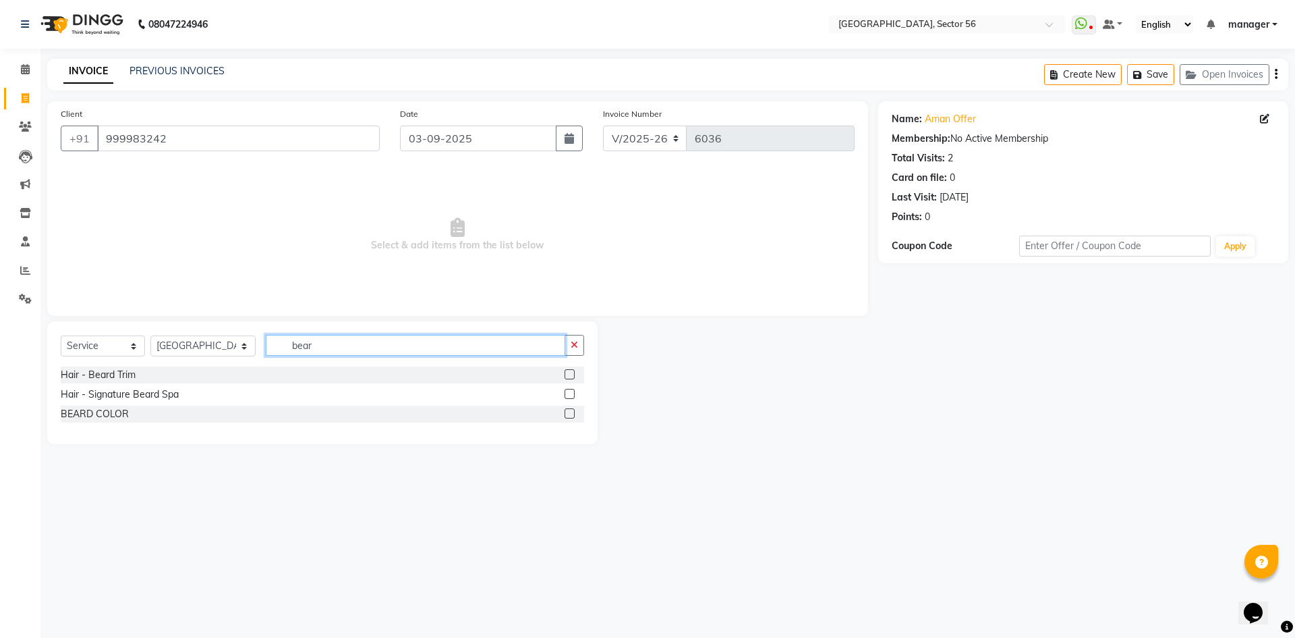
type input "bear"
click at [204, 135] on input "999983242" at bounding box center [238, 138] width 283 height 26
click at [224, 144] on input "999983242" at bounding box center [238, 138] width 283 height 26
drag, startPoint x: 318, startPoint y: 343, endPoint x: 250, endPoint y: 350, distance: 69.2
click at [250, 350] on div "Select Service Product Membership Package Voucher Prepaid Gift Card Select Styl…" at bounding box center [323, 351] width 524 height 32
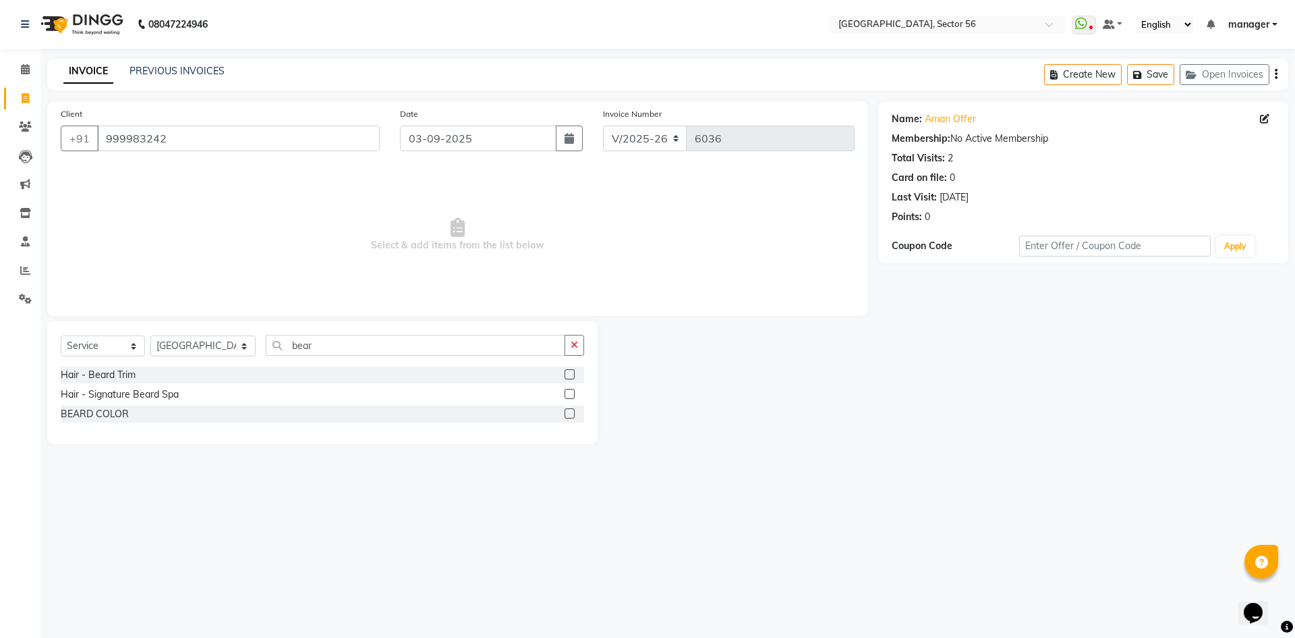
click at [0, 442] on div "Calendar Invoice Clients Leads Marketing Inventory Staff Reports Settings Compl…" at bounding box center [91, 327] width 182 height 579
click at [111, 374] on div "Hair - Beard Trim" at bounding box center [98, 375] width 75 height 14
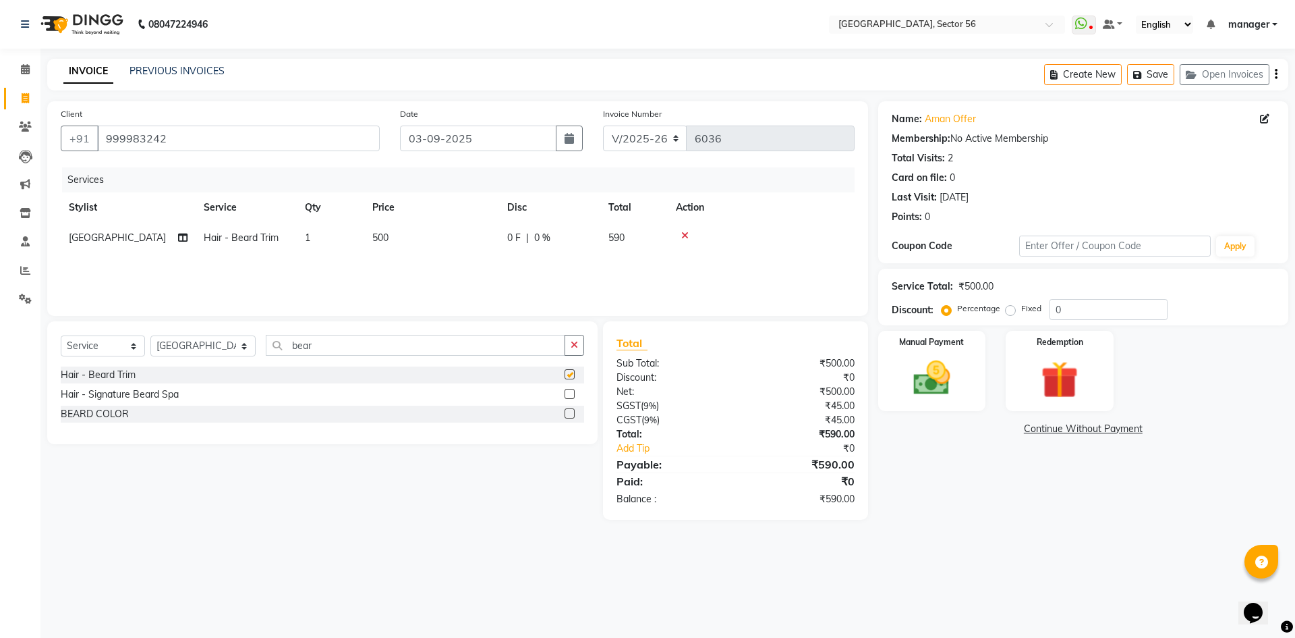
checkbox input "false"
click at [961, 387] on img at bounding box center [932, 378] width 63 height 45
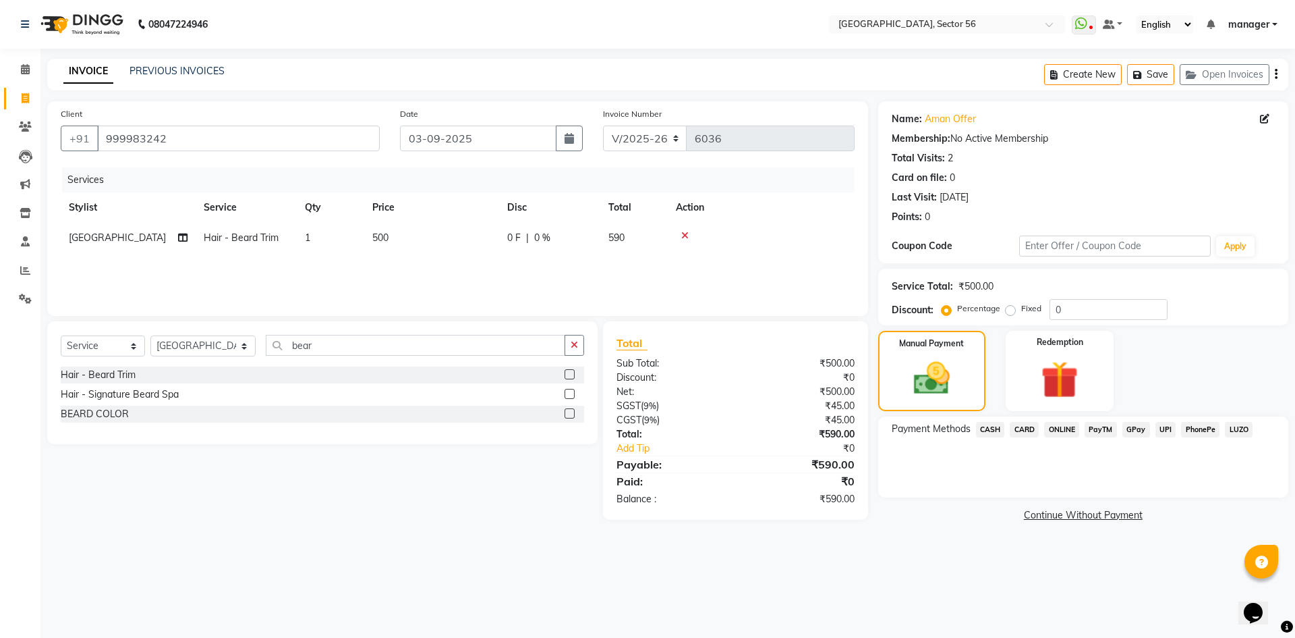
click at [1132, 428] on span "GPay" at bounding box center [1137, 430] width 28 height 16
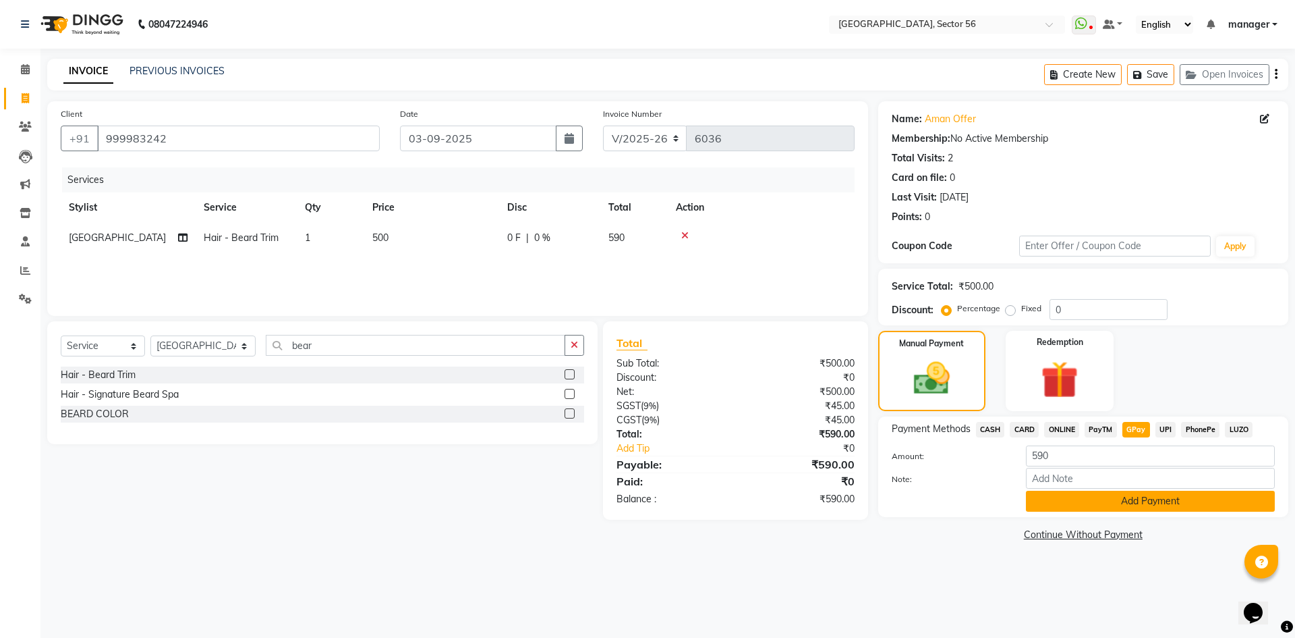
click at [1133, 503] on button "Add Payment" at bounding box center [1150, 501] width 249 height 21
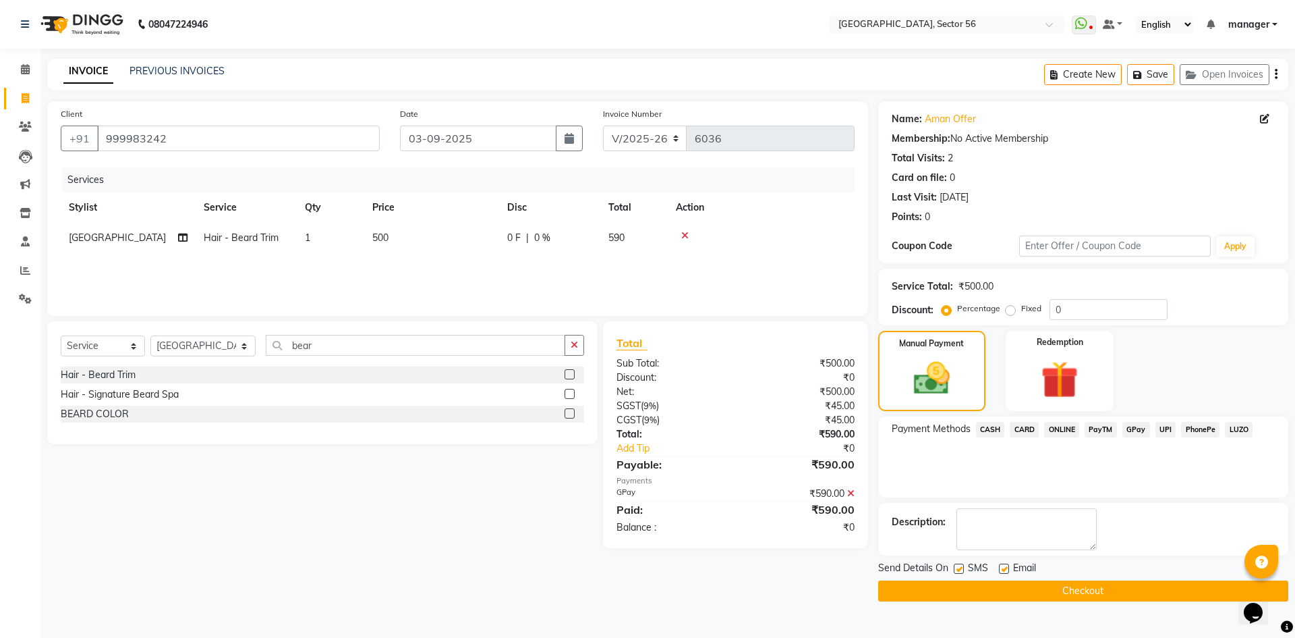
click at [1068, 584] on button "Checkout" at bounding box center [1083, 590] width 410 height 21
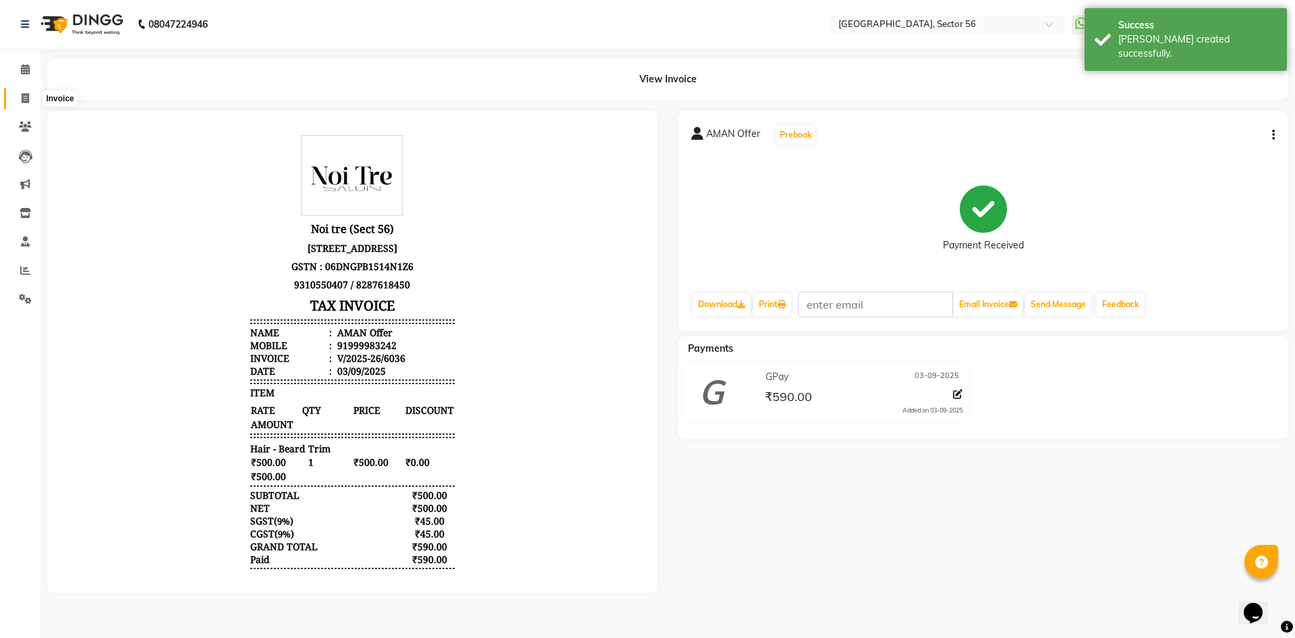
click at [25, 105] on span at bounding box center [25, 99] width 24 height 16
select select "5557"
select select "service"
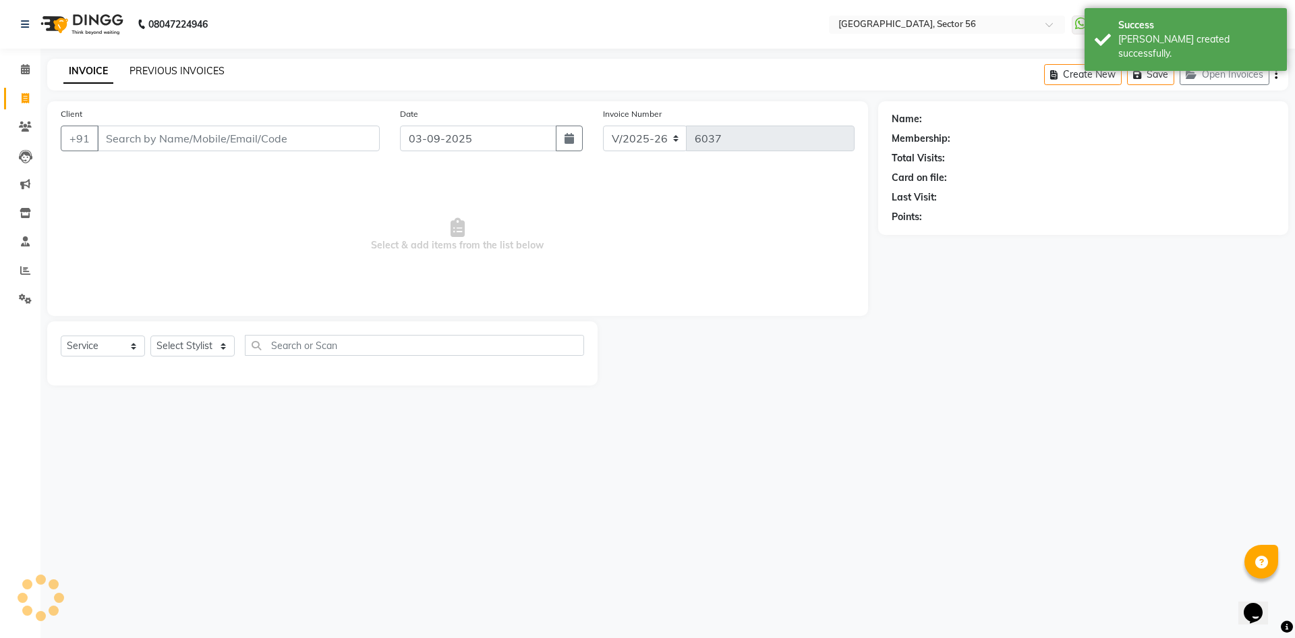
click at [175, 70] on link "PREVIOUS INVOICES" at bounding box center [177, 71] width 95 height 12
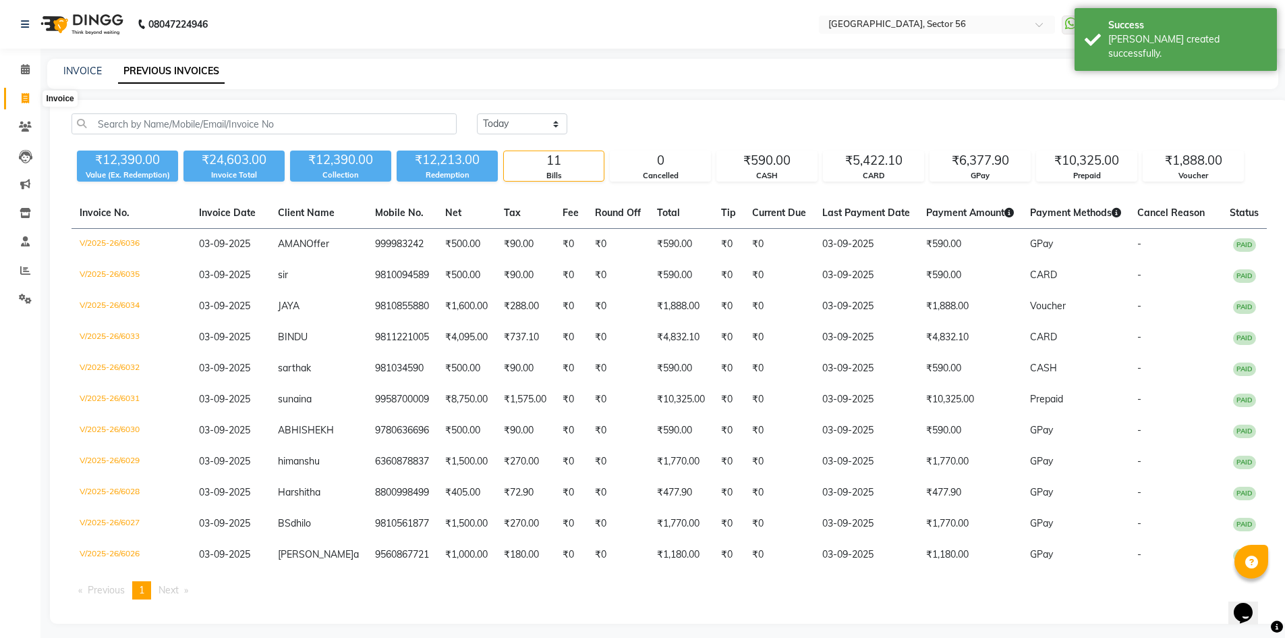
click at [27, 96] on icon at bounding box center [25, 98] width 7 height 10
select select "service"
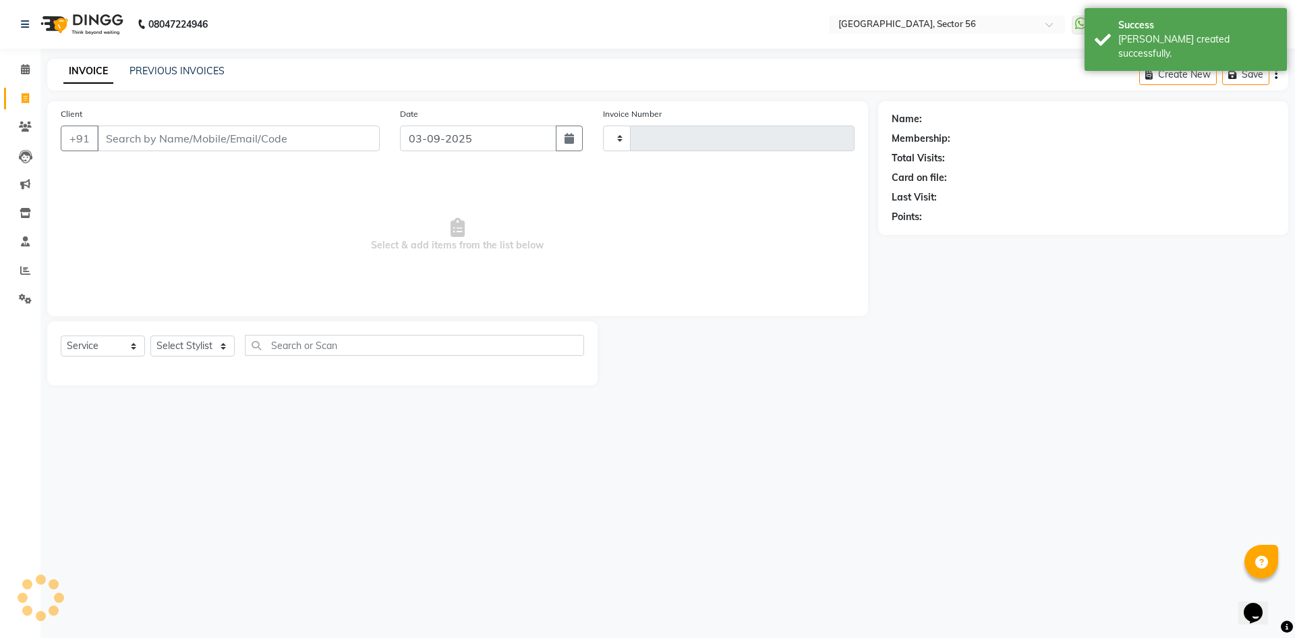
type input "6037"
select select "5557"
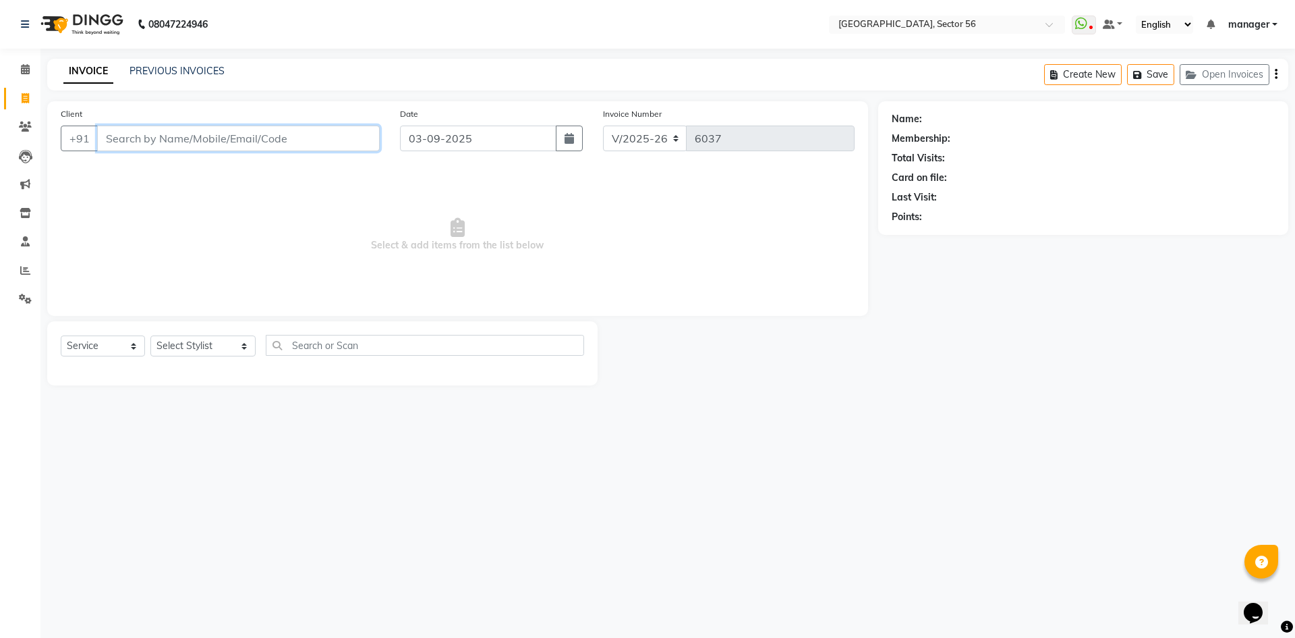
click at [177, 140] on input "Client" at bounding box center [238, 138] width 283 height 26
click at [161, 69] on link "PREVIOUS INVOICES" at bounding box center [177, 71] width 95 height 12
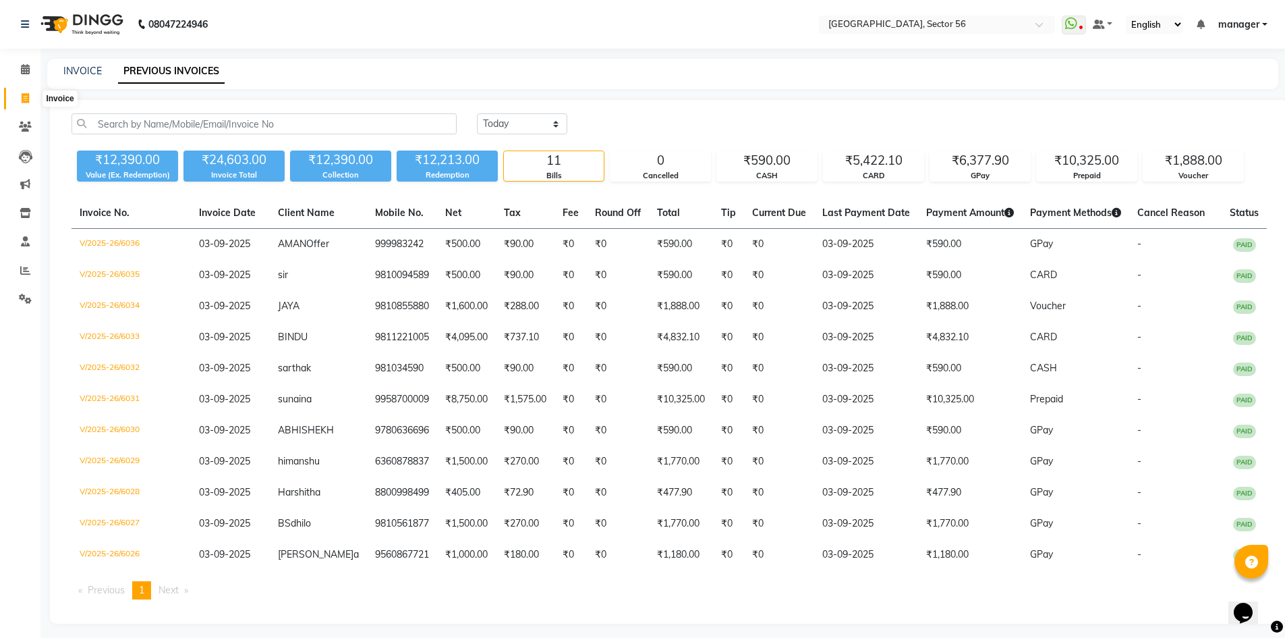
click at [26, 99] on icon at bounding box center [25, 98] width 7 height 10
select select "service"
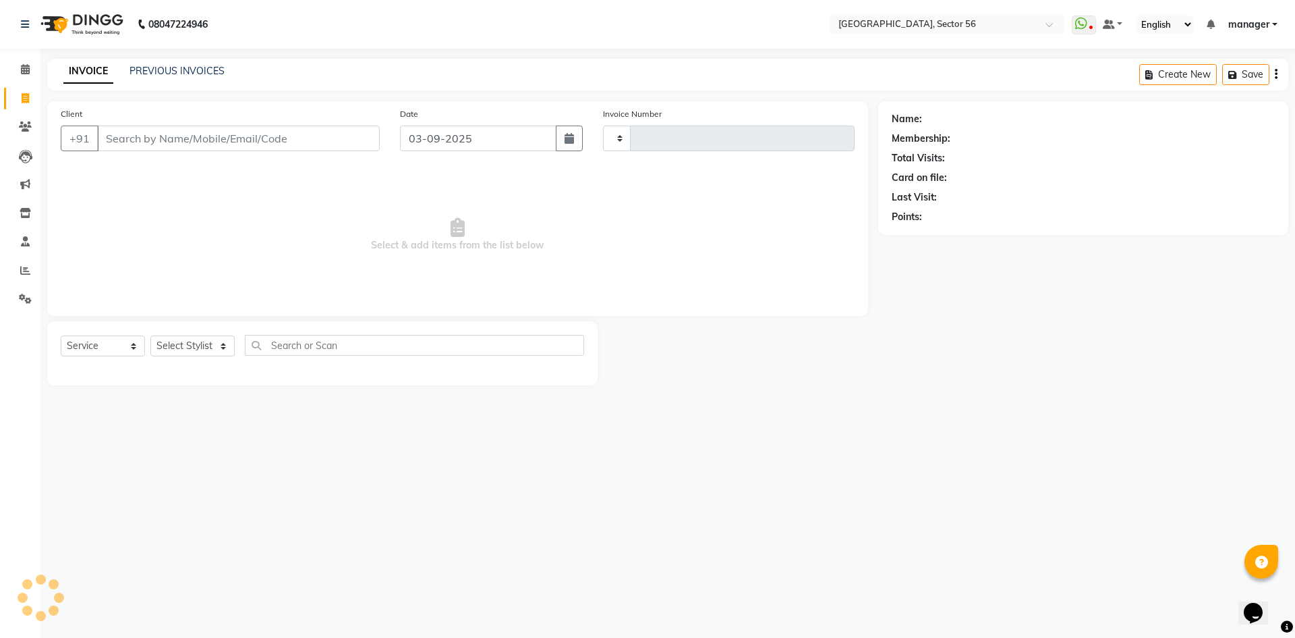
type input "6037"
select select "5557"
click at [26, 273] on icon at bounding box center [25, 270] width 10 height 10
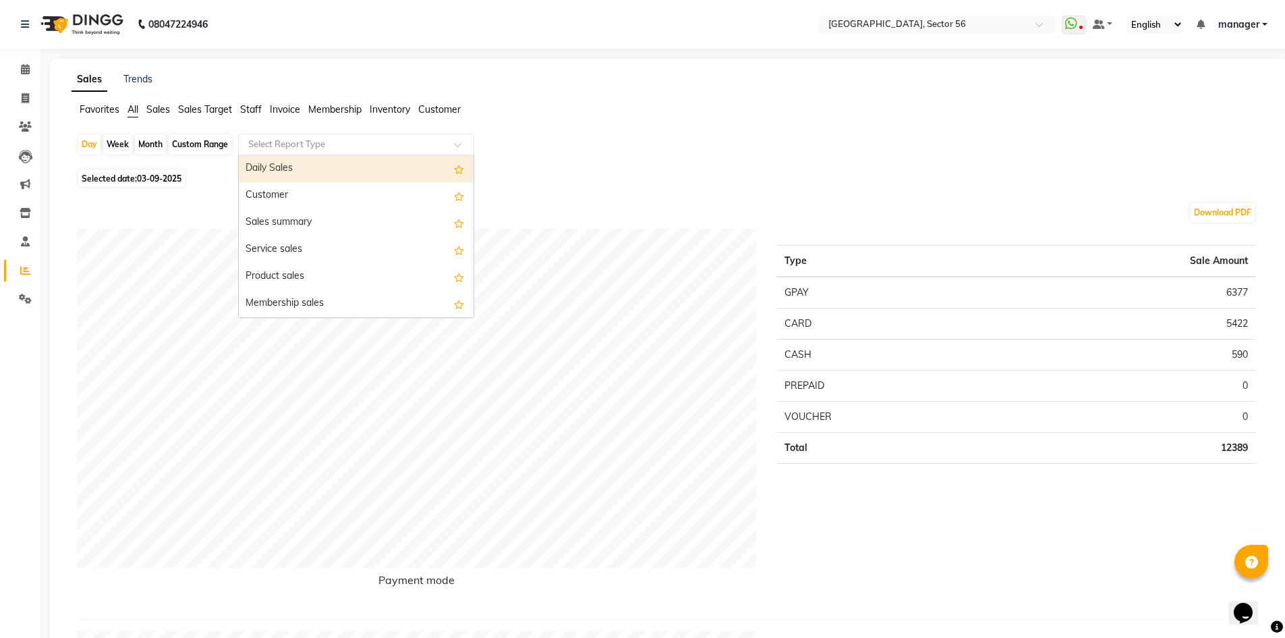
click at [299, 144] on input "text" at bounding box center [343, 144] width 194 height 13
type input "cen"
click at [291, 166] on div "Sales by center" at bounding box center [356, 171] width 235 height 27
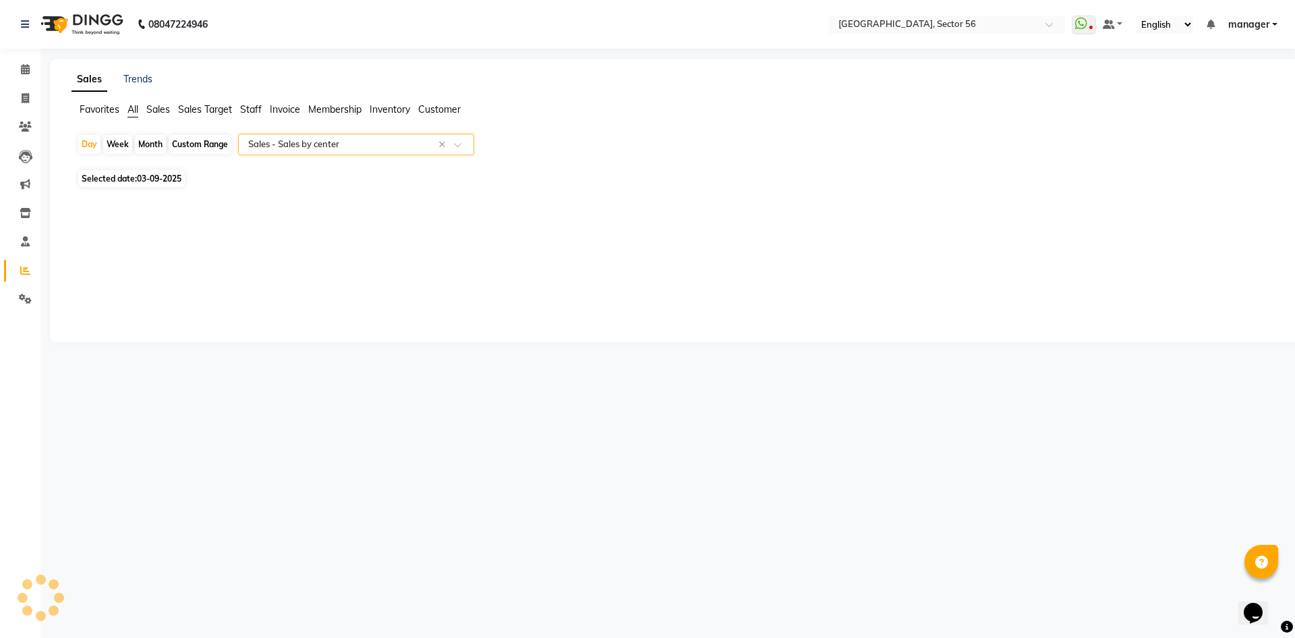
select select "full_report"
select select "csv"
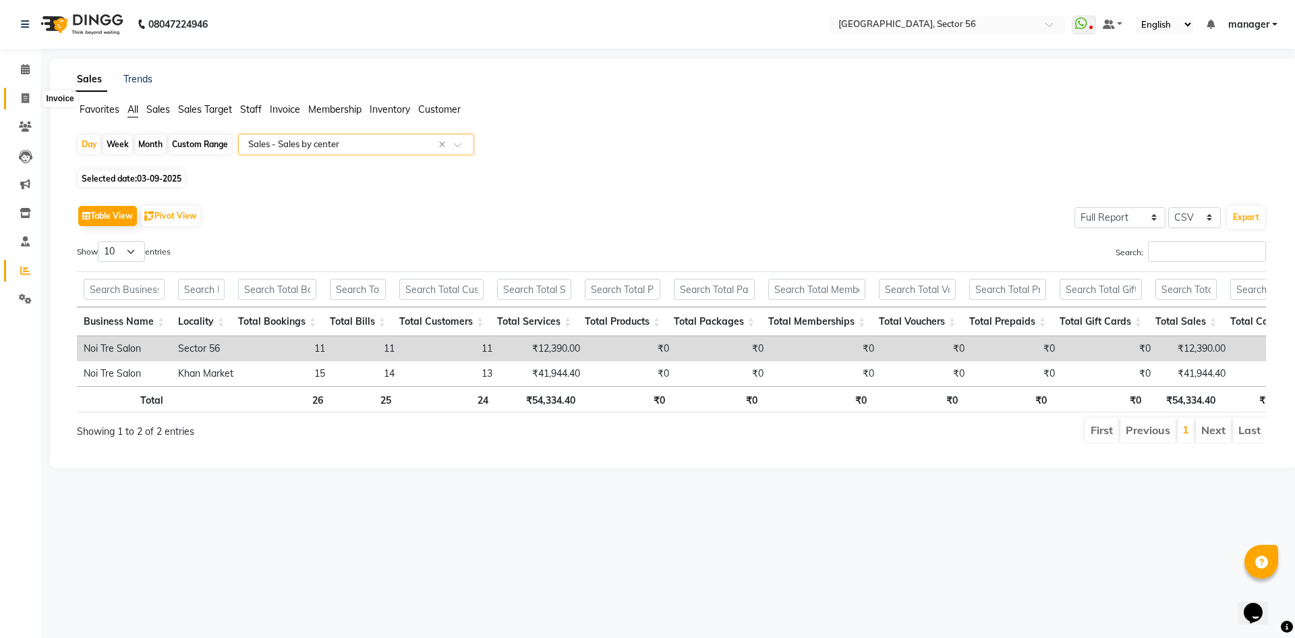
click at [24, 95] on icon at bounding box center [25, 98] width 7 height 10
select select "service"
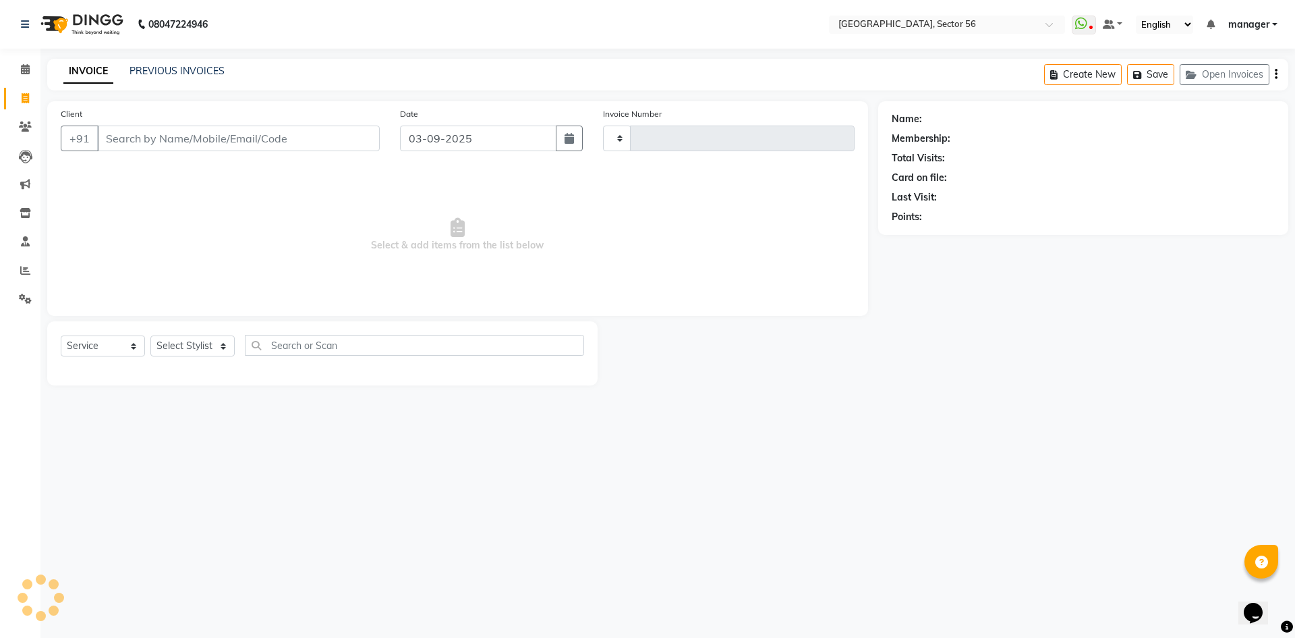
type input "6037"
select select "5557"
click at [182, 139] on input "Client" at bounding box center [238, 138] width 283 height 26
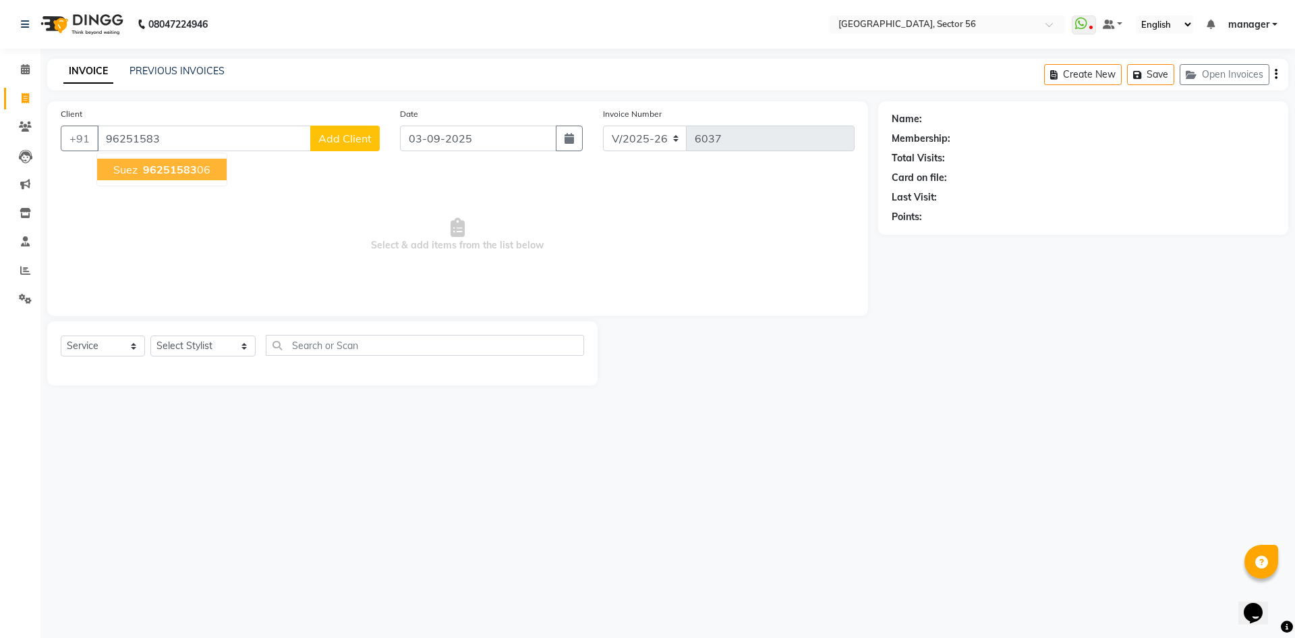
click at [163, 169] on span "96251583" at bounding box center [170, 169] width 54 height 13
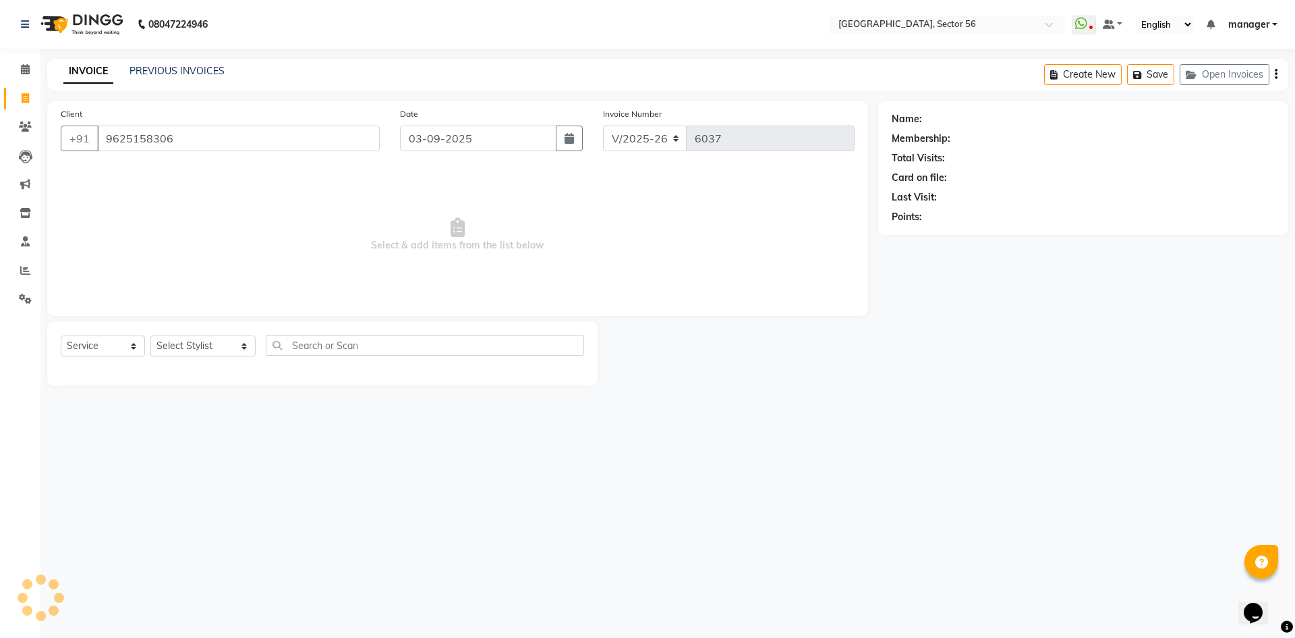
type input "9625158306"
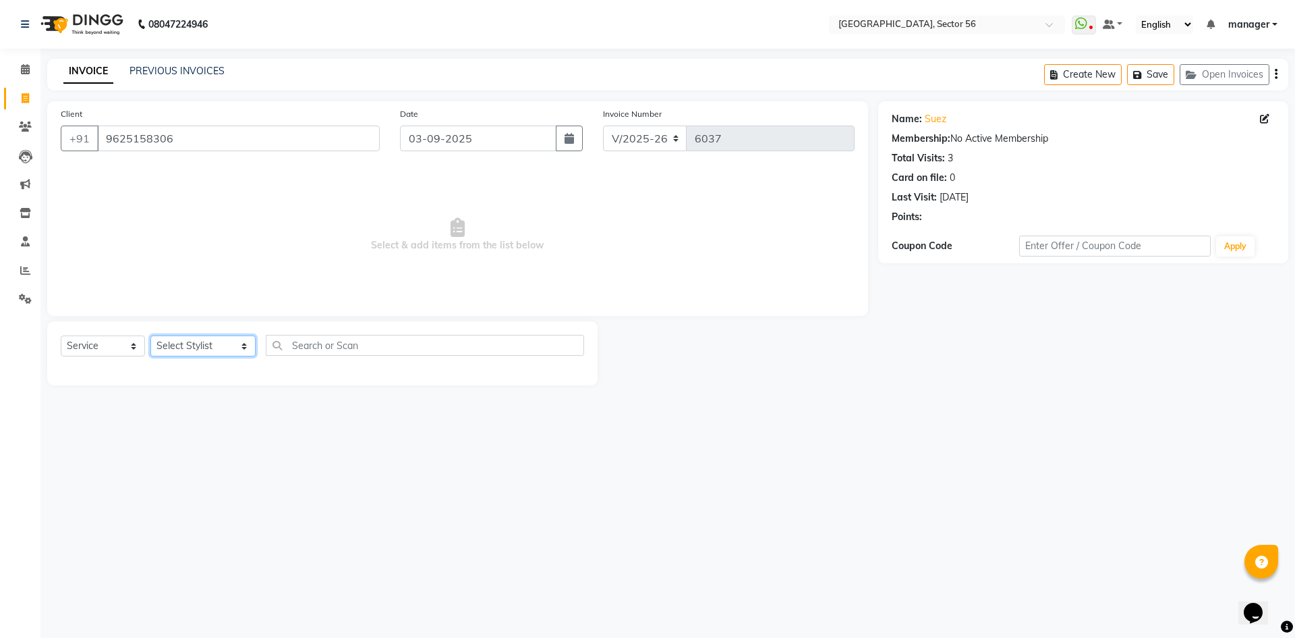
click at [238, 344] on select "Select Stylist [PERSON_NAME] [PERSON_NAME] [PERSON_NAME] MARKET STAFF amit [PER…" at bounding box center [202, 345] width 105 height 21
select select "43515"
click at [150, 335] on select "Select Stylist [PERSON_NAME] [PERSON_NAME] [PERSON_NAME] MARKET STAFF amit [PER…" at bounding box center [202, 345] width 105 height 21
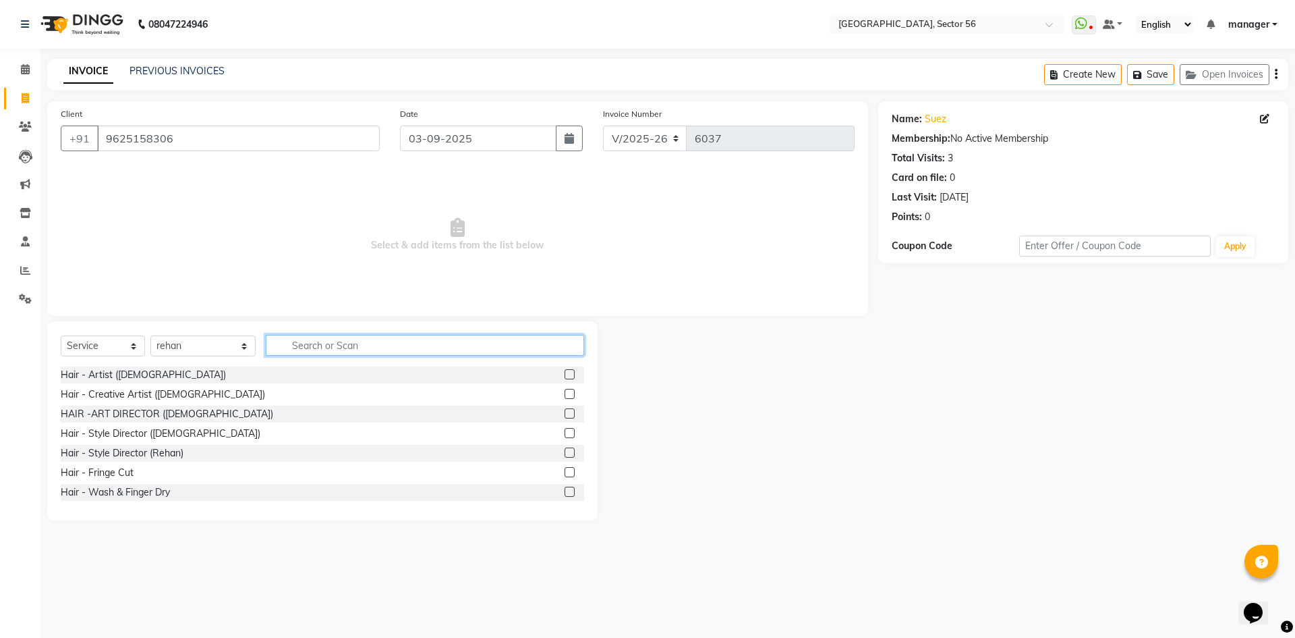
click at [363, 341] on input "text" at bounding box center [425, 345] width 318 height 21
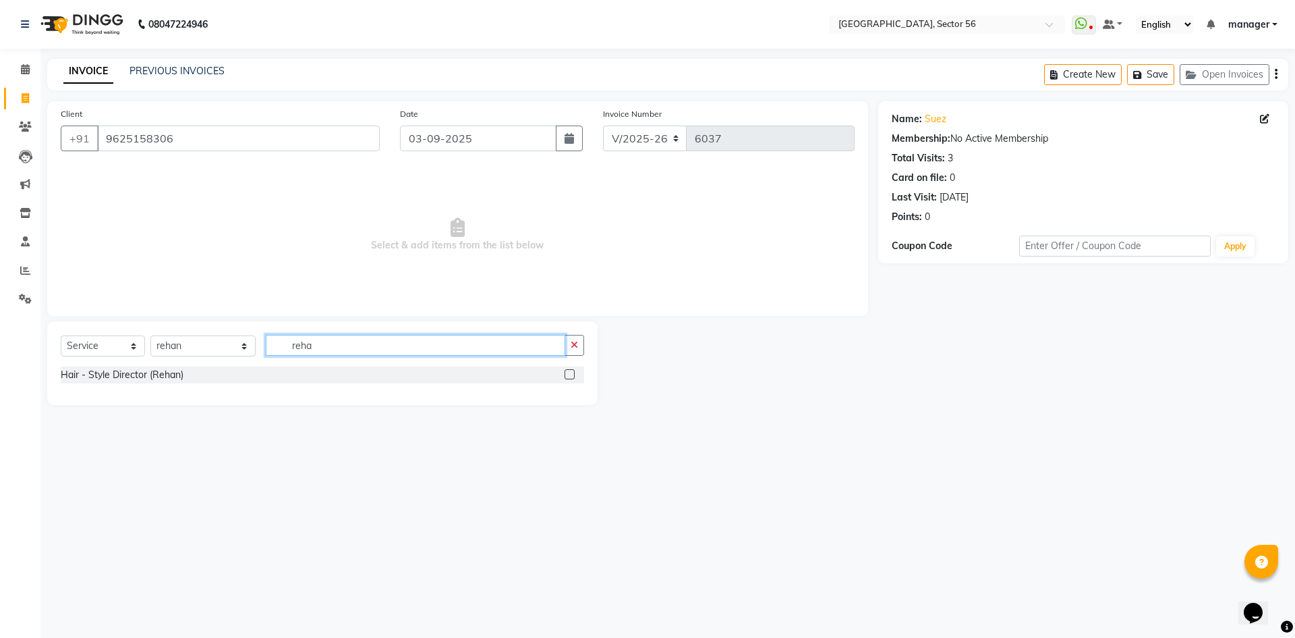
type input "reha"
click at [571, 372] on label at bounding box center [570, 374] width 10 height 10
click at [571, 372] on input "checkbox" at bounding box center [569, 374] width 9 height 9
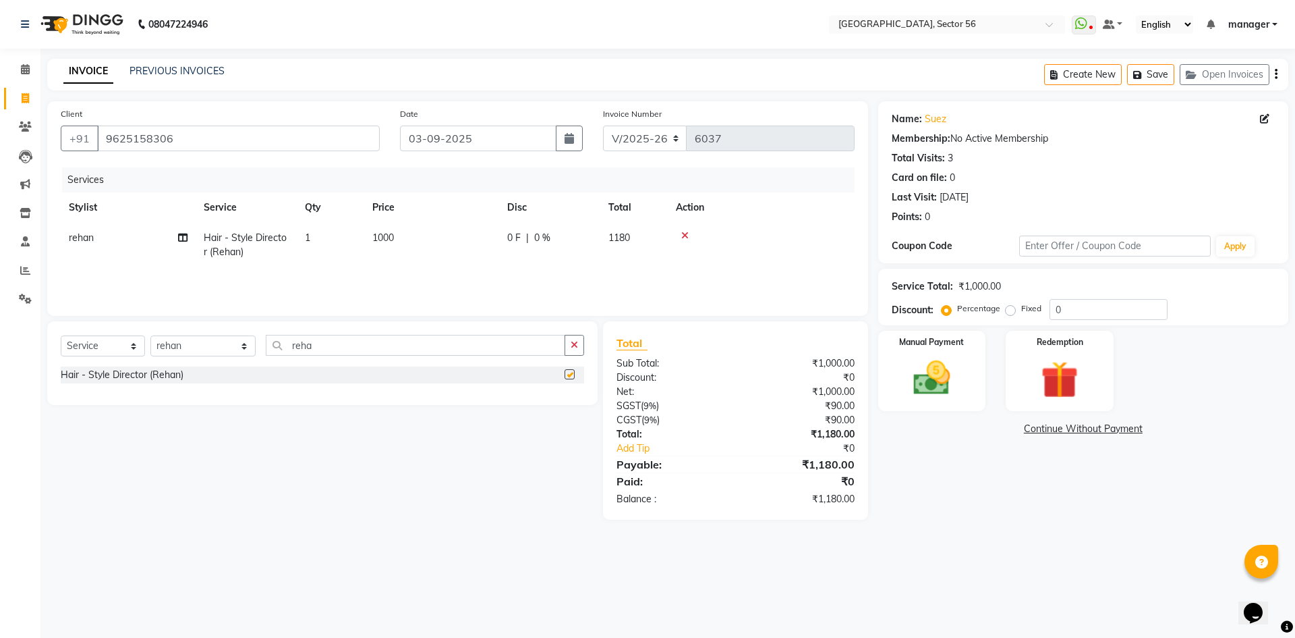
checkbox input "false"
click at [231, 142] on input "9625158306" at bounding box center [238, 138] width 283 height 26
click at [943, 356] on img at bounding box center [932, 378] width 63 height 45
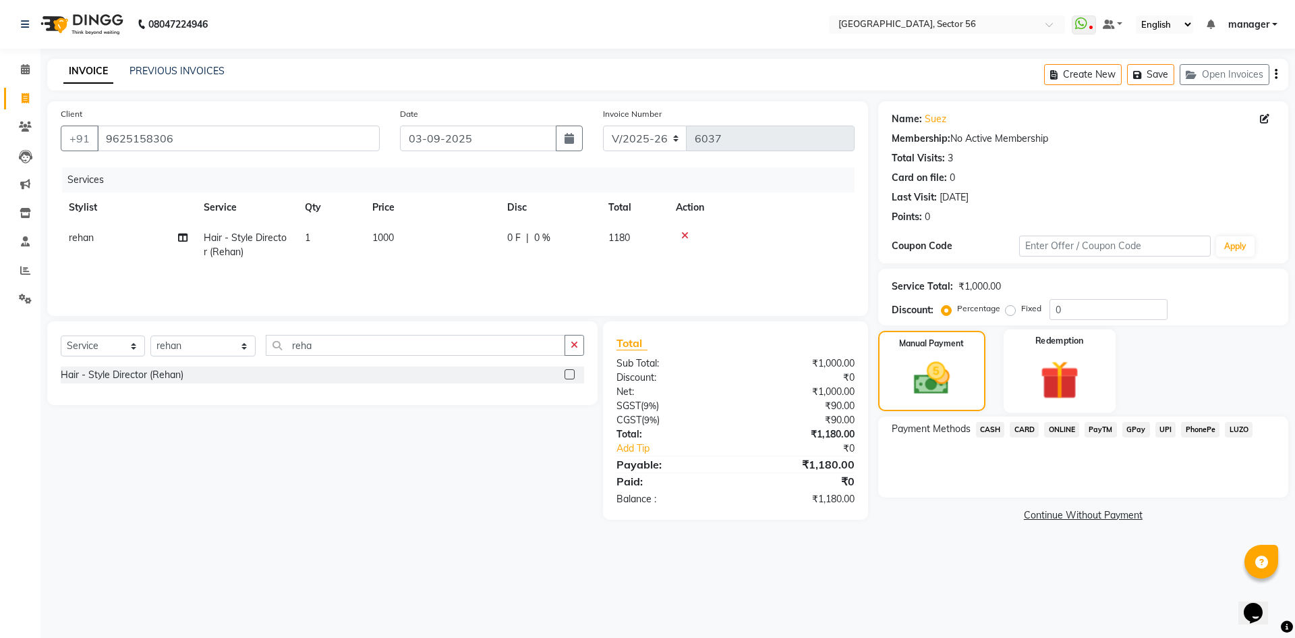
click at [1074, 379] on img at bounding box center [1059, 380] width 63 height 48
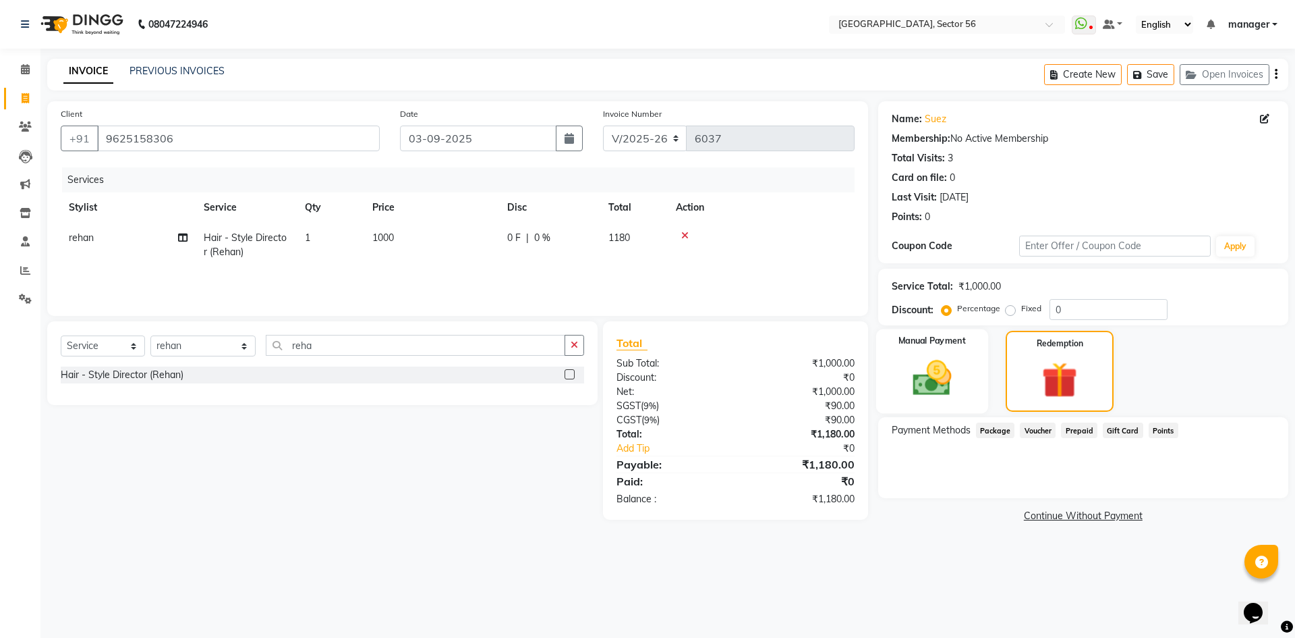
click at [921, 364] on img at bounding box center [932, 378] width 63 height 45
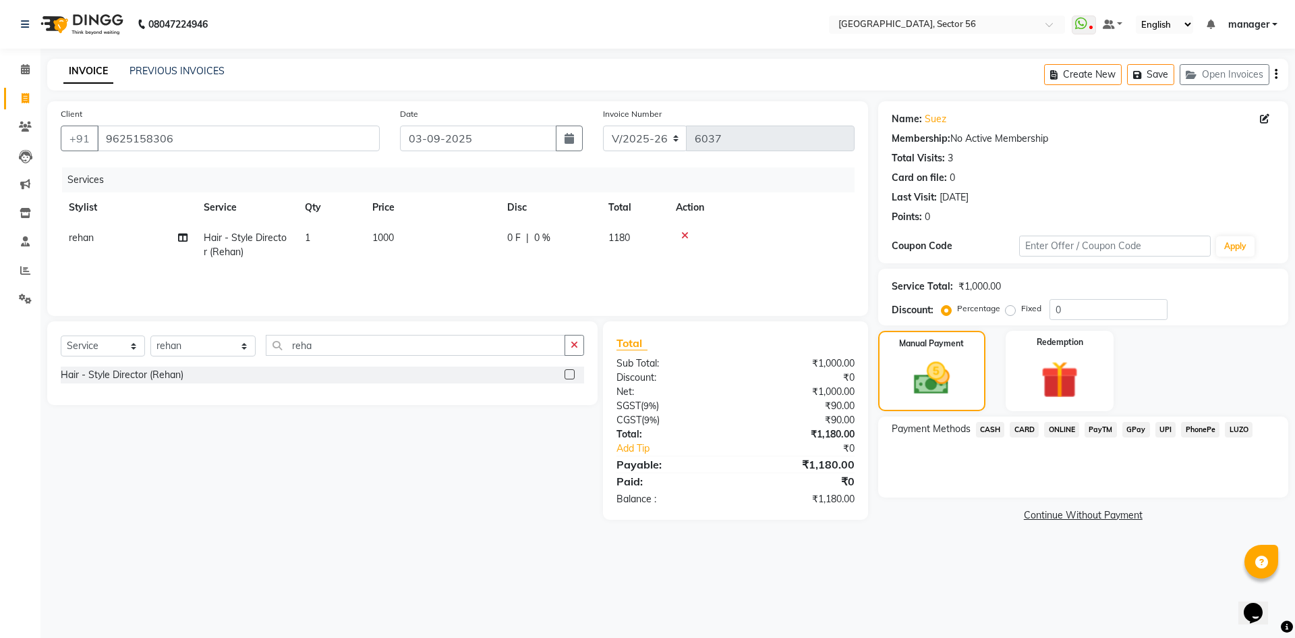
click at [995, 432] on span "CASH" at bounding box center [990, 430] width 29 height 16
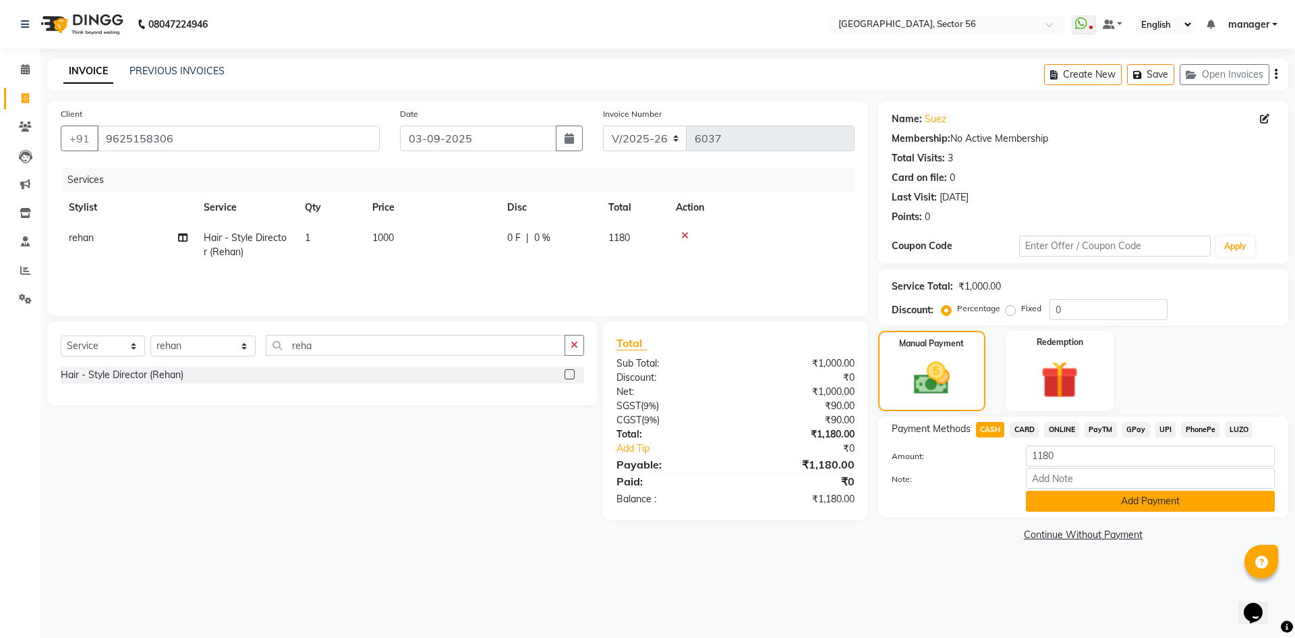
click at [1050, 499] on button "Add Payment" at bounding box center [1150, 501] width 249 height 21
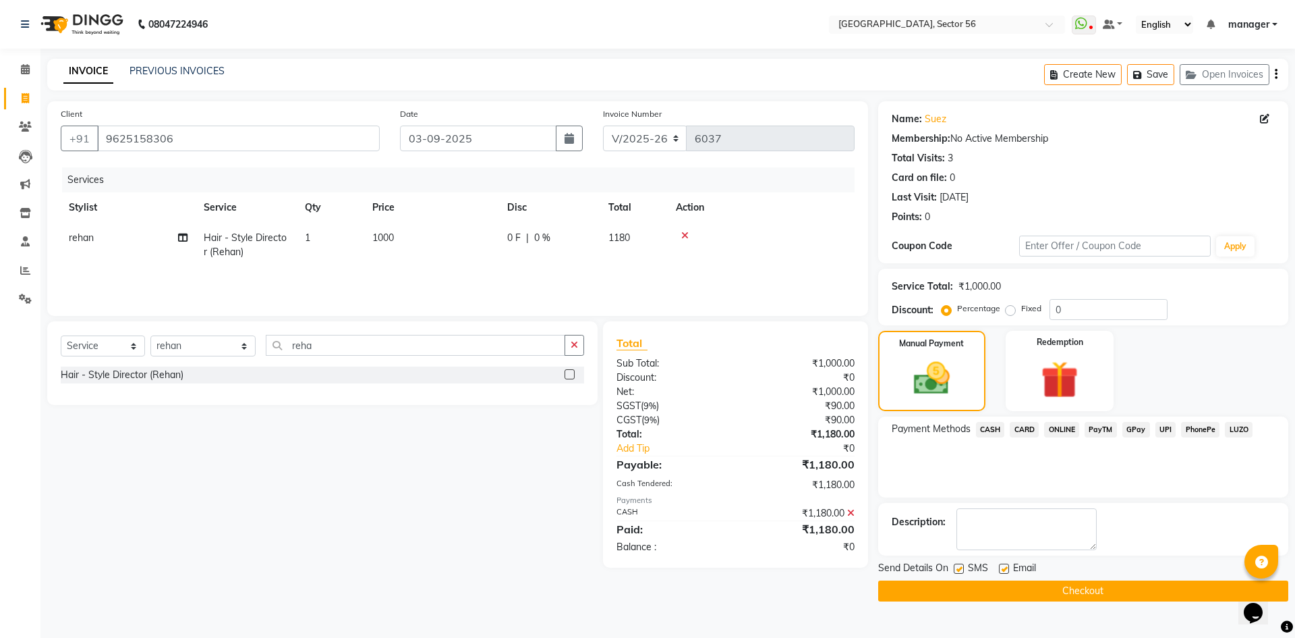
click at [989, 588] on button "Checkout" at bounding box center [1083, 590] width 410 height 21
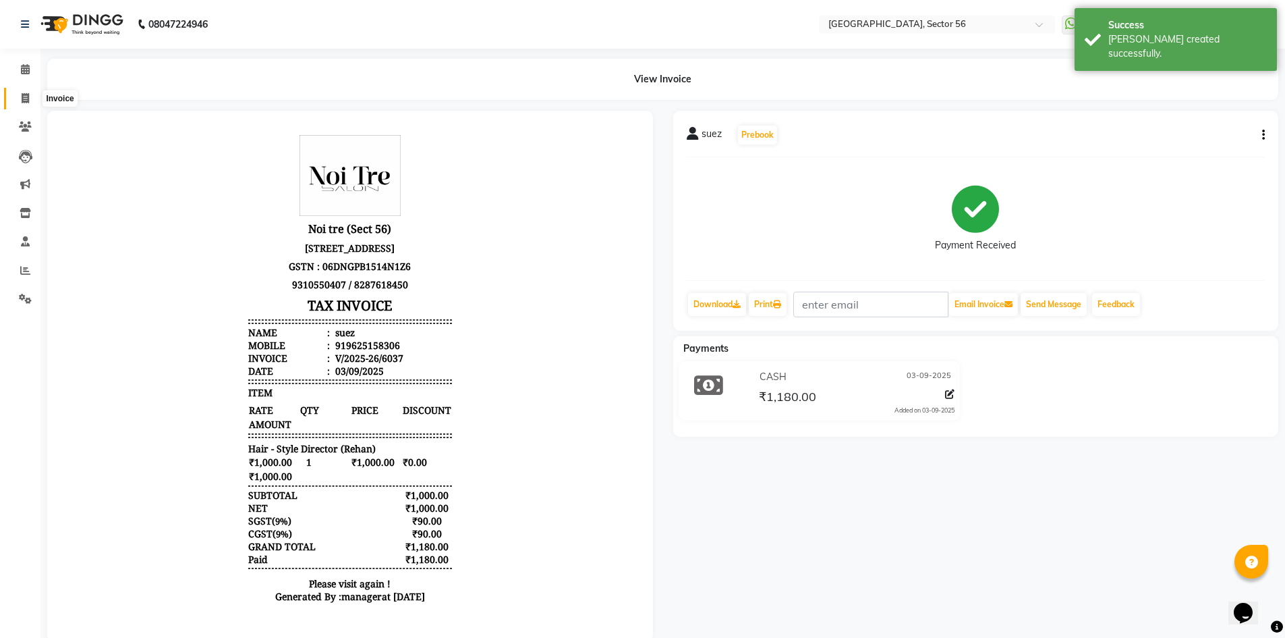
click at [27, 96] on icon at bounding box center [25, 98] width 7 height 10
select select "service"
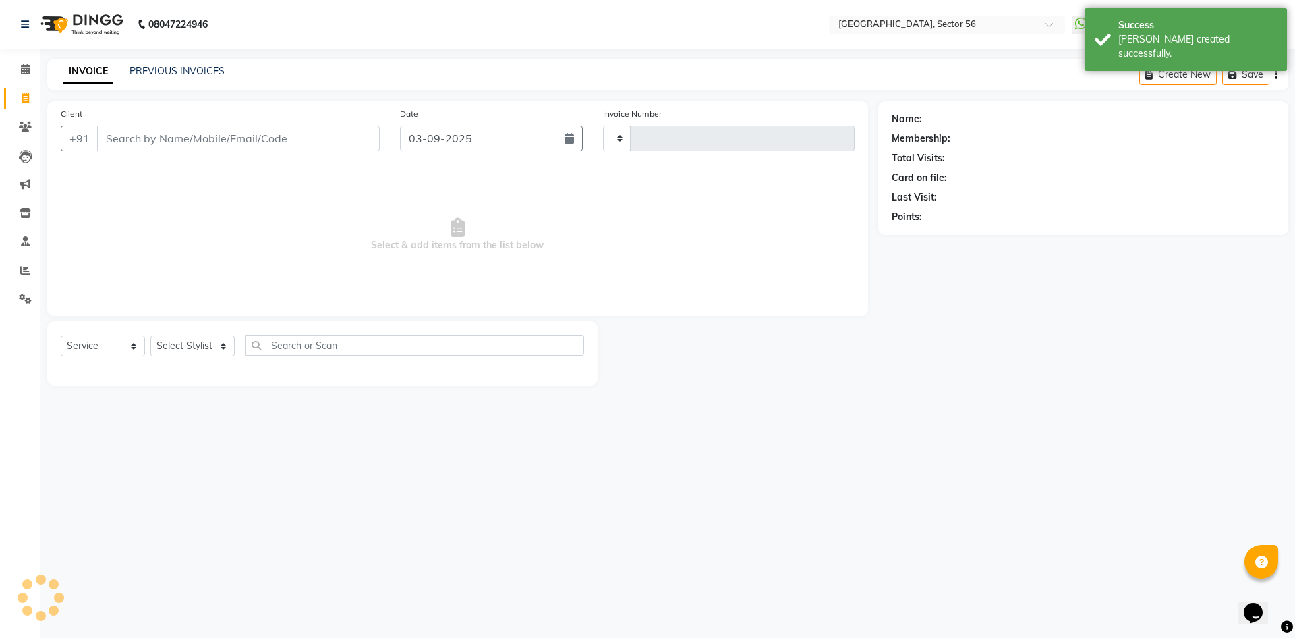
type input "6038"
select select "5557"
click at [213, 140] on input "Client" at bounding box center [238, 138] width 283 height 26
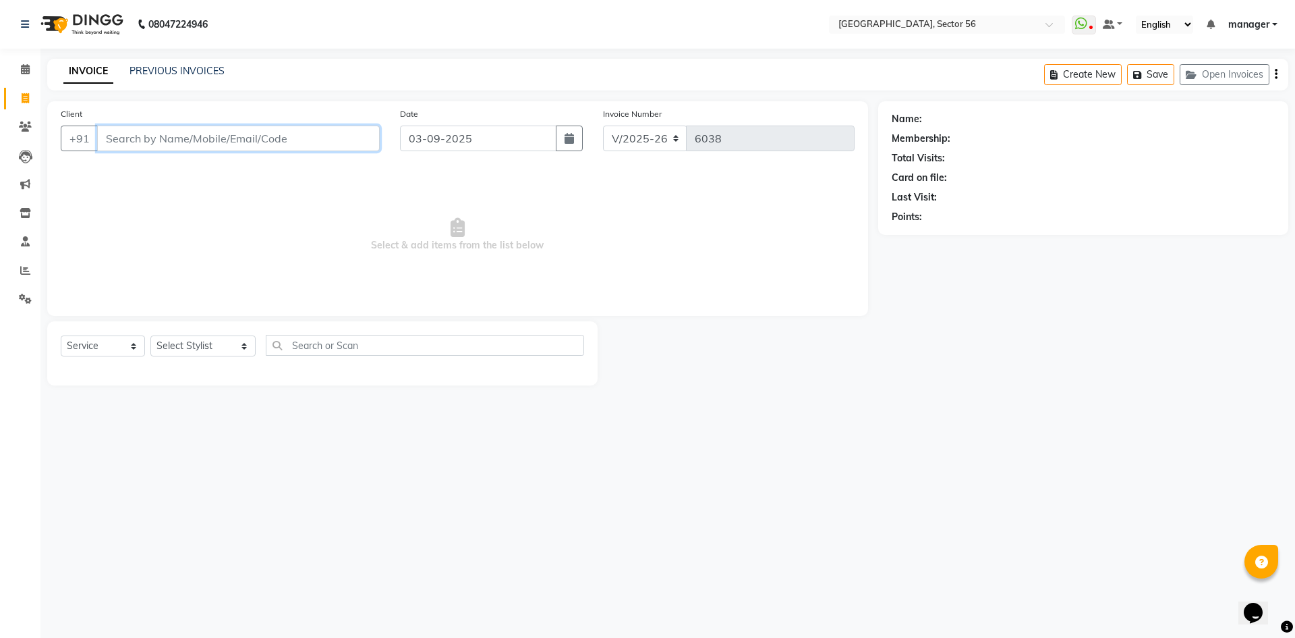
click at [277, 143] on input "Client" at bounding box center [238, 138] width 283 height 26
type input "9001016060"
click at [354, 148] on button "Add Client" at bounding box center [344, 138] width 69 height 26
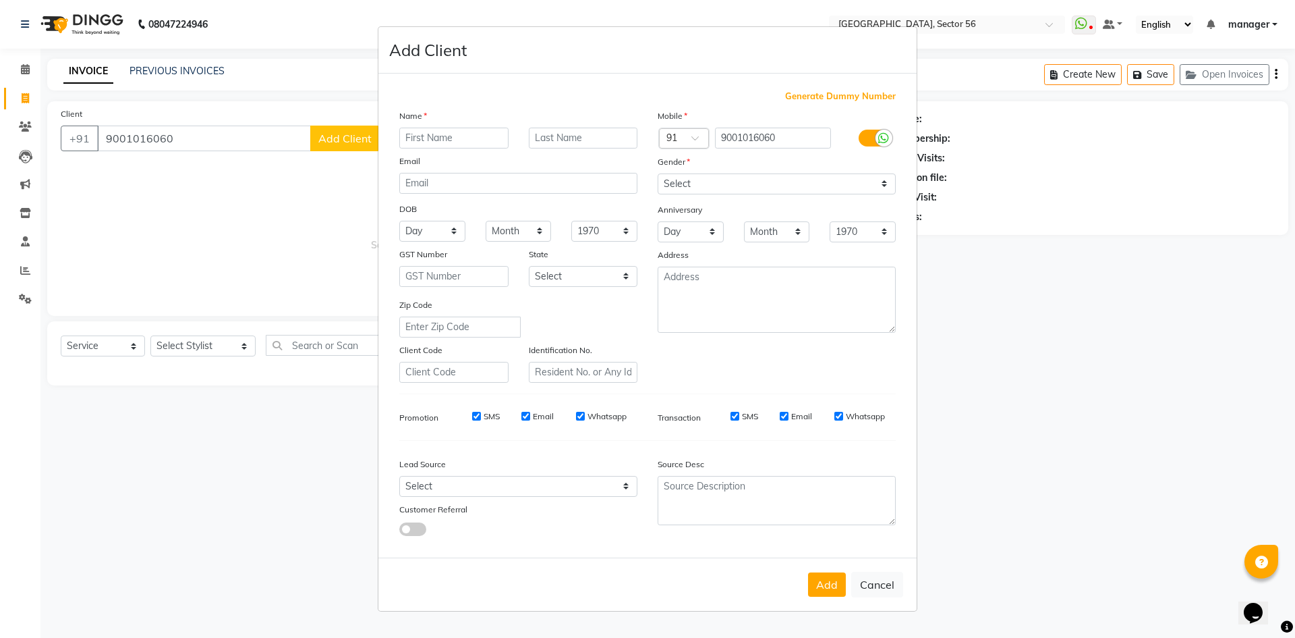
click at [436, 141] on input "text" at bounding box center [453, 138] width 109 height 21
type input "himanshu"
click at [702, 184] on select "Select [DEMOGRAPHIC_DATA] [DEMOGRAPHIC_DATA] Other Prefer Not To Say" at bounding box center [777, 183] width 238 height 21
select select "[DEMOGRAPHIC_DATA]"
click at [658, 173] on select "Select [DEMOGRAPHIC_DATA] [DEMOGRAPHIC_DATA] Other Prefer Not To Say" at bounding box center [777, 183] width 238 height 21
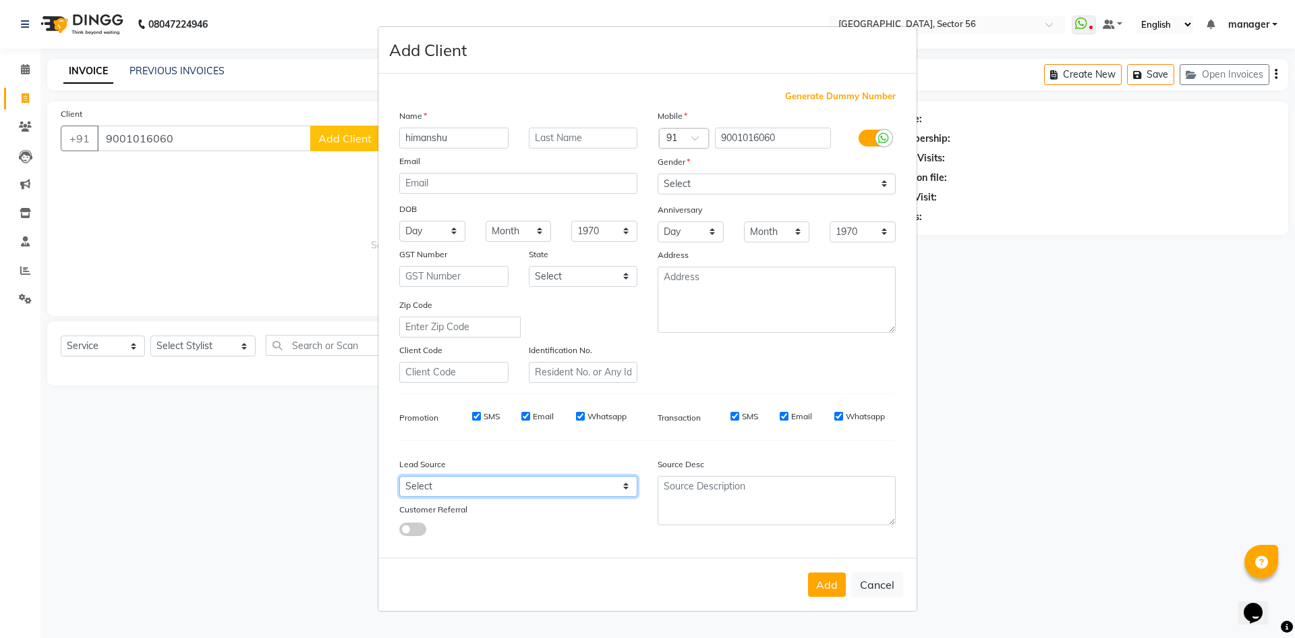
drag, startPoint x: 489, startPoint y: 482, endPoint x: 486, endPoint y: 476, distance: 6.9
click at [489, 482] on select "Select Walk-in Referral Internet Friend Word of Mouth Advertisement Facebook Ju…" at bounding box center [518, 486] width 238 height 21
select select "35873"
click at [399, 476] on select "Select Walk-in Referral Internet Friend Word of Mouth Advertisement Facebook Ju…" at bounding box center [518, 486] width 238 height 21
click at [829, 584] on button "Add" at bounding box center [827, 584] width 38 height 24
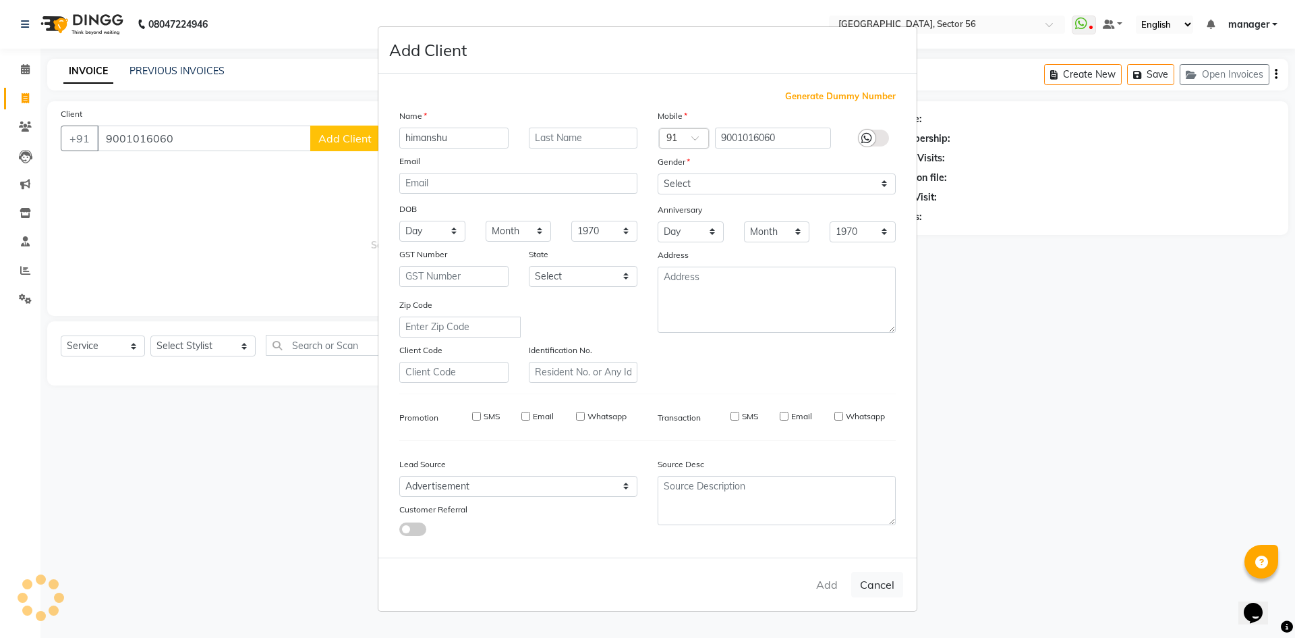
select select
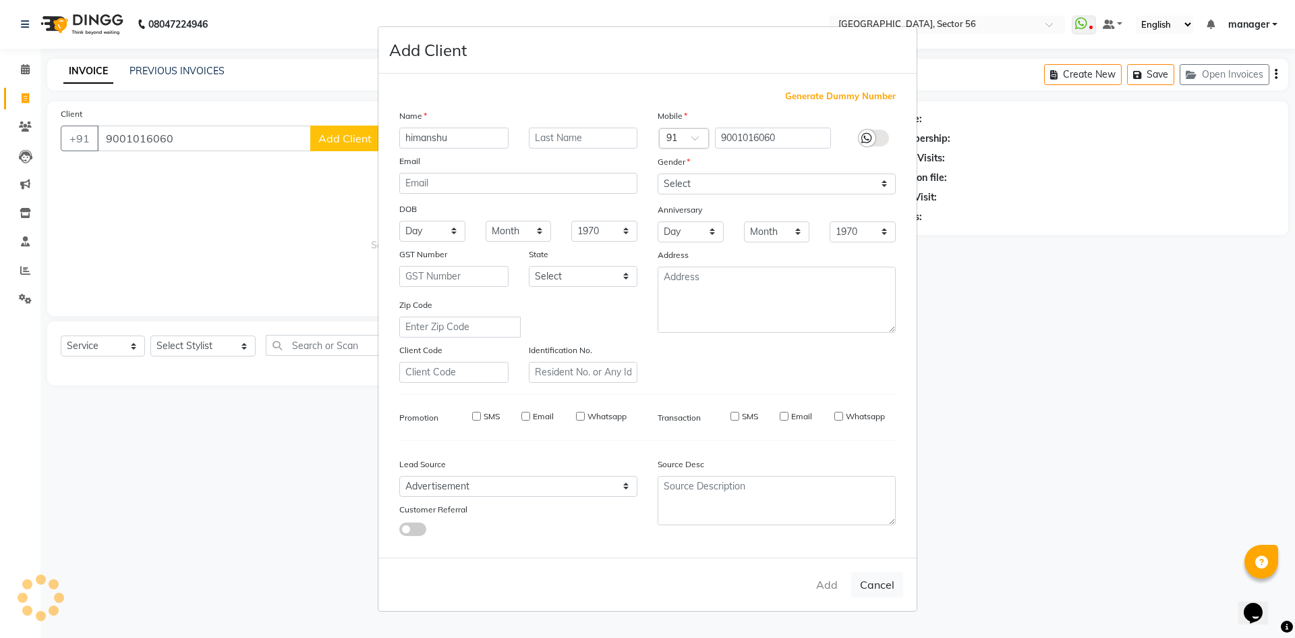
select select
checkbox input "false"
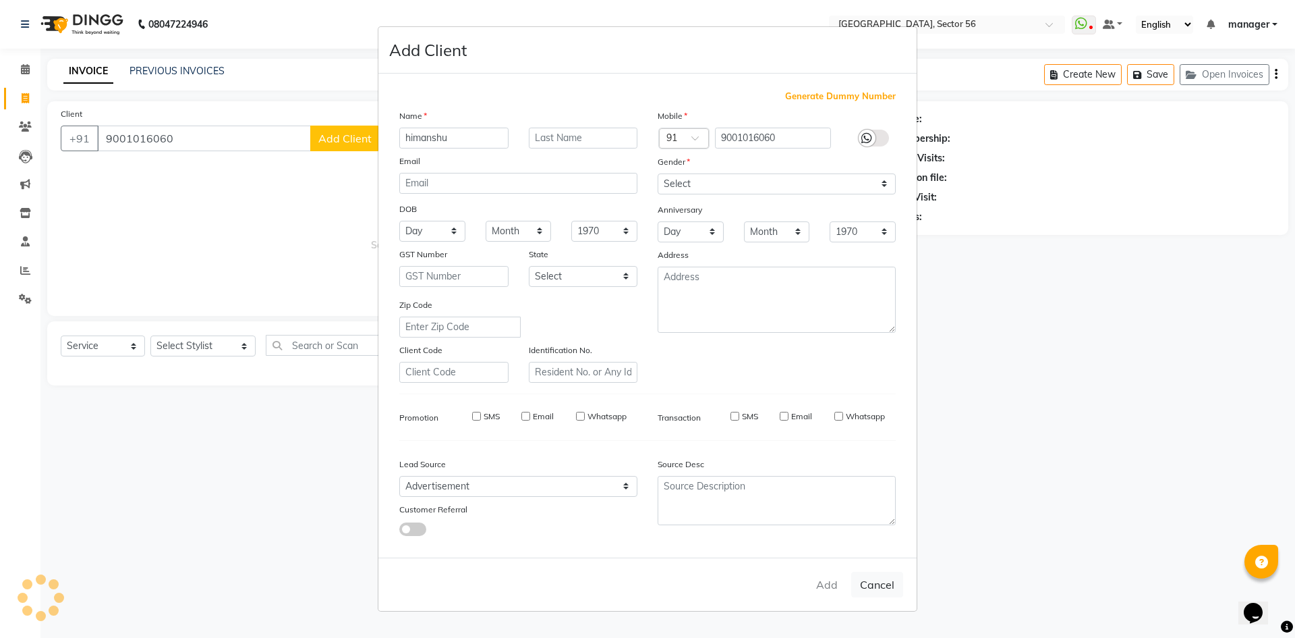
checkbox input "false"
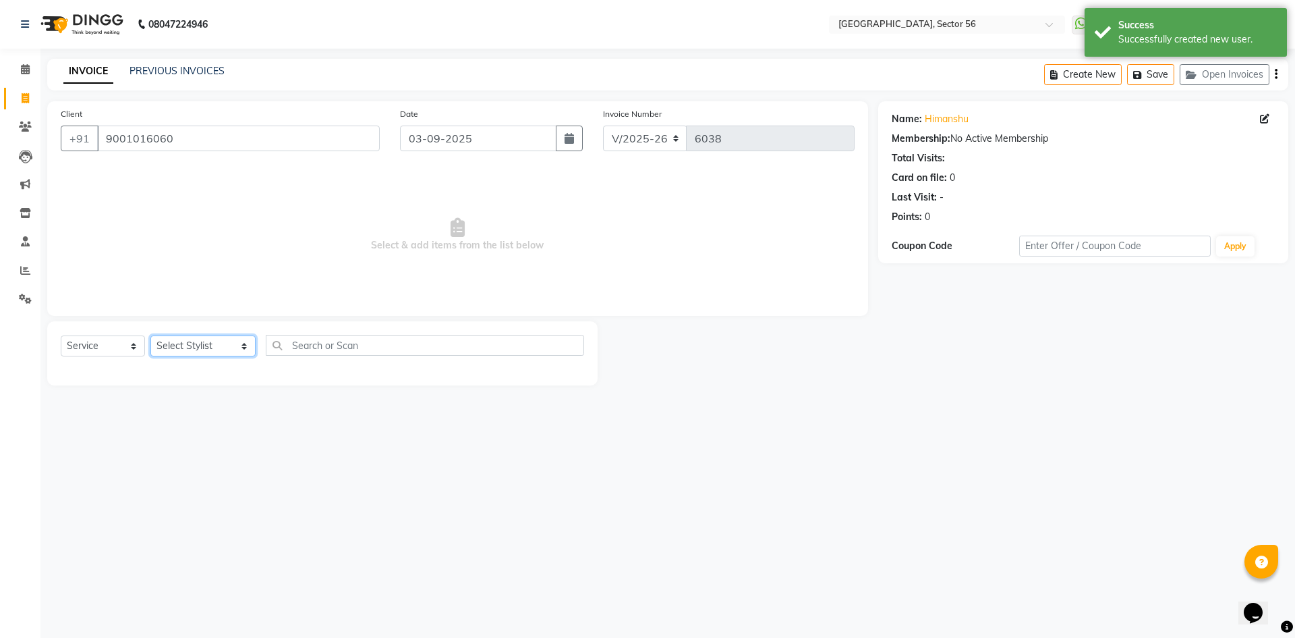
click at [213, 344] on select "Select Stylist [PERSON_NAME] [PERSON_NAME] [PERSON_NAME] MARKET STAFF amit [PER…" at bounding box center [202, 345] width 105 height 21
select select "76748"
click at [150, 335] on select "Select Stylist [PERSON_NAME] [PERSON_NAME] [PERSON_NAME] MARKET STAFF amit [PER…" at bounding box center [202, 345] width 105 height 21
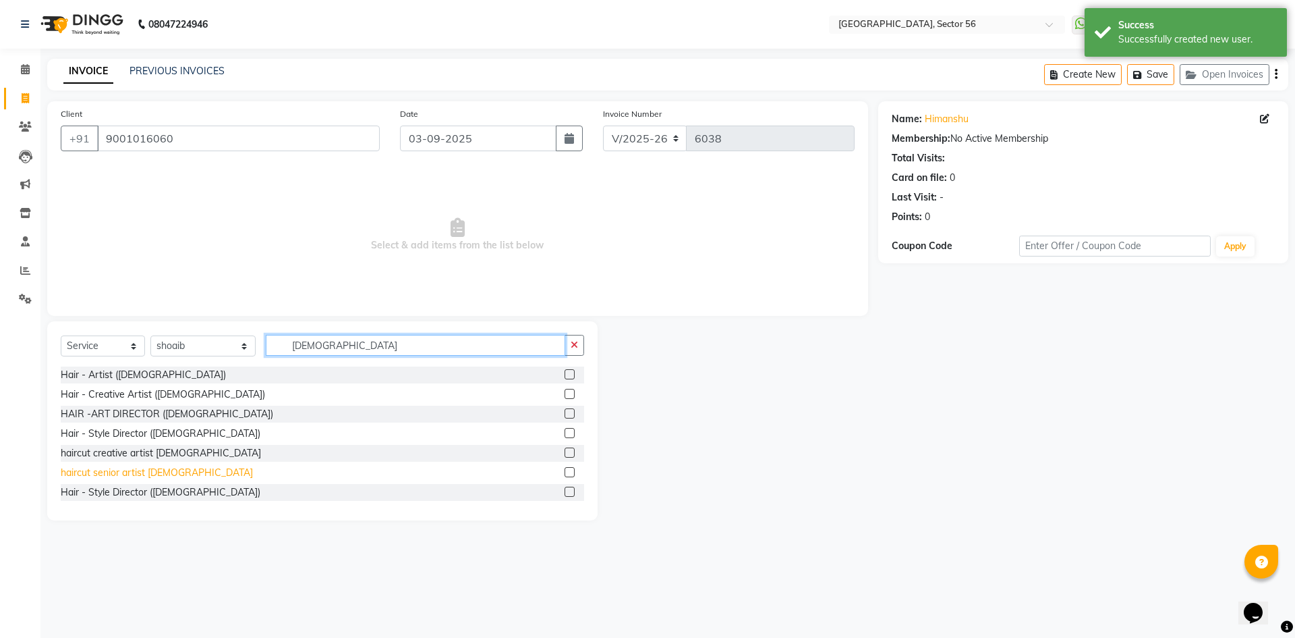
type input "[DEMOGRAPHIC_DATA]"
click at [153, 475] on div "haircut senior artist [DEMOGRAPHIC_DATA]" at bounding box center [157, 473] width 192 height 14
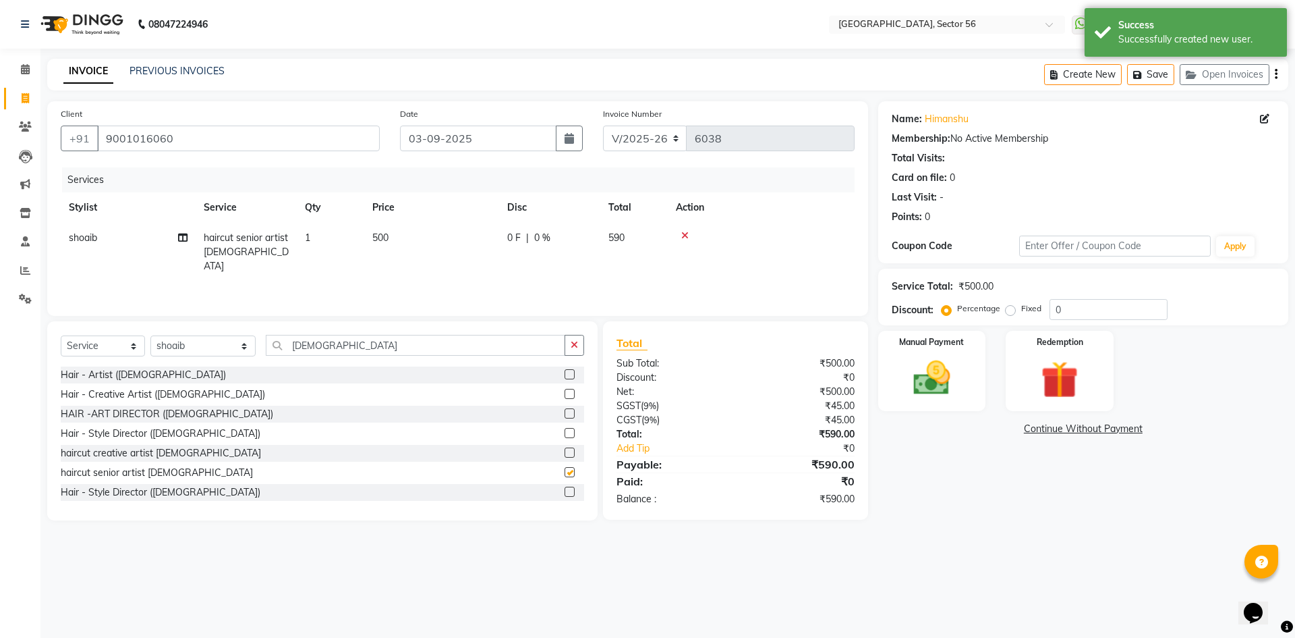
checkbox input "false"
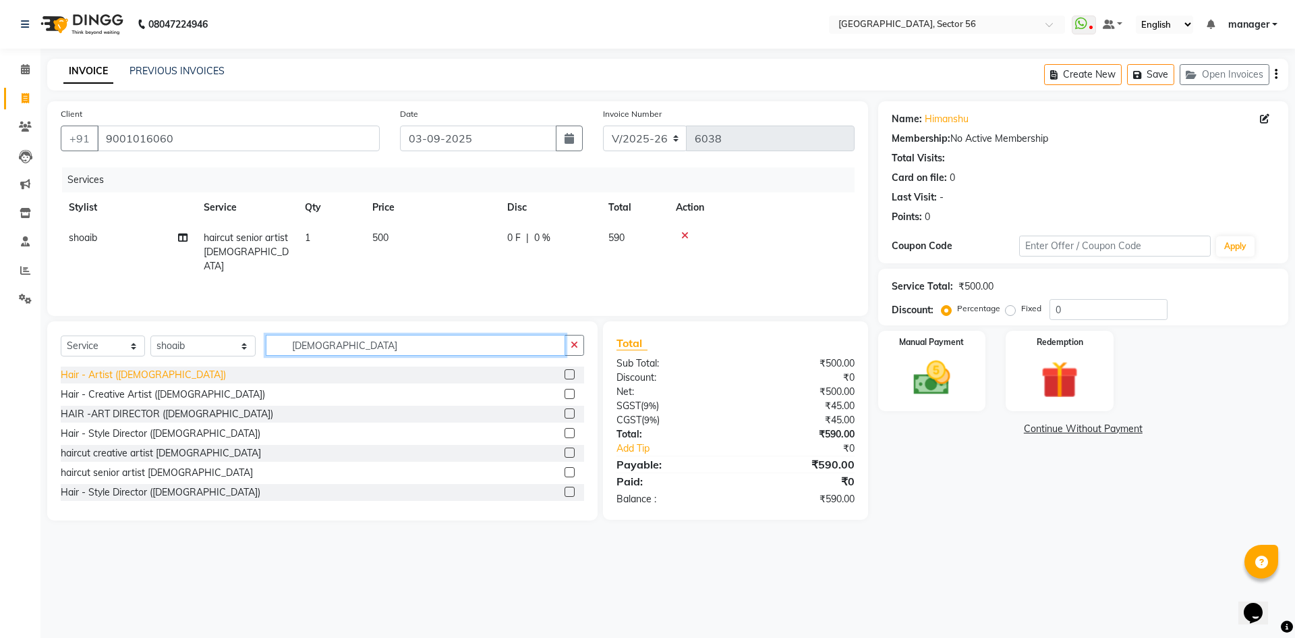
drag, startPoint x: 328, startPoint y: 347, endPoint x: 124, endPoint y: 372, distance: 205.2
click at [124, 372] on div "Select Service Product Membership Package Voucher Prepaid Gift Card Select Styl…" at bounding box center [322, 420] width 551 height 199
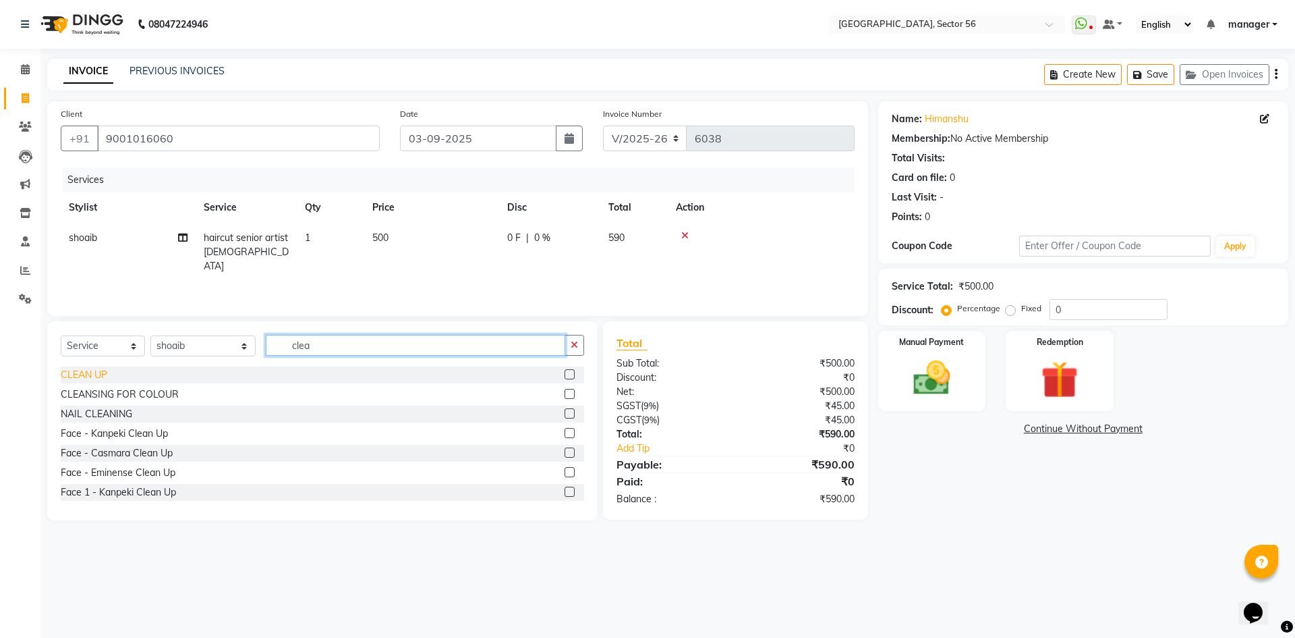
type input "clea"
click at [94, 371] on div "CLEAN UP" at bounding box center [84, 375] width 47 height 14
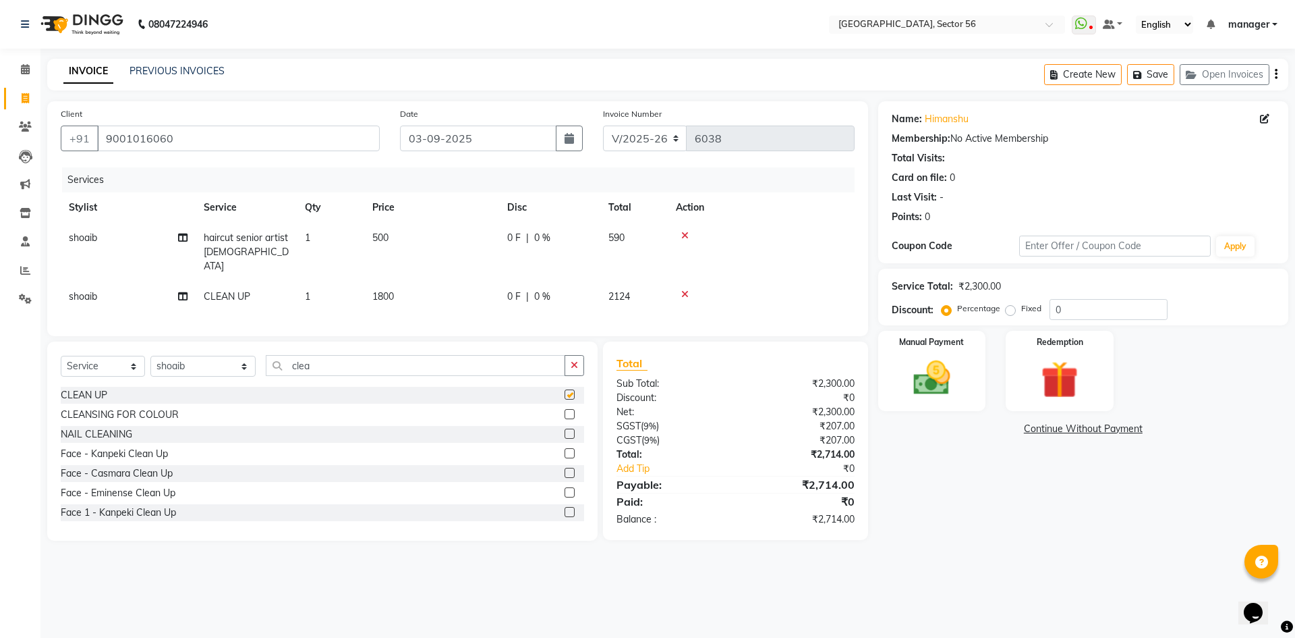
checkbox input "false"
drag, startPoint x: 337, startPoint y: 361, endPoint x: 209, endPoint y: 372, distance: 128.7
click at [209, 372] on div "Select Service Product Membership Package Voucher Prepaid Gift Card Select Styl…" at bounding box center [323, 371] width 524 height 32
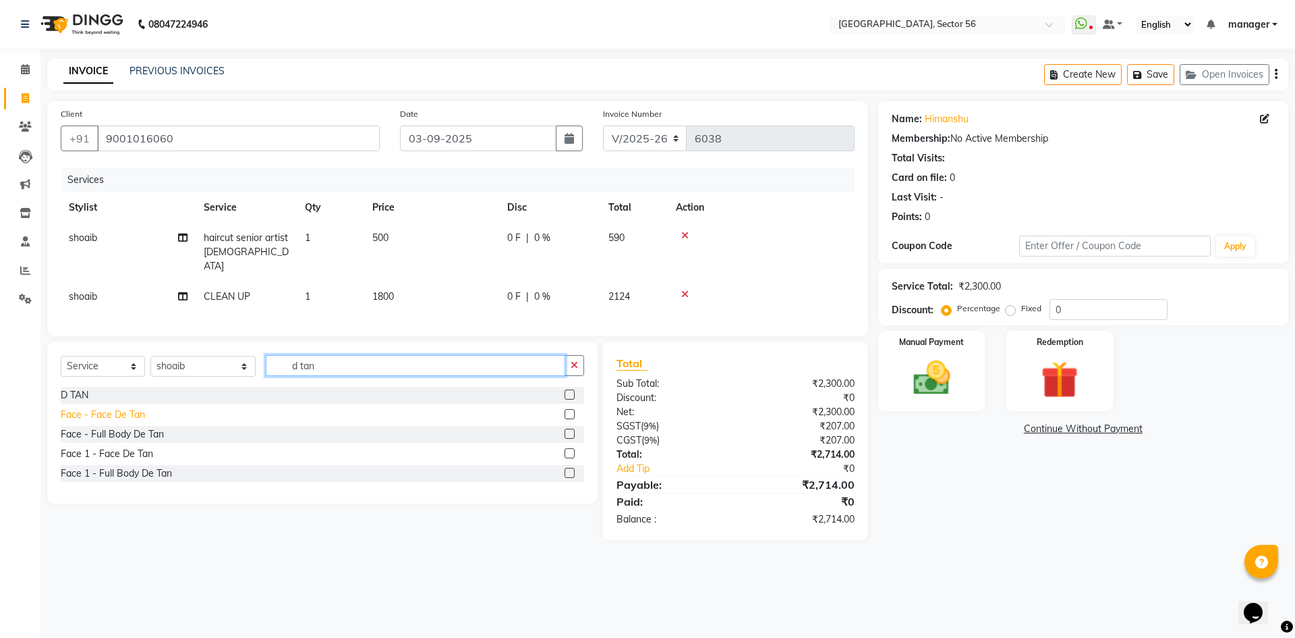
type input "d tan"
click at [122, 408] on div "Face - Face De Tan" at bounding box center [103, 415] width 84 height 14
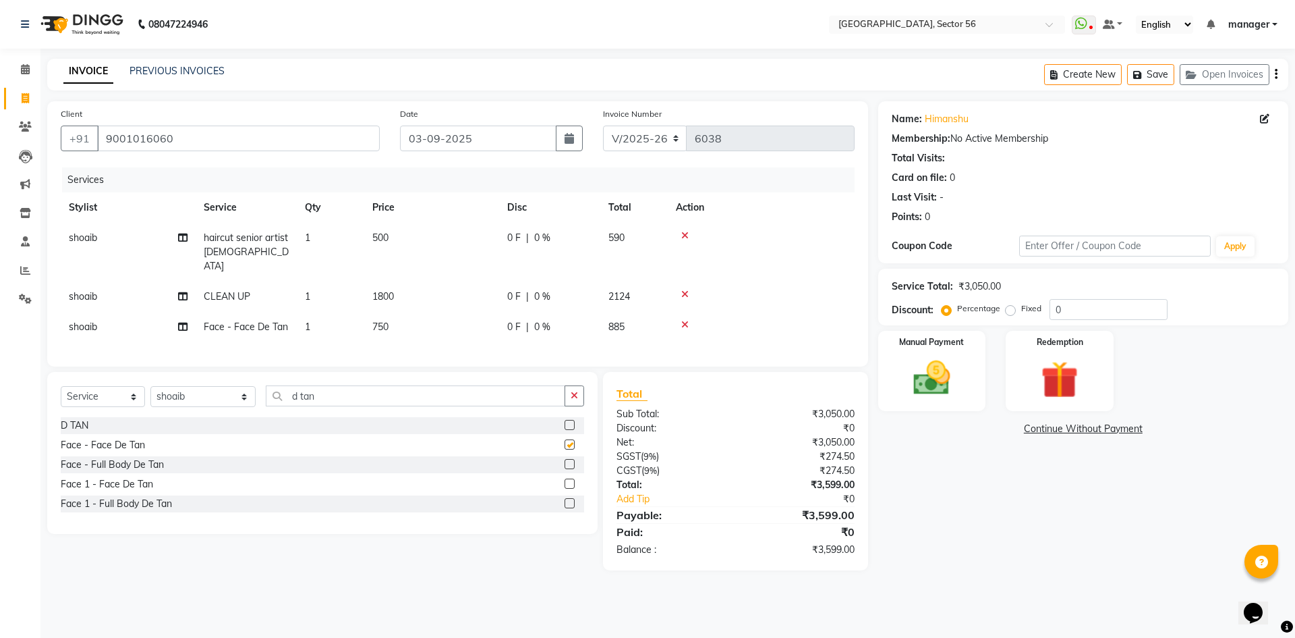
checkbox input "false"
click at [397, 312] on td "750" at bounding box center [431, 327] width 135 height 30
select select "76748"
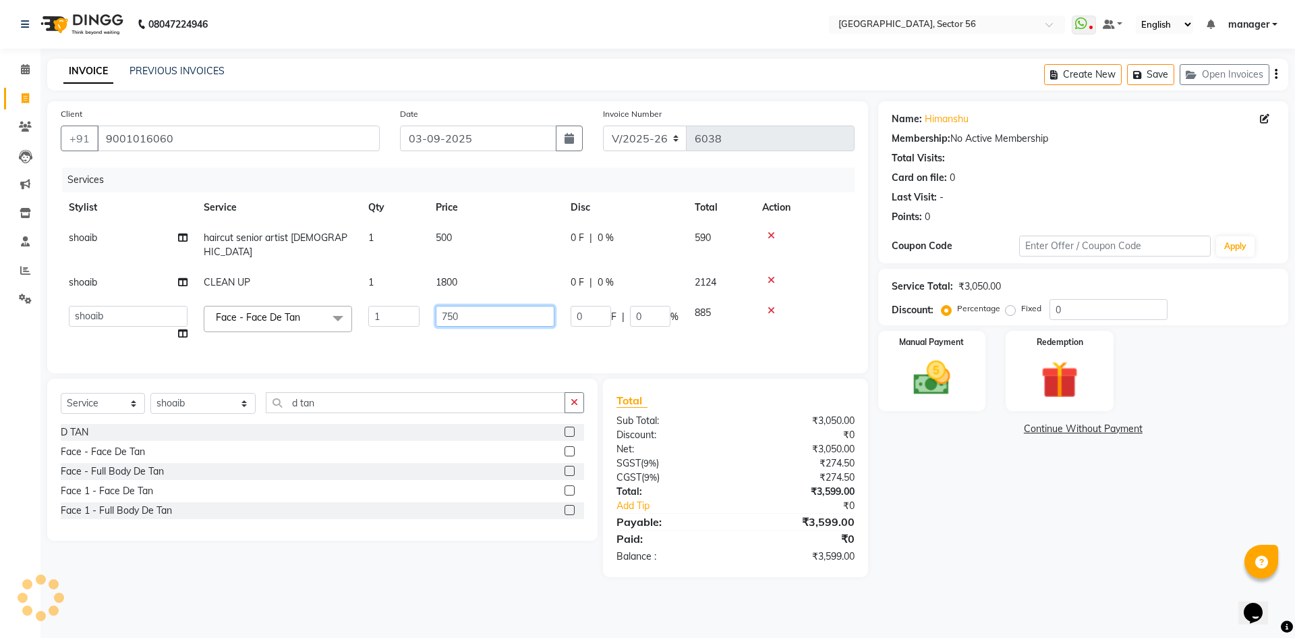
drag, startPoint x: 477, startPoint y: 302, endPoint x: 381, endPoint y: 310, distance: 96.8
click at [381, 310] on tr "ABHISHEKH THAPA abhishek thapa AKRAM KHAN MARKET STAFF amit amit spm Anamika Be…" at bounding box center [458, 323] width 794 height 51
type input "1000"
click at [0, 446] on div "Calendar Invoice Clients Leads Marketing Inventory Staff Reports Settings Compl…" at bounding box center [91, 327] width 182 height 579
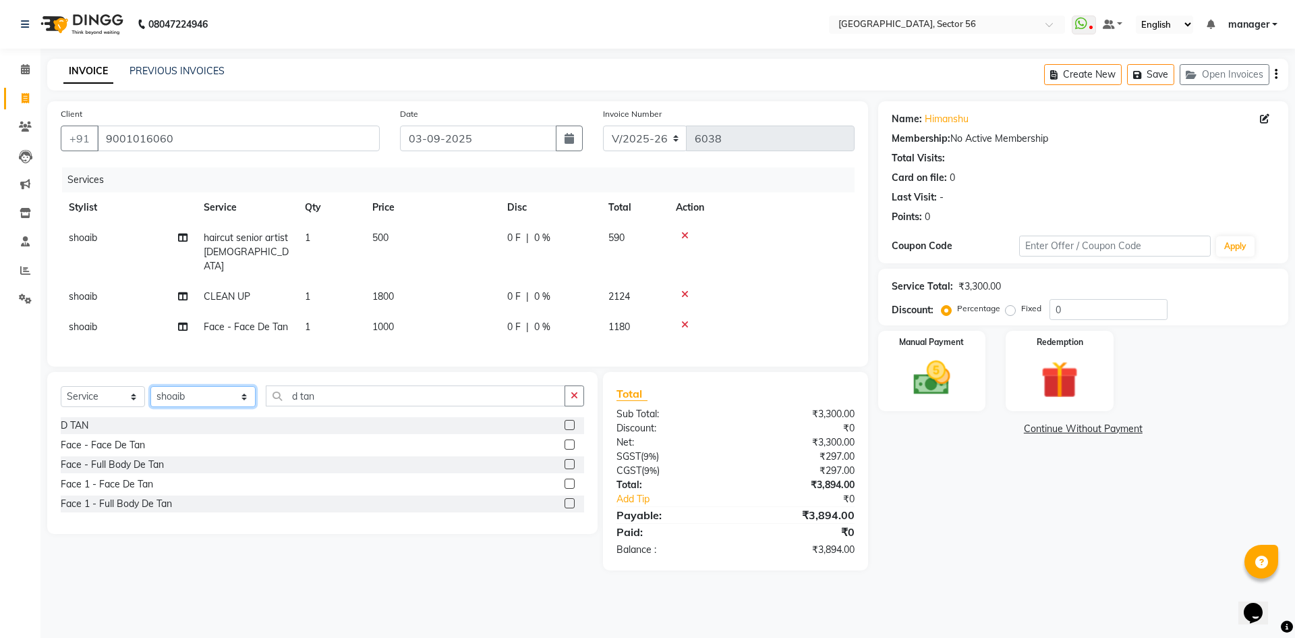
click at [190, 394] on select "Select Stylist [PERSON_NAME] [PERSON_NAME] [PERSON_NAME] MARKET STAFF amit [PER…" at bounding box center [202, 396] width 105 height 21
select select "86338"
click at [150, 386] on select "Select Stylist [PERSON_NAME] [PERSON_NAME] [PERSON_NAME] MARKET STAFF amit [PER…" at bounding box center [202, 396] width 105 height 21
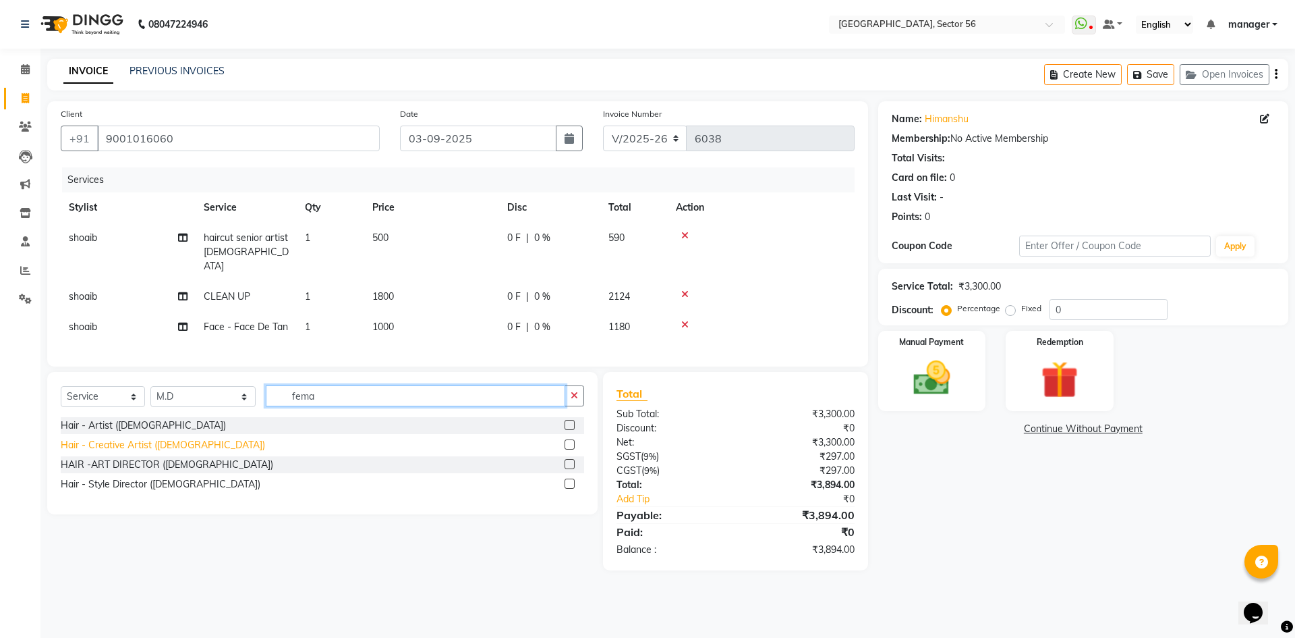
type input "fema"
click at [147, 439] on div "Hair - Creative Artist ([DEMOGRAPHIC_DATA])" at bounding box center [163, 445] width 204 height 14
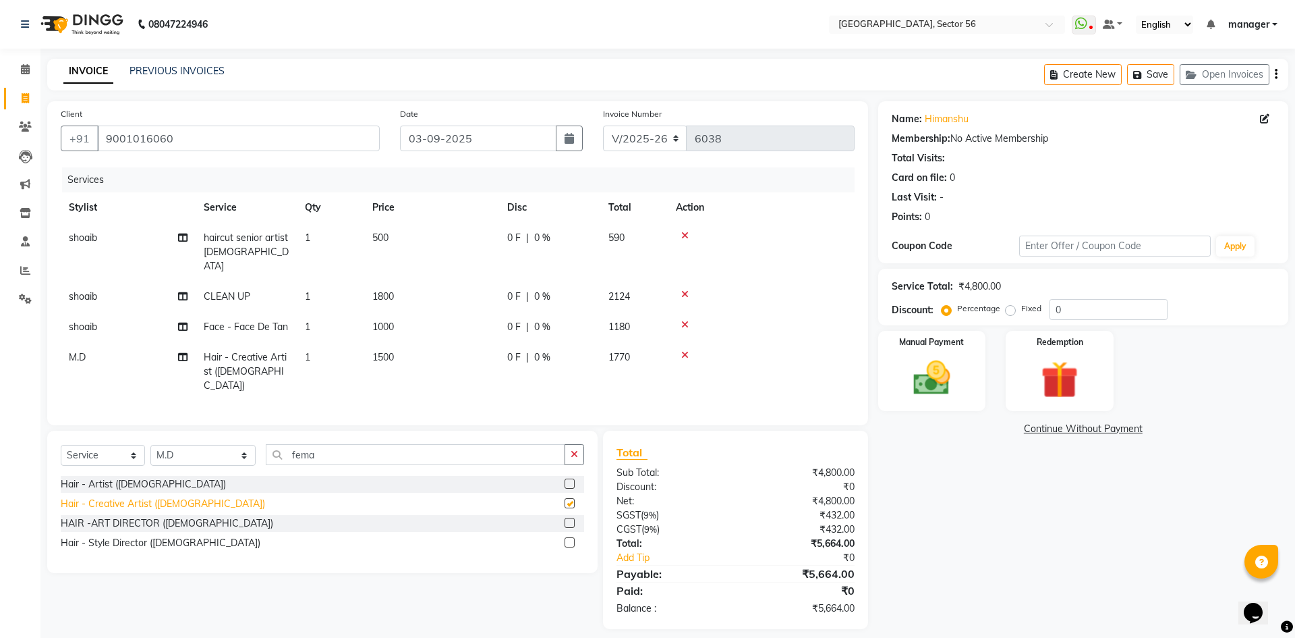
checkbox input "false"
click at [941, 370] on img at bounding box center [932, 378] width 63 height 45
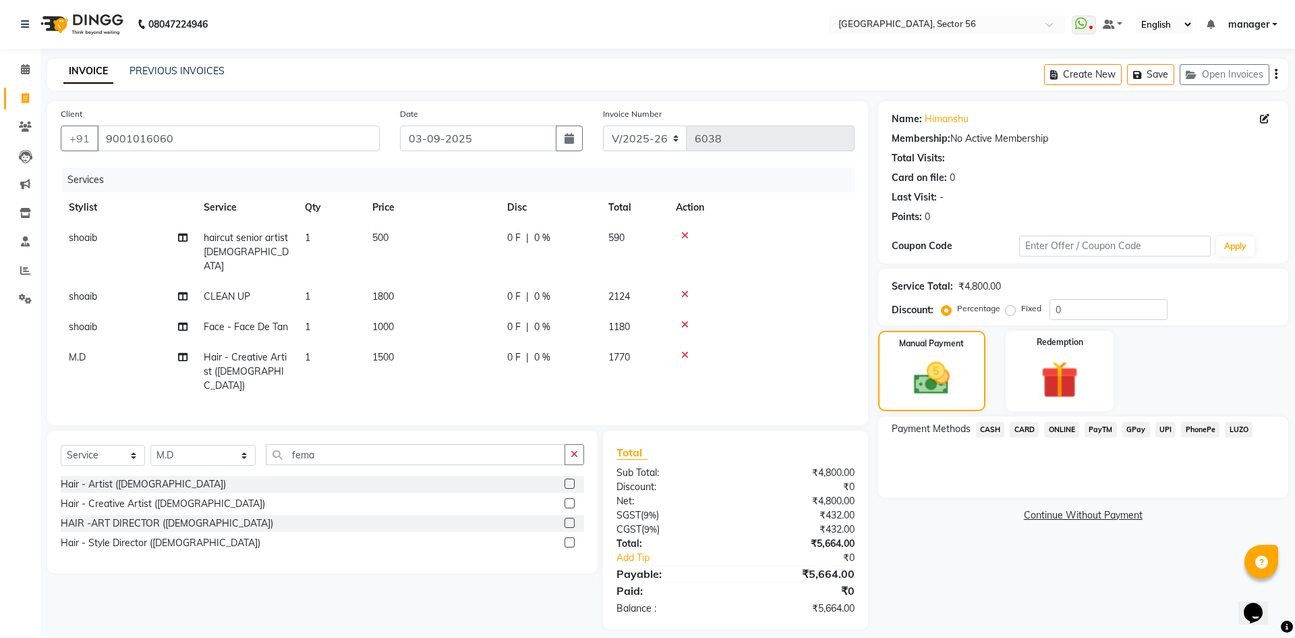
click at [1137, 430] on span "GPay" at bounding box center [1137, 430] width 28 height 16
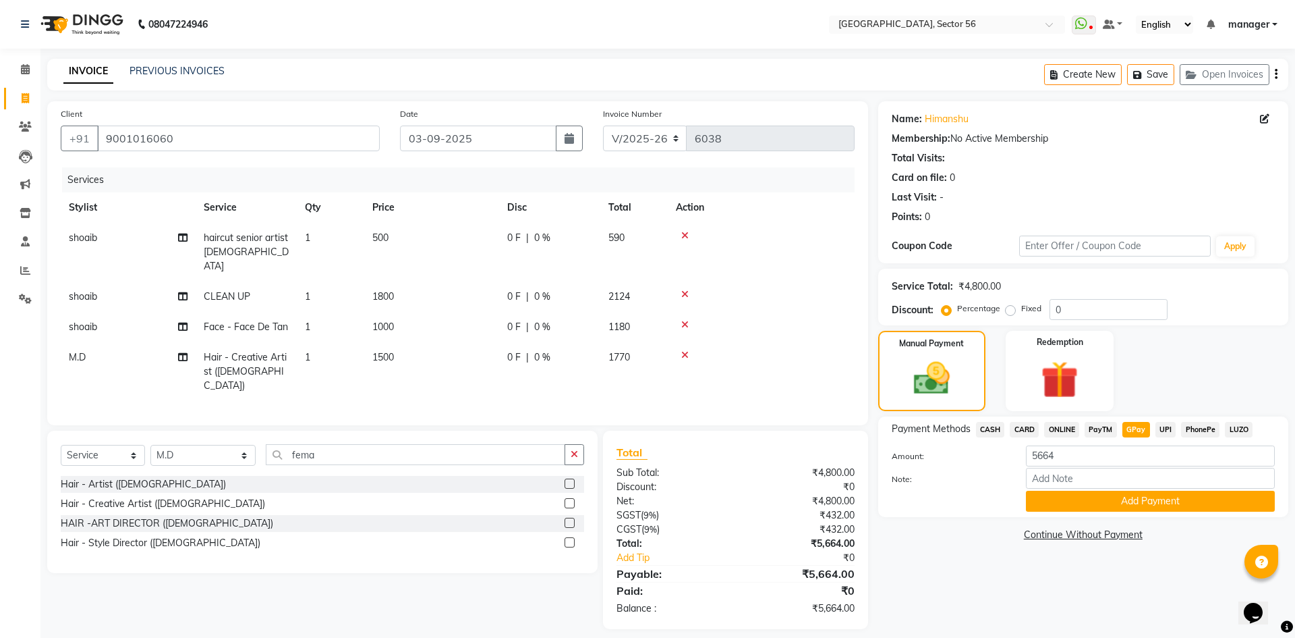
click at [1240, 428] on span "LUZO" at bounding box center [1239, 430] width 28 height 16
click at [1179, 503] on button "Add Payment" at bounding box center [1150, 501] width 249 height 21
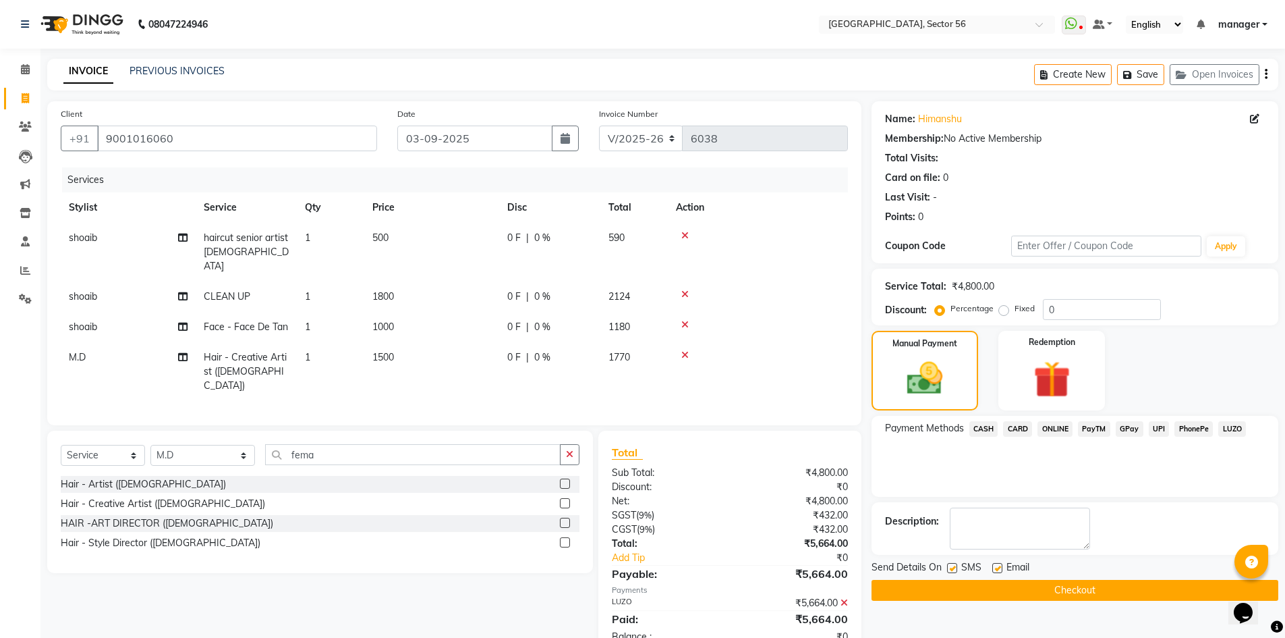
click at [1061, 585] on button "Checkout" at bounding box center [1075, 590] width 407 height 21
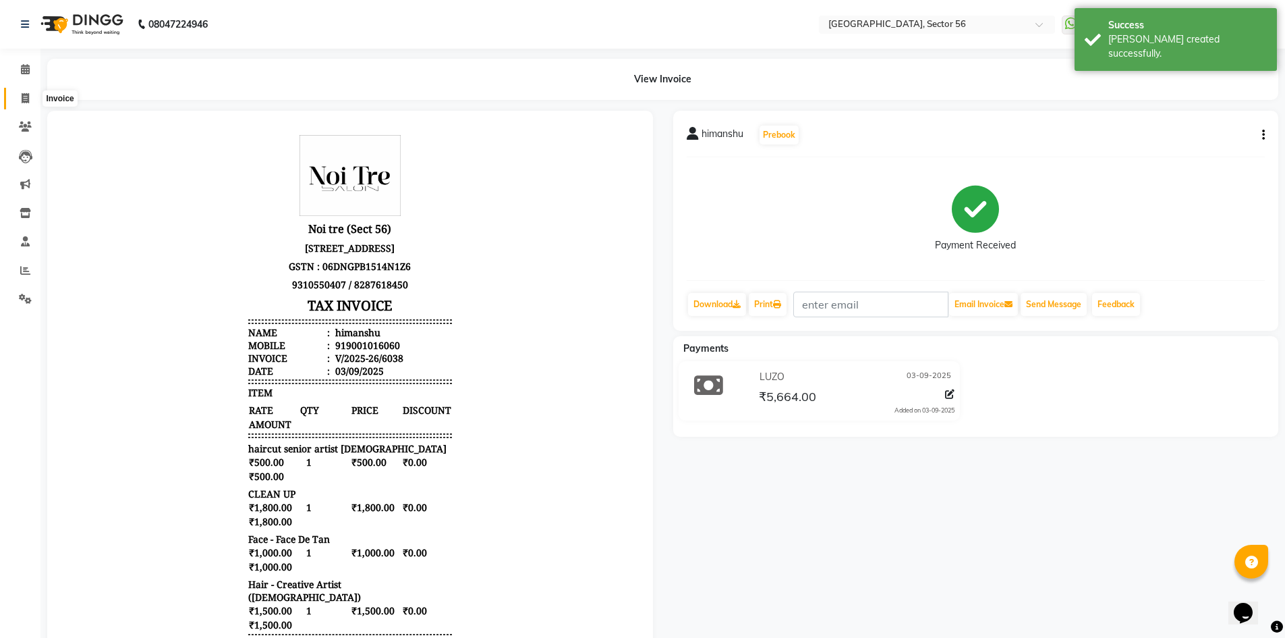
drag, startPoint x: 27, startPoint y: 103, endPoint x: 51, endPoint y: 94, distance: 25.6
click at [27, 103] on icon at bounding box center [25, 98] width 7 height 10
select select "service"
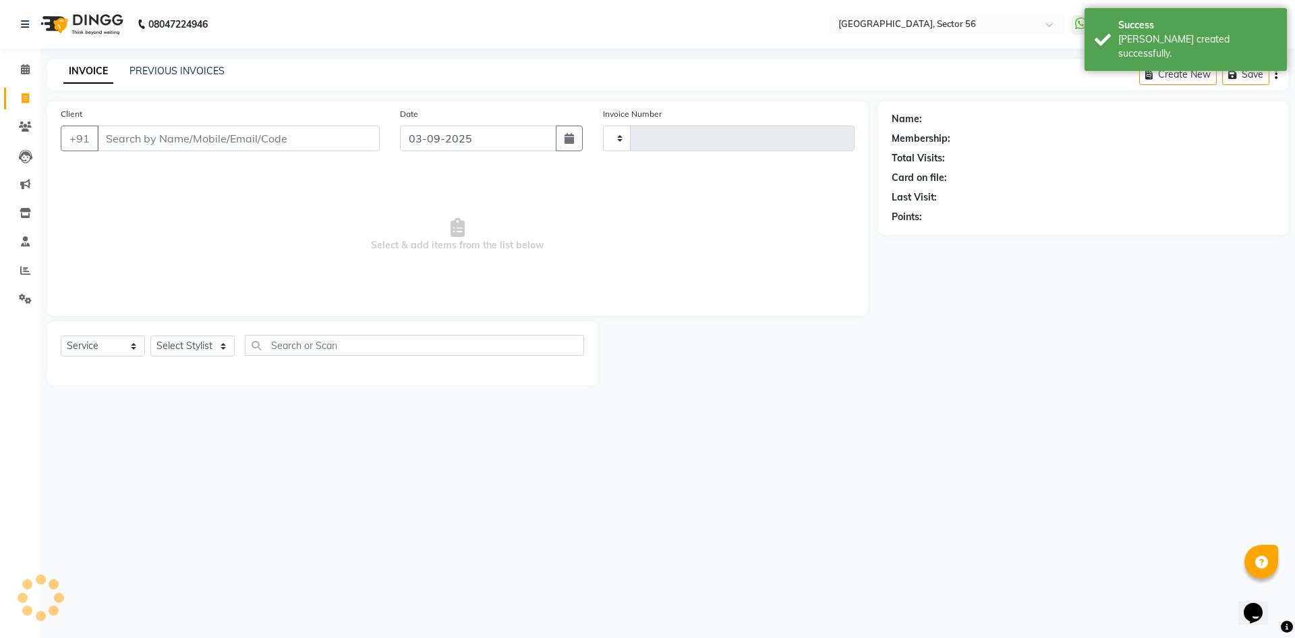
type input "6039"
select select "5557"
click at [200, 71] on link "PREVIOUS INVOICES" at bounding box center [177, 71] width 95 height 12
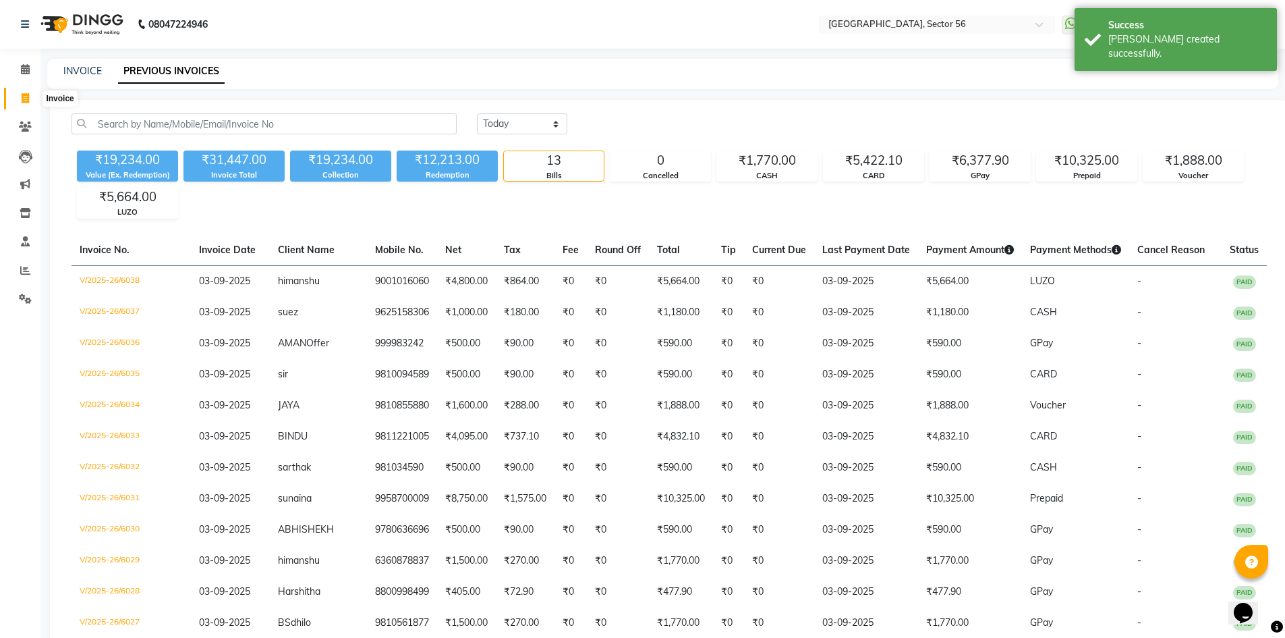
click at [23, 98] on icon at bounding box center [25, 98] width 7 height 10
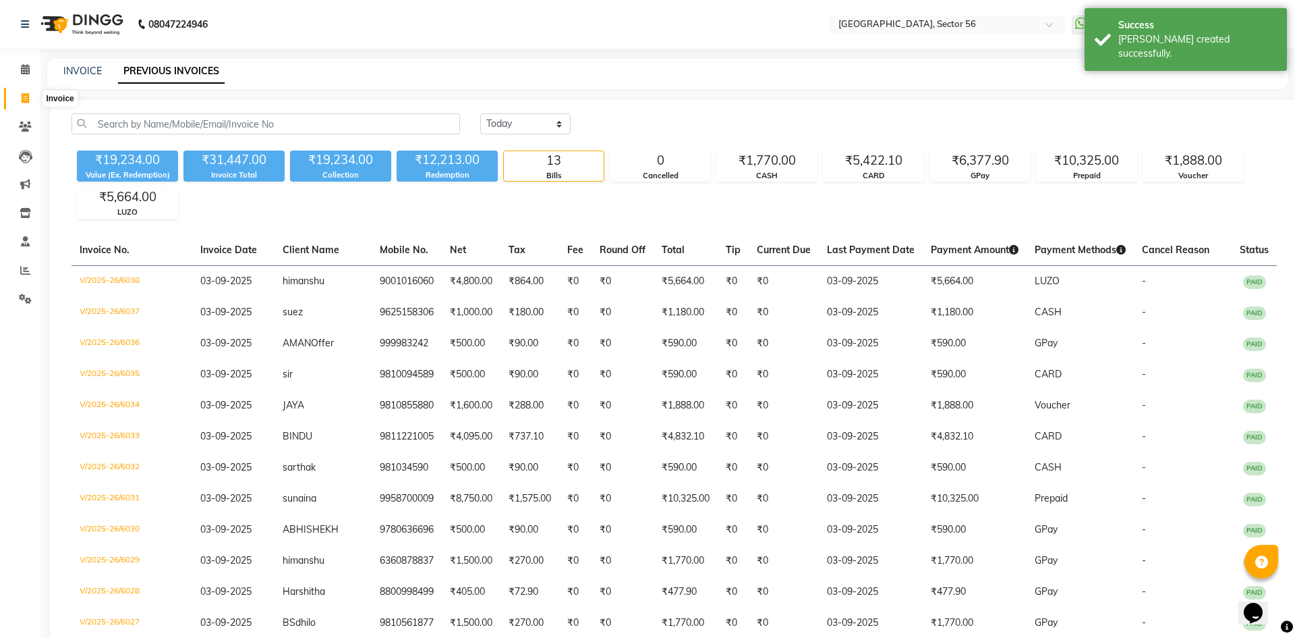
select select "5557"
select select "service"
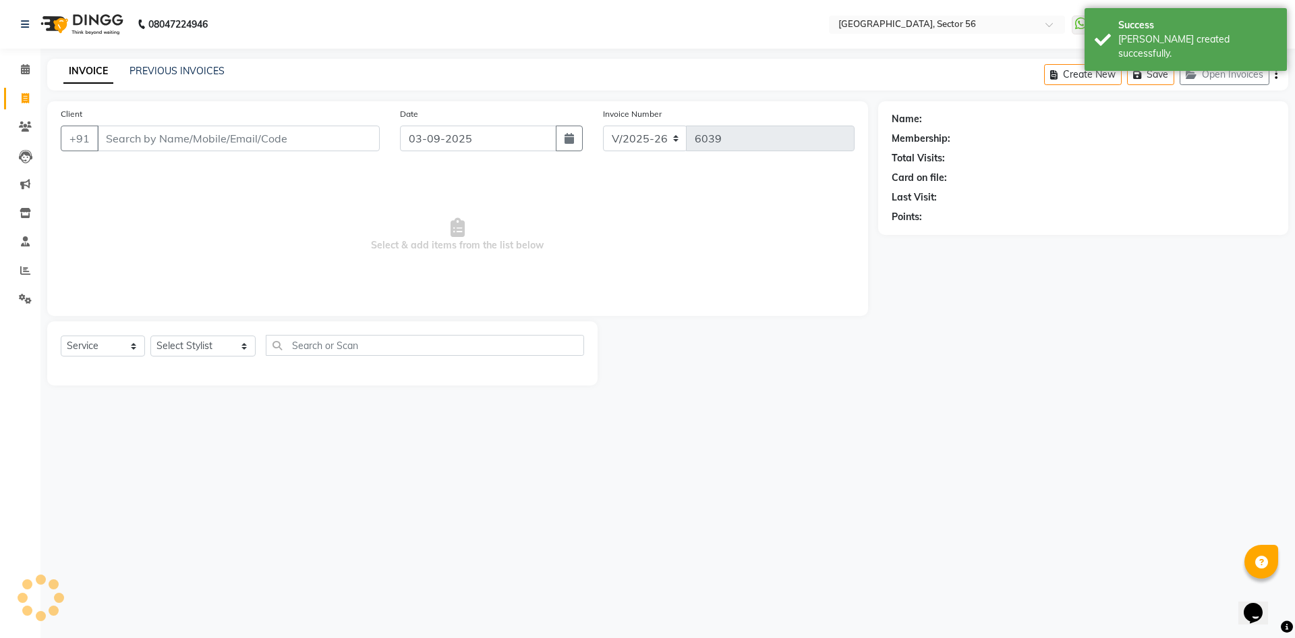
click at [140, 148] on input "Client" at bounding box center [238, 138] width 283 height 26
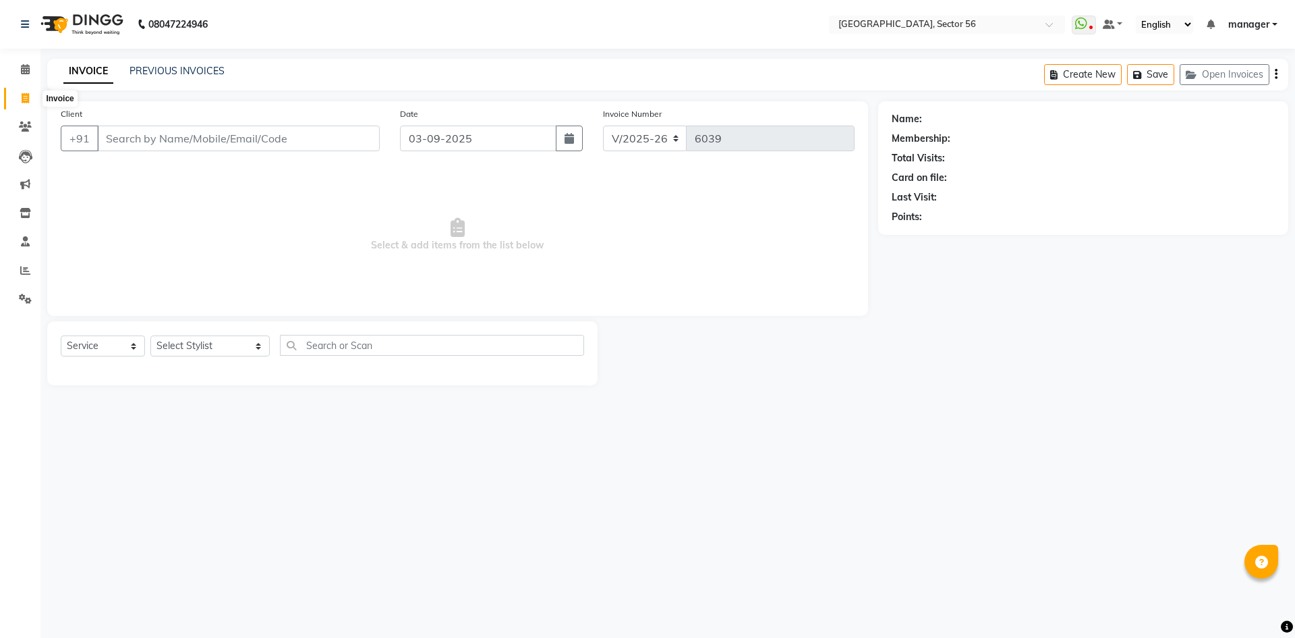
select select "5557"
select select "service"
click at [26, 98] on icon at bounding box center [25, 98] width 7 height 10
select select "5557"
select select "service"
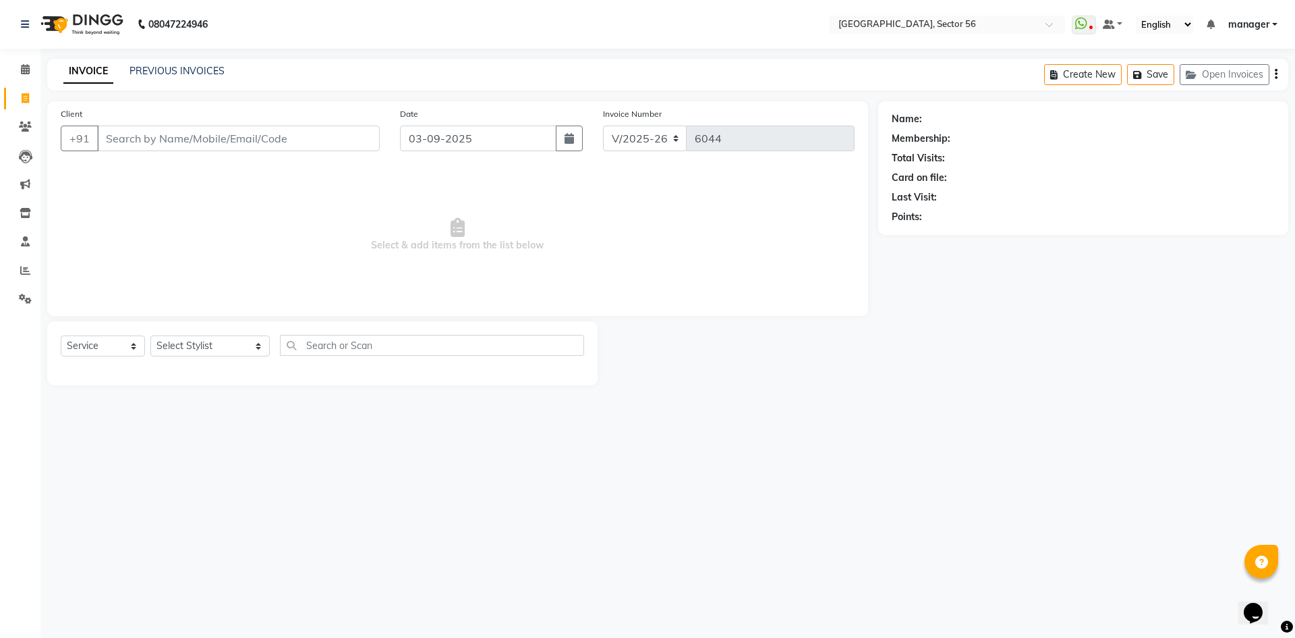
click at [197, 144] on input "Client" at bounding box center [238, 138] width 283 height 26
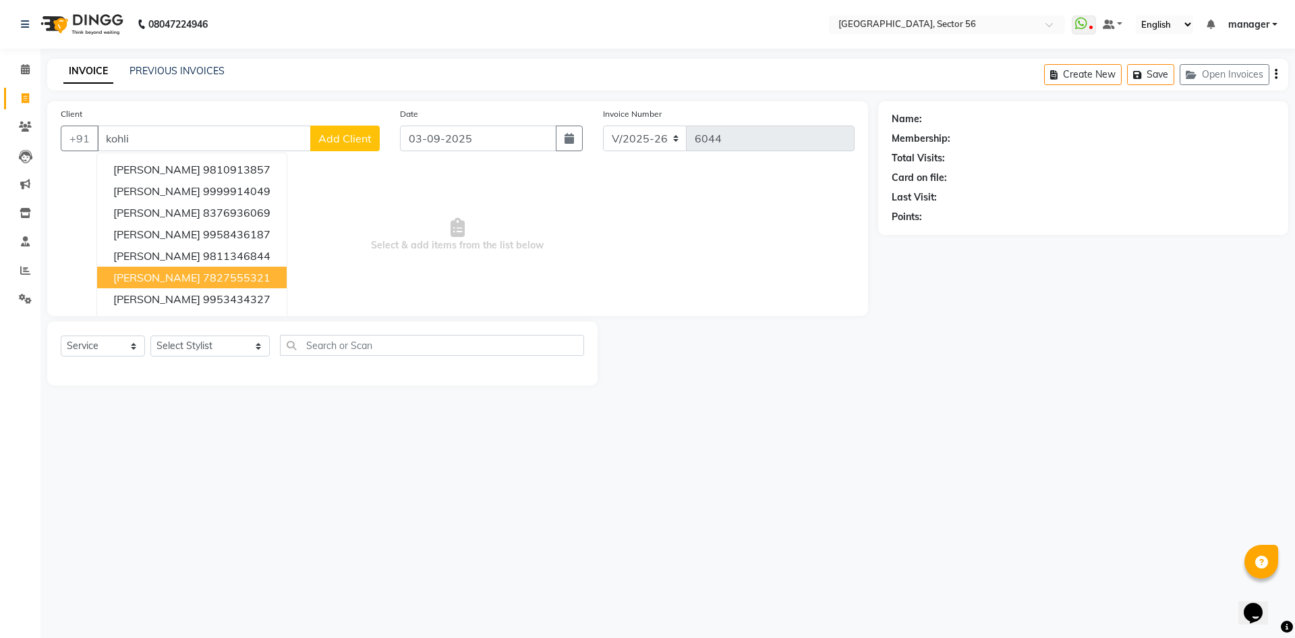
click at [169, 279] on span "[PERSON_NAME]" at bounding box center [156, 277] width 87 height 13
type input "7827555321"
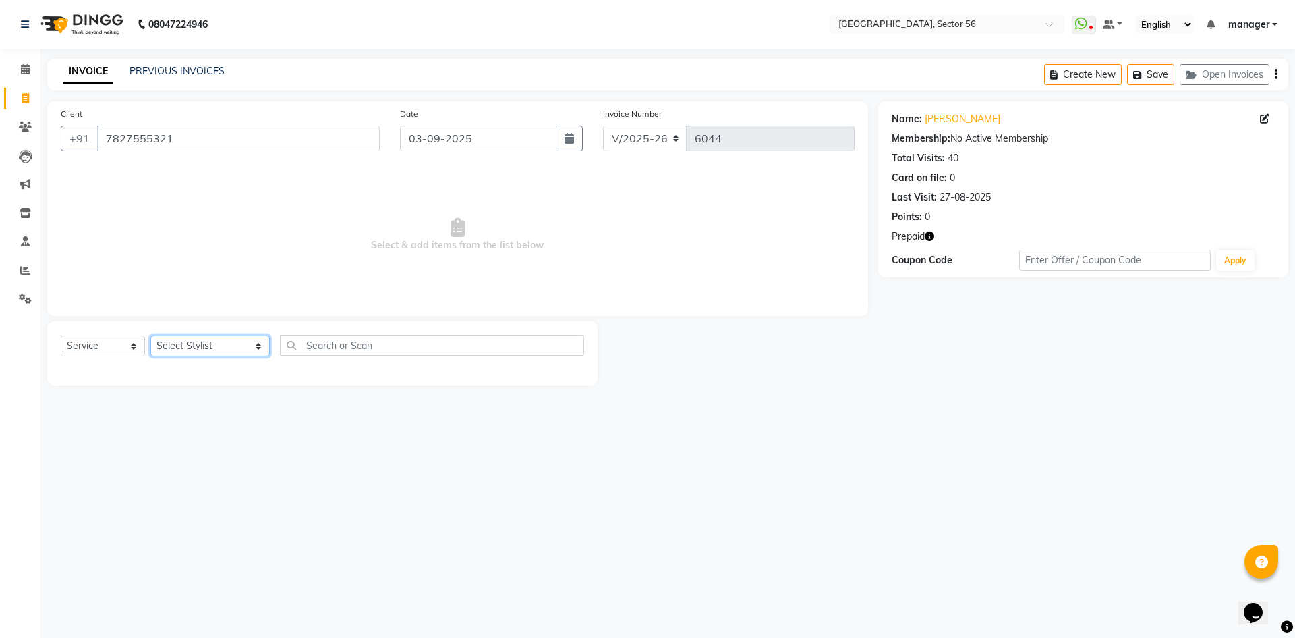
click at [215, 345] on select "Select Stylist [PERSON_NAME] [PERSON_NAME] [PERSON_NAME] MARKET STAFF amit [PER…" at bounding box center [209, 345] width 119 height 21
drag, startPoint x: 643, startPoint y: 434, endPoint x: 709, endPoint y: 415, distance: 68.8
click at [668, 428] on div "08047224946 Select Location × [GEOGRAPHIC_DATA], Sector 56 WhatsApp Status ✕ St…" at bounding box center [647, 319] width 1295 height 638
click at [200, 140] on input "7827555321" at bounding box center [238, 138] width 283 height 26
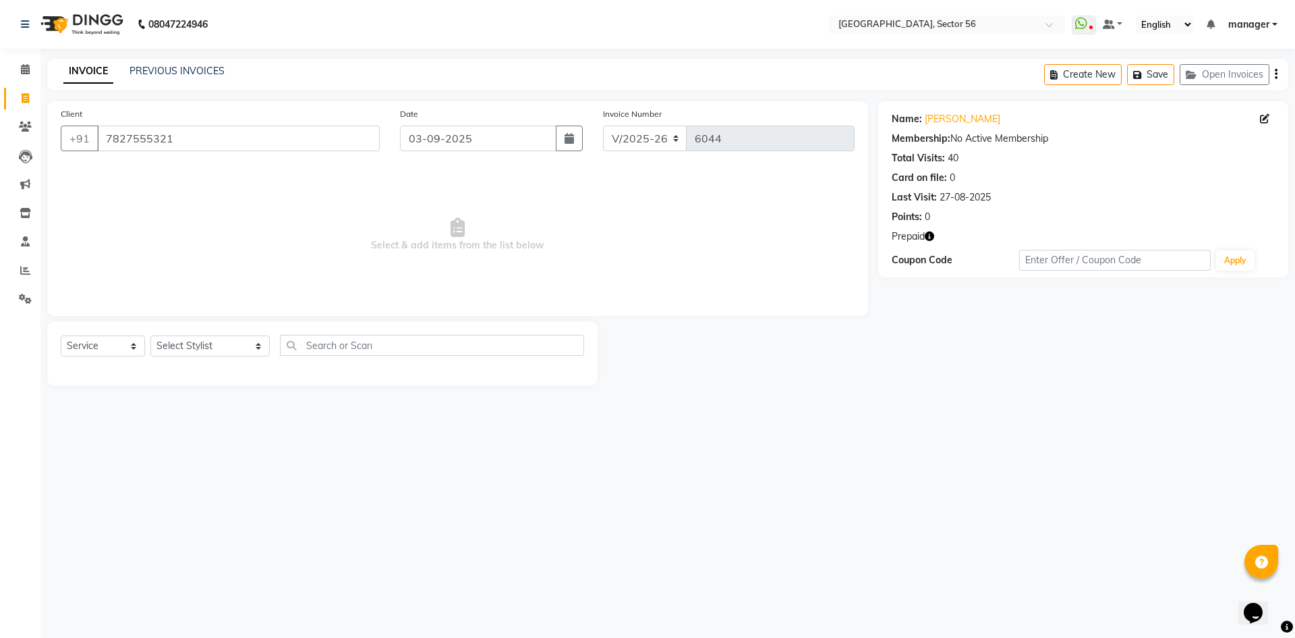
click at [932, 238] on icon "button" at bounding box center [929, 235] width 9 height 9
click at [957, 381] on div "Name: [PERSON_NAME] Membership: No Active Membership Total Visits: 40 Card on f…" at bounding box center [1088, 243] width 420 height 284
click at [84, 344] on select "Select Service Product Membership Package Voucher Prepaid Gift Card" at bounding box center [103, 345] width 84 height 21
select select "P"
click at [61, 335] on select "Select Service Product Membership Package Voucher Prepaid Gift Card" at bounding box center [103, 345] width 84 height 21
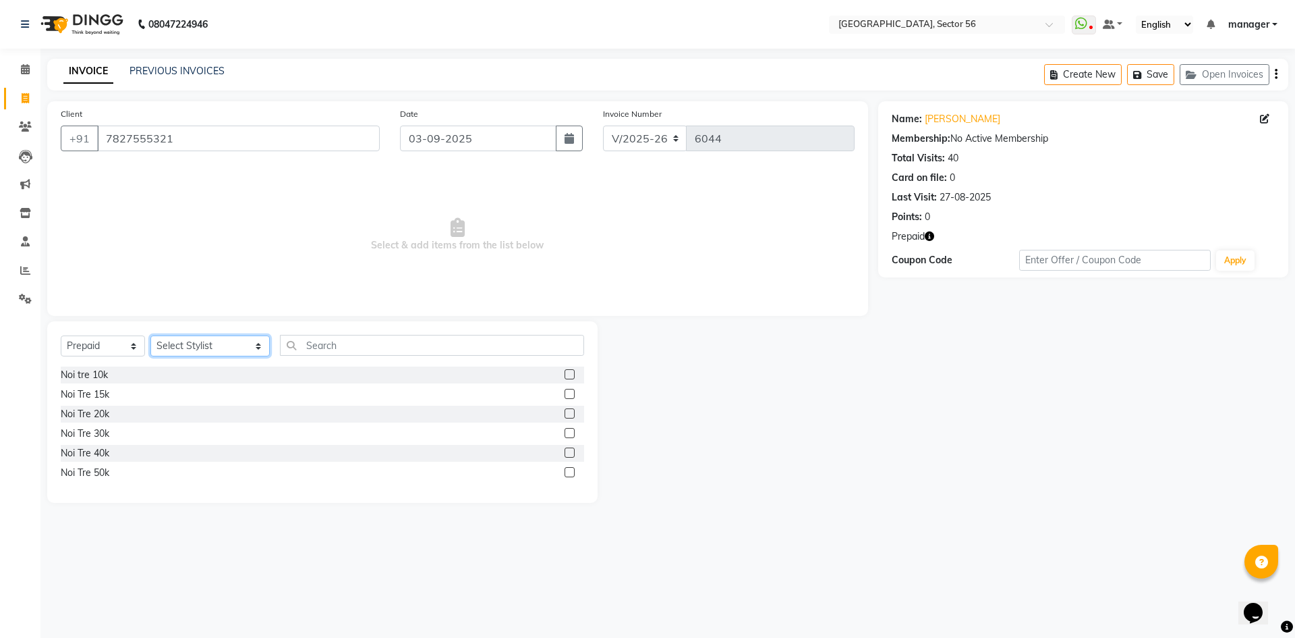
click at [171, 347] on select "Select Stylist [PERSON_NAME] [PERSON_NAME] [PERSON_NAME] MARKET STAFF amit [PER…" at bounding box center [209, 345] width 119 height 21
select select "43535"
click at [150, 335] on select "Select Stylist [PERSON_NAME] [PERSON_NAME] [PERSON_NAME] MARKET STAFF amit [PER…" at bounding box center [209, 345] width 119 height 21
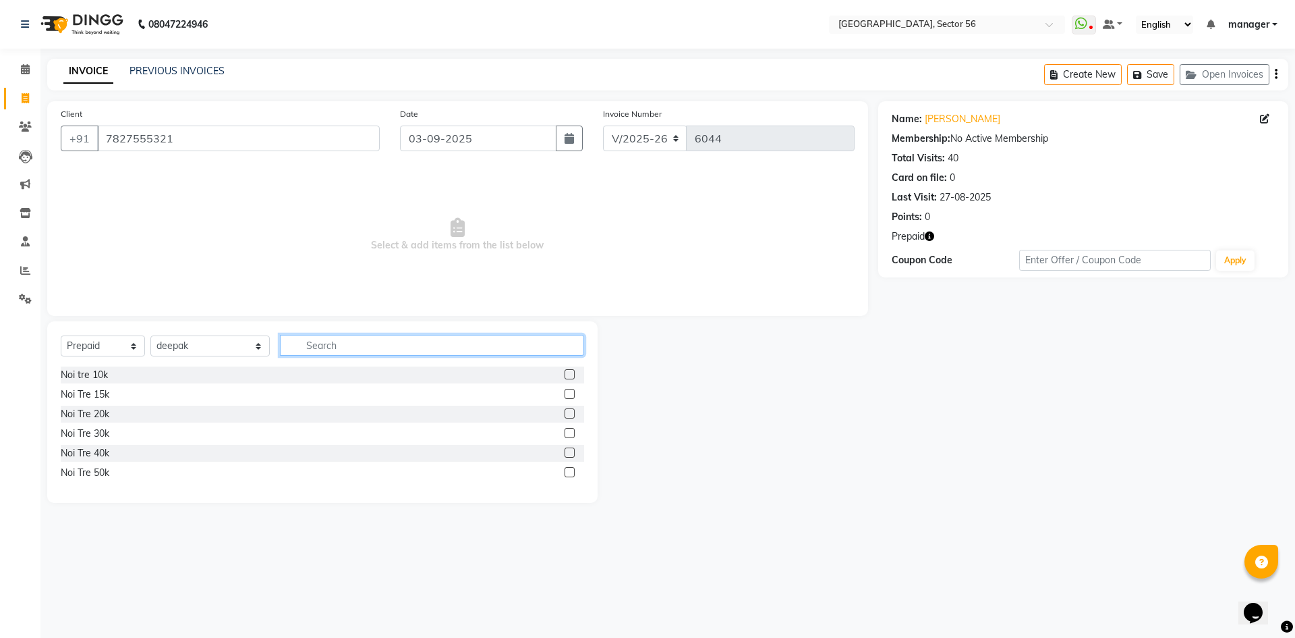
click at [348, 341] on input "text" at bounding box center [432, 345] width 304 height 21
click at [73, 372] on div "Noi tre 10k" at bounding box center [84, 375] width 47 height 14
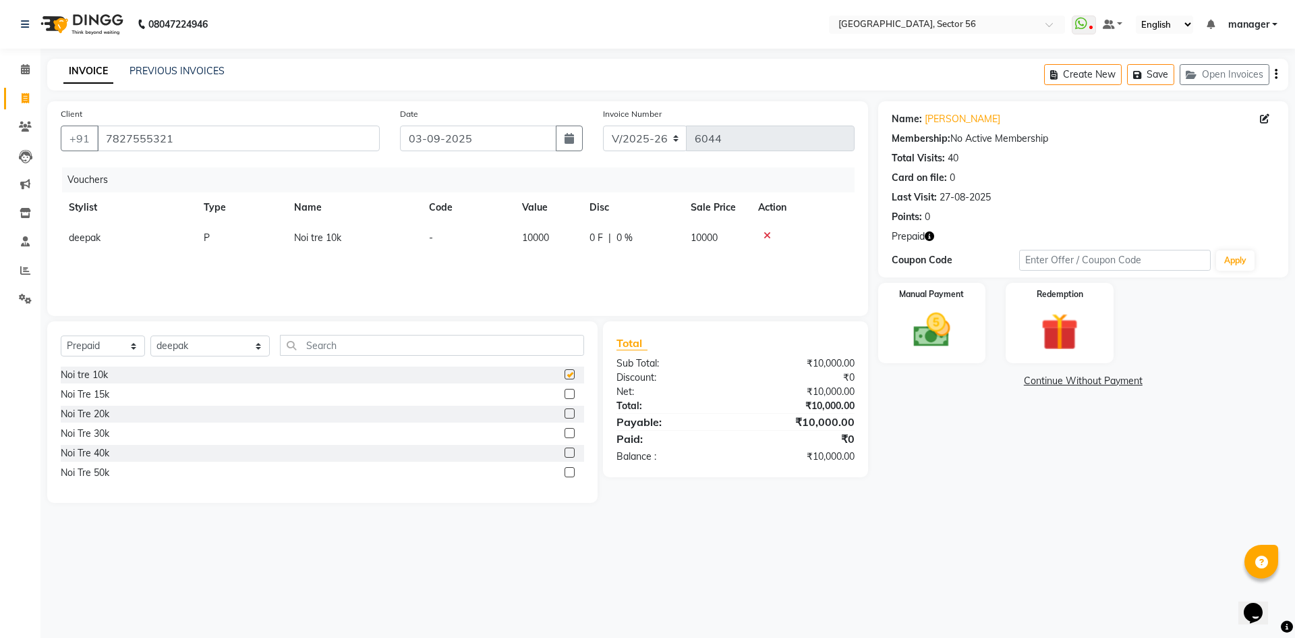
checkbox input "false"
click at [927, 343] on img at bounding box center [932, 330] width 63 height 45
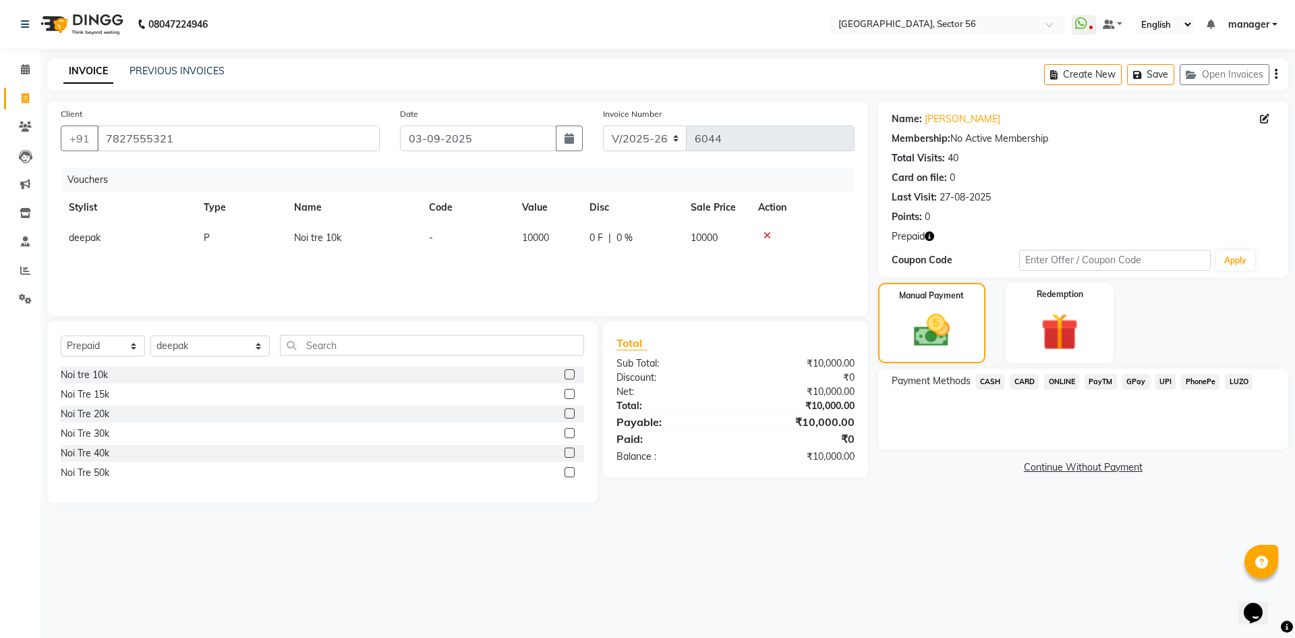
click at [998, 382] on span "CASH" at bounding box center [990, 382] width 29 height 16
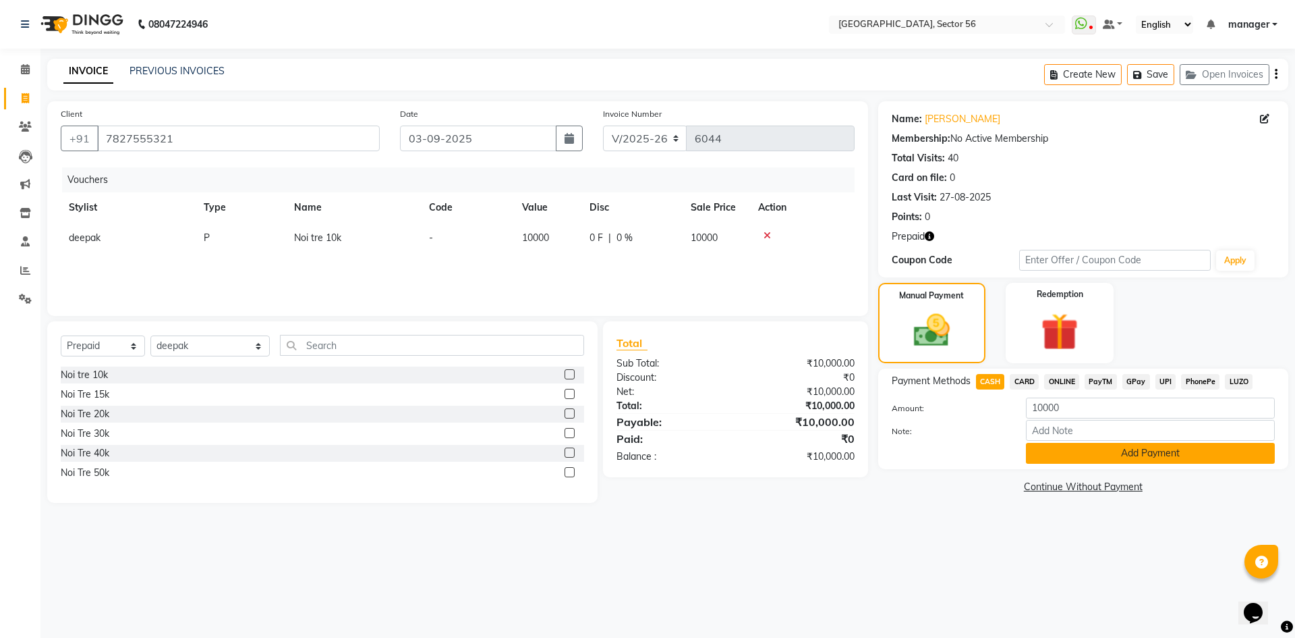
click at [1054, 453] on button "Add Payment" at bounding box center [1150, 453] width 249 height 21
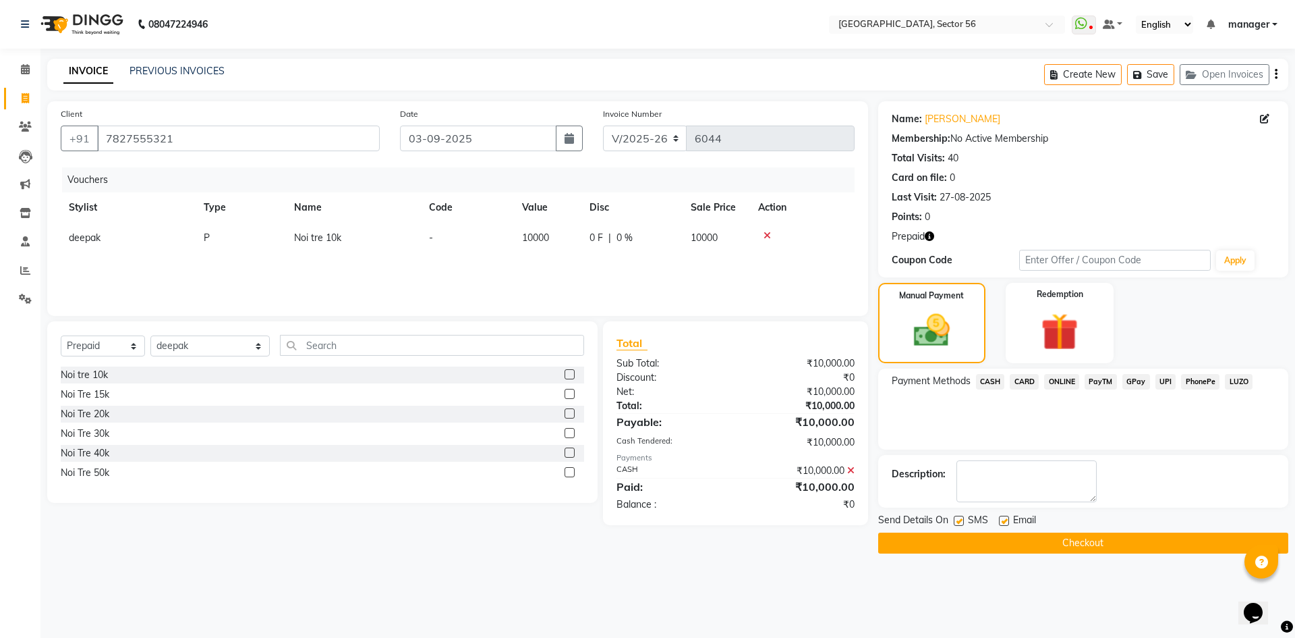
click at [1055, 536] on button "Checkout" at bounding box center [1083, 542] width 410 height 21
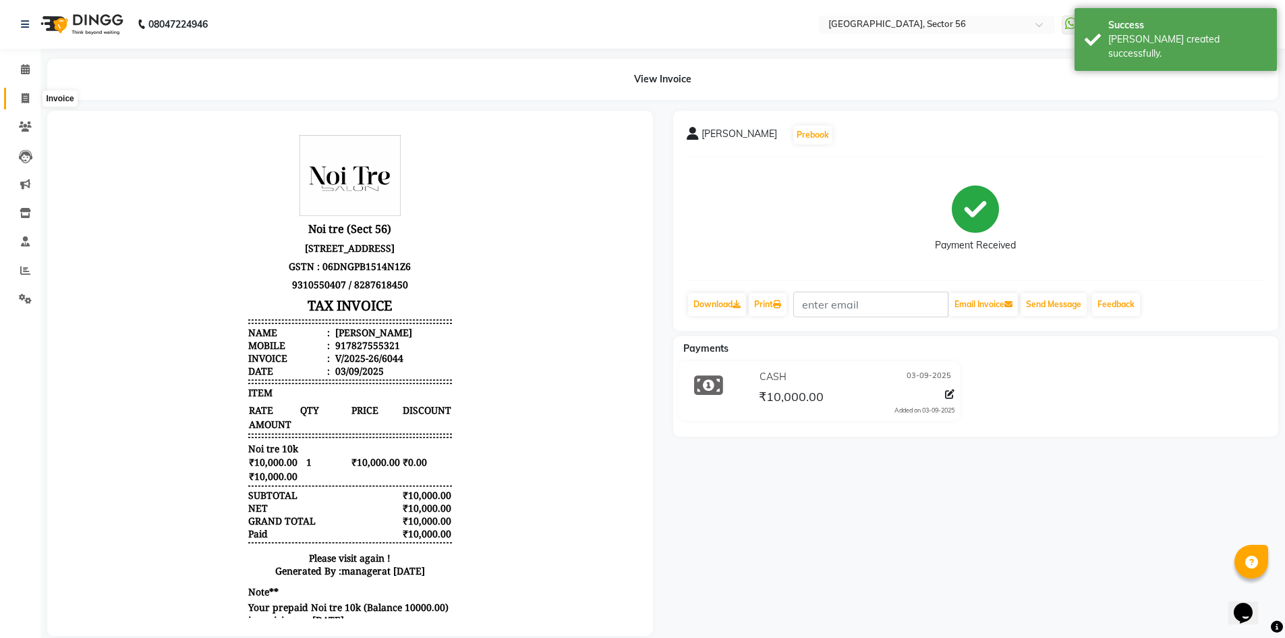
click at [26, 101] on icon at bounding box center [25, 98] width 7 height 10
select select "service"
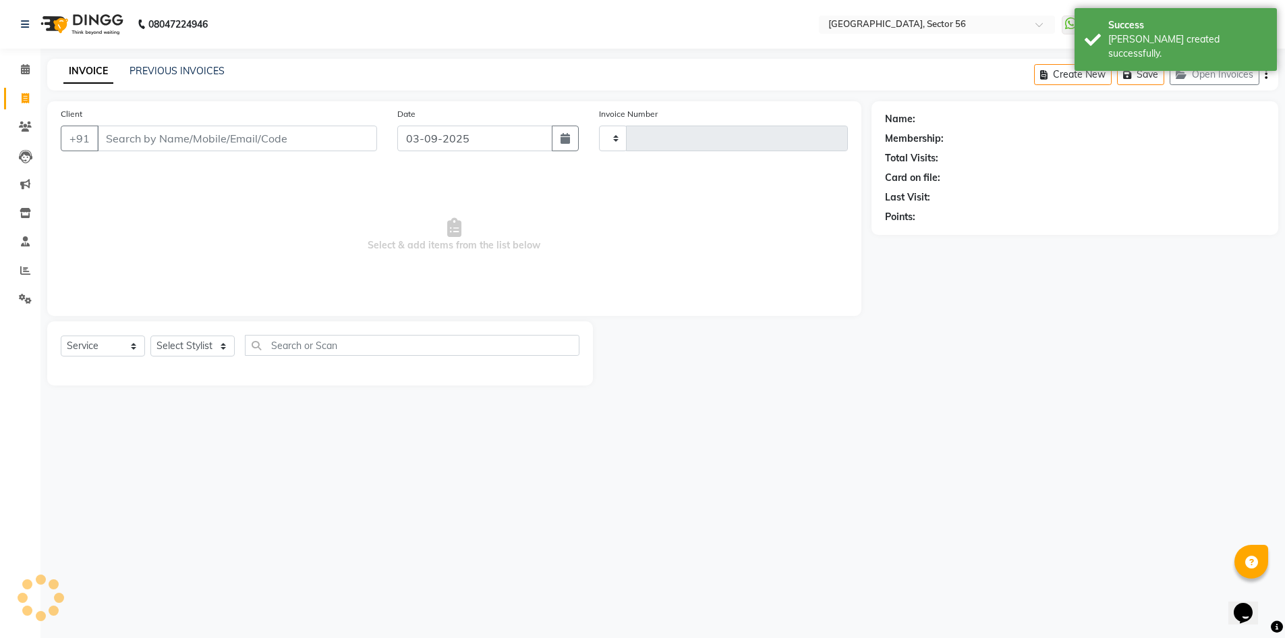
type input "6045"
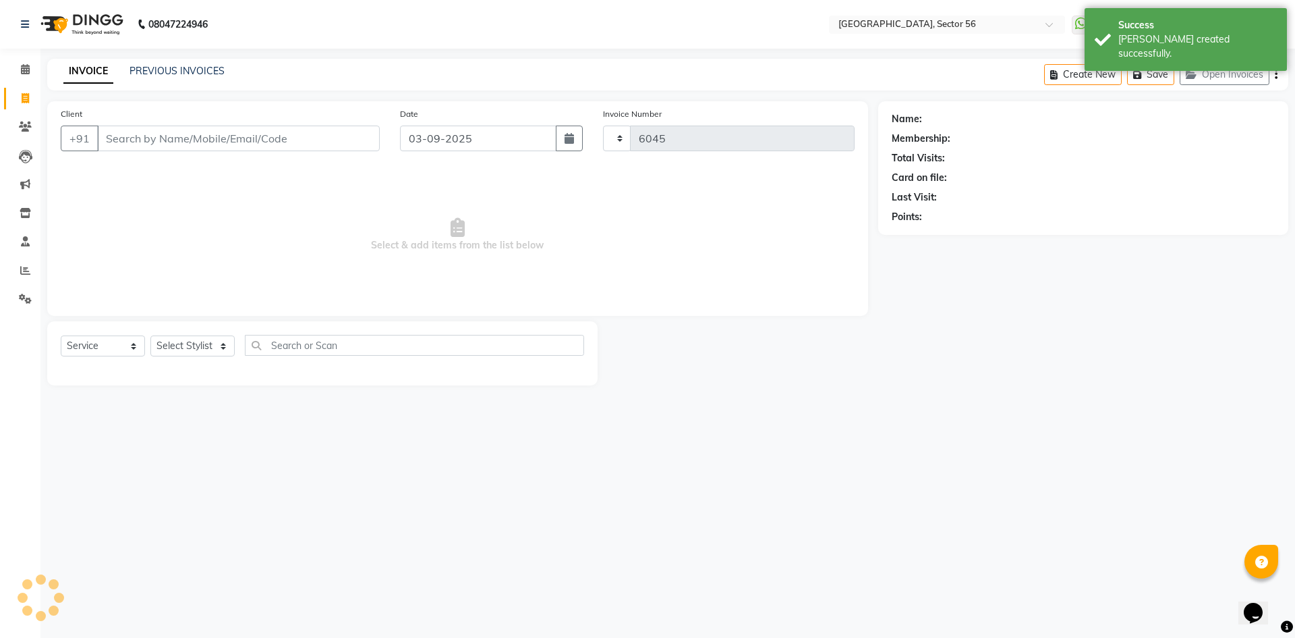
select select "5557"
click at [136, 140] on input "Client" at bounding box center [238, 138] width 283 height 26
type input "7827555321"
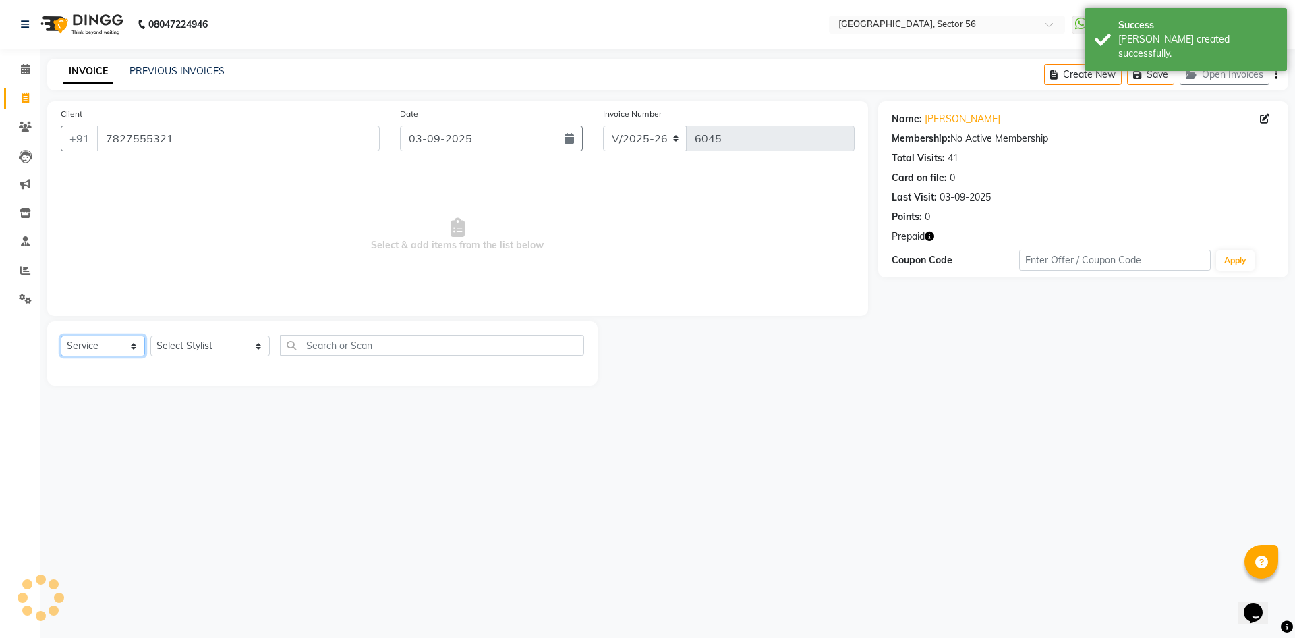
drag, startPoint x: 109, startPoint y: 339, endPoint x: 107, endPoint y: 356, distance: 17.0
click at [108, 341] on select "Select Service Product Membership Package Voucher Prepaid Gift Card" at bounding box center [103, 345] width 84 height 21
select select "V"
click at [61, 335] on select "Select Service Product Membership Package Voucher Prepaid Gift Card" at bounding box center [103, 345] width 84 height 21
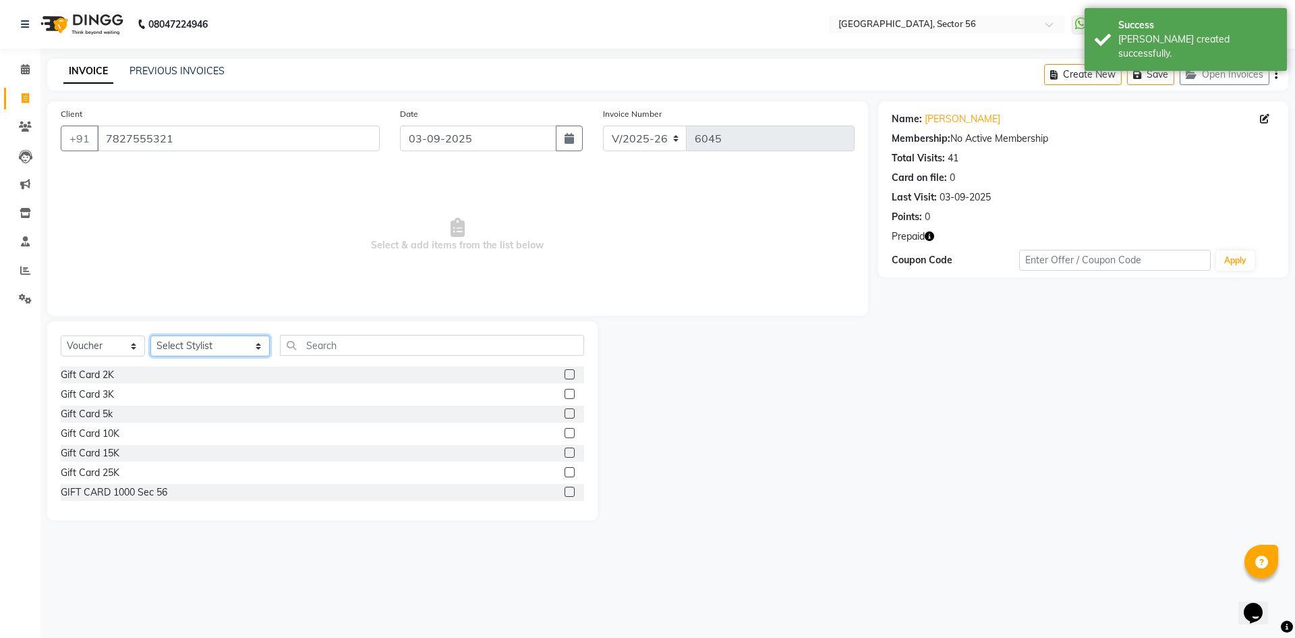
click at [186, 348] on select "Select Stylist [PERSON_NAME] [PERSON_NAME] [PERSON_NAME] MARKET STAFF amit [PER…" at bounding box center [209, 345] width 119 height 21
select select "43535"
click at [150, 335] on select "Select Stylist [PERSON_NAME] [PERSON_NAME] [PERSON_NAME] MARKET STAFF amit [PER…" at bounding box center [209, 345] width 119 height 21
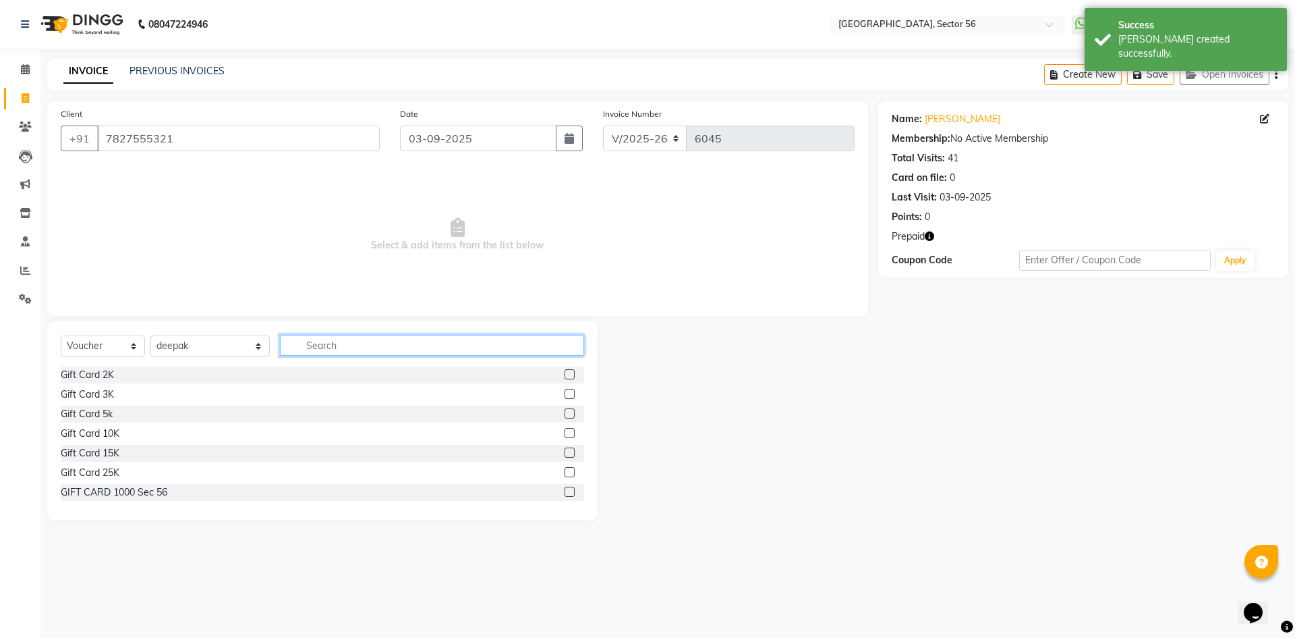
drag, startPoint x: 318, startPoint y: 341, endPoint x: 284, endPoint y: 345, distance: 34.6
click at [316, 342] on input "text" at bounding box center [432, 345] width 304 height 21
click at [82, 377] on div "Gift Card 2K" at bounding box center [87, 375] width 53 height 14
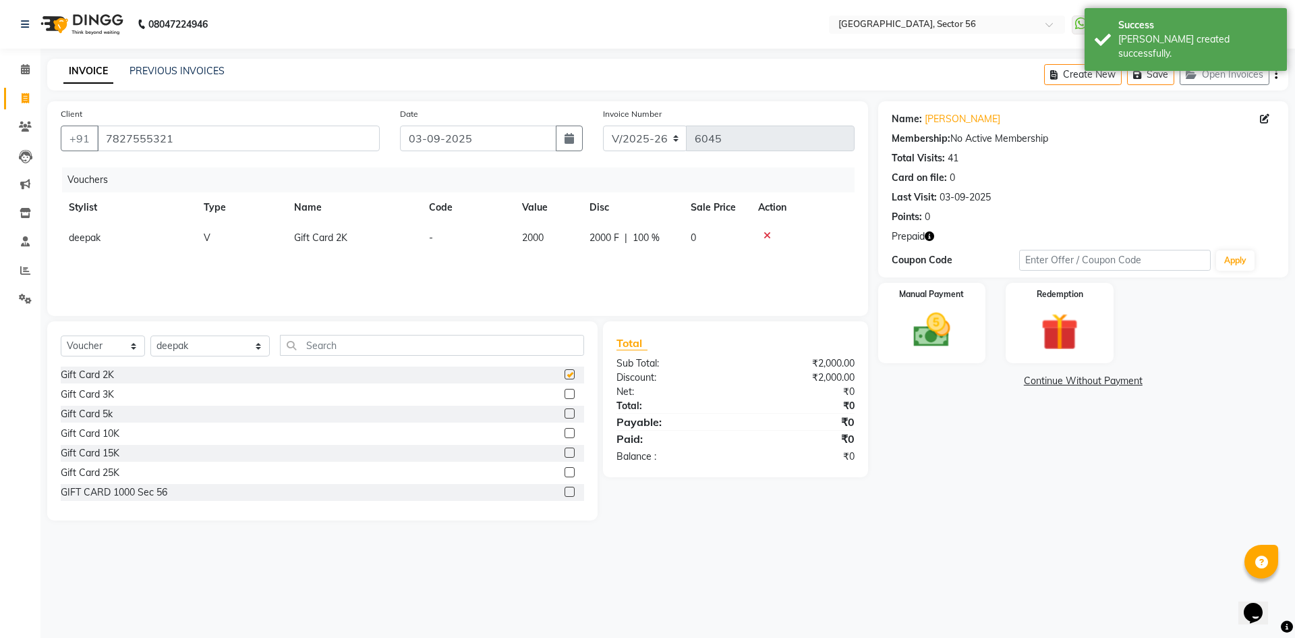
checkbox input "false"
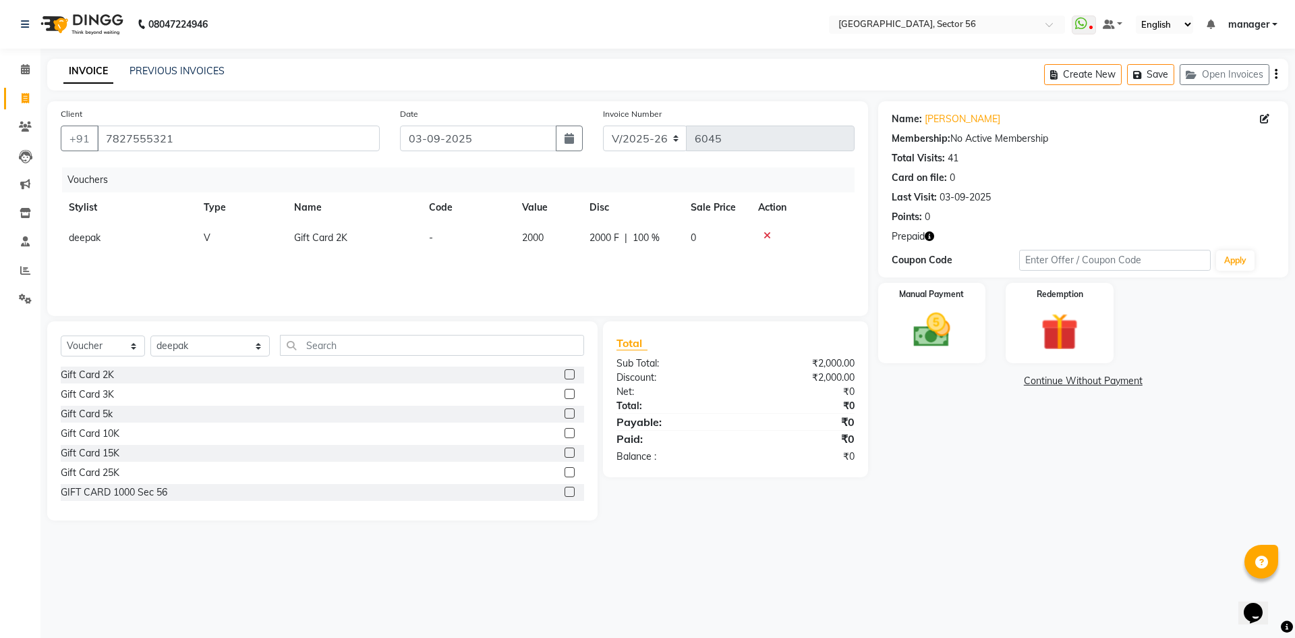
click at [1082, 383] on link "Continue Without Payment" at bounding box center [1083, 381] width 405 height 14
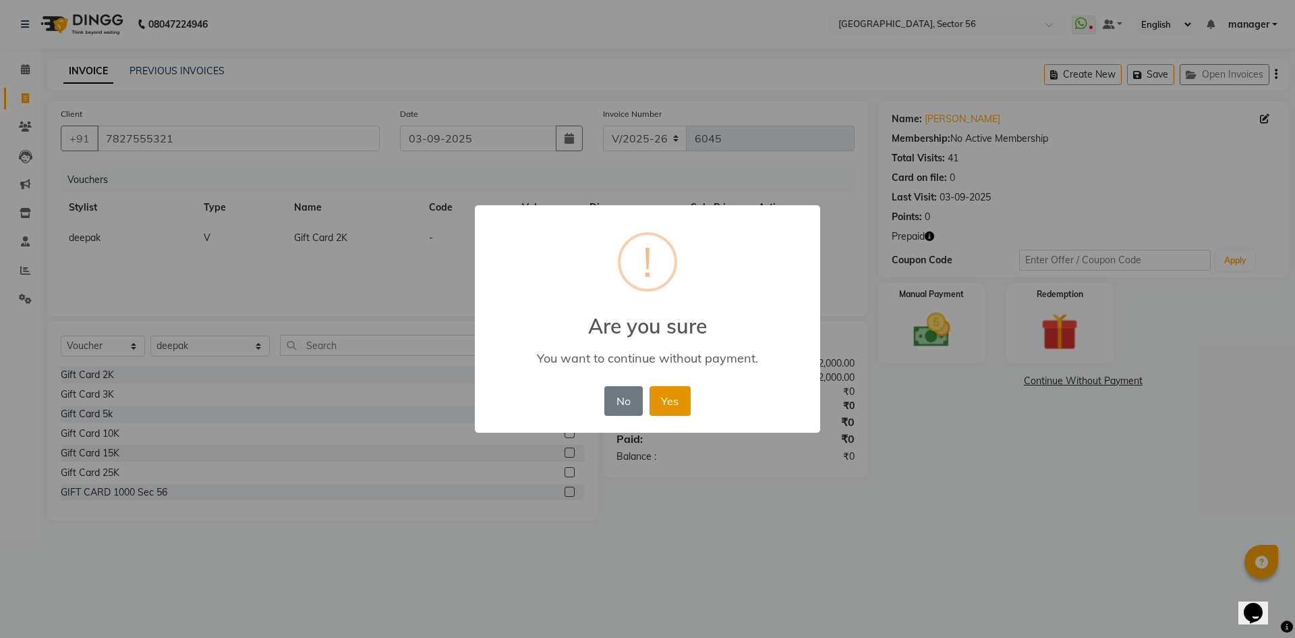
click at [684, 405] on button "Yes" at bounding box center [670, 401] width 41 height 30
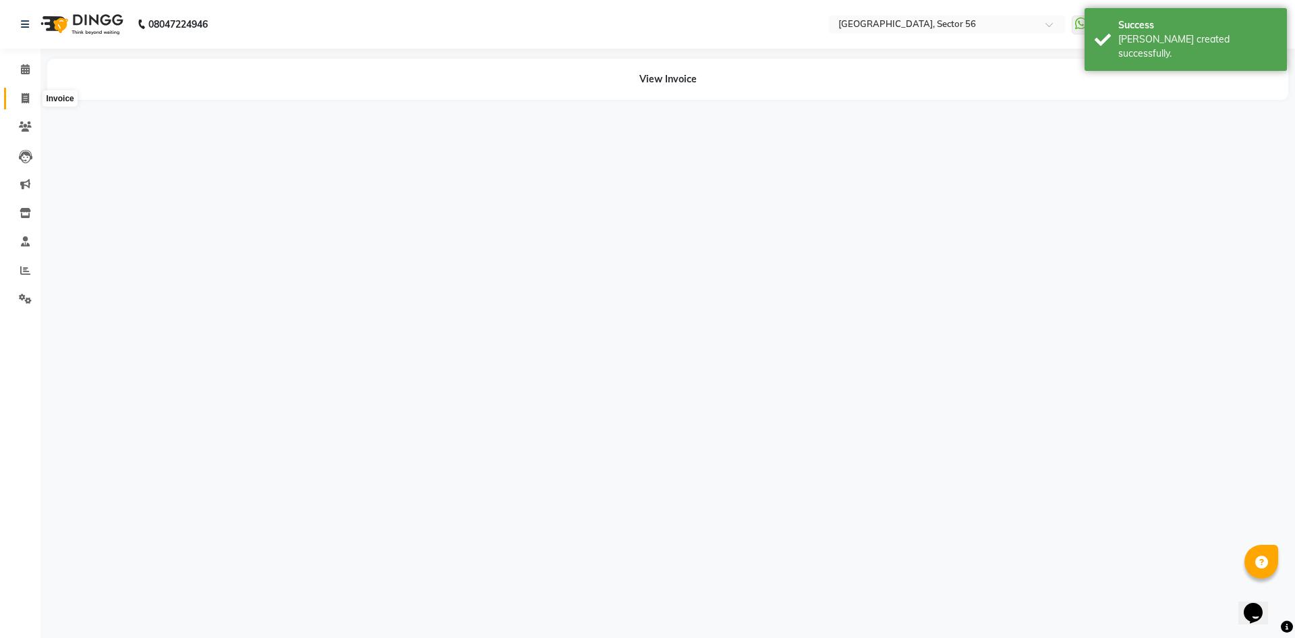
click at [24, 103] on span at bounding box center [25, 99] width 24 height 16
select select "service"
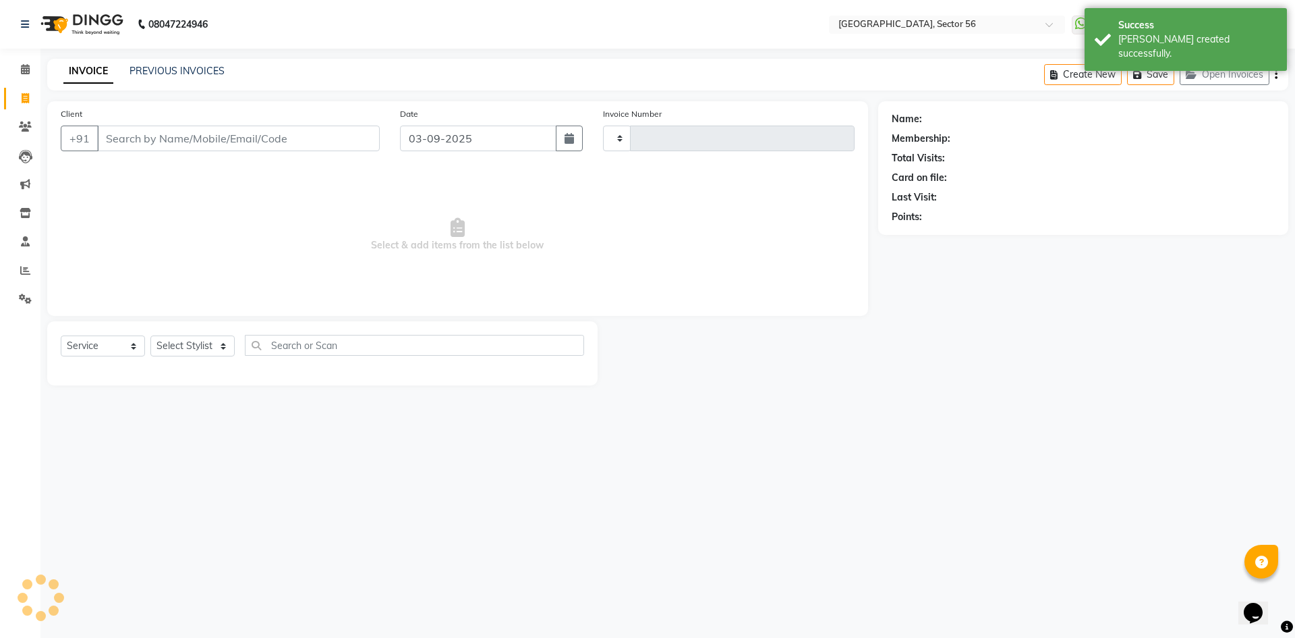
type input "6046"
click at [178, 130] on input "Client" at bounding box center [238, 138] width 283 height 26
select select "5557"
type input "7838472863"
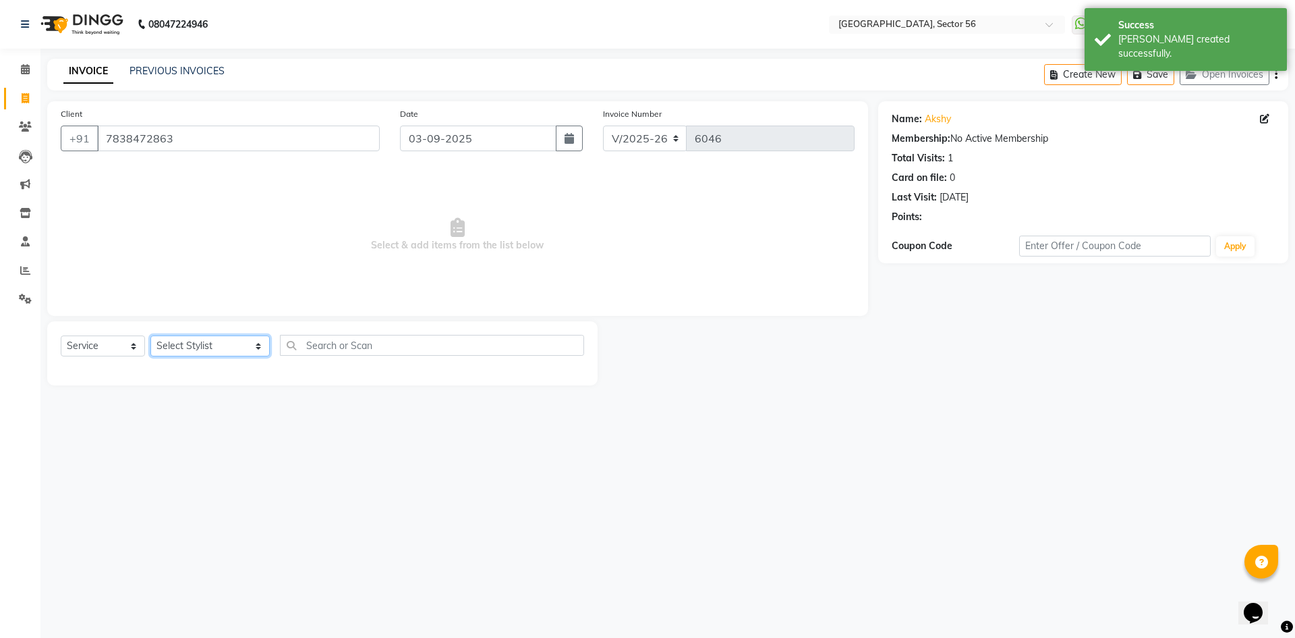
click at [192, 350] on select "Select Stylist [PERSON_NAME] [PERSON_NAME] [PERSON_NAME] MARKET STAFF amit [PER…" at bounding box center [209, 345] width 119 height 21
click at [150, 335] on select "Select Stylist [PERSON_NAME] [PERSON_NAME] [PERSON_NAME] MARKET STAFF amit [PER…" at bounding box center [209, 345] width 119 height 21
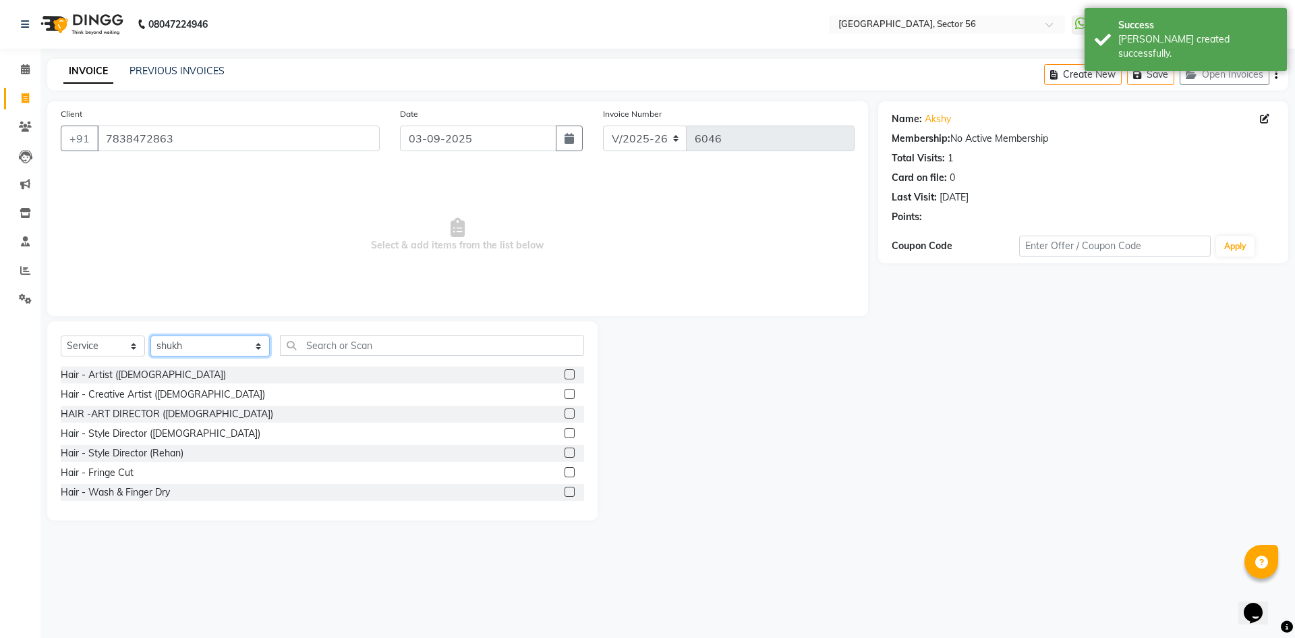
click at [192, 350] on select "Select Stylist [PERSON_NAME] [PERSON_NAME] [PERSON_NAME] MARKET STAFF amit [PER…" at bounding box center [209, 345] width 119 height 21
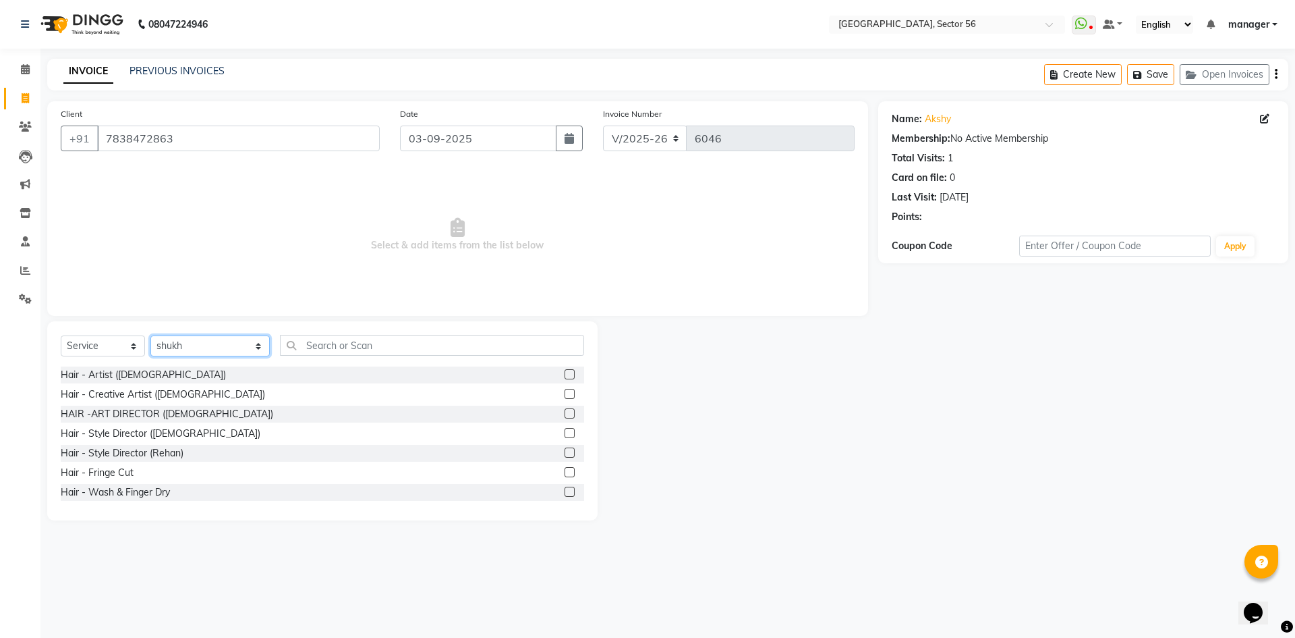
select select "43523"
click at [150, 335] on select "Select Stylist [PERSON_NAME] [PERSON_NAME] [PERSON_NAME] MARKET STAFF amit [PER…" at bounding box center [209, 345] width 119 height 21
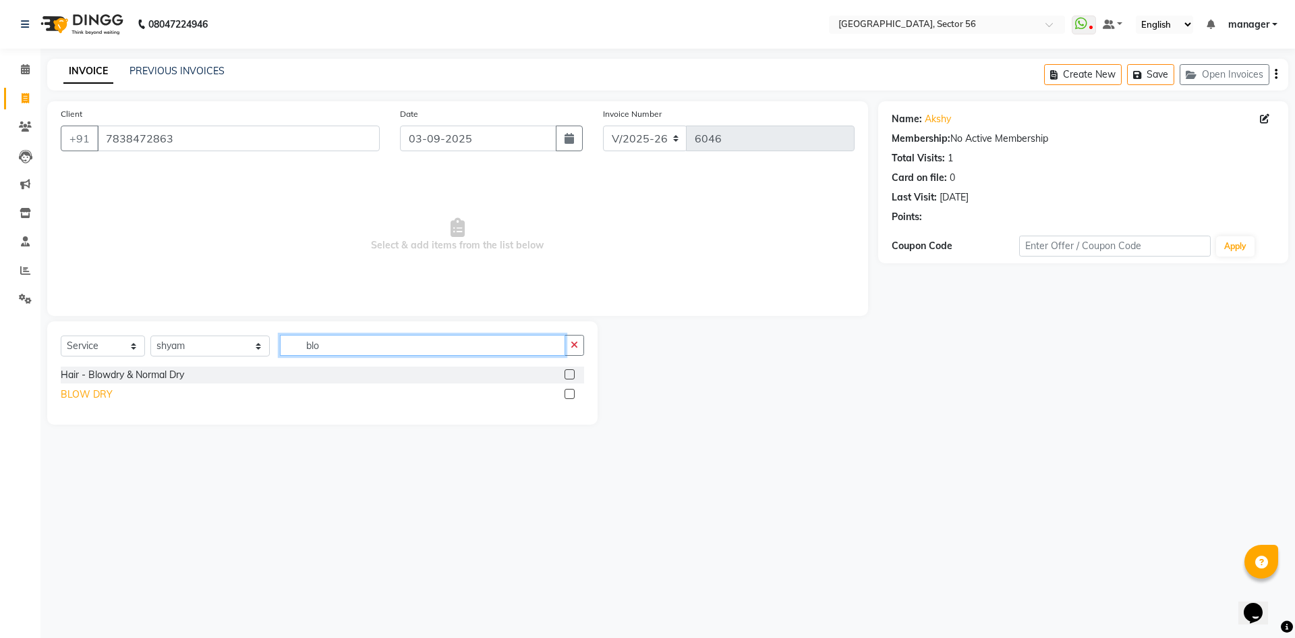
type input "blo"
click at [89, 391] on div "BLOW DRY" at bounding box center [87, 394] width 52 height 14
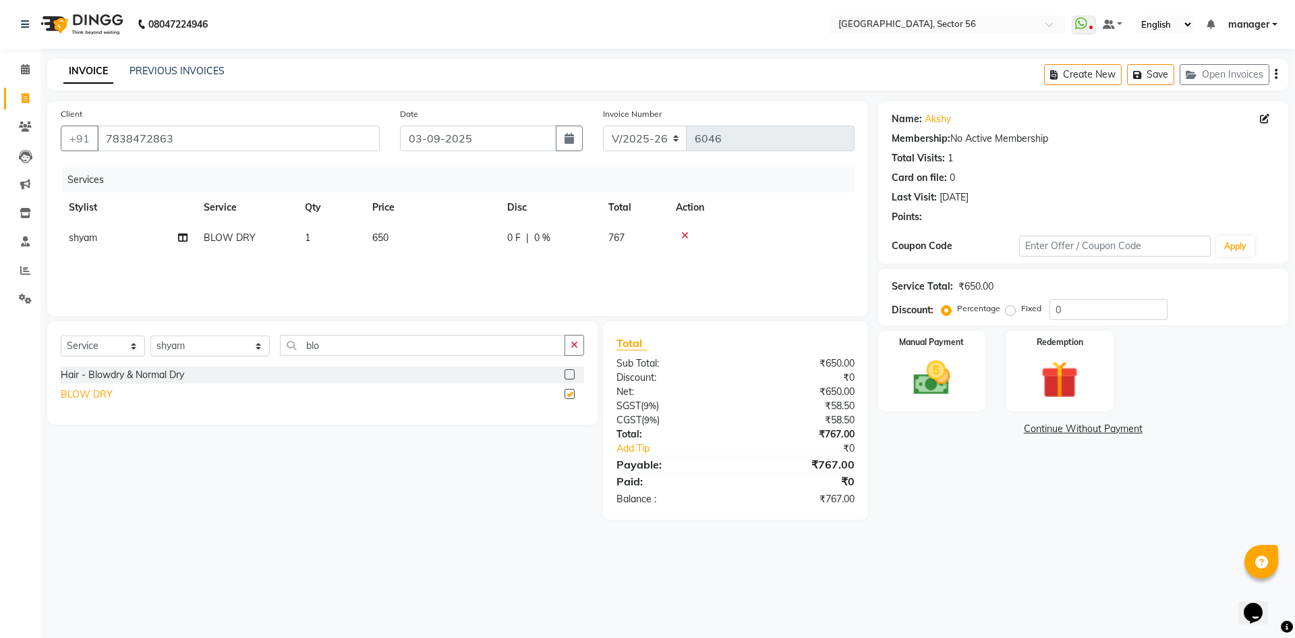
checkbox input "false"
drag, startPoint x: 307, startPoint y: 349, endPoint x: 216, endPoint y: 358, distance: 91.6
click at [216, 358] on div "Select Service Product Membership Package Voucher Prepaid Gift Card Select Styl…" at bounding box center [323, 351] width 524 height 32
click at [166, 344] on select "Select Stylist [PERSON_NAME] [PERSON_NAME] [PERSON_NAME] MARKET STAFF amit [PER…" at bounding box center [209, 345] width 119 height 21
select select "43520"
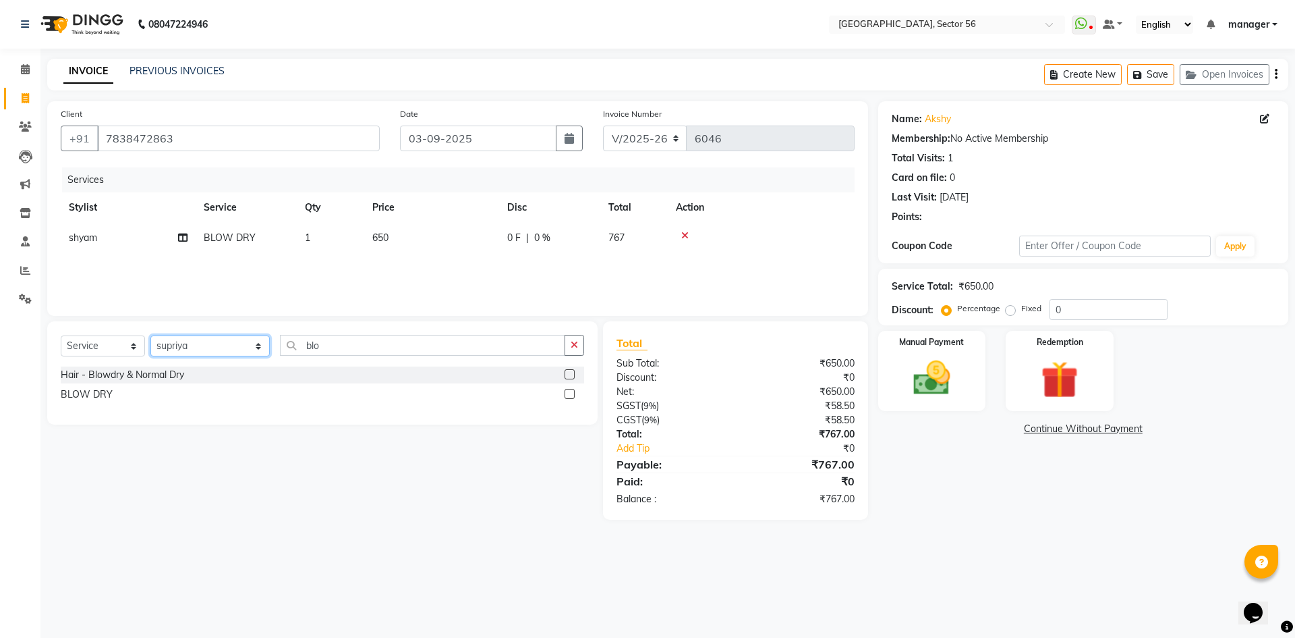
click at [150, 335] on select "Select Stylist [PERSON_NAME] [PERSON_NAME] [PERSON_NAME] MARKET STAFF amit [PER…" at bounding box center [209, 345] width 119 height 21
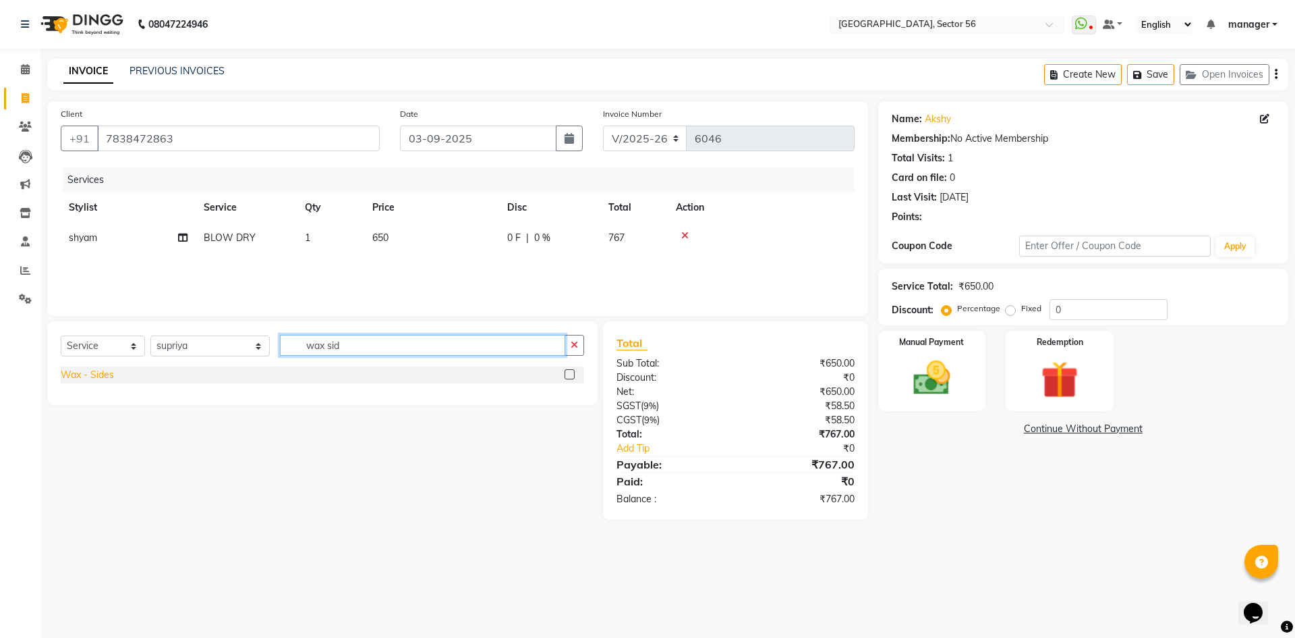
type input "wax sid"
click at [95, 372] on div "Wax - Sides" at bounding box center [87, 375] width 53 height 14
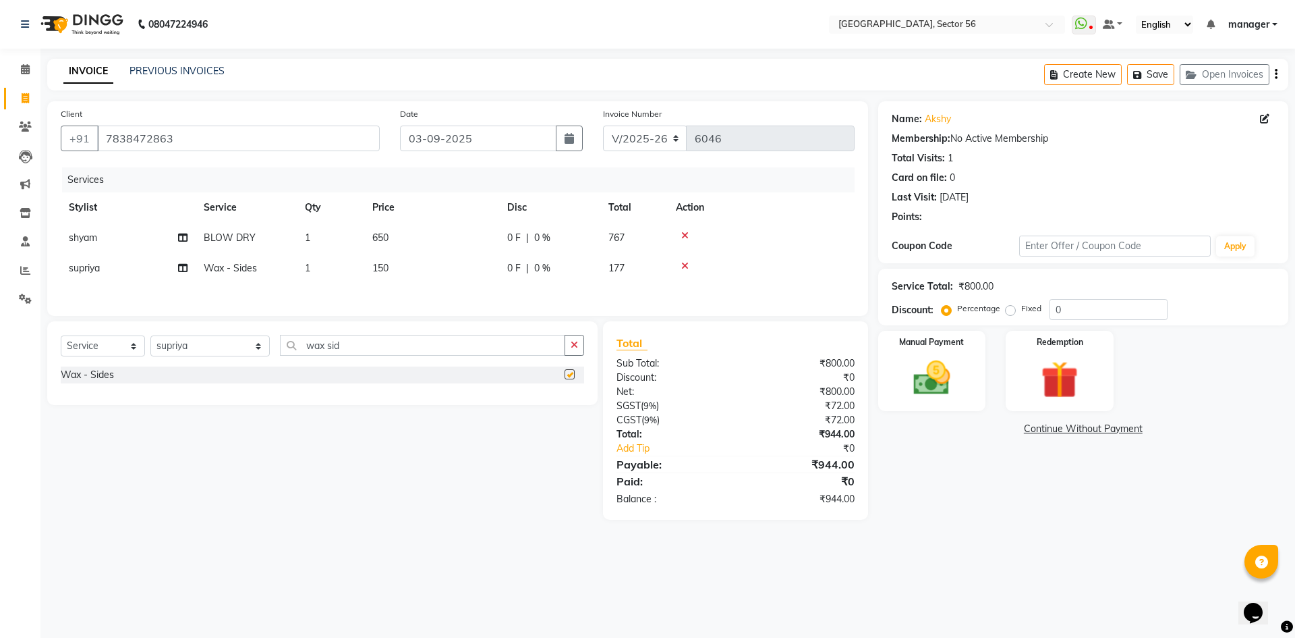
checkbox input "false"
click at [405, 260] on td "150" at bounding box center [431, 268] width 135 height 30
select select "43520"
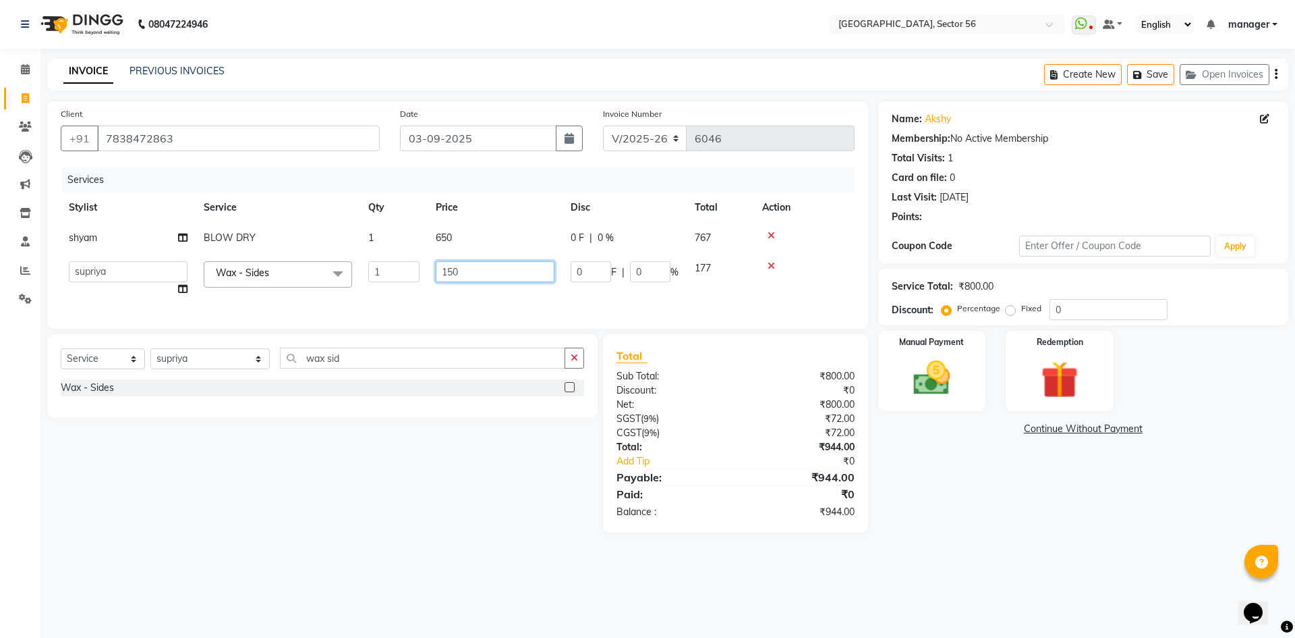
drag, startPoint x: 468, startPoint y: 270, endPoint x: 366, endPoint y: 270, distance: 101.2
click at [366, 270] on tr "[PERSON_NAME] [PERSON_NAME] [PERSON_NAME] MARKET STAFF amit [PERSON_NAME] [PERS…" at bounding box center [458, 278] width 794 height 51
type input "35"
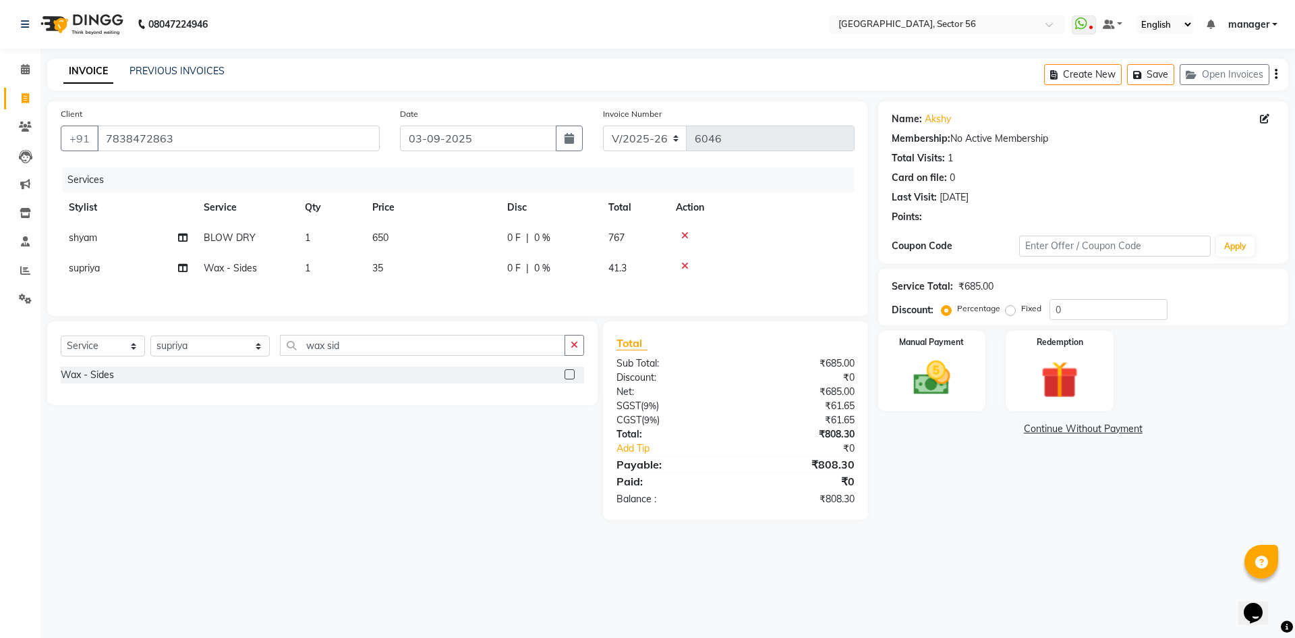
click at [0, 372] on div "Calendar Invoice Clients Leads Marketing Inventory Staff Reports Settings Compl…" at bounding box center [91, 327] width 182 height 579
click at [401, 266] on td "35" at bounding box center [431, 268] width 135 height 30
select select "43520"
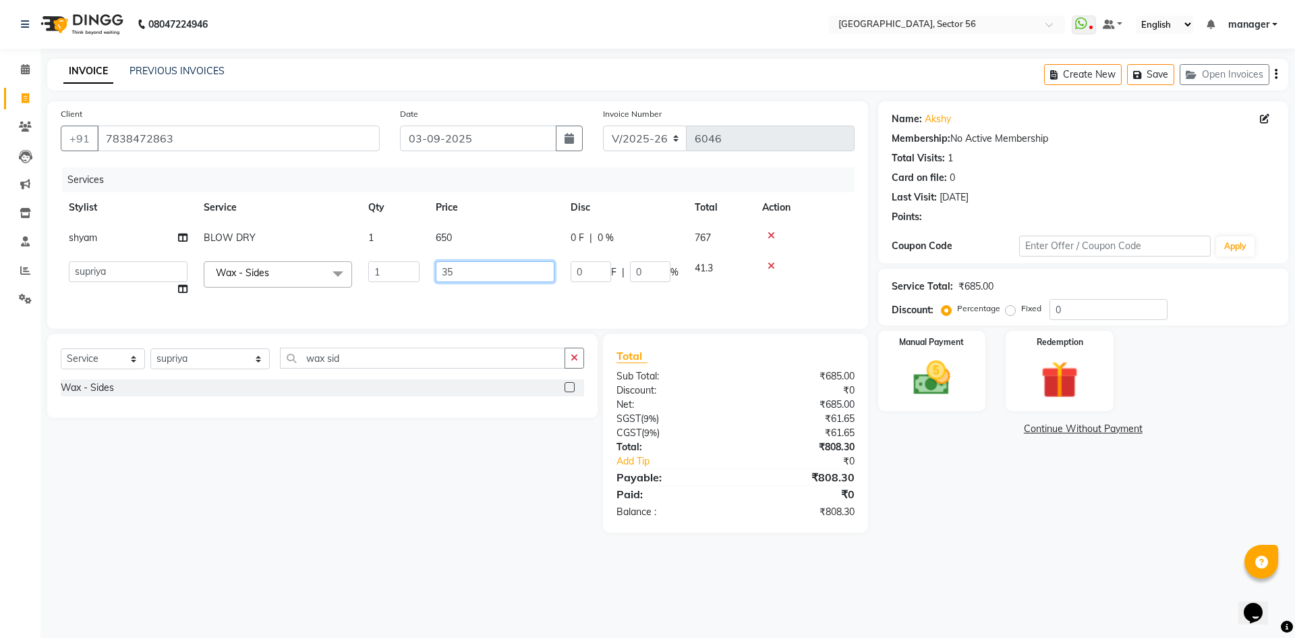
click at [478, 275] on input "35" at bounding box center [495, 271] width 119 height 21
type input "350"
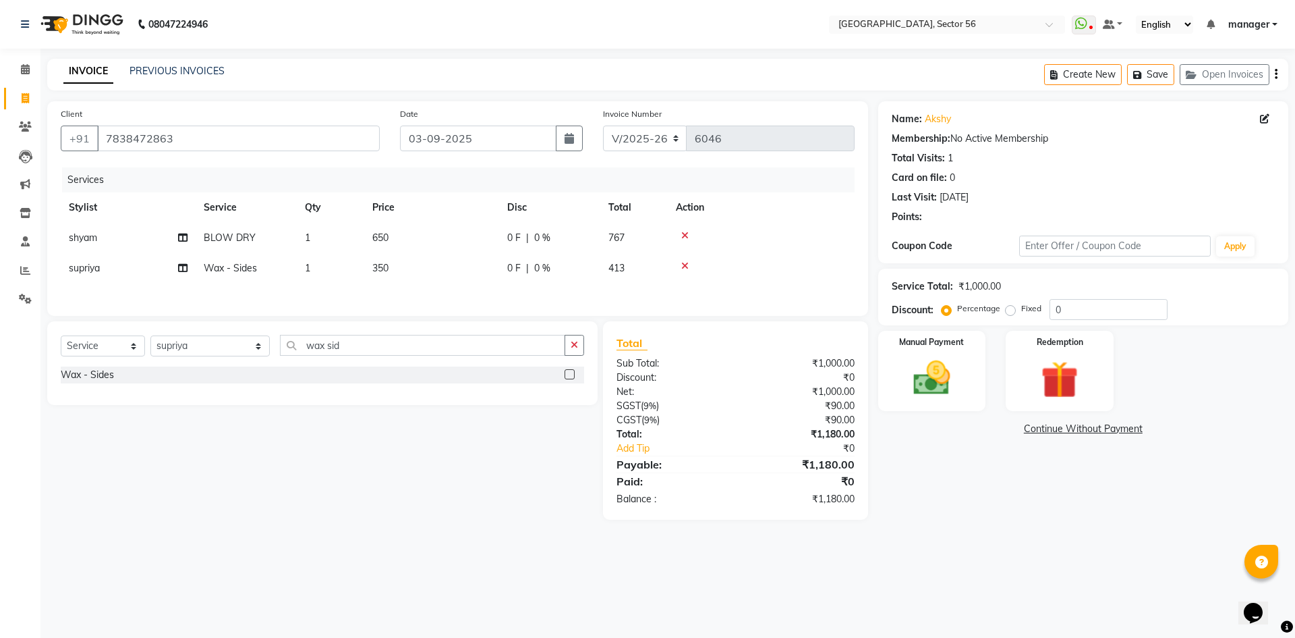
click at [0, 507] on div "Calendar Invoice Clients Leads Marketing Inventory Staff Reports Settings Compl…" at bounding box center [91, 327] width 182 height 579
click at [1057, 378] on img at bounding box center [1059, 380] width 63 height 48
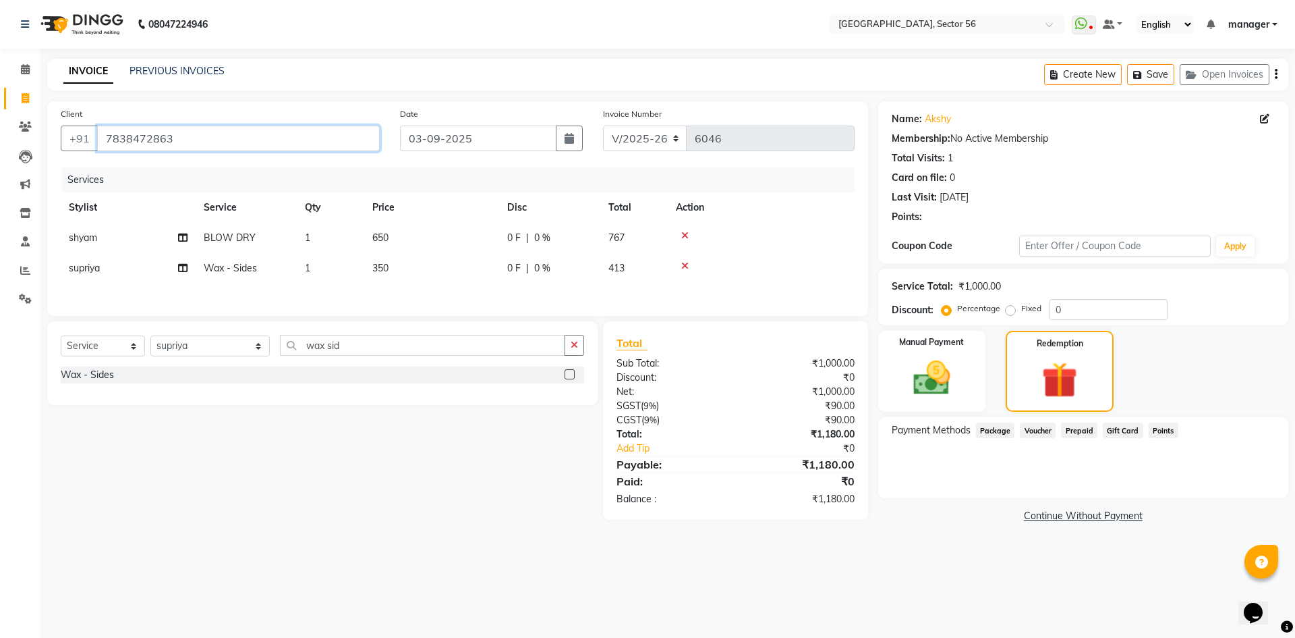
drag, startPoint x: 248, startPoint y: 130, endPoint x: 0, endPoint y: 163, distance: 249.8
click at [0, 163] on app-home "08047224946 Select Location × [GEOGRAPHIC_DATA], Sector 56 WhatsApp Status ✕ St…" at bounding box center [647, 273] width 1295 height 546
paste input "27555321"
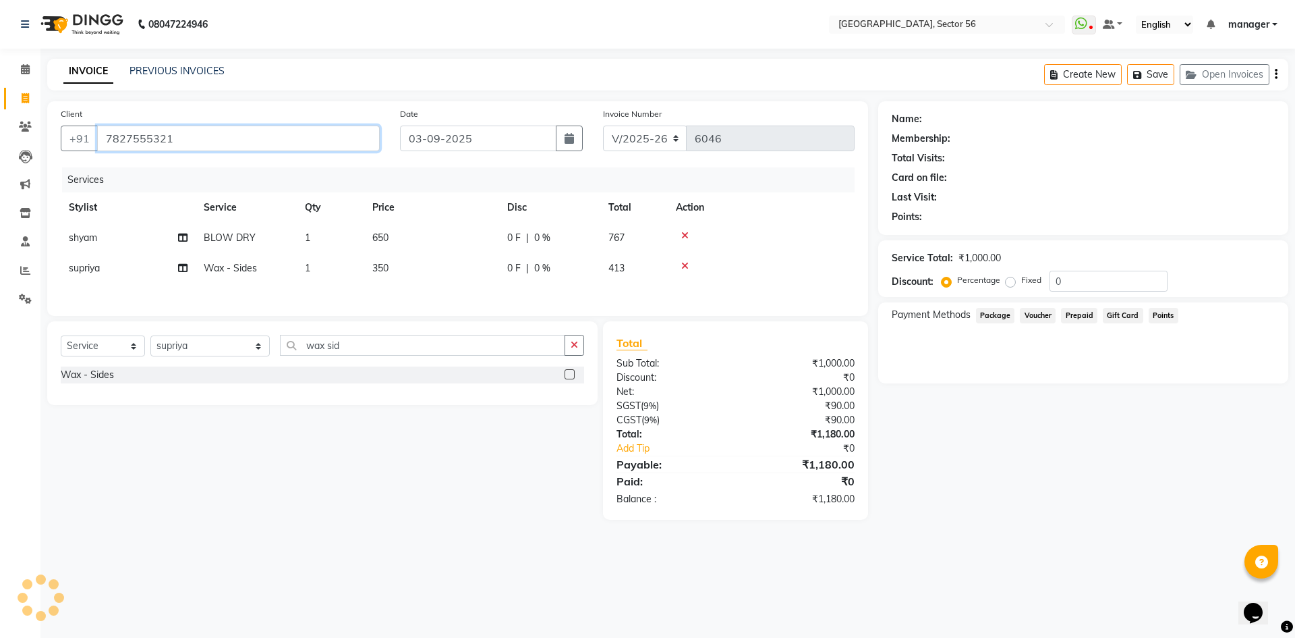
type input "7827555321"
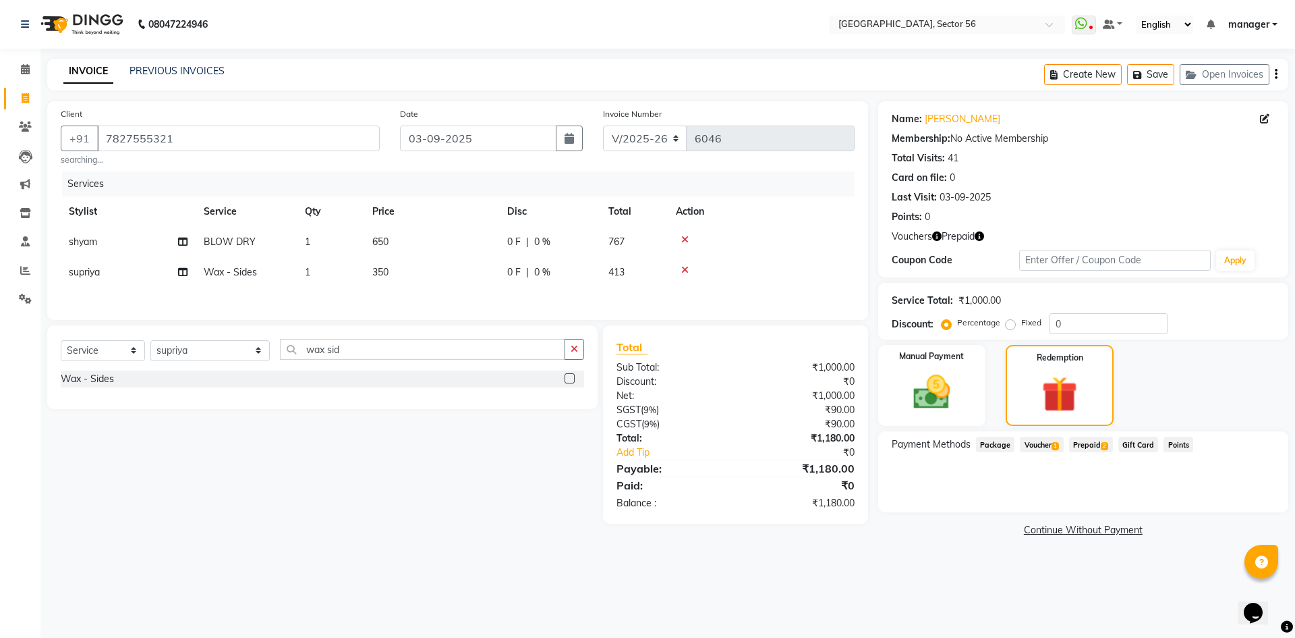
click at [977, 237] on icon "button" at bounding box center [979, 235] width 9 height 9
click at [933, 534] on link "Continue Without Payment" at bounding box center [1083, 530] width 405 height 14
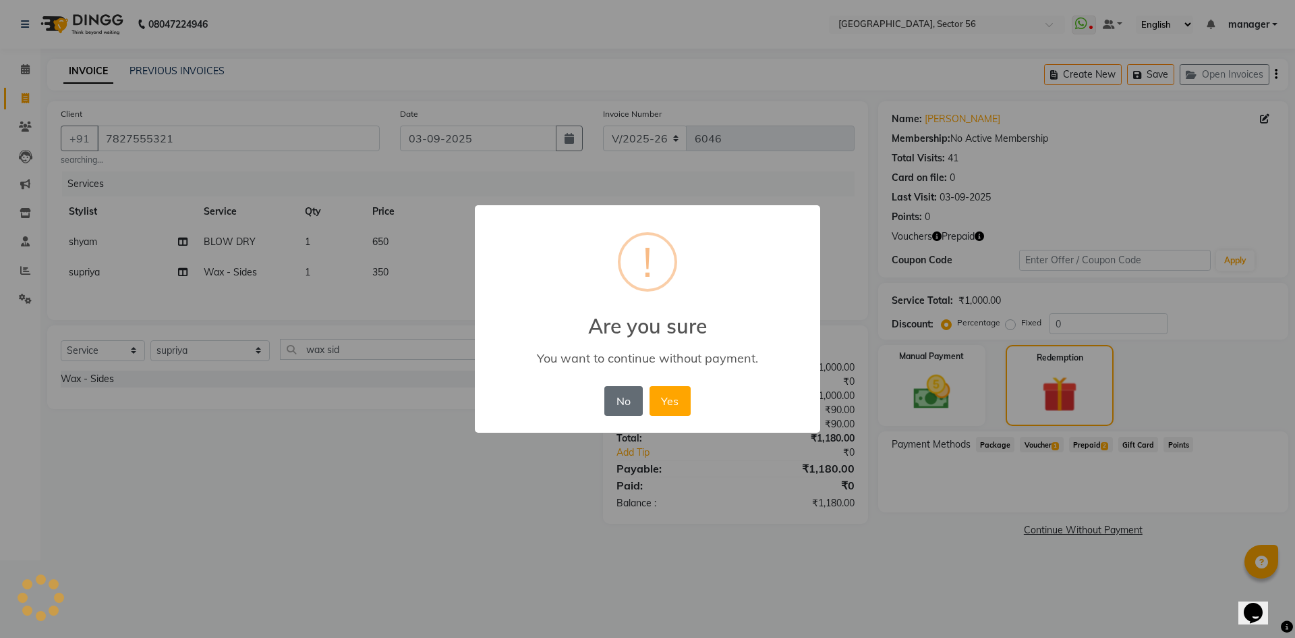
click at [623, 400] on button "No" at bounding box center [624, 401] width 38 height 30
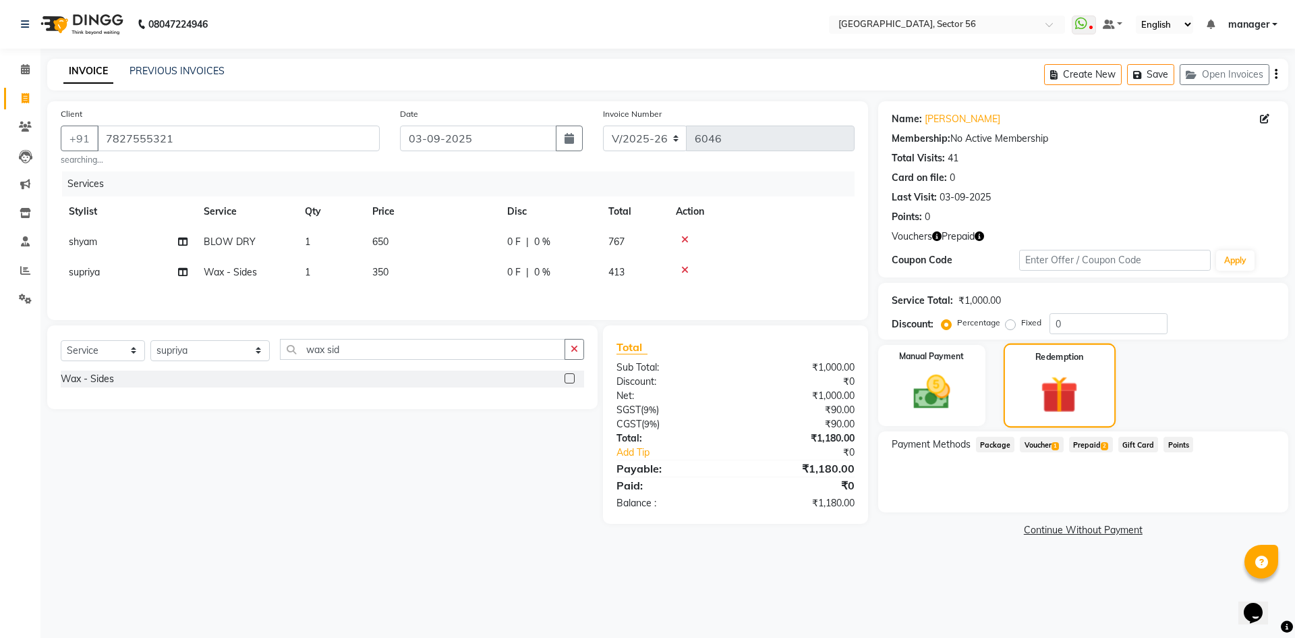
click at [1055, 417] on img at bounding box center [1060, 394] width 61 height 47
click at [1049, 446] on span "Voucher 1" at bounding box center [1041, 445] width 43 height 16
click at [1030, 499] on div "1180 Add" at bounding box center [1083, 499] width 371 height 26
click at [1091, 446] on span "Prepaid 2" at bounding box center [1091, 445] width 44 height 16
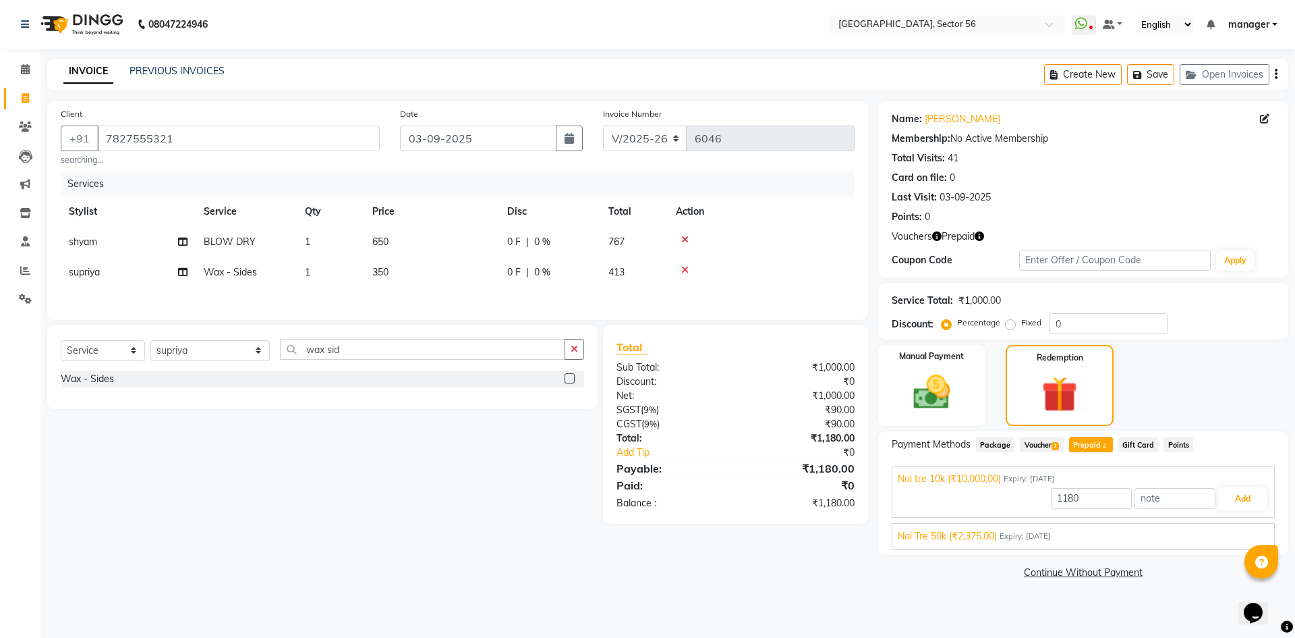
click at [1044, 446] on span "Voucher 1" at bounding box center [1041, 445] width 43 height 16
click at [1228, 501] on button "Add" at bounding box center [1243, 498] width 49 height 23
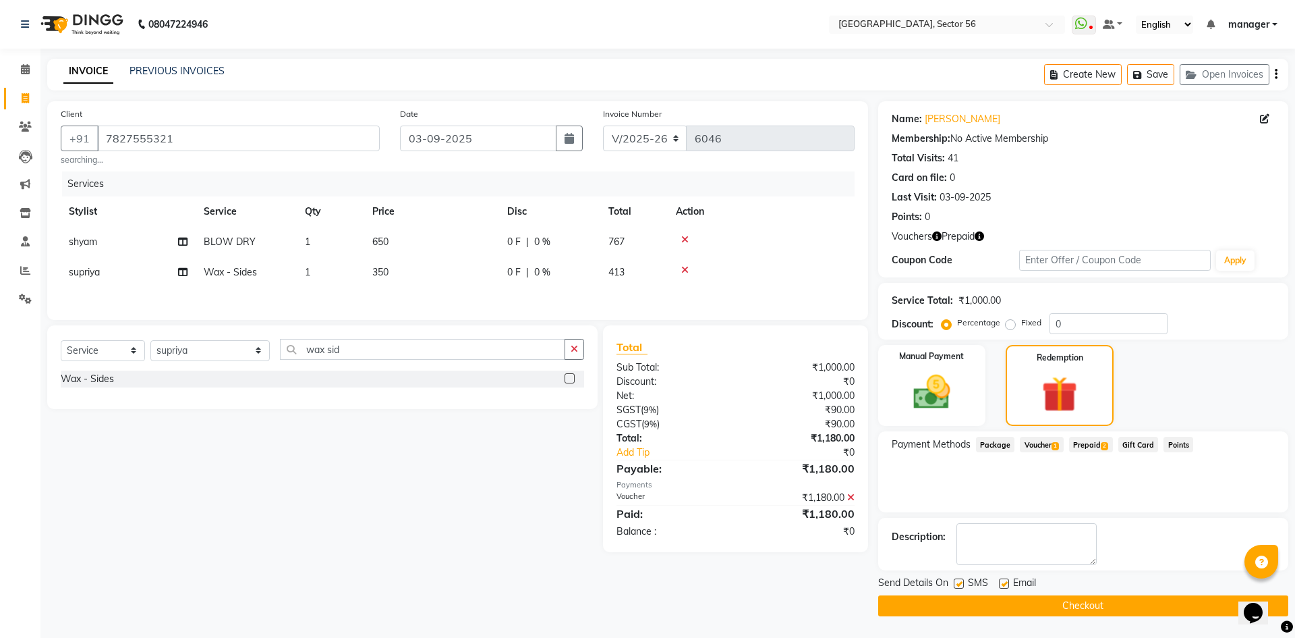
click at [1094, 607] on button "Checkout" at bounding box center [1083, 605] width 410 height 21
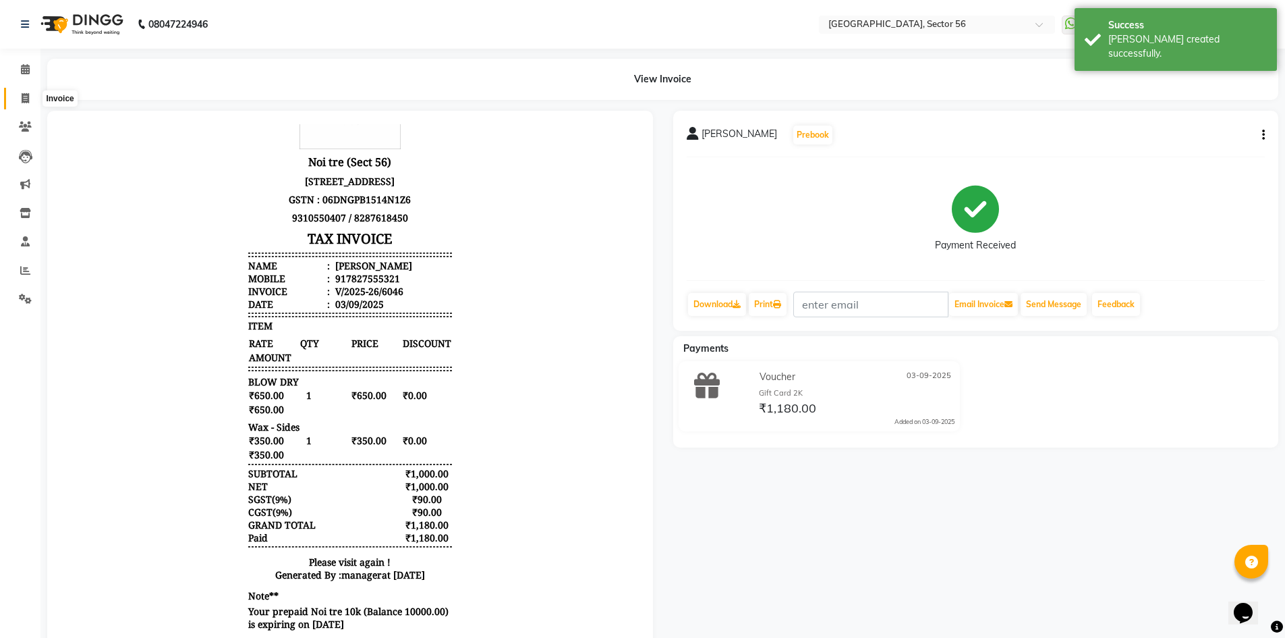
click at [27, 99] on icon at bounding box center [25, 98] width 7 height 10
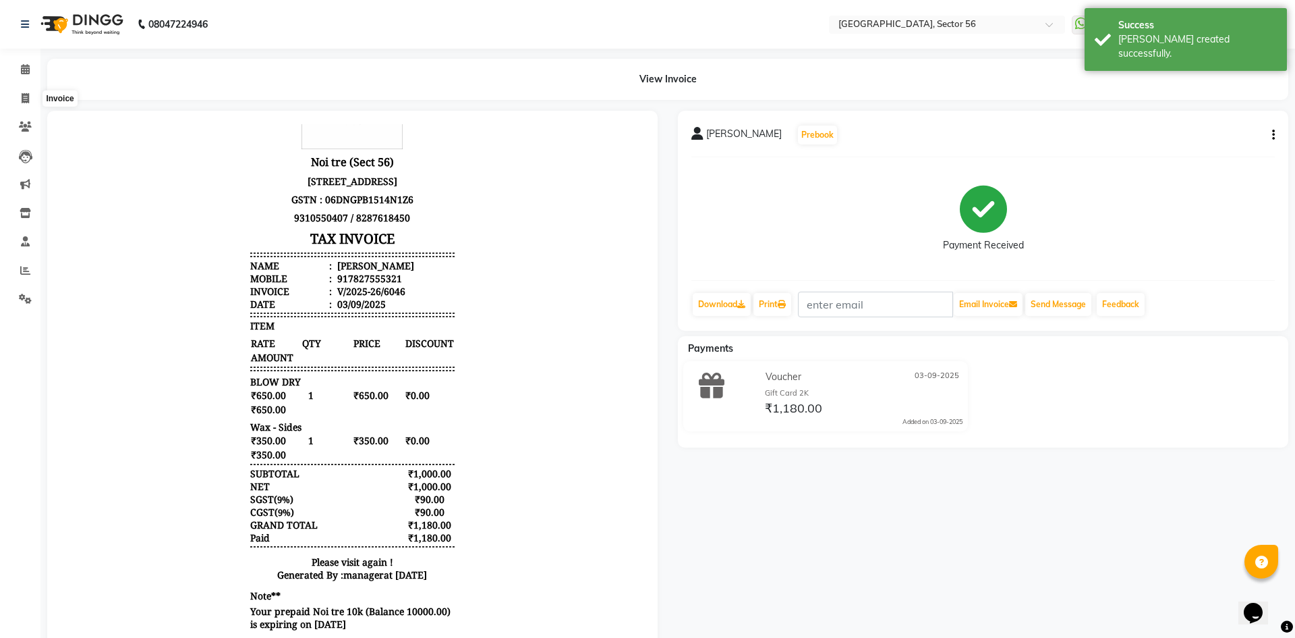
select select "5557"
select select "service"
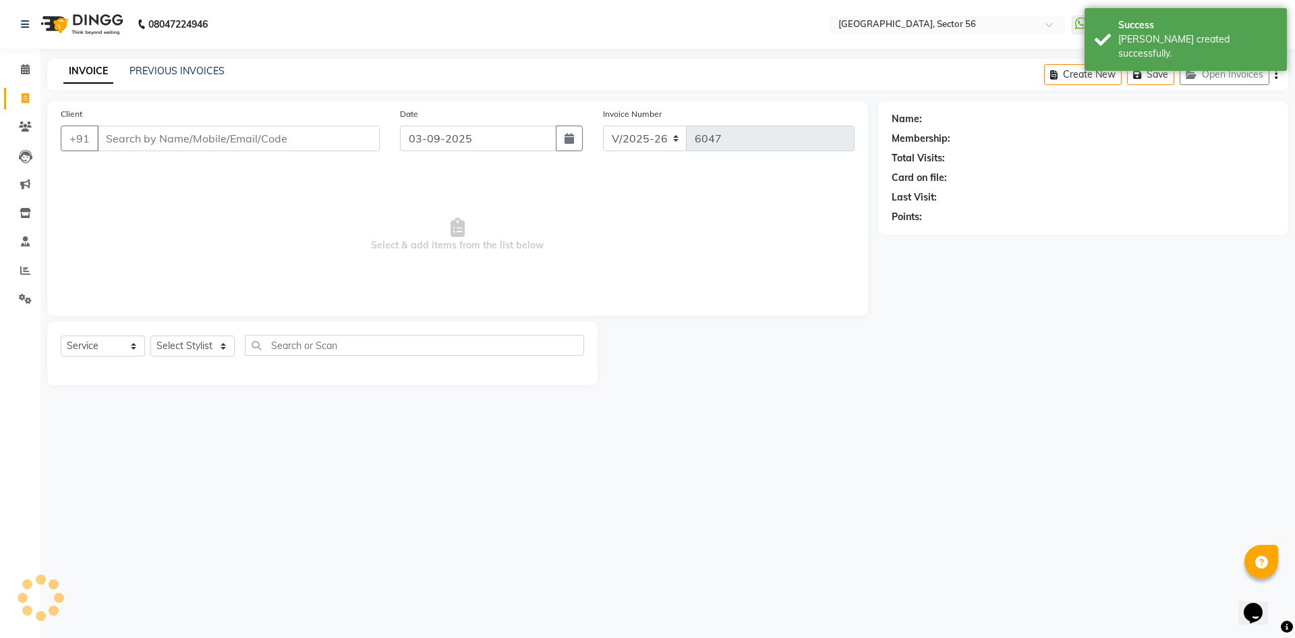
click at [267, 140] on input "Client" at bounding box center [238, 138] width 283 height 26
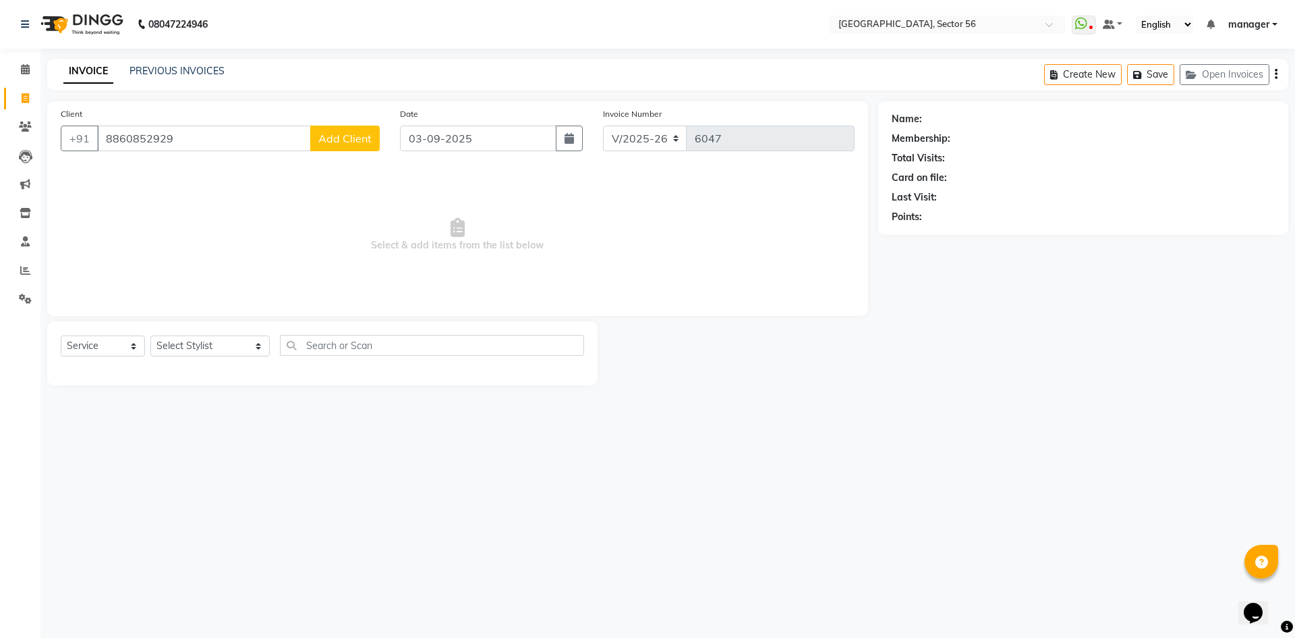
type input "8860852929"
click at [354, 142] on span "Add Client" at bounding box center [344, 138] width 53 height 13
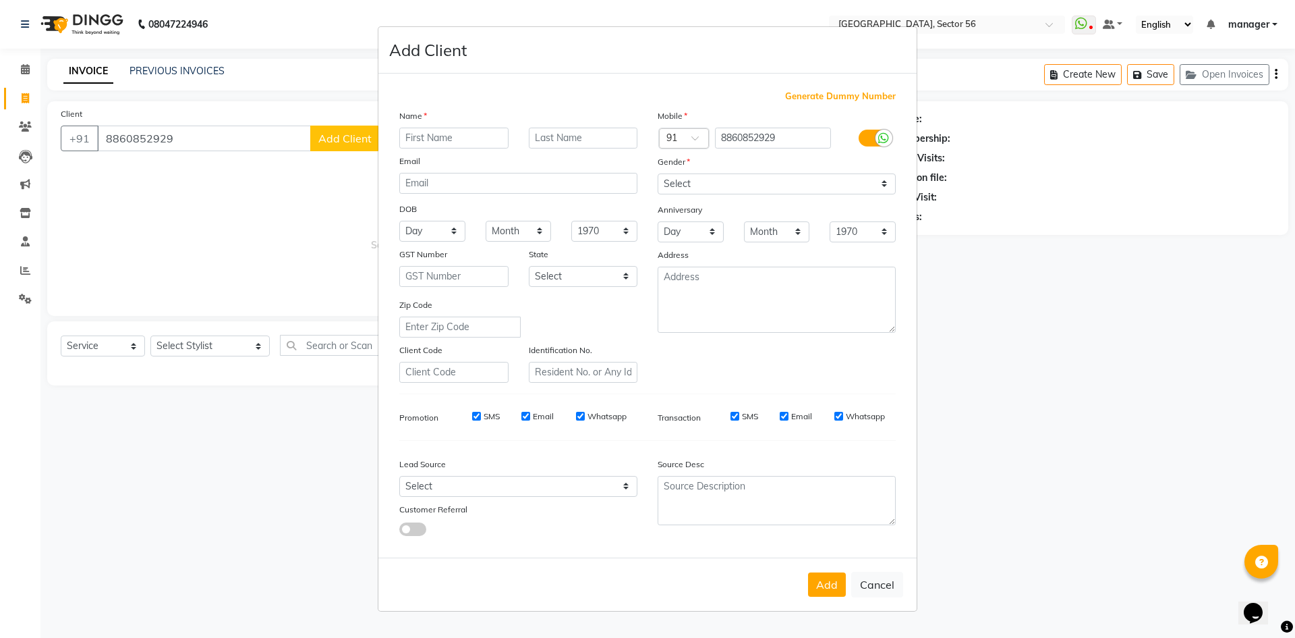
click at [440, 136] on input "text" at bounding box center [453, 138] width 109 height 21
type input "kapil"
drag, startPoint x: 718, startPoint y: 182, endPoint x: 715, endPoint y: 193, distance: 11.3
click at [716, 190] on select "Select [DEMOGRAPHIC_DATA] [DEMOGRAPHIC_DATA] Other Prefer Not To Say" at bounding box center [777, 183] width 238 height 21
select select "[DEMOGRAPHIC_DATA]"
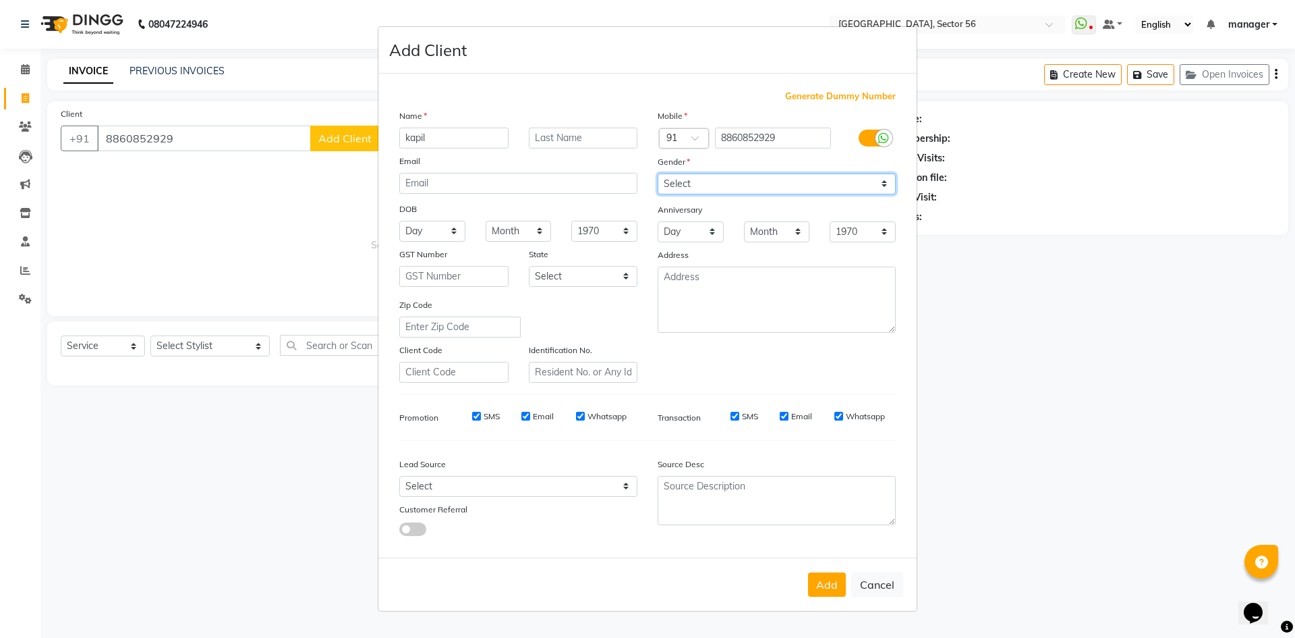
click at [658, 173] on select "Select [DEMOGRAPHIC_DATA] [DEMOGRAPHIC_DATA] Other Prefer Not To Say" at bounding box center [777, 183] width 238 height 21
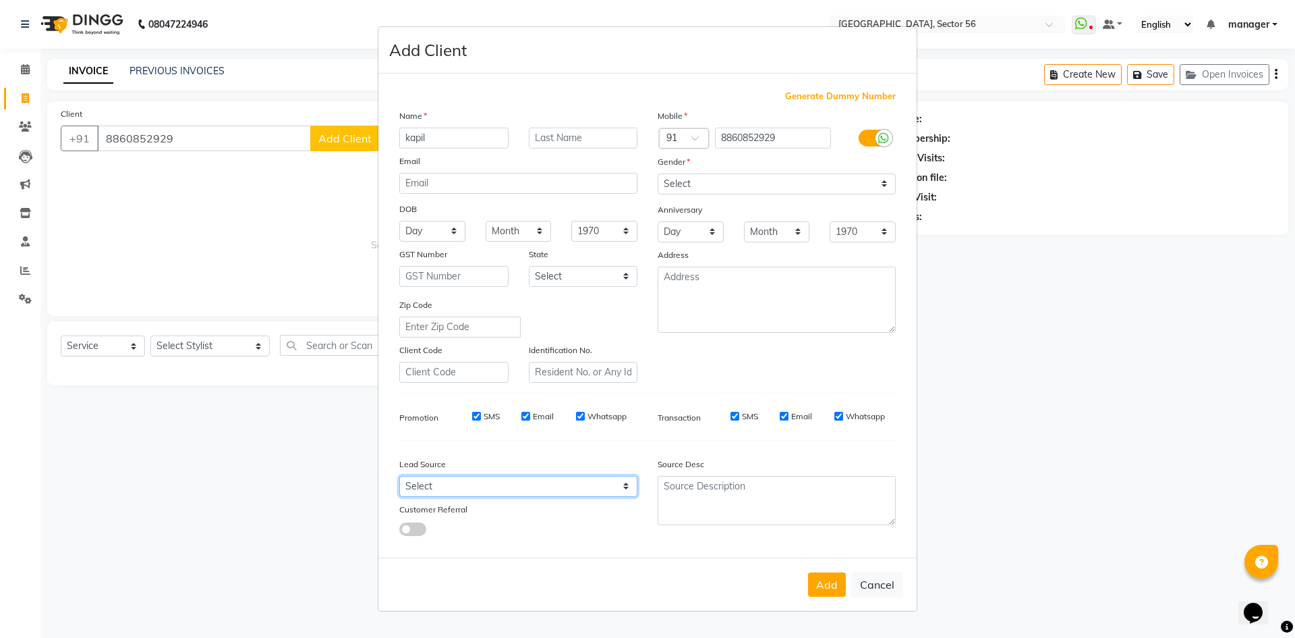
click at [468, 486] on select "Select Walk-in Referral Internet Friend Word of Mouth Advertisement Facebook Ju…" at bounding box center [518, 486] width 238 height 21
select select "35868"
click at [399, 476] on select "Select Walk-in Referral Internet Friend Word of Mouth Advertisement Facebook Ju…" at bounding box center [518, 486] width 238 height 21
click at [829, 582] on button "Add" at bounding box center [827, 584] width 38 height 24
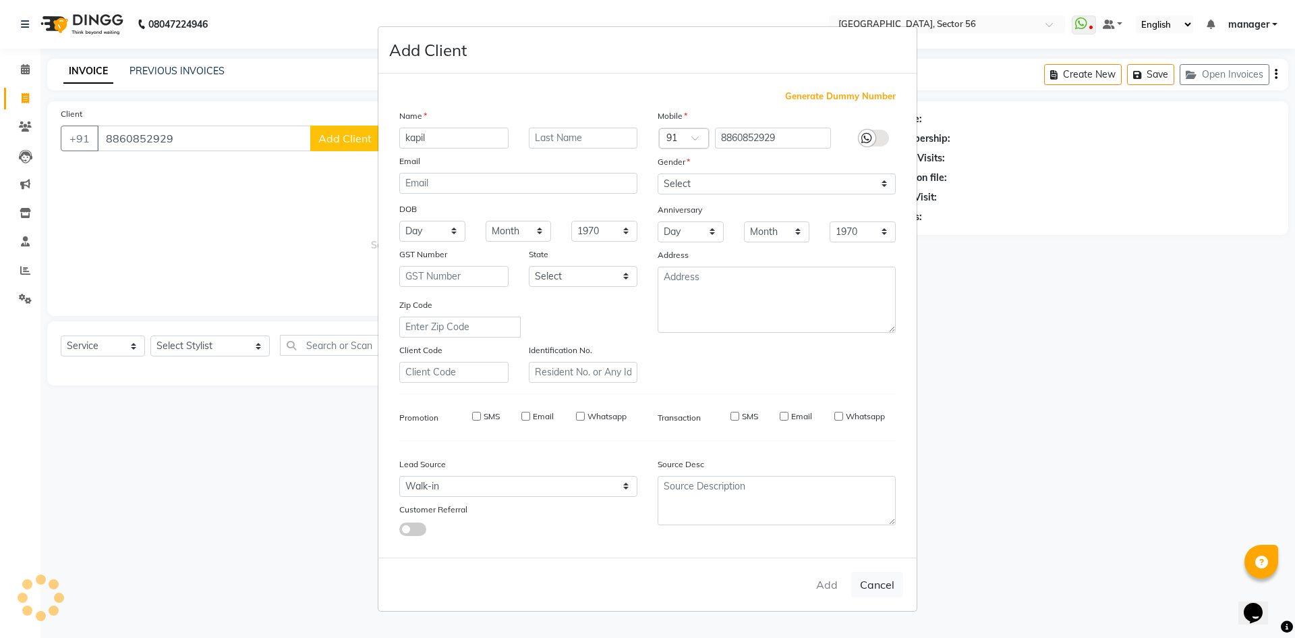
select select
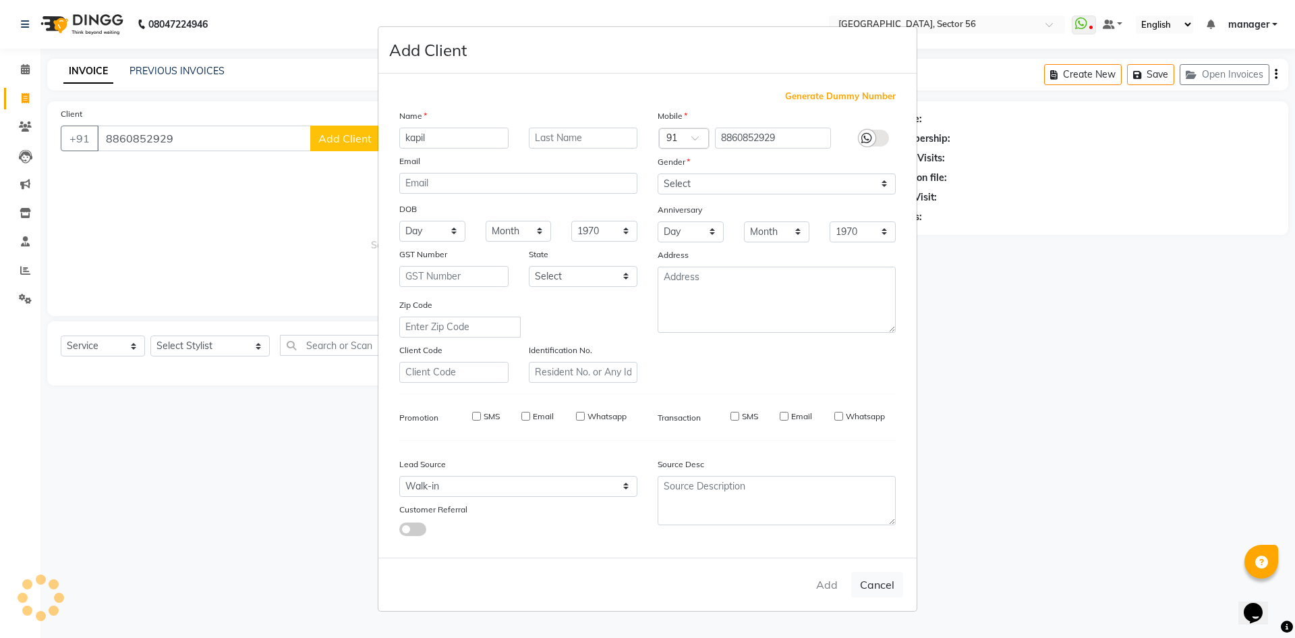
select select
checkbox input "false"
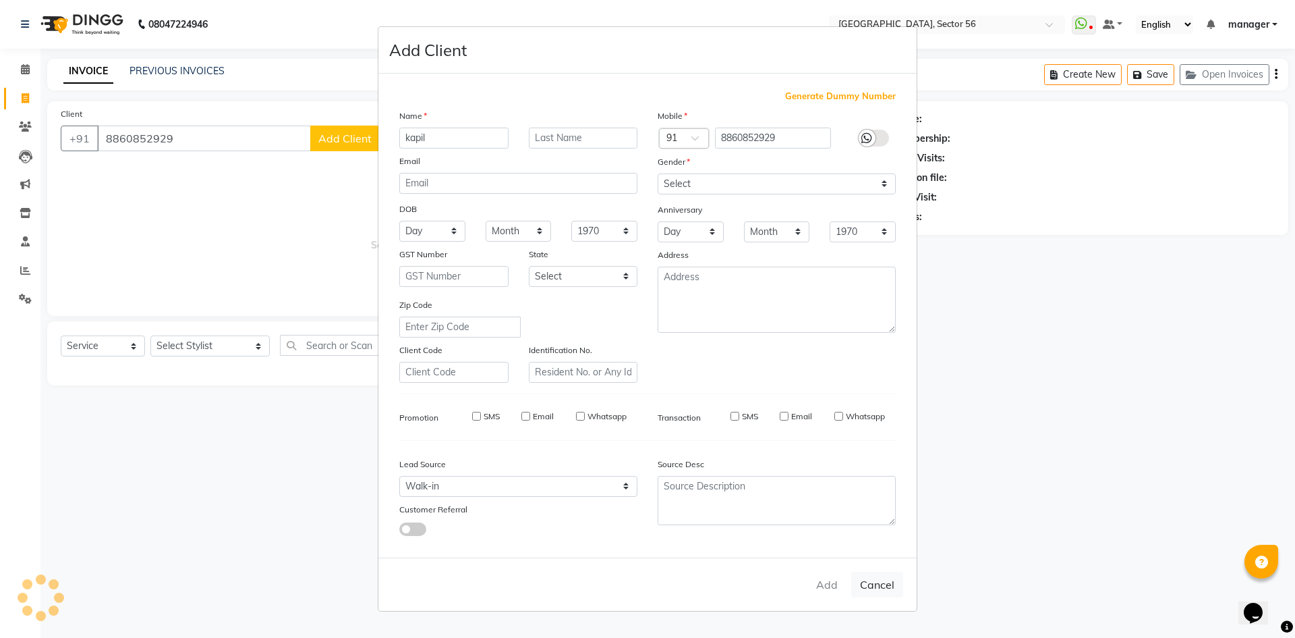
checkbox input "false"
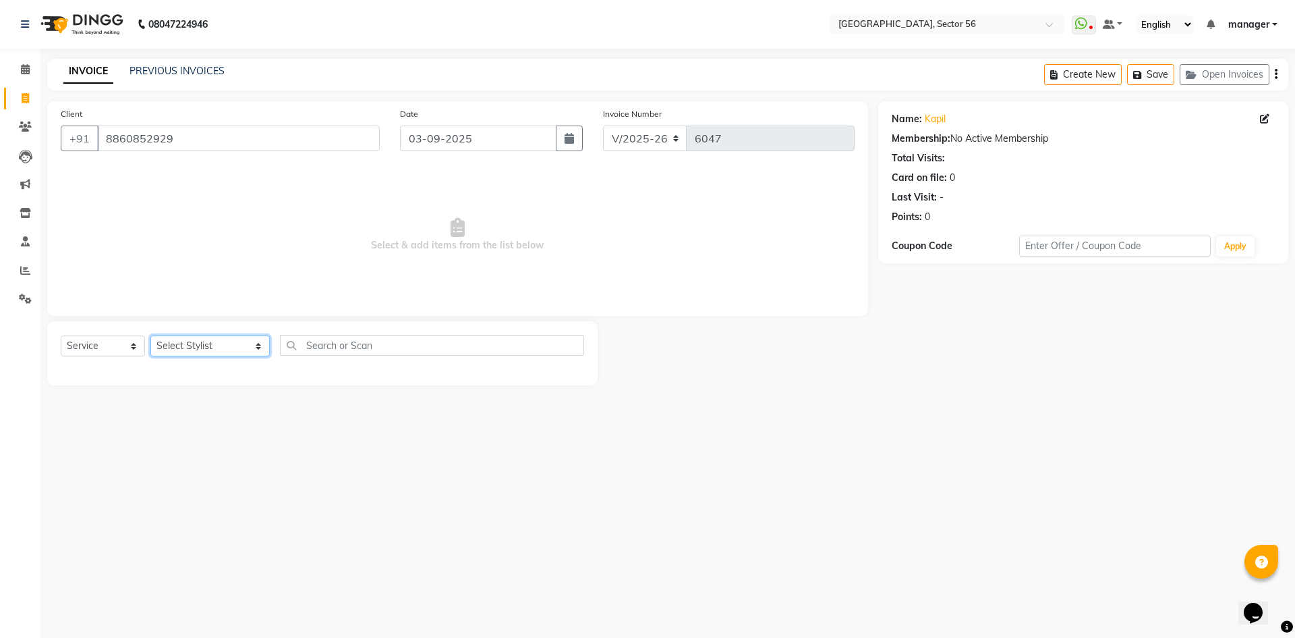
click at [212, 354] on select "Select Stylist [PERSON_NAME] [PERSON_NAME] [PERSON_NAME] MARKET STAFF amit [PER…" at bounding box center [209, 345] width 119 height 21
select select "43517"
click at [150, 335] on select "Select Stylist [PERSON_NAME] [PERSON_NAME] [PERSON_NAME] MARKET STAFF amit [PER…" at bounding box center [209, 345] width 119 height 21
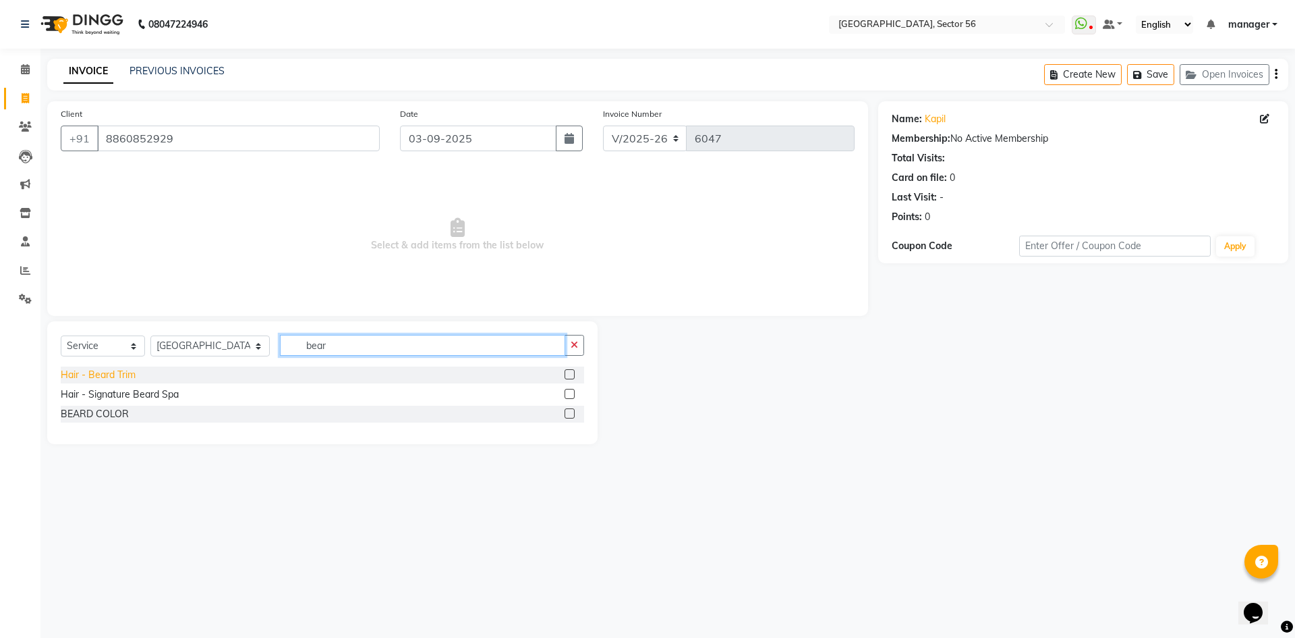
type input "bear"
click at [113, 371] on div "Hair - Beard Trim" at bounding box center [98, 375] width 75 height 14
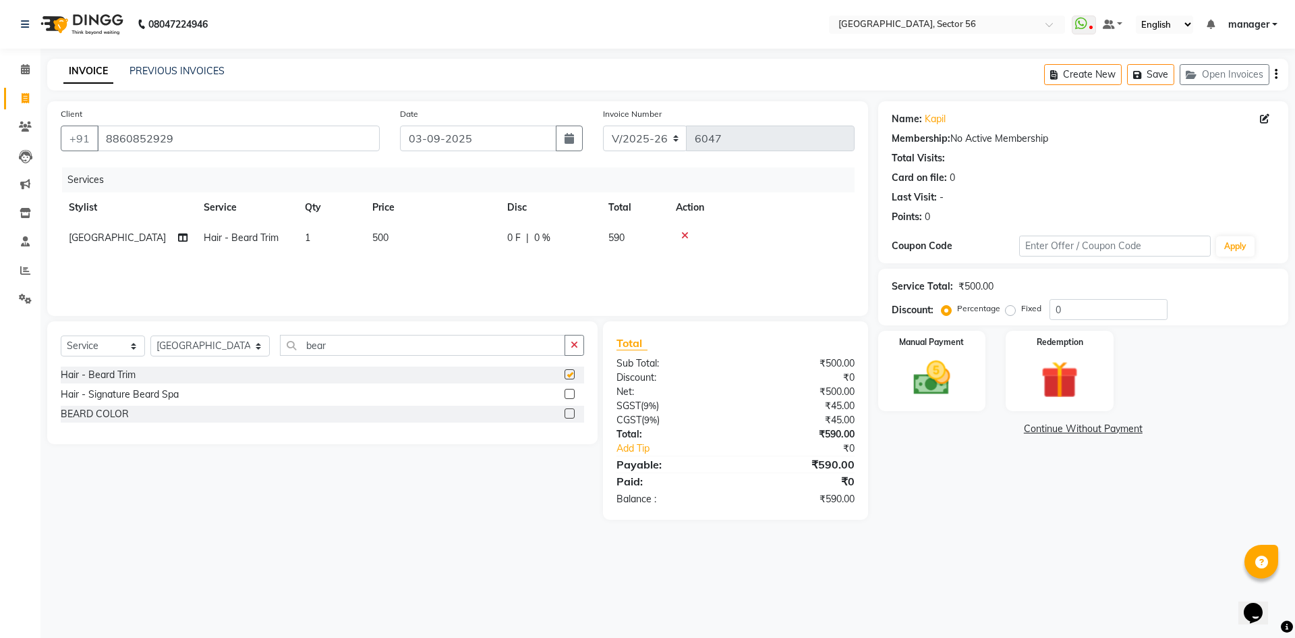
checkbox input "false"
click at [93, 414] on div "BEARD COLOR" at bounding box center [95, 414] width 68 height 14
checkbox input "false"
drag, startPoint x: 401, startPoint y: 237, endPoint x: 430, endPoint y: 242, distance: 30.1
click at [407, 238] on td "500" at bounding box center [431, 238] width 135 height 30
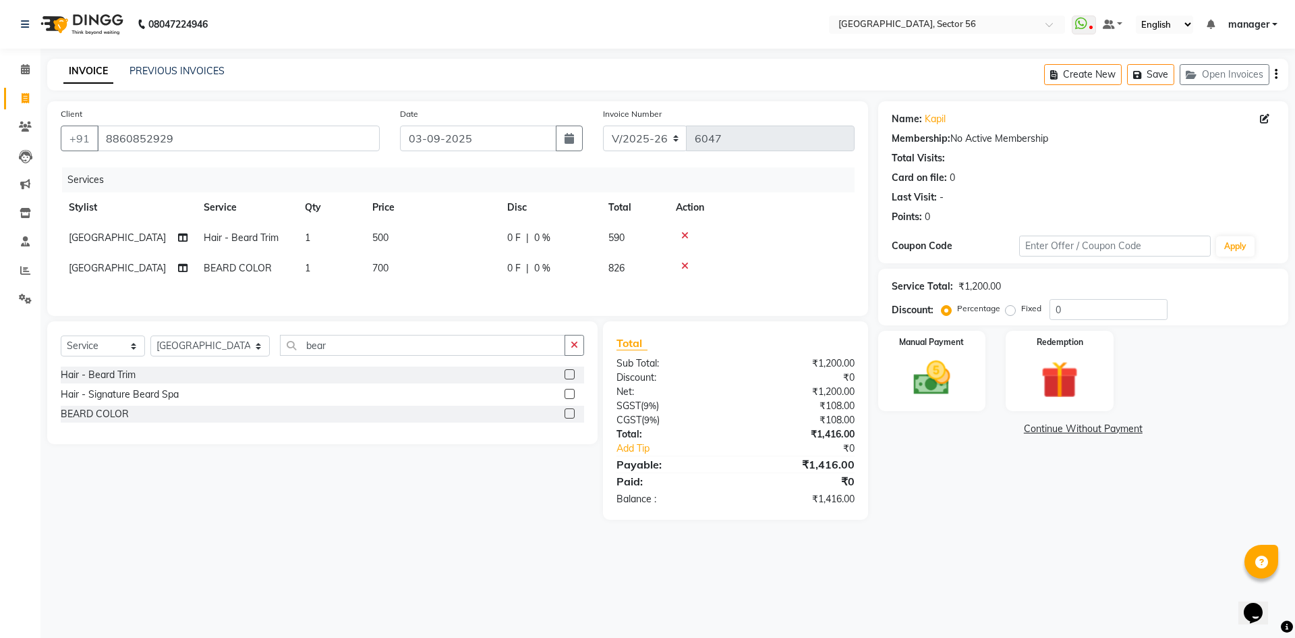
select select "43517"
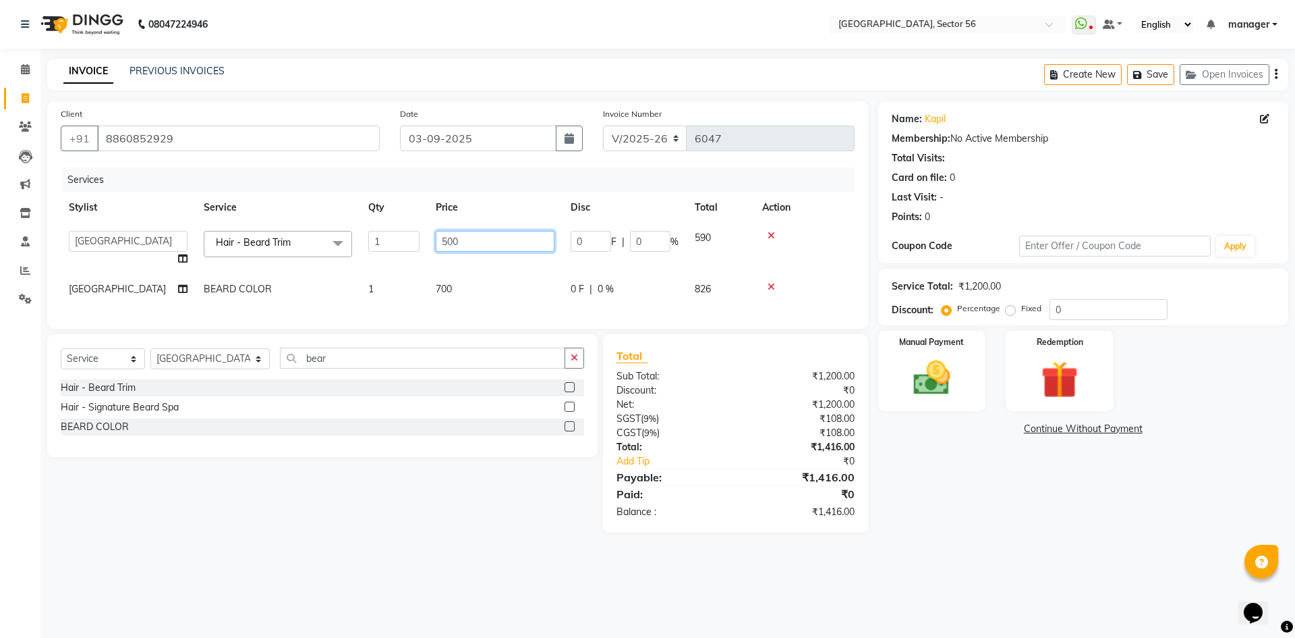
drag, startPoint x: 423, startPoint y: 244, endPoint x: 402, endPoint y: 247, distance: 21.1
click at [402, 247] on tr "[PERSON_NAME] [PERSON_NAME] [PERSON_NAME] MARKET STAFF amit [PERSON_NAME] [PERS…" at bounding box center [458, 248] width 794 height 51
type input "350"
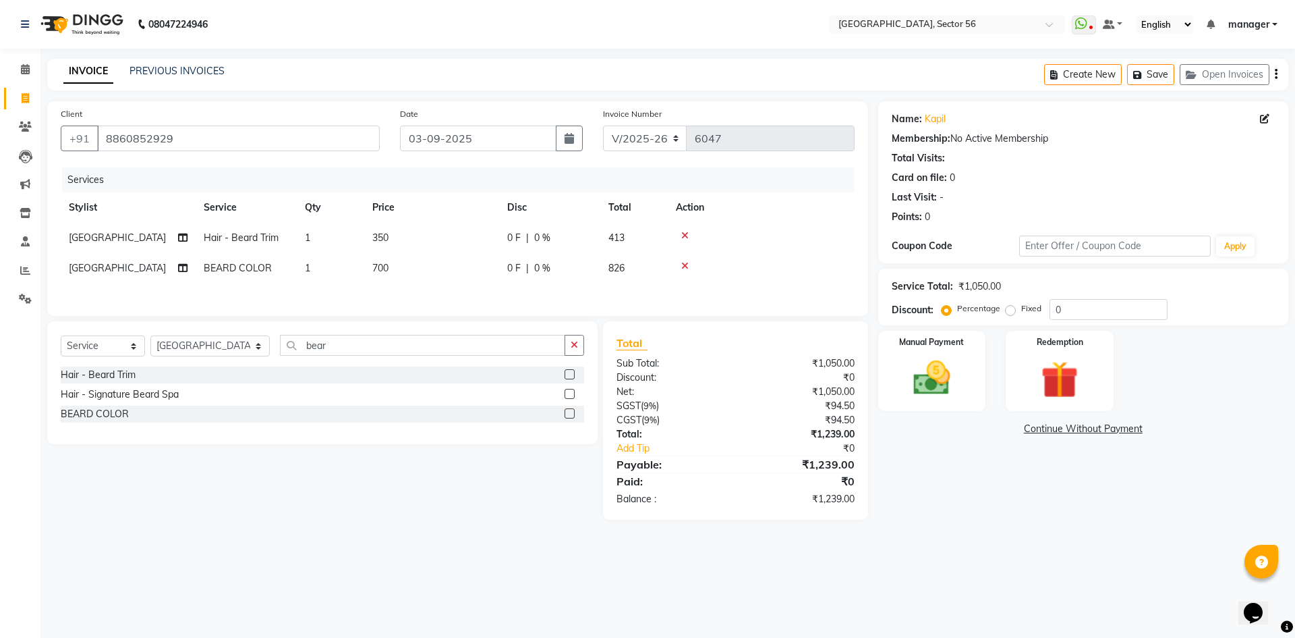
click at [462, 287] on div "Services Stylist Service Qty Price Disc Total Action milan Hair - Beard Trim 1 …" at bounding box center [458, 234] width 794 height 135
click at [416, 265] on td "700" at bounding box center [431, 268] width 135 height 30
select select "43517"
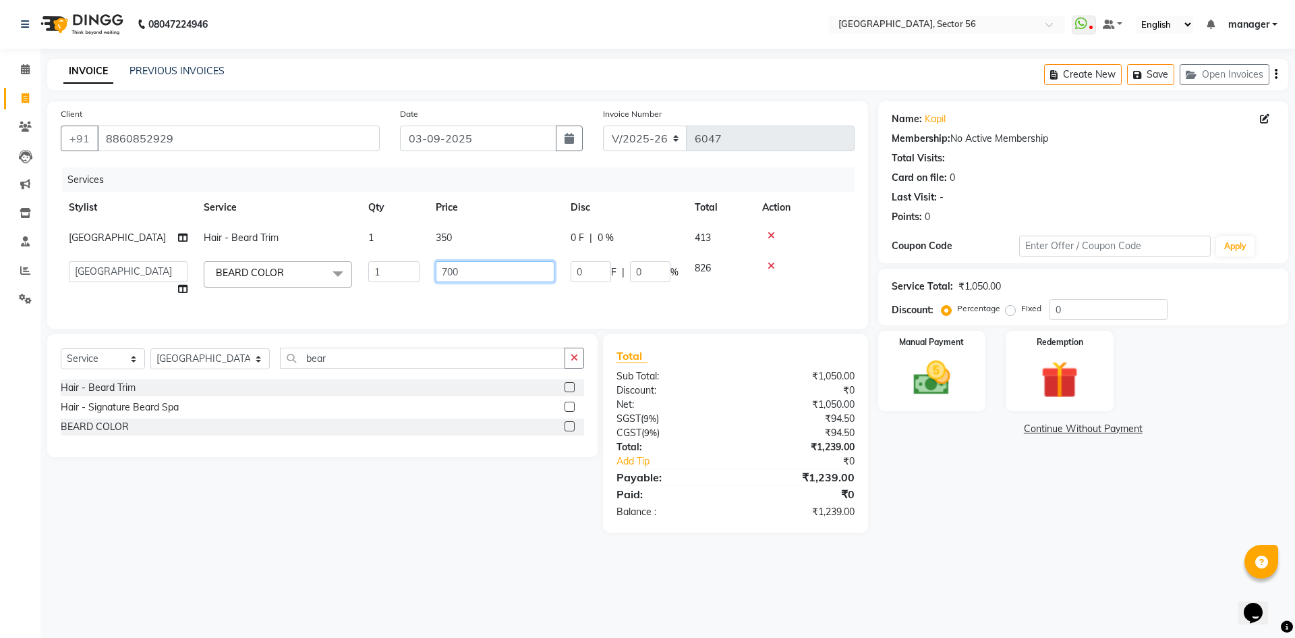
click at [363, 277] on tr "[PERSON_NAME] [PERSON_NAME] [PERSON_NAME] MARKET STAFF amit [PERSON_NAME] [PERS…" at bounding box center [458, 278] width 794 height 51
type input "750"
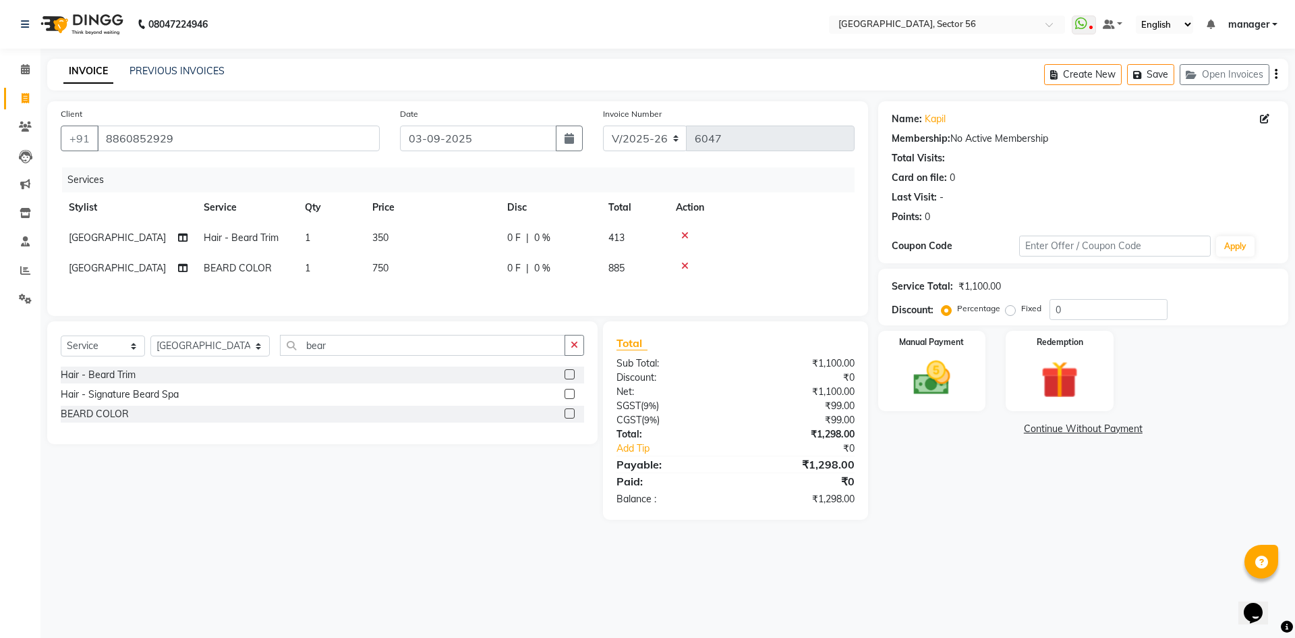
click at [0, 383] on div "Calendar Invoice Clients Leads Marketing Inventory Staff Reports Settings Compl…" at bounding box center [91, 327] width 182 height 579
drag, startPoint x: 235, startPoint y: 358, endPoint x: 219, endPoint y: 360, distance: 15.6
click at [219, 360] on div "Select Service Product Membership Package Voucher Prepaid Gift Card Select Styl…" at bounding box center [323, 351] width 524 height 32
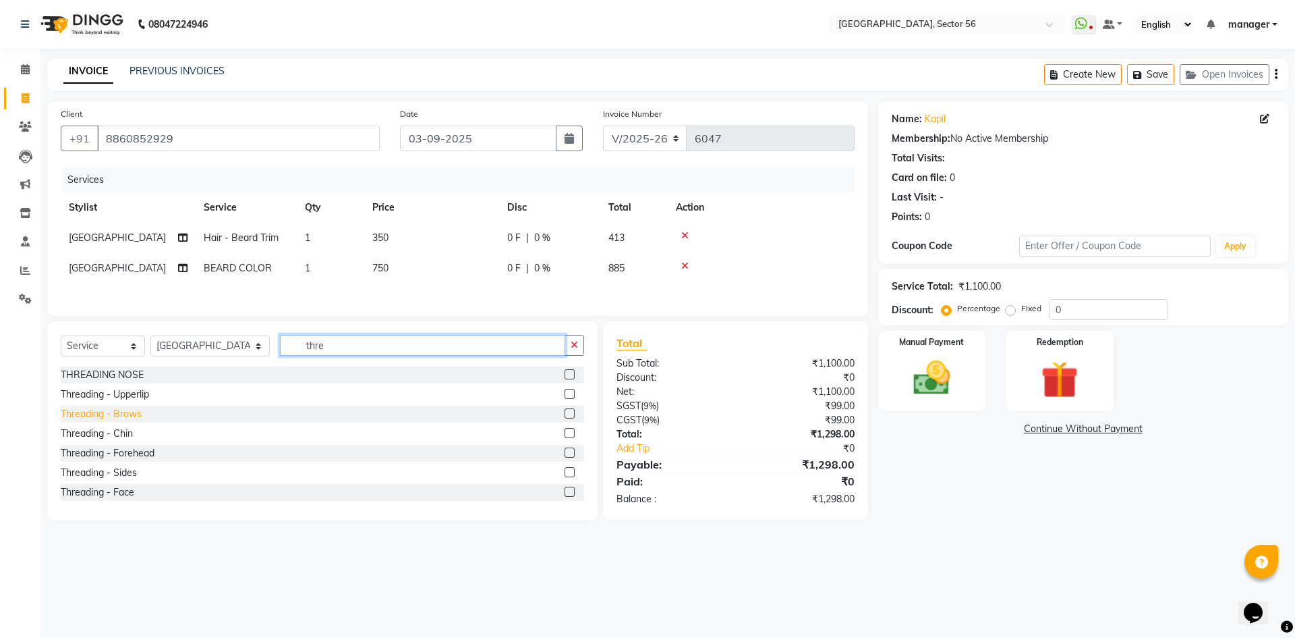
type input "thre"
click at [134, 418] on div "Threading - Brows" at bounding box center [101, 414] width 81 height 14
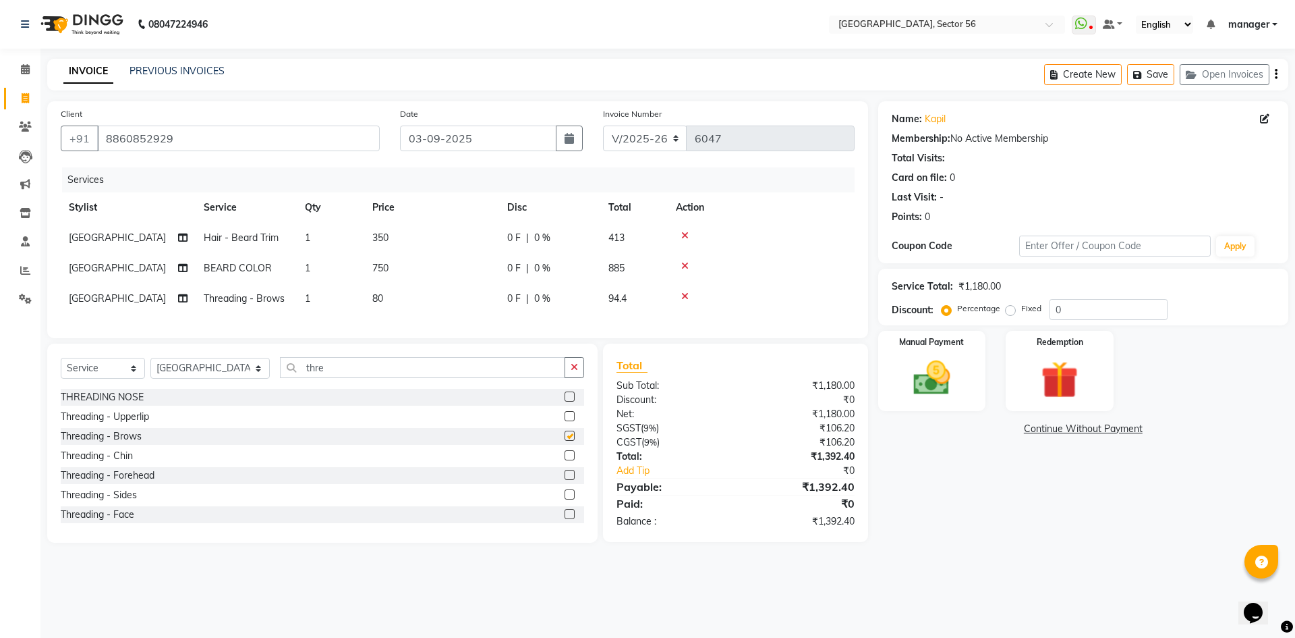
checkbox input "false"
click at [400, 289] on td "80" at bounding box center [431, 298] width 135 height 30
select select "43517"
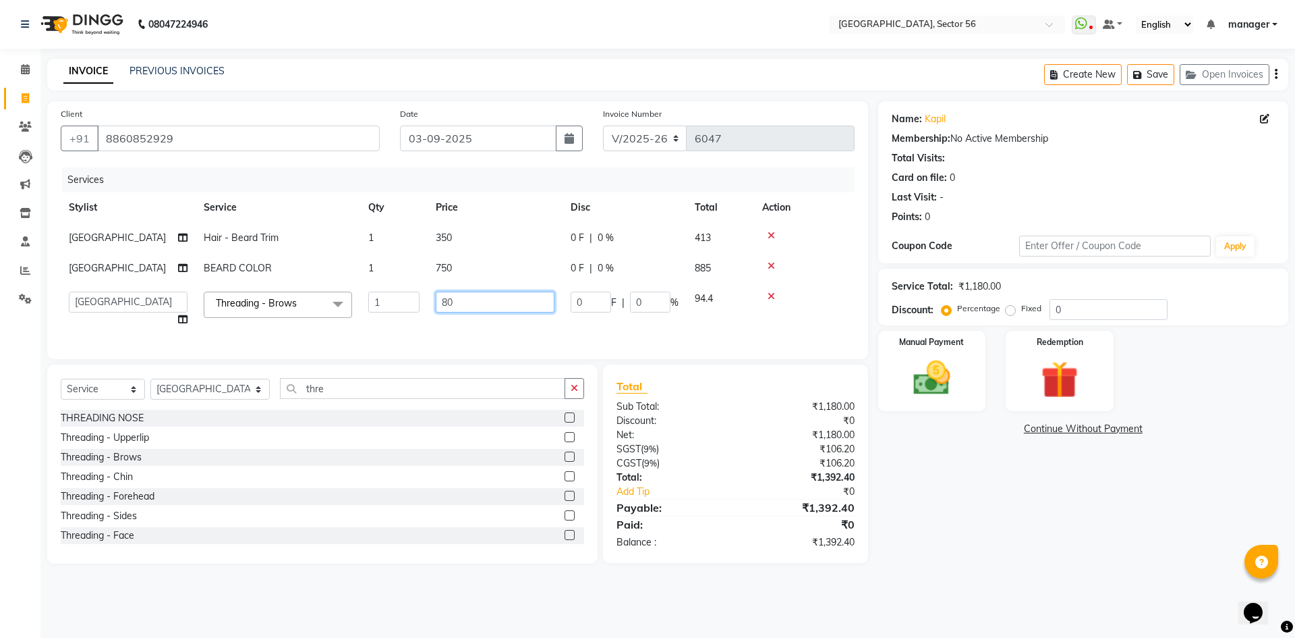
drag, startPoint x: 462, startPoint y: 301, endPoint x: 339, endPoint y: 311, distance: 123.9
click at [339, 311] on tr "[PERSON_NAME] [PERSON_NAME] [PERSON_NAME] MARKET STAFF amit [PERSON_NAME] [PERS…" at bounding box center [458, 308] width 794 height 51
type input "100"
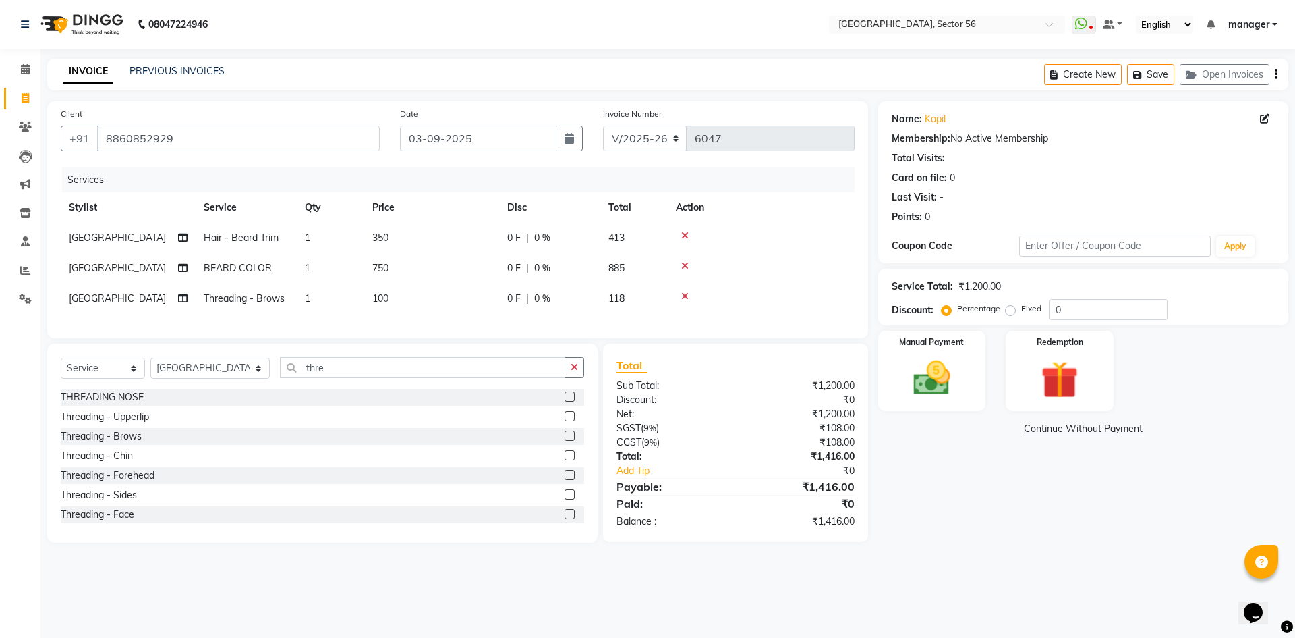
click at [0, 462] on div "Calendar Invoice Clients Leads Marketing Inventory Staff Reports Settings Compl…" at bounding box center [91, 327] width 182 height 579
drag, startPoint x: 312, startPoint y: 374, endPoint x: 216, endPoint y: 383, distance: 96.2
click at [216, 383] on div "Select Service Product Membership Package Voucher Prepaid Gift Card Select Styl…" at bounding box center [323, 373] width 524 height 32
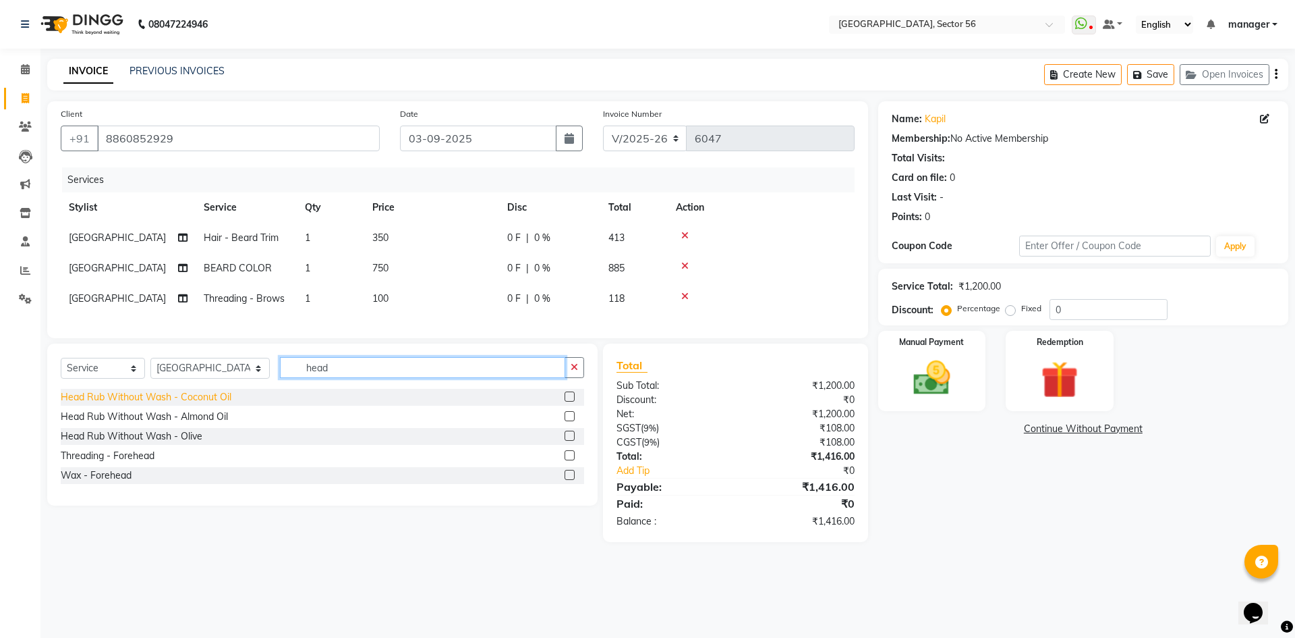
type input "head"
click at [208, 404] on div "Head Rub Without Wash - Coconut Oil" at bounding box center [146, 397] width 171 height 14
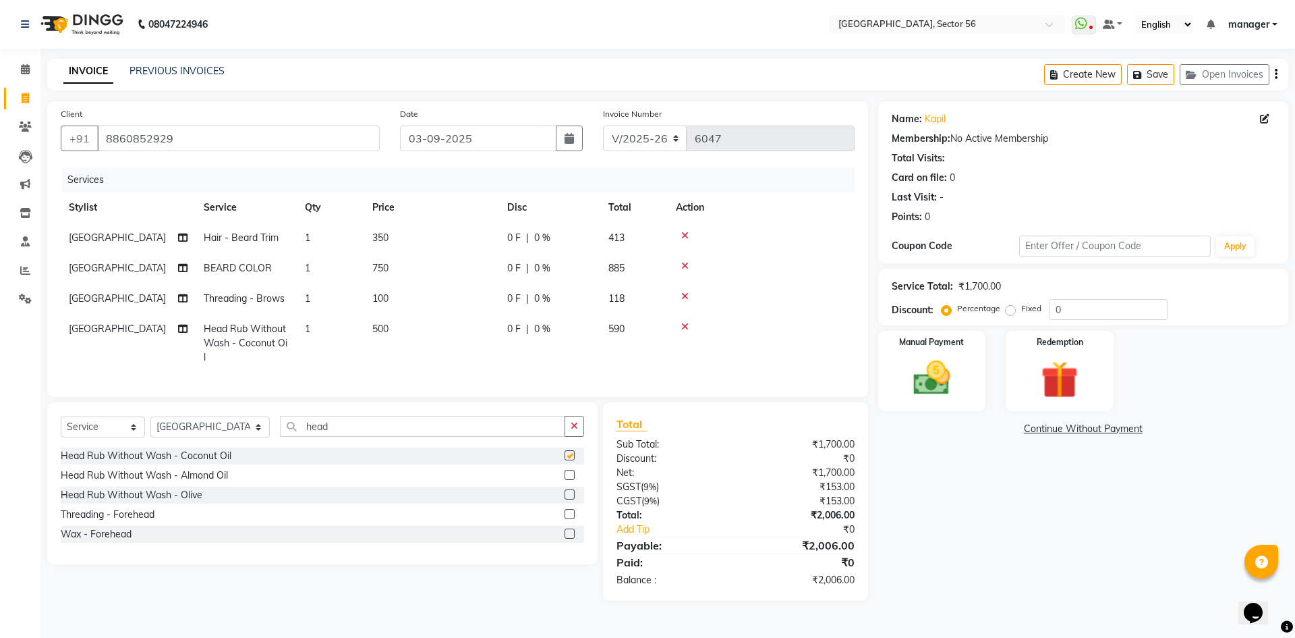
checkbox input "false"
click at [951, 370] on img at bounding box center [932, 378] width 63 height 45
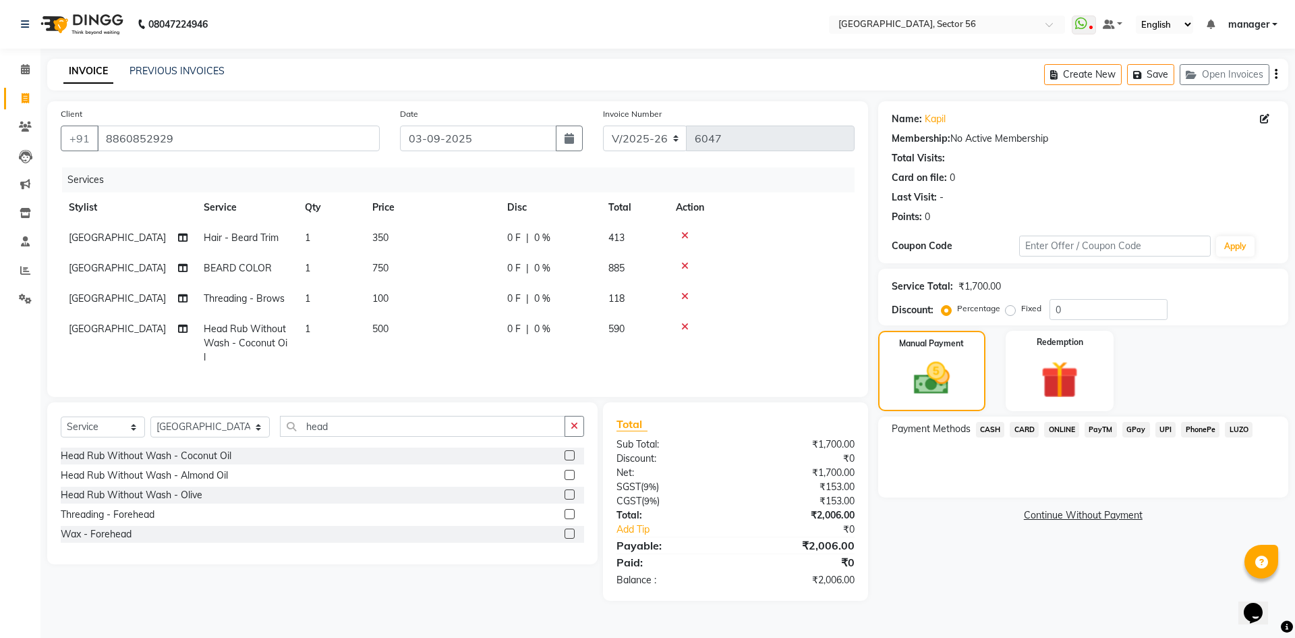
click at [991, 426] on span "CASH" at bounding box center [990, 430] width 29 height 16
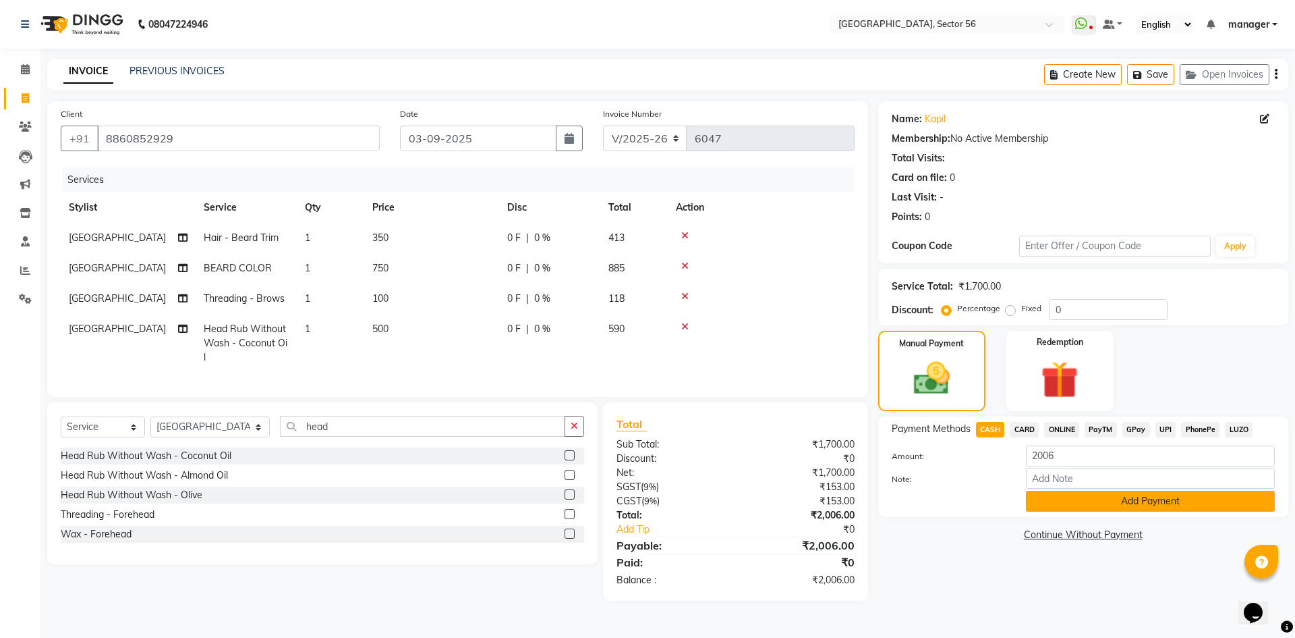
click at [1043, 493] on button "Add Payment" at bounding box center [1150, 501] width 249 height 21
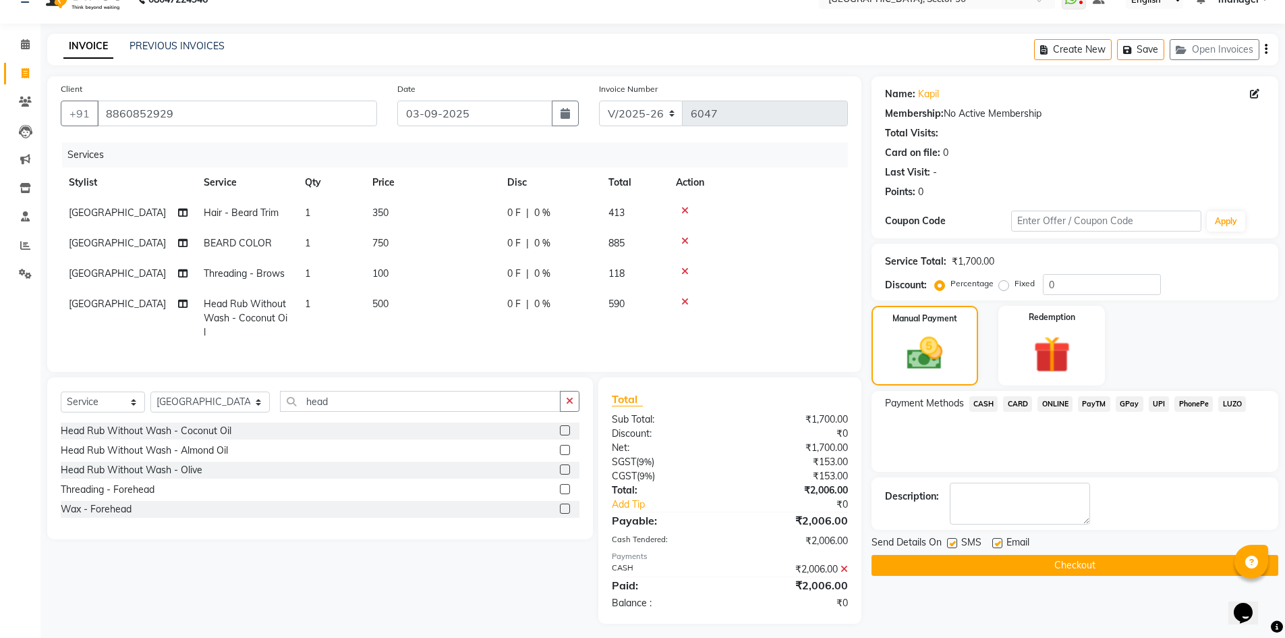
scroll to position [41, 0]
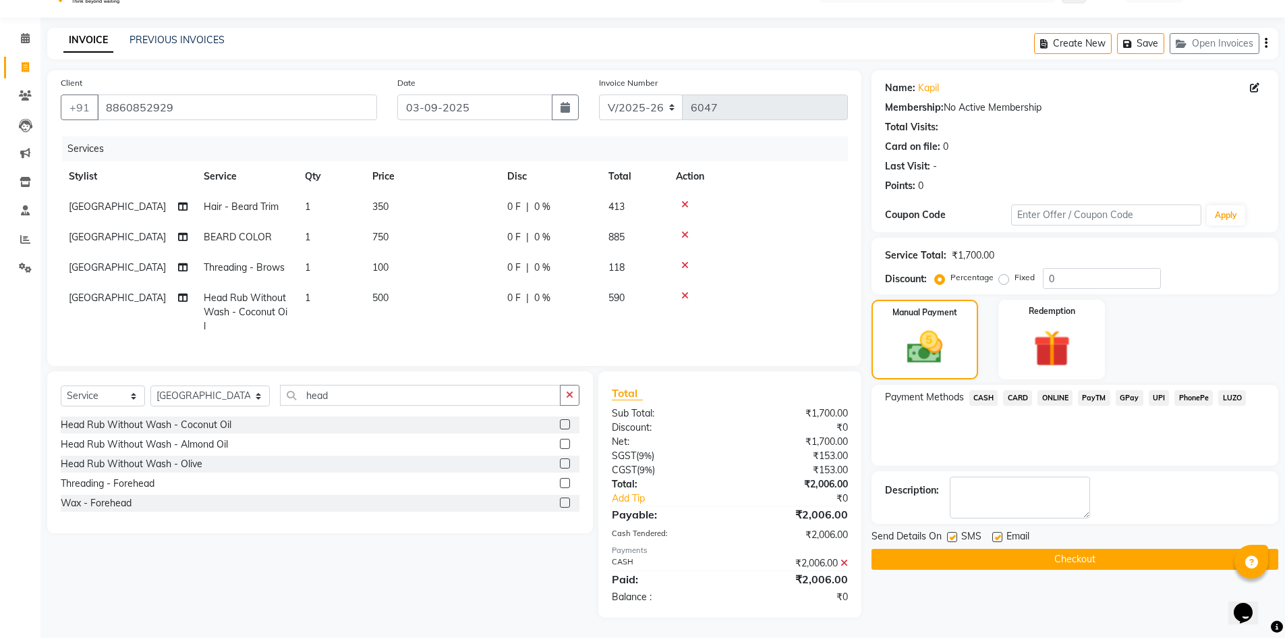
click at [978, 551] on button "Checkout" at bounding box center [1075, 559] width 407 height 21
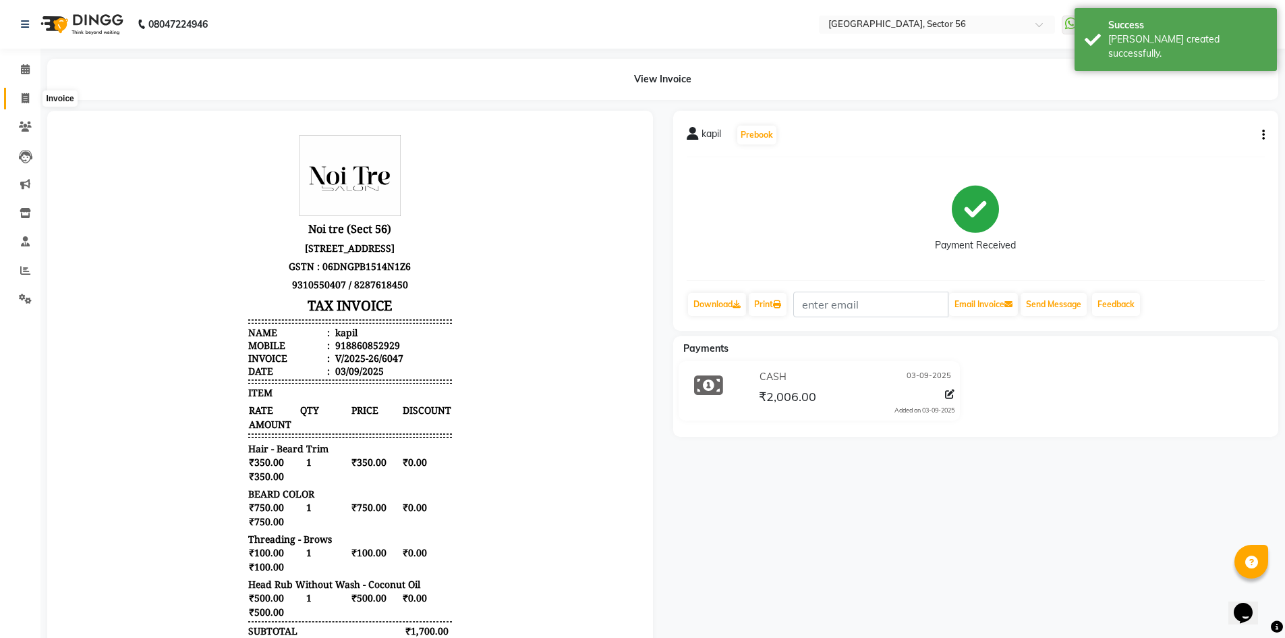
click at [23, 98] on icon at bounding box center [25, 98] width 7 height 10
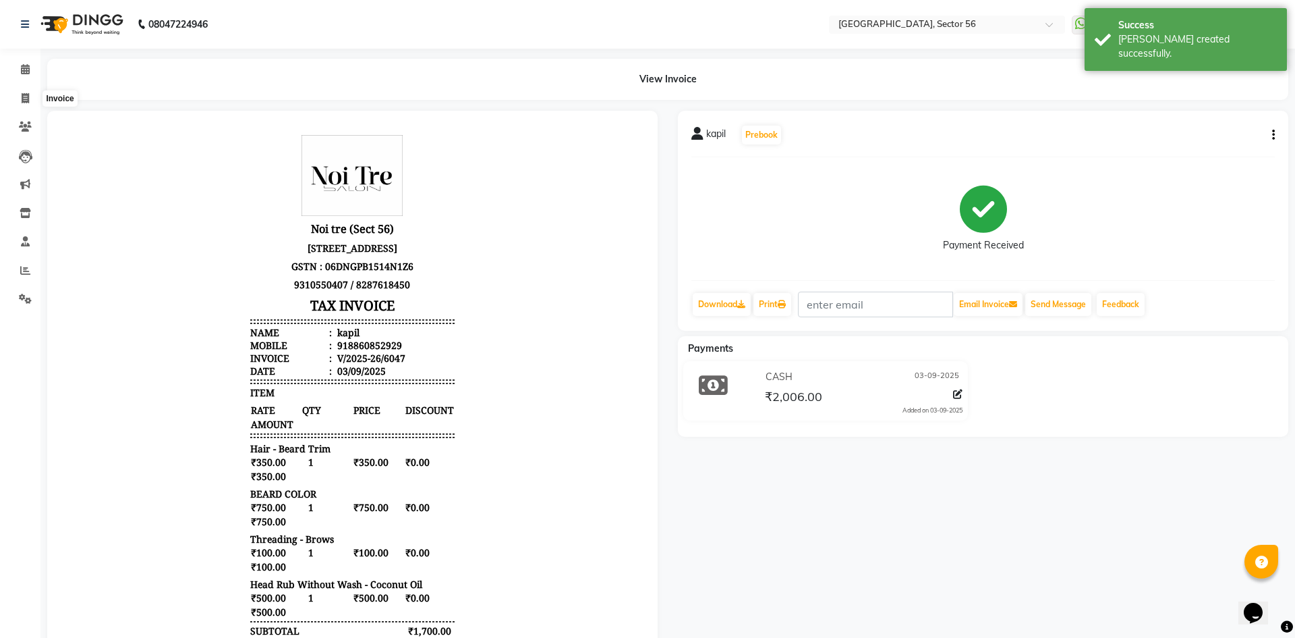
select select "5557"
select select "service"
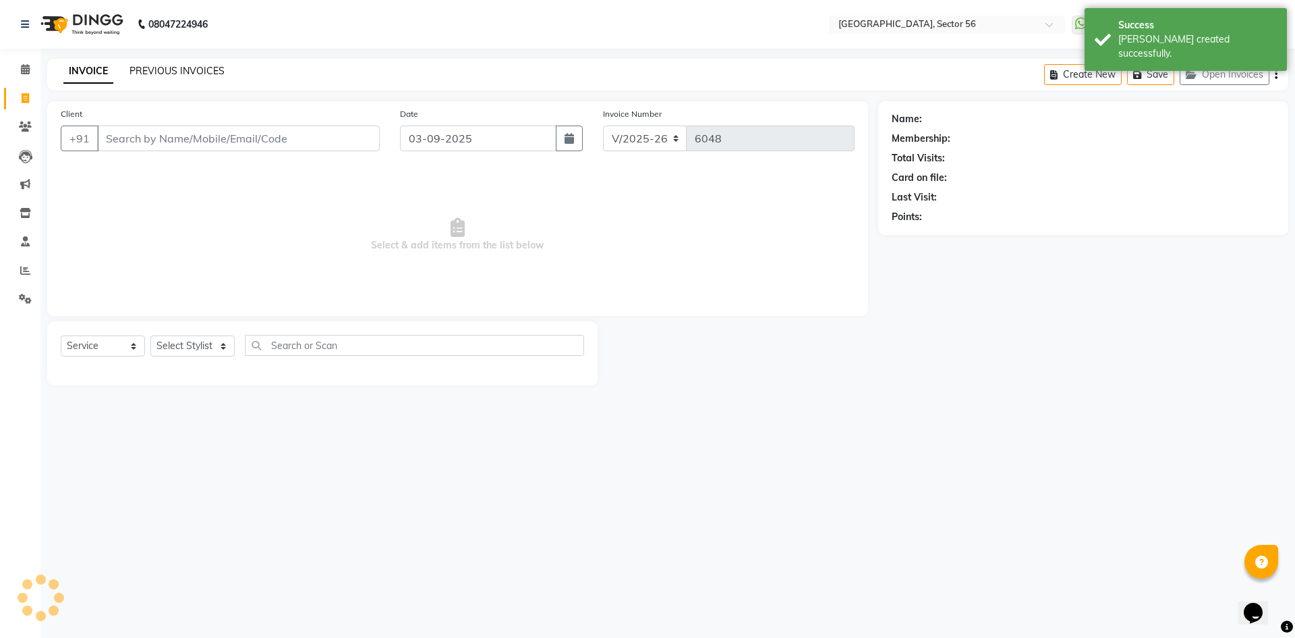
click at [187, 66] on link "PREVIOUS INVOICES" at bounding box center [177, 71] width 95 height 12
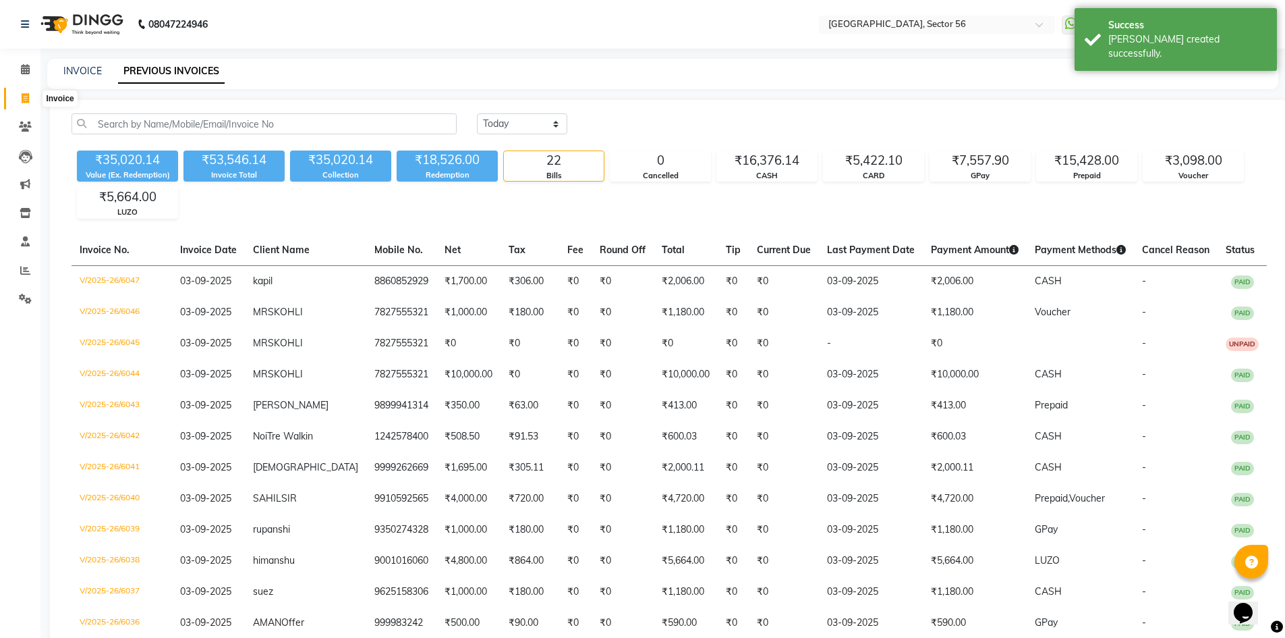
click at [22, 100] on icon at bounding box center [25, 98] width 7 height 10
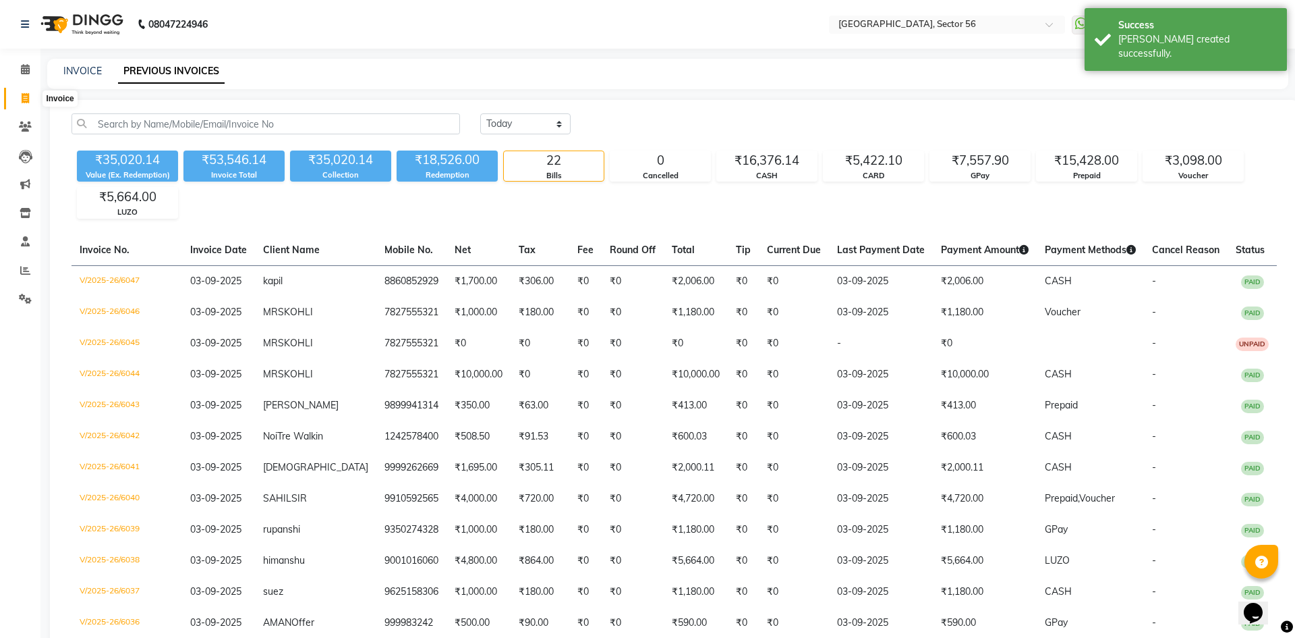
select select "5557"
select select "service"
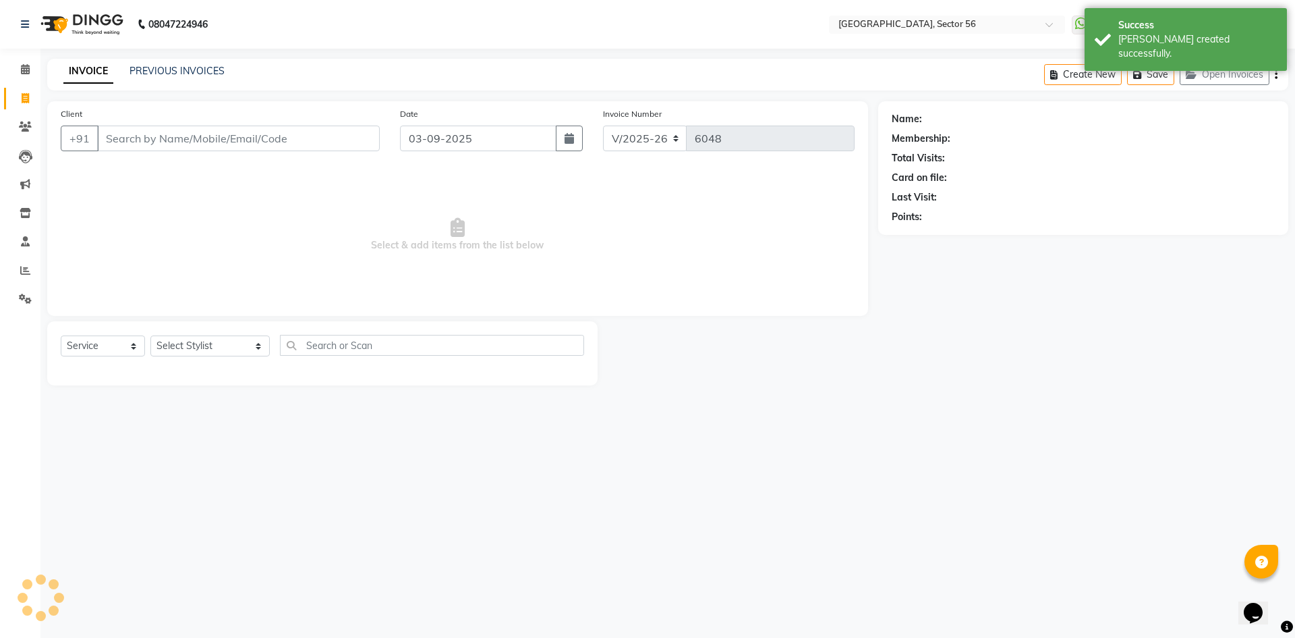
click at [155, 136] on input "Client" at bounding box center [238, 138] width 283 height 26
click at [164, 74] on link "PREVIOUS INVOICES" at bounding box center [177, 71] width 95 height 12
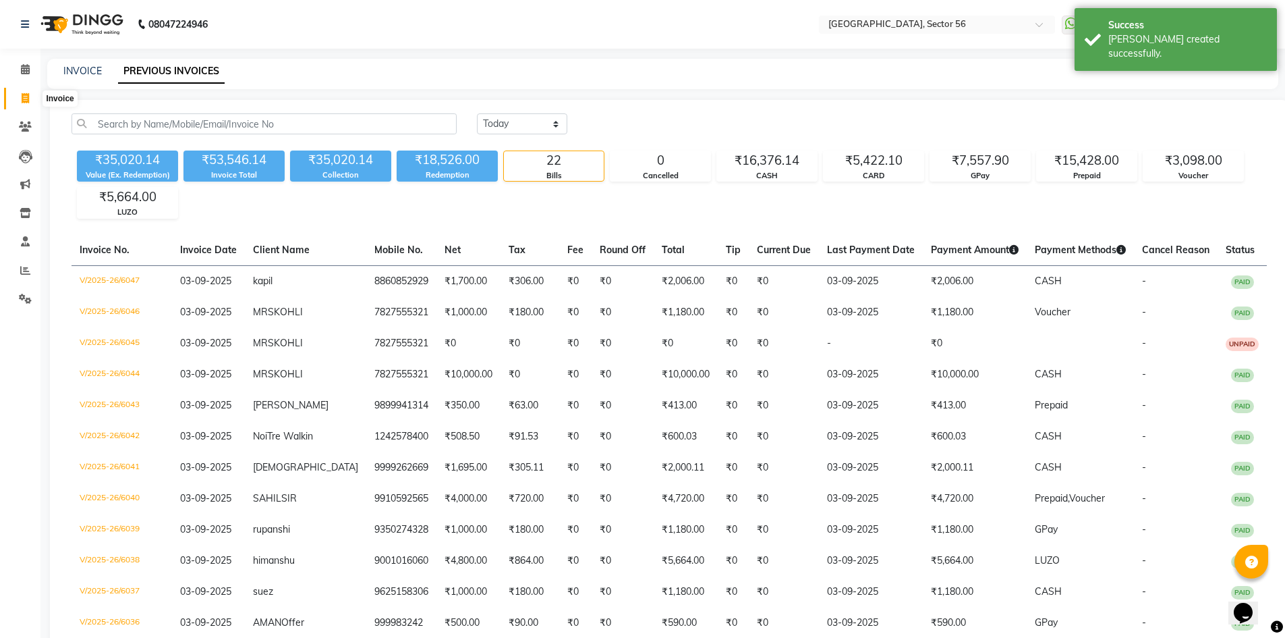
drag, startPoint x: 23, startPoint y: 95, endPoint x: 22, endPoint y: 124, distance: 29.0
click at [23, 96] on icon at bounding box center [25, 98] width 7 height 10
select select "service"
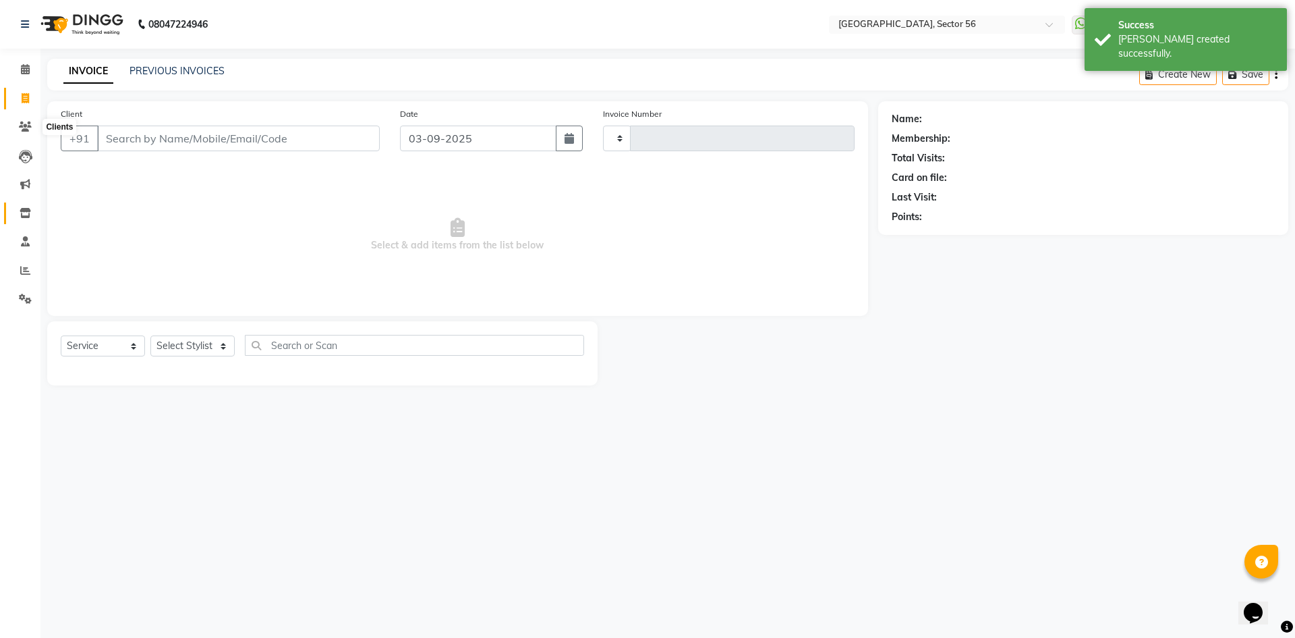
type input "6048"
select select "5557"
click at [28, 268] on icon at bounding box center [25, 270] width 10 height 10
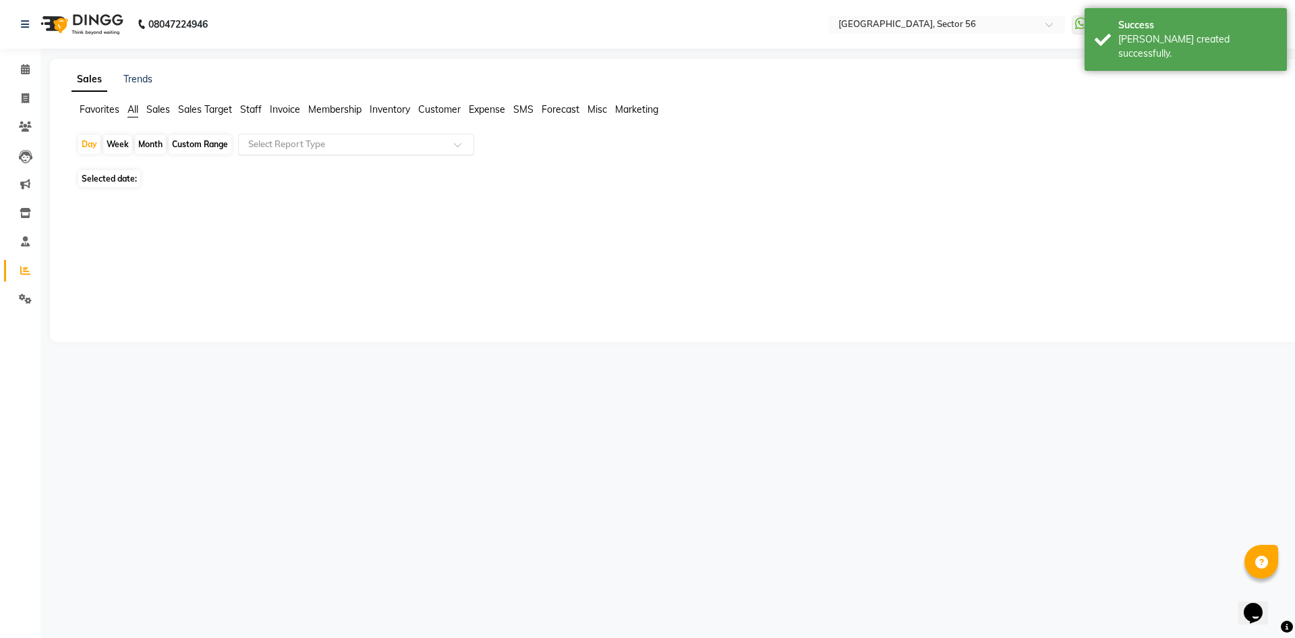
click at [278, 138] on input "text" at bounding box center [343, 144] width 194 height 13
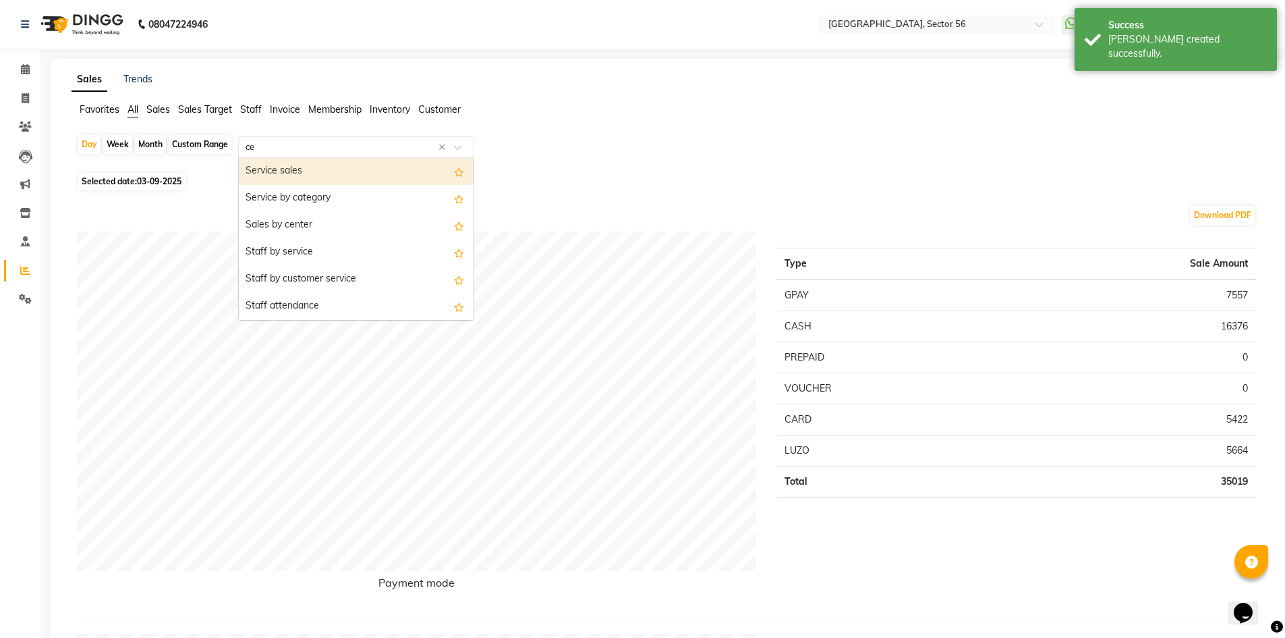
type input "cen"
click at [285, 167] on div "Sales by center" at bounding box center [356, 171] width 235 height 27
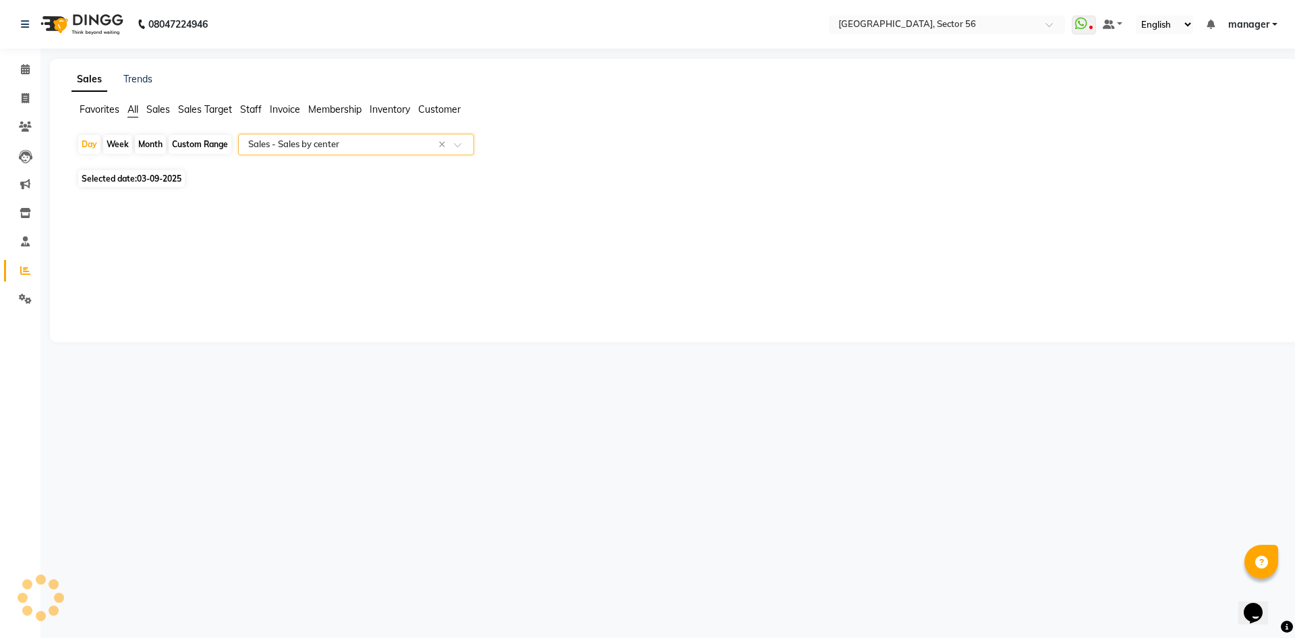
select select "full_report"
select select "csv"
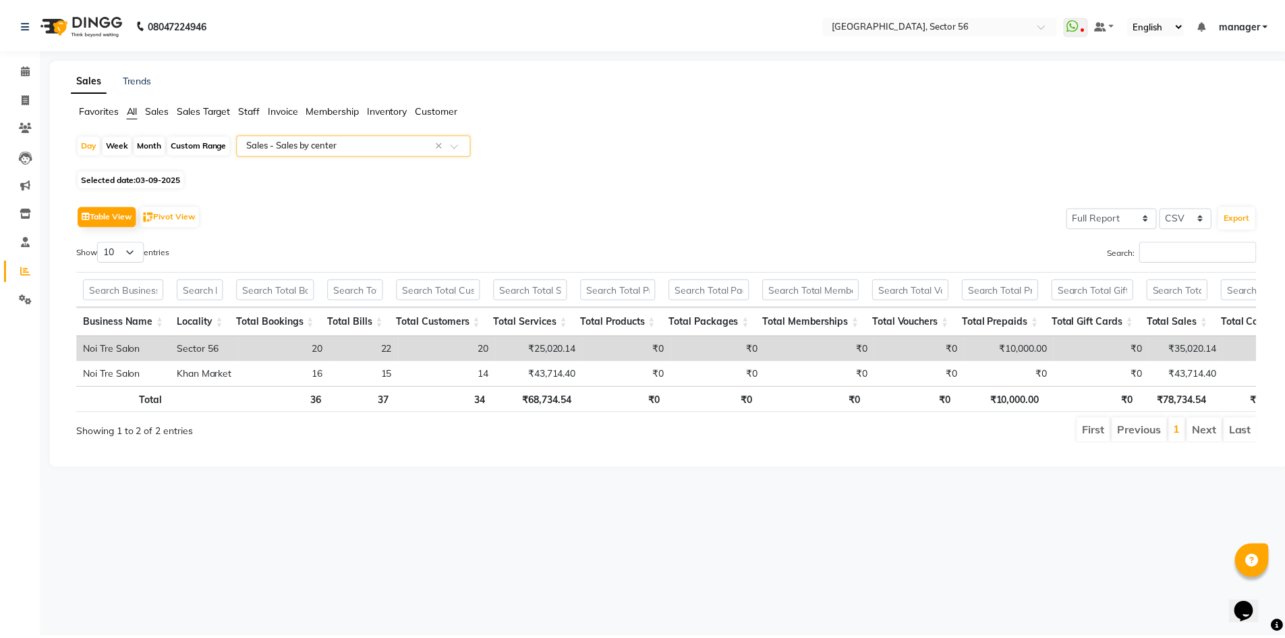
scroll to position [0, 153]
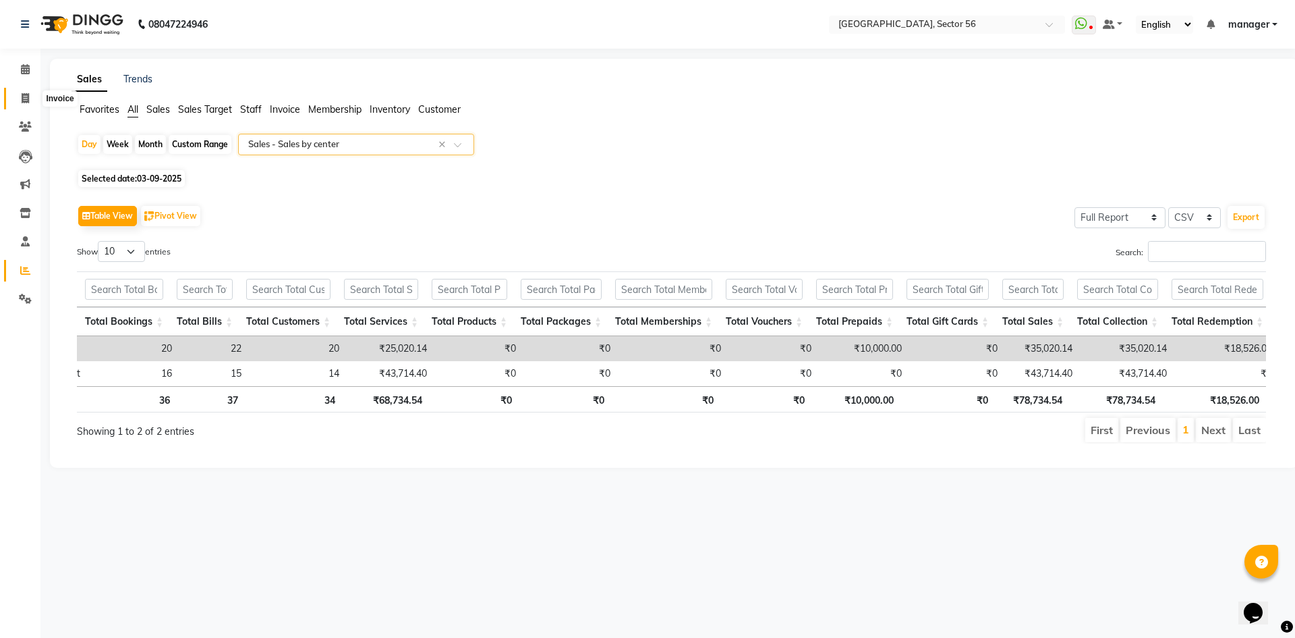
click at [26, 99] on icon at bounding box center [25, 98] width 7 height 10
select select "service"
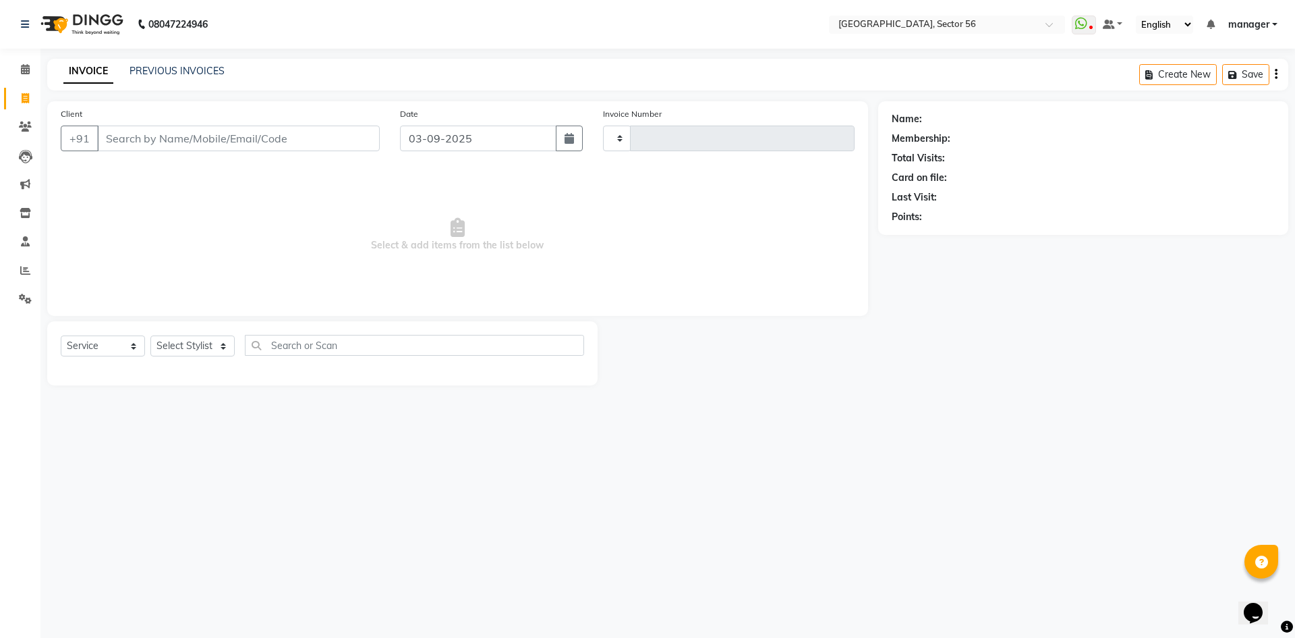
type input "6048"
select select "5557"
click at [155, 131] on input "Client" at bounding box center [238, 138] width 283 height 26
click at [159, 135] on input "Client" at bounding box center [238, 138] width 283 height 26
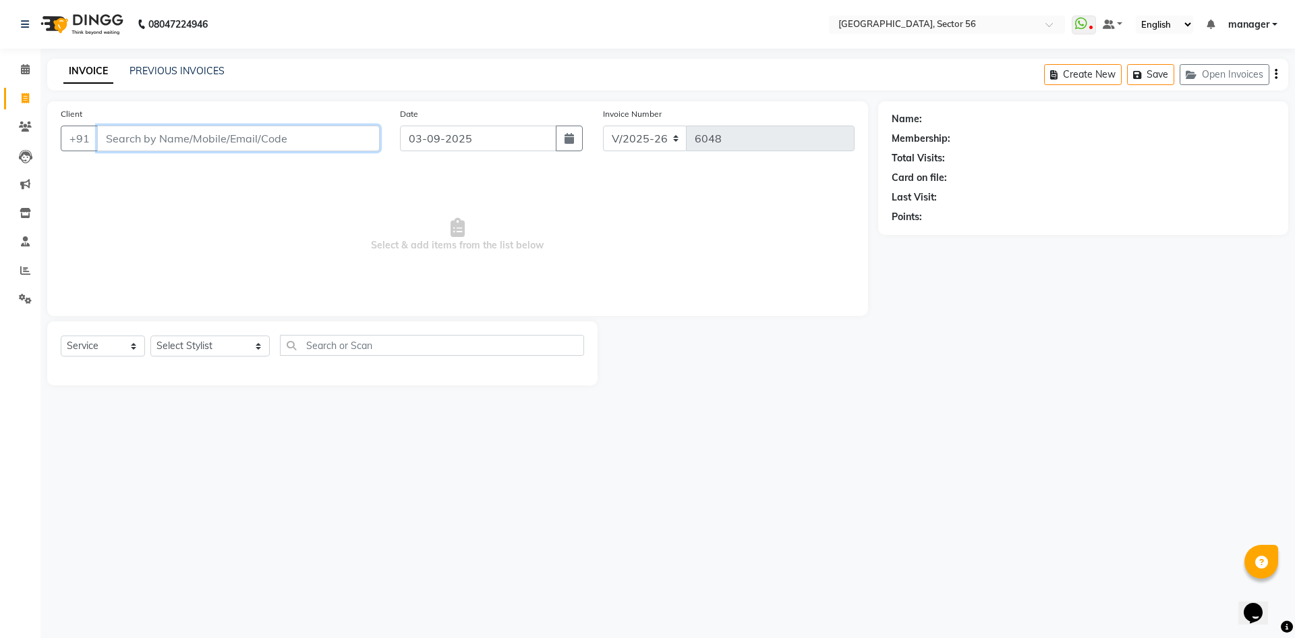
click at [172, 138] on input "Client" at bounding box center [238, 138] width 283 height 26
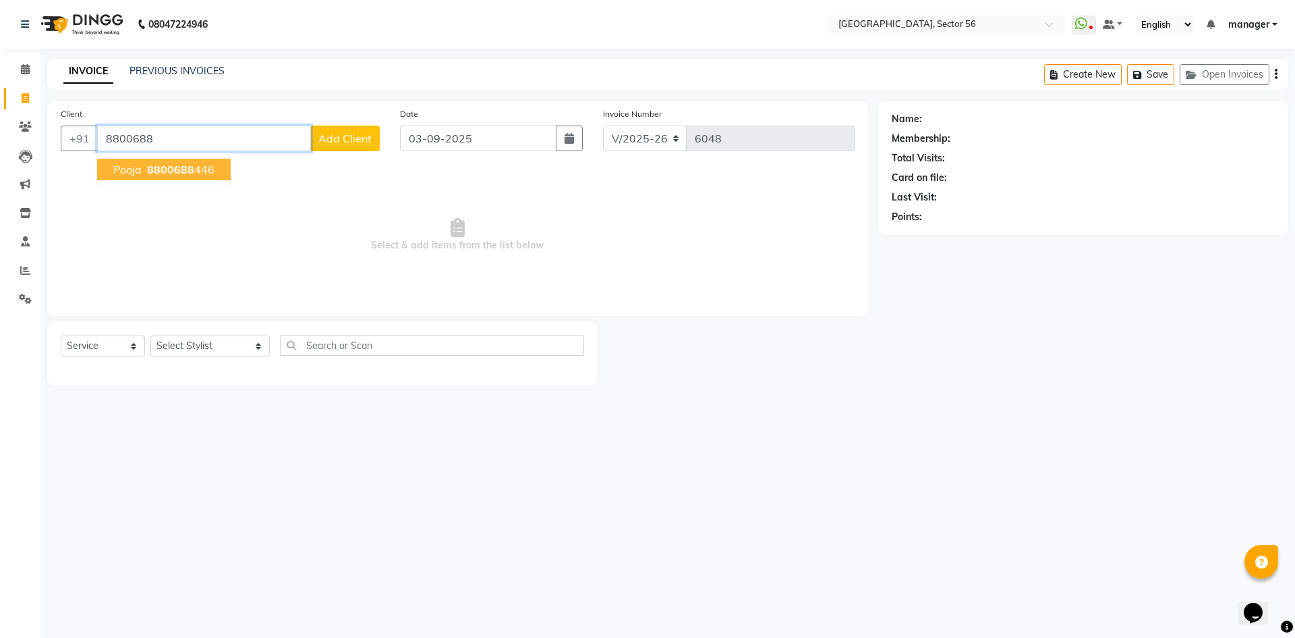
drag, startPoint x: 131, startPoint y: 168, endPoint x: 221, endPoint y: 300, distance: 160.2
click at [131, 169] on span "pooja" at bounding box center [127, 169] width 28 height 13
type input "8800688446"
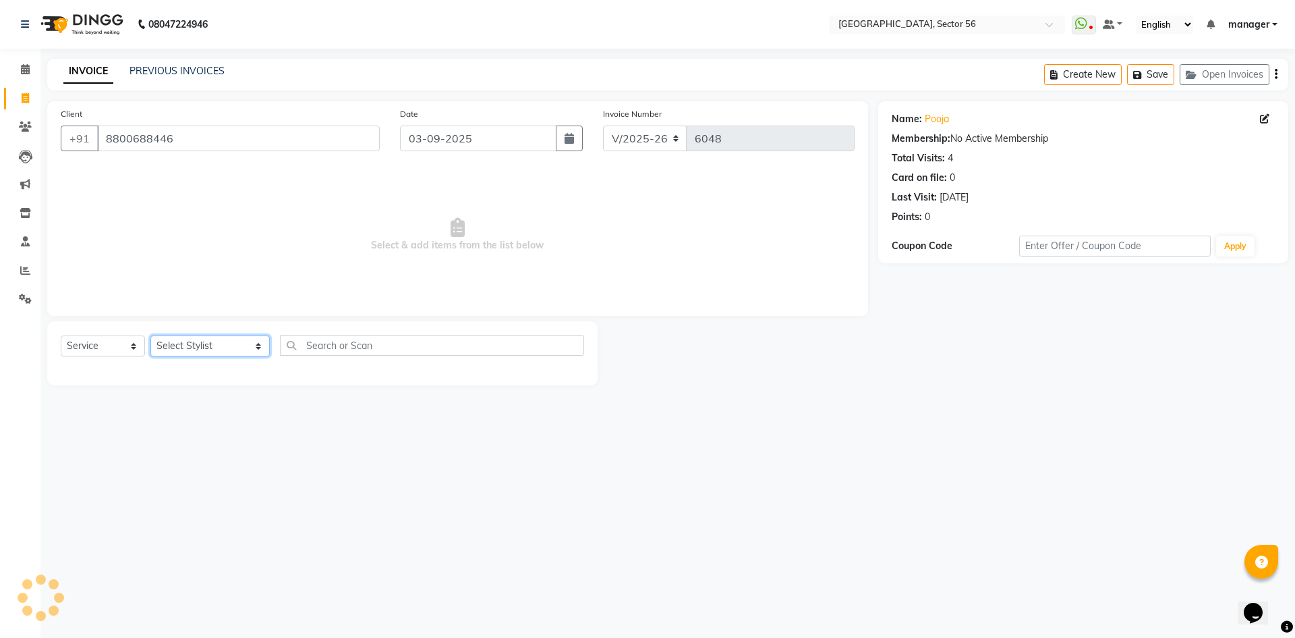
click at [214, 343] on select "Select Stylist [PERSON_NAME] [PERSON_NAME] [PERSON_NAME] MARKET STAFF amit [PER…" at bounding box center [209, 345] width 119 height 21
select select "43509"
click at [150, 335] on select "Select Stylist [PERSON_NAME] [PERSON_NAME] [PERSON_NAME] MARKET STAFF amit [PER…" at bounding box center [209, 345] width 119 height 21
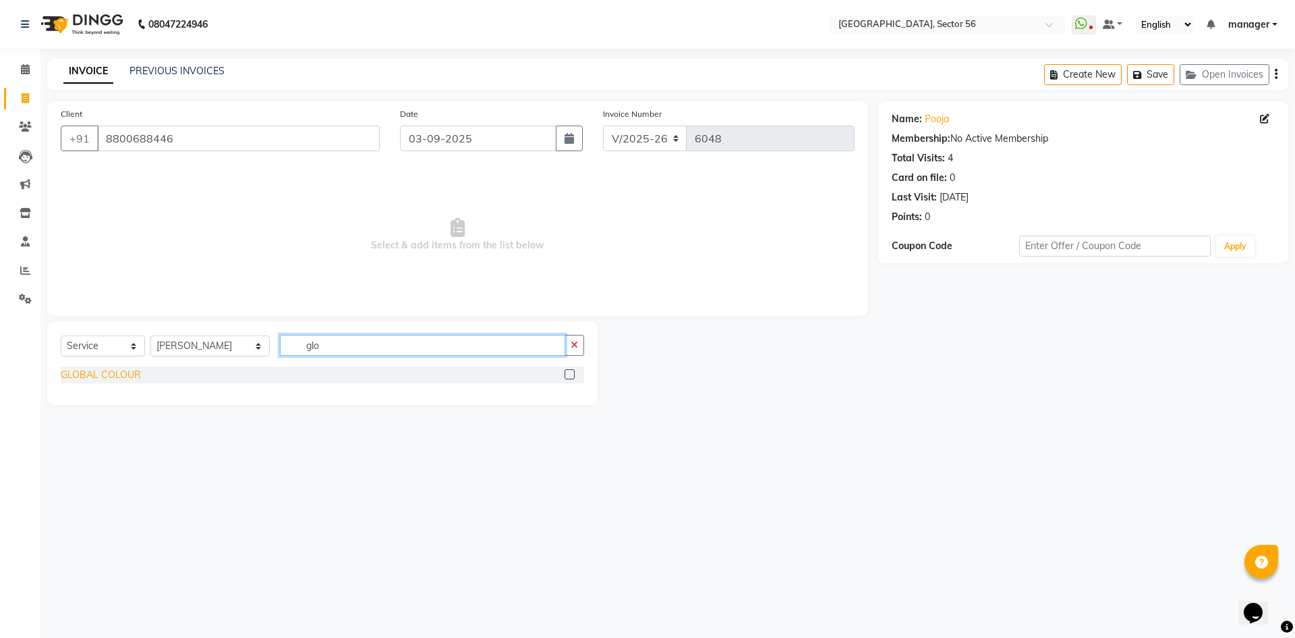
type input "glo"
click at [104, 378] on div "GLOBAL COLOUR" at bounding box center [101, 375] width 80 height 14
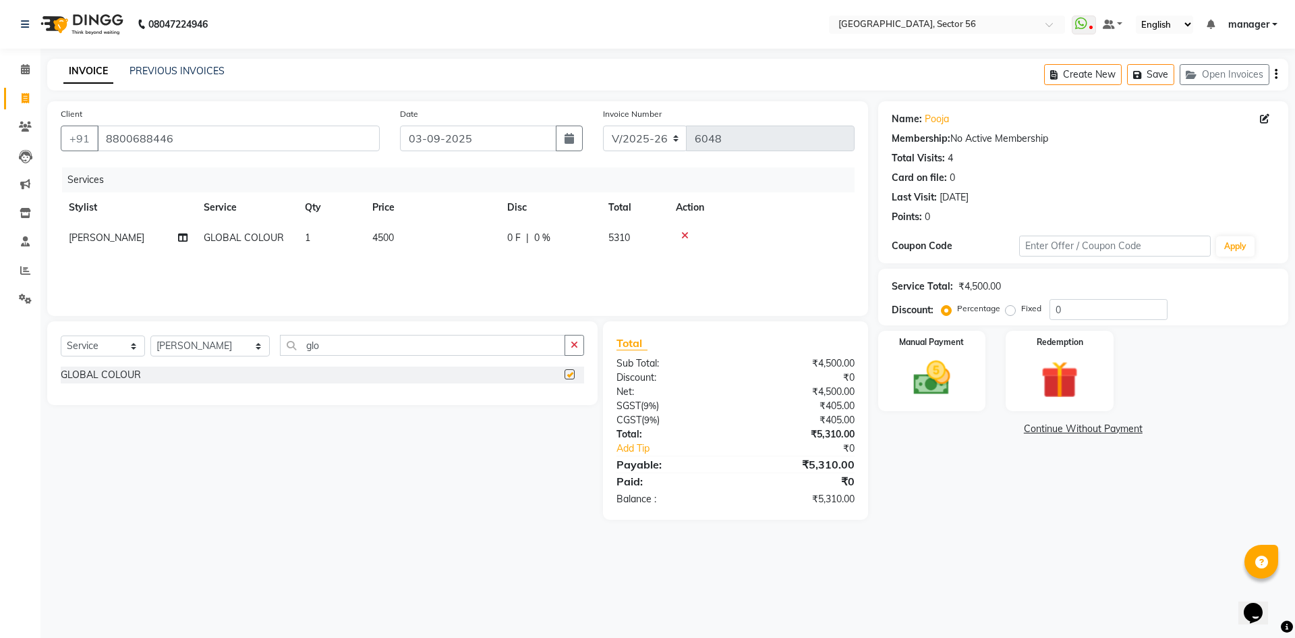
checkbox input "false"
click at [433, 235] on td "4500" at bounding box center [431, 238] width 135 height 30
select select "43509"
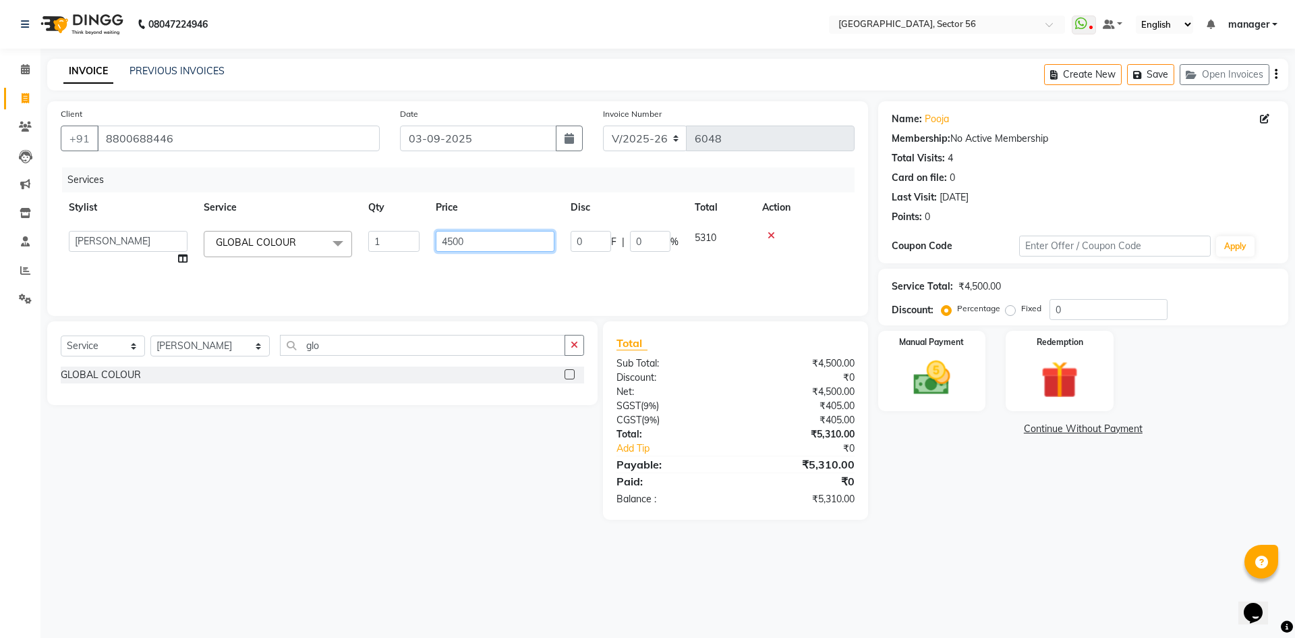
drag, startPoint x: 501, startPoint y: 242, endPoint x: 363, endPoint y: 255, distance: 139.0
click at [363, 255] on tr "[PERSON_NAME] [PERSON_NAME] [PERSON_NAME] MARKET STAFF amit [PERSON_NAME] [PERS…" at bounding box center [458, 248] width 794 height 51
type input "6500"
click at [0, 412] on div "Calendar Invoice Clients Leads Marketing Inventory Staff Reports Settings Compl…" at bounding box center [91, 327] width 182 height 579
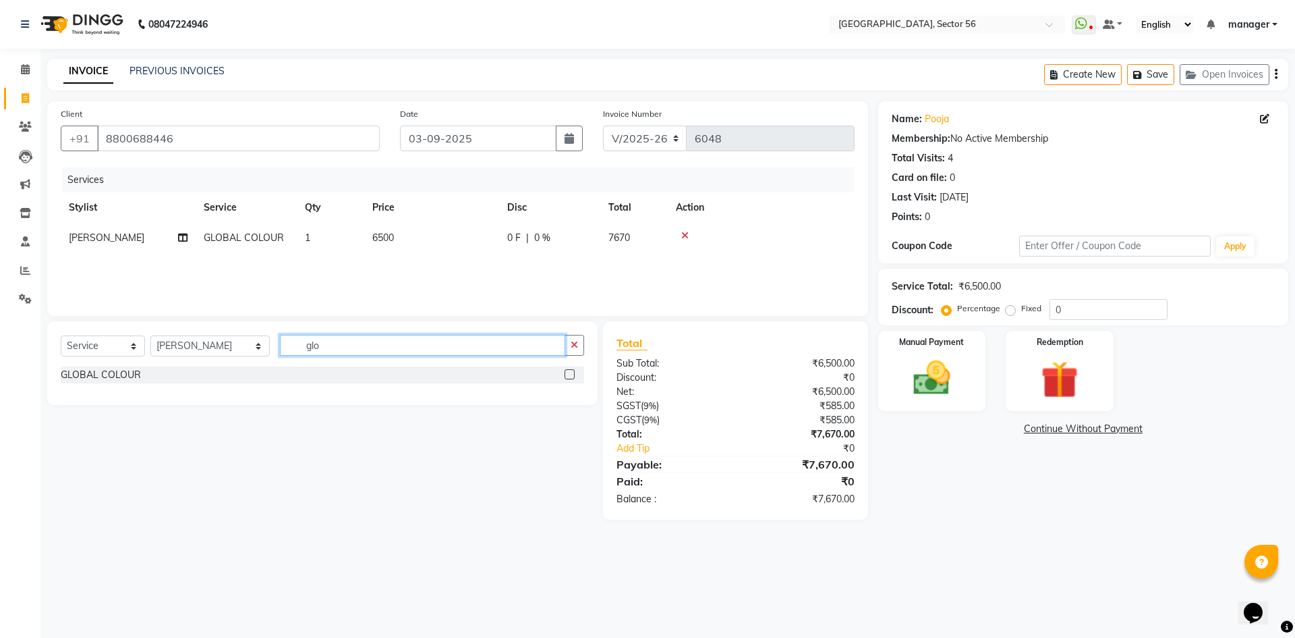
drag, startPoint x: 256, startPoint y: 350, endPoint x: 204, endPoint y: 356, distance: 52.2
click at [204, 356] on div "Select Service Product Membership Package Voucher Prepaid Gift Card Select Styl…" at bounding box center [323, 351] width 524 height 32
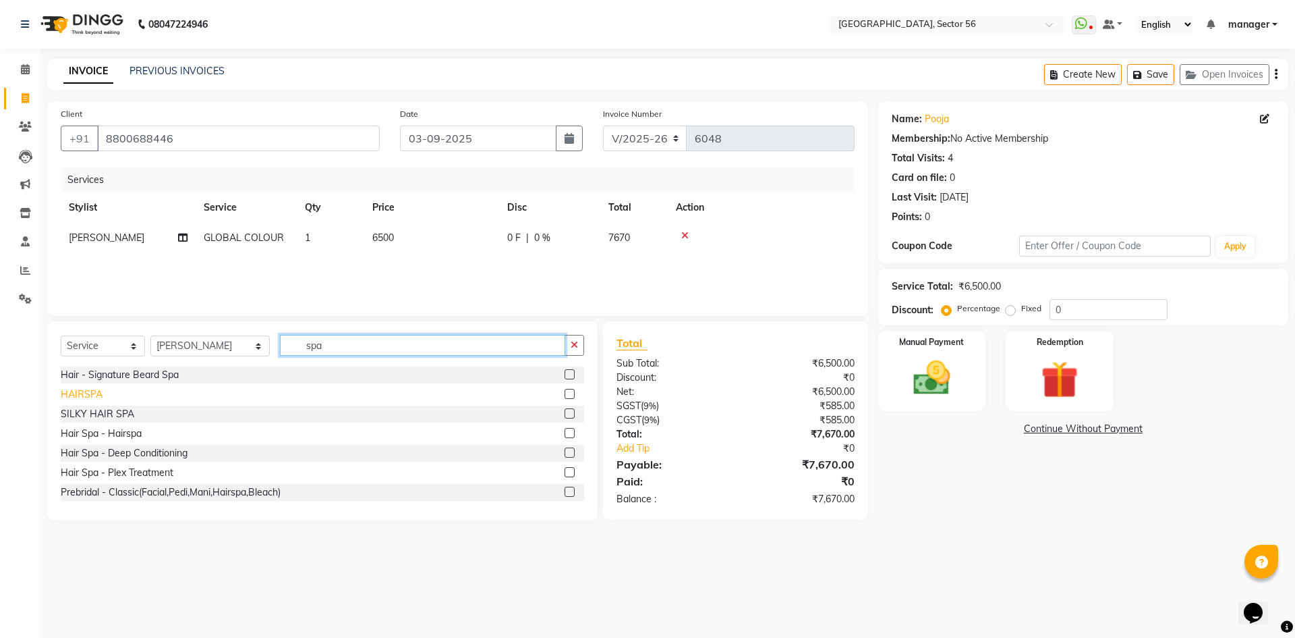
type input "spa"
click at [92, 389] on div "HAIRSPA" at bounding box center [82, 394] width 42 height 14
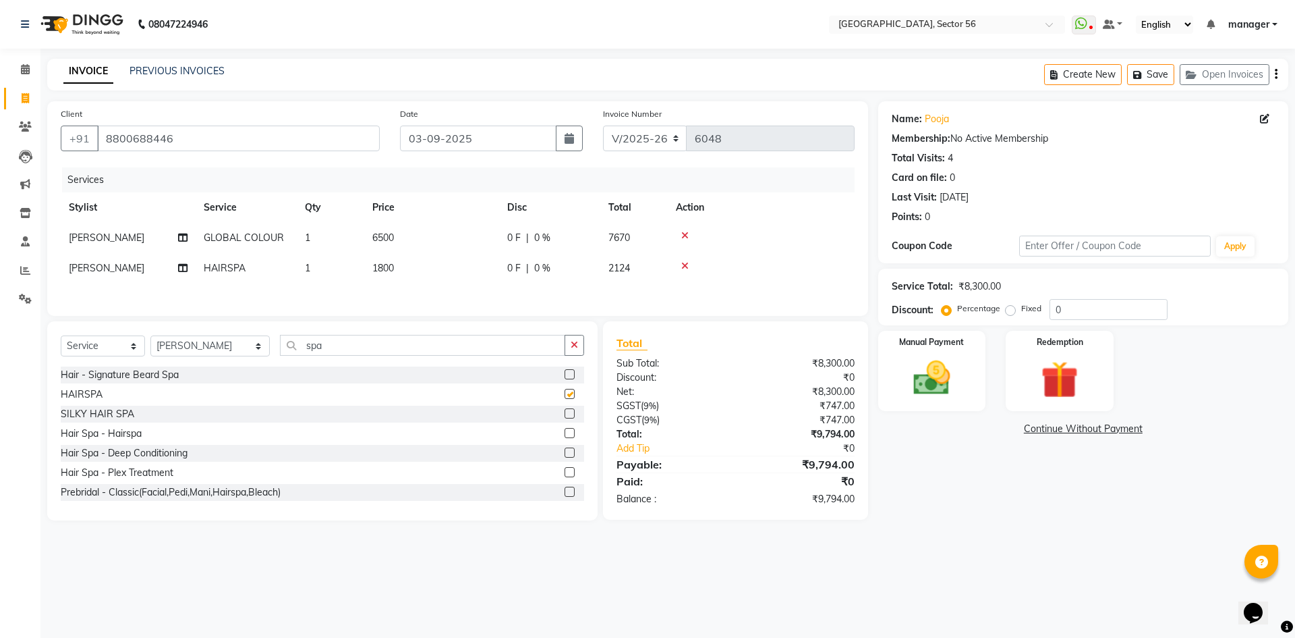
checkbox input "false"
click at [101, 417] on div "SILKY HAIR SPA" at bounding box center [98, 414] width 74 height 14
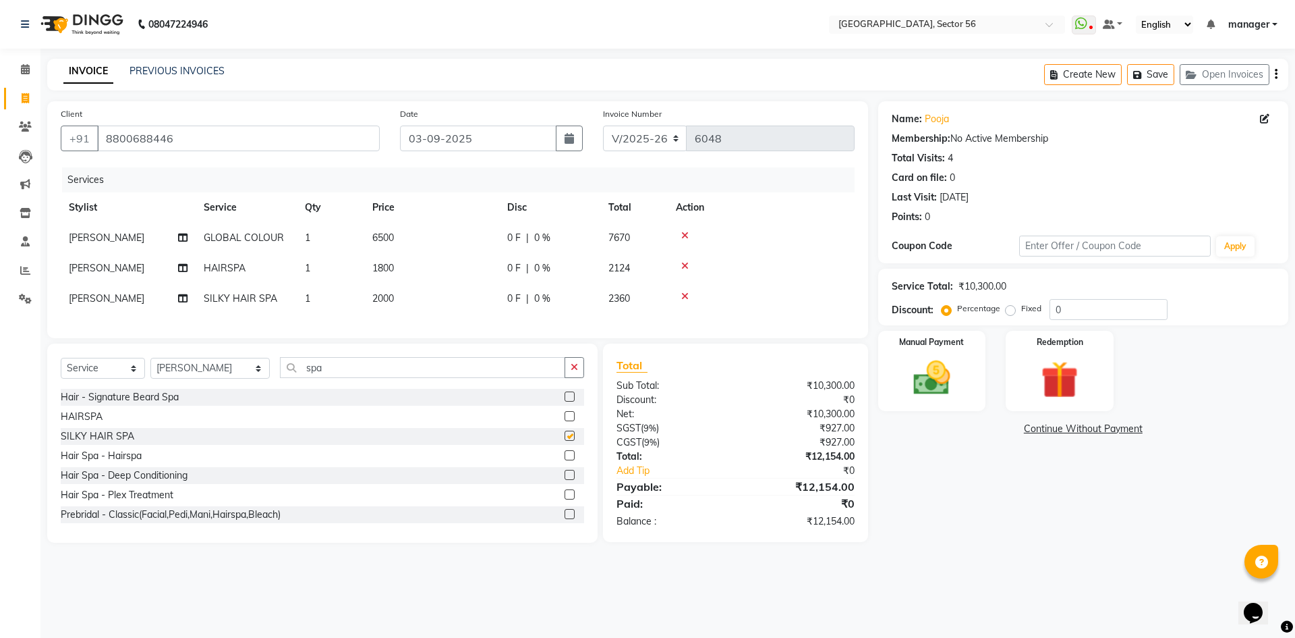
checkbox input "false"
click at [686, 264] on icon at bounding box center [684, 265] width 7 height 9
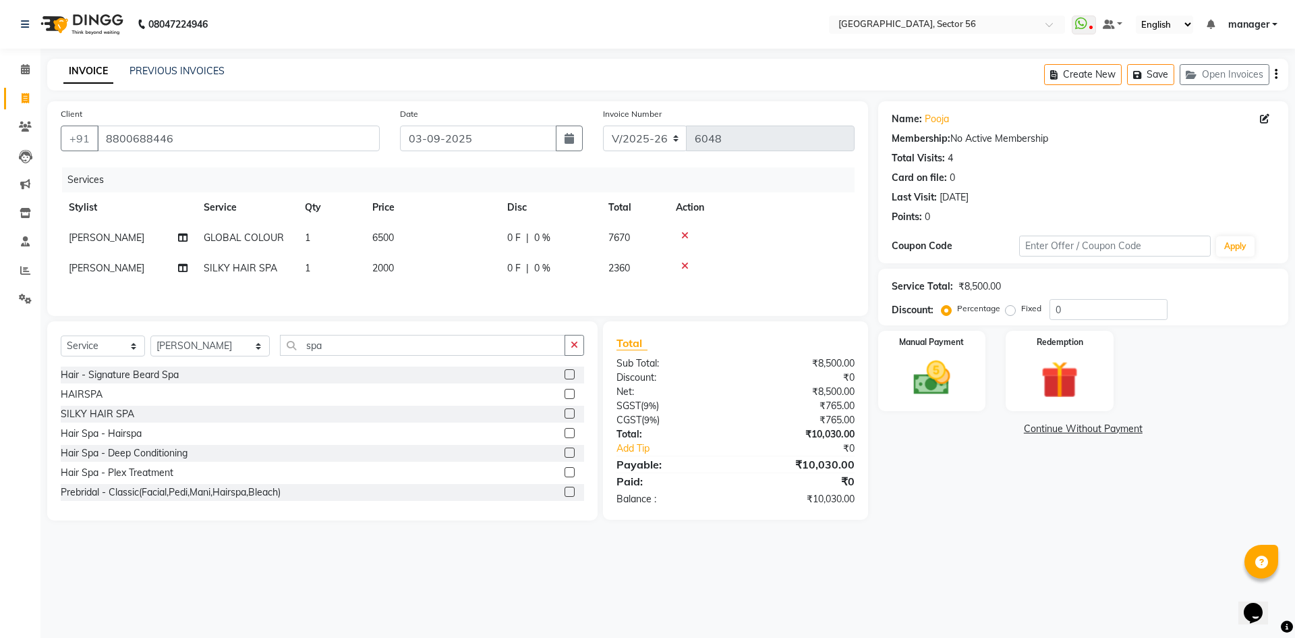
click at [419, 263] on td "2000" at bounding box center [431, 268] width 135 height 30
select select "43509"
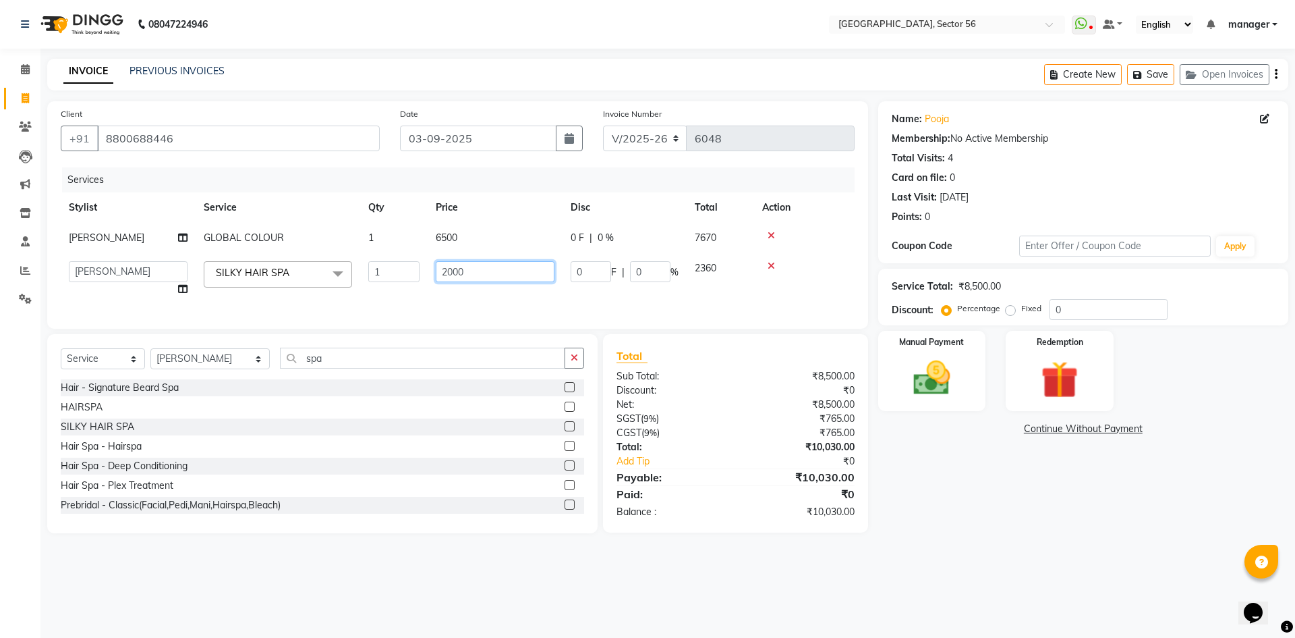
drag, startPoint x: 435, startPoint y: 268, endPoint x: 305, endPoint y: 285, distance: 130.7
click at [305, 285] on tr "[PERSON_NAME] [PERSON_NAME] [PERSON_NAME] MARKET STAFF amit [PERSON_NAME] [PERS…" at bounding box center [458, 278] width 794 height 51
type input "2500"
click at [0, 389] on div "Calendar Invoice Clients Leads Marketing Inventory Staff Reports Settings Compl…" at bounding box center [91, 327] width 182 height 579
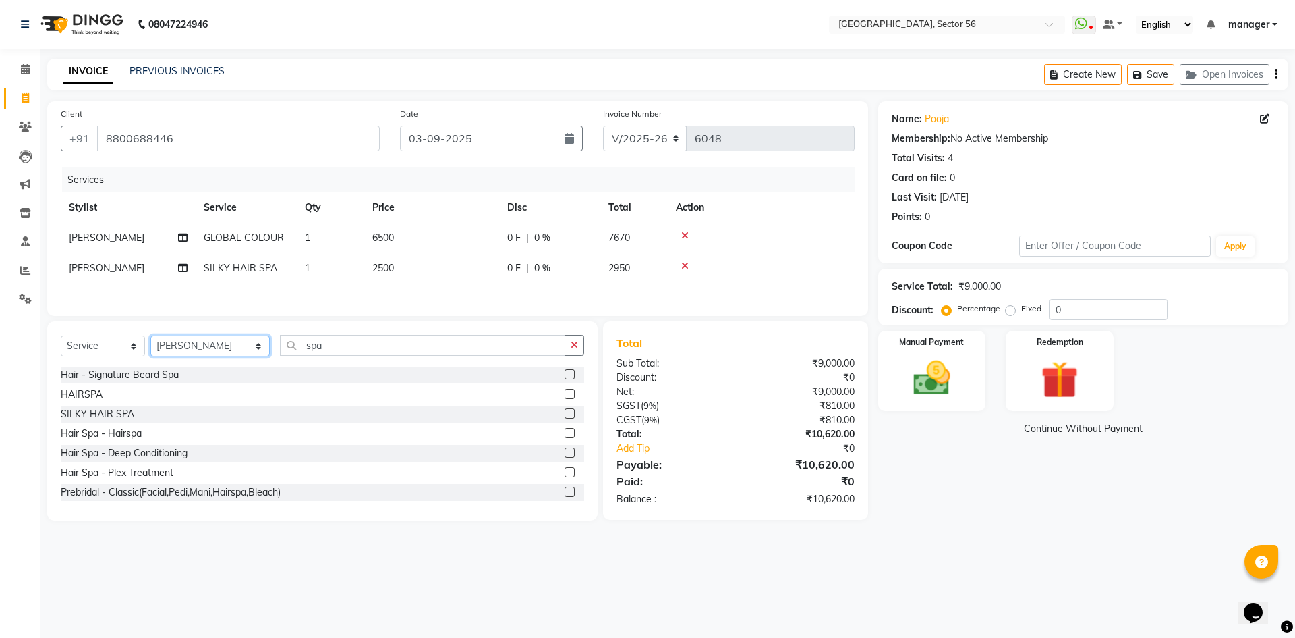
click at [203, 339] on select "Select Stylist [PERSON_NAME] [PERSON_NAME] [PERSON_NAME] MARKET STAFF amit [PER…" at bounding box center [209, 345] width 119 height 21
select select "43522"
click at [150, 337] on select "Select Stylist [PERSON_NAME] [PERSON_NAME] [PERSON_NAME] MARKET STAFF amit [PER…" at bounding box center [209, 345] width 119 height 21
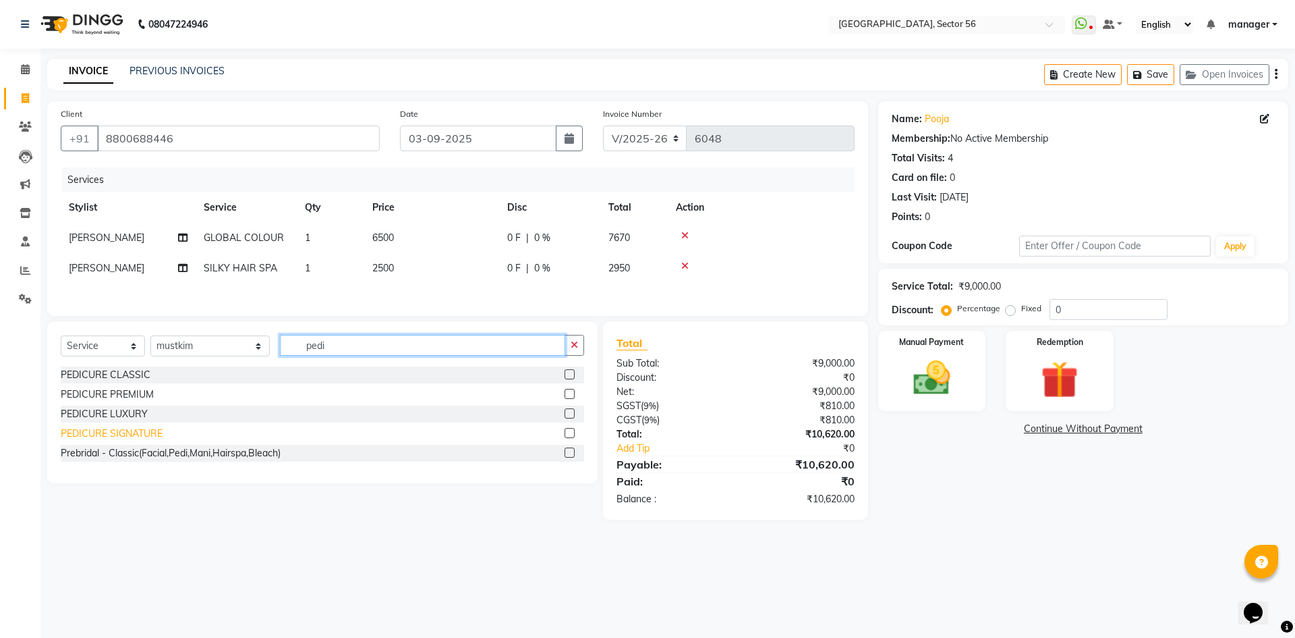
type input "pedi"
click at [127, 432] on div "PEDICURE SIGNATURE" at bounding box center [112, 433] width 102 height 14
checkbox input "false"
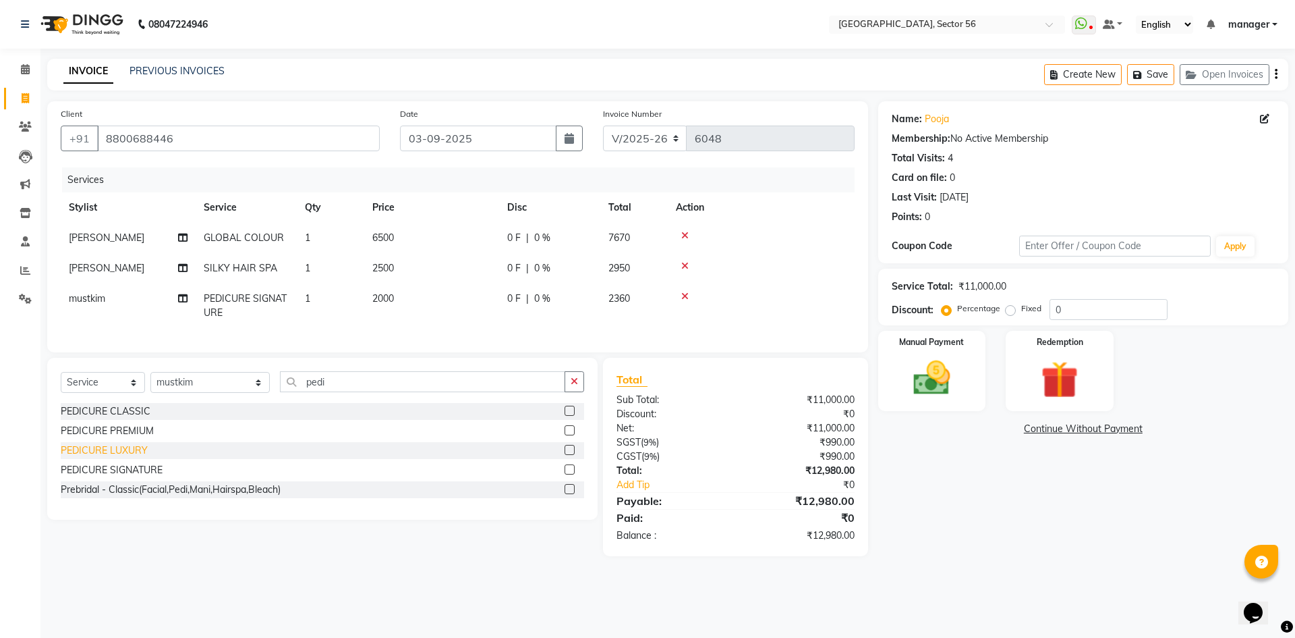
click at [121, 457] on div "PEDICURE LUXURY" at bounding box center [104, 450] width 87 height 14
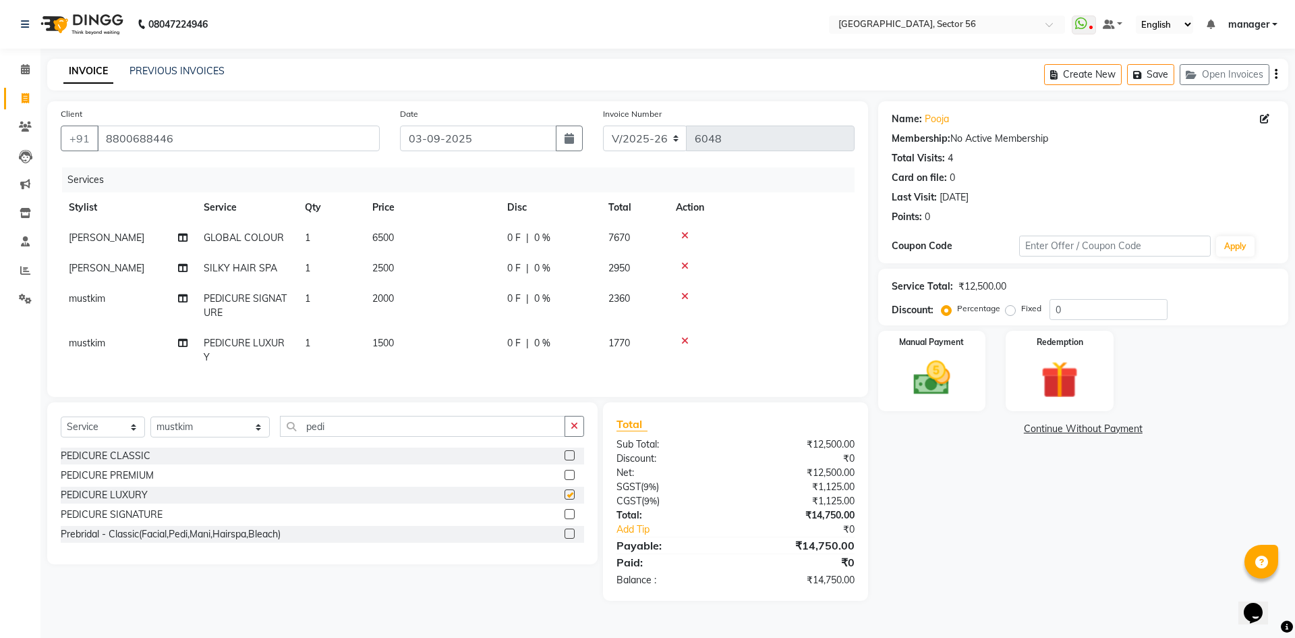
checkbox input "false"
click at [683, 296] on icon at bounding box center [684, 295] width 7 height 9
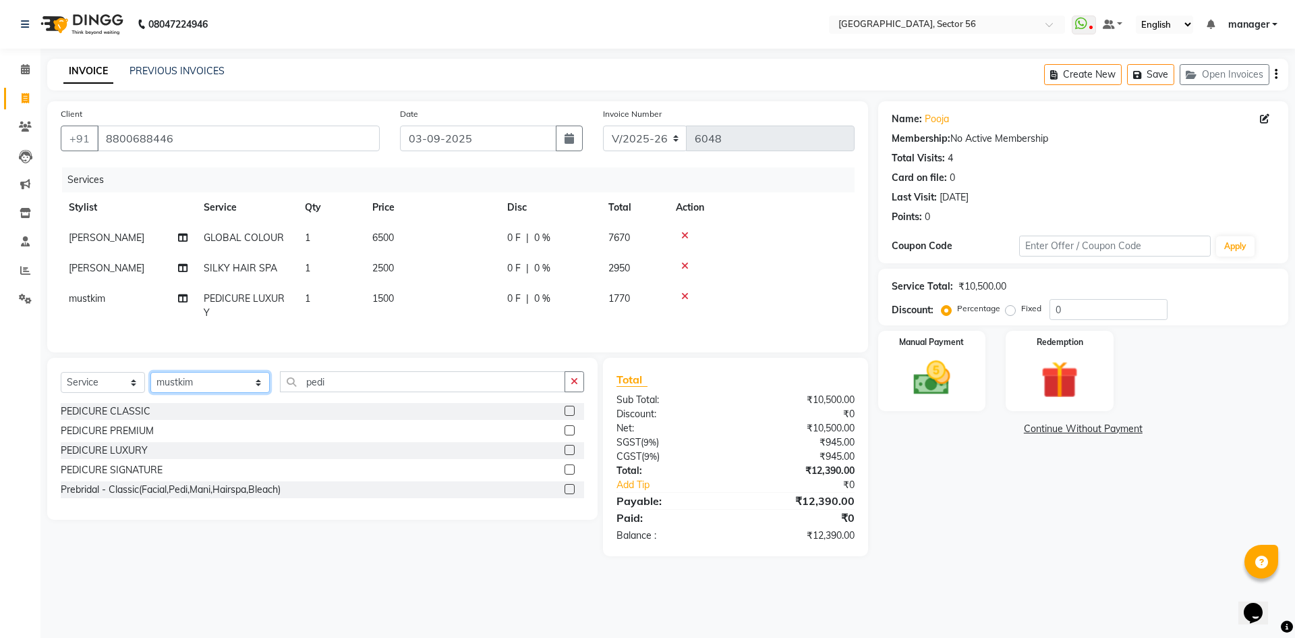
click at [165, 392] on select "Select Stylist [PERSON_NAME] [PERSON_NAME] [PERSON_NAME] MARKET STAFF amit [PER…" at bounding box center [209, 382] width 119 height 21
select select "43520"
click at [150, 382] on select "Select Stylist [PERSON_NAME] [PERSON_NAME] [PERSON_NAME] MARKET STAFF amit [PER…" at bounding box center [209, 382] width 119 height 21
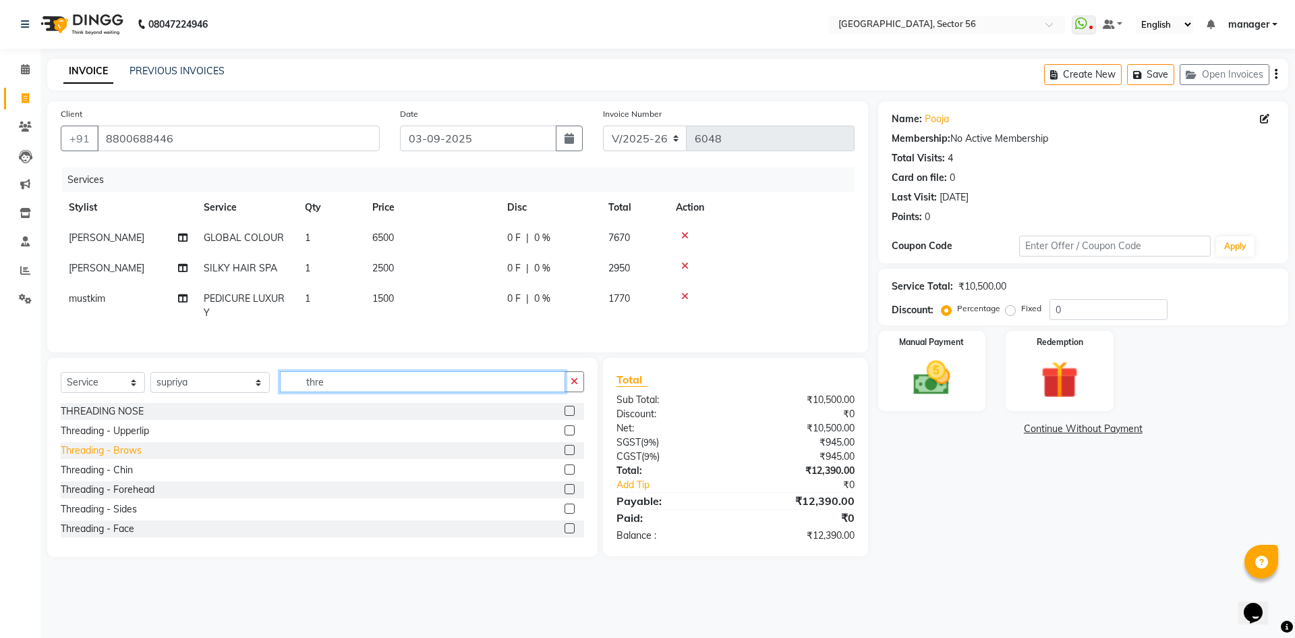
type input "thre"
click at [115, 457] on div "Threading - Brows" at bounding box center [101, 450] width 81 height 14
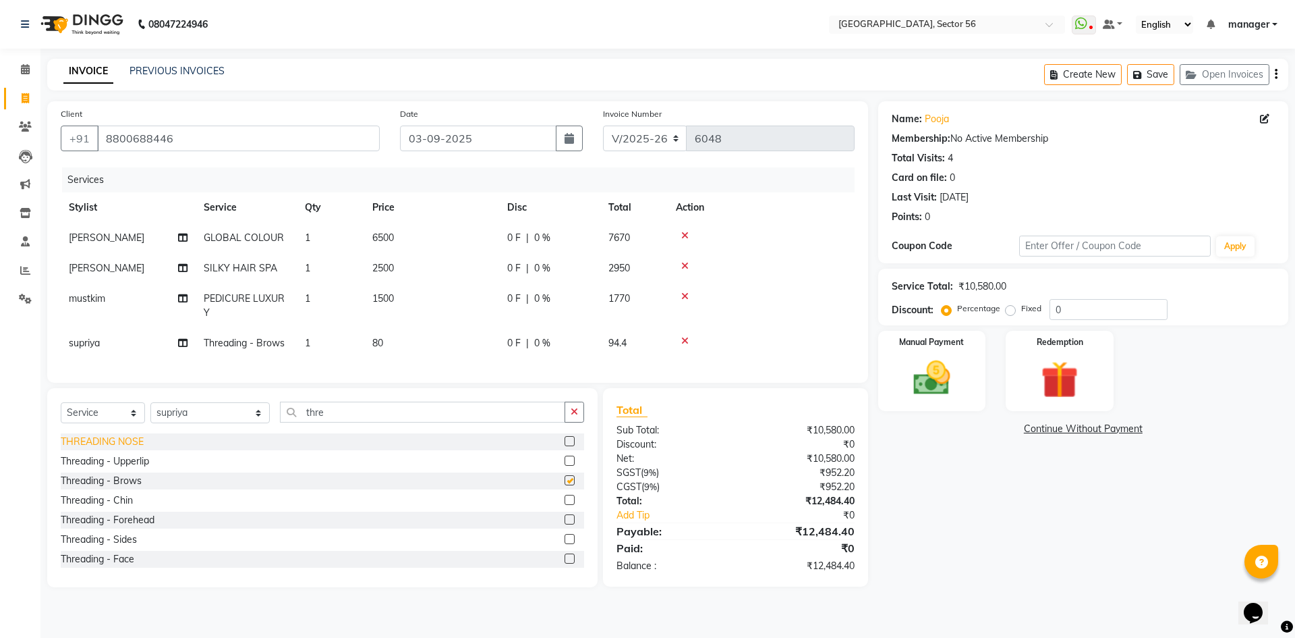
checkbox input "false"
click at [116, 468] on div "Threading - Upperlip" at bounding box center [105, 461] width 88 height 14
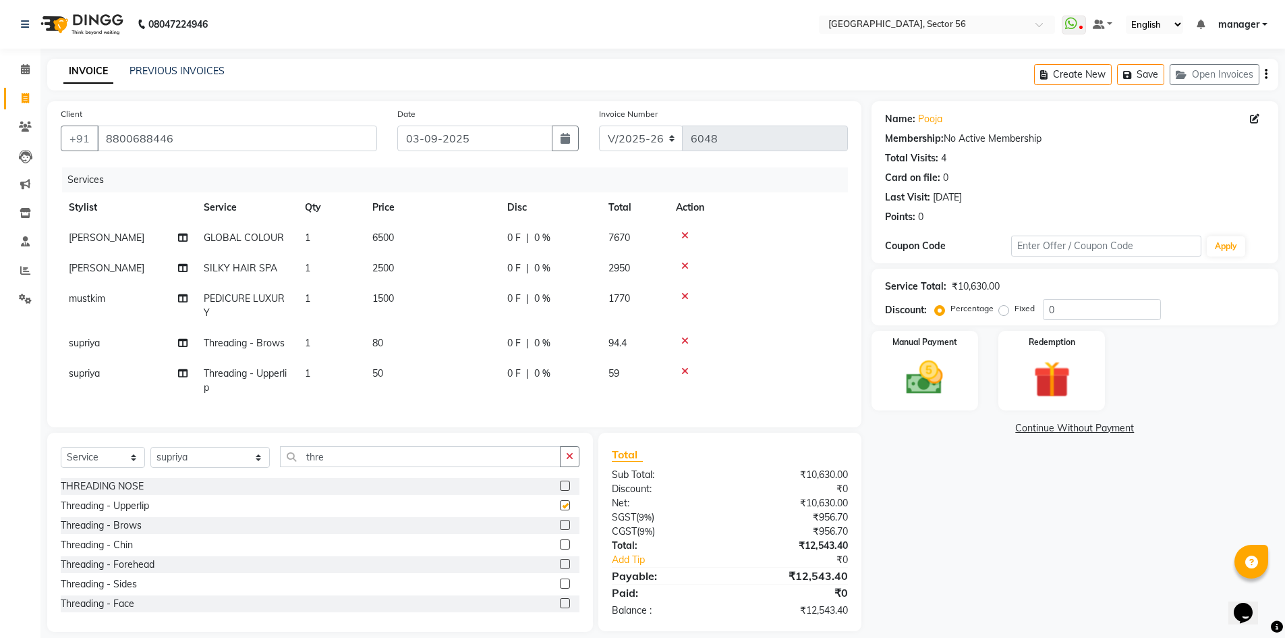
checkbox input "false"
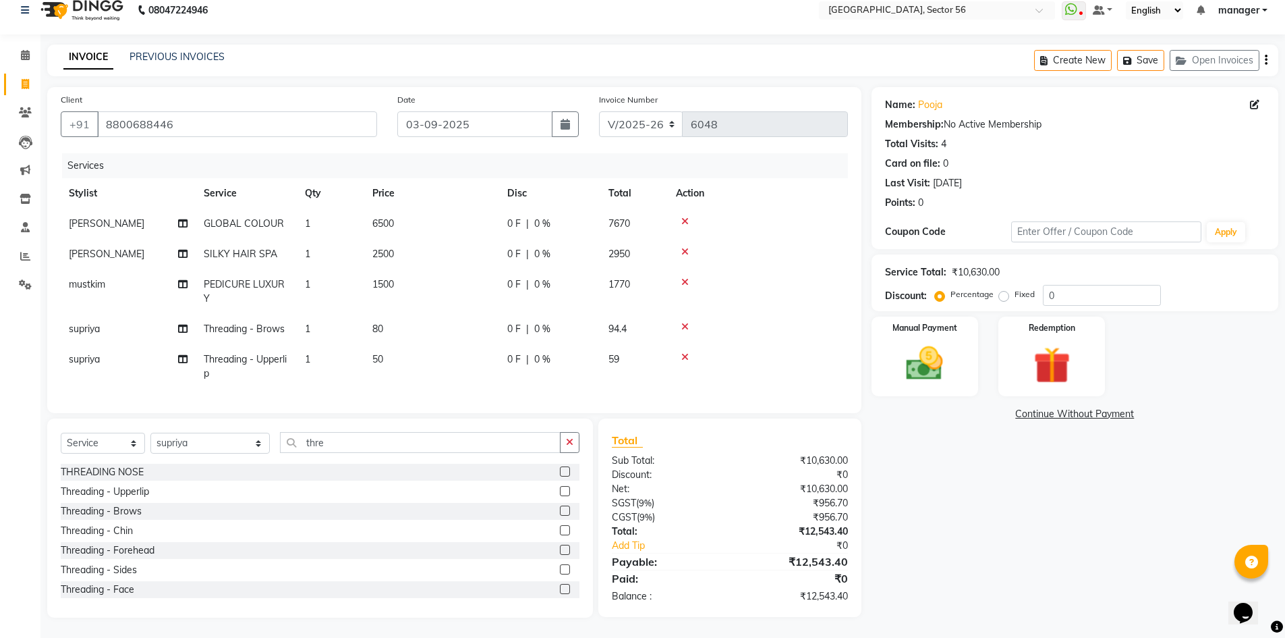
scroll to position [24, 0]
click at [957, 350] on div "Manual Payment" at bounding box center [924, 356] width 111 height 83
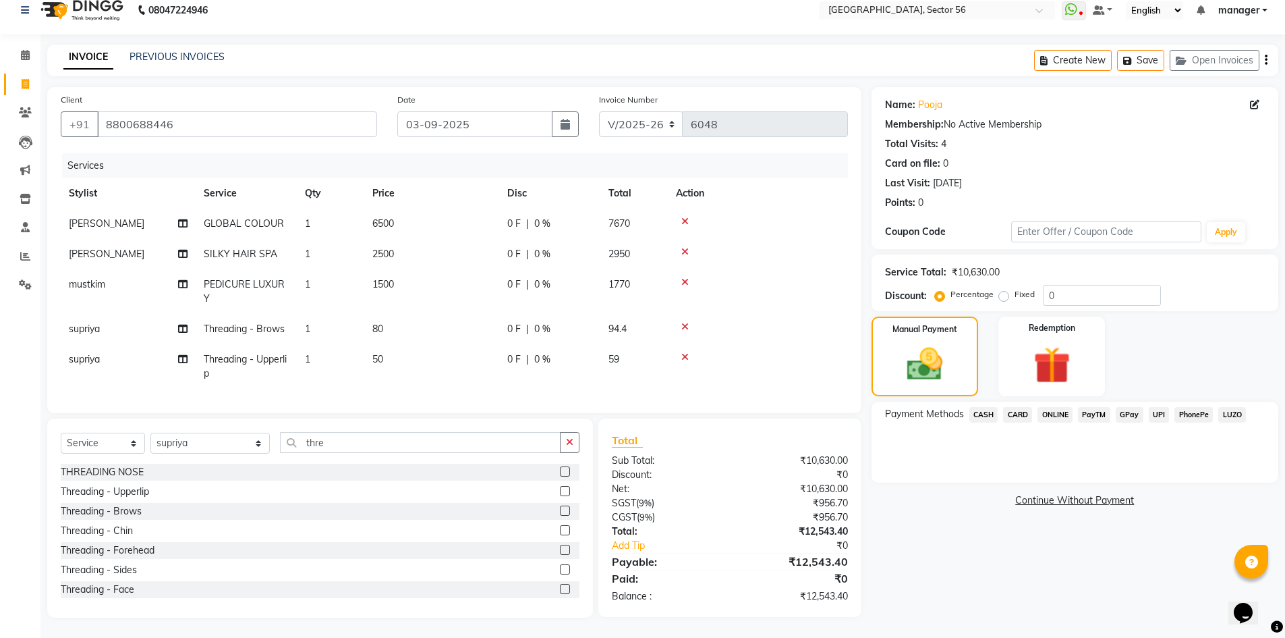
click at [1018, 407] on span "CARD" at bounding box center [1017, 415] width 29 height 16
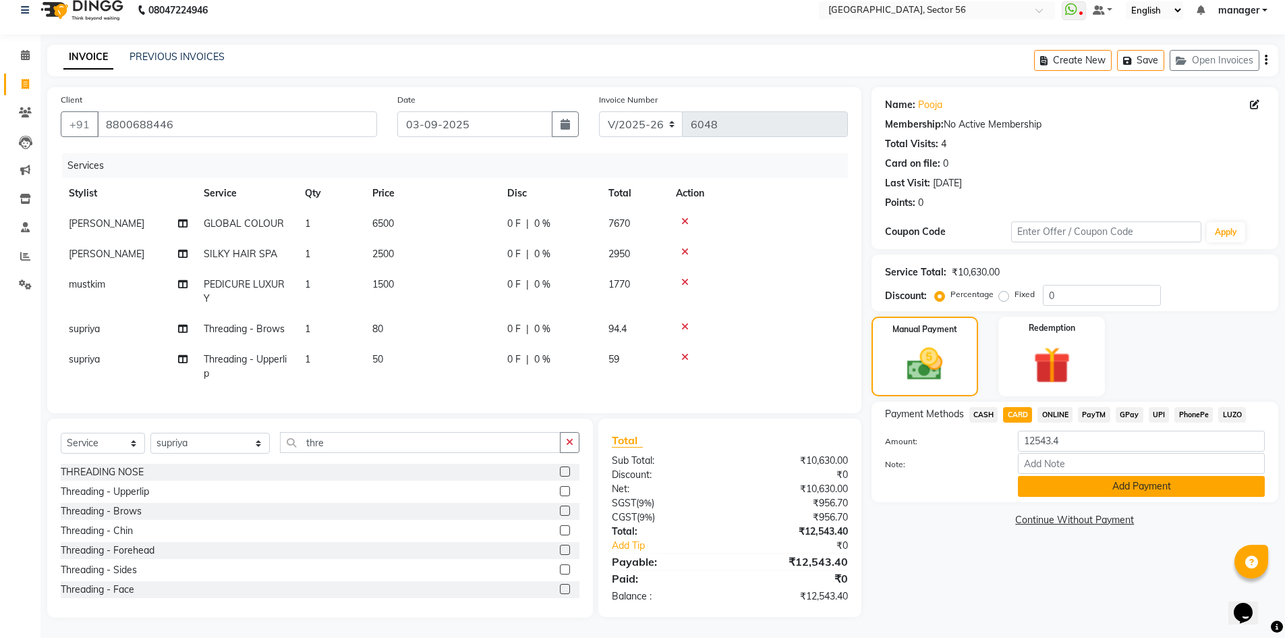
click at [1044, 476] on button "Add Payment" at bounding box center [1141, 486] width 247 height 21
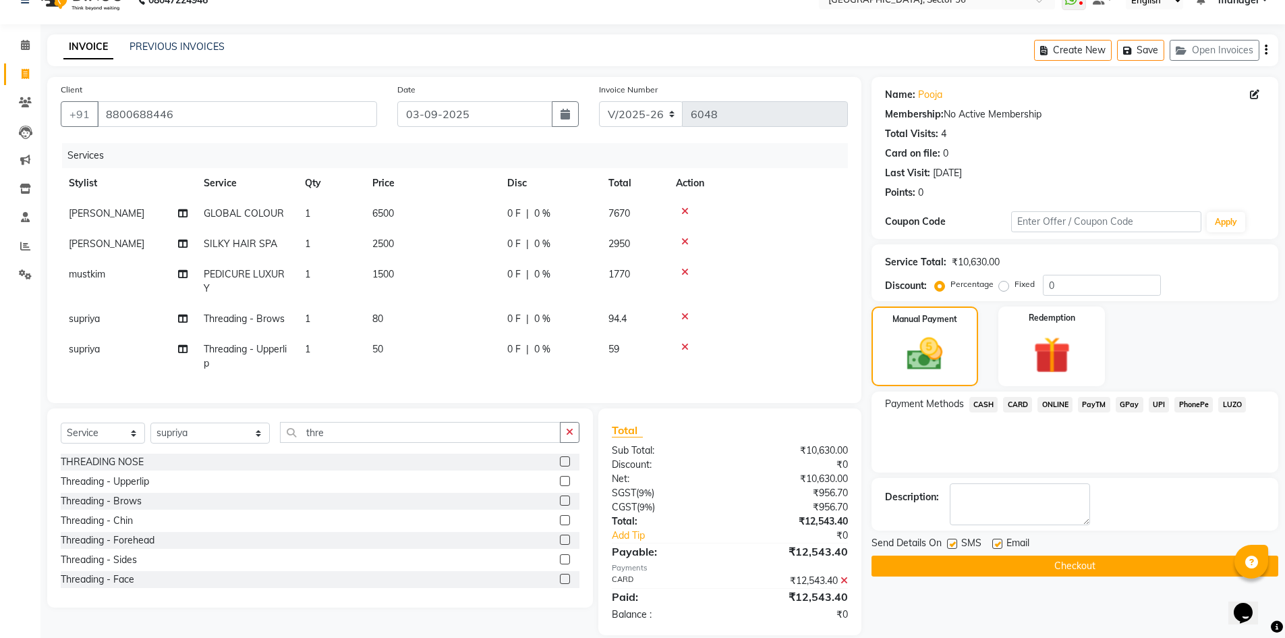
click at [1030, 563] on button "Checkout" at bounding box center [1075, 565] width 407 height 21
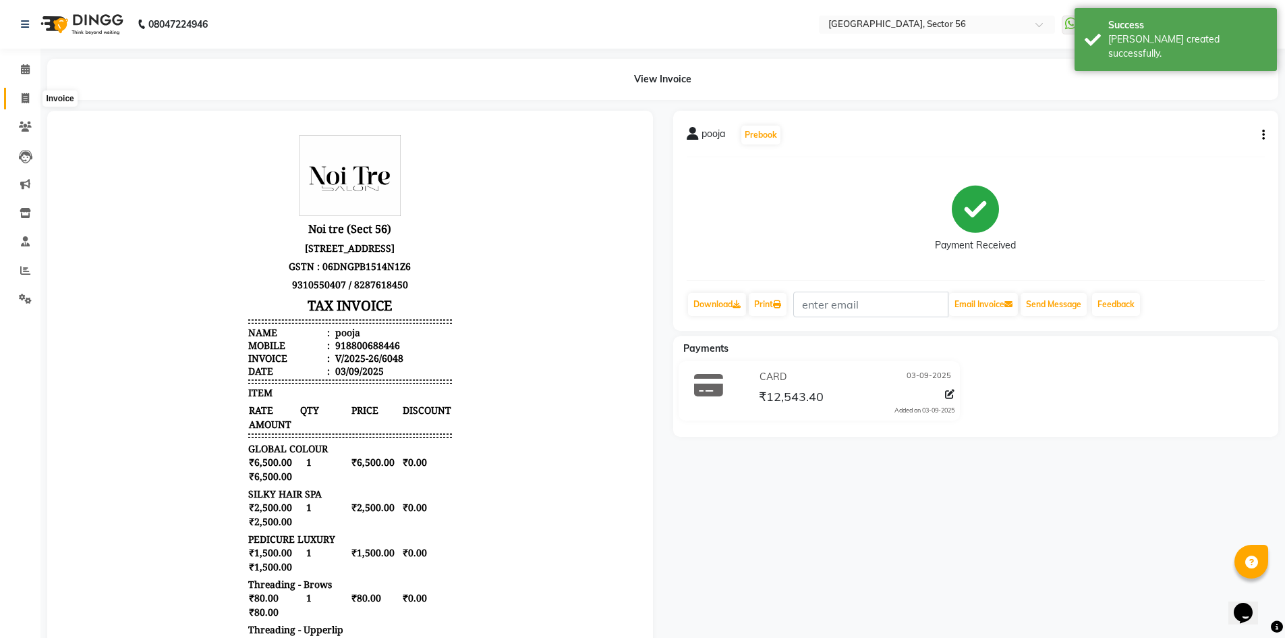
drag, startPoint x: 25, startPoint y: 101, endPoint x: 32, endPoint y: 96, distance: 9.2
click at [25, 101] on icon at bounding box center [25, 98] width 7 height 10
select select "service"
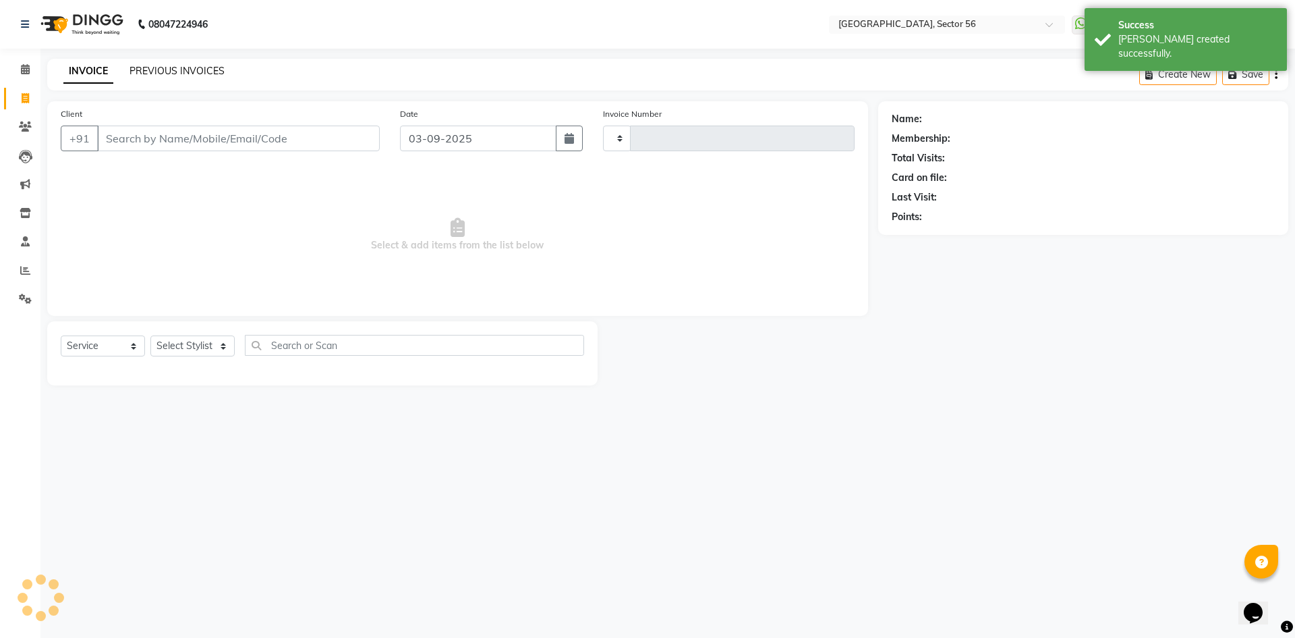
type input "6049"
select select "5557"
click at [165, 67] on link "PREVIOUS INVOICES" at bounding box center [177, 71] width 95 height 12
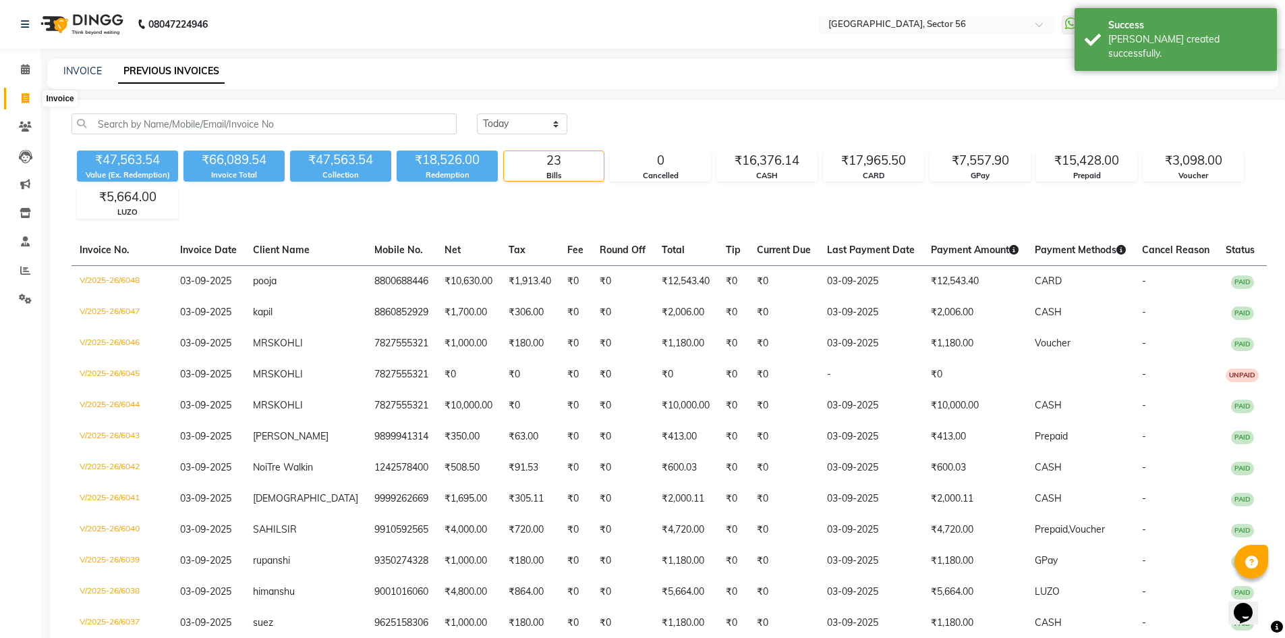
click at [28, 101] on icon at bounding box center [25, 98] width 7 height 10
select select "service"
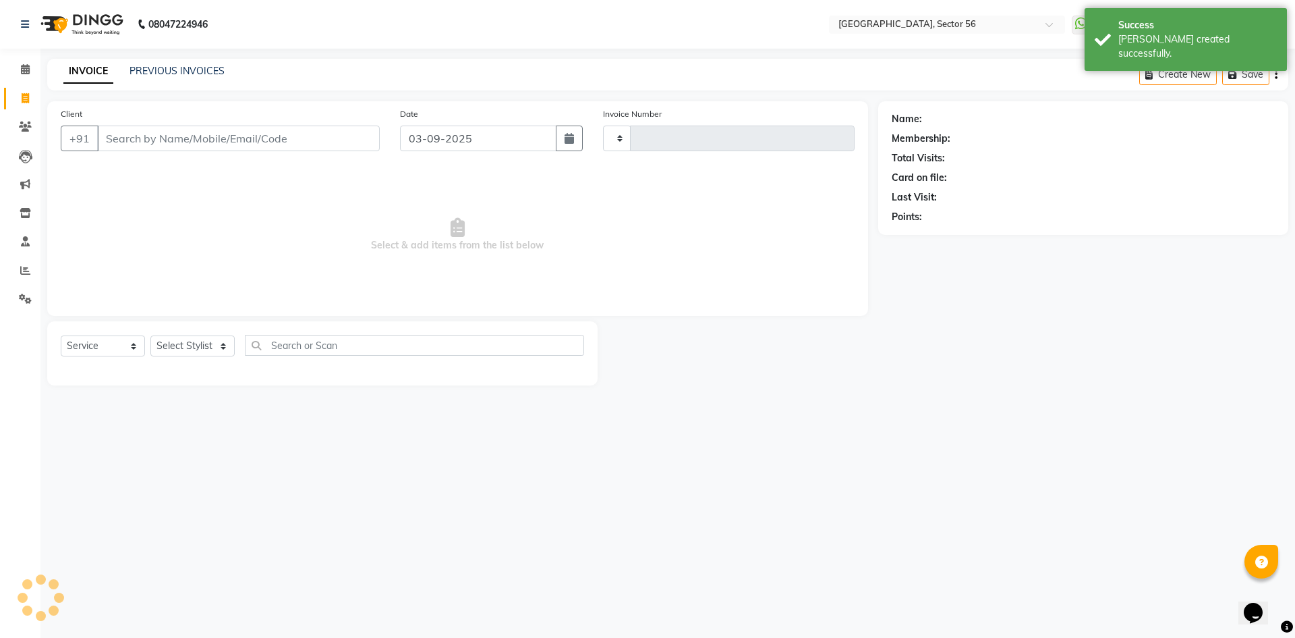
type input "6049"
select select "5557"
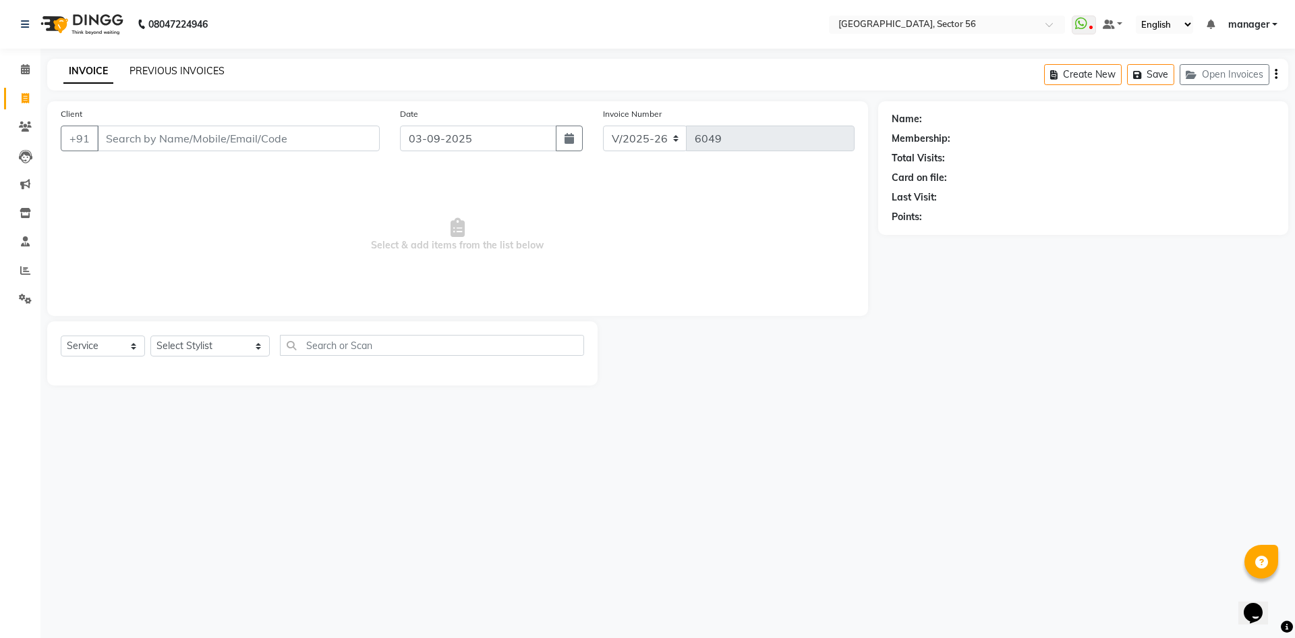
click at [156, 68] on link "PREVIOUS INVOICES" at bounding box center [177, 71] width 95 height 12
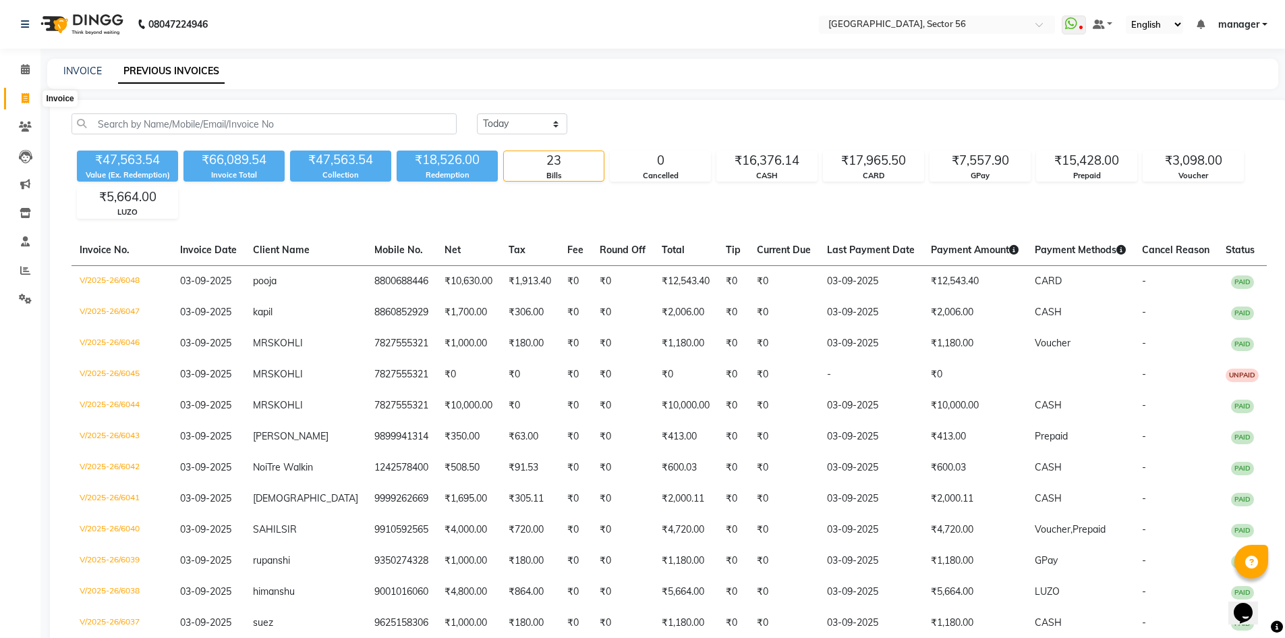
click at [24, 101] on icon at bounding box center [25, 98] width 7 height 10
select select "service"
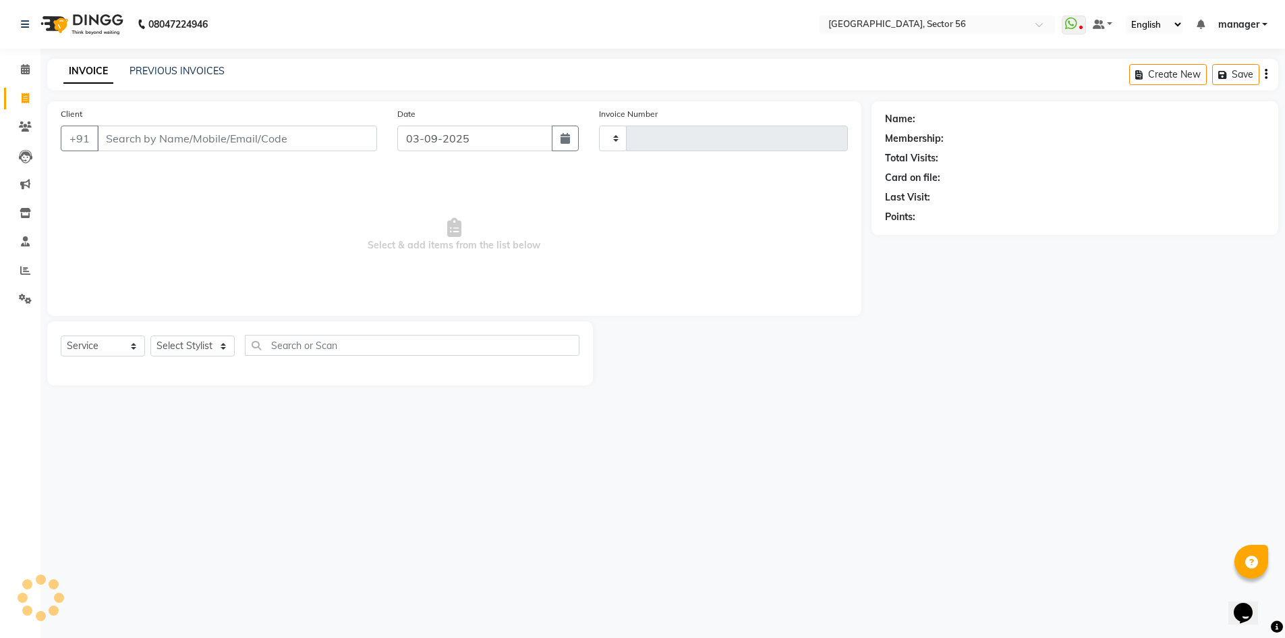
type input "6049"
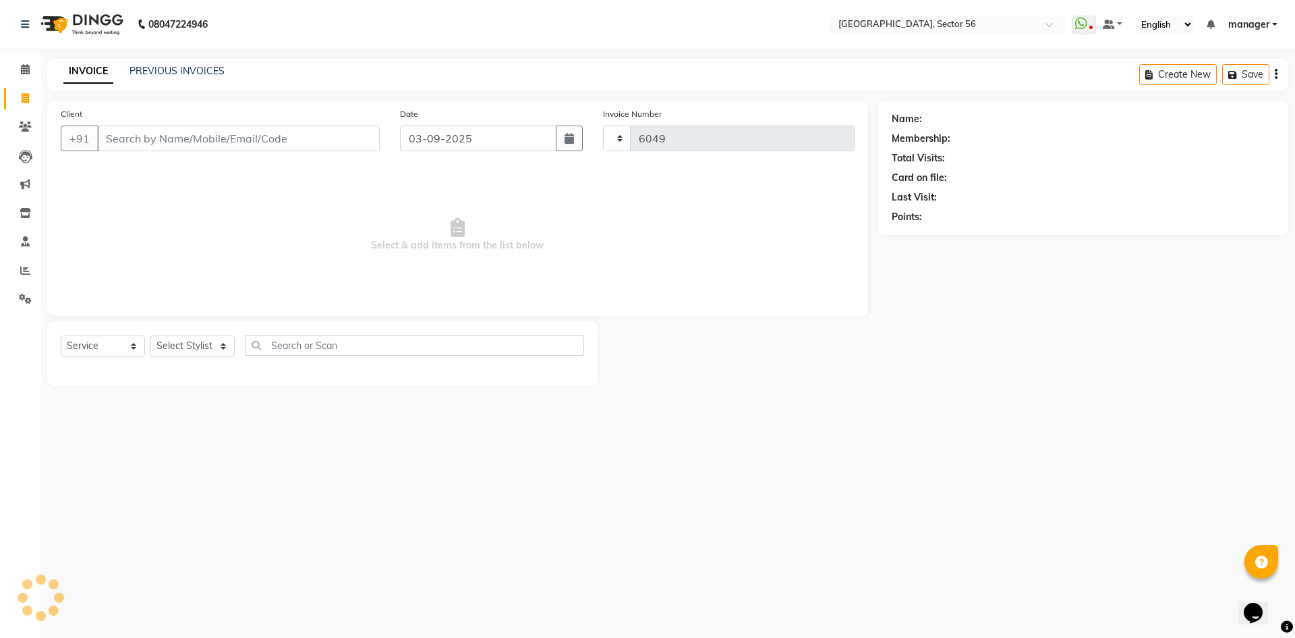
select select "5557"
